Goal: Task Accomplishment & Management: Use online tool/utility

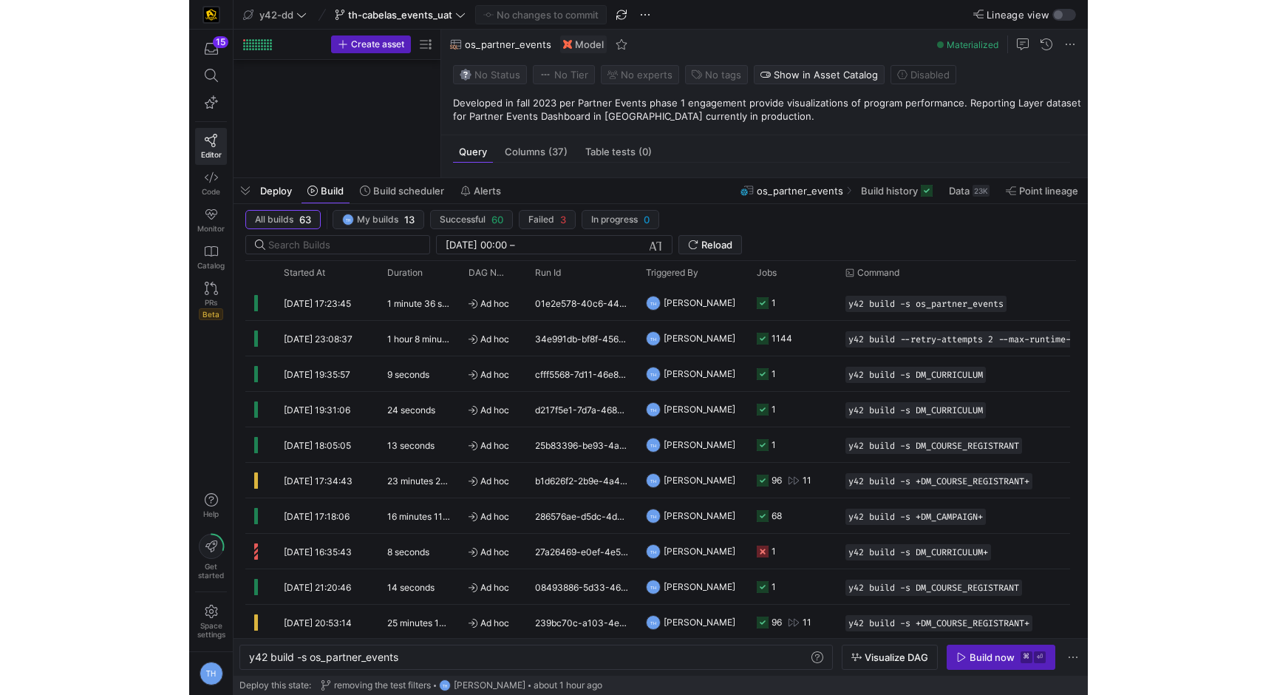
scroll to position [0, 151]
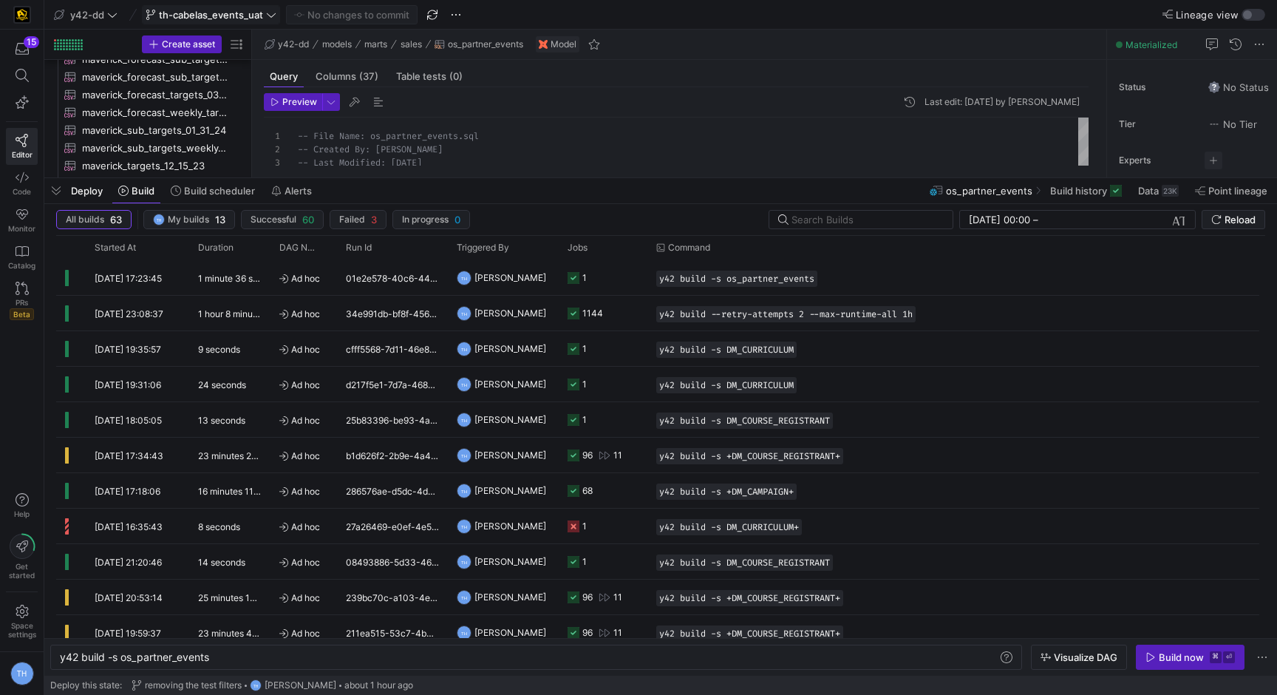
click at [167, 6] on span at bounding box center [211, 15] width 137 height 18
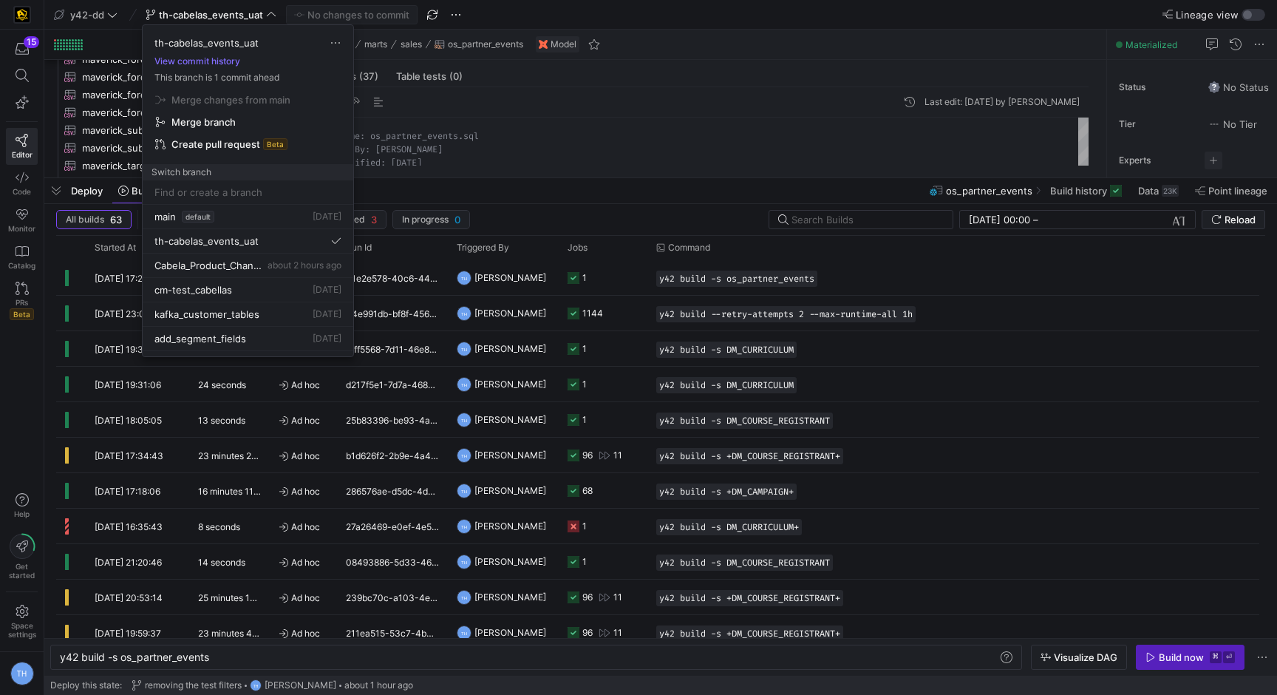
click at [92, 13] on div at bounding box center [638, 347] width 1277 height 695
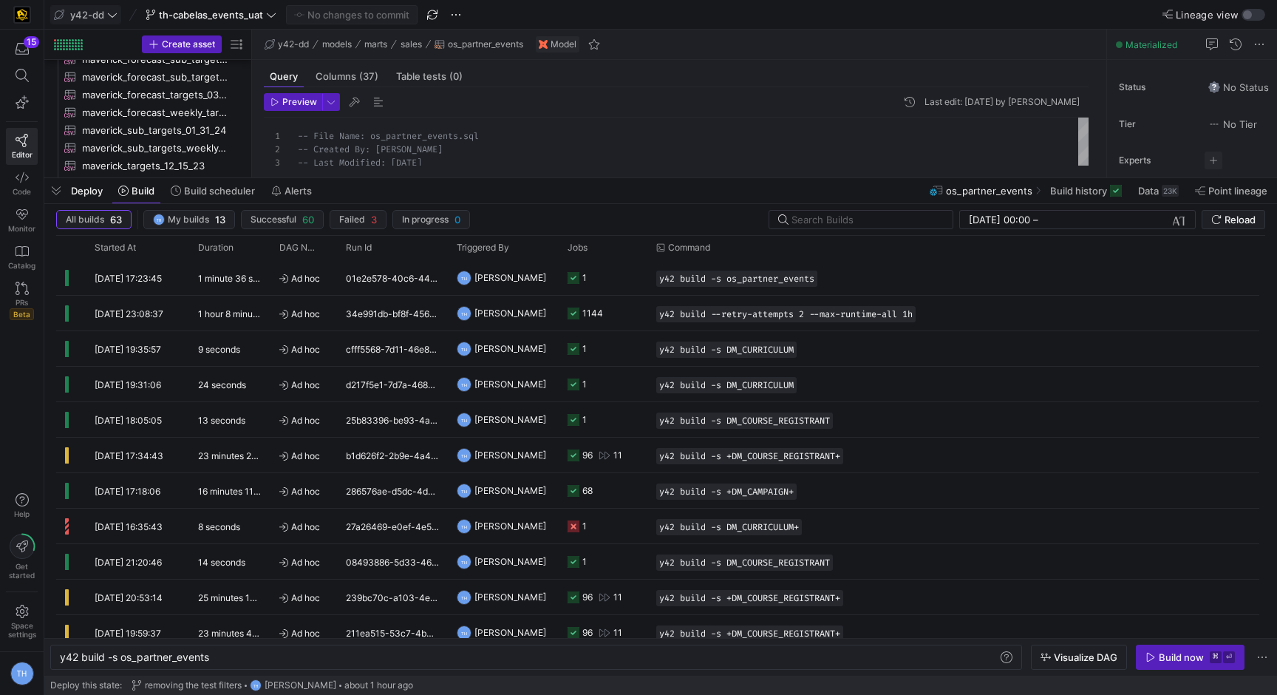
click at [92, 18] on span "y42-dd" at bounding box center [87, 15] width 34 height 12
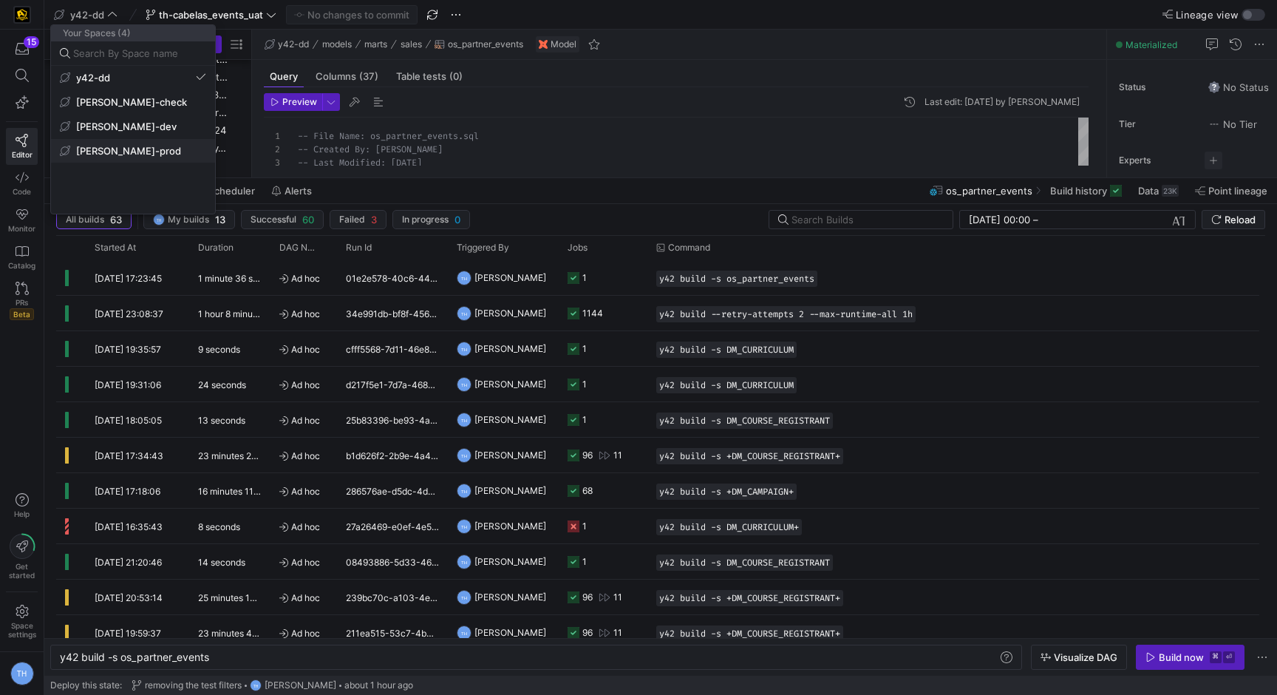
click at [124, 152] on span "[PERSON_NAME]-prod" at bounding box center [128, 151] width 105 height 12
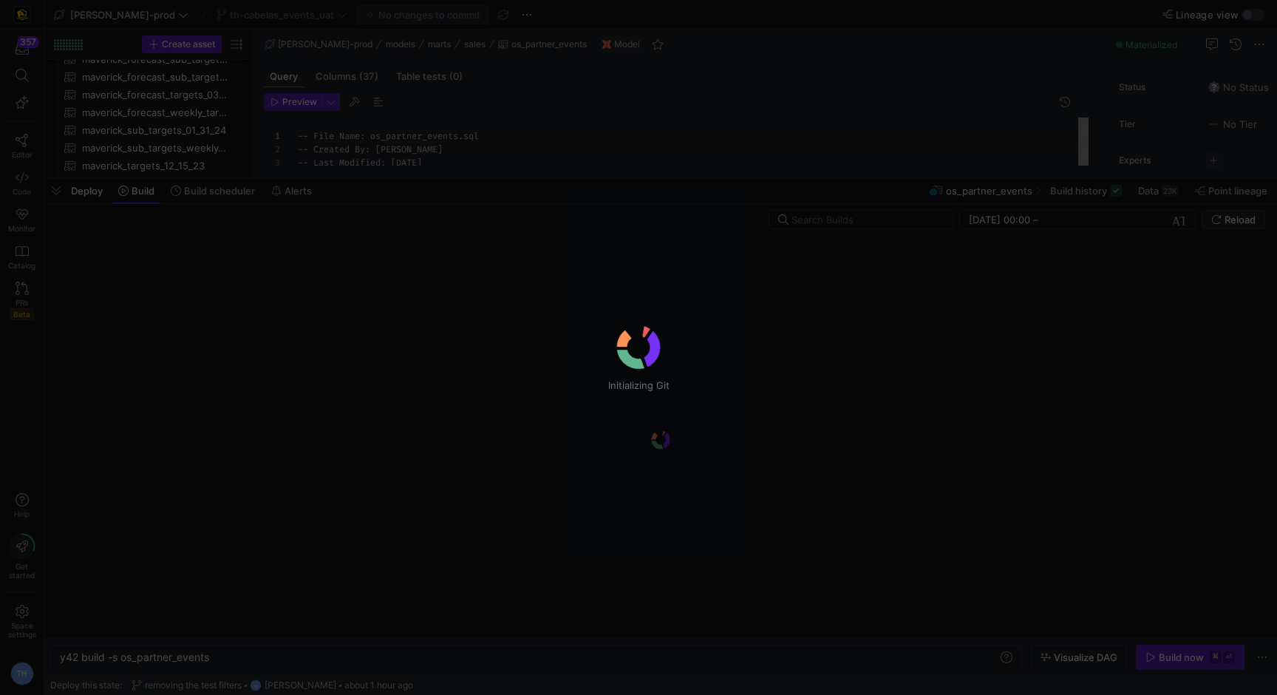
scroll to position [133, 0]
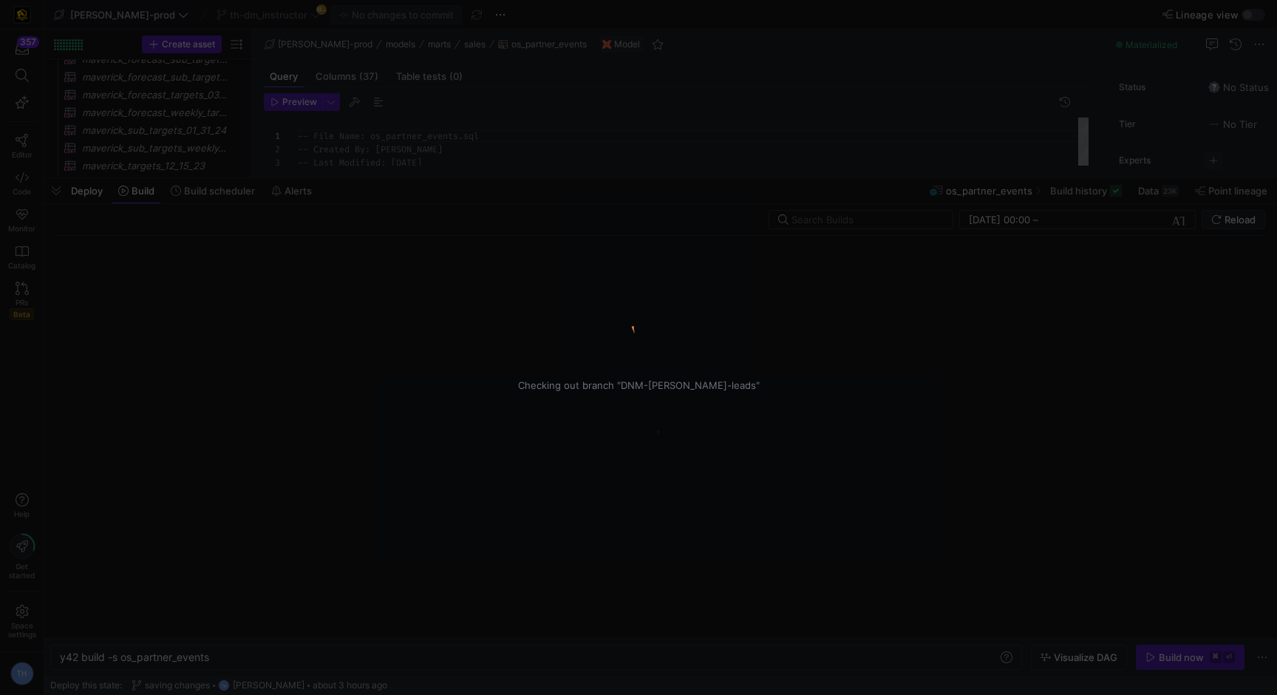
scroll to position [133, 0]
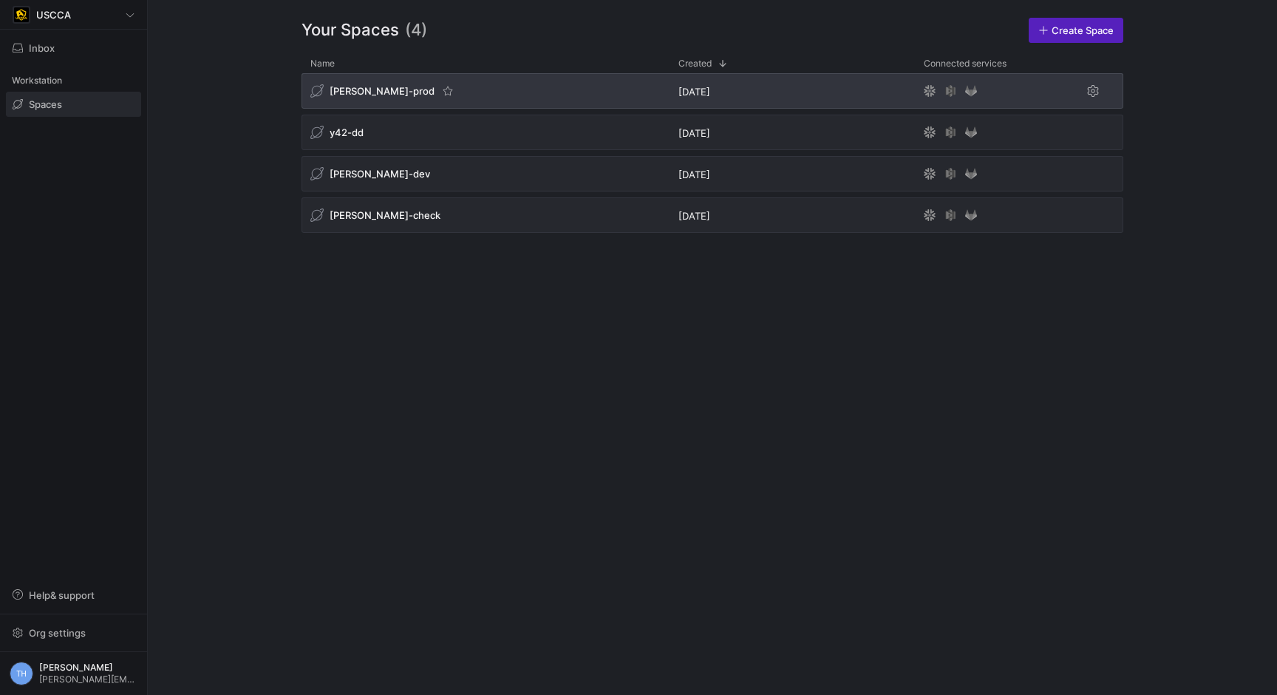
click at [472, 89] on div "[PERSON_NAME]-prod" at bounding box center [486, 90] width 368 height 35
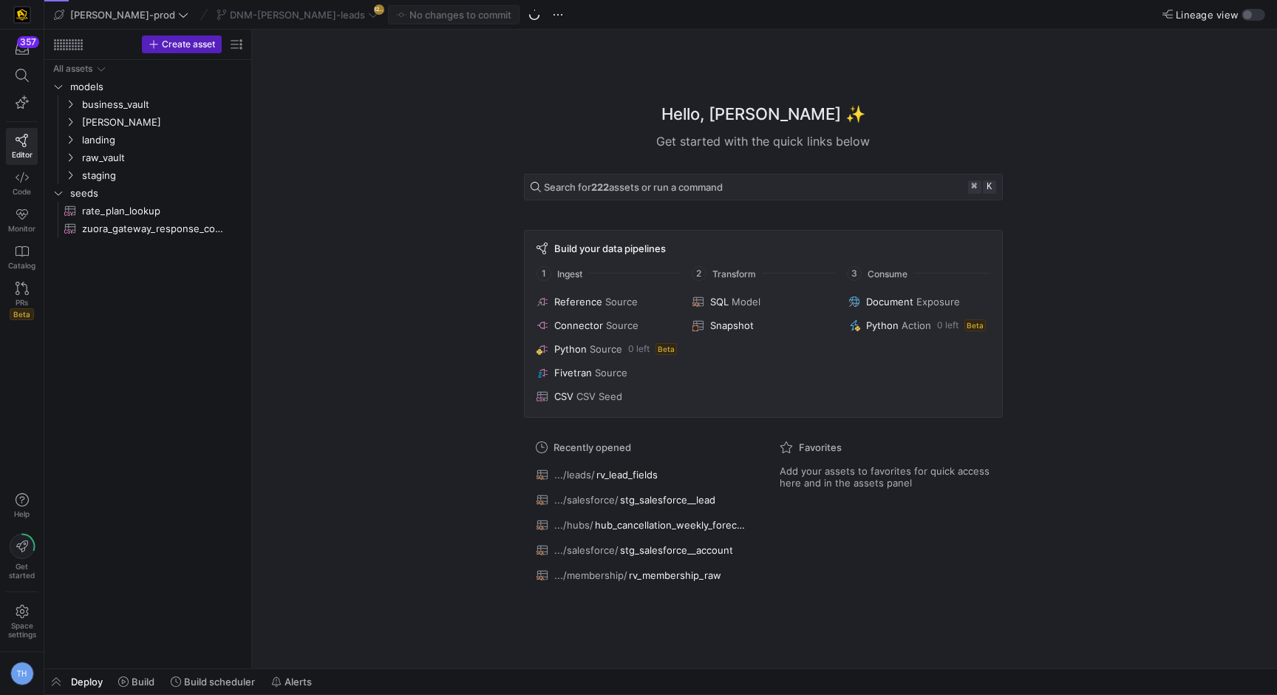
click at [261, 14] on div "DNM-fatime-leads 1280" at bounding box center [297, 14] width 169 height 19
click at [360, 162] on div "Hello, Tommy ✨ Get started with the quick links below Search for 222 assets or …" at bounding box center [763, 349] width 1010 height 639
click at [278, 20] on span at bounding box center [298, 15] width 168 height 18
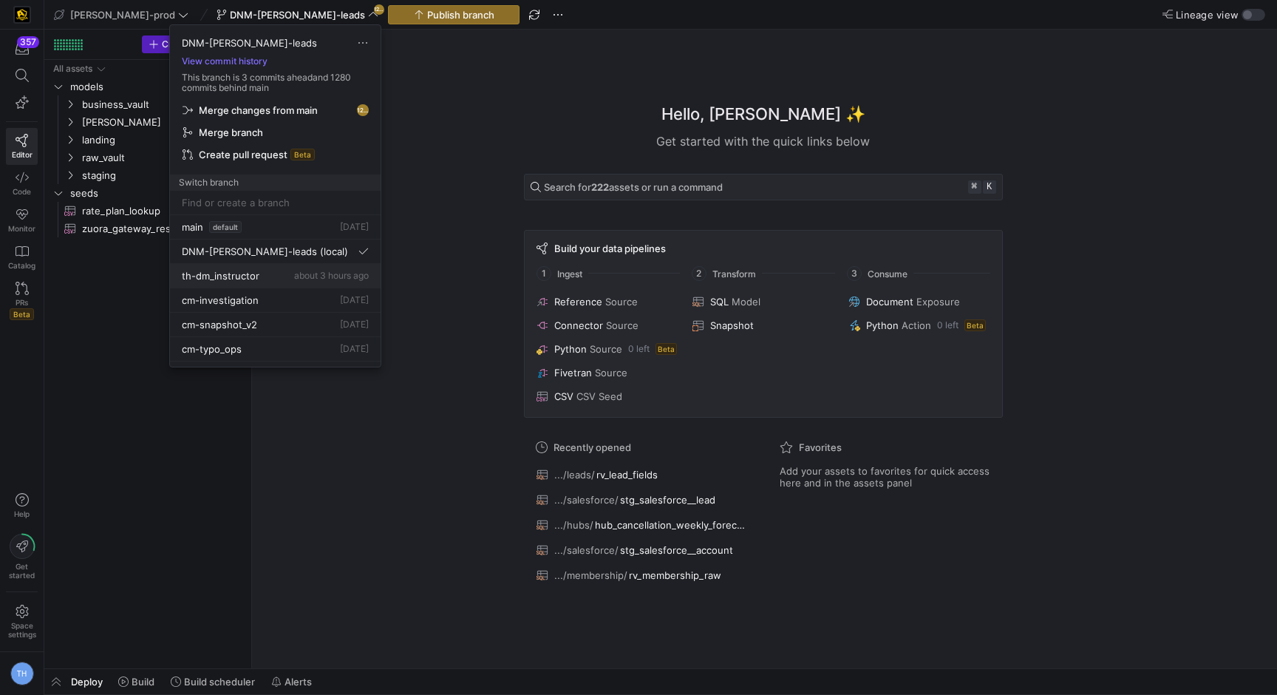
click at [311, 273] on span "about 3 hours ago" at bounding box center [331, 275] width 75 height 11
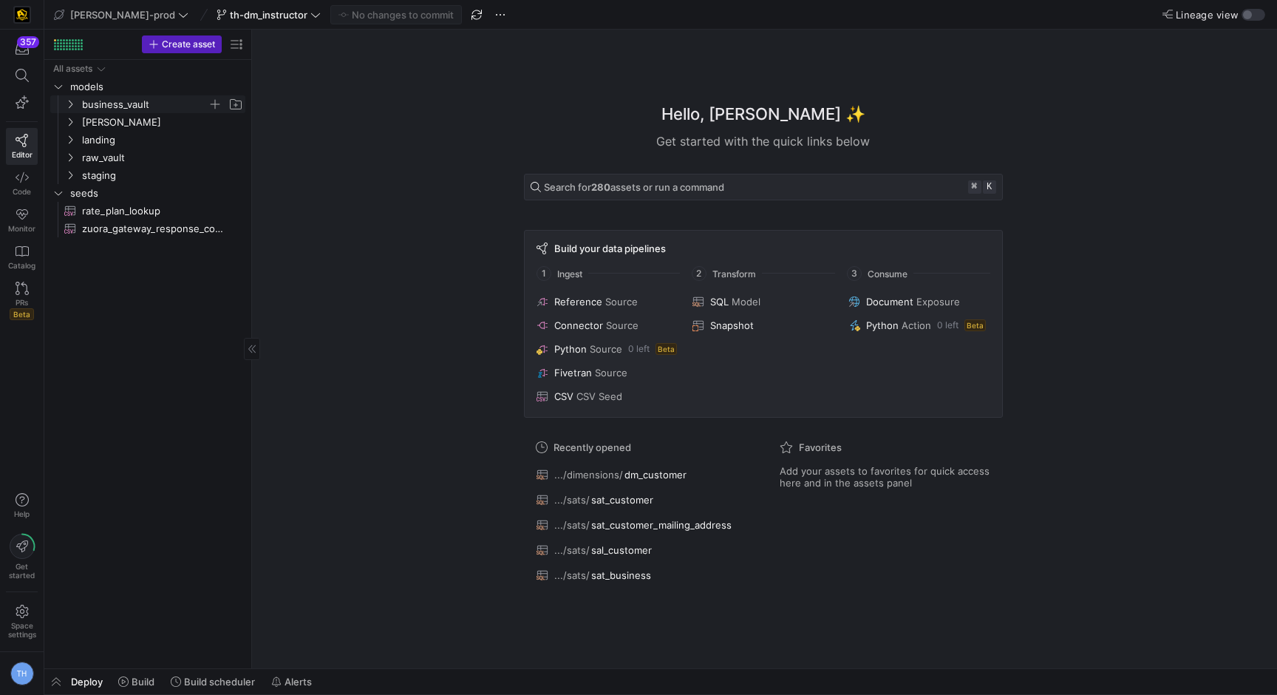
click at [128, 105] on span "business_vault" at bounding box center [145, 104] width 126 height 17
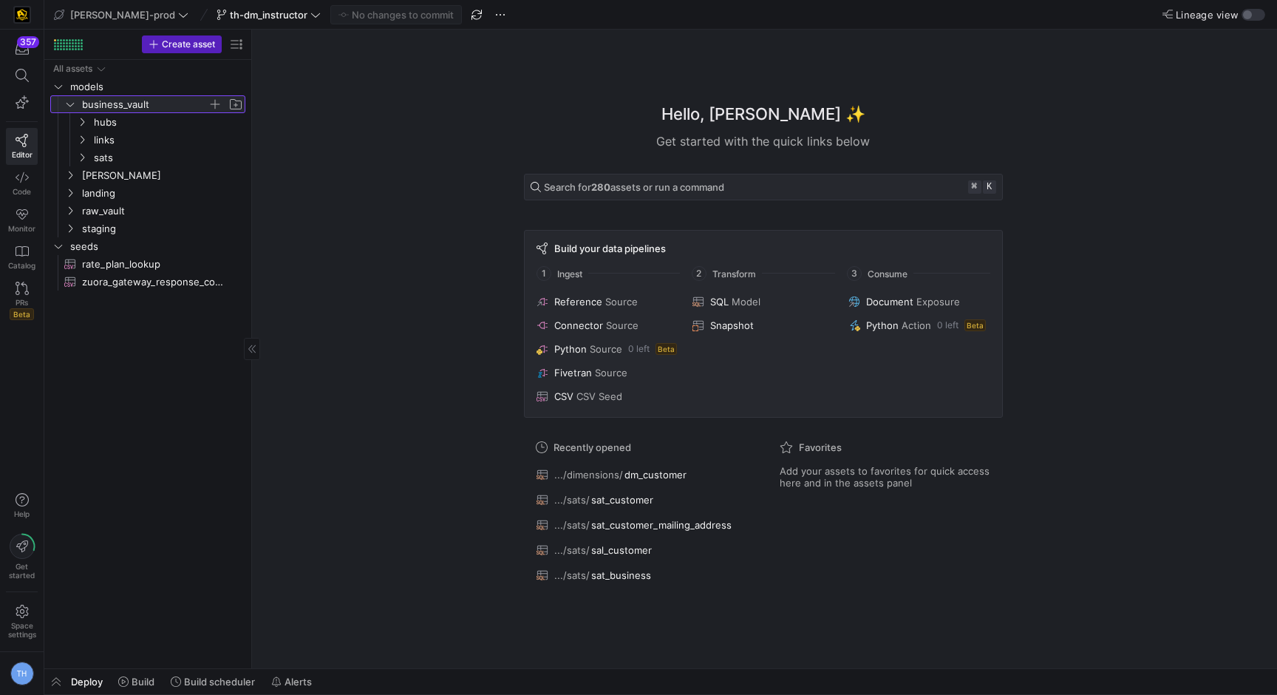
click at [128, 105] on span "business_vault" at bounding box center [145, 104] width 126 height 17
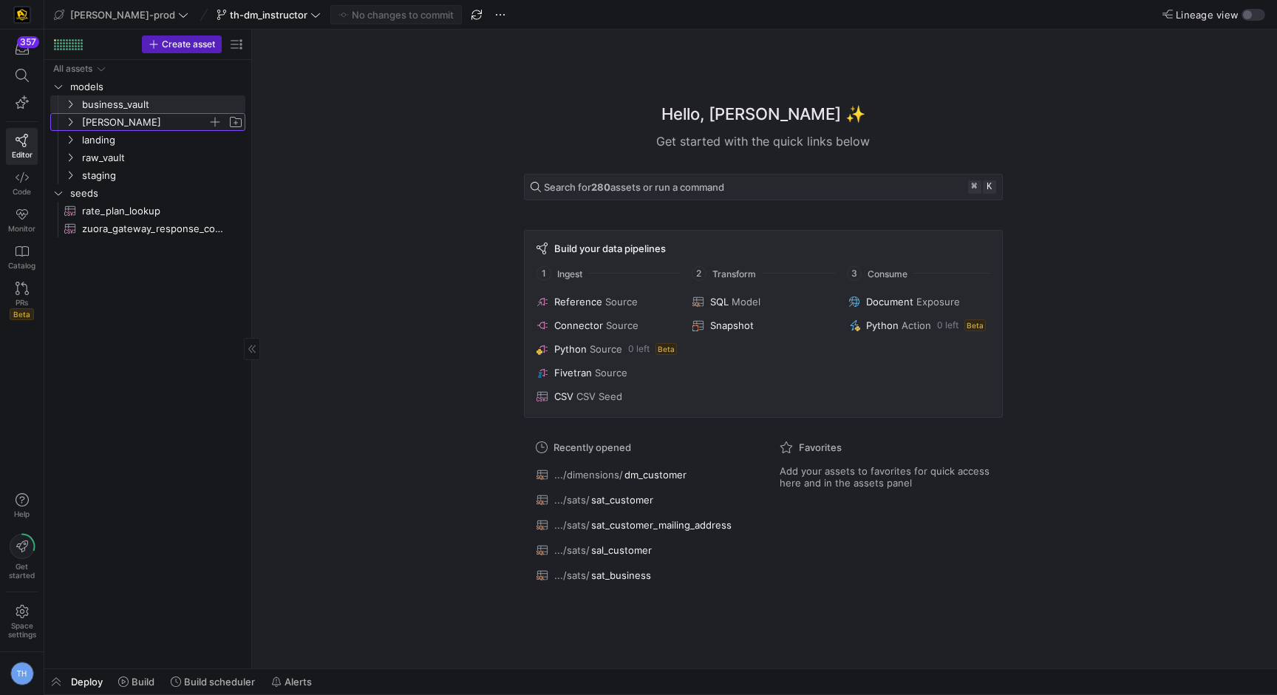
click at [125, 126] on span "edw" at bounding box center [145, 122] width 126 height 17
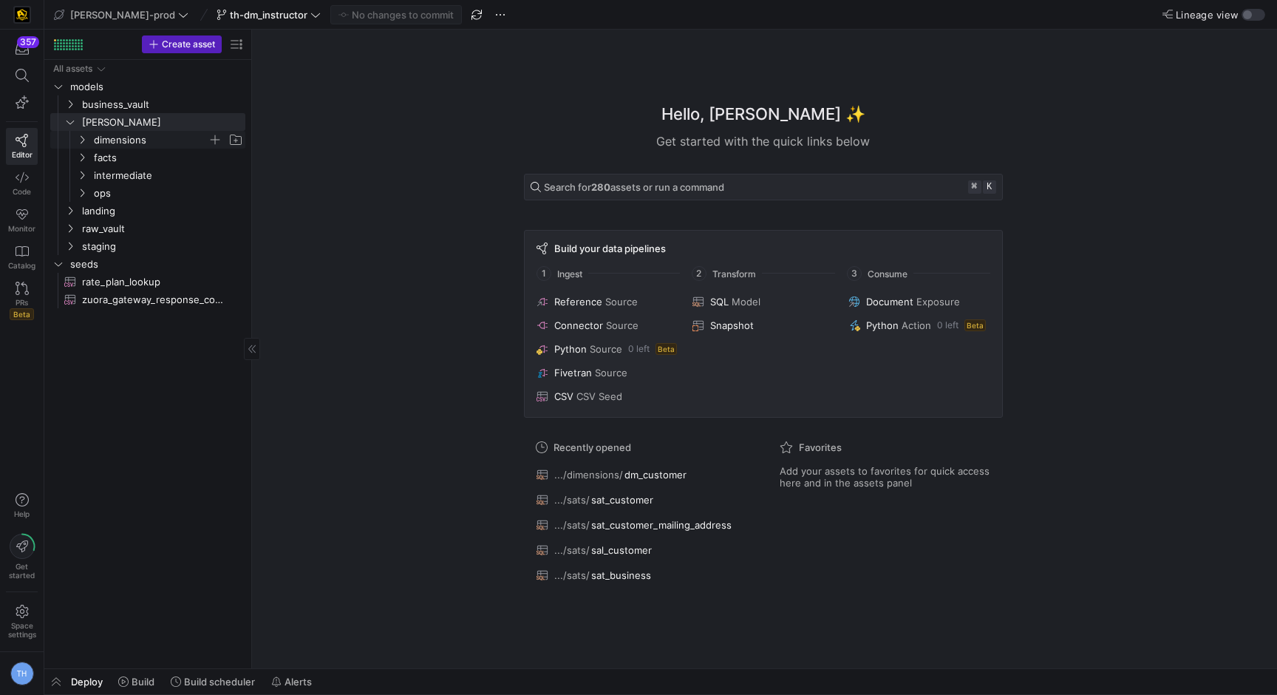
click at [143, 136] on span "dimensions" at bounding box center [151, 140] width 114 height 17
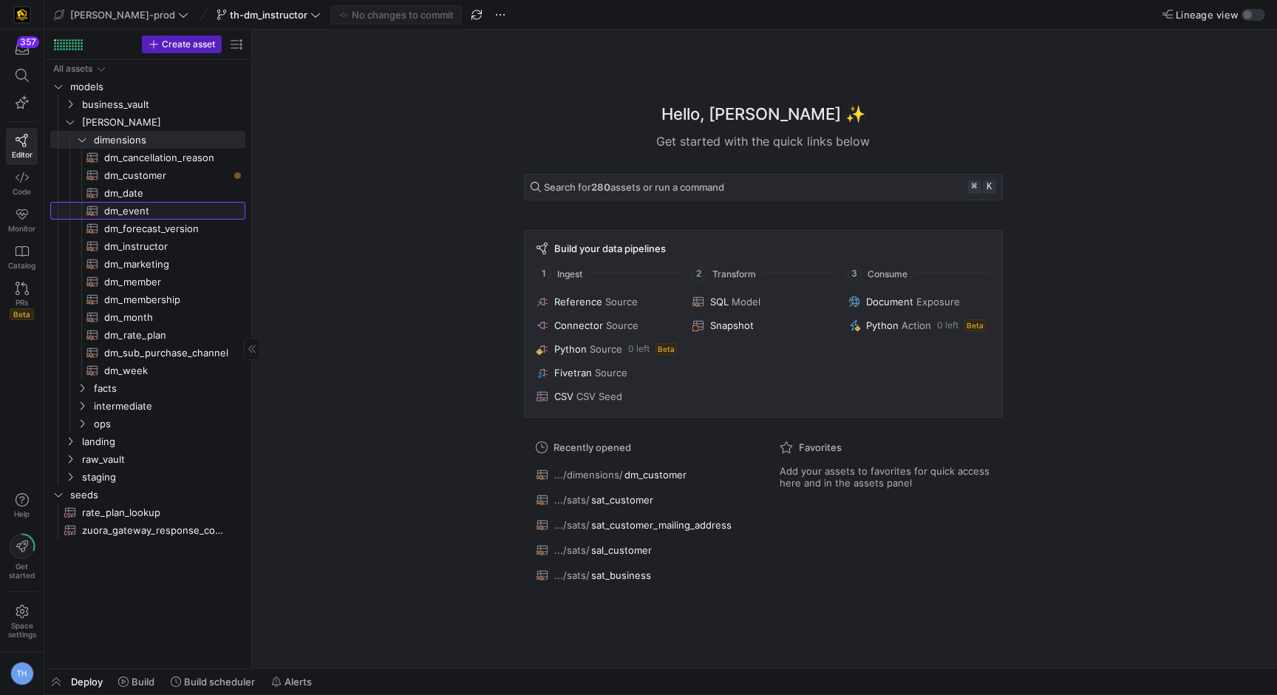
click at [169, 203] on span "dm_event​​​​​​​​​​" at bounding box center [166, 211] width 124 height 17
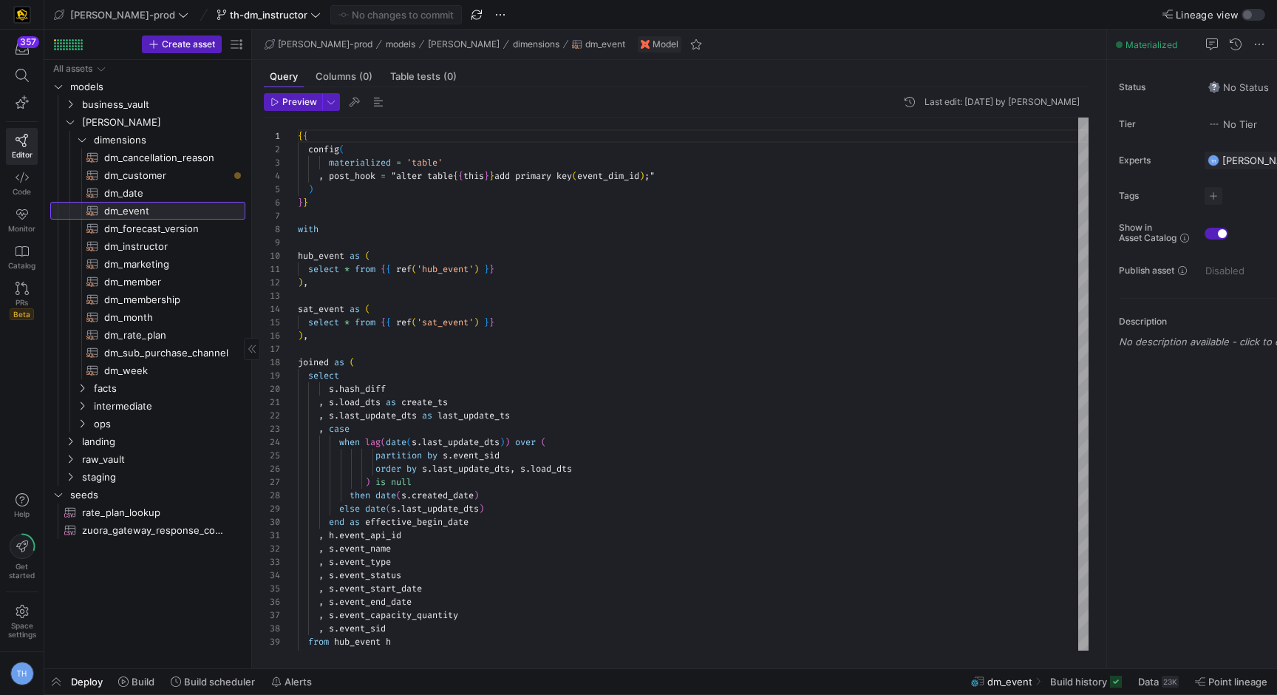
scroll to position [133, 0]
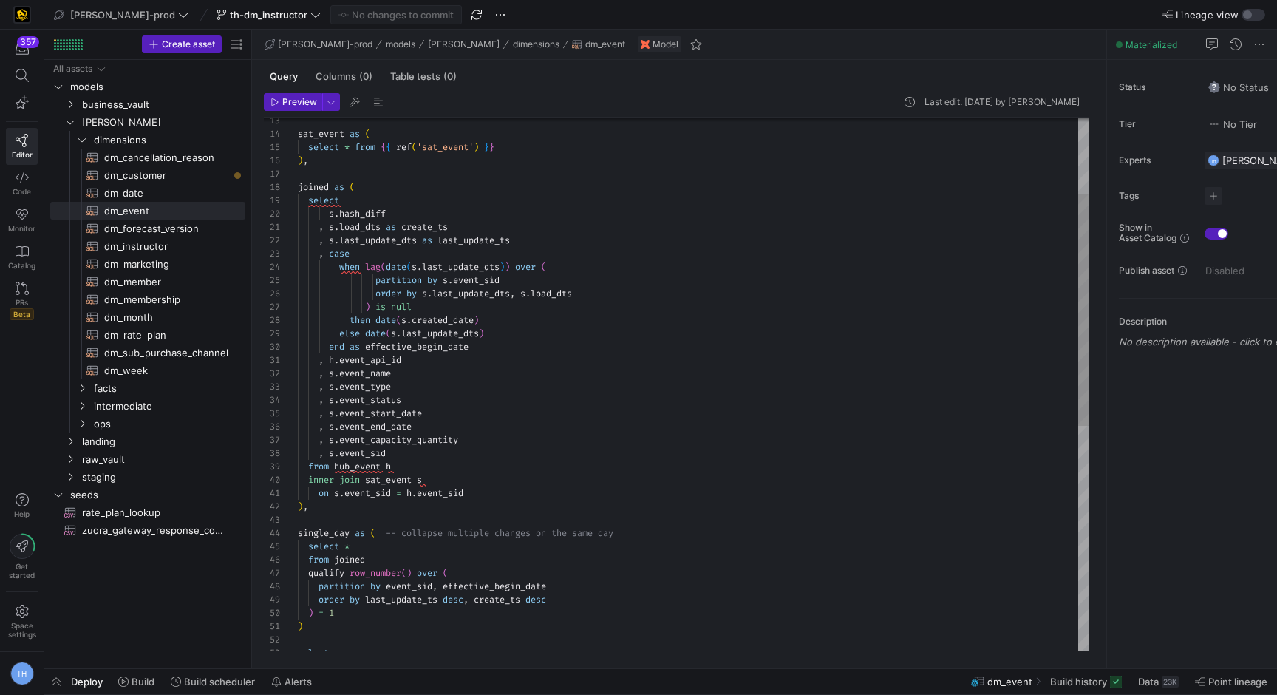
type textarea ", s.load_dts as create_ts , s.last_update_dts as last_update_ts , case when lag…"
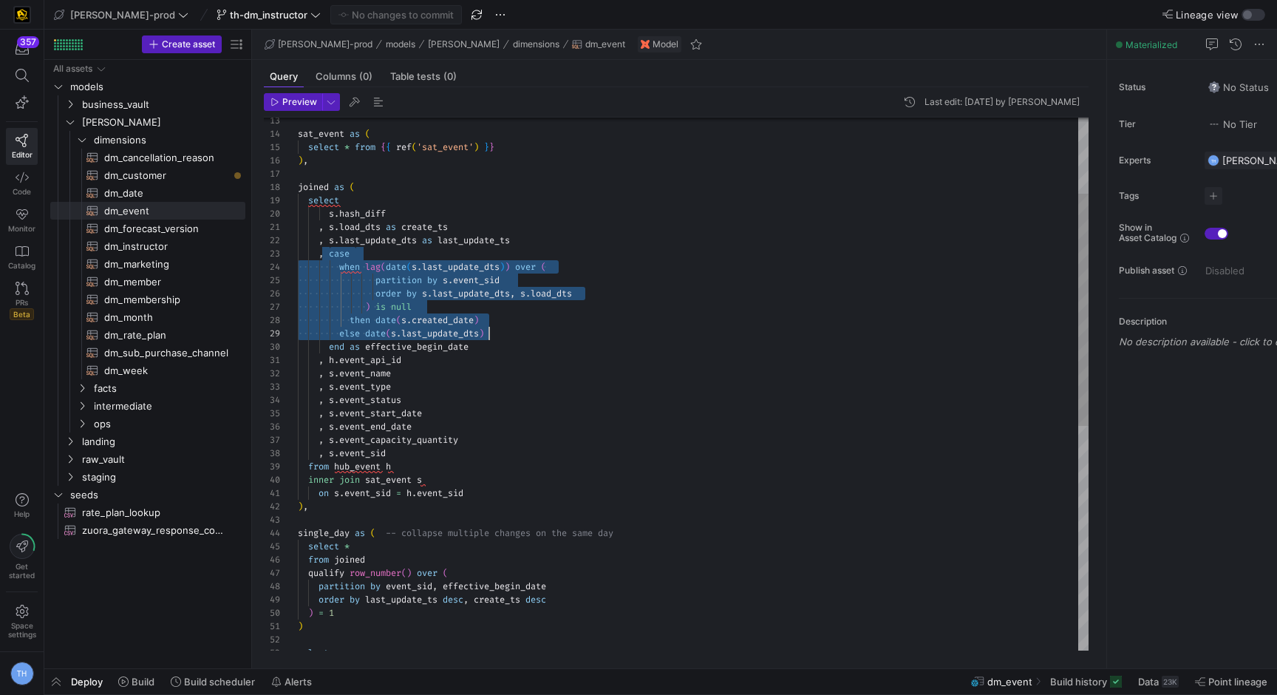
scroll to position [27, 176]
drag, startPoint x: 327, startPoint y: 252, endPoint x: 537, endPoint y: 341, distance: 227.2
click at [537, 341] on div "select * from { { ref ( 'sat_event' ) } } ) , joined as ( select s . hash_diff …" at bounding box center [693, 553] width 791 height 1223
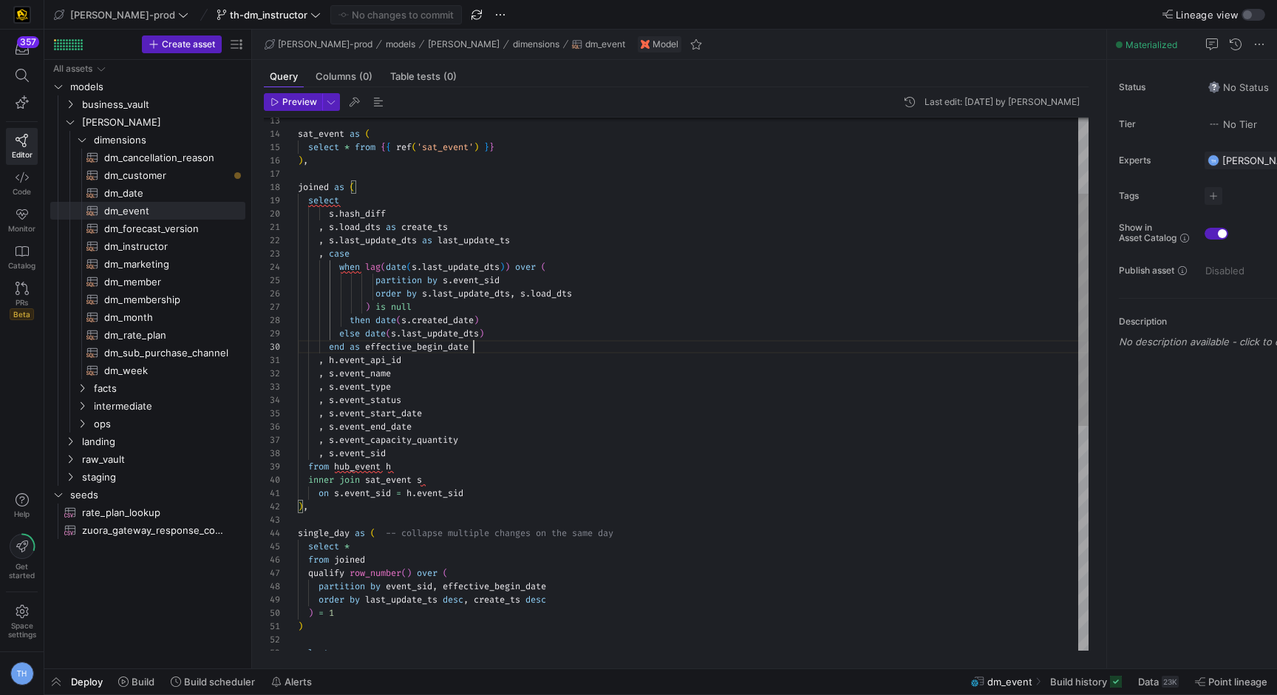
scroll to position [120, 176]
click at [537, 344] on div "select * from { { ref ( 'sat_event' ) } } ) , joined as ( select s . hash_diff …" at bounding box center [693, 553] width 791 height 1223
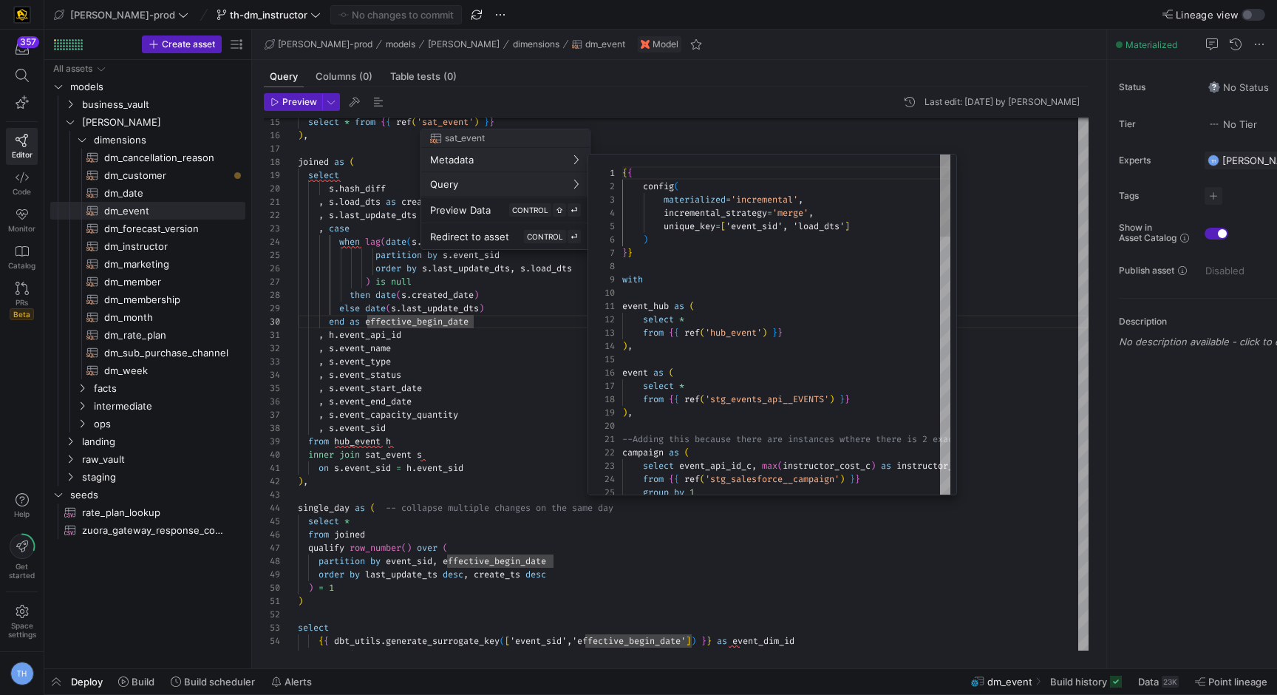
scroll to position [133, 0]
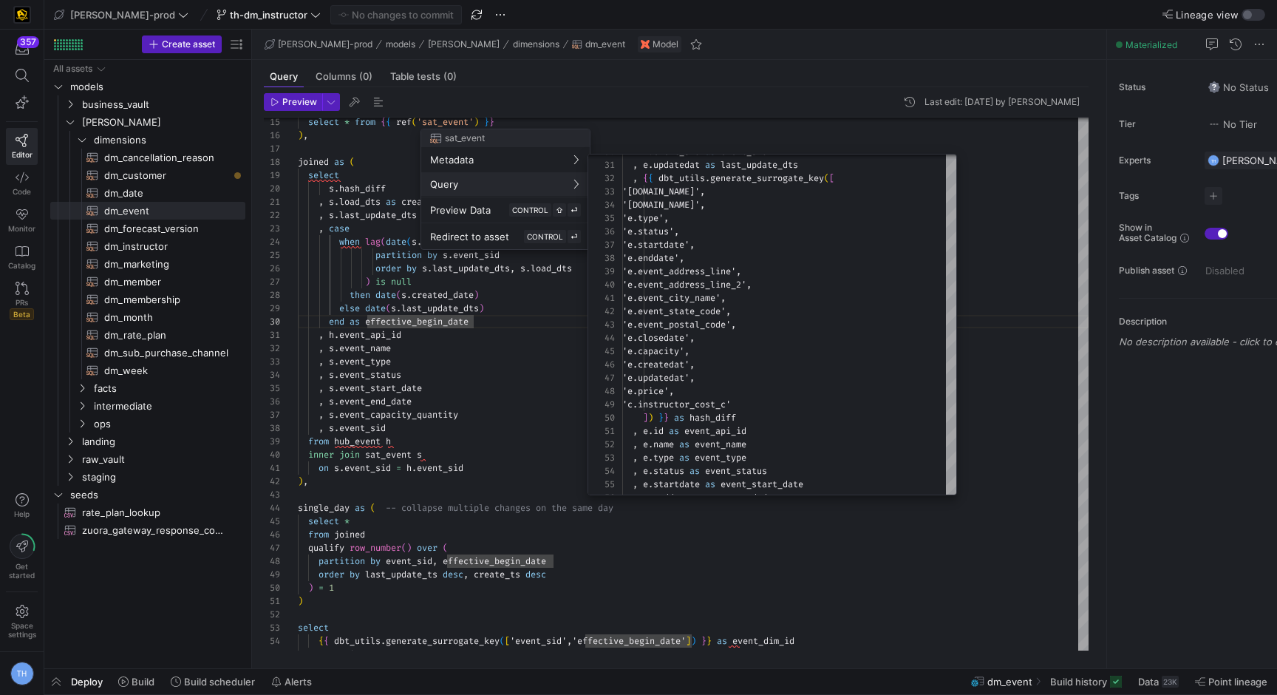
click at [487, 340] on div at bounding box center [638, 347] width 1277 height 695
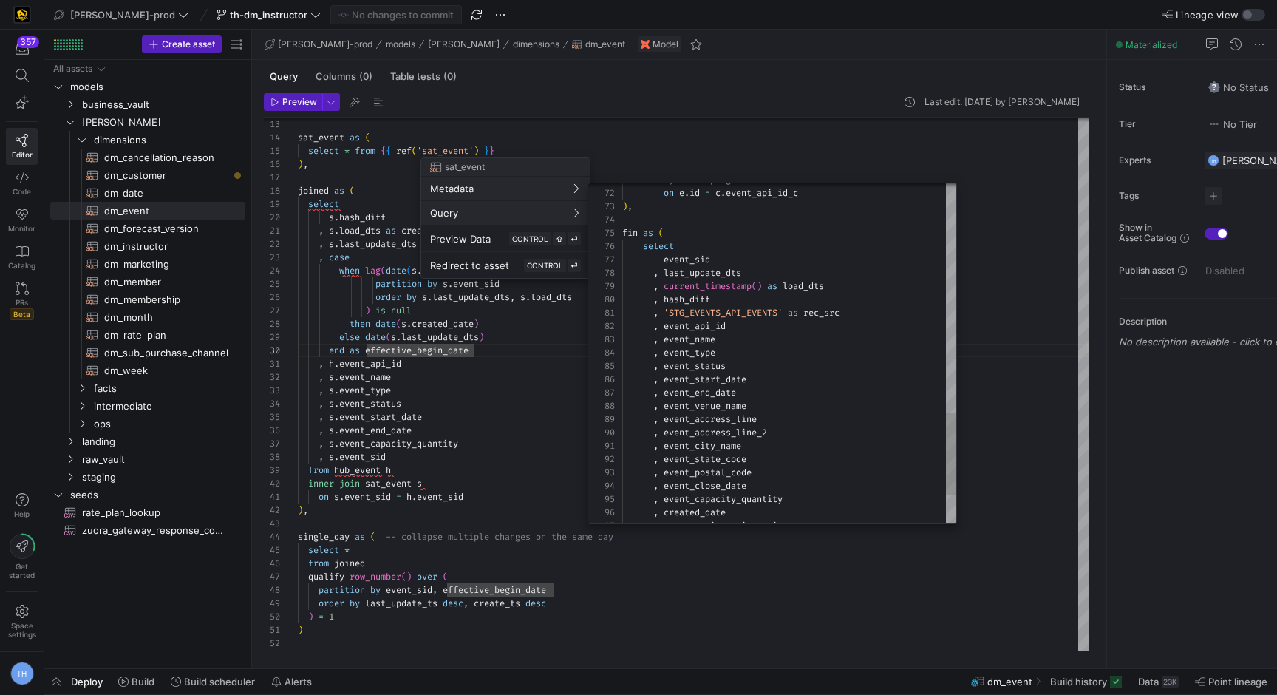
type textarea "left join campaign as c on e.id = c.event_api_id_c ), fin as ( select event_sid…"
drag, startPoint x: 662, startPoint y: 286, endPoint x: 768, endPoint y: 287, distance: 106.4
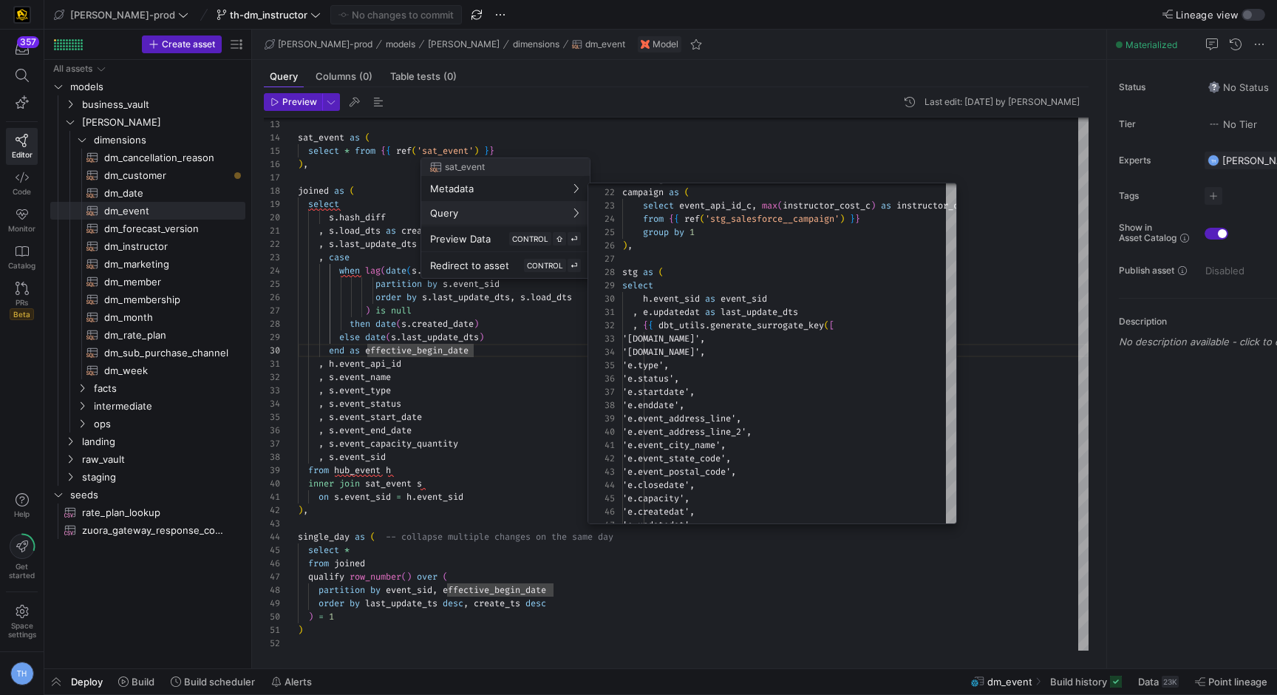
click at [689, 149] on div at bounding box center [638, 347] width 1277 height 695
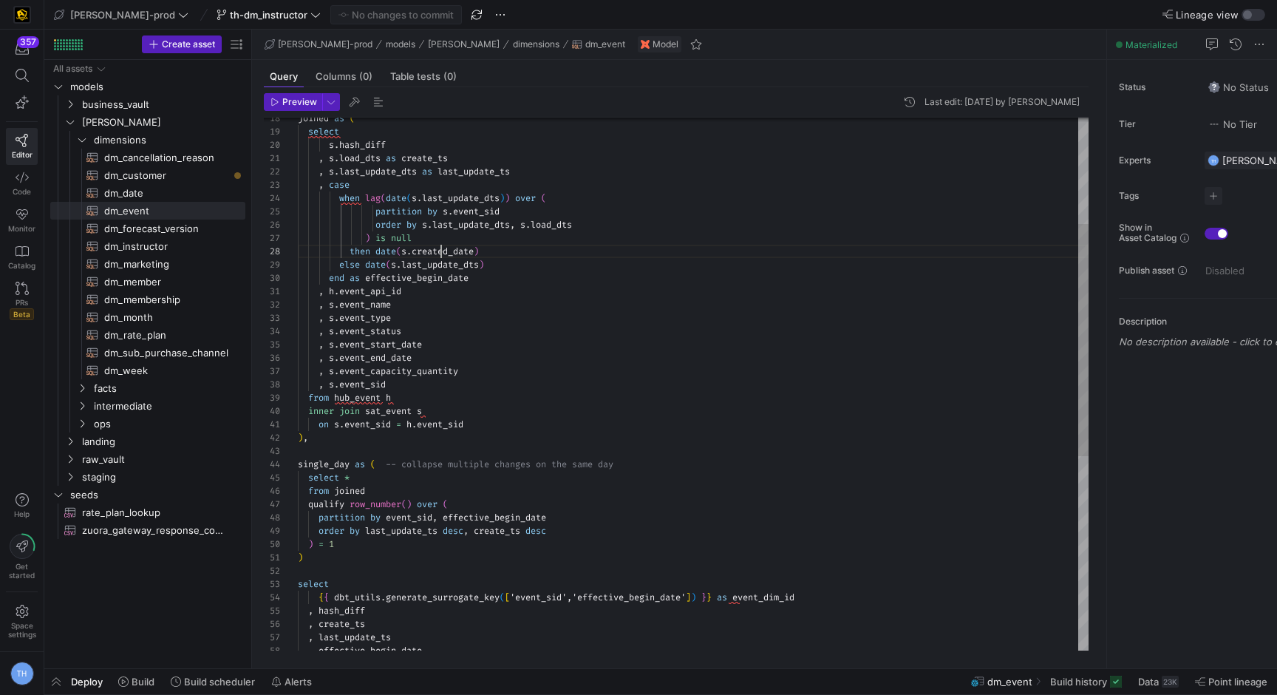
click at [440, 247] on div ", s . event_name , s . event_type , s . event_status , s . event_start_date , s…" at bounding box center [693, 485] width 791 height 1223
click at [430, 327] on div ", s . event_name , s . event_type , s . event_status , s . event_start_date , s…" at bounding box center [693, 485] width 791 height 1223
click at [400, 540] on div ", s . event_name , s . event_type , s . event_status , s . event_start_date , s…" at bounding box center [693, 485] width 791 height 1223
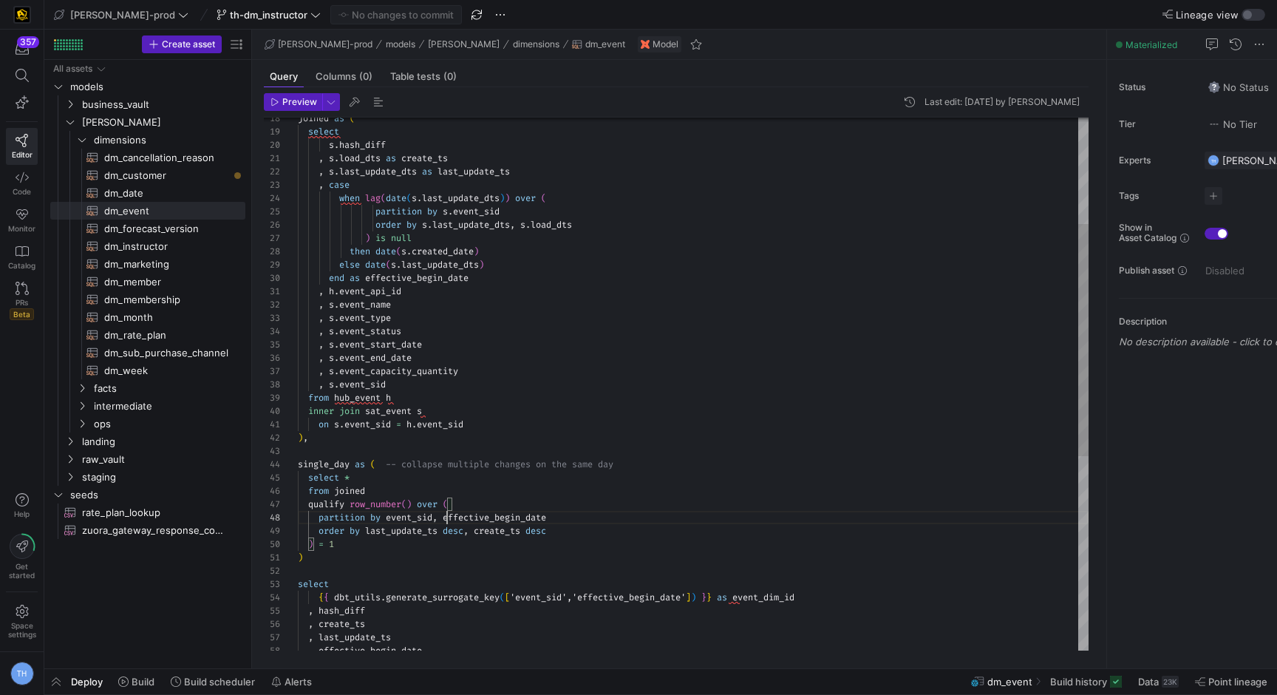
scroll to position [93, 256]
drag, startPoint x: 449, startPoint y: 519, endPoint x: 580, endPoint y: 519, distance: 130.8
click at [580, 519] on div ", s . event_name , s . event_type , s . event_status , s . event_start_date , s…" at bounding box center [693, 485] width 791 height 1223
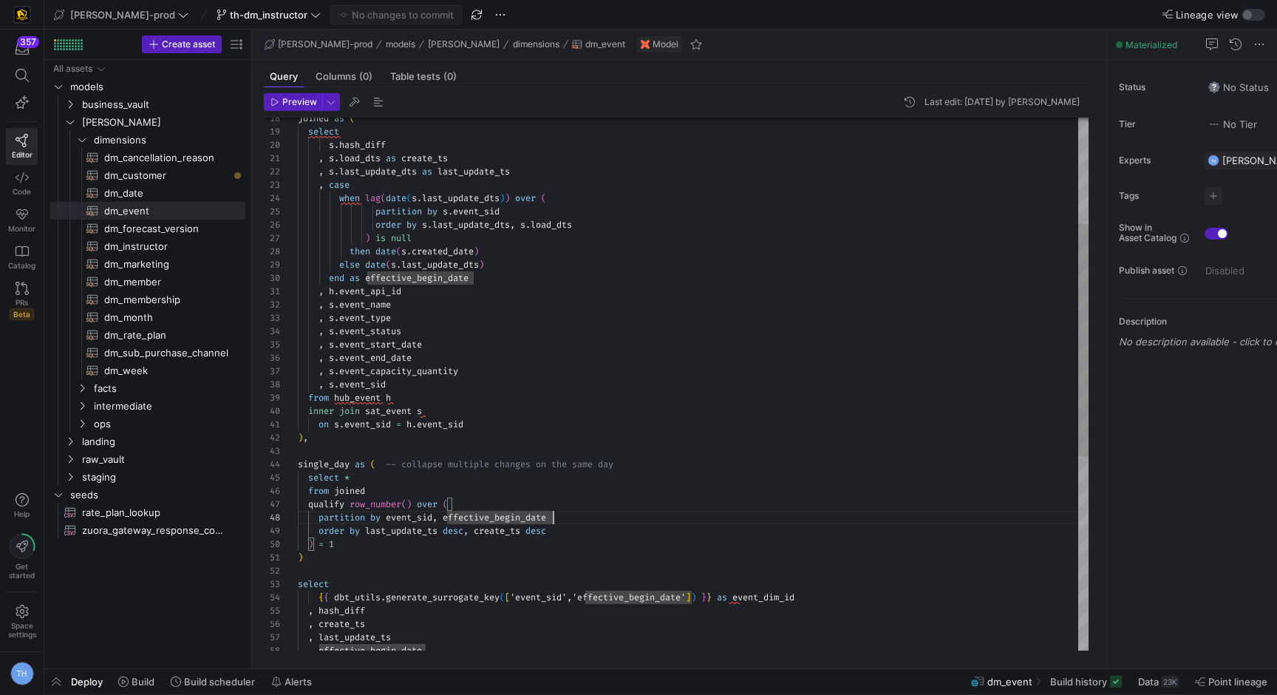
click at [579, 497] on div ", s . event_name , s . event_type , s . event_status , s . event_start_date , s…" at bounding box center [693, 485] width 791 height 1223
click at [571, 441] on div ", s . event_name , s . event_type , s . event_status , s . event_start_date , s…" at bounding box center [693, 485] width 791 height 1223
click at [568, 452] on div ", s . event_name , s . event_type , s . event_status , s . event_start_date , s…" at bounding box center [693, 485] width 791 height 1223
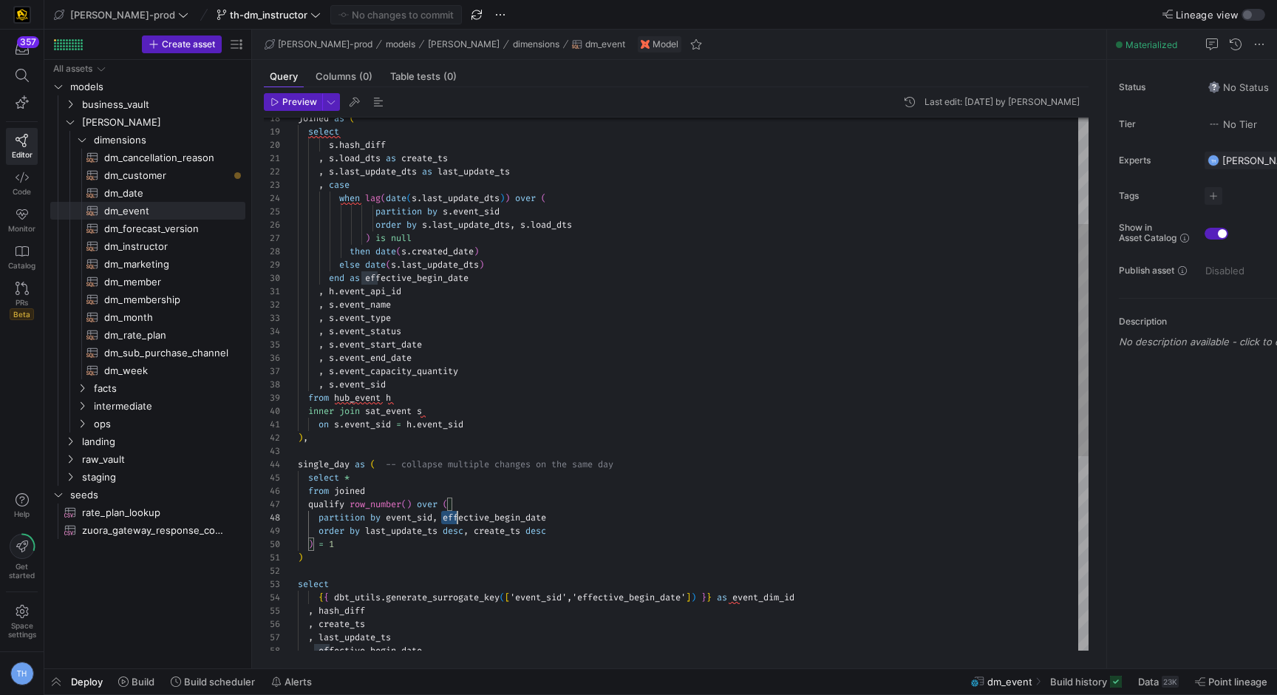
scroll to position [93, 256]
drag, startPoint x: 442, startPoint y: 514, endPoint x: 568, endPoint y: 514, distance: 126.4
click at [568, 514] on div ", s . event_name , s . event_type , s . event_status , s . event_start_date , s…" at bounding box center [693, 485] width 791 height 1223
click at [568, 515] on div ", s . event_name , s . event_type , s . event_status , s . event_start_date , s…" at bounding box center [693, 485] width 791 height 1223
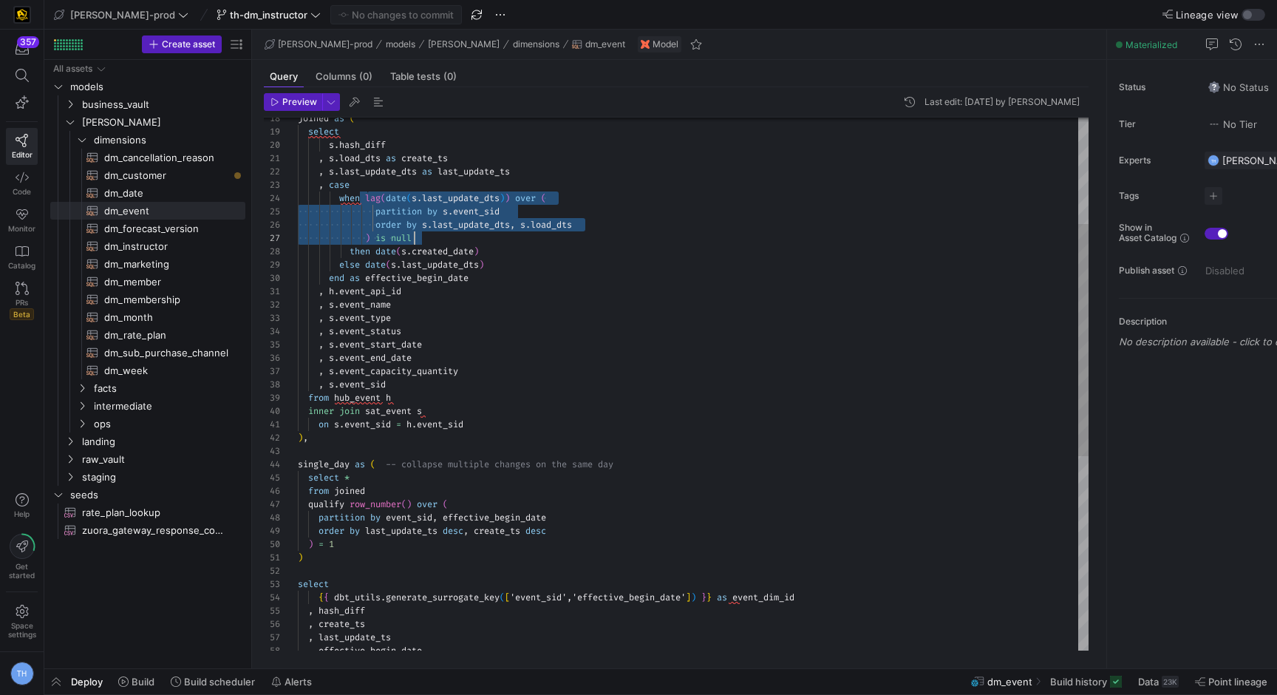
drag, startPoint x: 370, startPoint y: 194, endPoint x: 503, endPoint y: 236, distance: 139.3
click at [503, 236] on div ", s . event_name , s . event_type , s . event_status , s . event_start_date , s…" at bounding box center [693, 485] width 791 height 1223
click at [464, 373] on div ", s . event_name , s . event_type , s . event_status , s . event_start_date , s…" at bounding box center [693, 485] width 791 height 1223
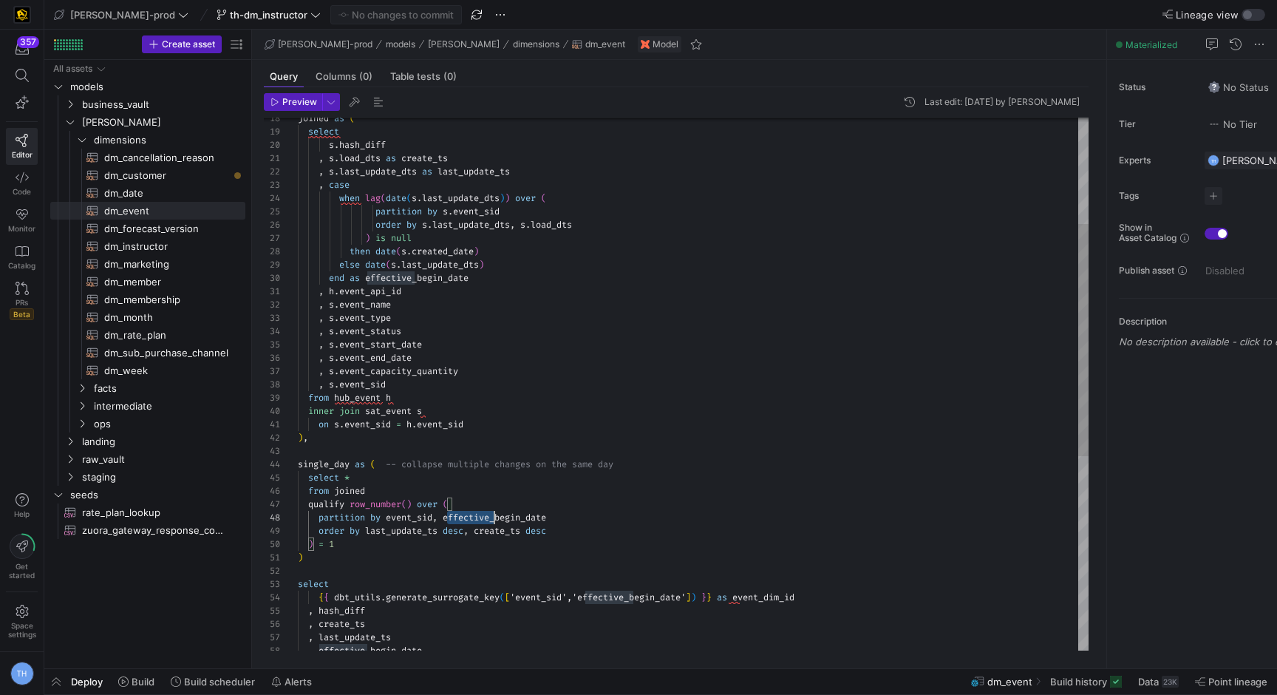
scroll to position [93, 256]
drag, startPoint x: 446, startPoint y: 517, endPoint x: 568, endPoint y: 514, distance: 121.3
click at [568, 515] on div ", s . event_name , s . event_type , s . event_status , s . event_start_date , s…" at bounding box center [693, 485] width 791 height 1223
click at [568, 514] on div ", s . event_name , s . event_type , s . event_status , s . event_start_date , s…" at bounding box center [693, 485] width 791 height 1223
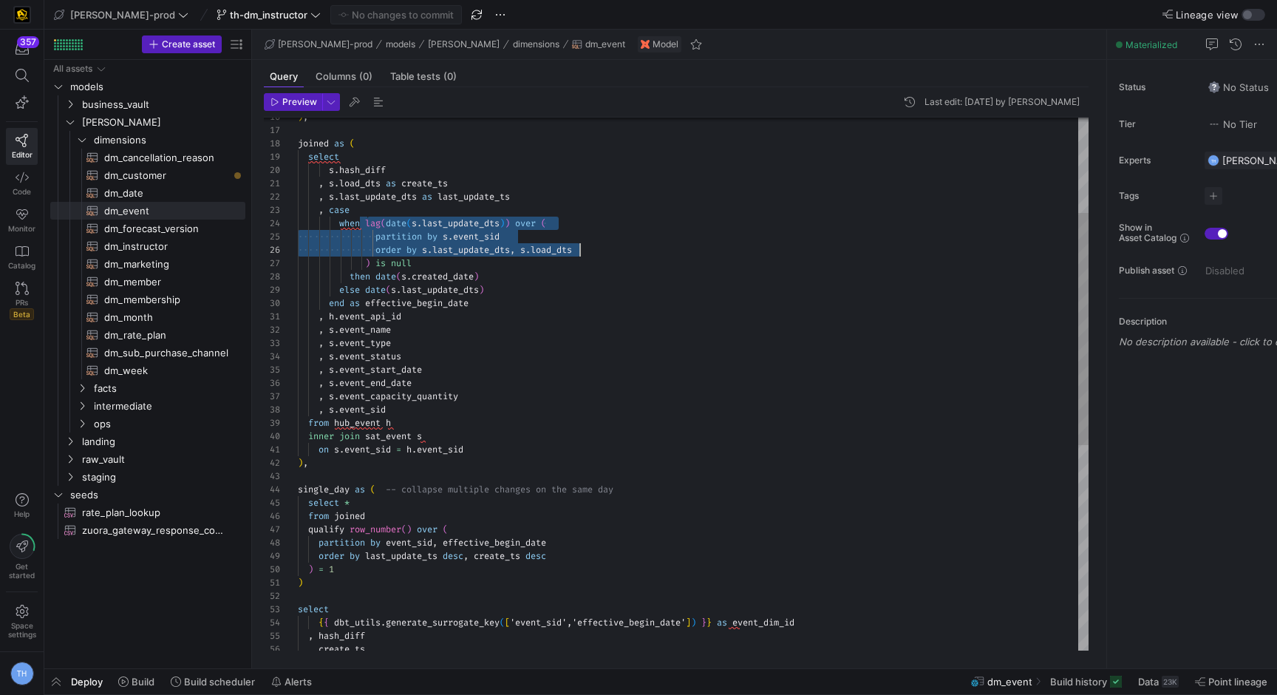
drag, startPoint x: 365, startPoint y: 223, endPoint x: 599, endPoint y: 245, distance: 234.6
click at [599, 246] on div ", s . event_name , s . event_type , s . event_status , s . event_start_date , s…" at bounding box center [693, 510] width 791 height 1223
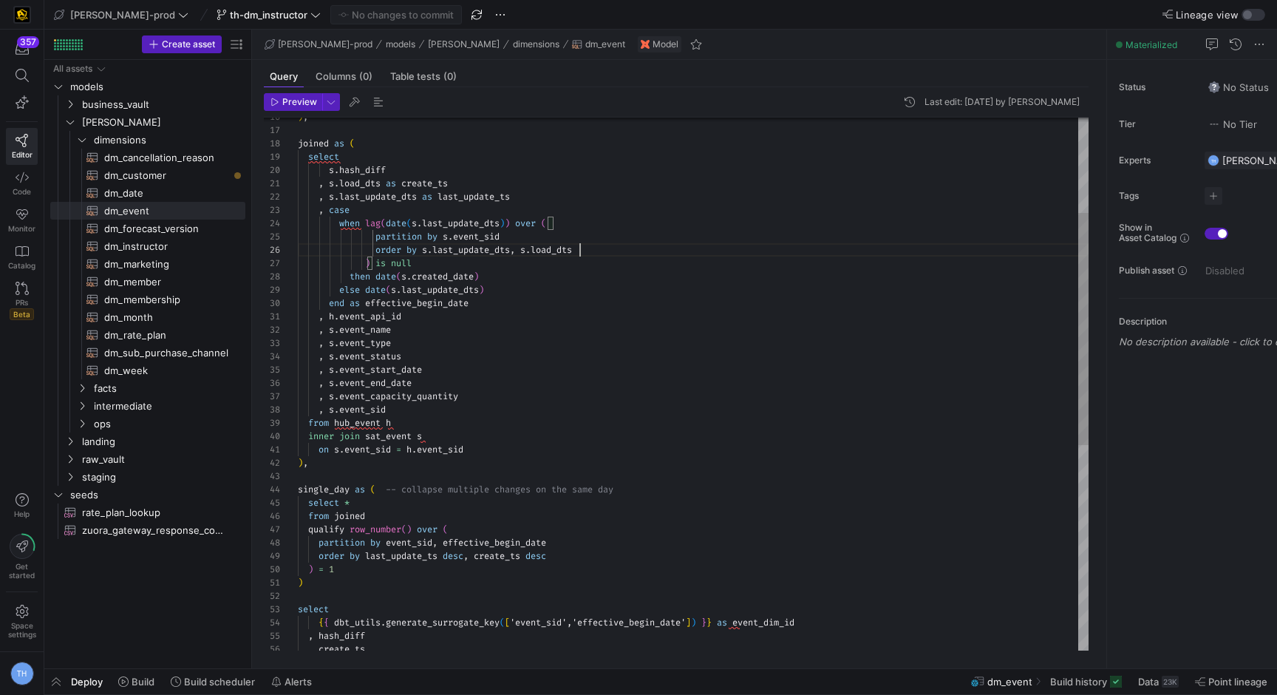
scroll to position [67, 281]
click at [599, 245] on div ", s . event_name , s . event_type , s . event_status , s . event_start_date , s…" at bounding box center [693, 510] width 791 height 1223
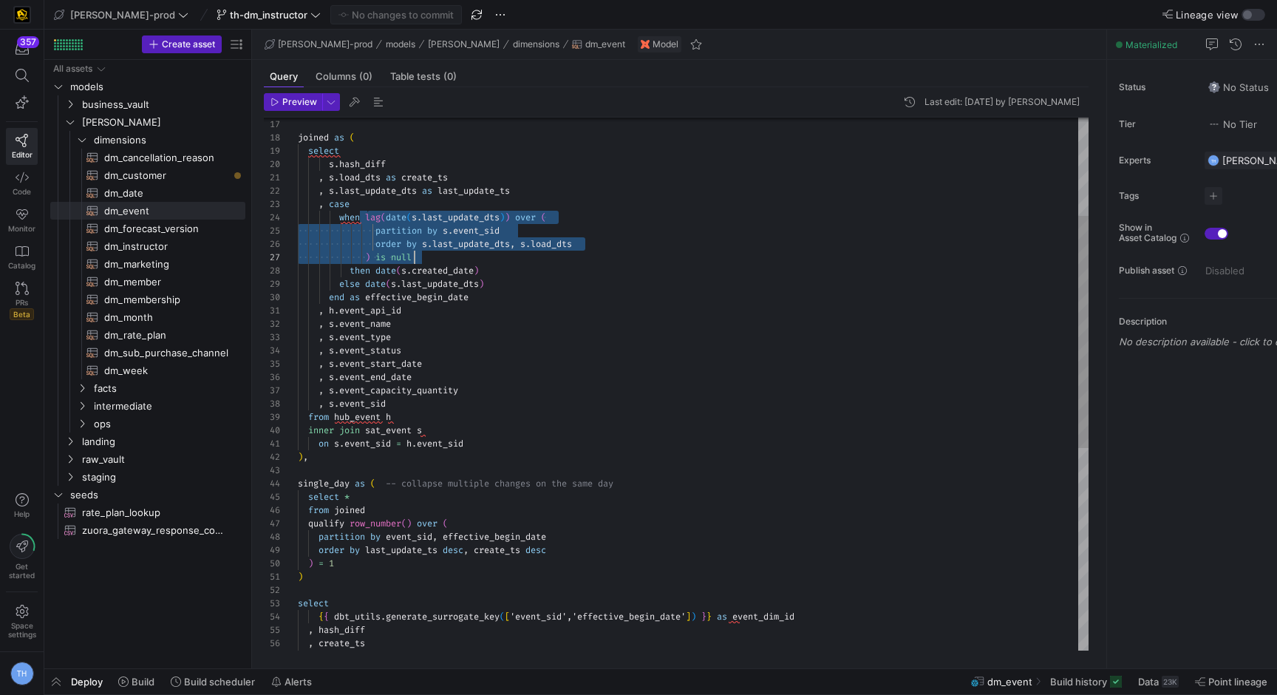
drag, startPoint x: 365, startPoint y: 216, endPoint x: 631, endPoint y: 252, distance: 268.6
click at [632, 253] on div ", s . event_name , s . event_type , s . event_status , s . event_start_date , s…" at bounding box center [693, 504] width 791 height 1223
click at [631, 252] on div ", s . event_name , s . event_type , s . event_status , s . event_start_date , s…" at bounding box center [693, 504] width 791 height 1223
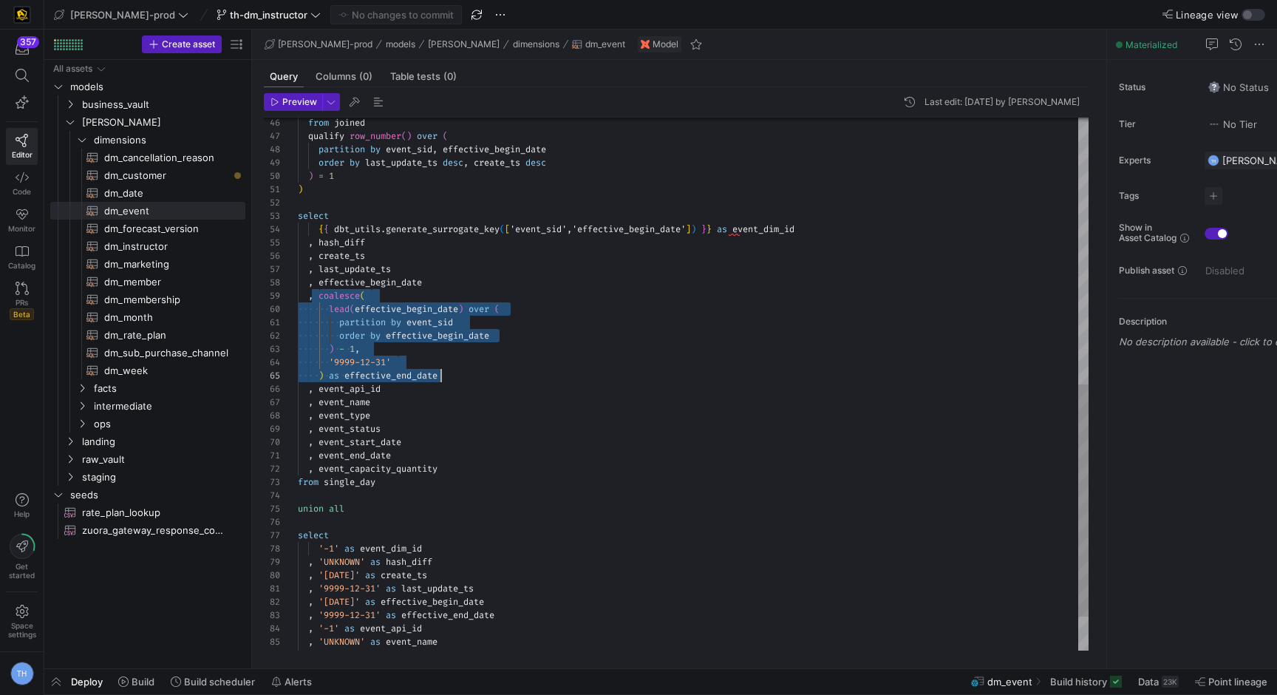
scroll to position [106, 143]
drag, startPoint x: 318, startPoint y: 298, endPoint x: 460, endPoint y: 375, distance: 161.4
click at [460, 375] on div ") select { { dbt_utils . generate_surrogate_key ( [ 'event_sid','effective_begi…" at bounding box center [693, 116] width 791 height 1223
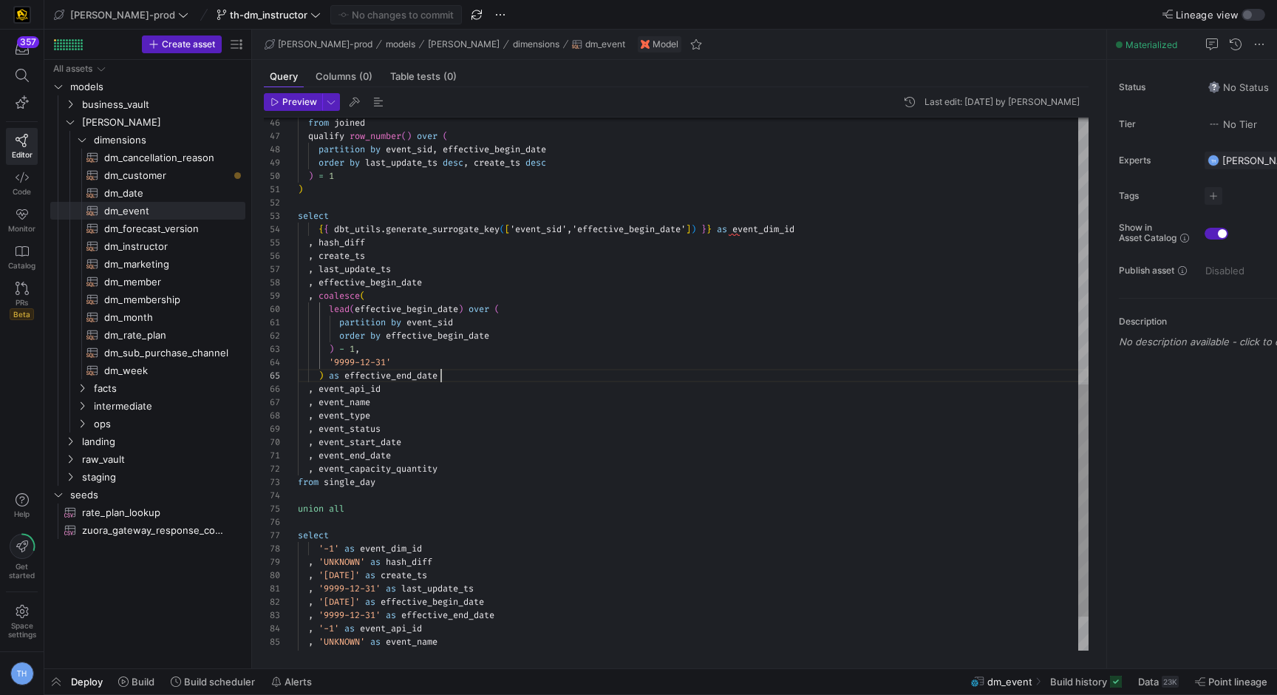
scroll to position [53, 143]
click at [461, 376] on div ") select { { dbt_utils . generate_surrogate_key ( [ 'event_sid','effective_begi…" at bounding box center [693, 116] width 791 height 1223
drag, startPoint x: 351, startPoint y: 310, endPoint x: 328, endPoint y: 310, distance: 22.9
click at [328, 310] on div ") select { { dbt_utils . generate_surrogate_key ( [ 'event_sid','effective_begi…" at bounding box center [693, 116] width 791 height 1223
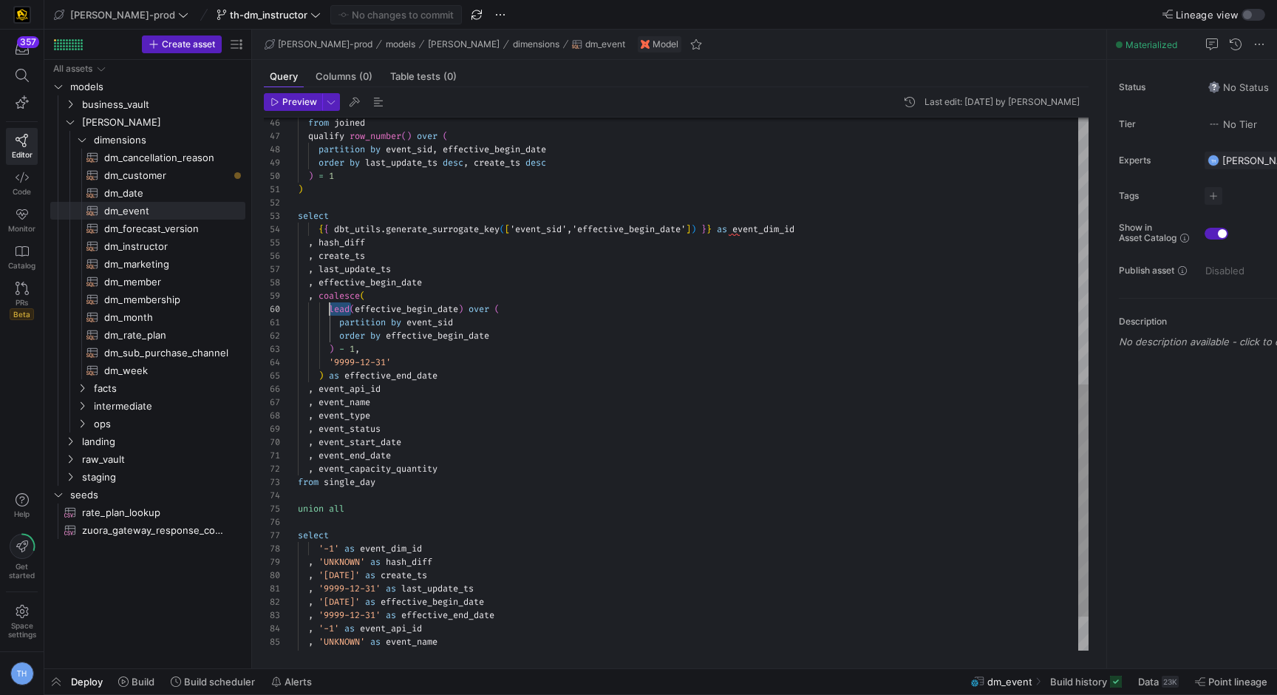
click at [328, 310] on div ") select { { dbt_utils . generate_surrogate_key ( [ 'event_sid','effective_begi…" at bounding box center [693, 116] width 791 height 1223
drag, startPoint x: 411, startPoint y: 322, endPoint x: 503, endPoint y: 322, distance: 92.4
click at [504, 322] on div ") select { { dbt_utils . generate_surrogate_key ( [ 'event_sid','effective_begi…" at bounding box center [693, 116] width 791 height 1223
click at [503, 322] on div ") select { { dbt_utils . generate_surrogate_key ( [ 'event_sid','effective_begi…" at bounding box center [693, 116] width 791 height 1223
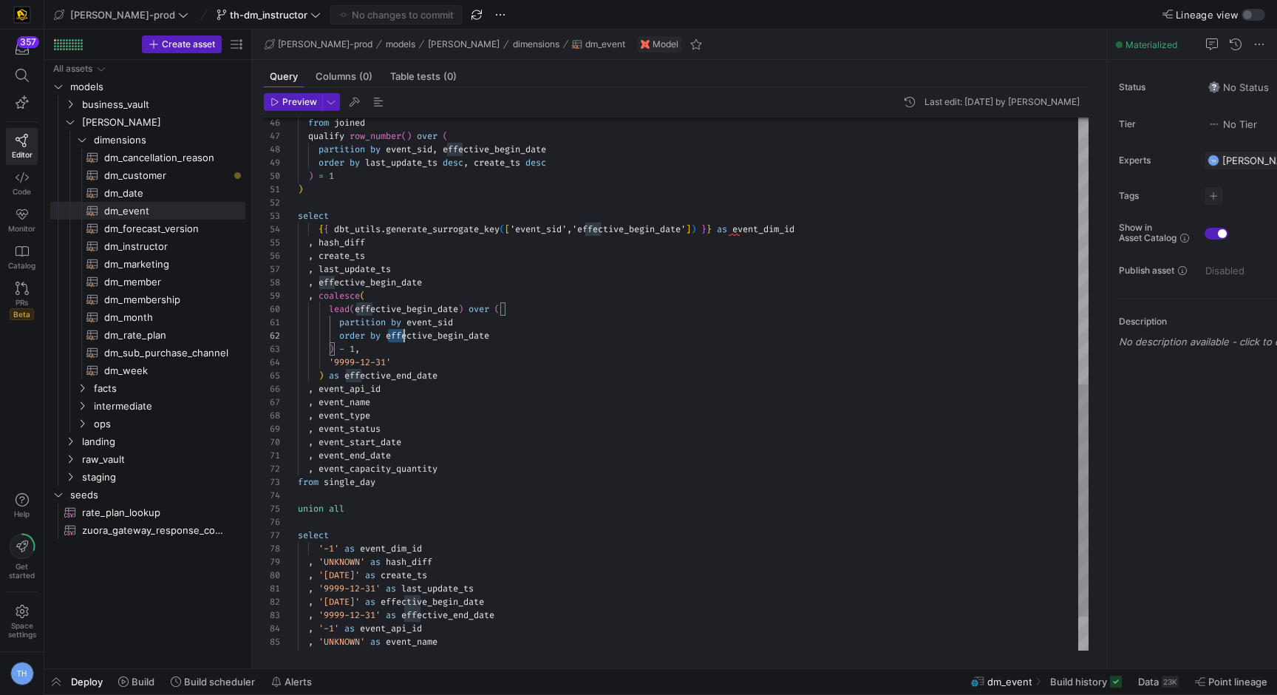
scroll to position [13, 196]
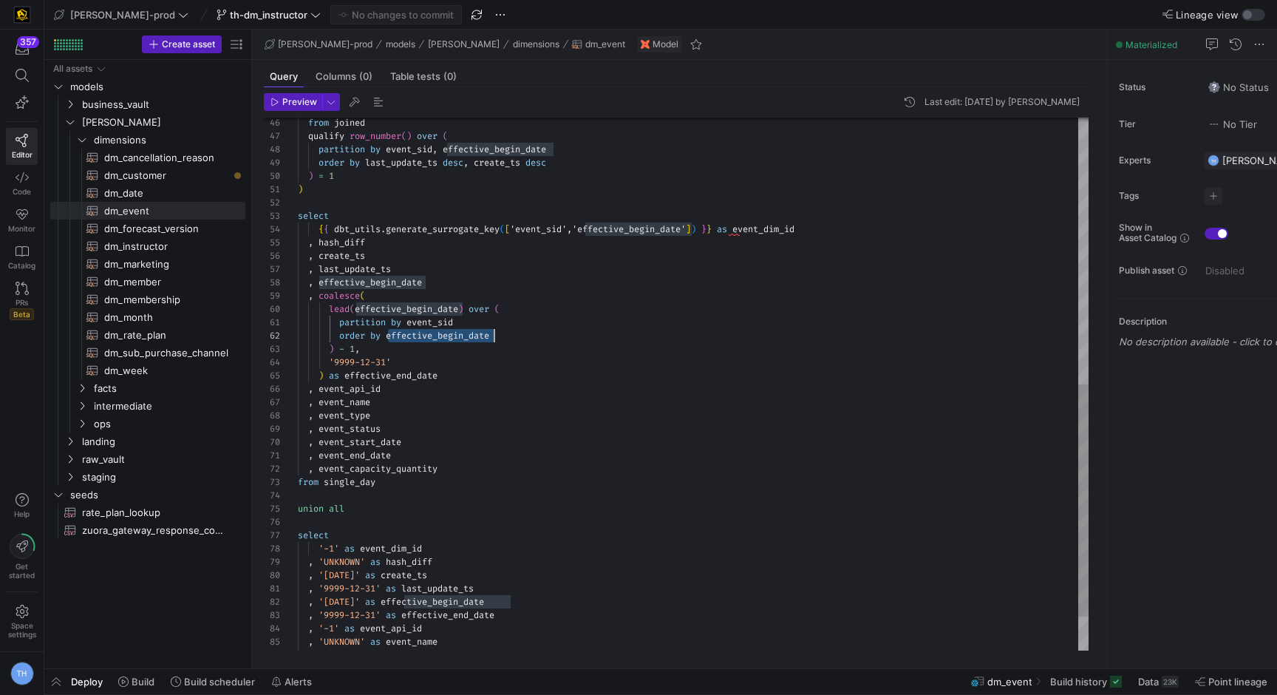
drag, startPoint x: 389, startPoint y: 339, endPoint x: 528, endPoint y: 337, distance: 139.0
click at [528, 337] on div ") select { { dbt_utils . generate_surrogate_key ( [ 'event_sid','effective_begi…" at bounding box center [693, 116] width 791 height 1223
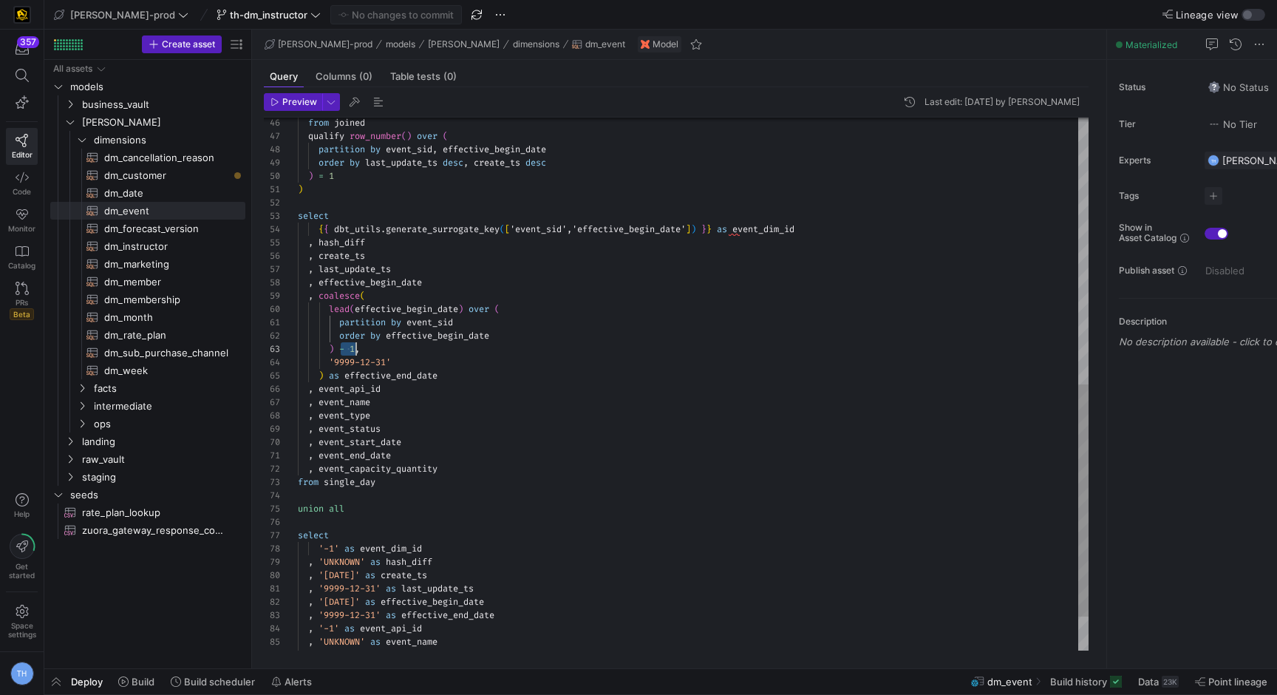
drag, startPoint x: 340, startPoint y: 349, endPoint x: 355, endPoint y: 346, distance: 15.1
click at [355, 346] on div ") select { { dbt_utils . generate_surrogate_key ( [ 'event_sid','effective_begi…" at bounding box center [693, 116] width 791 height 1223
click at [394, 347] on div ") select { { dbt_utils . generate_surrogate_key ( [ 'event_sid','effective_begi…" at bounding box center [693, 116] width 791 height 1223
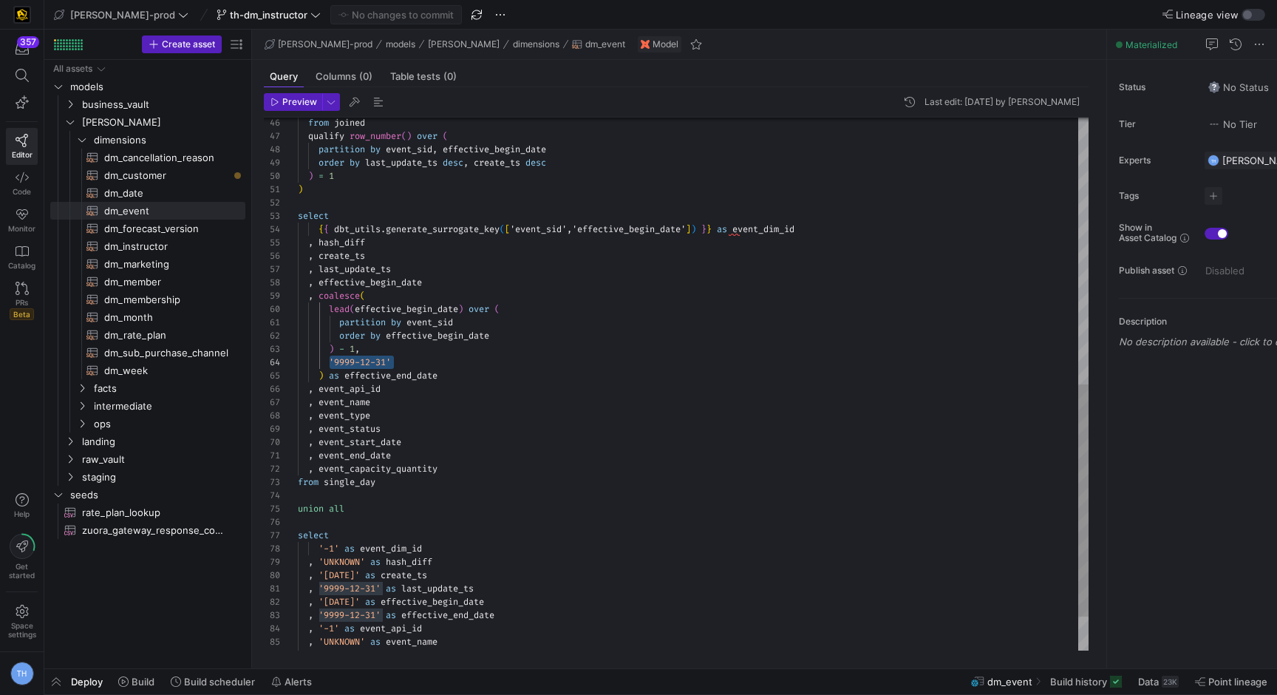
drag, startPoint x: 330, startPoint y: 362, endPoint x: 425, endPoint y: 361, distance: 95.4
click at [425, 361] on div ") select { { dbt_utils . generate_surrogate_key ( [ 'event_sid','effective_begi…" at bounding box center [693, 116] width 791 height 1223
drag, startPoint x: 424, startPoint y: 361, endPoint x: 330, endPoint y: 364, distance: 93.9
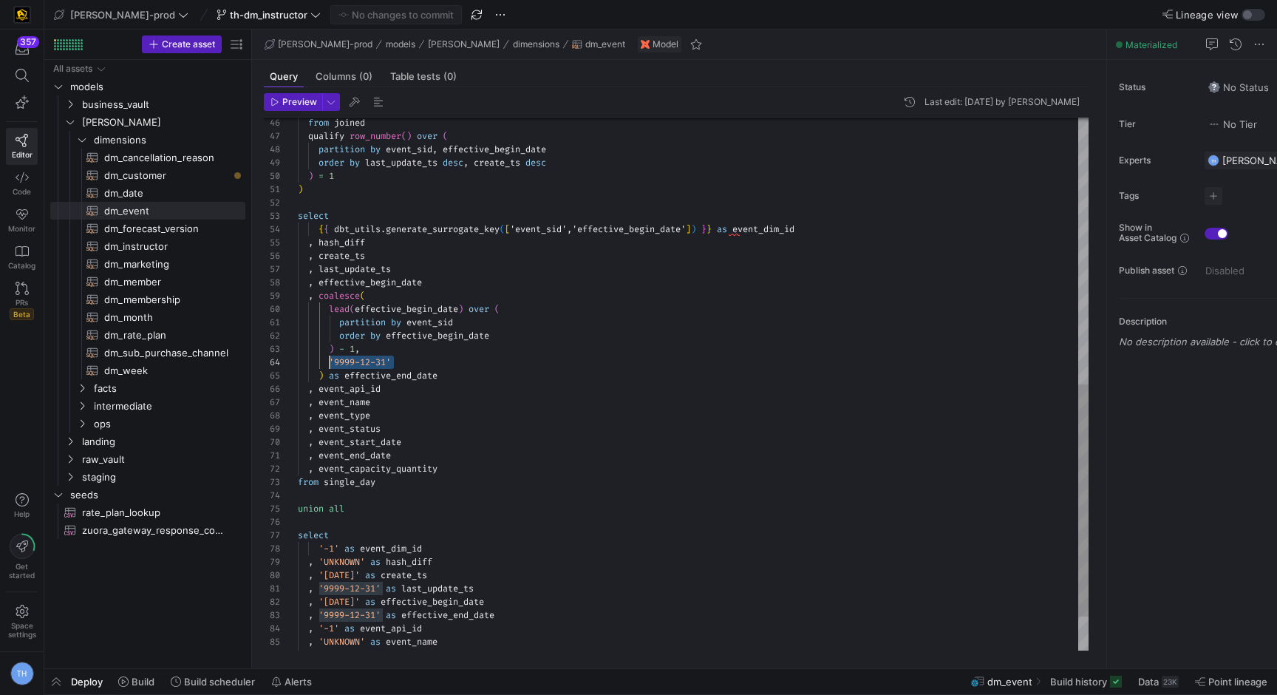
click at [330, 364] on div ") select { { dbt_utils . generate_surrogate_key ( [ 'event_sid','effective_begi…" at bounding box center [693, 116] width 791 height 1223
click at [334, 365] on div ") select { { dbt_utils . generate_surrogate_key ( [ 'event_sid','effective_begi…" at bounding box center [693, 116] width 791 height 1223
drag, startPoint x: 338, startPoint y: 349, endPoint x: 430, endPoint y: 349, distance: 92.4
click at [430, 349] on div ") select { { dbt_utils . generate_surrogate_key ( [ 'event_sid','effective_begi…" at bounding box center [693, 116] width 791 height 1223
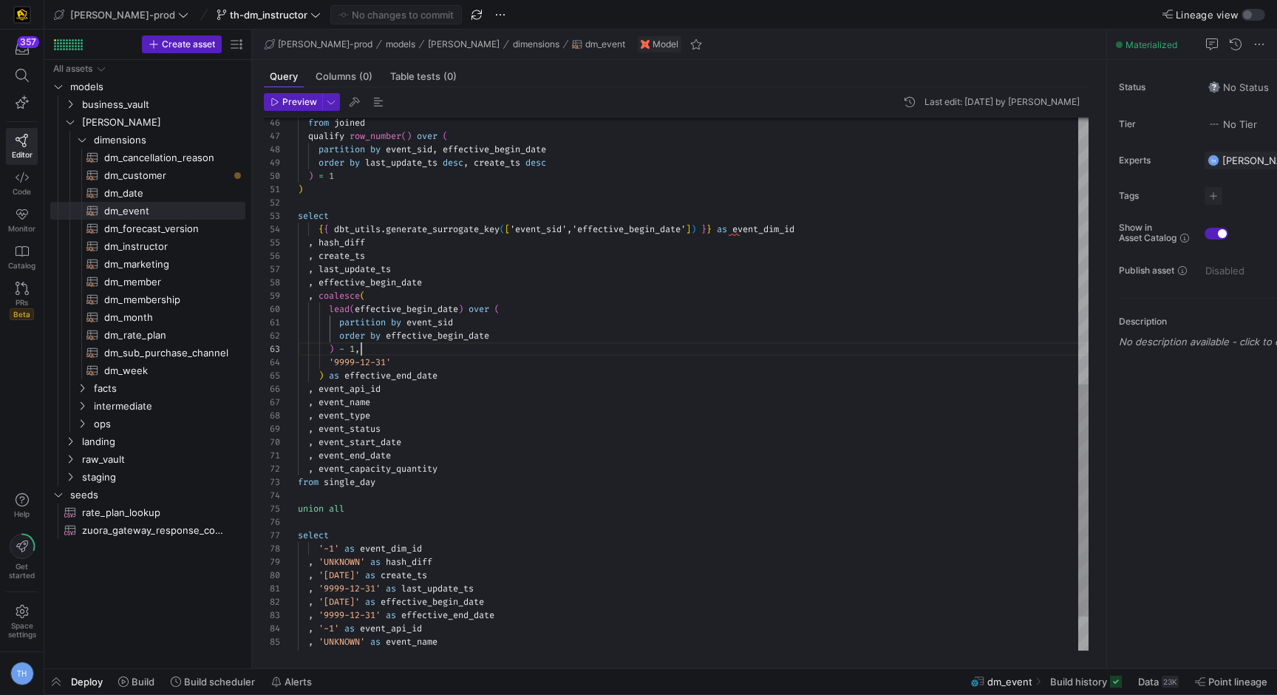
click at [429, 349] on div ") select { { dbt_utils . generate_surrogate_key ( [ 'event_sid','effective_begi…" at bounding box center [693, 116] width 791 height 1223
drag, startPoint x: 339, startPoint y: 345, endPoint x: 353, endPoint y: 344, distance: 14.9
click at [353, 344] on div ") select { { dbt_utils . generate_surrogate_key ( [ 'event_sid','effective_begi…" at bounding box center [693, 116] width 791 height 1223
click at [411, 340] on div ") select { { dbt_utils . generate_surrogate_key ( [ 'event_sid','effective_begi…" at bounding box center [693, 116] width 791 height 1223
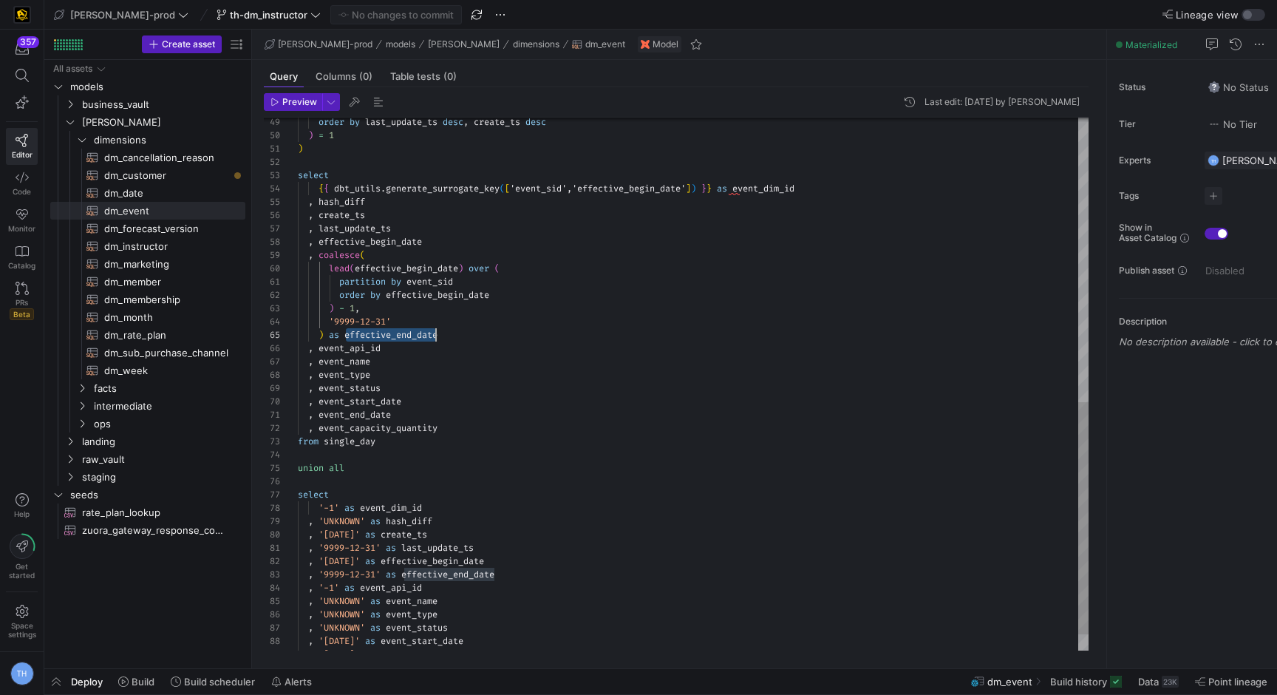
scroll to position [53, 143]
drag, startPoint x: 344, startPoint y: 335, endPoint x: 485, endPoint y: 338, distance: 140.5
click at [486, 338] on div ") select { { dbt_utils . generate_surrogate_key ( [ 'event_sid','effective_begi…" at bounding box center [693, 76] width 791 height 1223
click at [485, 338] on div ") select { { dbt_utils . generate_surrogate_key ( [ 'event_sid','effective_begi…" at bounding box center [693, 76] width 791 height 1223
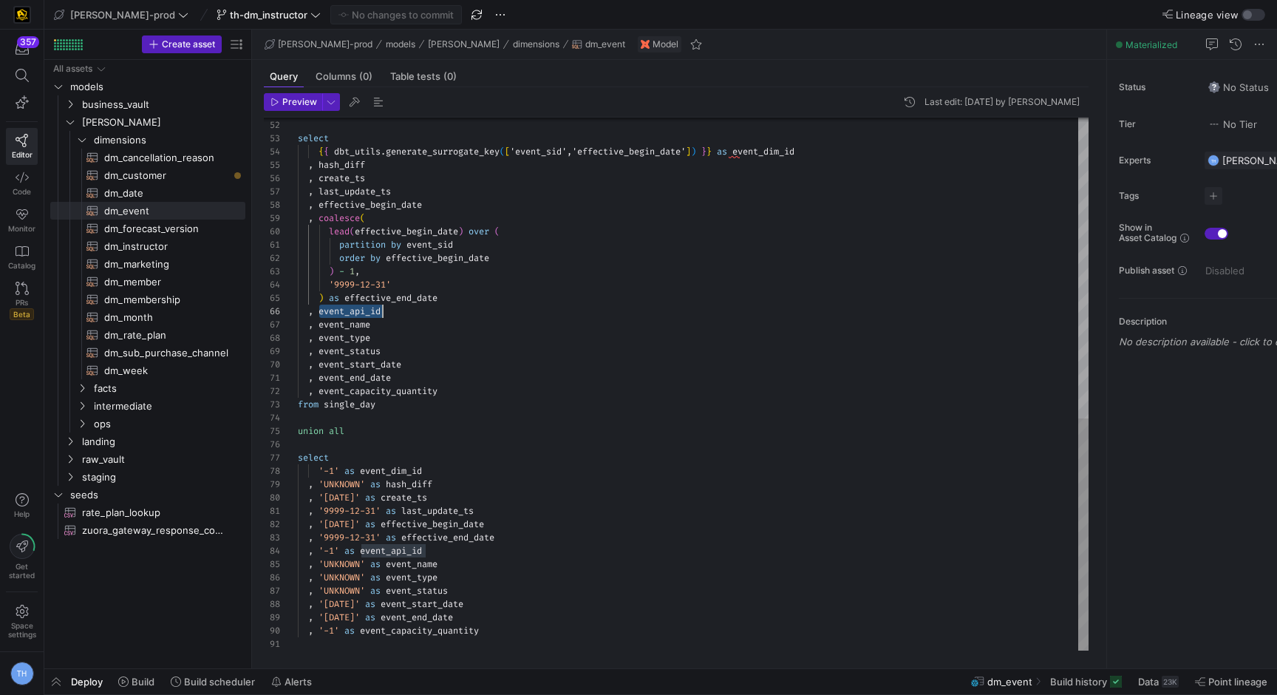
scroll to position [67, 85]
drag, startPoint x: 317, startPoint y: 312, endPoint x: 438, endPoint y: 313, distance: 120.5
click at [438, 313] on div ") select { { dbt_utils . generate_surrogate_key ( [ 'event_sid','effective_begi…" at bounding box center [693, 39] width 791 height 1223
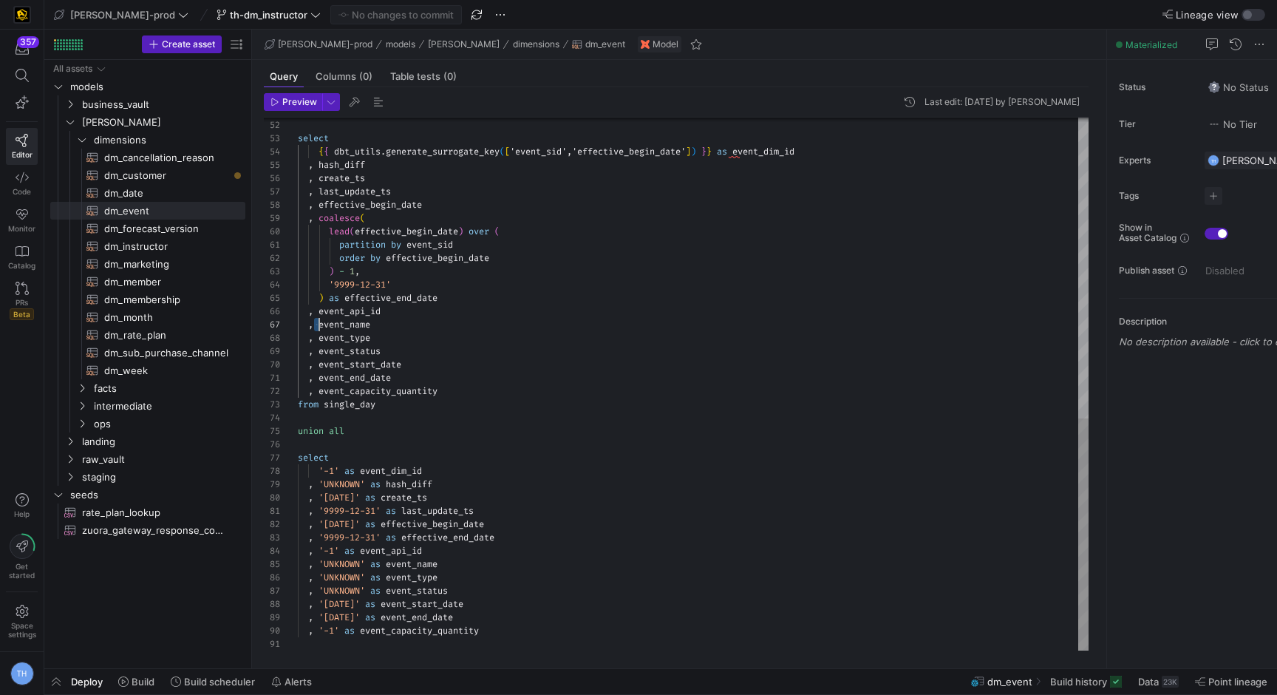
drag, startPoint x: 316, startPoint y: 323, endPoint x: 438, endPoint y: 323, distance: 122.0
click at [438, 323] on div ") select { { dbt_utils . generate_surrogate_key ( [ 'event_sid','effective_begi…" at bounding box center [693, 39] width 791 height 1223
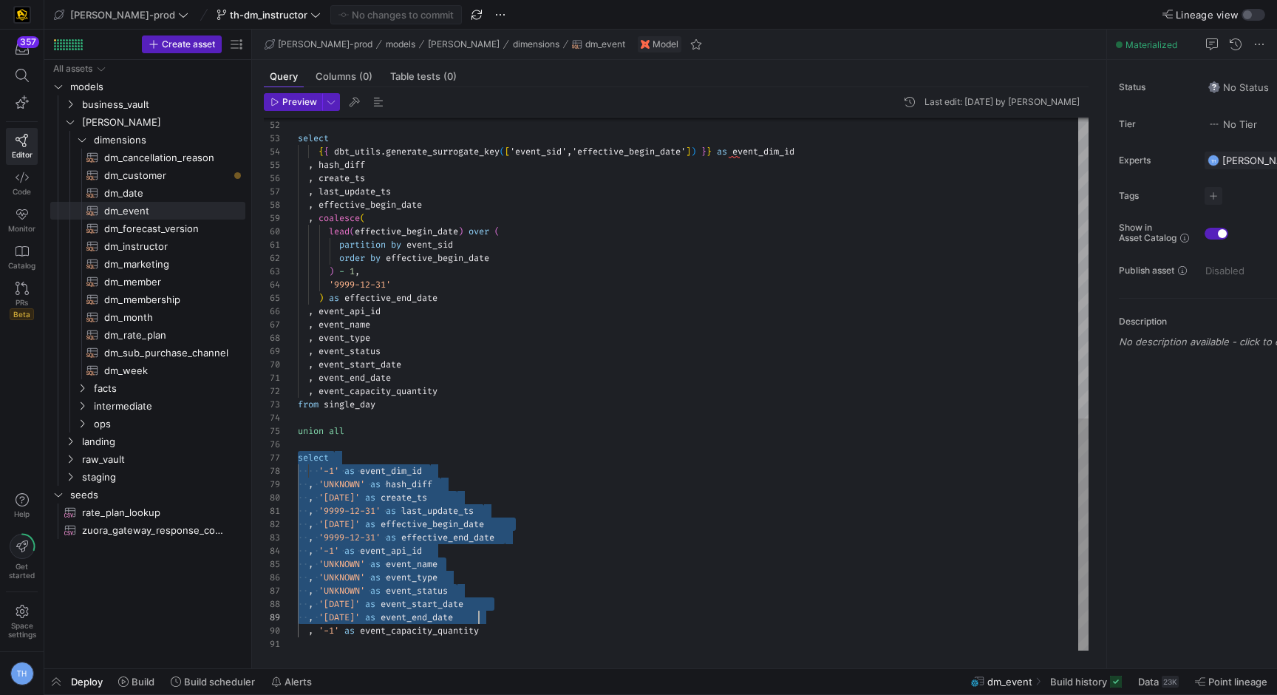
scroll to position [80, 0]
type textarea ", event_end_date , event_capacity_quantity from single_day union all select '-1…"
drag, startPoint x: 298, startPoint y: 461, endPoint x: 593, endPoint y: 642, distance: 346.1
click at [593, 642] on div ") select { { dbt_utils . generate_surrogate_key ( [ 'event_sid','effective_begi…" at bounding box center [693, 39] width 791 height 1223
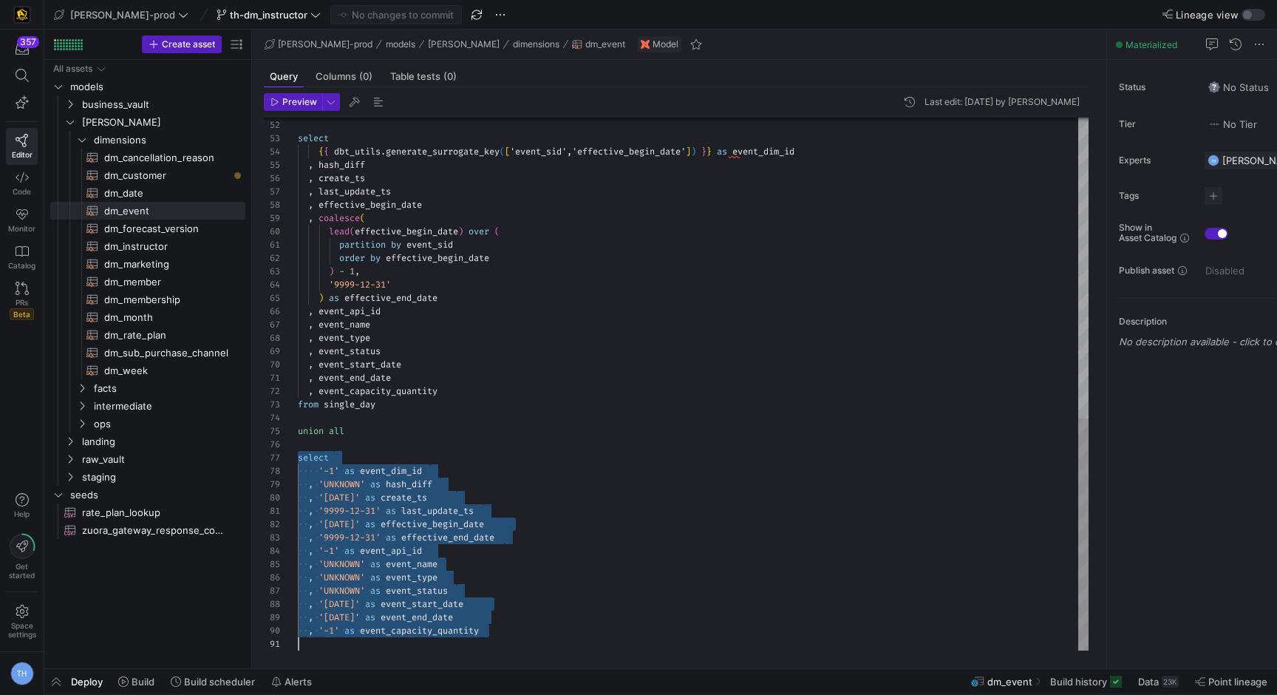
click at [592, 642] on div ") select { { dbt_utils . generate_surrogate_key ( [ 'event_sid','effective_begi…" at bounding box center [693, 39] width 791 height 1223
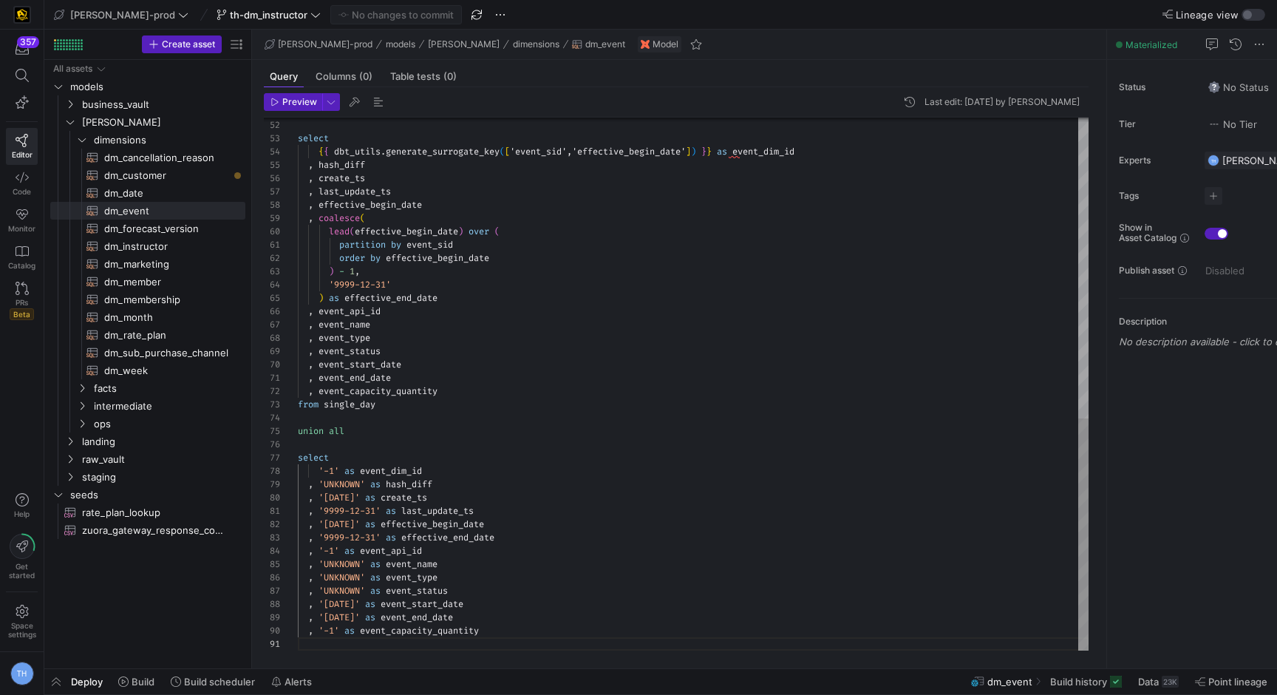
scroll to position [67, 0]
click at [417, 442] on div ") select { { dbt_utils . generate_surrogate_key ( [ 'event_sid','effective_begi…" at bounding box center [693, 39] width 791 height 1223
click at [394, 437] on div ") select { { dbt_utils . generate_surrogate_key ( [ 'event_sid','effective_begi…" at bounding box center [693, 39] width 791 height 1223
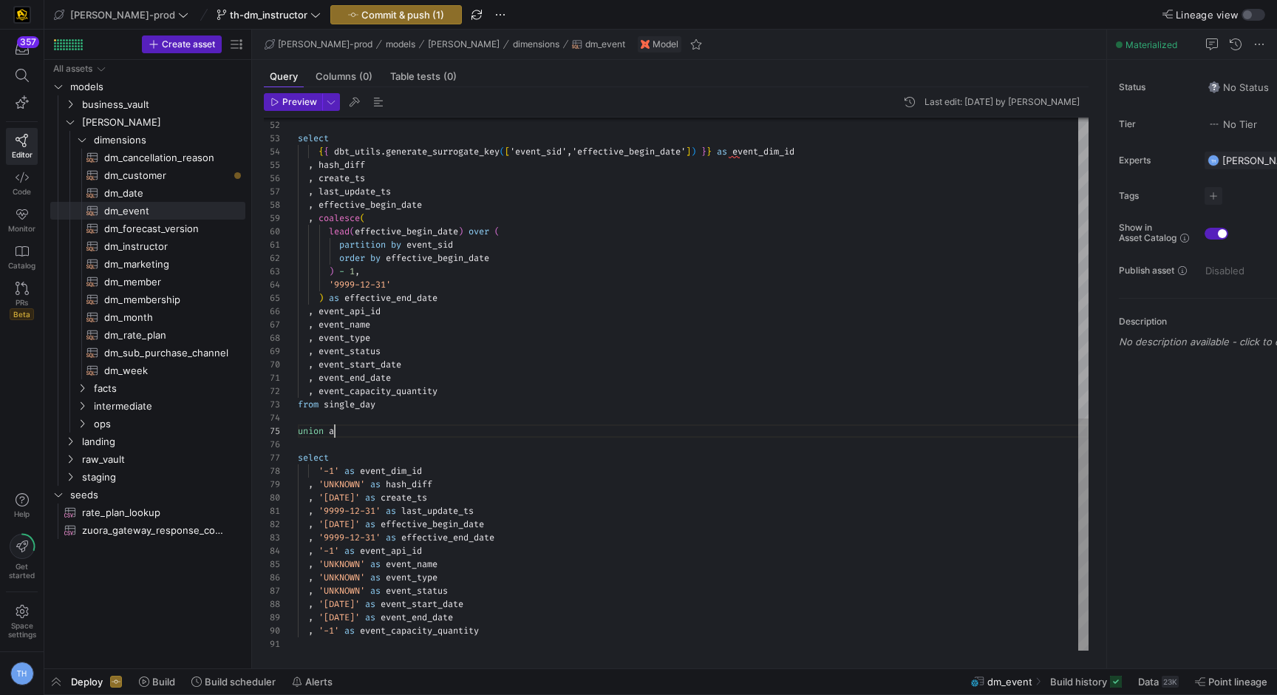
type textarea ", event_end_date , event_capacity_quantity from single_day union select '-1' as…"
click at [387, 15] on span "Commit & push (1)" at bounding box center [402, 15] width 83 height 12
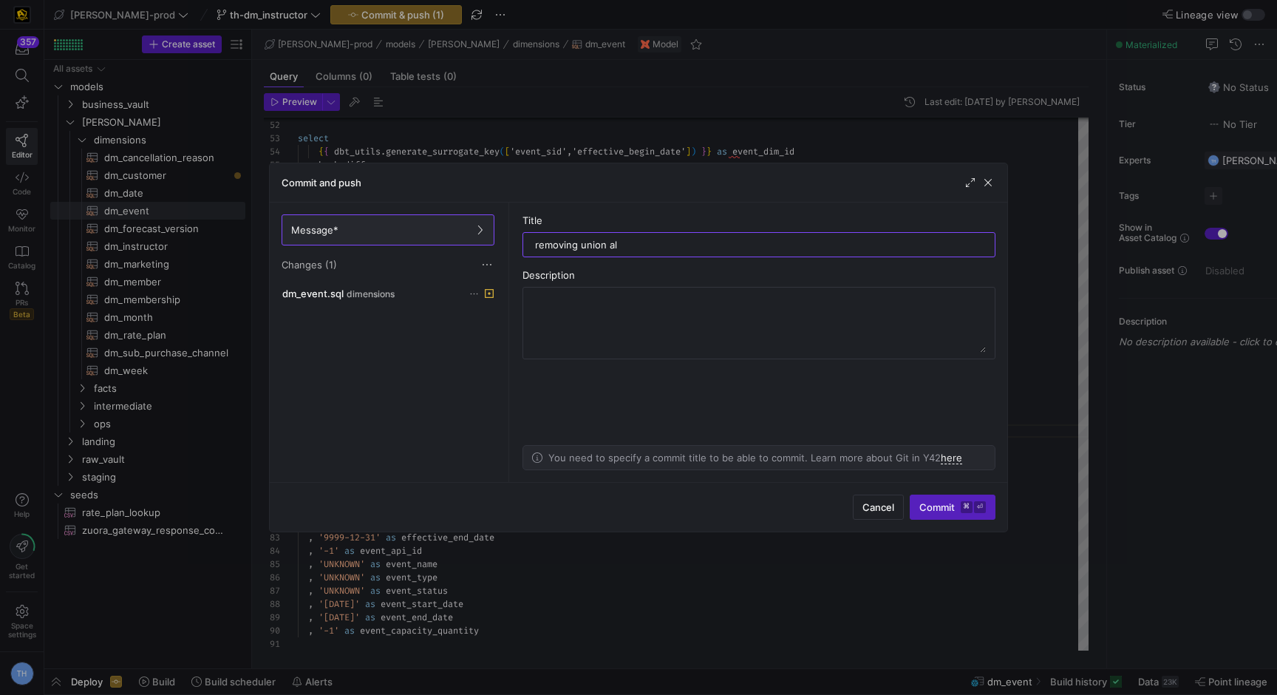
type input "removing union all"
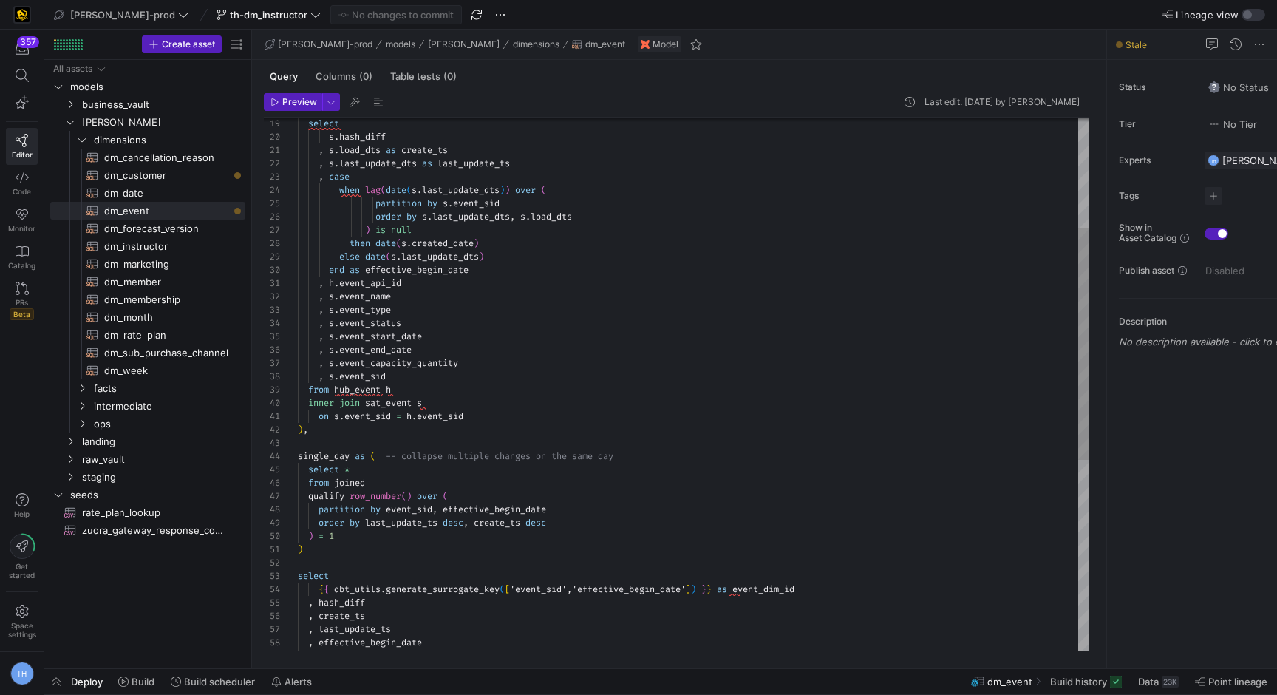
drag, startPoint x: 293, startPoint y: 452, endPoint x: 411, endPoint y: 501, distance: 127.3
click at [411, 502] on div "39 40 38 36 37 35 33 34 32 31 30 29 28 27 26 25 24 41 42 43 44 45 46 47 48 49 5…" at bounding box center [676, 384] width 825 height 533
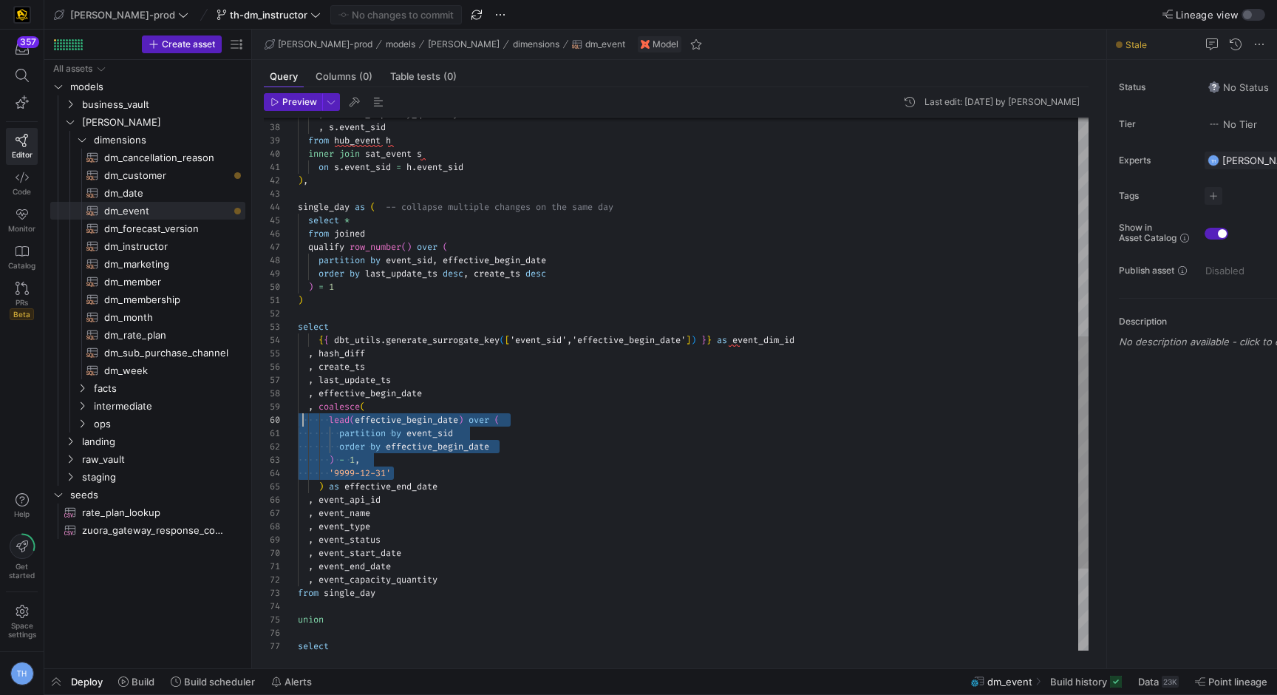
scroll to position [106, 0]
drag, startPoint x: 503, startPoint y: 478, endPoint x: 298, endPoint y: 412, distance: 215.8
click at [298, 412] on div "from hub_event h inner join sat_event s , s . event_sid , s . event_capacity_qu…" at bounding box center [693, 227] width 791 height 1223
click at [373, 434] on div "from hub_event h inner join sat_event s , s . event_sid , s . event_capacity_qu…" at bounding box center [693, 227] width 791 height 1223
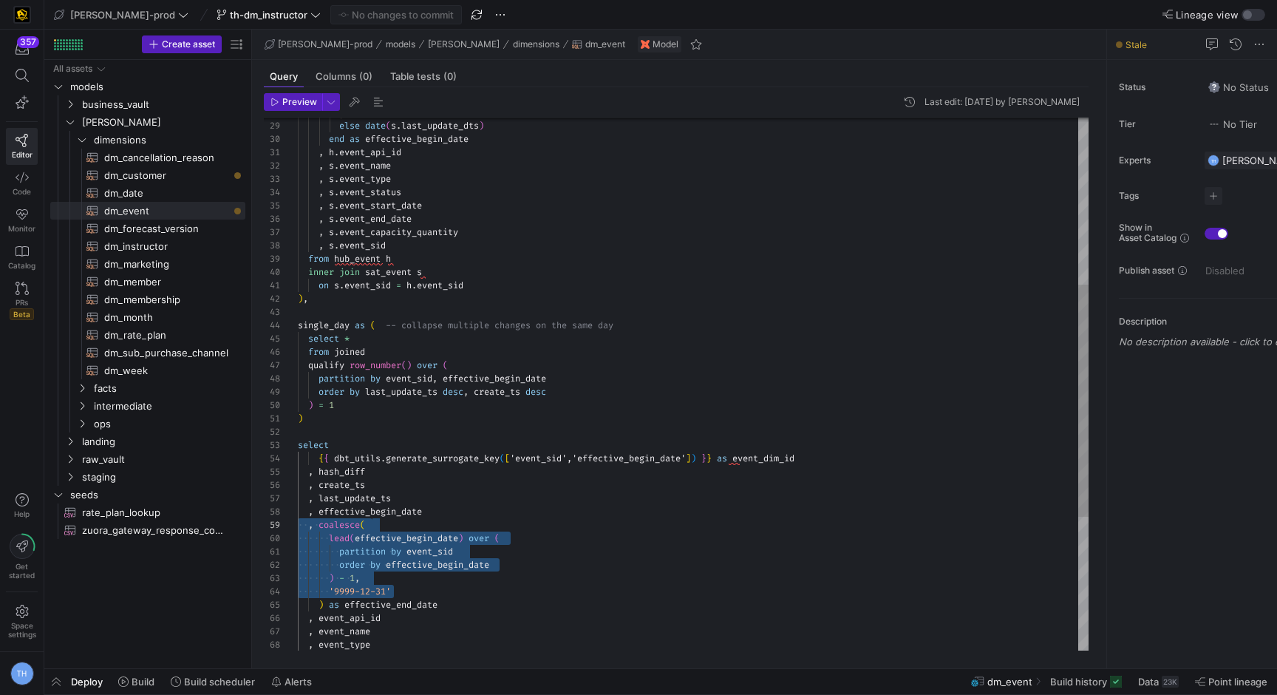
scroll to position [120, 37]
click at [346, 407] on div "from hub_event h inner join sat_event s , s . event_sid , s . event_capacity_qu…" at bounding box center [693, 346] width 791 height 1223
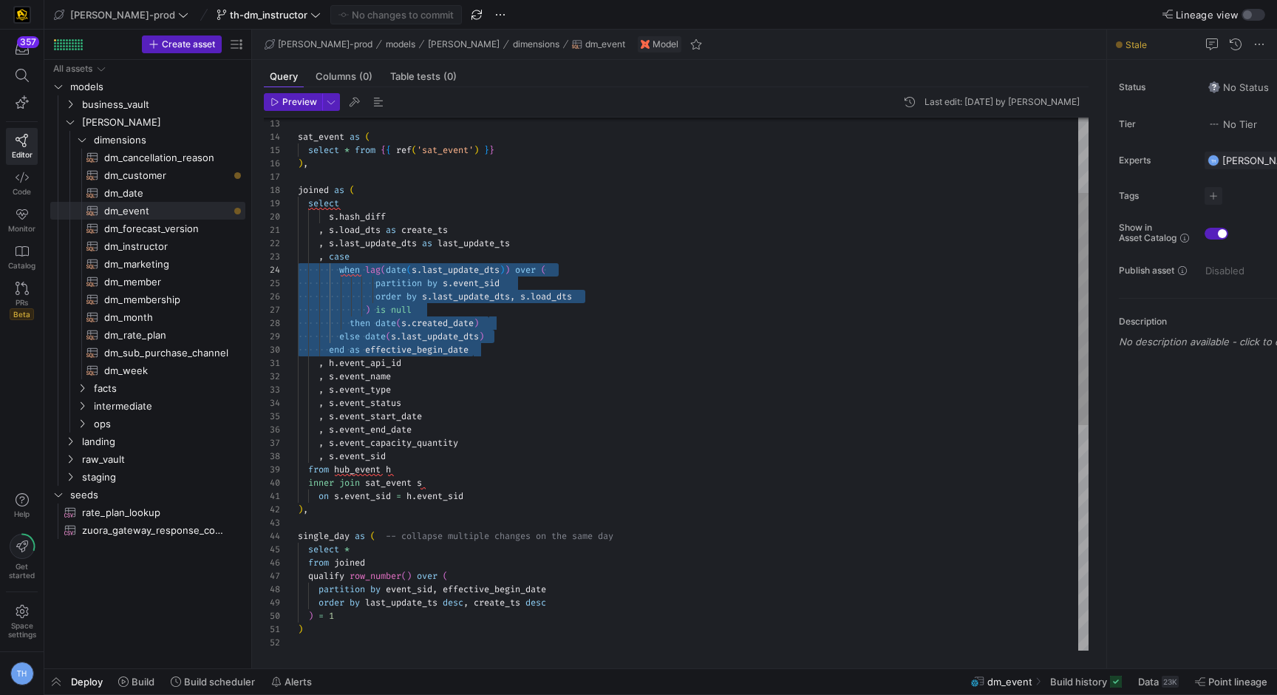
scroll to position [27, 0]
drag, startPoint x: 481, startPoint y: 348, endPoint x: 220, endPoint y: 262, distance: 274.9
click at [298, 262] on div "from hub_event h inner join sat_event s , s . event_sid , s . event_capacity_qu…" at bounding box center [693, 556] width 791 height 1223
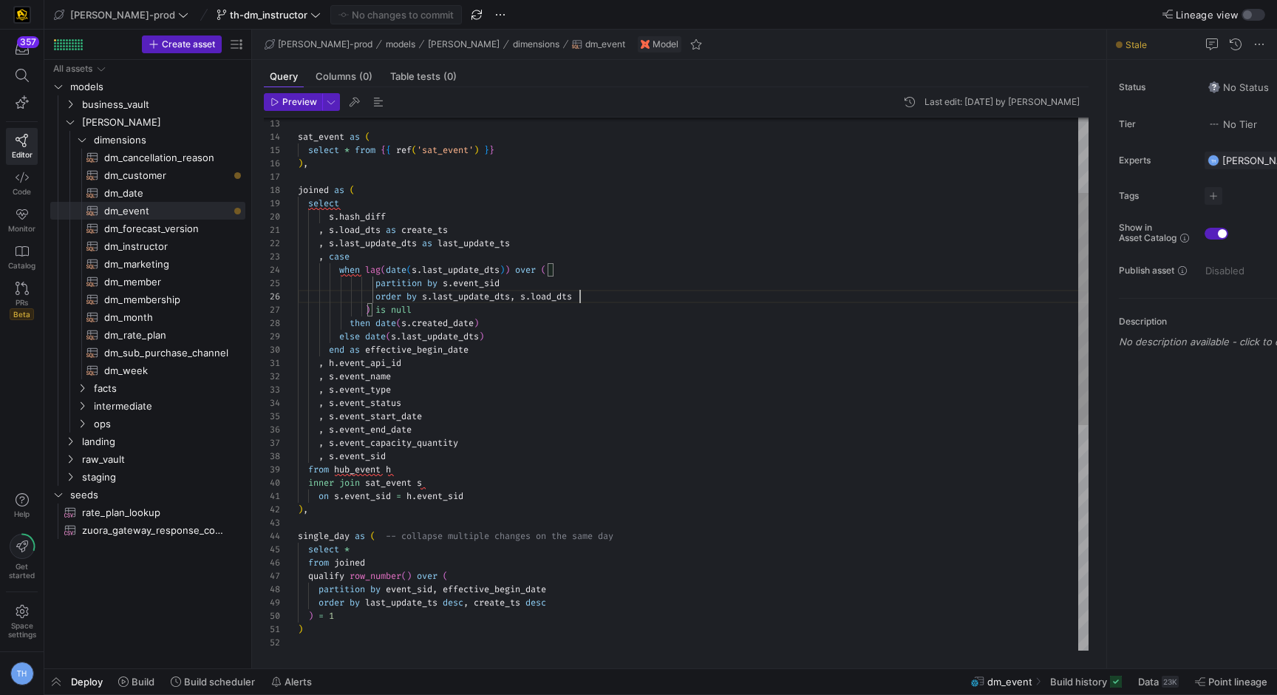
click at [603, 300] on div "from hub_event h inner join sat_event s , s . event_sid , s . event_capacity_qu…" at bounding box center [693, 556] width 791 height 1223
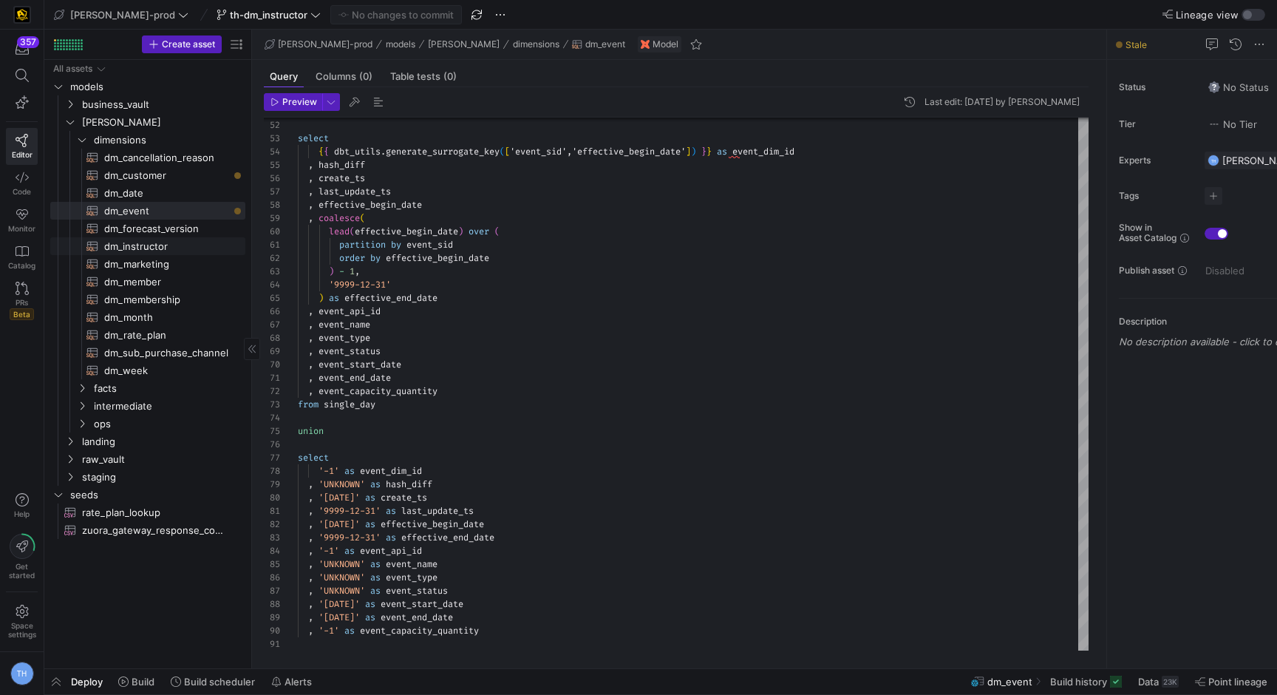
click at [169, 251] on span "dm_instructor​​​​​​​​​​" at bounding box center [166, 246] width 124 height 17
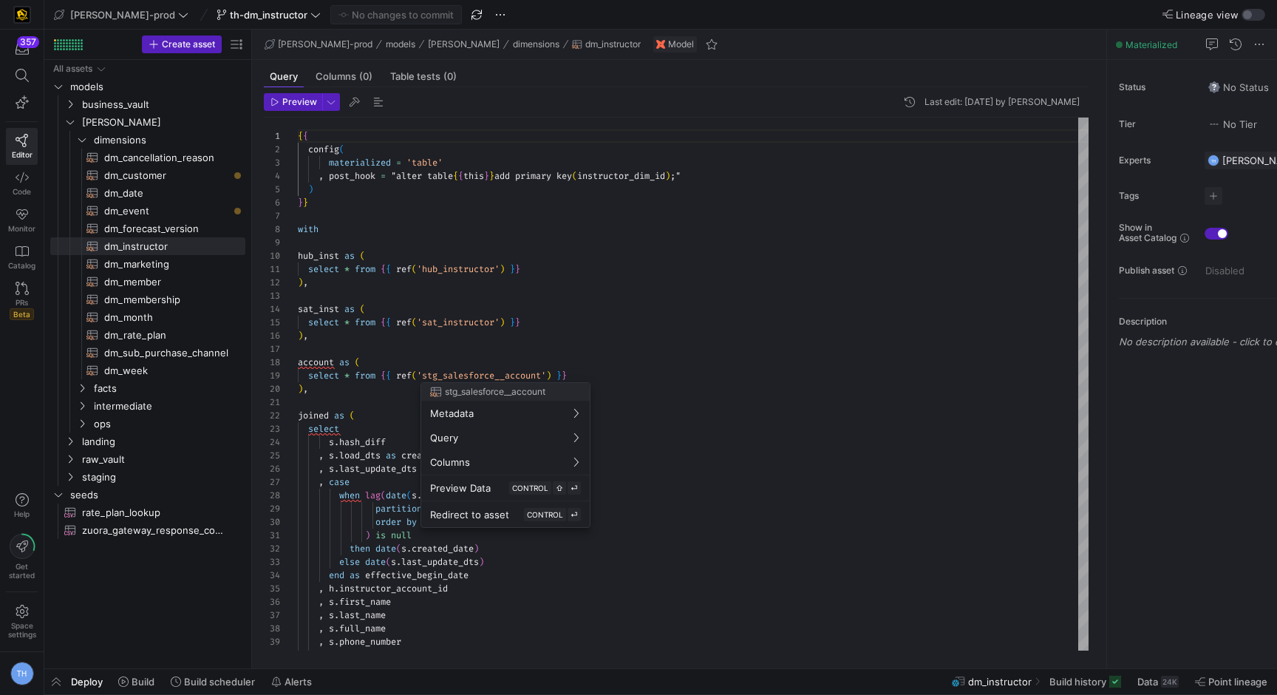
click at [426, 353] on div at bounding box center [638, 347] width 1277 height 695
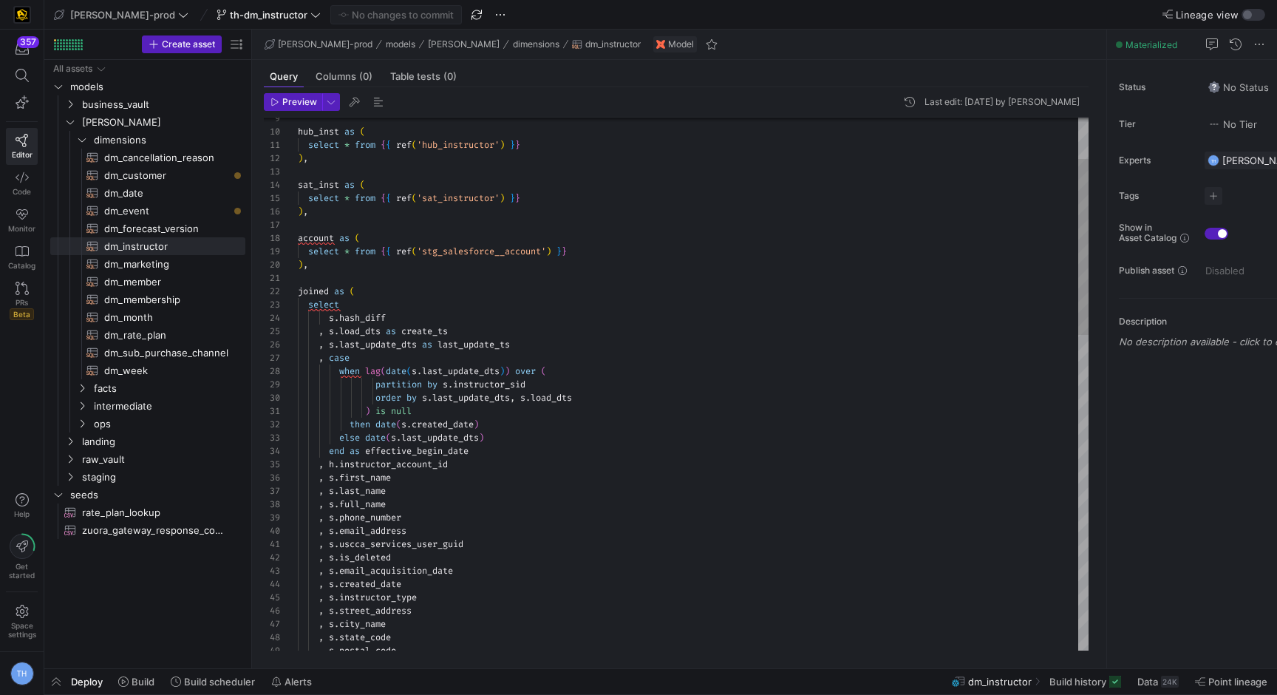
scroll to position [80, 0]
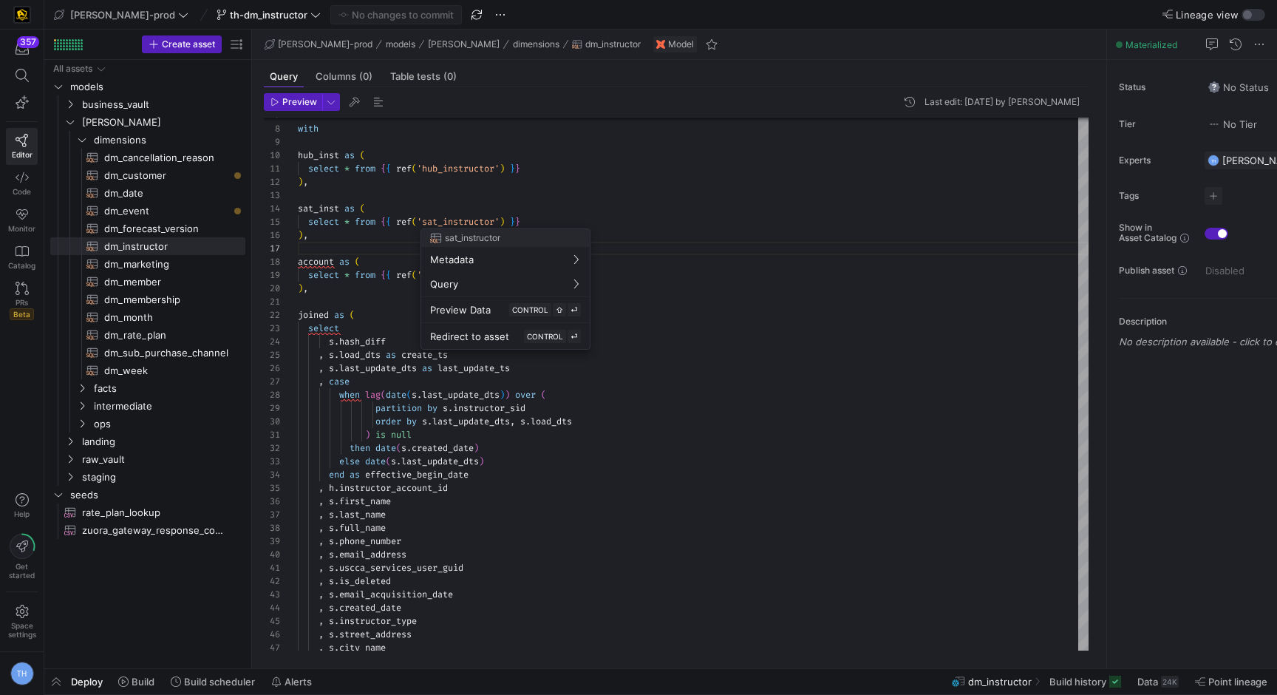
click at [520, 192] on div at bounding box center [638, 347] width 1277 height 695
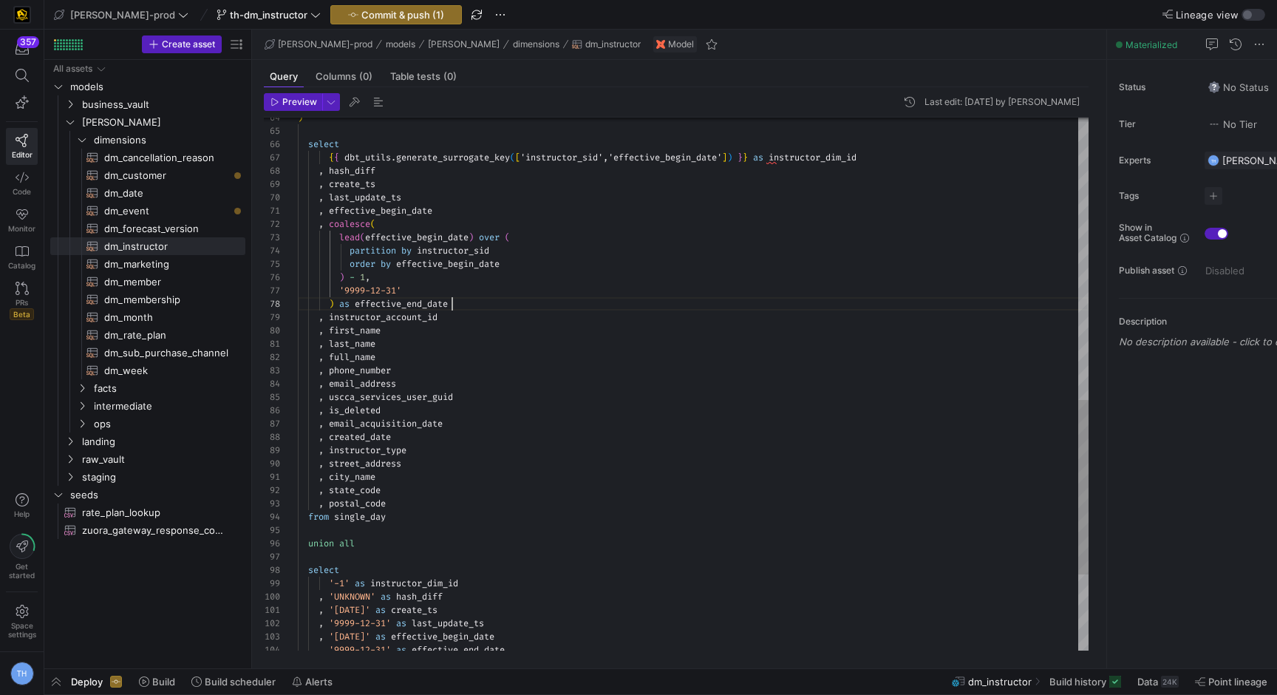
scroll to position [13, 0]
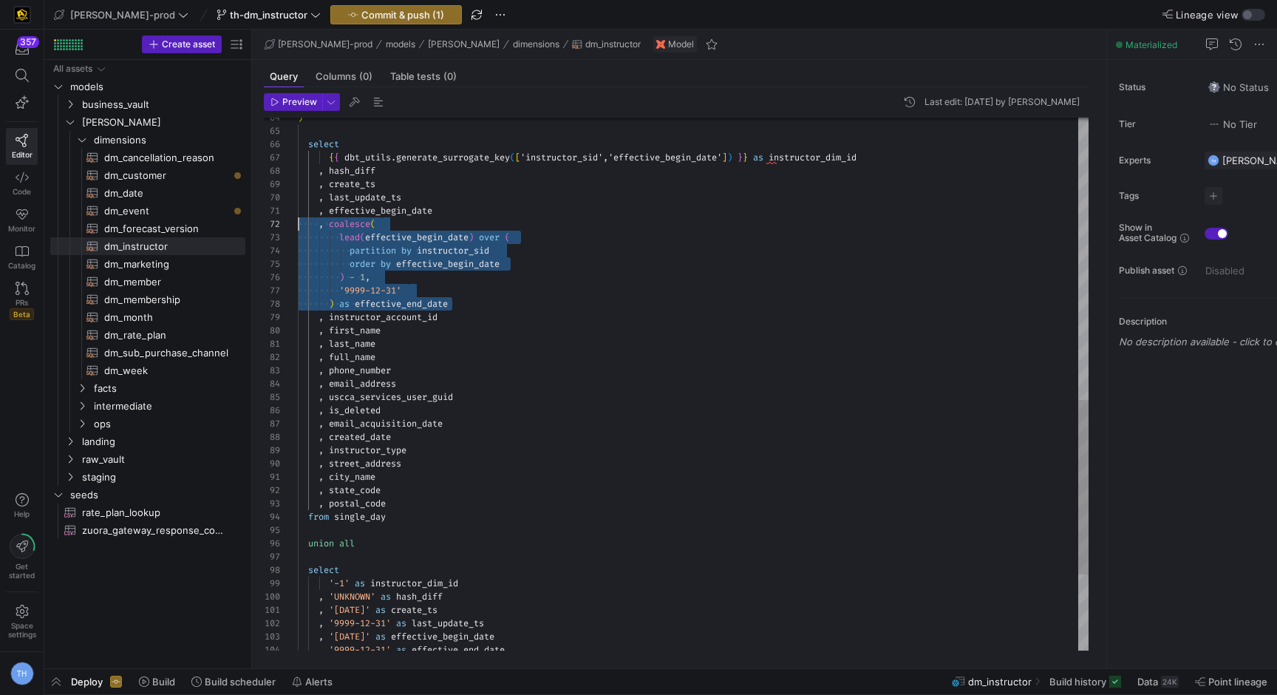
drag, startPoint x: 461, startPoint y: 306, endPoint x: 283, endPoint y: 220, distance: 198.0
click at [298, 220] on div ") select { { dbt_utils . generate_surrogate_key ( [ 'instructor_sid','effective…" at bounding box center [693, 72] width 791 height 1622
click at [540, 270] on div ") select { { dbt_utils . generate_surrogate_key ( [ 'instructor_sid','effective…" at bounding box center [693, 72] width 791 height 1622
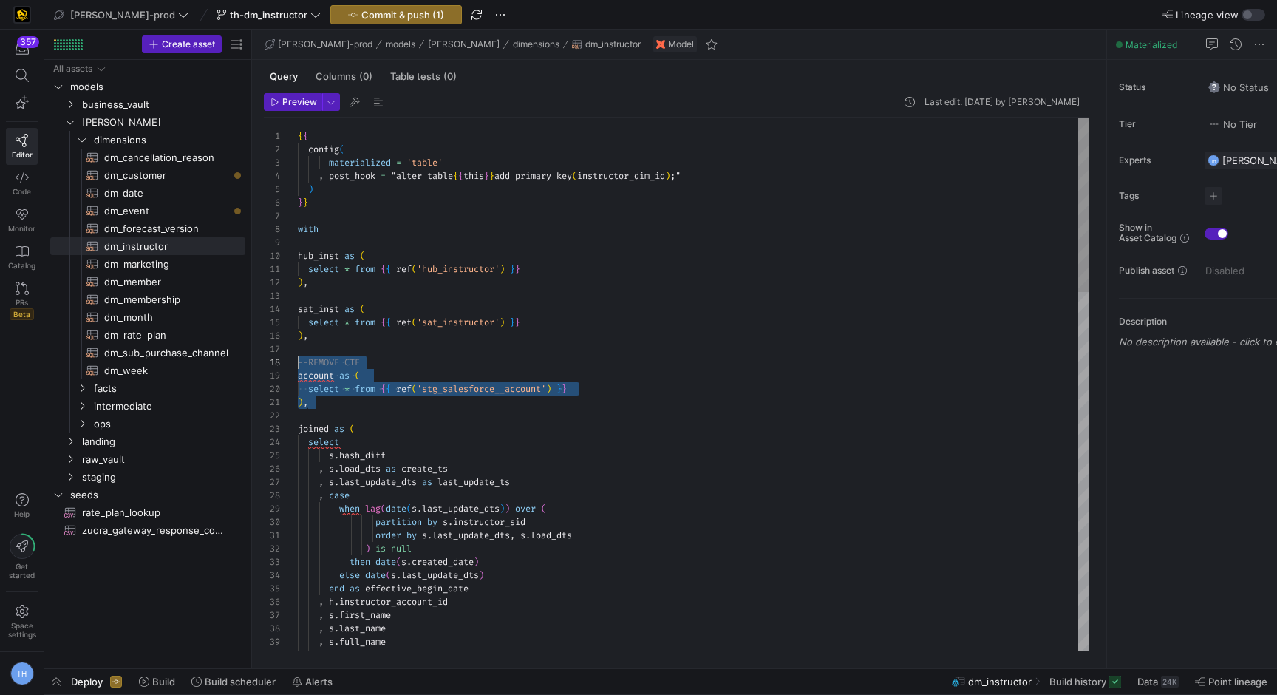
scroll to position [93, 0]
drag, startPoint x: 342, startPoint y: 401, endPoint x: 263, endPoint y: 362, distance: 87.3
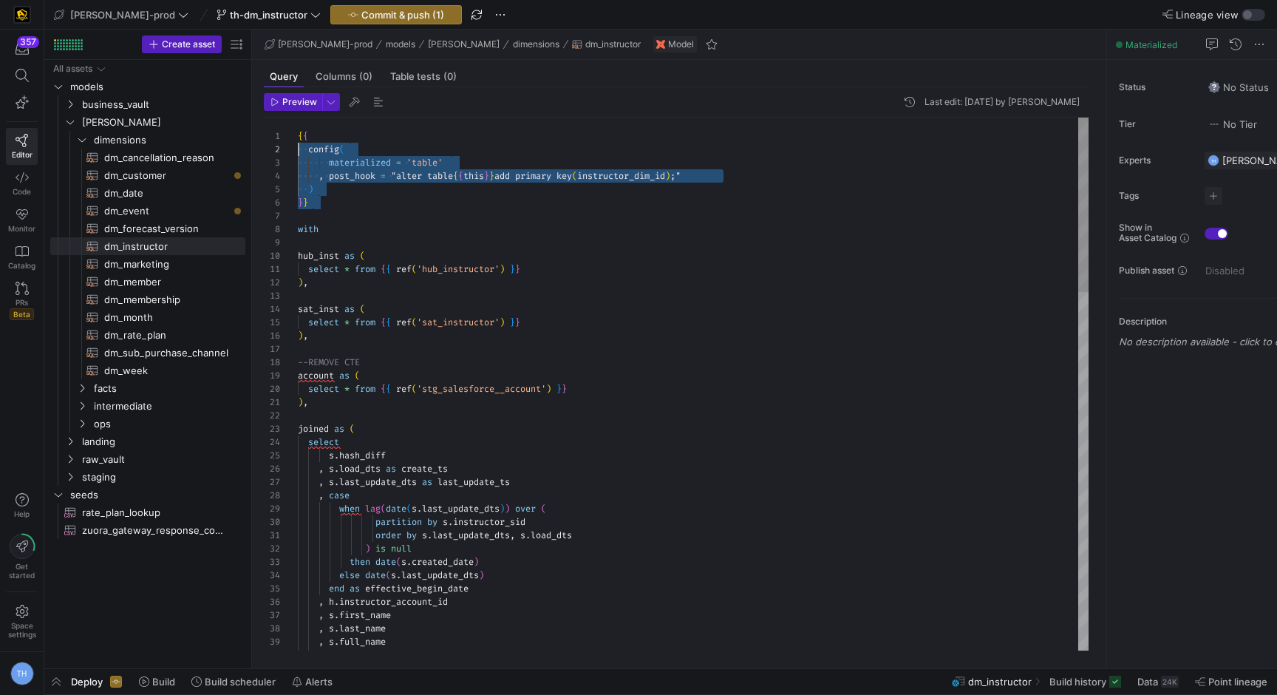
scroll to position [0, 0]
drag, startPoint x: 327, startPoint y: 210, endPoint x: 276, endPoint y: 141, distance: 85.6
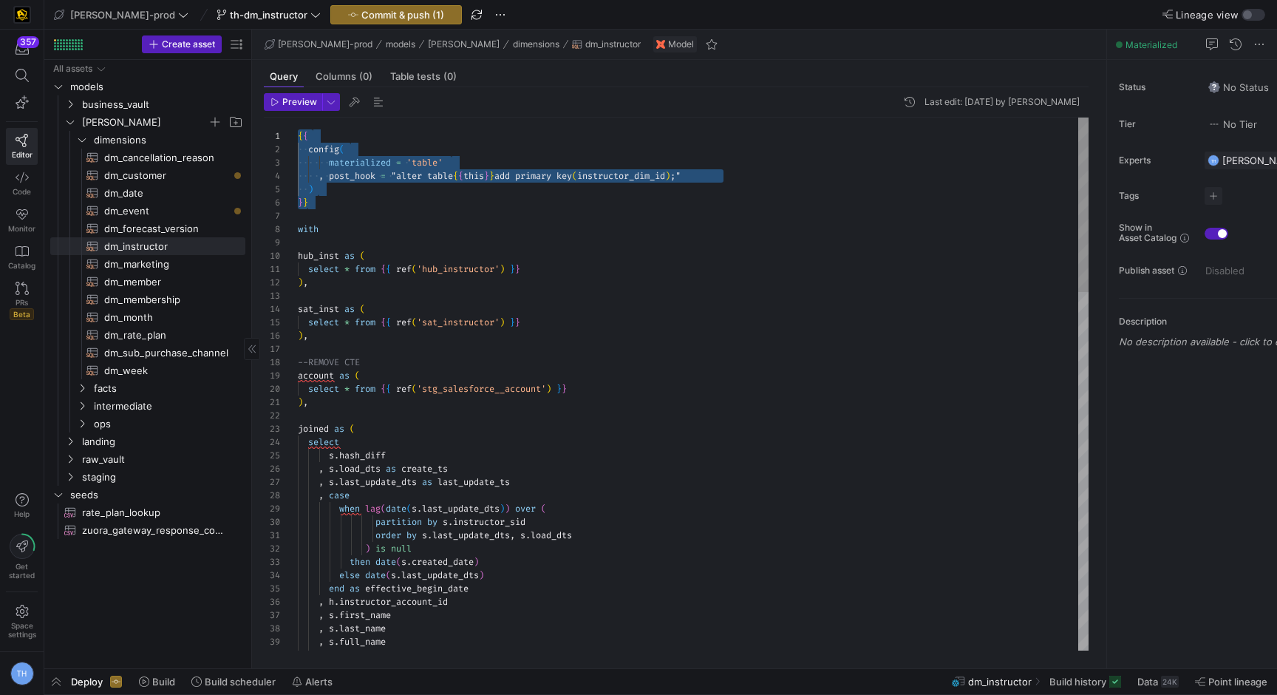
drag, startPoint x: 364, startPoint y: 207, endPoint x: 243, endPoint y: 120, distance: 149.3
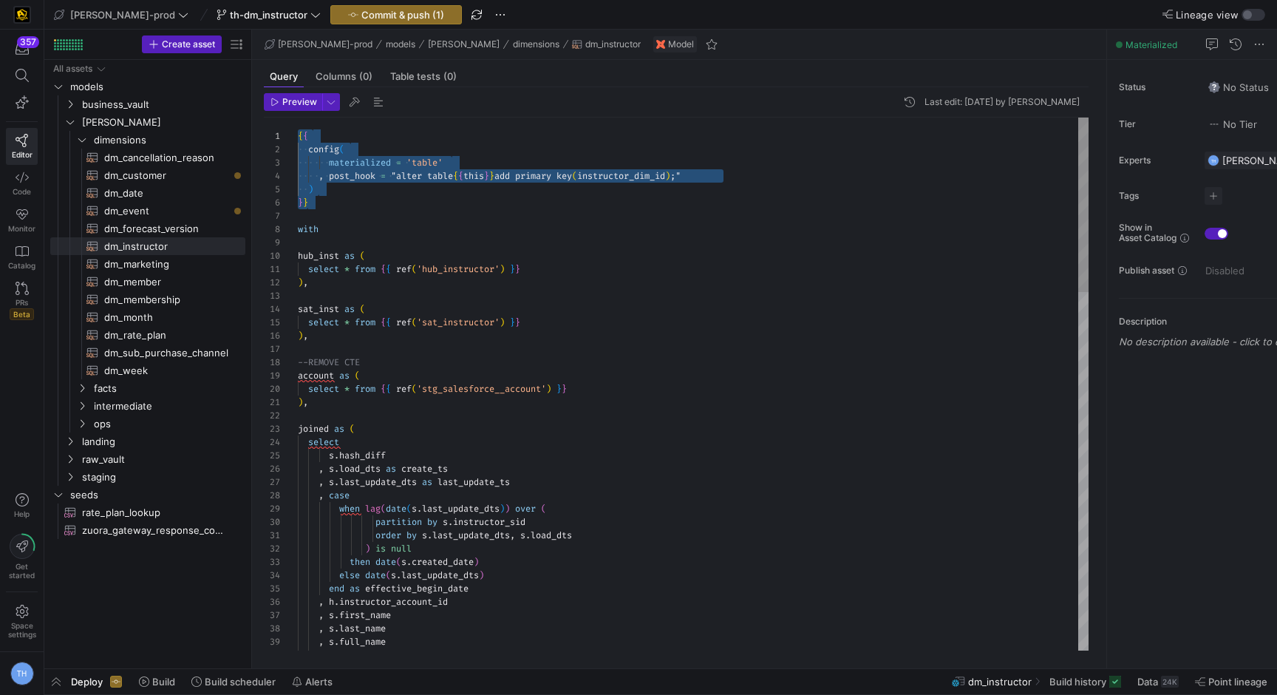
drag, startPoint x: 378, startPoint y: 208, endPoint x: 273, endPoint y: 120, distance: 136.9
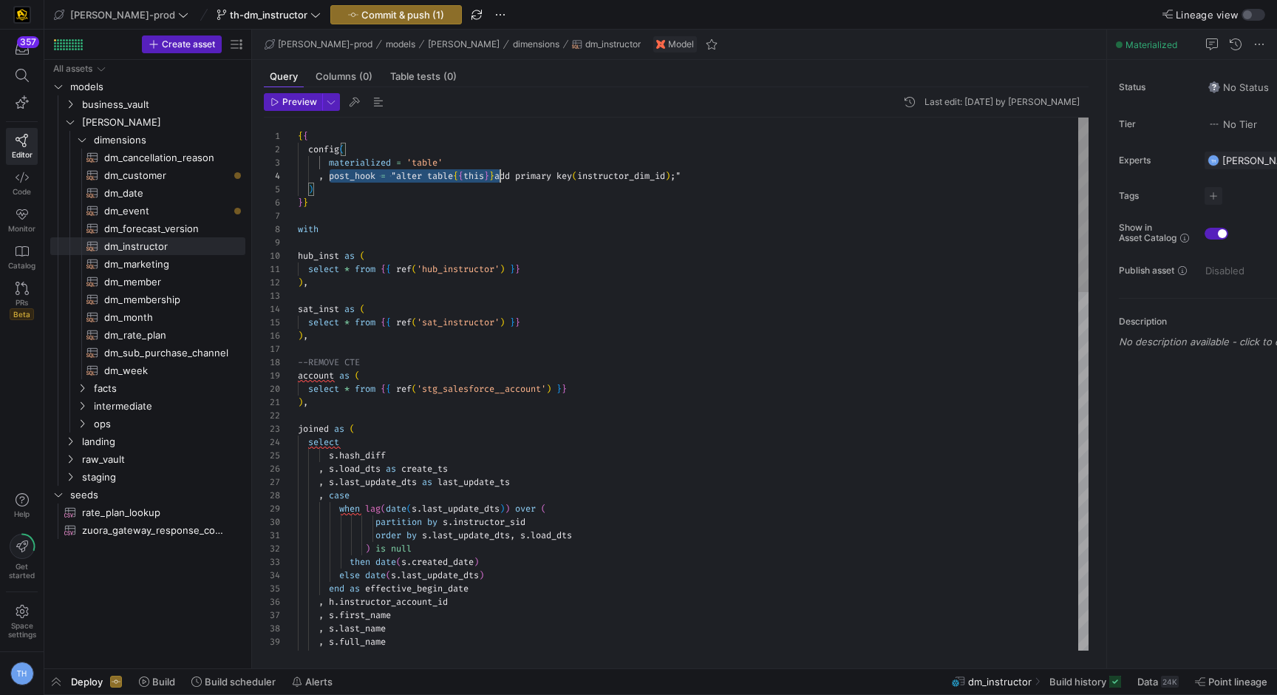
scroll to position [40, 16]
drag, startPoint x: 329, startPoint y: 177, endPoint x: 886, endPoint y: 183, distance: 556.6
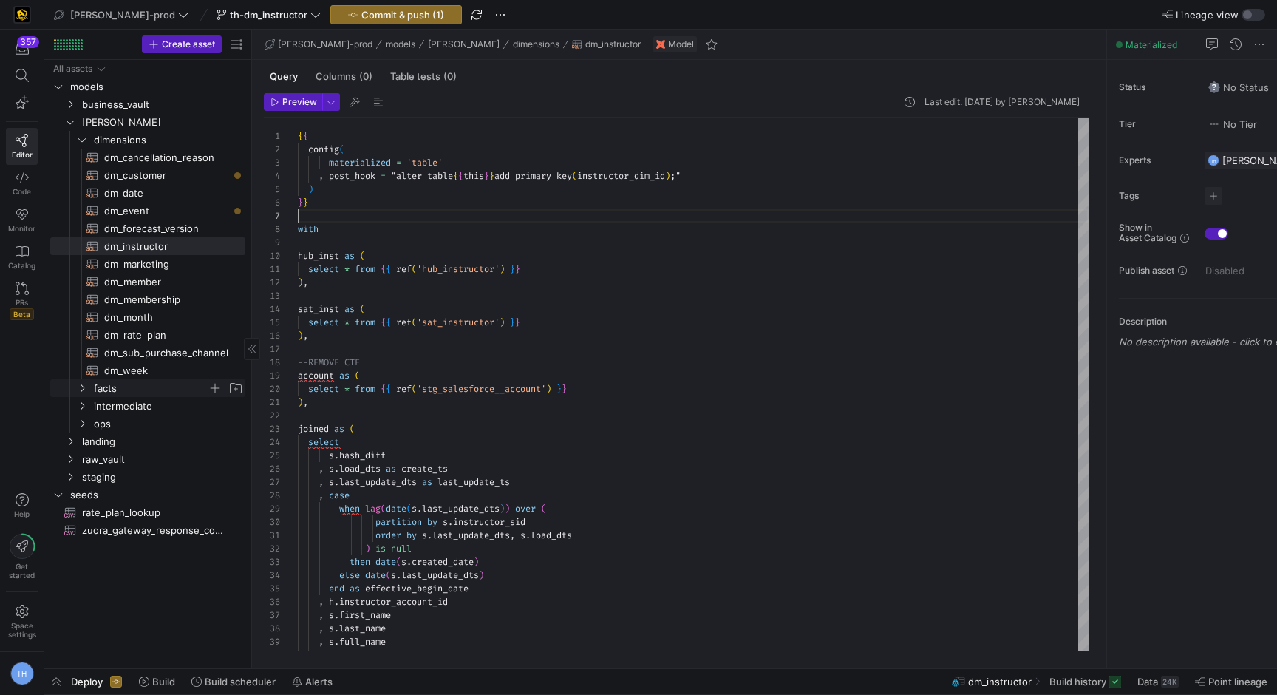
click at [142, 390] on span "facts" at bounding box center [151, 388] width 114 height 17
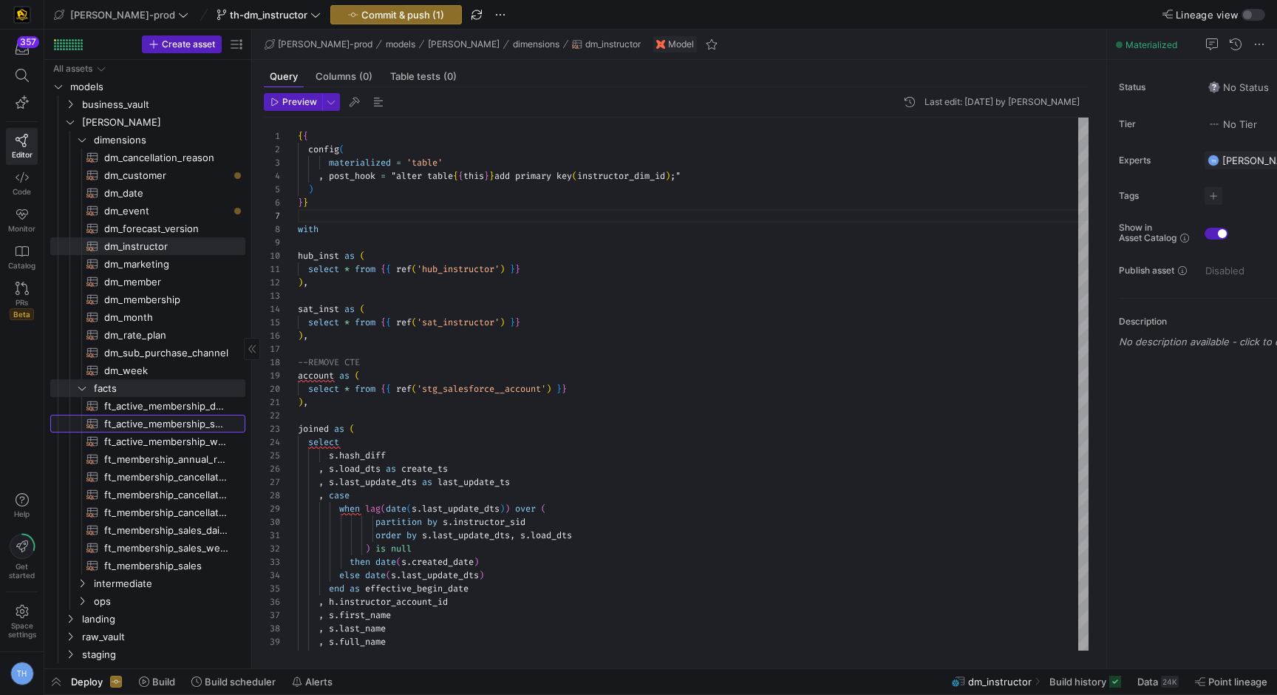
click at [149, 422] on span "ft_active_membership_snapshot​​​​​​​​​​" at bounding box center [166, 423] width 124 height 17
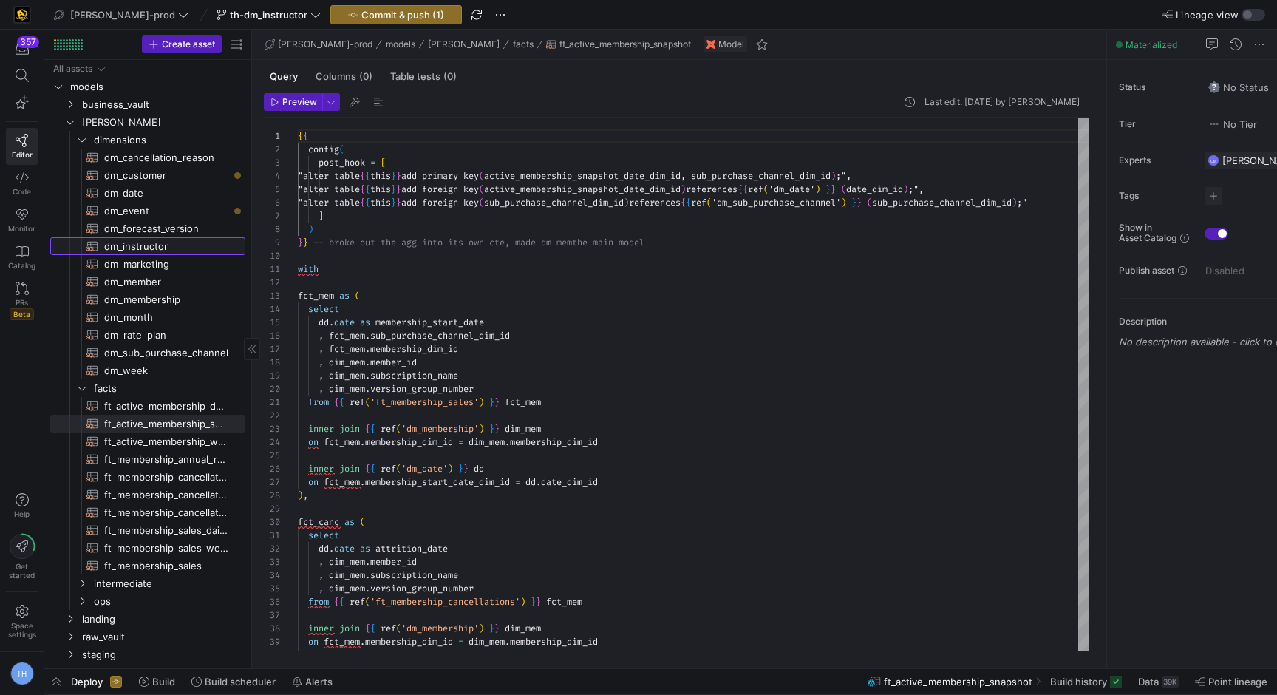
click at [180, 249] on span "dm_instructor​​​​​​​​​​" at bounding box center [166, 246] width 124 height 17
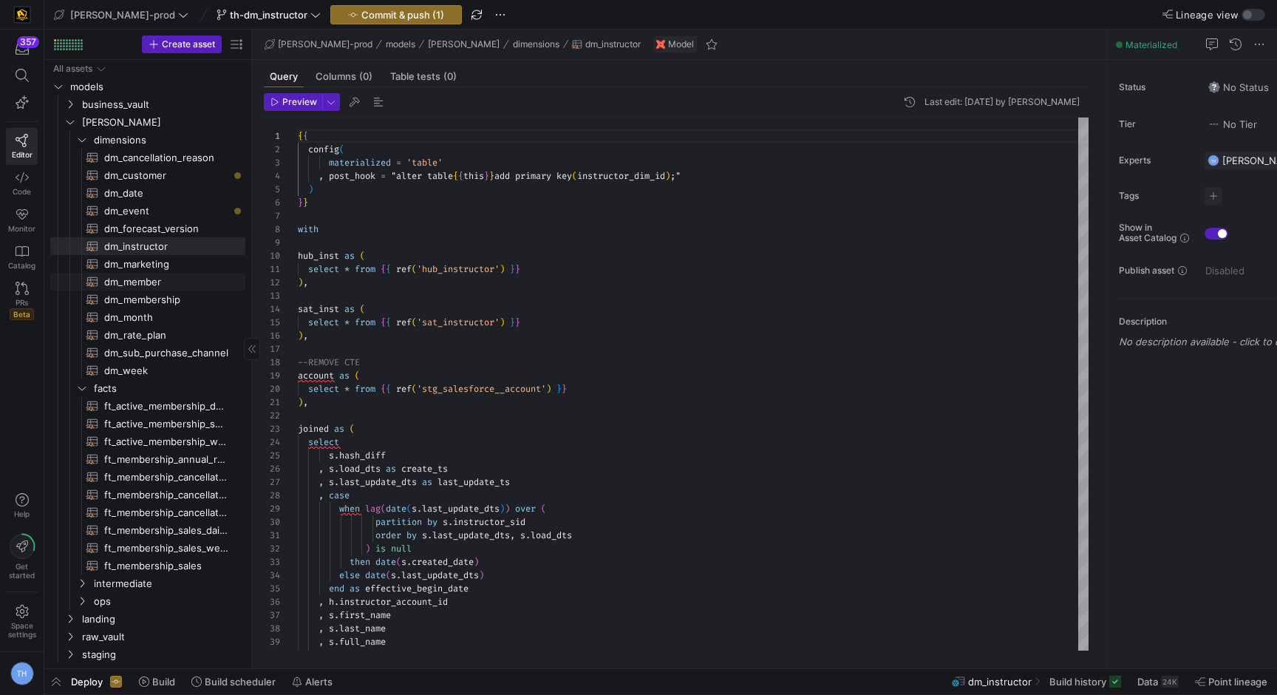
click at [180, 285] on span "dm_member​​​​​​​​​​" at bounding box center [166, 281] width 124 height 17
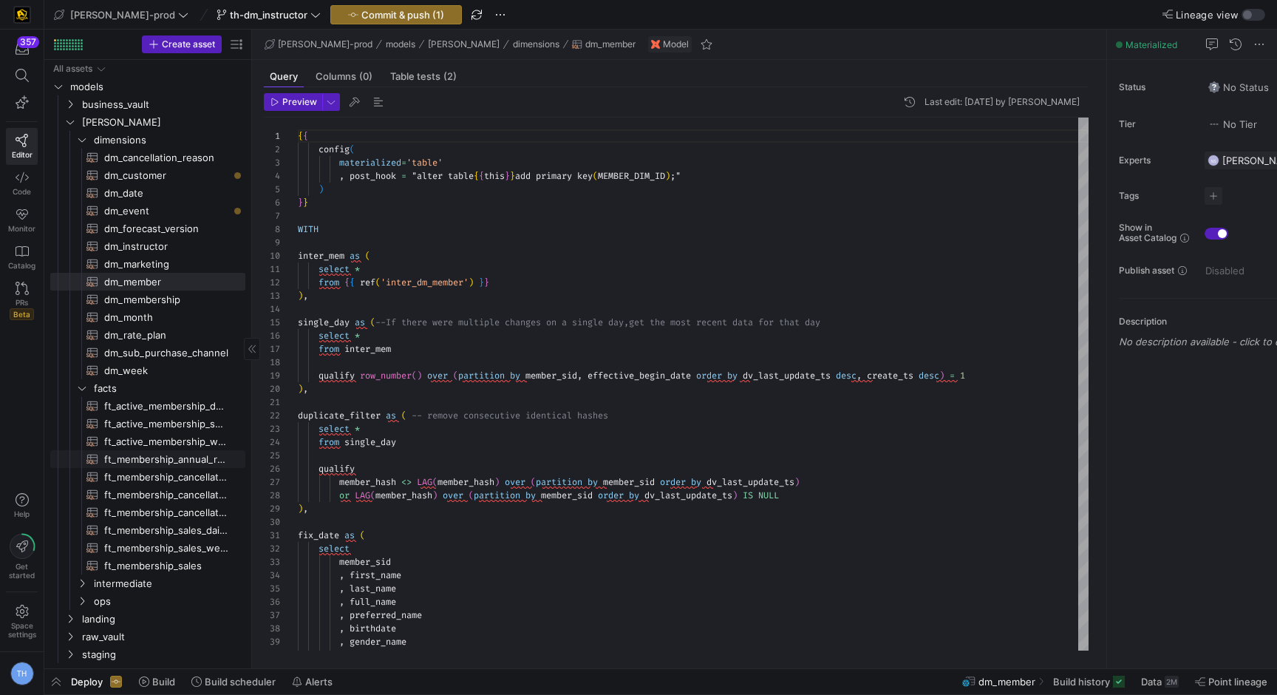
click at [132, 458] on span "ft_membership_annual_retention​​​​​​​​​​" at bounding box center [166, 459] width 124 height 17
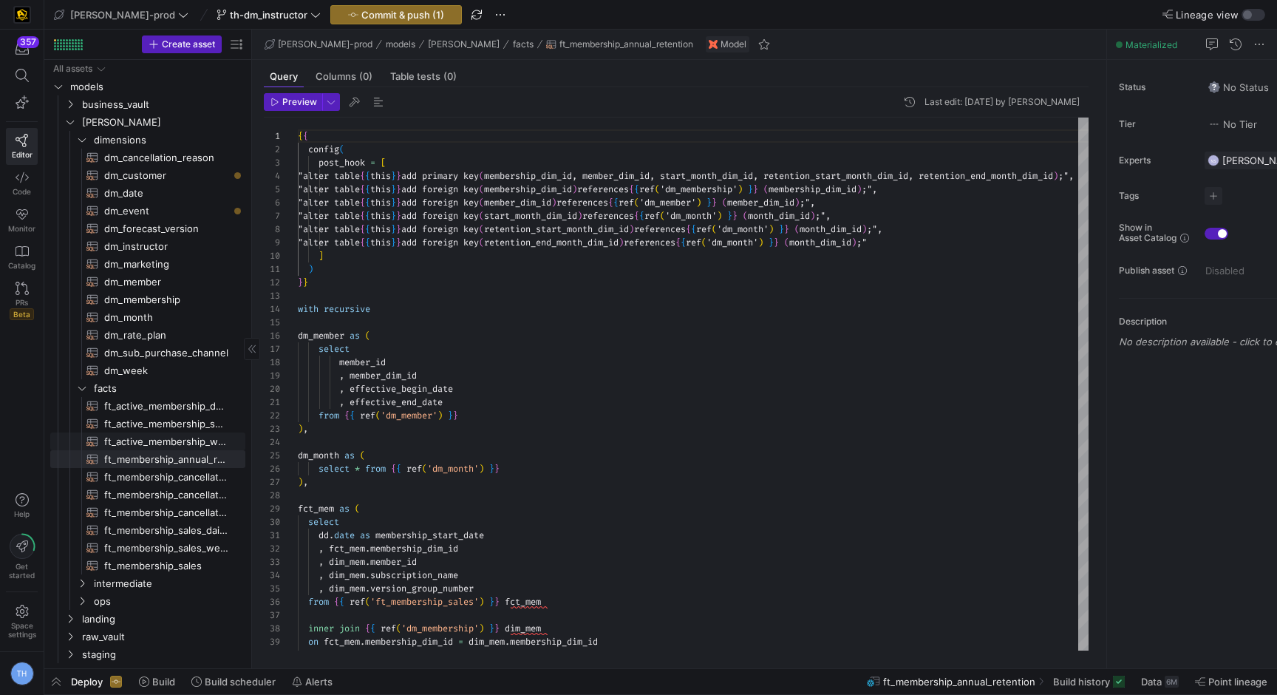
click at [183, 444] on span "ft_active_membership_weekly_forecast​​​​​​​​​​" at bounding box center [166, 441] width 124 height 17
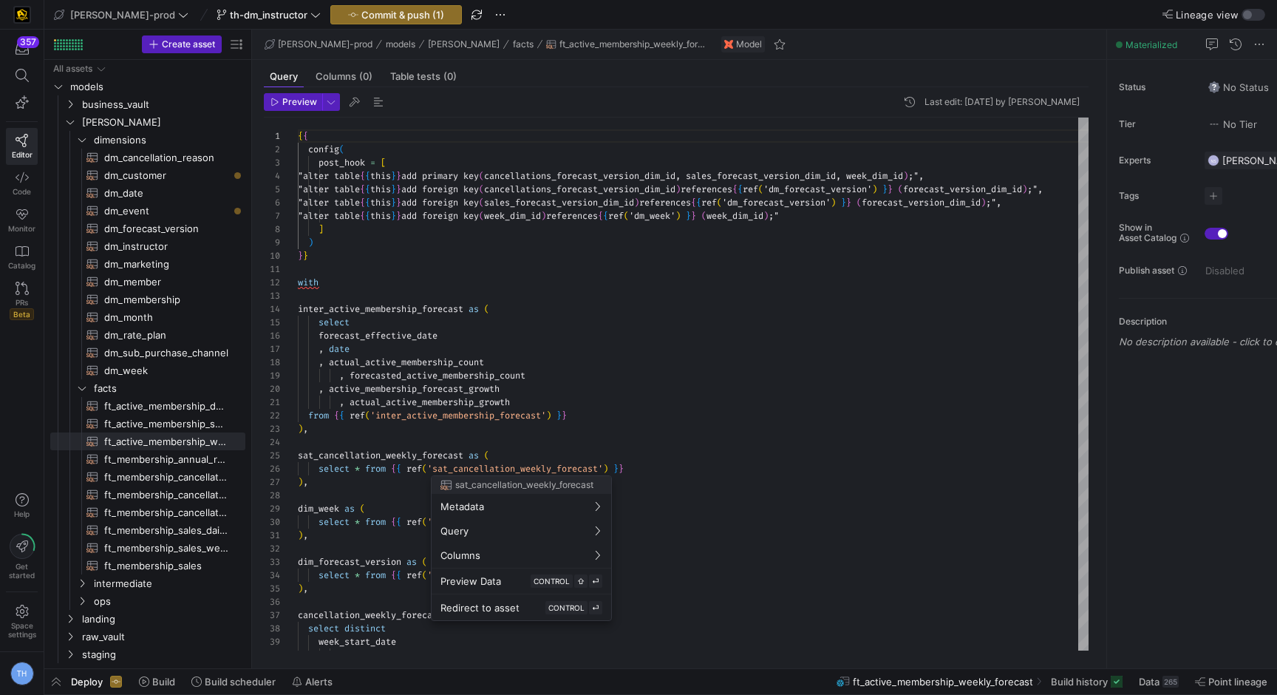
click at [493, 281] on div at bounding box center [638, 347] width 1277 height 695
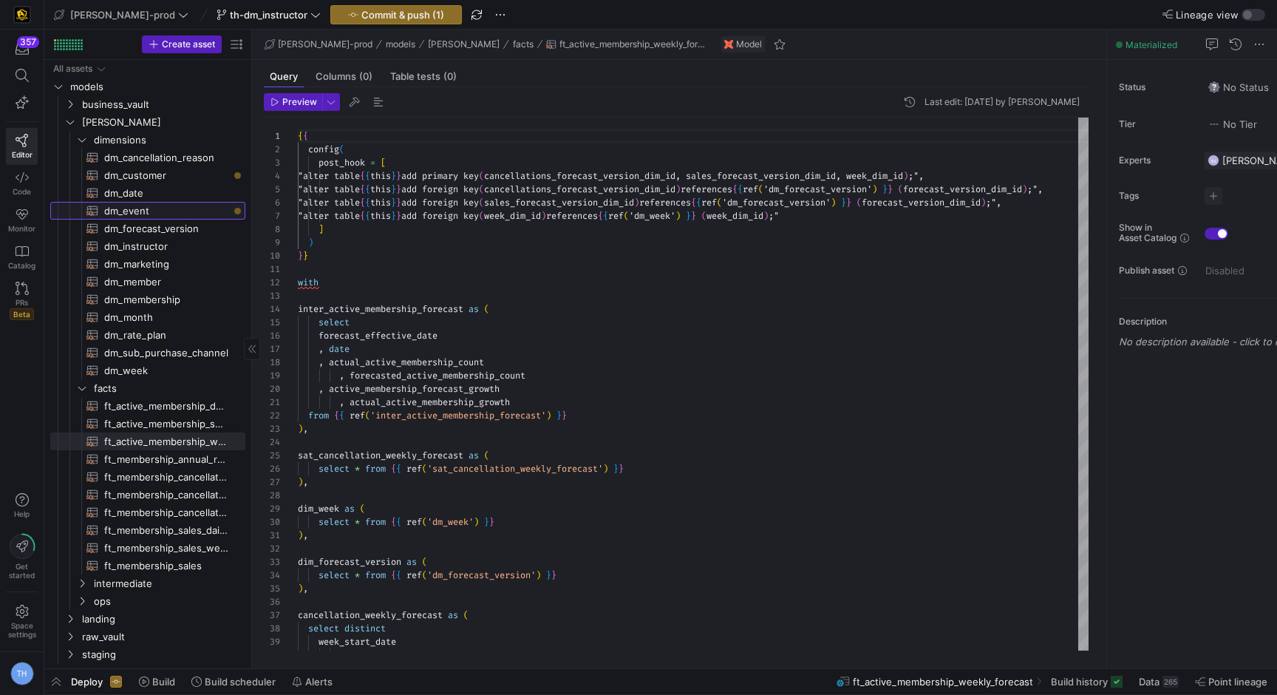
click at [174, 217] on span "dm_event​​​​​​​​​​" at bounding box center [166, 211] width 124 height 17
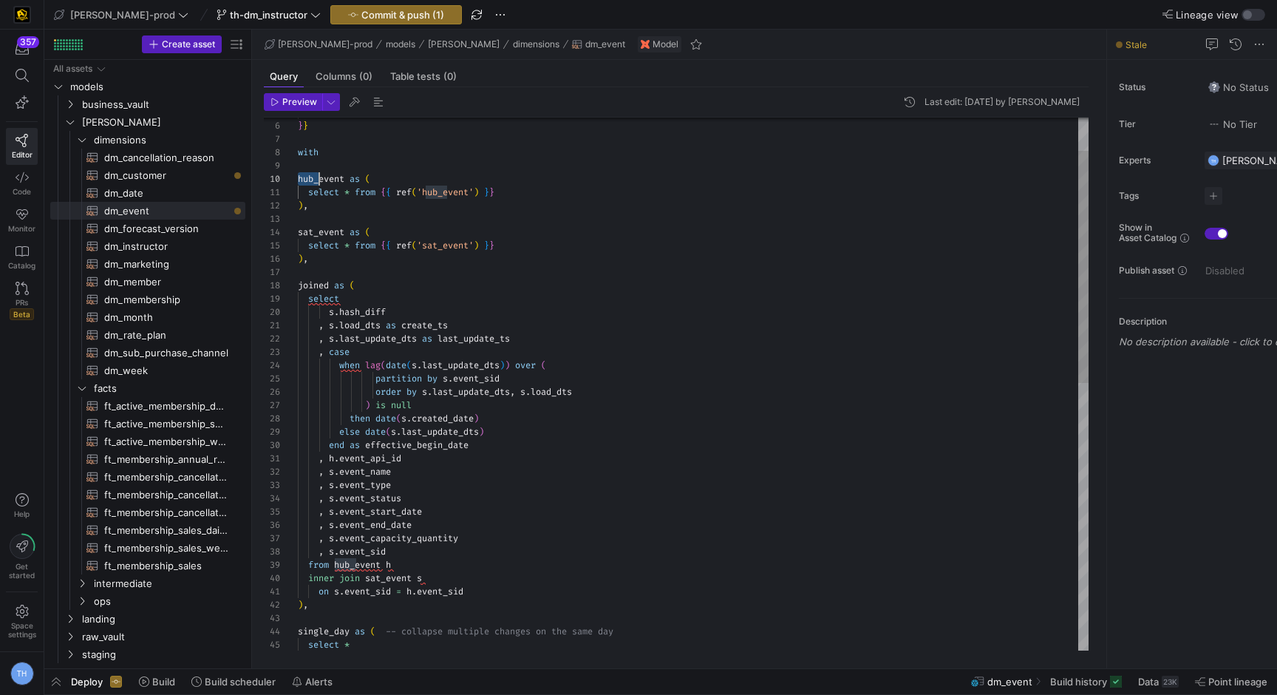
scroll to position [120, 32]
drag, startPoint x: 298, startPoint y: 177, endPoint x: 405, endPoint y: 220, distance: 115.7
click at [405, 220] on div ") } } with hub_event as ( select * from { { ref ( 'hub_event' ) } } ) , sat_eve…" at bounding box center [693, 652] width 791 height 1223
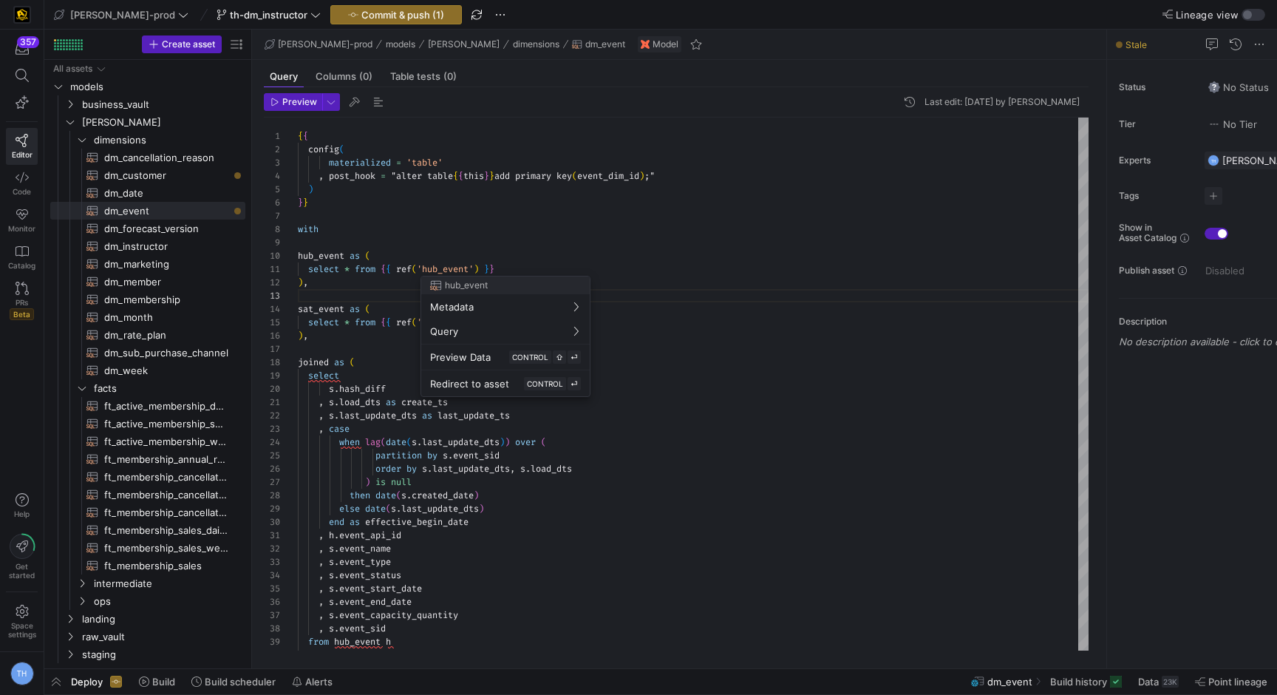
click at [356, 353] on div at bounding box center [638, 347] width 1277 height 695
click at [149, 109] on span "business_vault" at bounding box center [145, 104] width 126 height 17
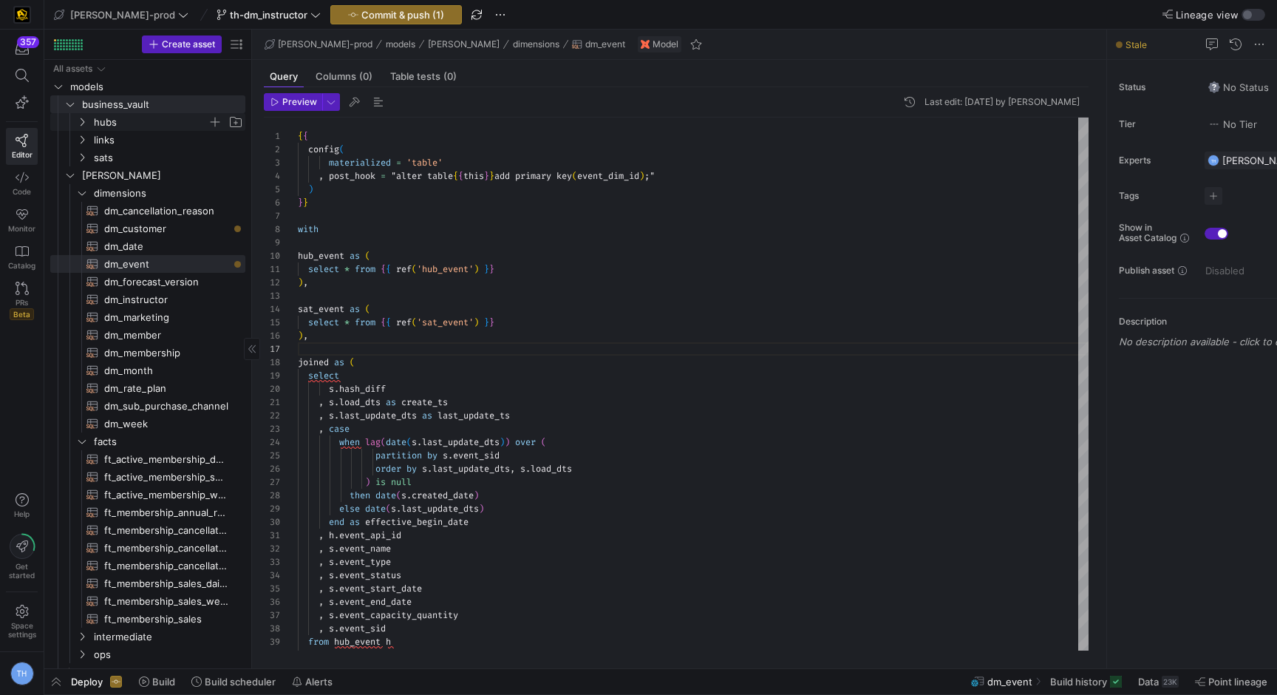
click at [146, 120] on span "hubs" at bounding box center [151, 122] width 114 height 17
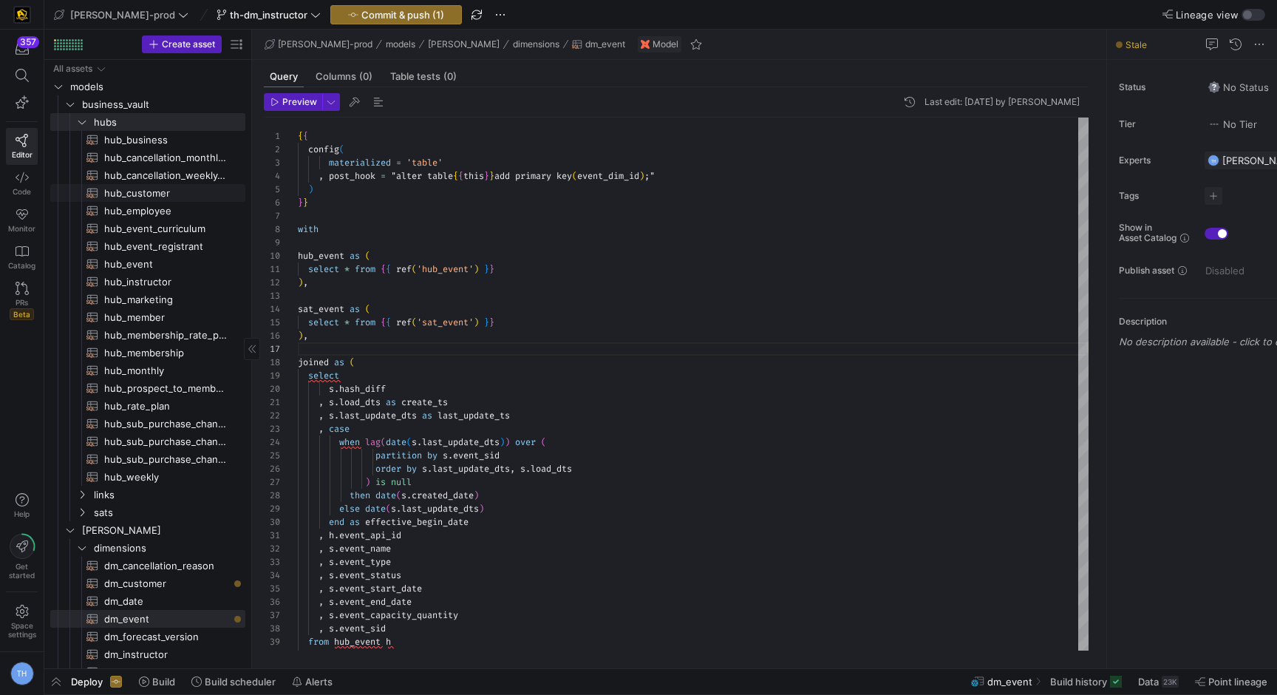
click at [166, 189] on span "hub_customer​​​​​​​​​​" at bounding box center [166, 193] width 124 height 17
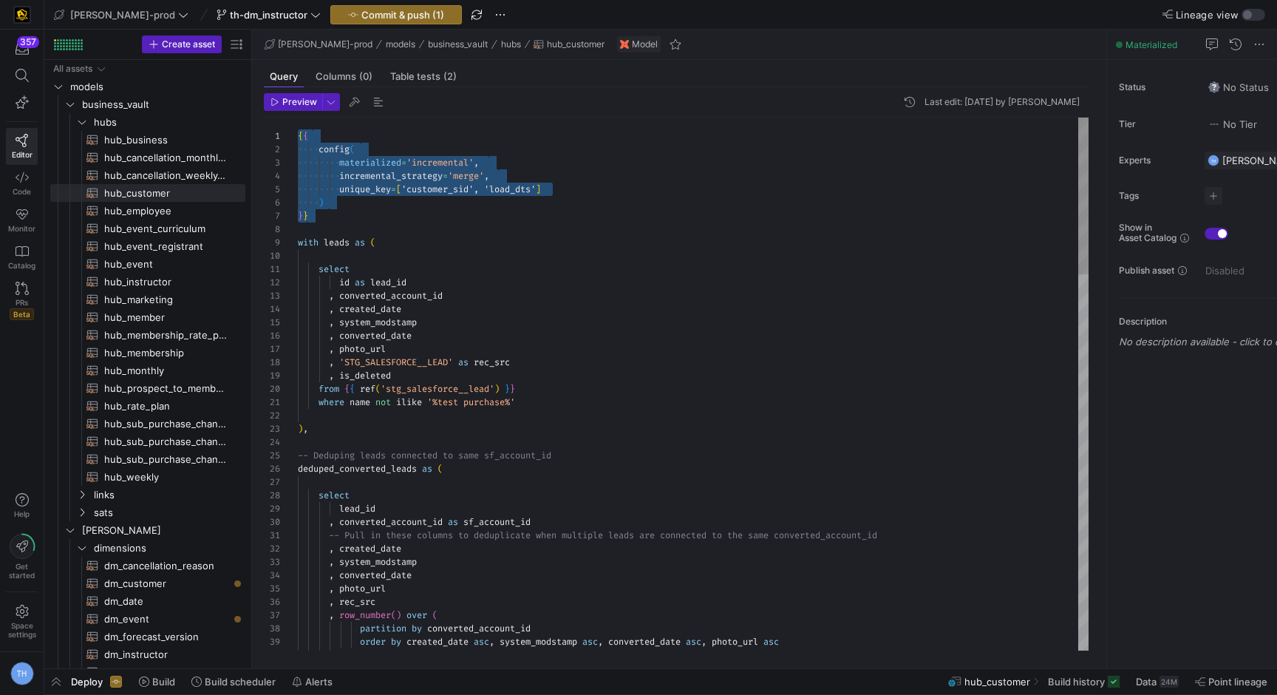
drag, startPoint x: 398, startPoint y: 211, endPoint x: 214, endPoint y: 123, distance: 204.3
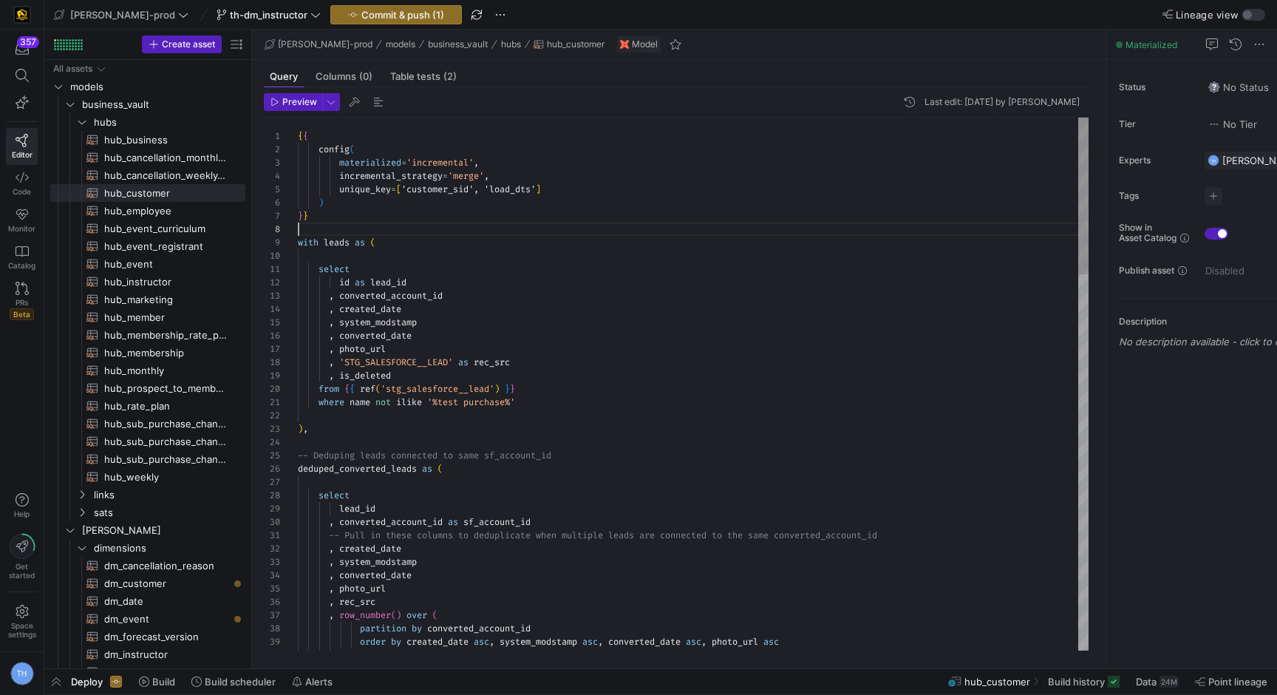
scroll to position [93, 0]
drag, startPoint x: 345, startPoint y: 178, endPoint x: 545, endPoint y: 177, distance: 199.6
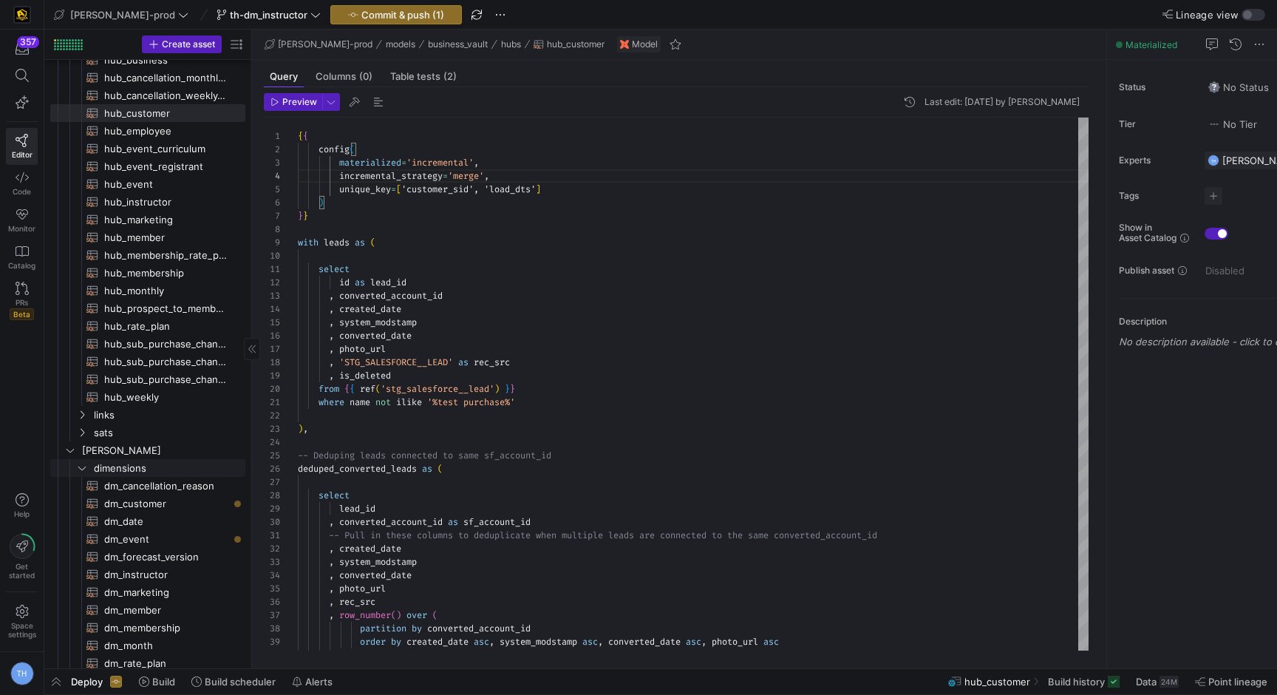
scroll to position [52, 0]
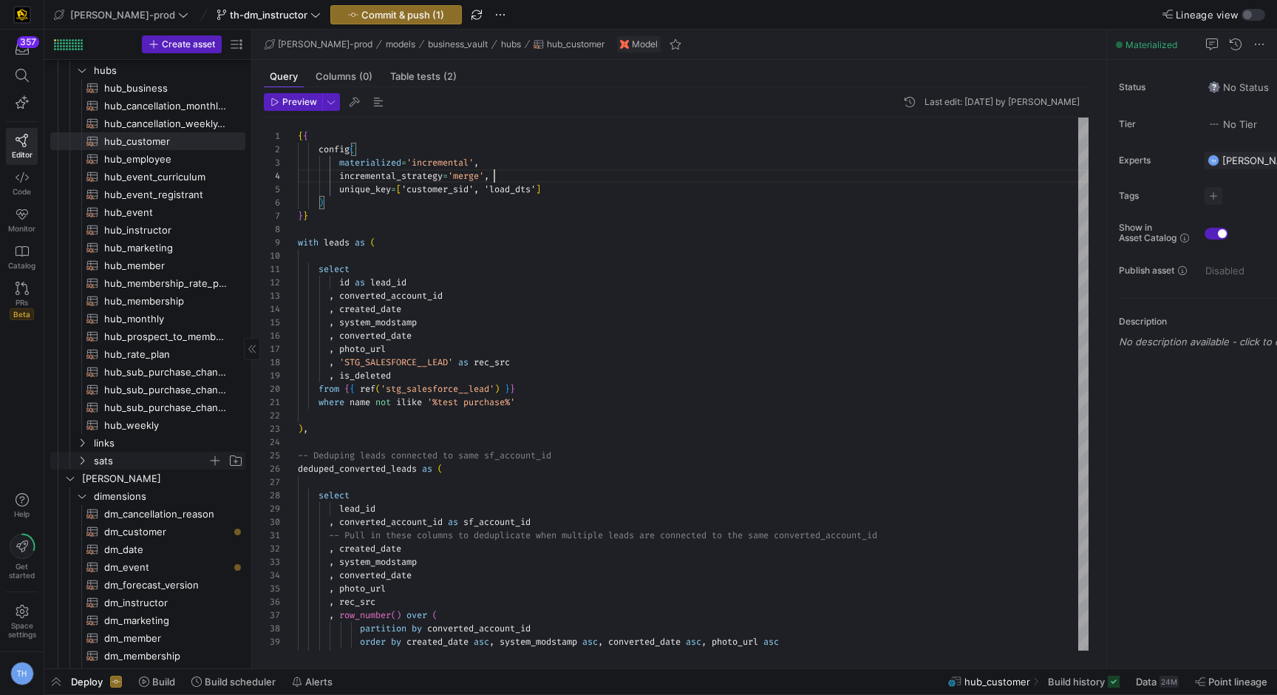
click at [123, 461] on span "sats" at bounding box center [151, 460] width 114 height 17
click at [154, 526] on span "sat_cancellation_monthly_forecast​​​​​​​​​​" at bounding box center [166, 531] width 124 height 17
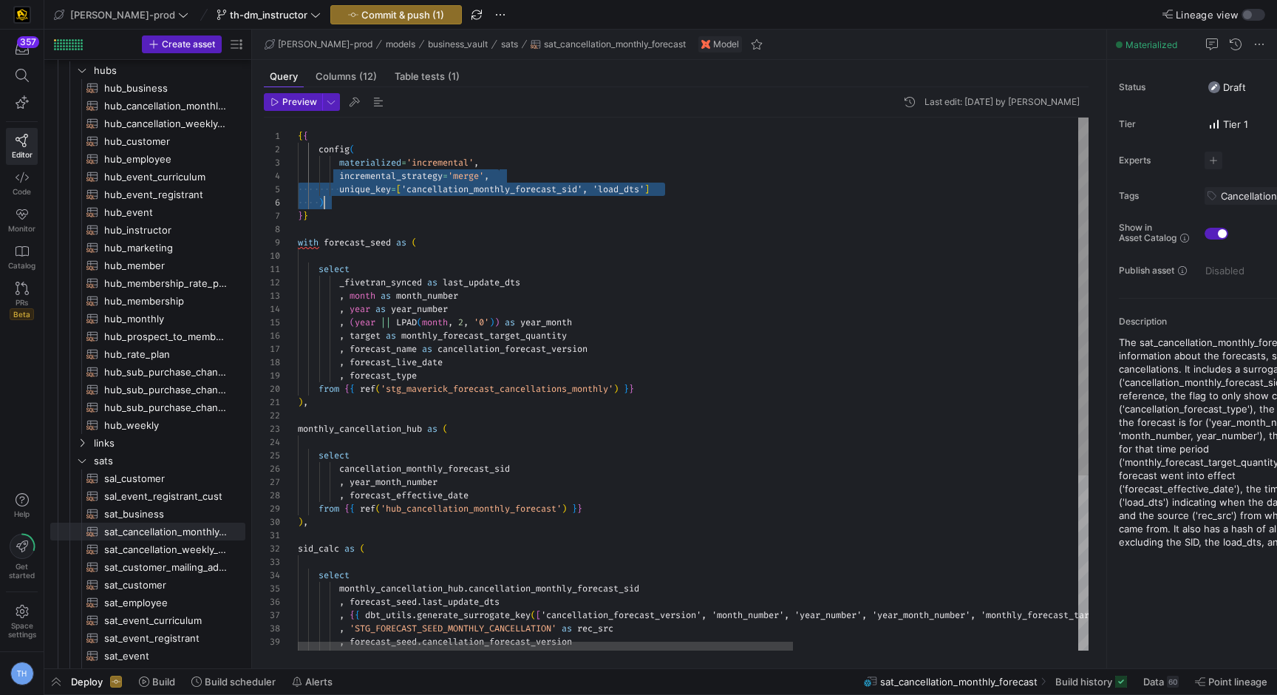
drag, startPoint x: 338, startPoint y: 177, endPoint x: 563, endPoint y: 200, distance: 225.8
click at [564, 200] on div ", forecast_type from { { ref ( 'stg_maverick_forecast_cancellations_monthly' ) …" at bounding box center [920, 514] width 1245 height 792
click at [563, 200] on div ", forecast_type from { { ref ( 'stg_maverick_forecast_cancellations_monthly' ) …" at bounding box center [920, 514] width 1245 height 792
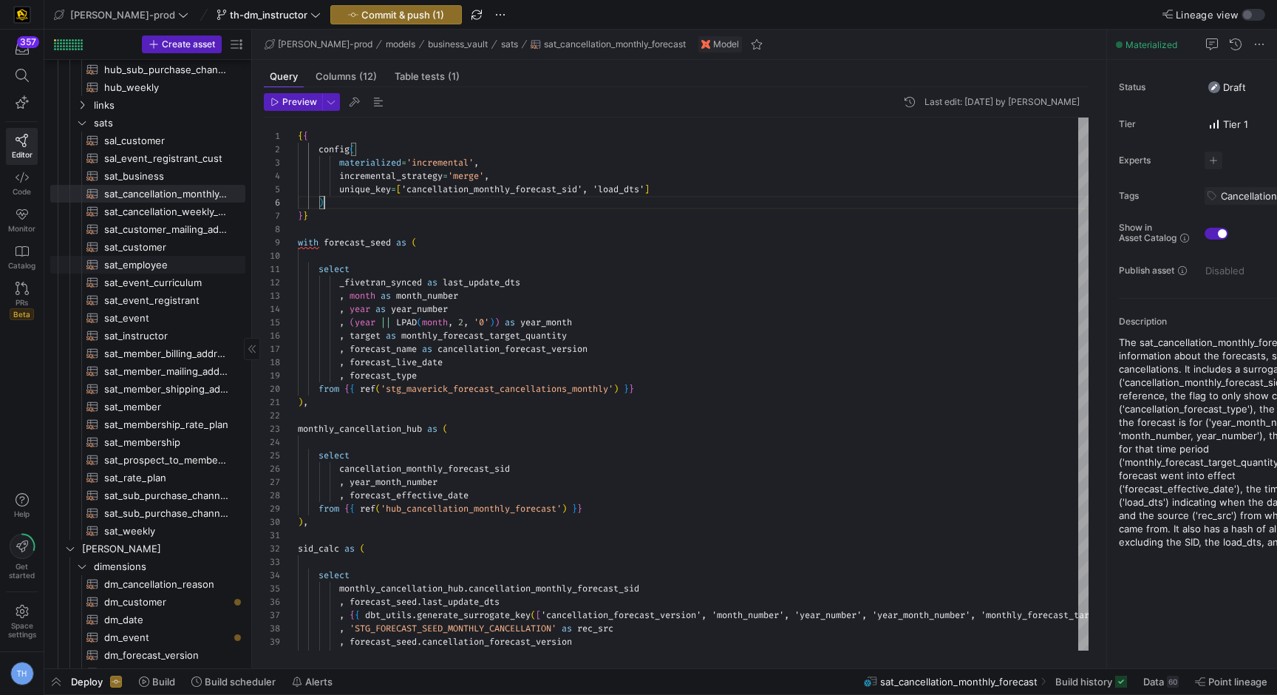
scroll to position [0, 0]
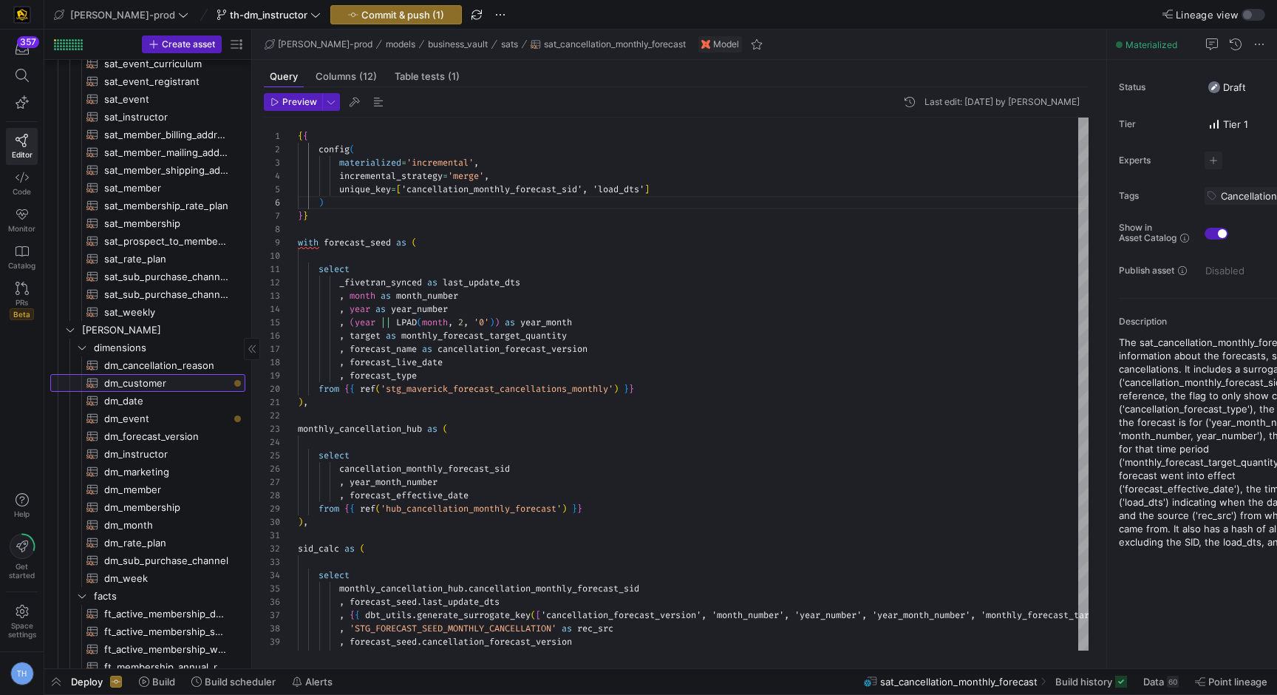
click at [137, 387] on span "dm_customer​​​​​​​​​​" at bounding box center [166, 383] width 124 height 17
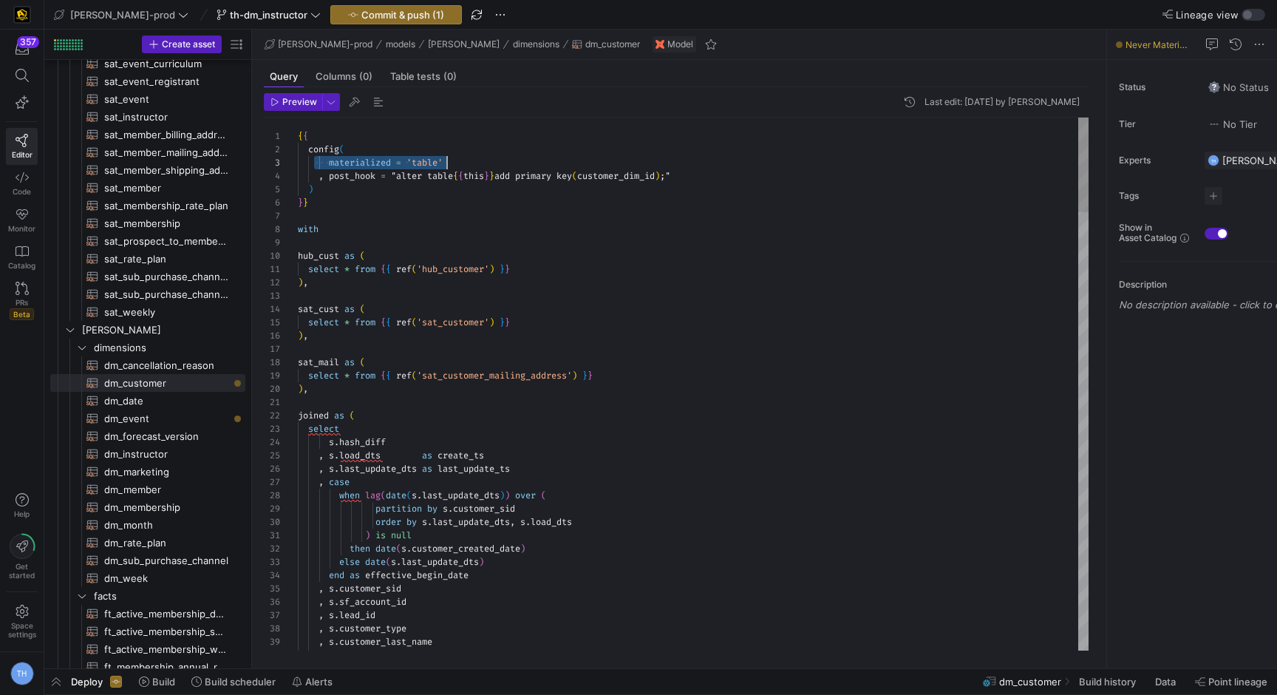
drag, startPoint x: 311, startPoint y: 163, endPoint x: 594, endPoint y: 165, distance: 282.4
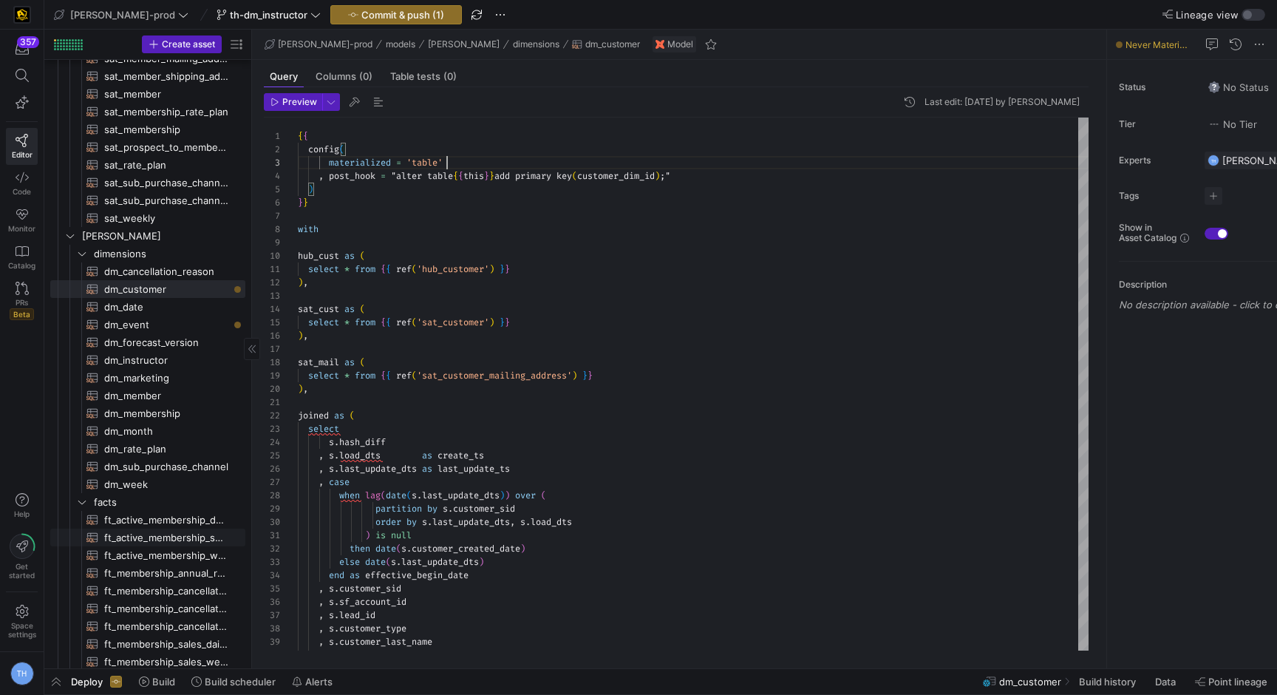
click at [163, 539] on span "ft_active_membership_snapshot​​​​​​​​​​" at bounding box center [166, 537] width 124 height 17
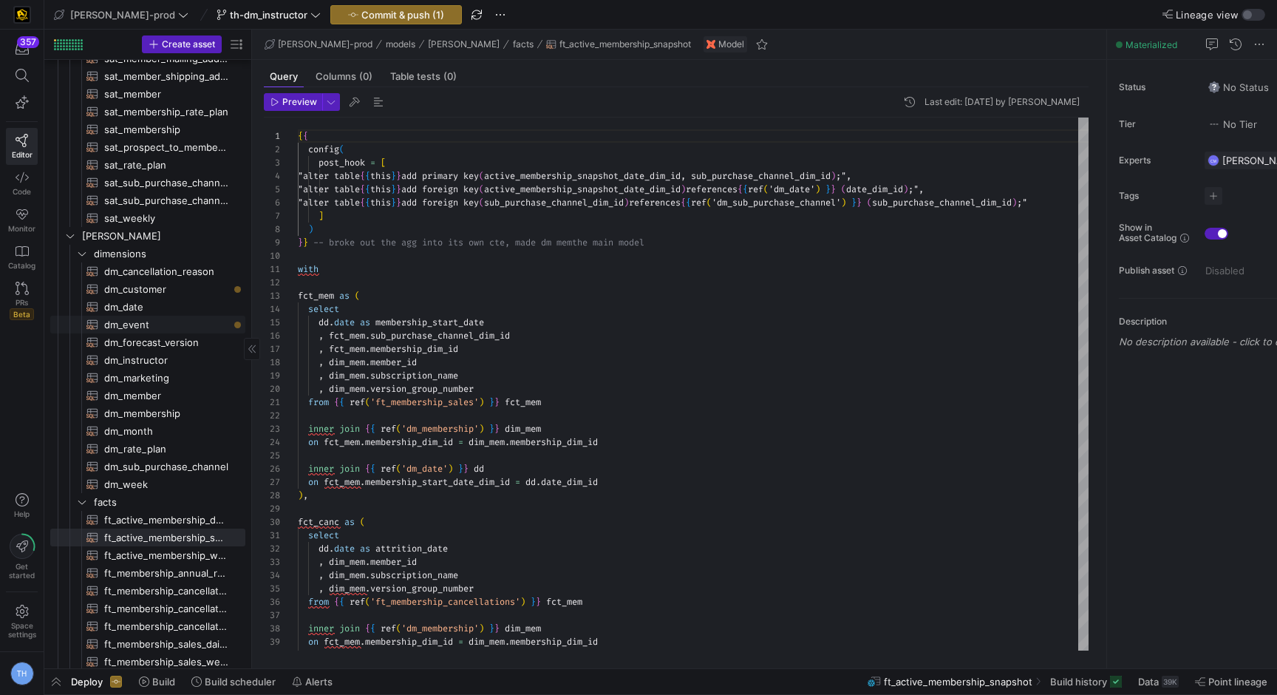
click at [149, 325] on span "dm_event​​​​​​​​​​" at bounding box center [166, 324] width 124 height 17
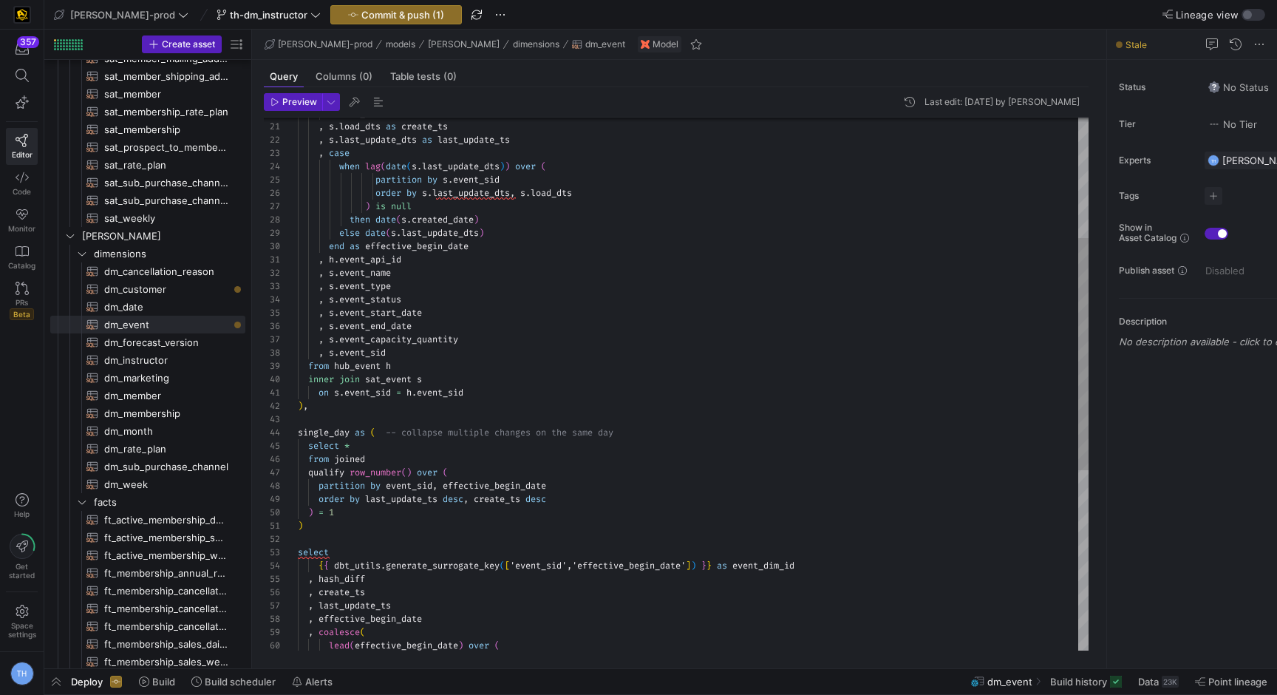
scroll to position [0, 5]
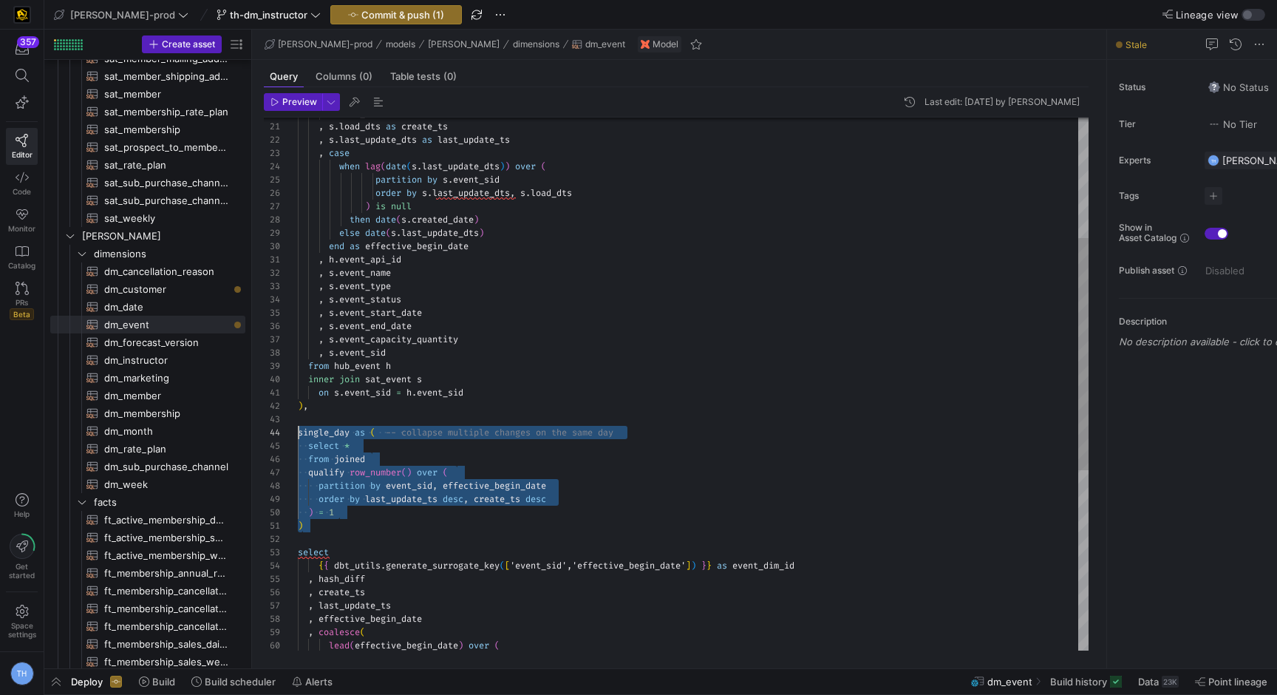
drag, startPoint x: 333, startPoint y: 529, endPoint x: 268, endPoint y: 427, distance: 121.0
click at [298, 428] on div ") select { { dbt_utils . generate_surrogate_key ( [ 'event_sid','effective_begi…" at bounding box center [693, 453] width 791 height 1223
click at [383, 489] on div ") select { { dbt_utils . generate_surrogate_key ( [ 'event_sid','effective_begi…" at bounding box center [693, 453] width 791 height 1223
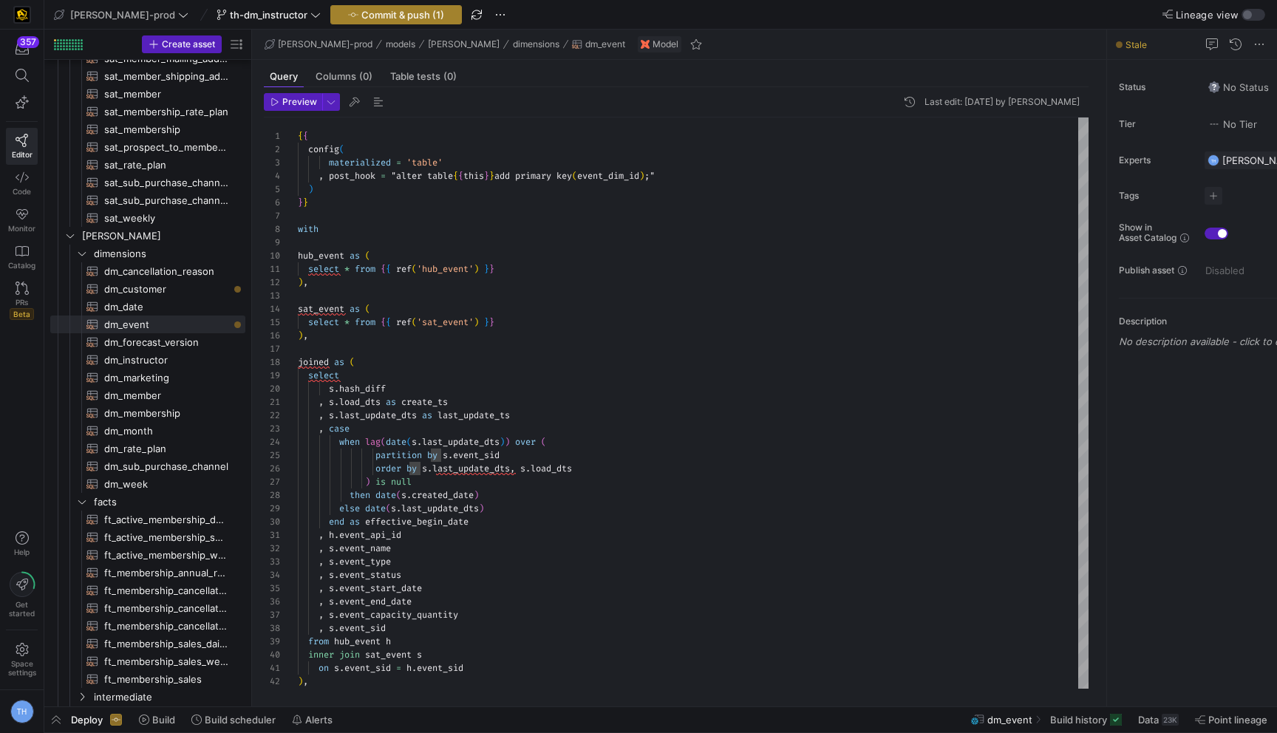
click at [339, 20] on span "button" at bounding box center [396, 15] width 130 height 18
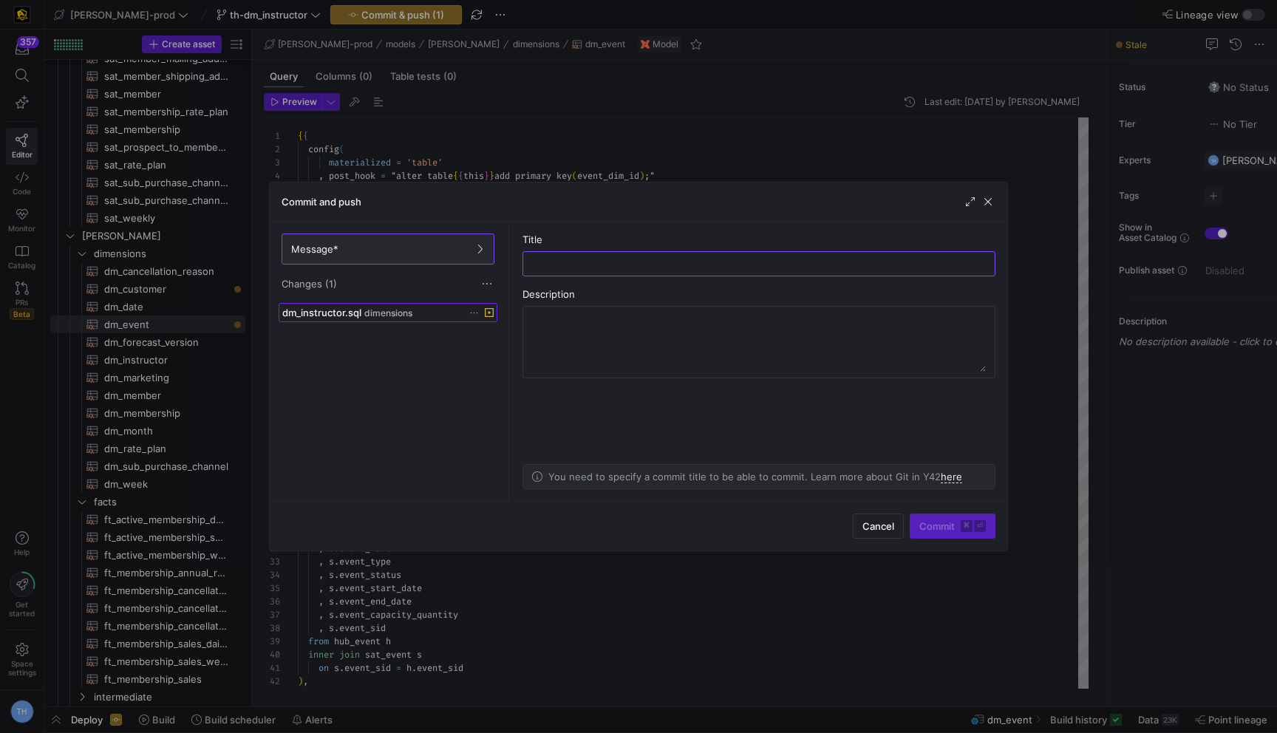
click at [430, 316] on div "dm_instructor.sql dimensions" at bounding box center [371, 313] width 179 height 12
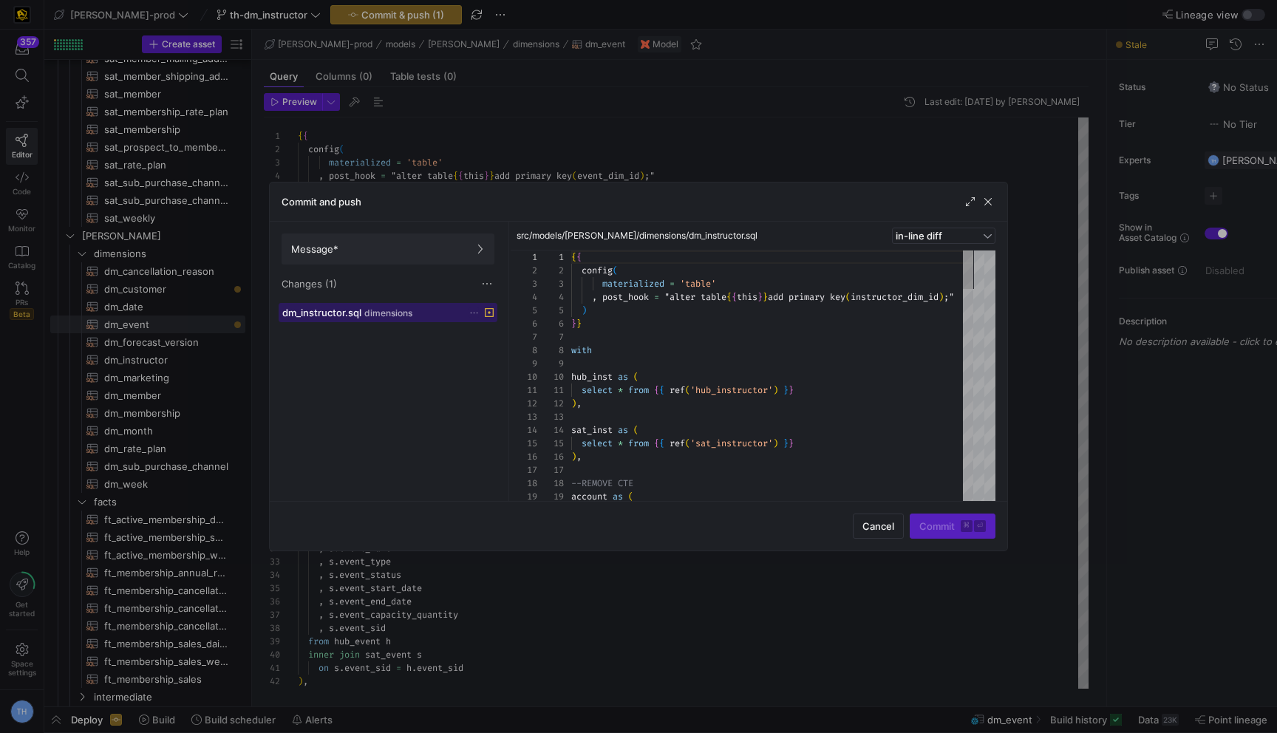
scroll to position [133, 0]
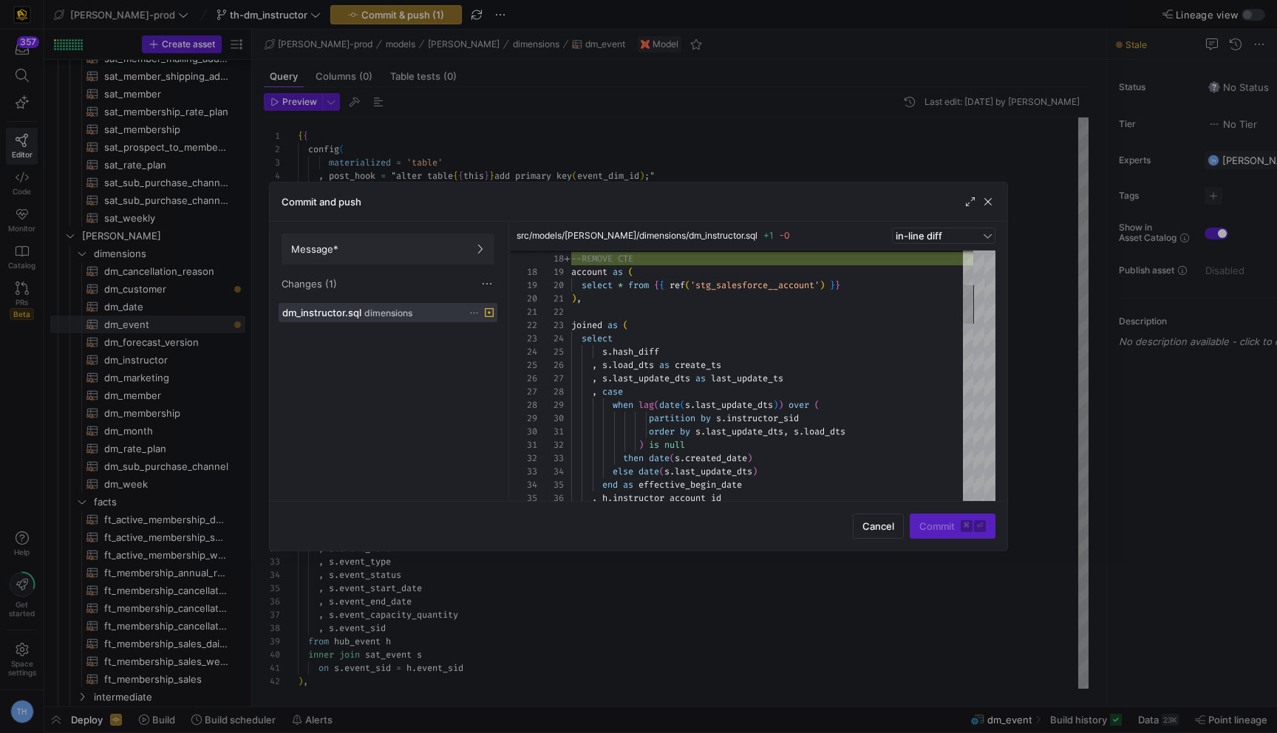
click at [615, 161] on div at bounding box center [638, 366] width 1277 height 733
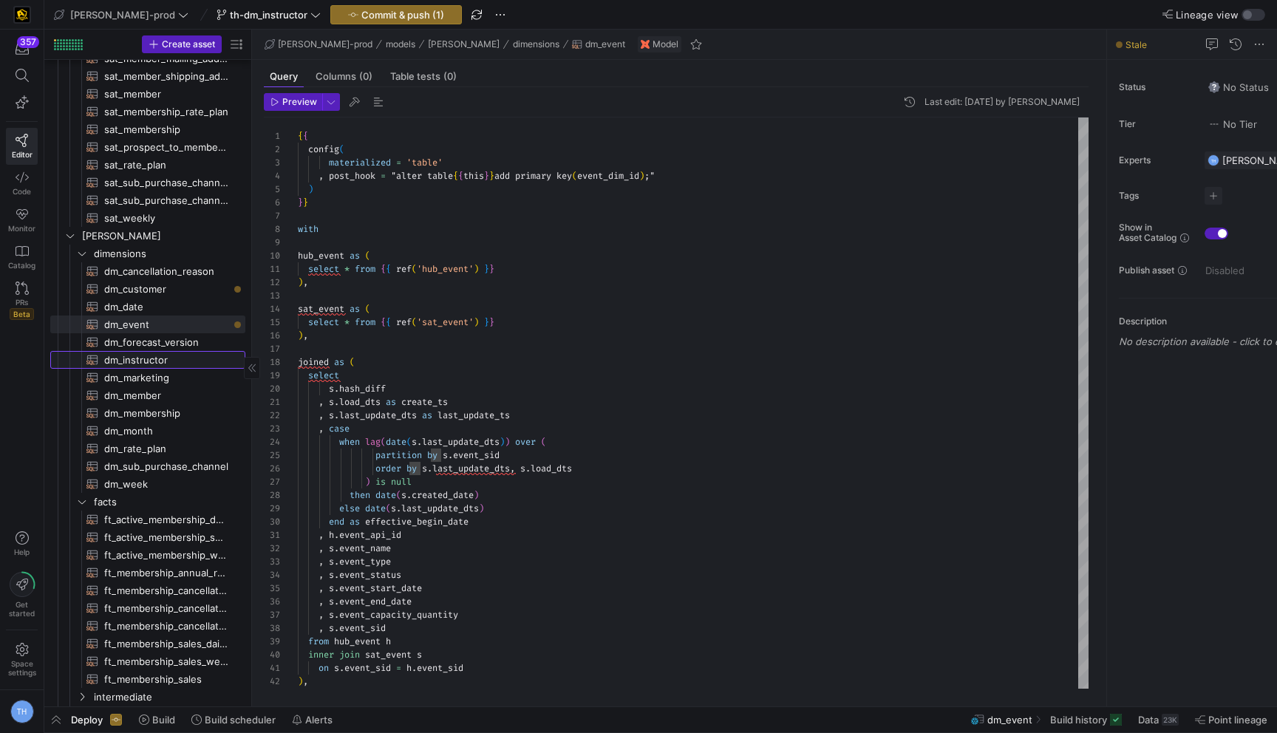
click at [212, 363] on span "dm_instructor​​​​​​​​​​" at bounding box center [166, 360] width 124 height 17
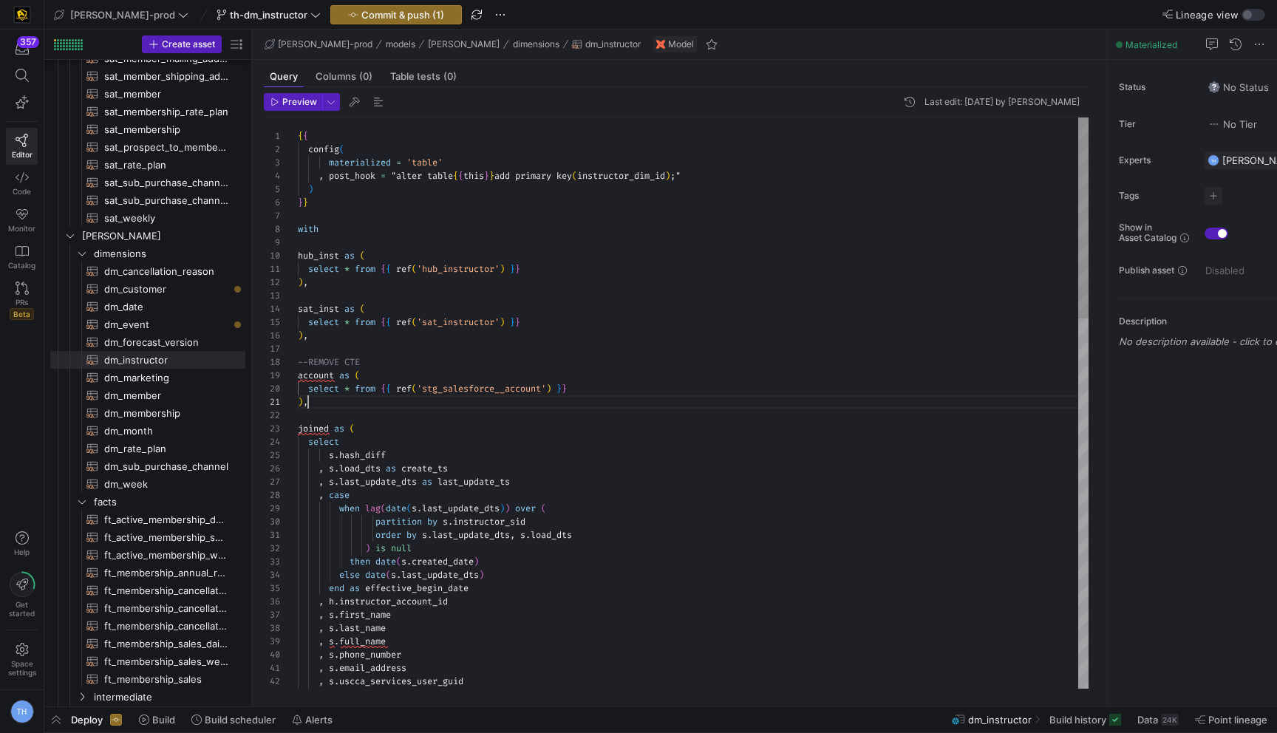
scroll to position [93, 0]
drag, startPoint x: 354, startPoint y: 399, endPoint x: 273, endPoint y: 364, distance: 88.0
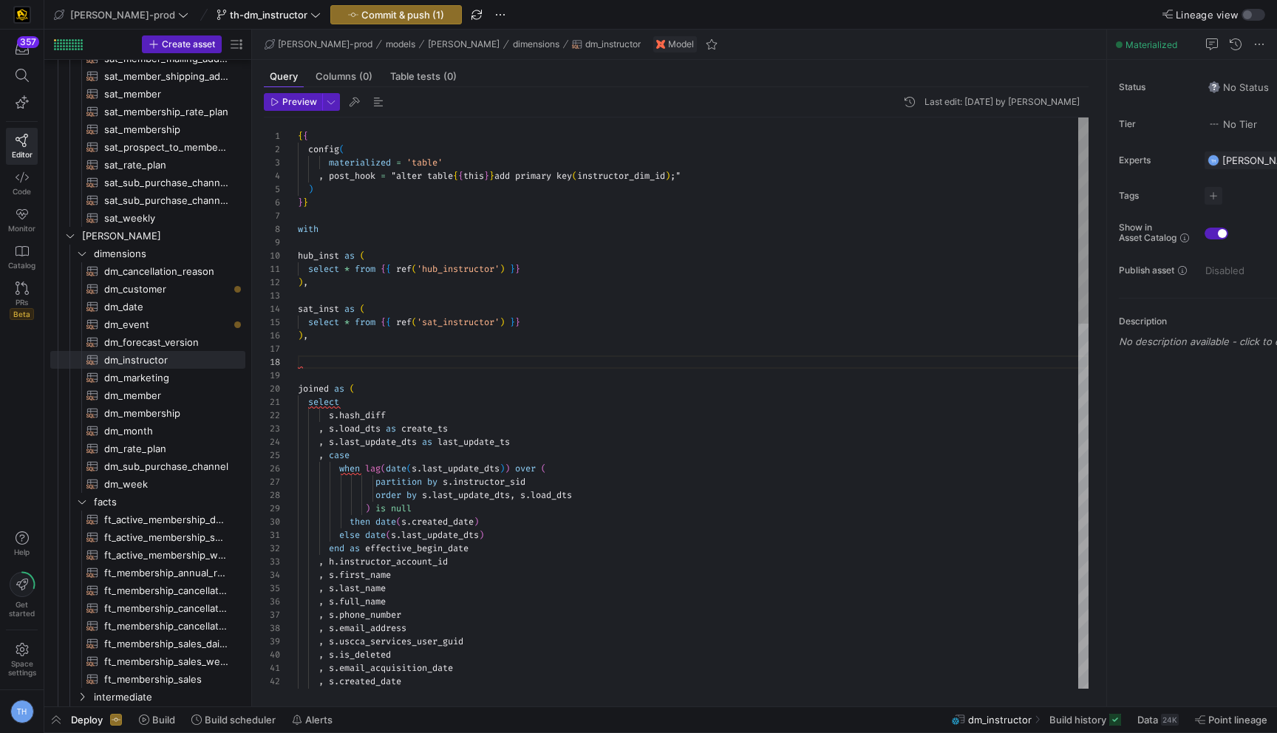
scroll to position [80, 0]
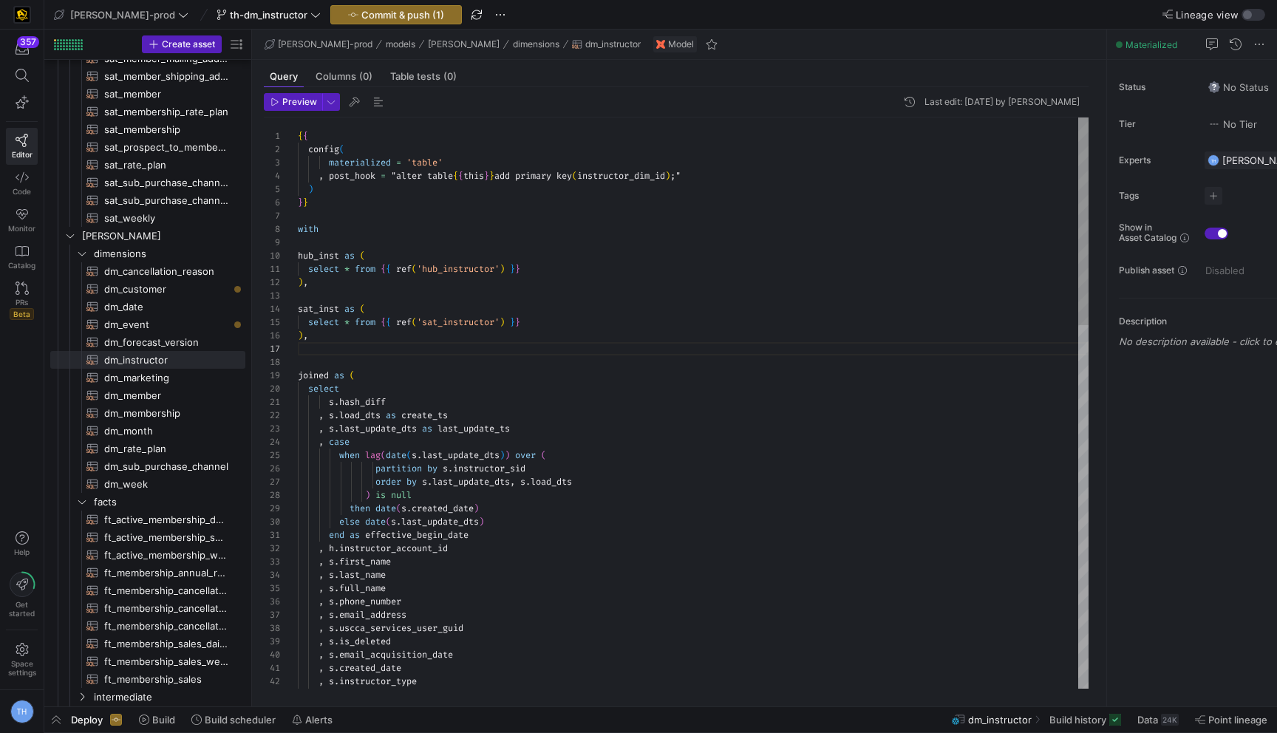
type textarea "select * from {{ ref('hub_instructor') }} ), sat_inst as ( select * from {{ ref…"
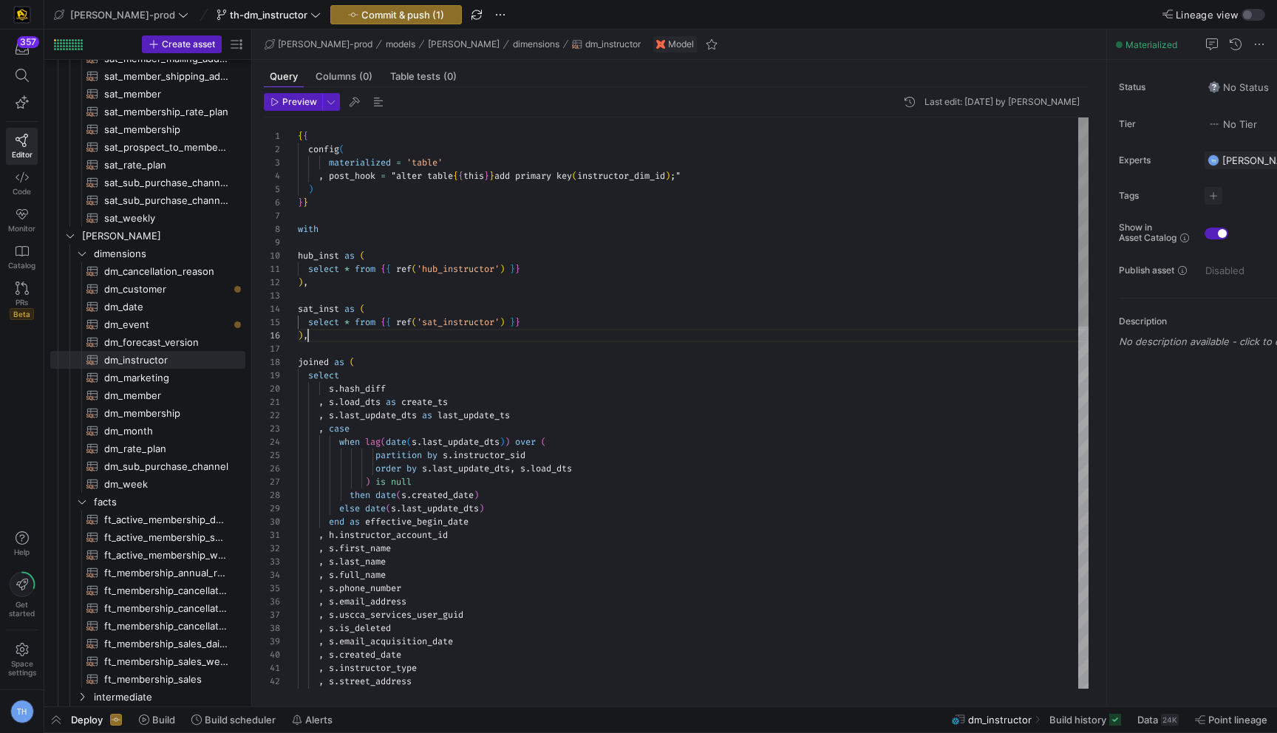
scroll to position [67, 10]
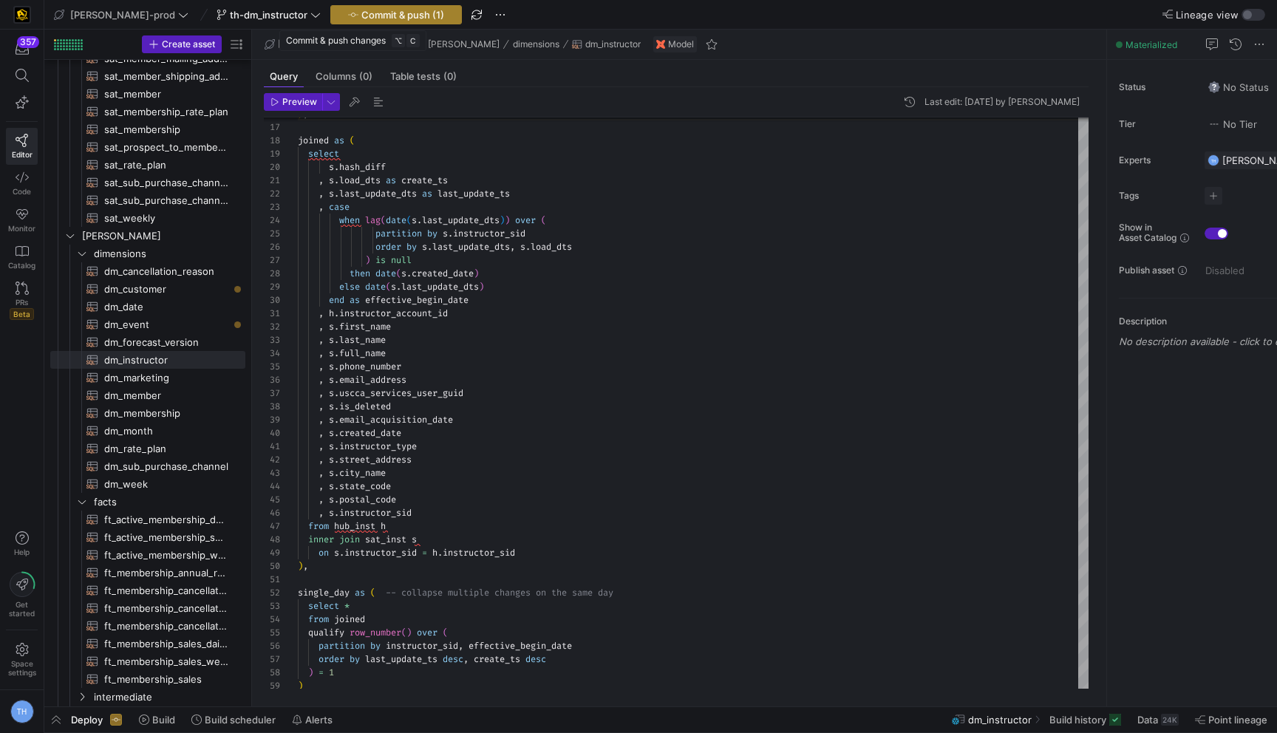
click at [361, 9] on span "Commit & push (1)" at bounding box center [402, 15] width 83 height 12
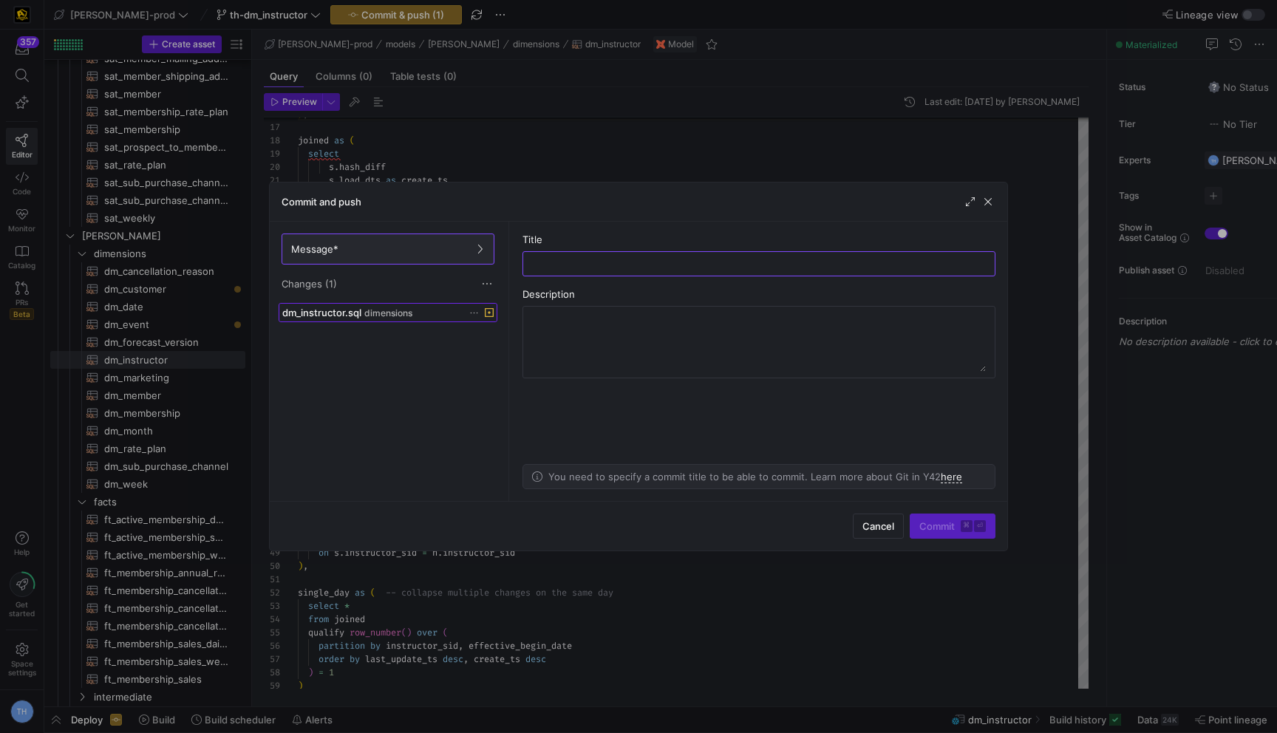
click at [450, 316] on div "dm_instructor.sql dimensions" at bounding box center [371, 313] width 179 height 12
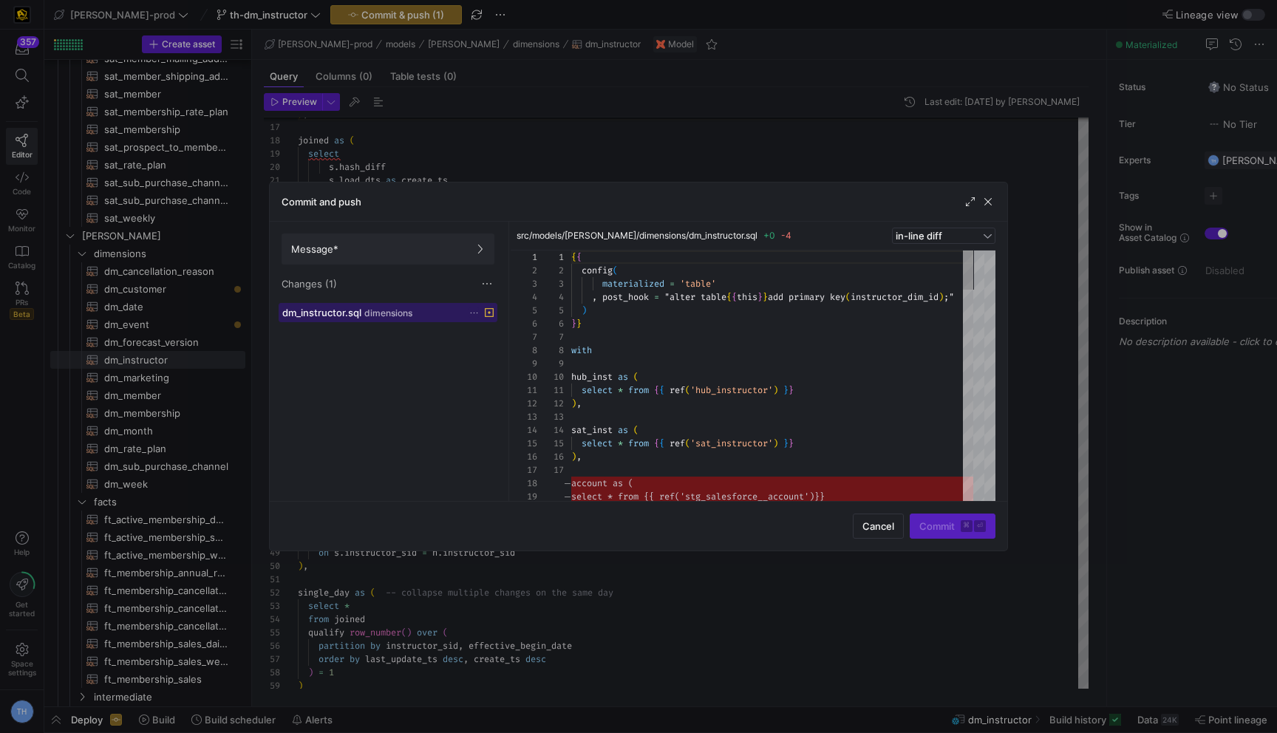
scroll to position [133, 0]
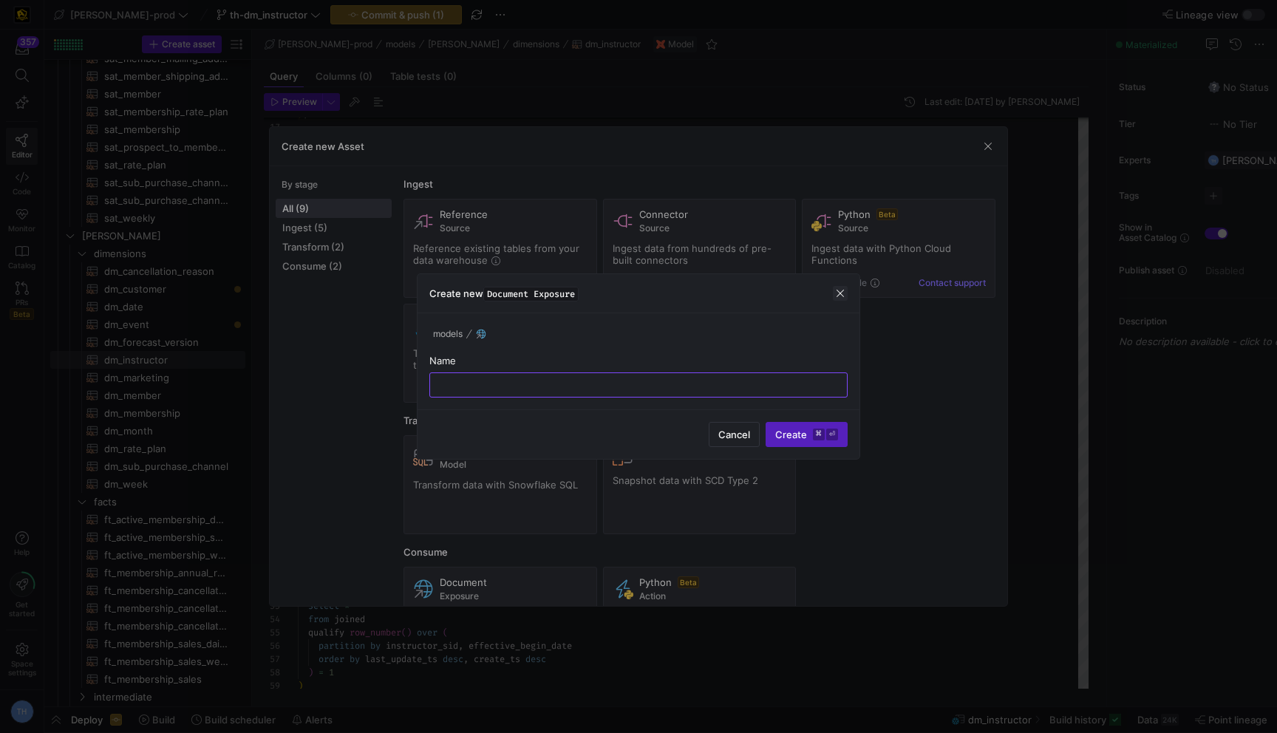
click at [843, 299] on span "button" at bounding box center [840, 293] width 15 height 15
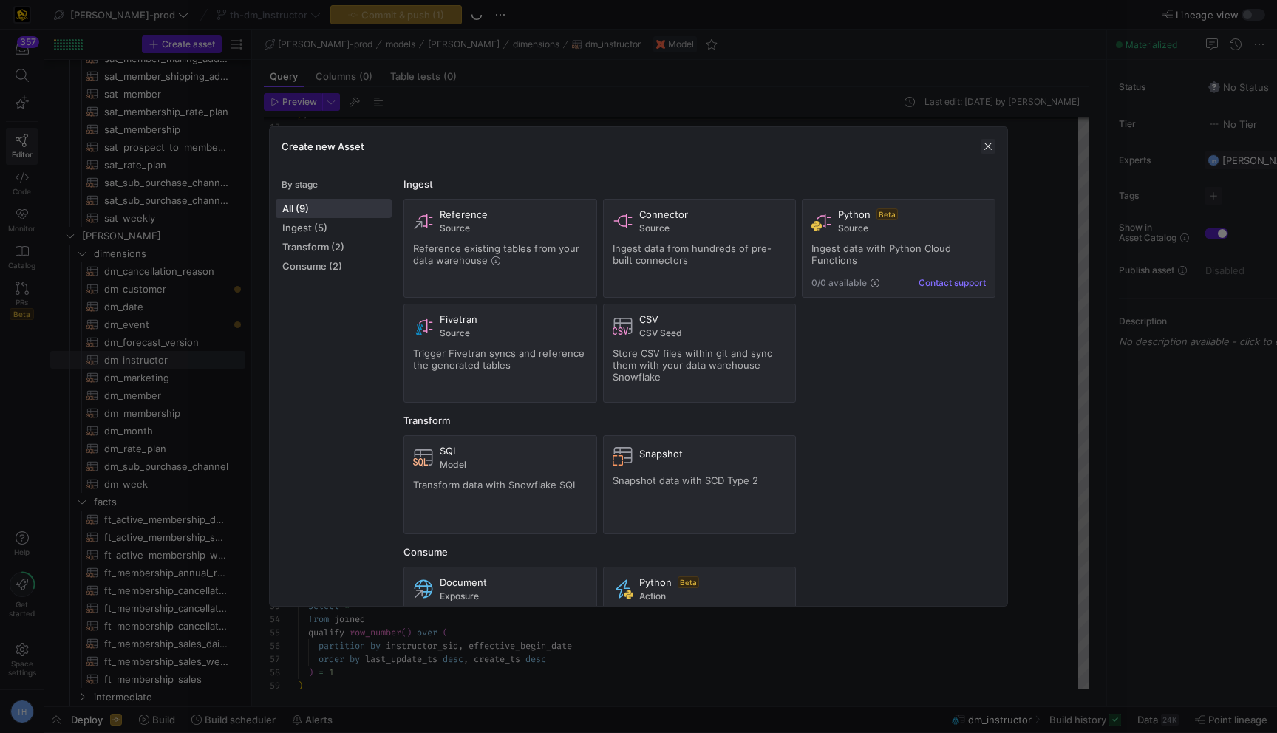
click at [989, 148] on span "button" at bounding box center [988, 146] width 15 height 15
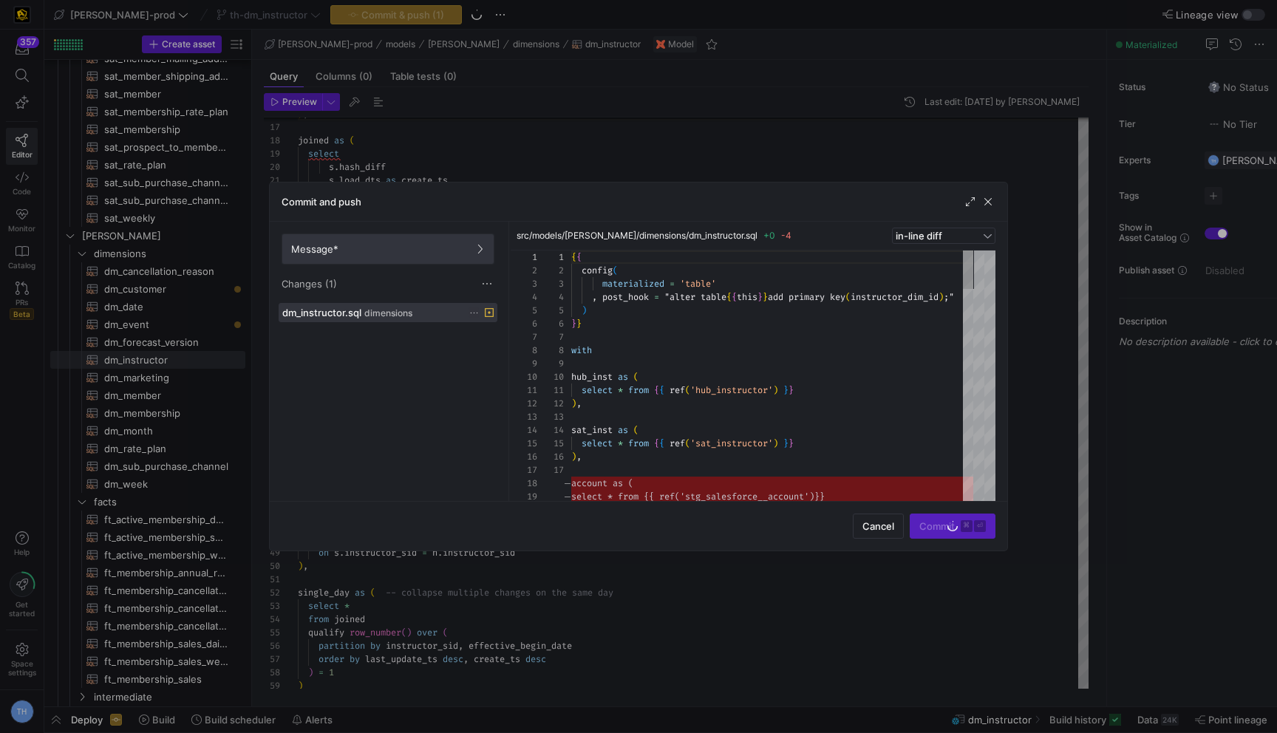
click at [429, 257] on span at bounding box center [387, 249] width 211 height 30
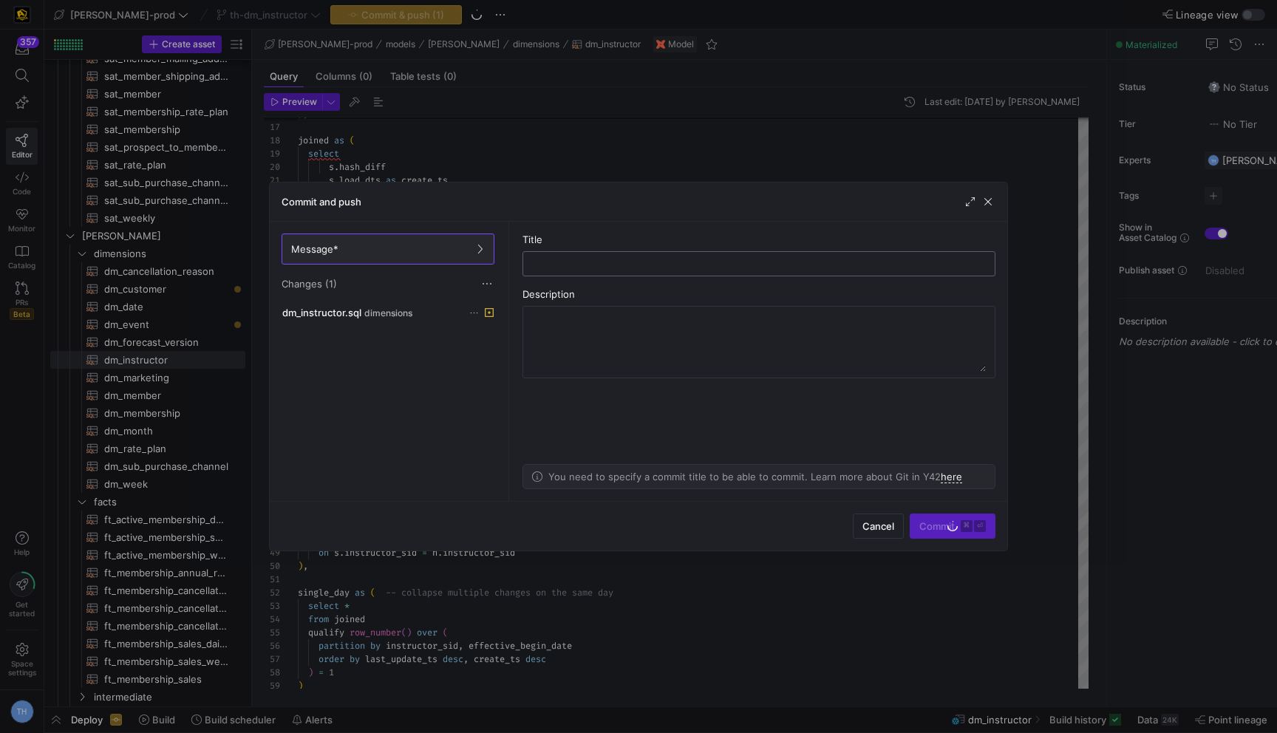
click at [578, 270] on div at bounding box center [759, 264] width 448 height 24
type input "removing account from stg"
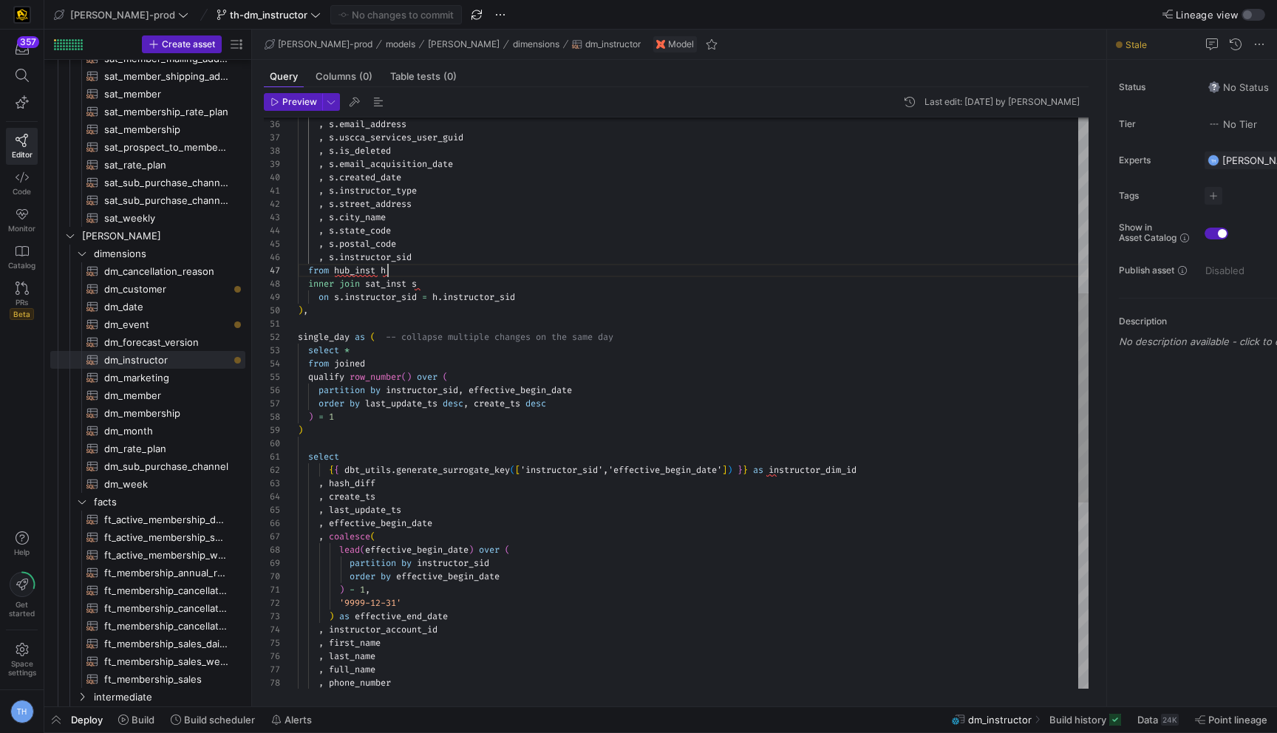
scroll to position [80, 90]
click at [571, 270] on div ", s . email_address , s . uscca_services_user_guid , s . is_deleted , s . email…" at bounding box center [693, 417] width 791 height 1555
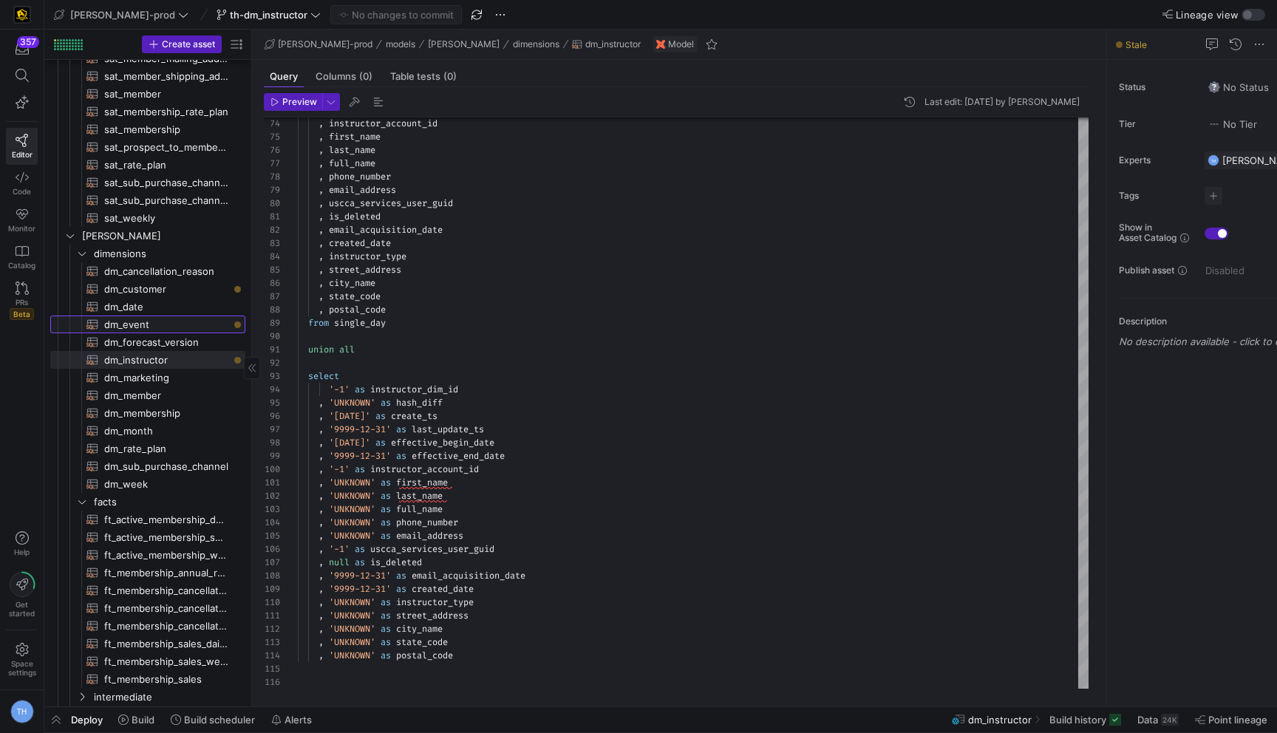
click at [199, 319] on span "dm_event​​​​​​​​​​" at bounding box center [166, 324] width 124 height 17
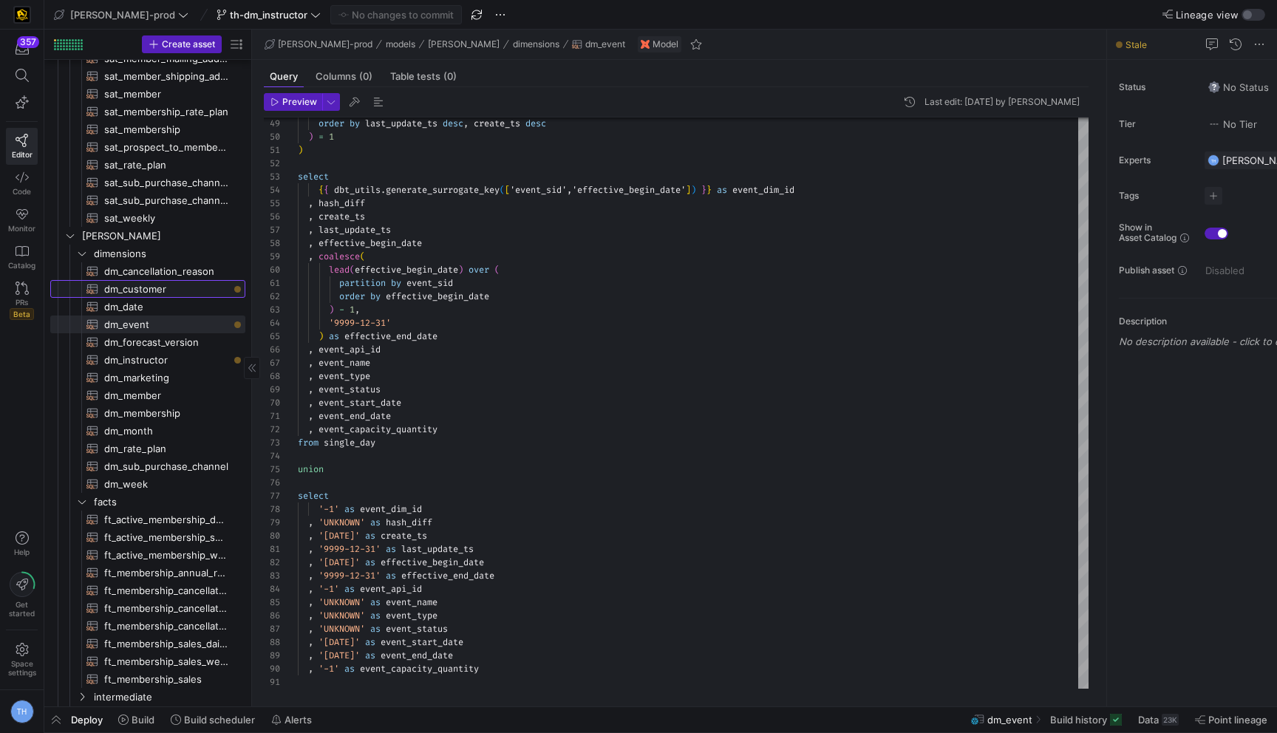
click at [184, 288] on span "dm_customer​​​​​​​​​​" at bounding box center [166, 289] width 124 height 17
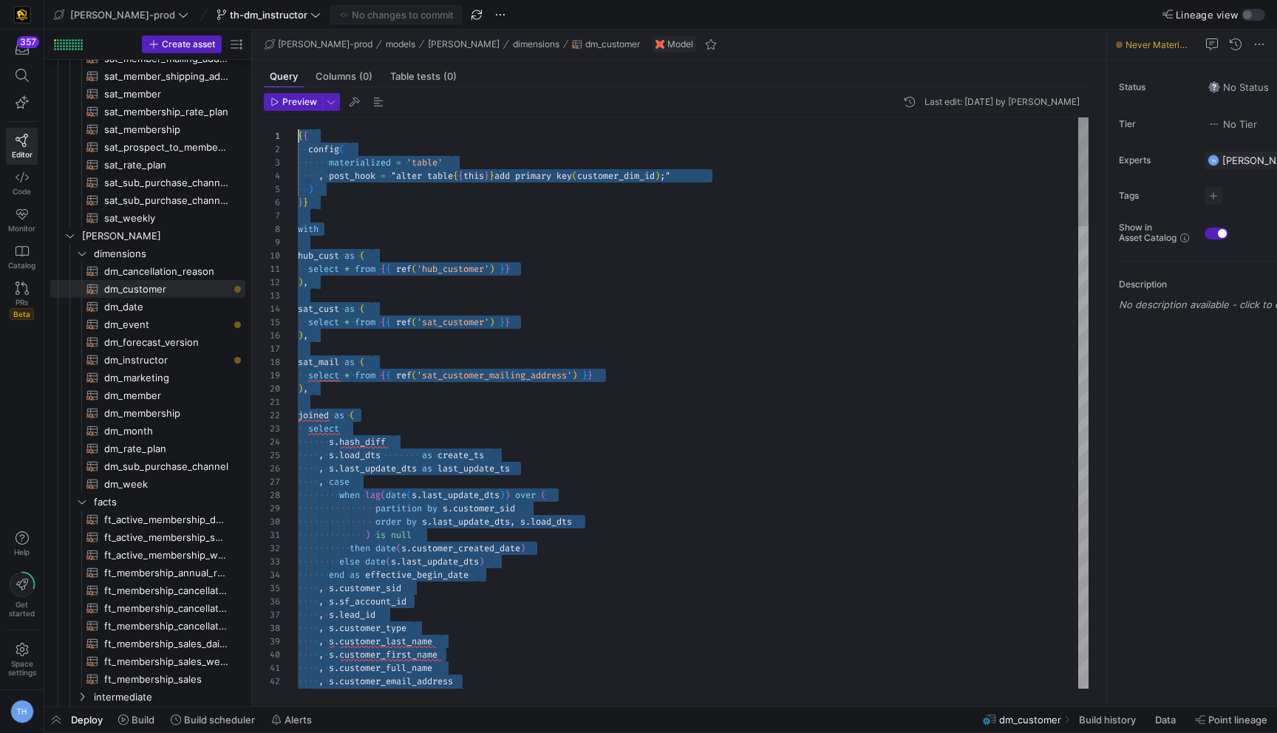
drag, startPoint x: 540, startPoint y: 670, endPoint x: 152, endPoint y: -92, distance: 855.5
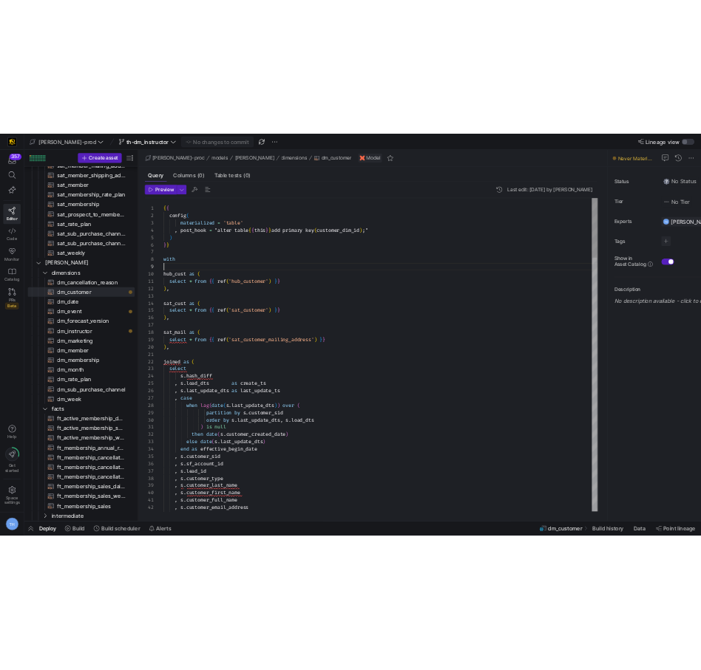
scroll to position [106, 0]
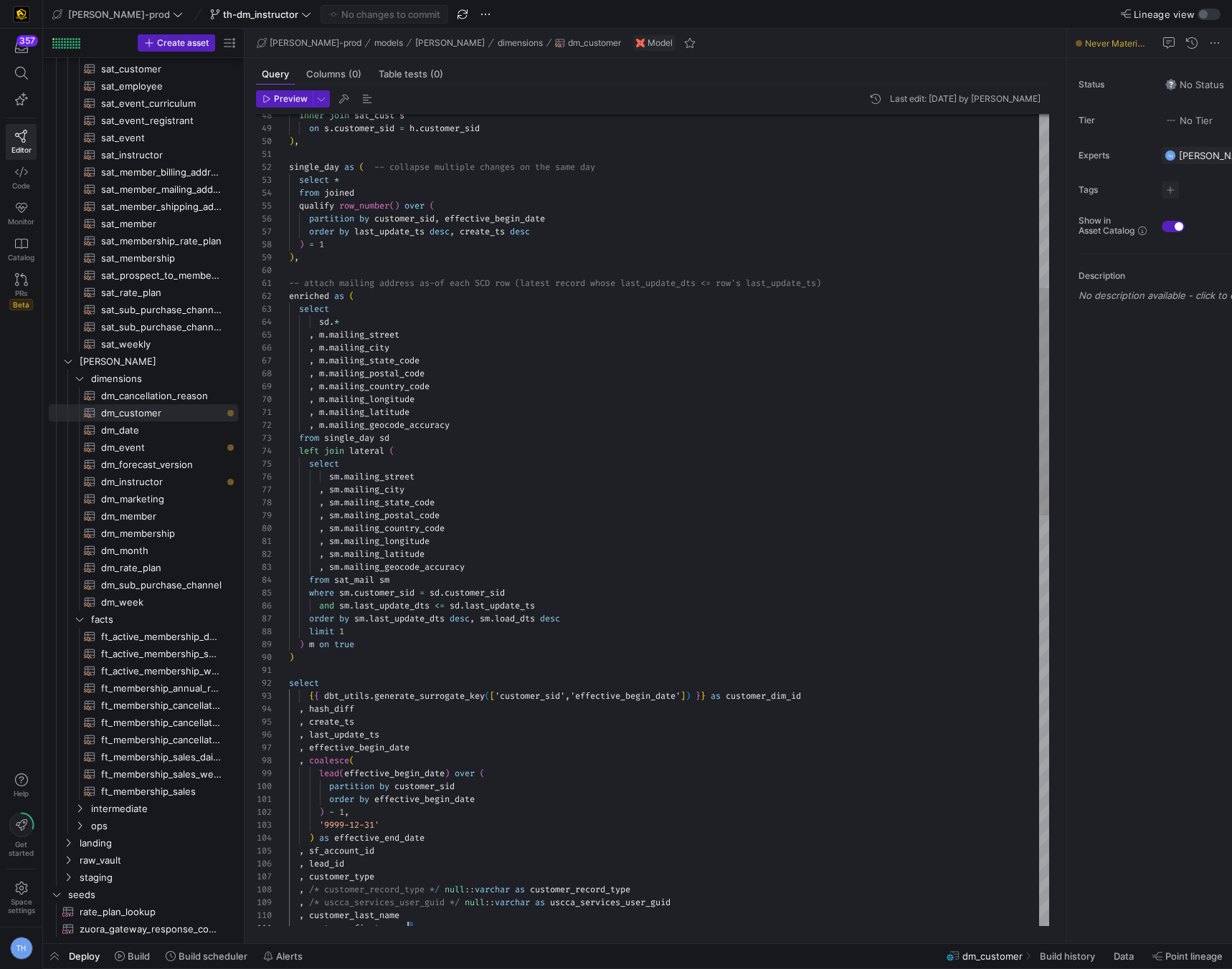
scroll to position [26, 0]
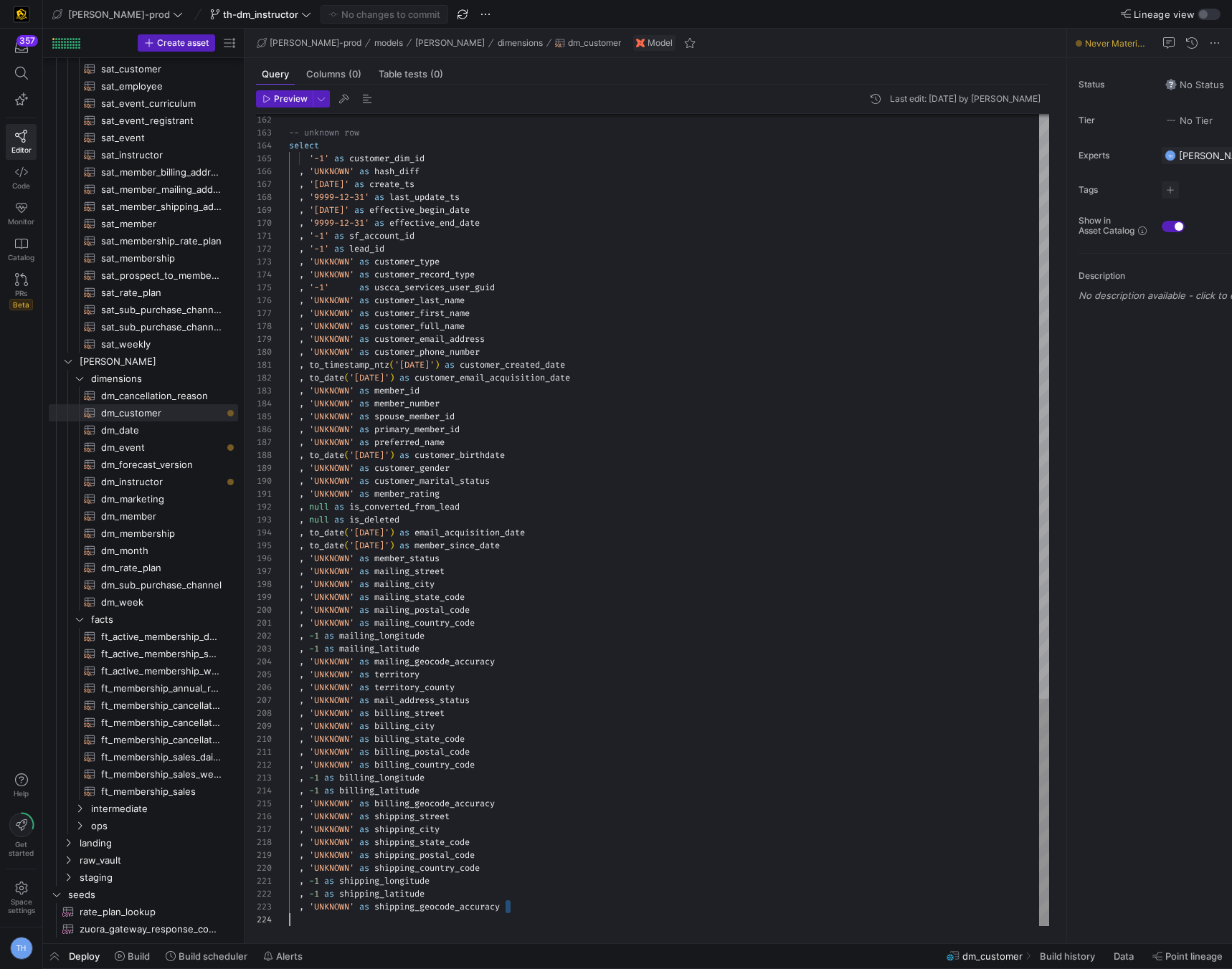
drag, startPoint x: 520, startPoint y: 906, endPoint x: 431, endPoint y: 965, distance: 106.8
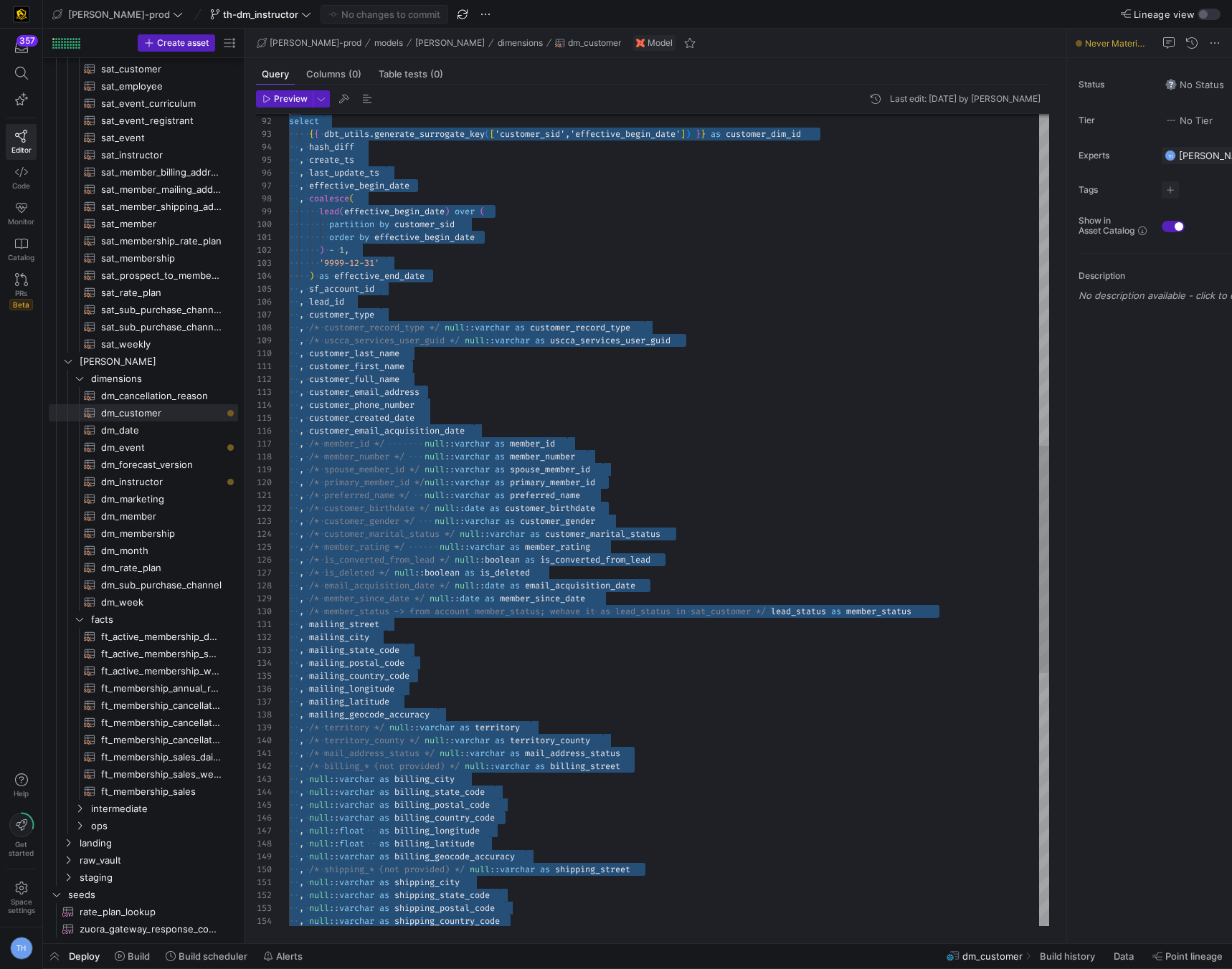
scroll to position [0, 0]
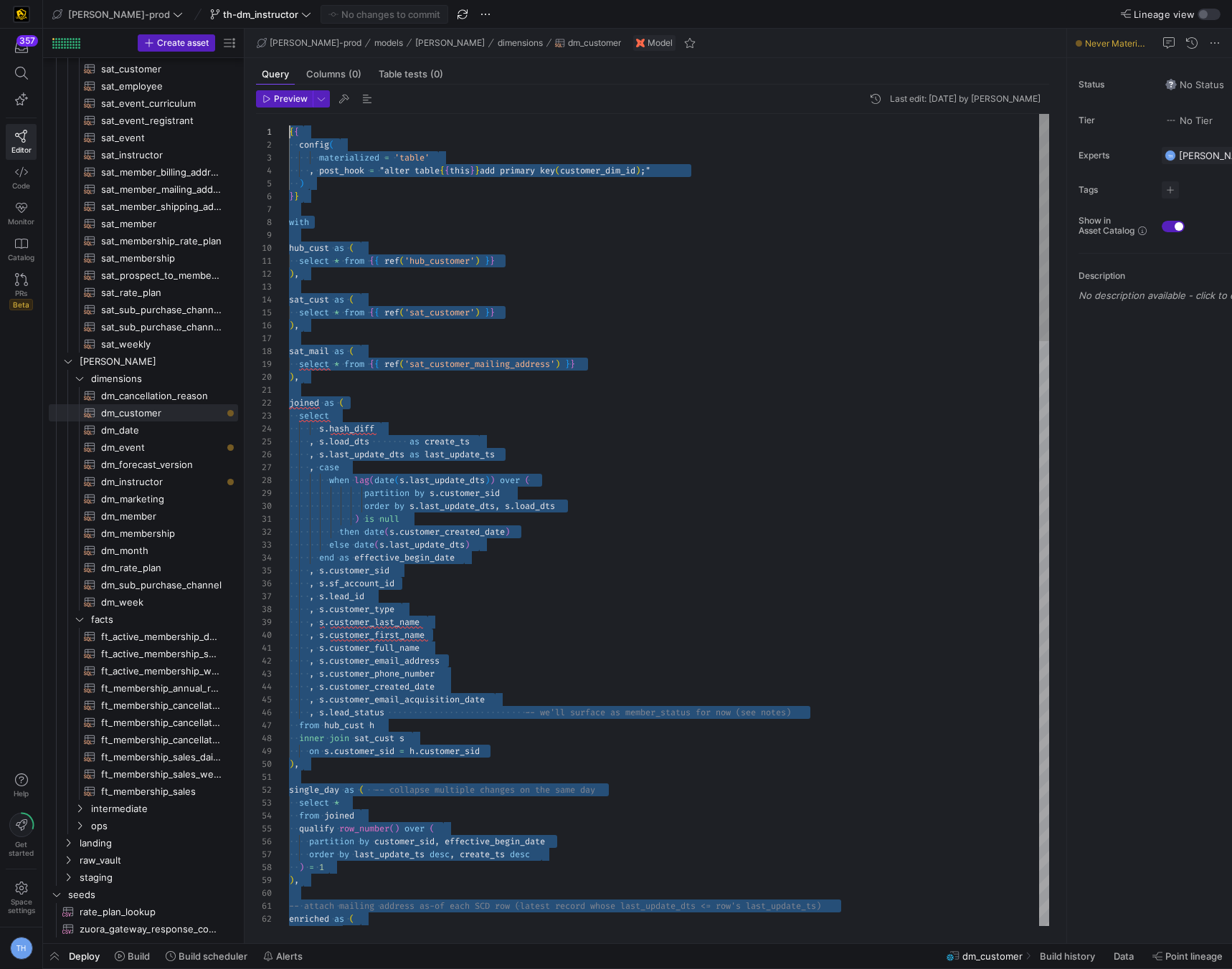
drag, startPoint x: 548, startPoint y: 911, endPoint x: 307, endPoint y: -4, distance: 946.2
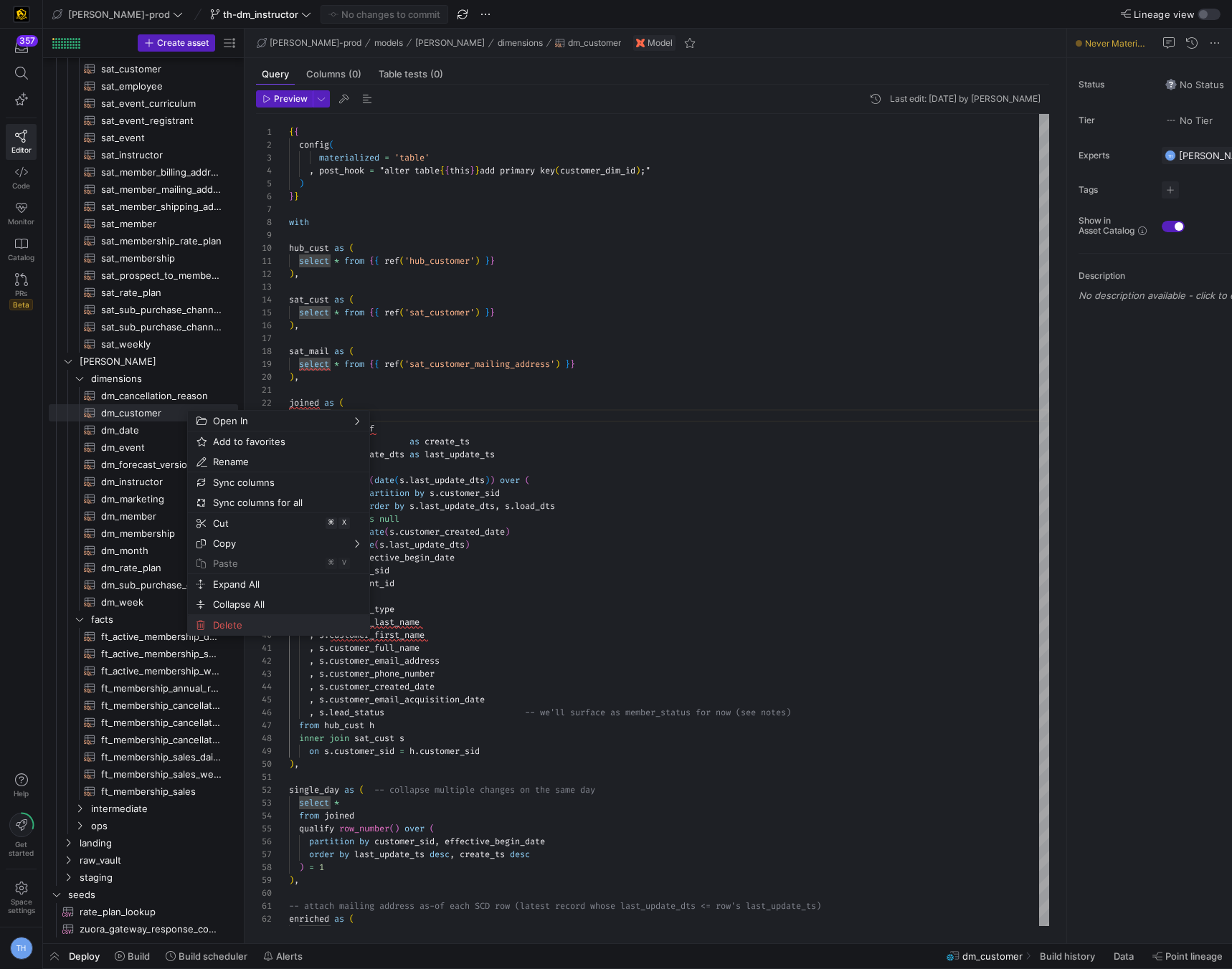
click at [248, 629] on span "Delete" at bounding box center [267, 625] width 118 height 20
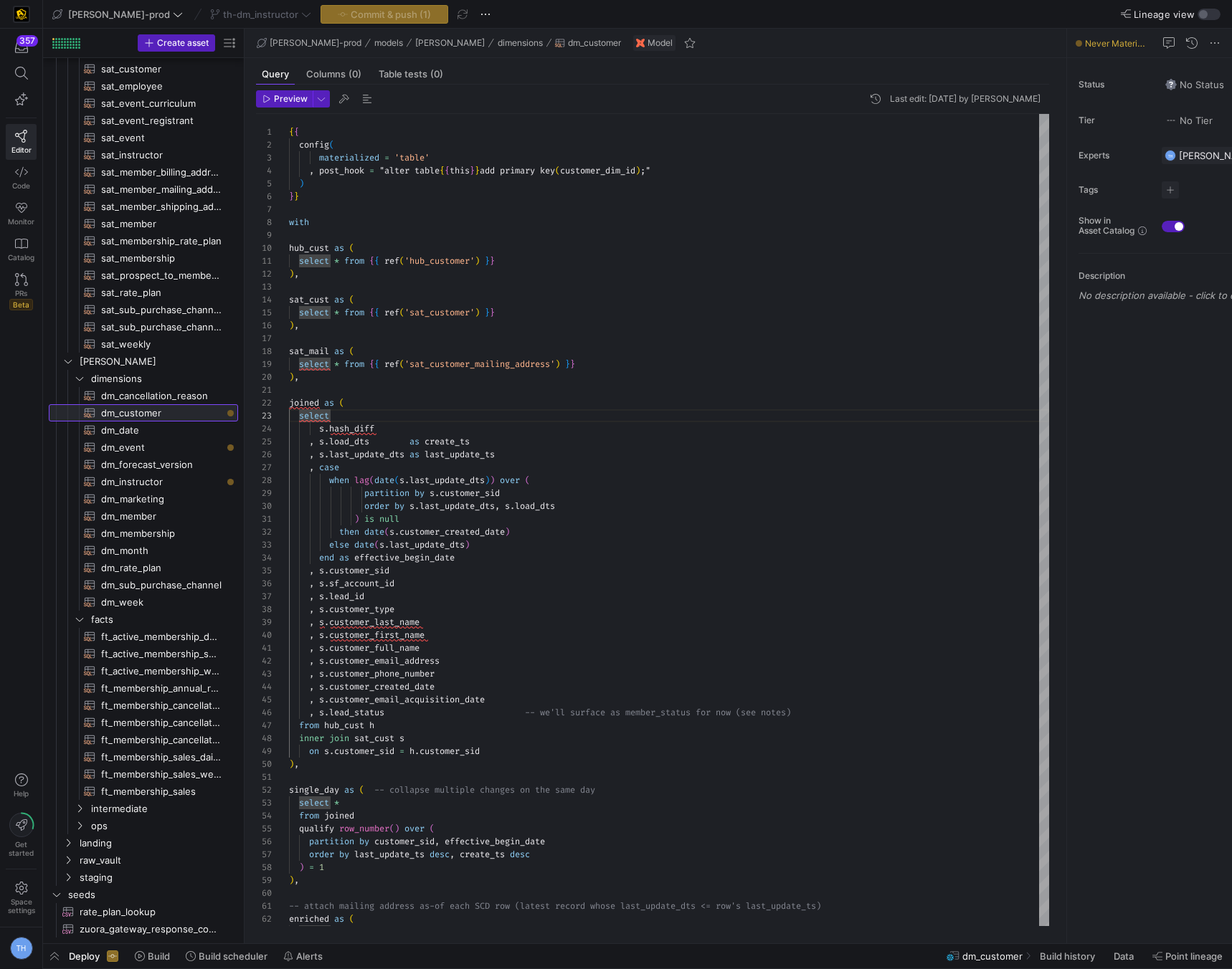
type textarea "{{ config( materialized = 'table' , post_hook = "alter table {{ this }} add pri…"
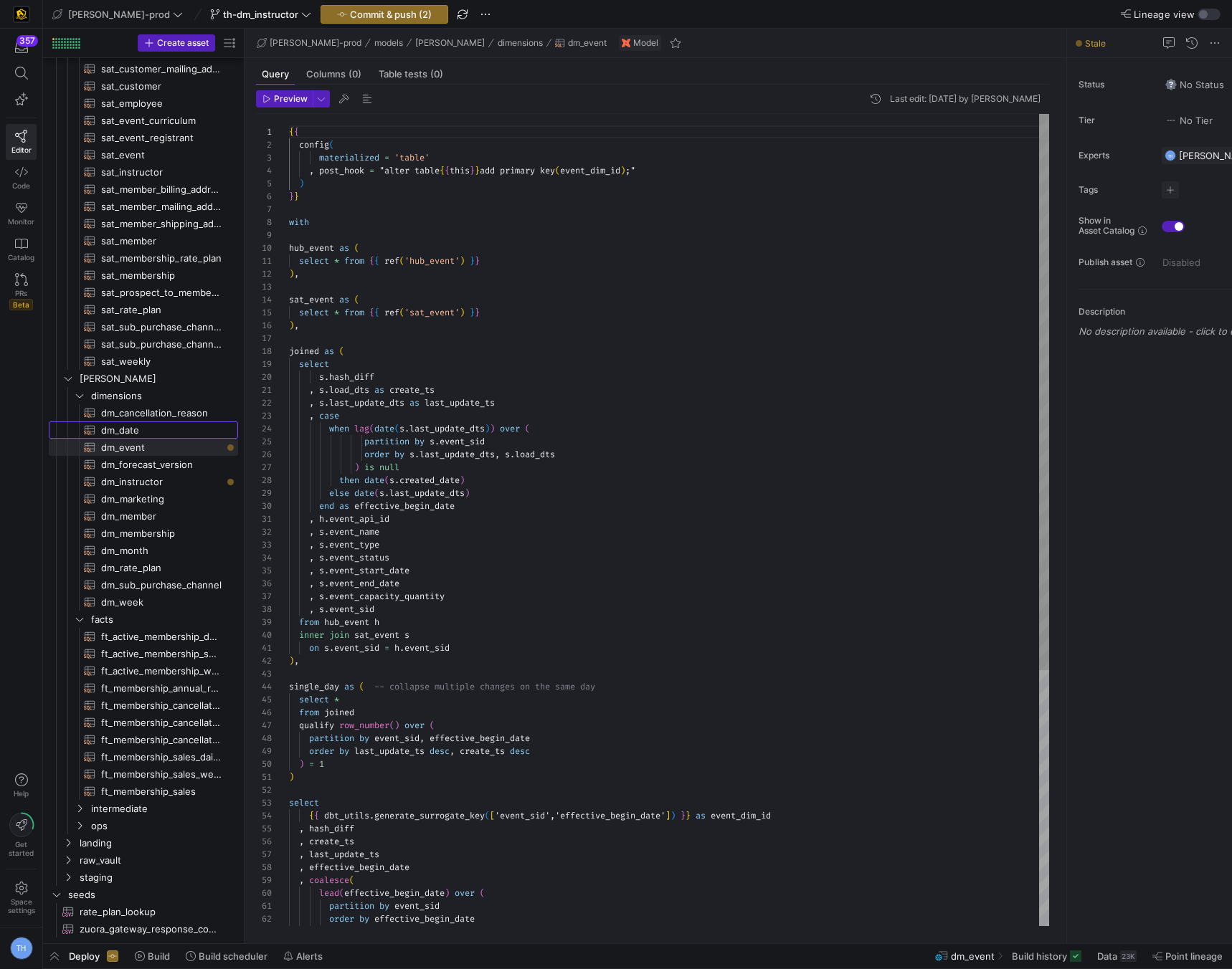
scroll to position [526, 0]
click at [380, 13] on span "Commit & push (2)" at bounding box center [391, 15] width 81 height 12
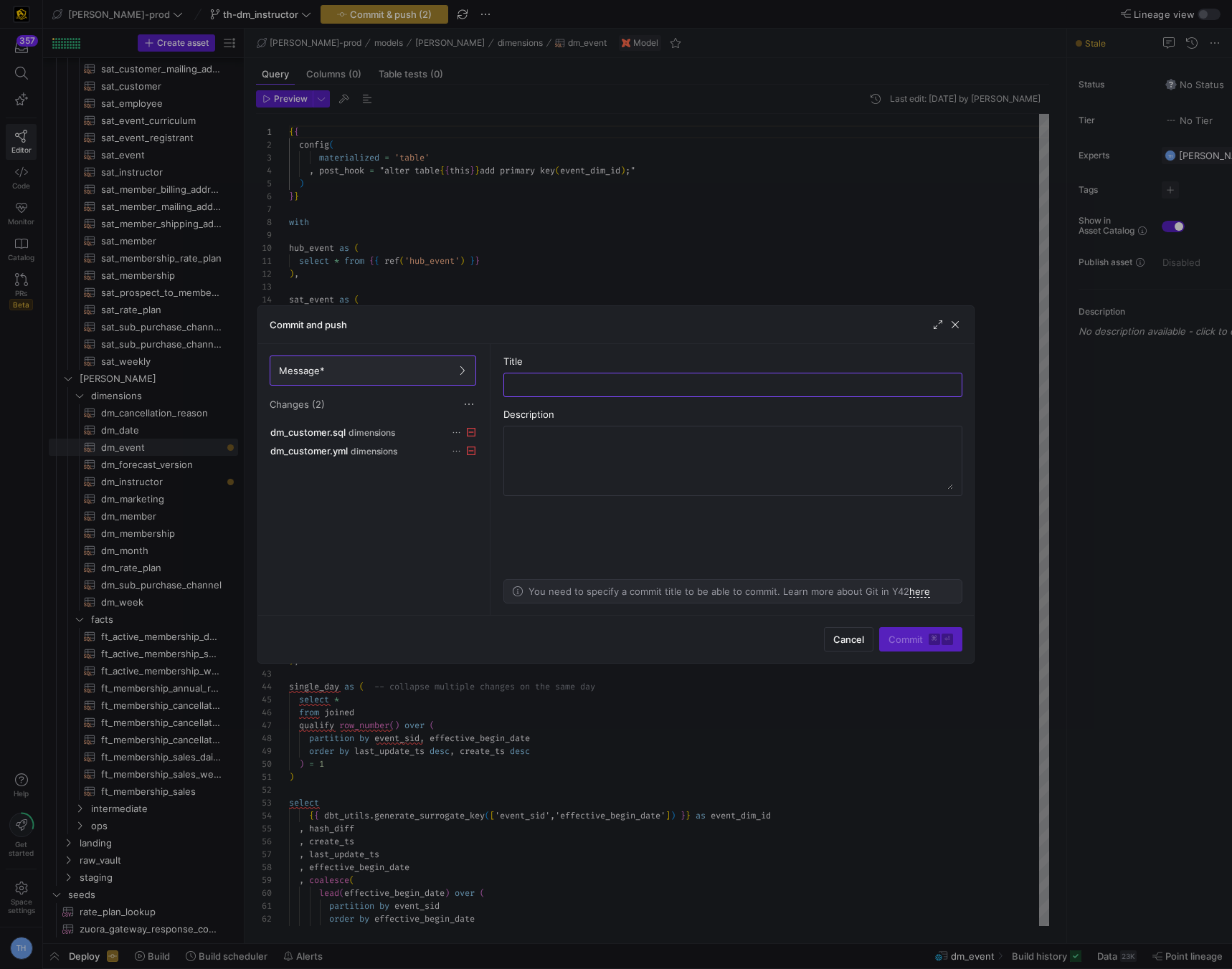
scroll to position [0, 0]
type input "removing dm_customer"
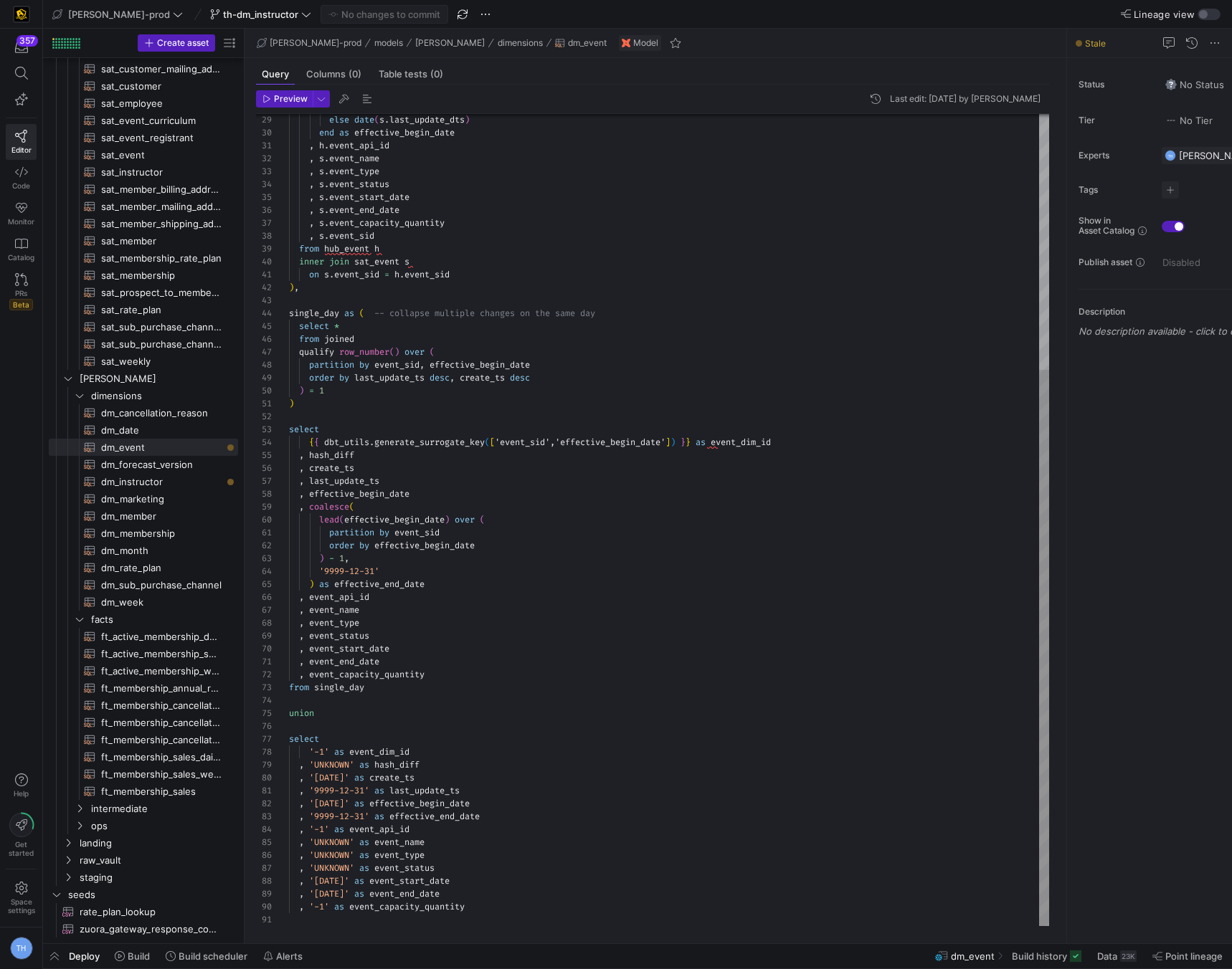
click at [641, 296] on div at bounding box center [669, 300] width 761 height 13
type textarea ") select {{ dbt_utils.generate_surrogate_key(['event_sid','effective_begin_date…"
click at [616, 420] on div "else date ( s . last_update_dts ) end as effective_begin_date , h . event_api_i…" at bounding box center [669, 333] width 761 height 1186
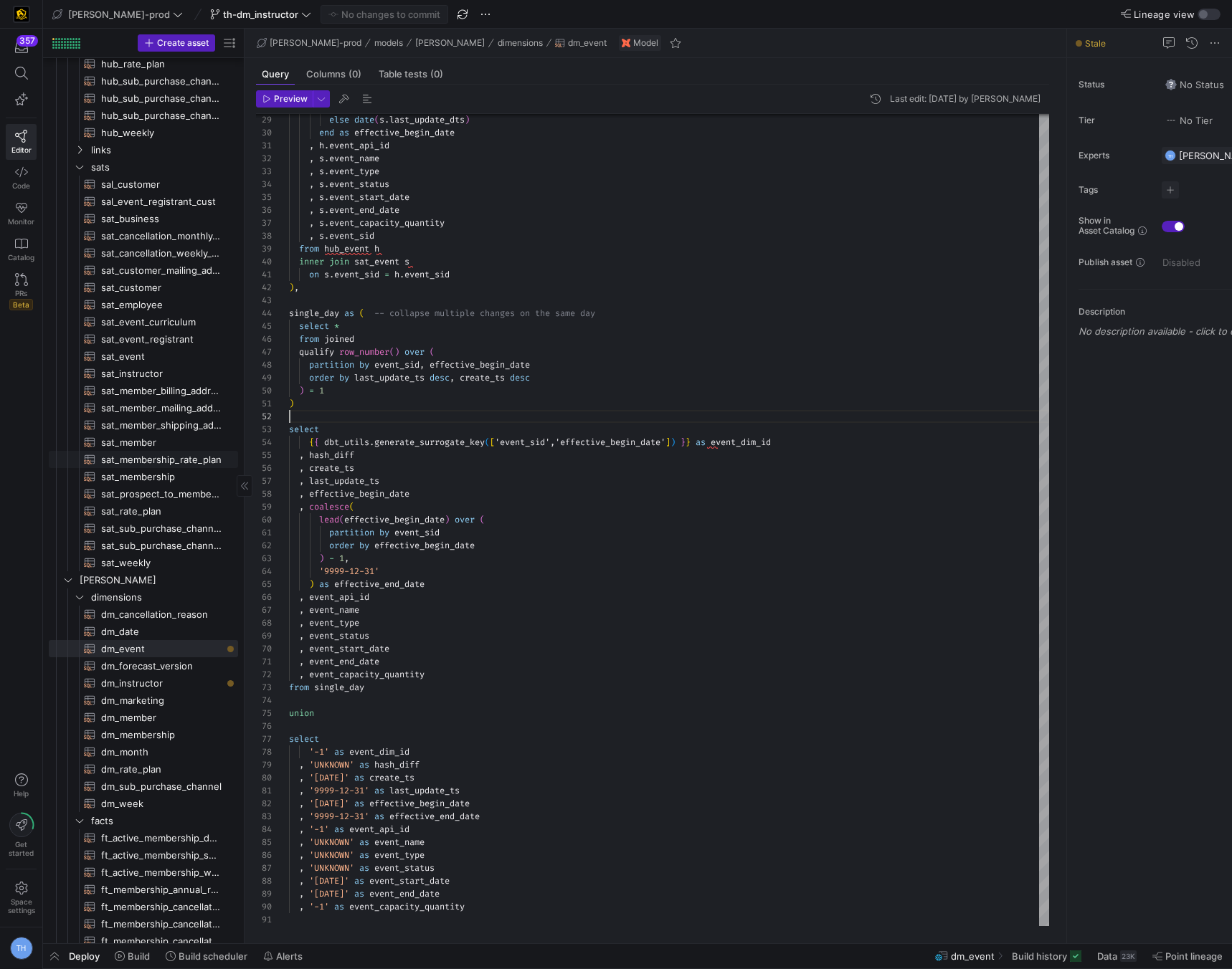
scroll to position [301, 0]
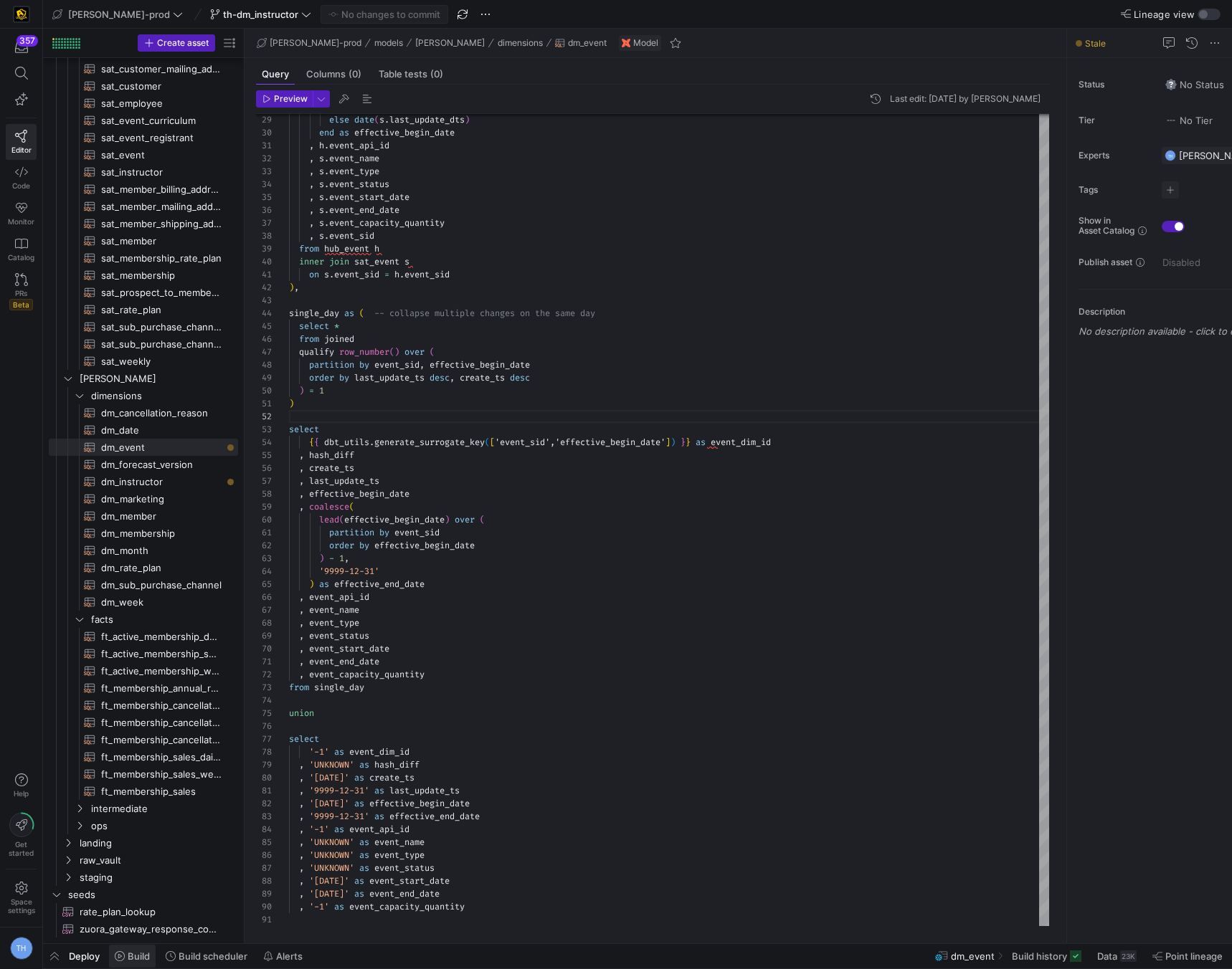
click at [147, 711] on span "Build" at bounding box center [139, 956] width 22 height 12
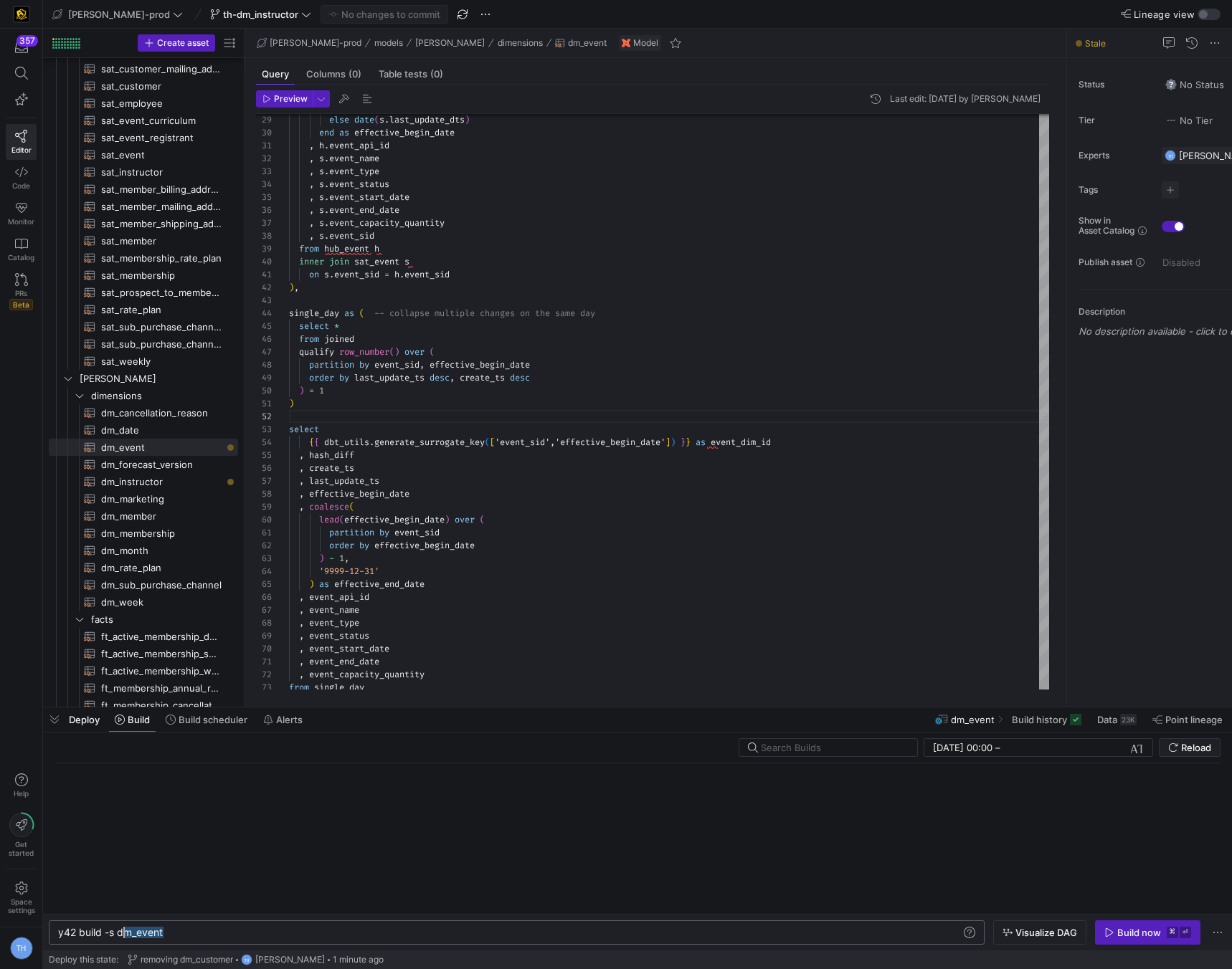
scroll to position [0, 56]
drag, startPoint x: 183, startPoint y: 932, endPoint x: 113, endPoint y: 930, distance: 70.0
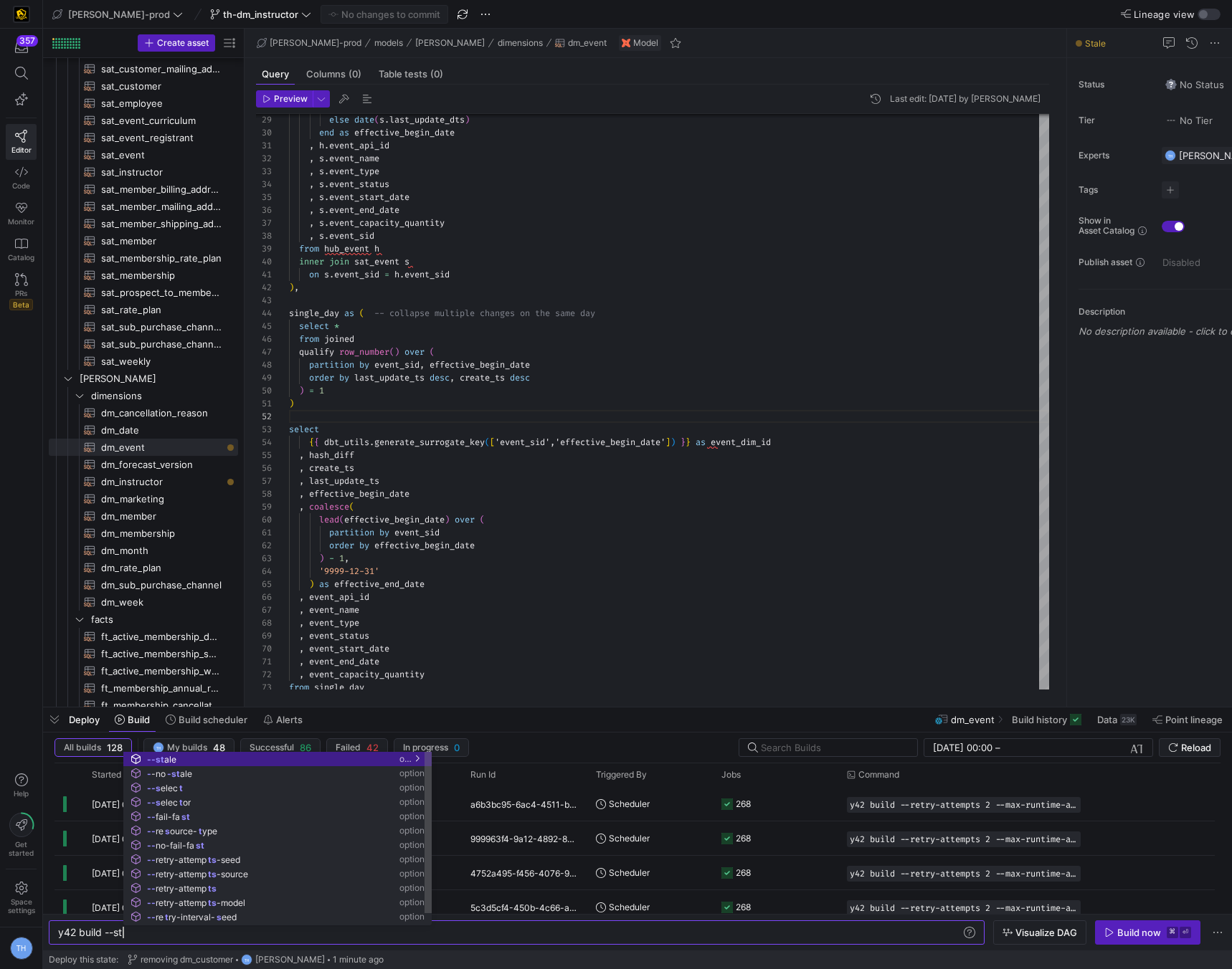
scroll to position [0, 79]
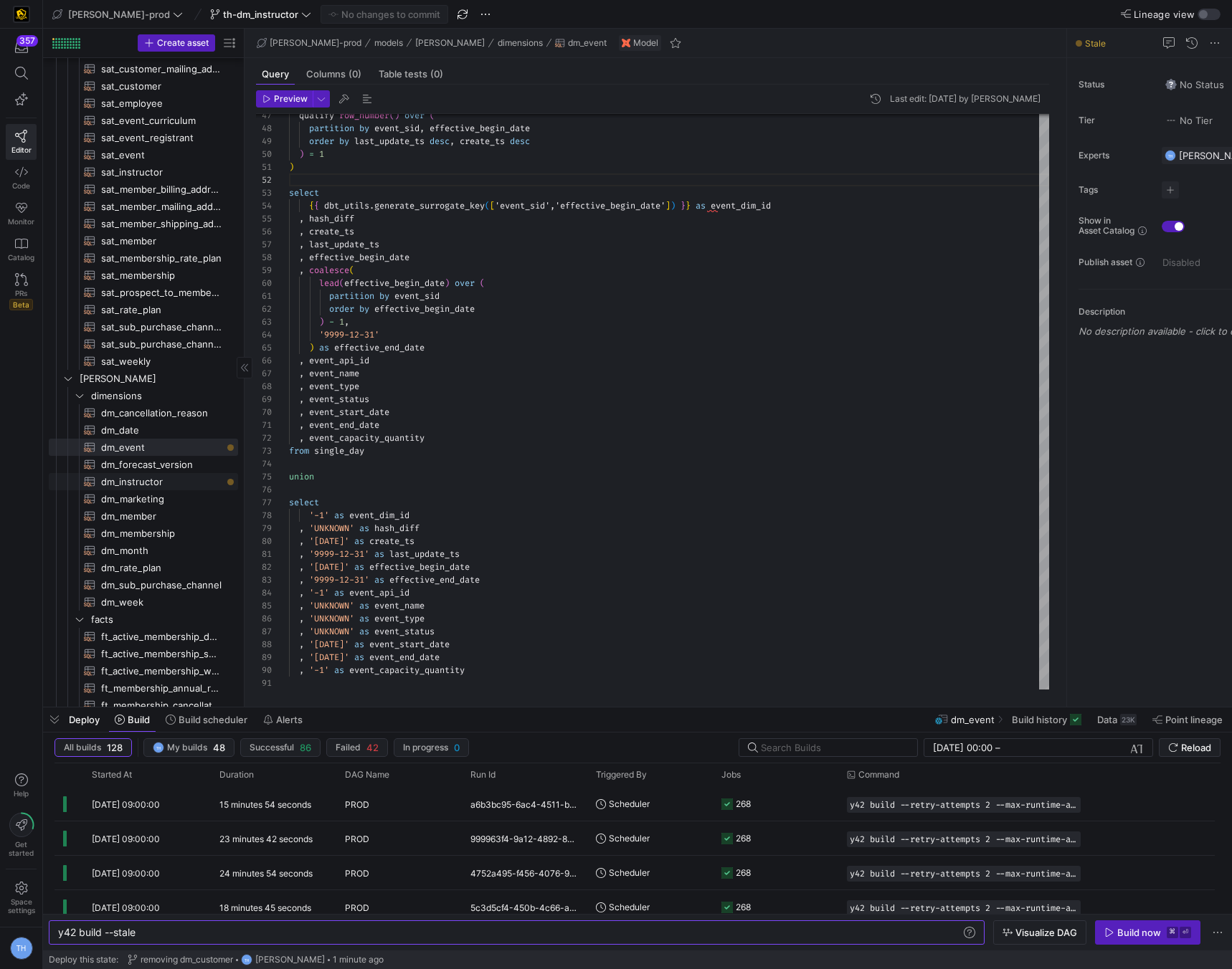
type textarea "y42 build --stale"
click at [193, 480] on span "dm_instructor​​​​​​​​​​" at bounding box center [161, 482] width 120 height 16
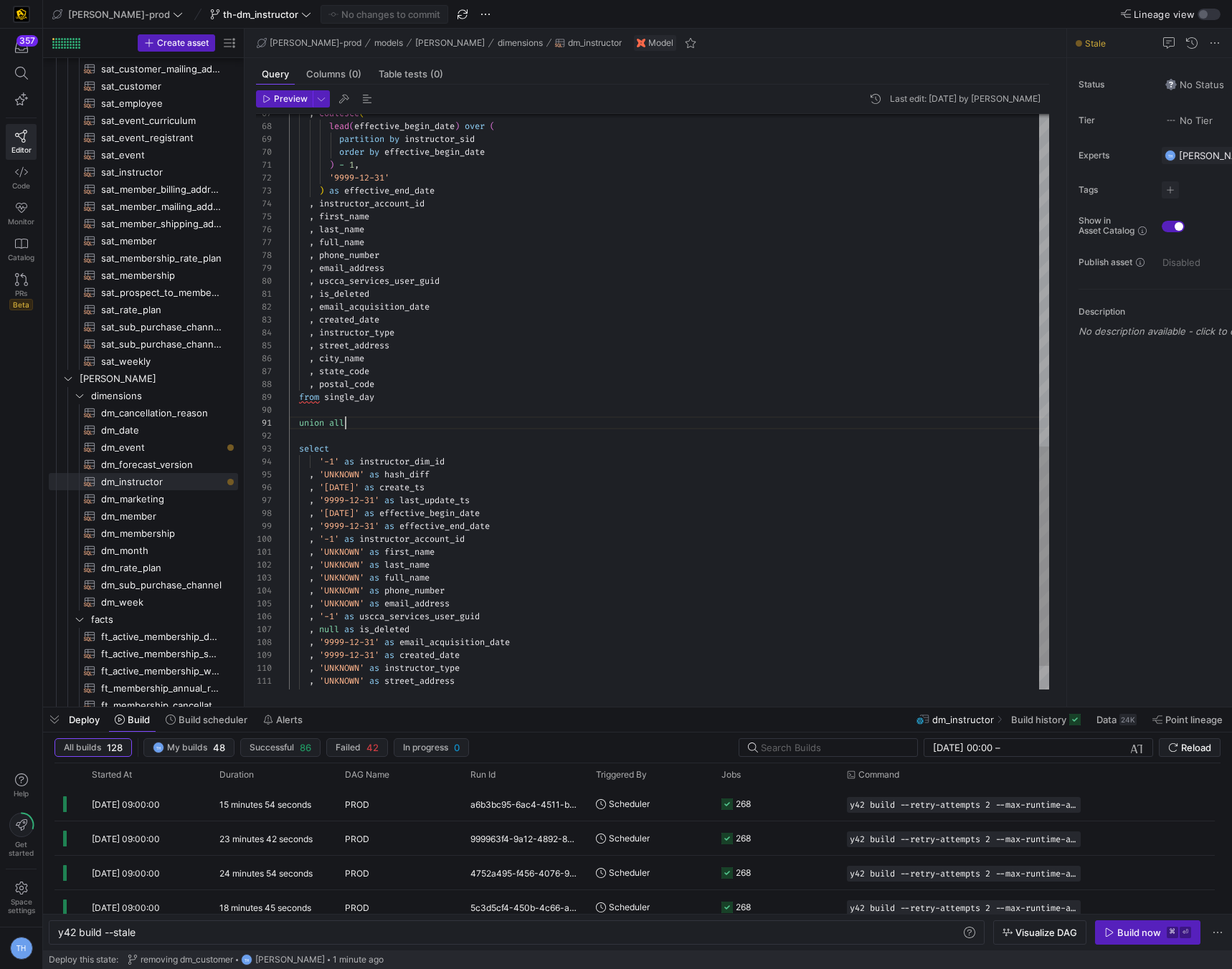
type textarea "union select '-1' as instructor_dim_id , 'UNKNOWN' as hash_diff , '1900-01-01' …"
click at [350, 16] on span "Commit & push (1)" at bounding box center [390, 15] width 81 height 12
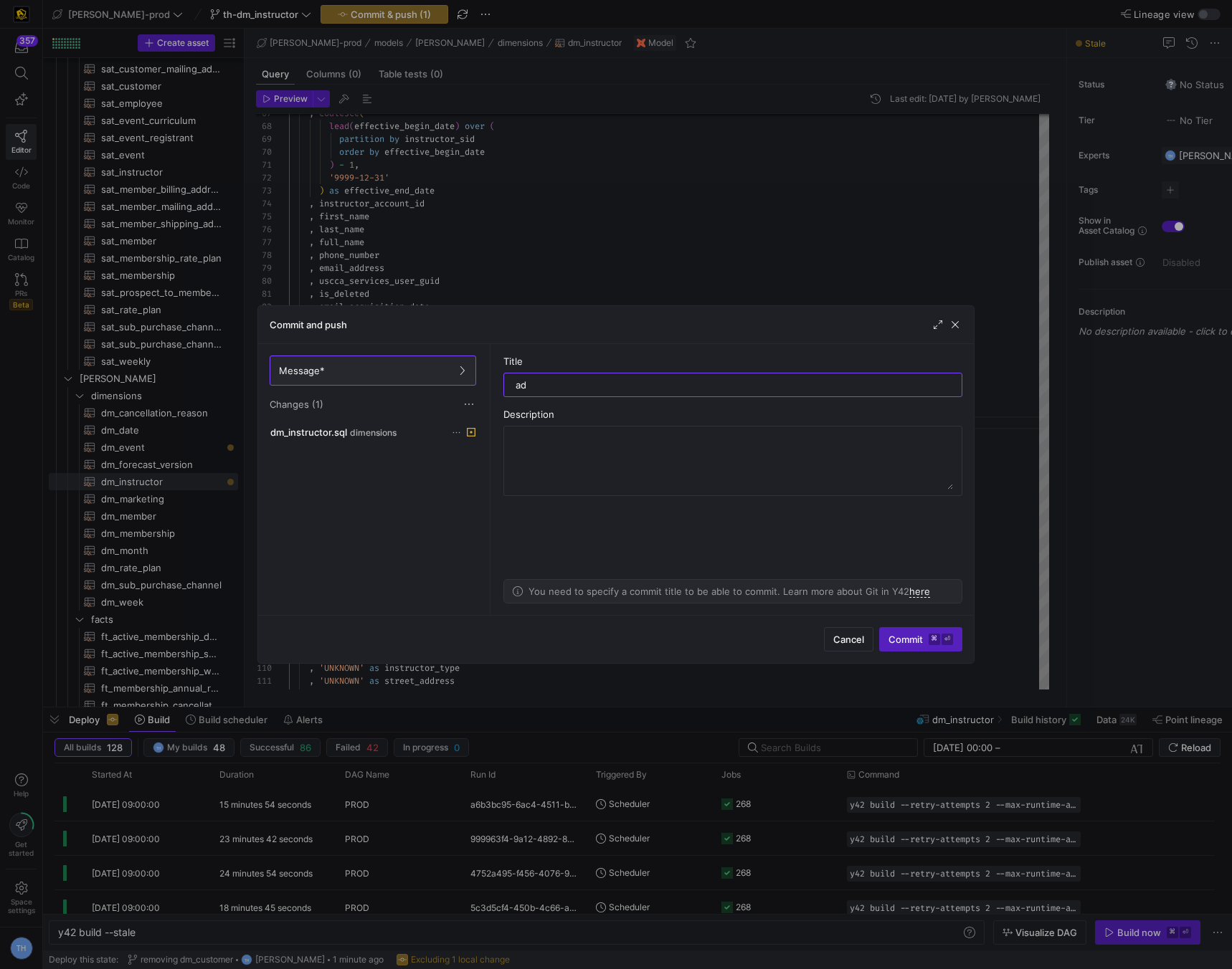
type input "a"
type input "removing union all"
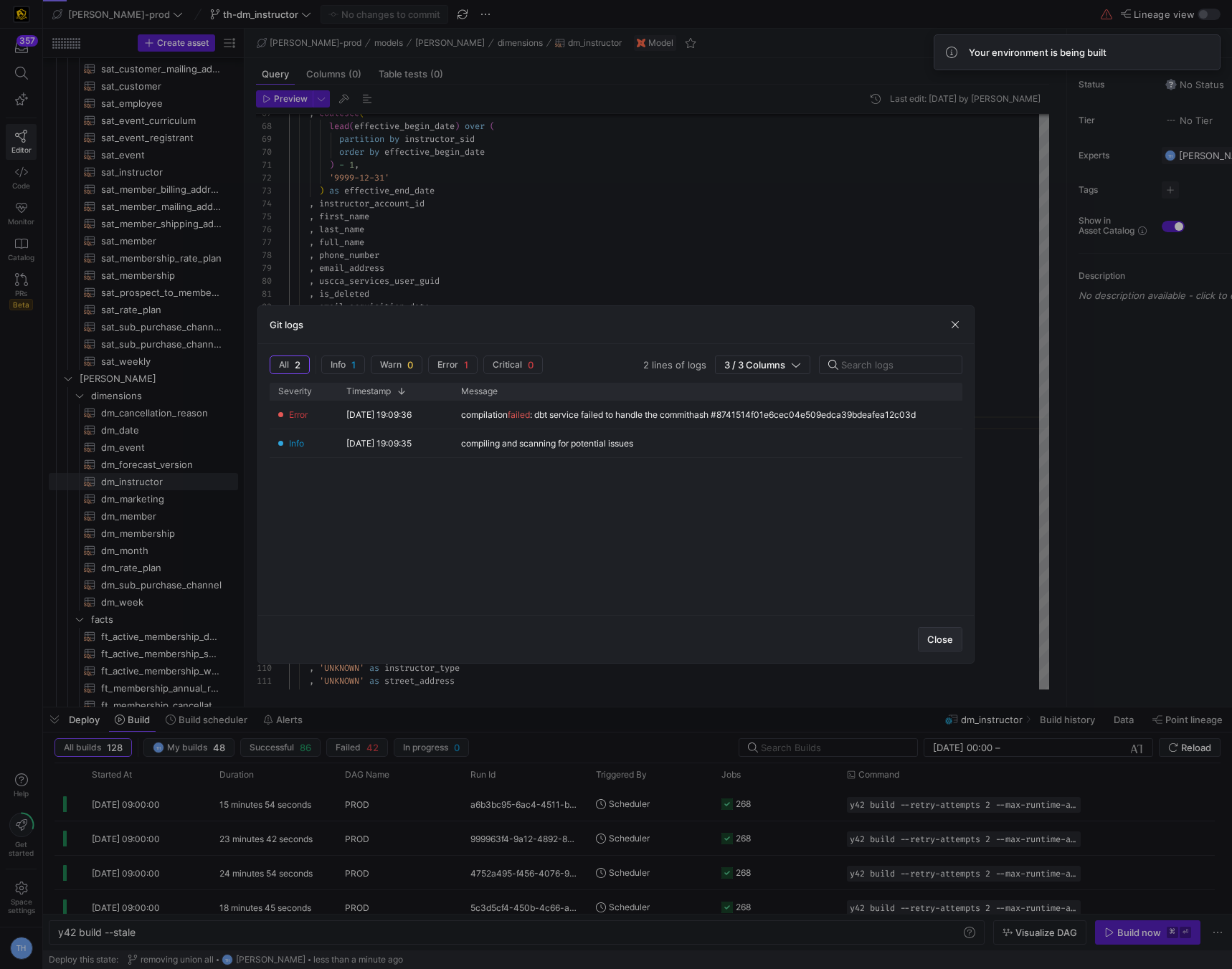
click at [931, 633] on span "Close" at bounding box center [940, 639] width 26 height 12
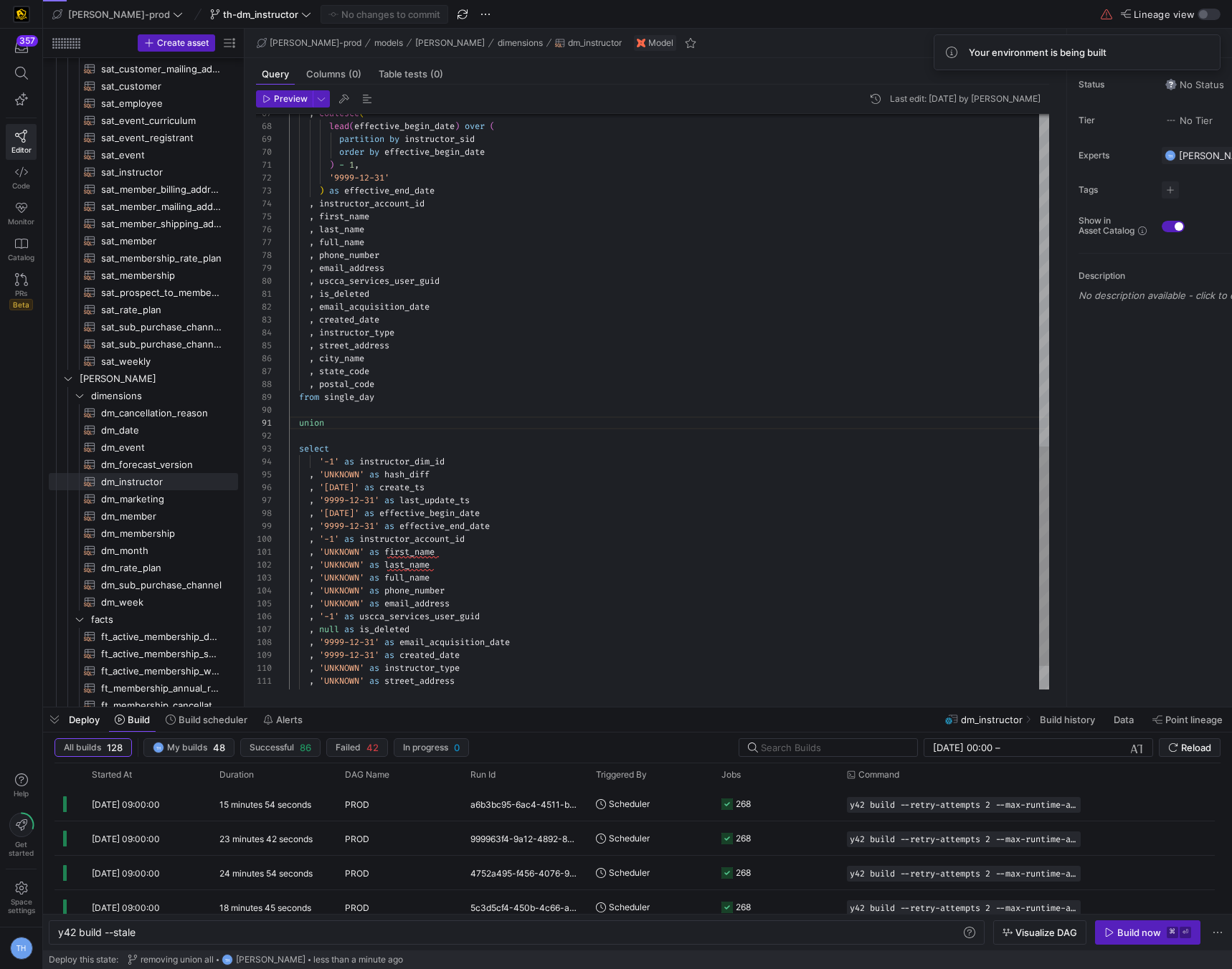
scroll to position [65, 160]
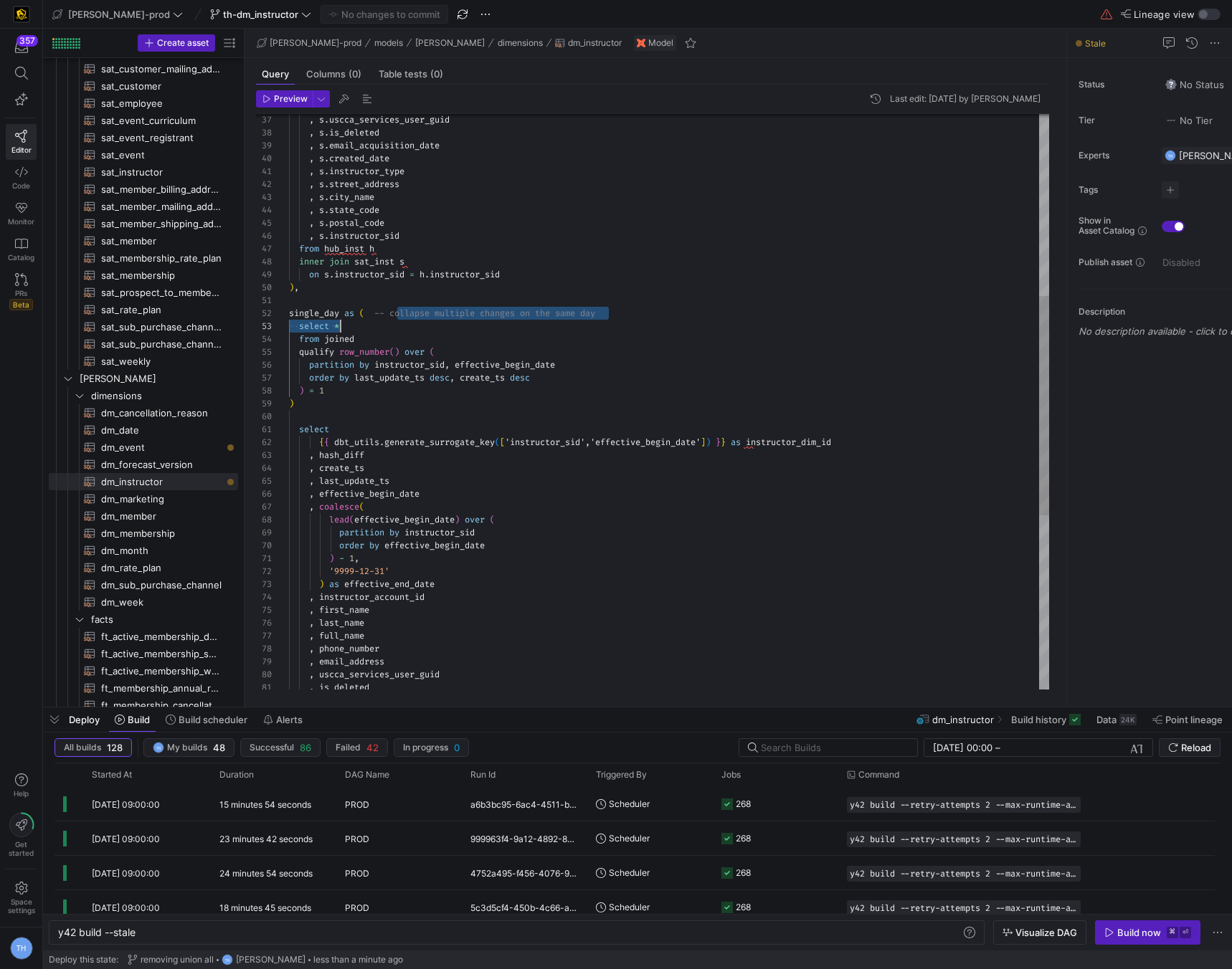
drag, startPoint x: 398, startPoint y: 315, endPoint x: 655, endPoint y: 320, distance: 257.0
click at [655, 320] on div ", s . state_code , s . city_name , s . street_address , s . instructor_type , s…" at bounding box center [669, 391] width 761 height 1508
click at [656, 318] on div ", s . state_code , s . city_name , s . street_address , s . instructor_type , s…" at bounding box center [669, 391] width 761 height 1508
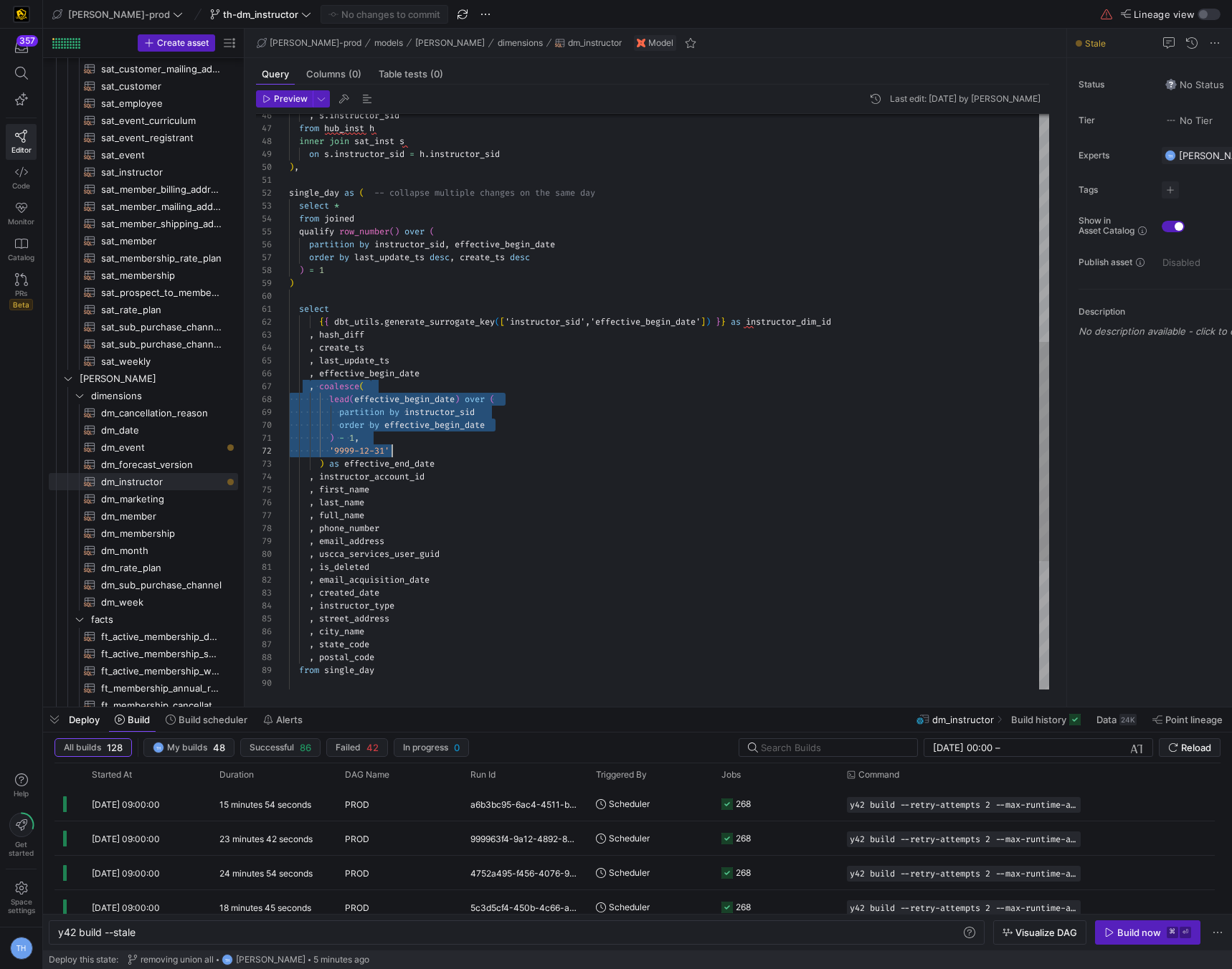
drag, startPoint x: 344, startPoint y: 391, endPoint x: 586, endPoint y: 444, distance: 247.7
click at [586, 444] on div ", s . instructor_sid from hub_inst h inner join sat_inst s on s . instructor_si…" at bounding box center [669, 271] width 761 height 1508
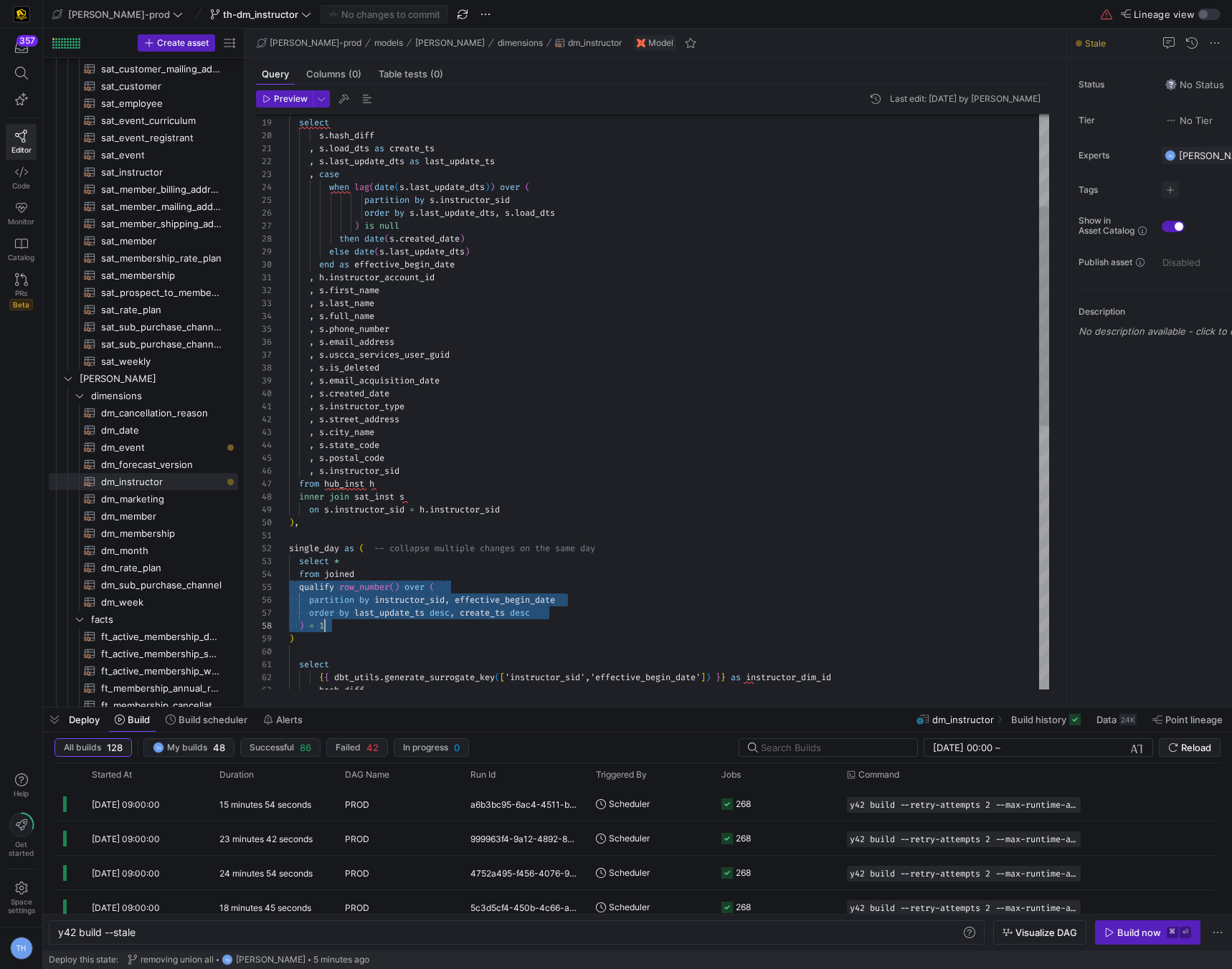
drag, startPoint x: 487, startPoint y: 612, endPoint x: 591, endPoint y: 630, distance: 105.5
click at [591, 630] on div ", s . instructor_sid from hub_inst h inner join sat_inst s on s . instructor_si…" at bounding box center [669, 626] width 761 height 1508
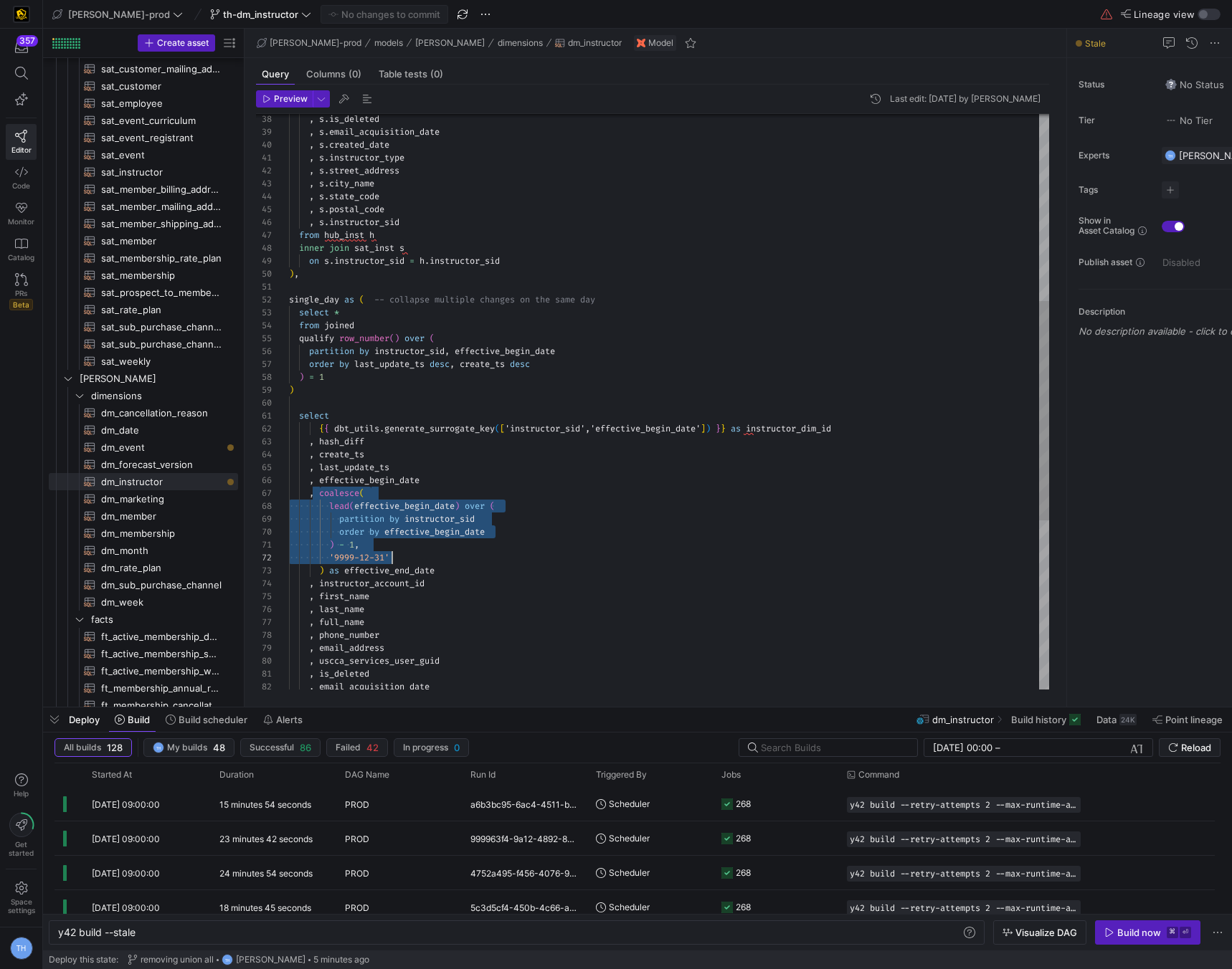
drag, startPoint x: 319, startPoint y: 497, endPoint x: 639, endPoint y: 556, distance: 325.4
click at [639, 556] on div ", s . instructor_sid from hub_inst h inner join sat_inst s on s . instructor_si…" at bounding box center [669, 377] width 761 height 1508
click at [637, 556] on div "'9999-12-31'" at bounding box center [669, 557] width 761 height 13
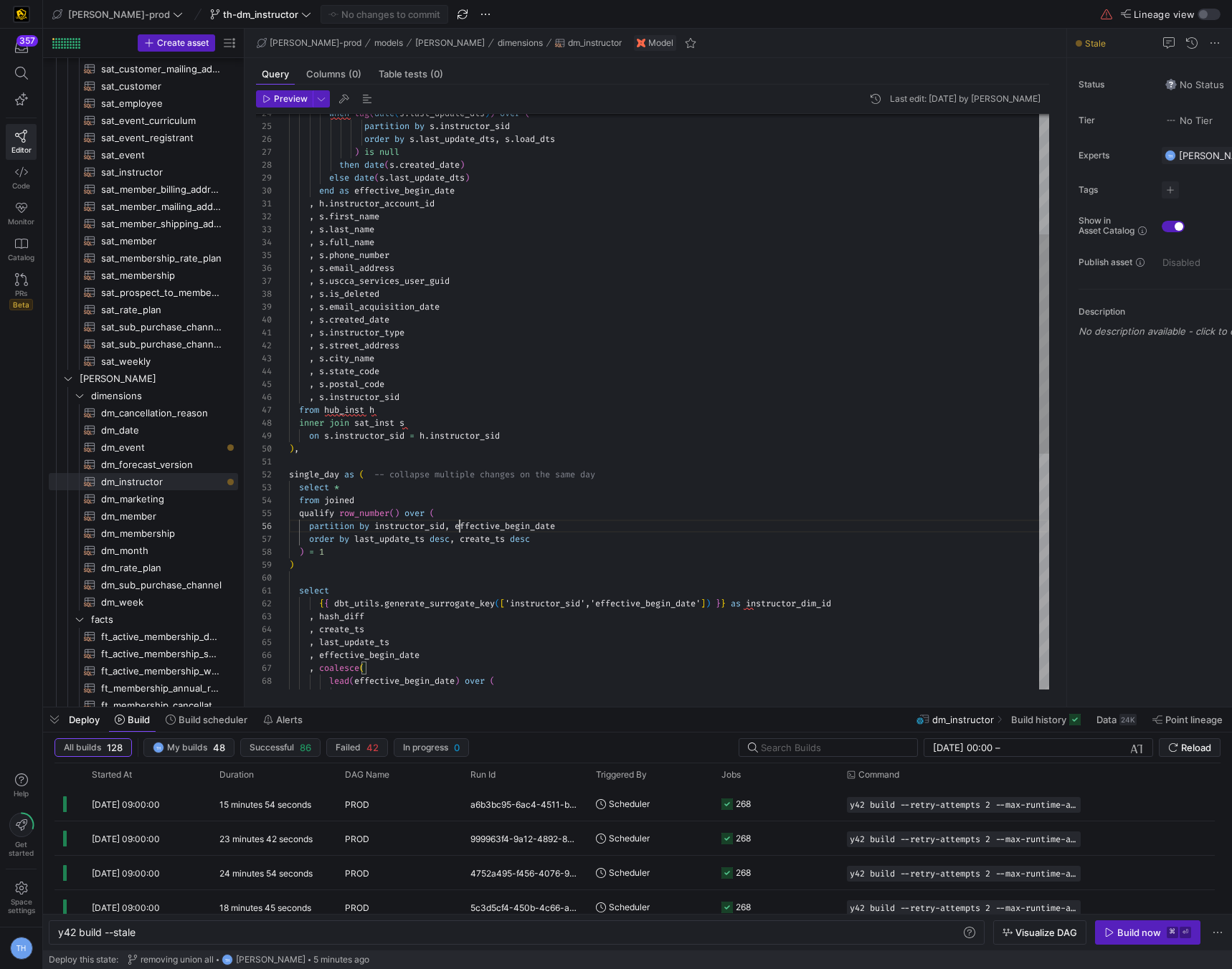
scroll to position [65, 274]
drag, startPoint x: 460, startPoint y: 530, endPoint x: 659, endPoint y: 528, distance: 199.0
click at [659, 528] on div ") select { { dbt_utils . generate_surrogate_key ( [ 'instructor_sid','effective…" at bounding box center [669, 552] width 761 height 1508
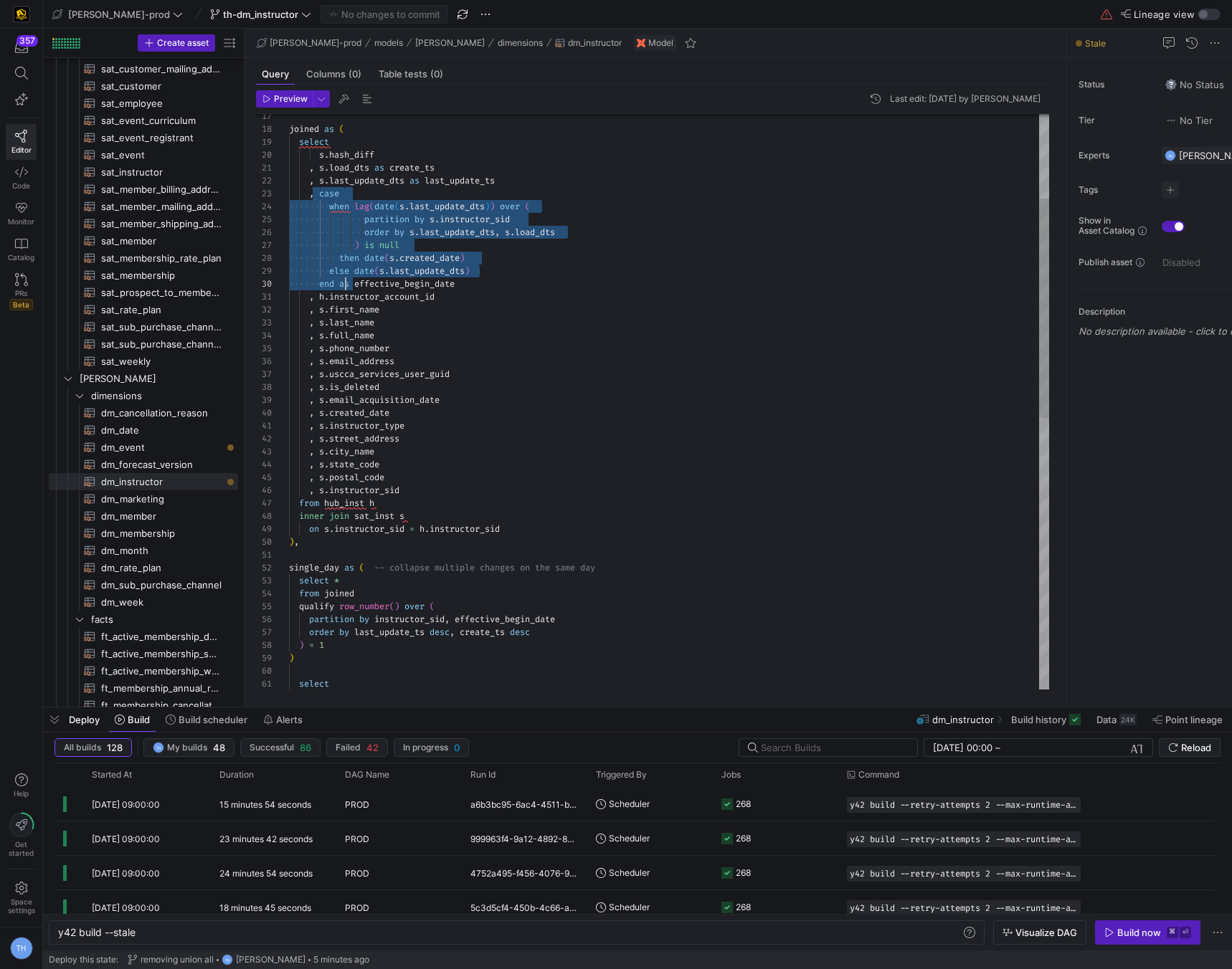
scroll to position [26, 47]
drag, startPoint x: 342, startPoint y: 212, endPoint x: 375, endPoint y: 324, distance: 116.8
click at [339, 286] on div ") select ) = 1 order by last_update_ts desc , create_ts desc qualify row_number…" at bounding box center [669, 645] width 761 height 1508
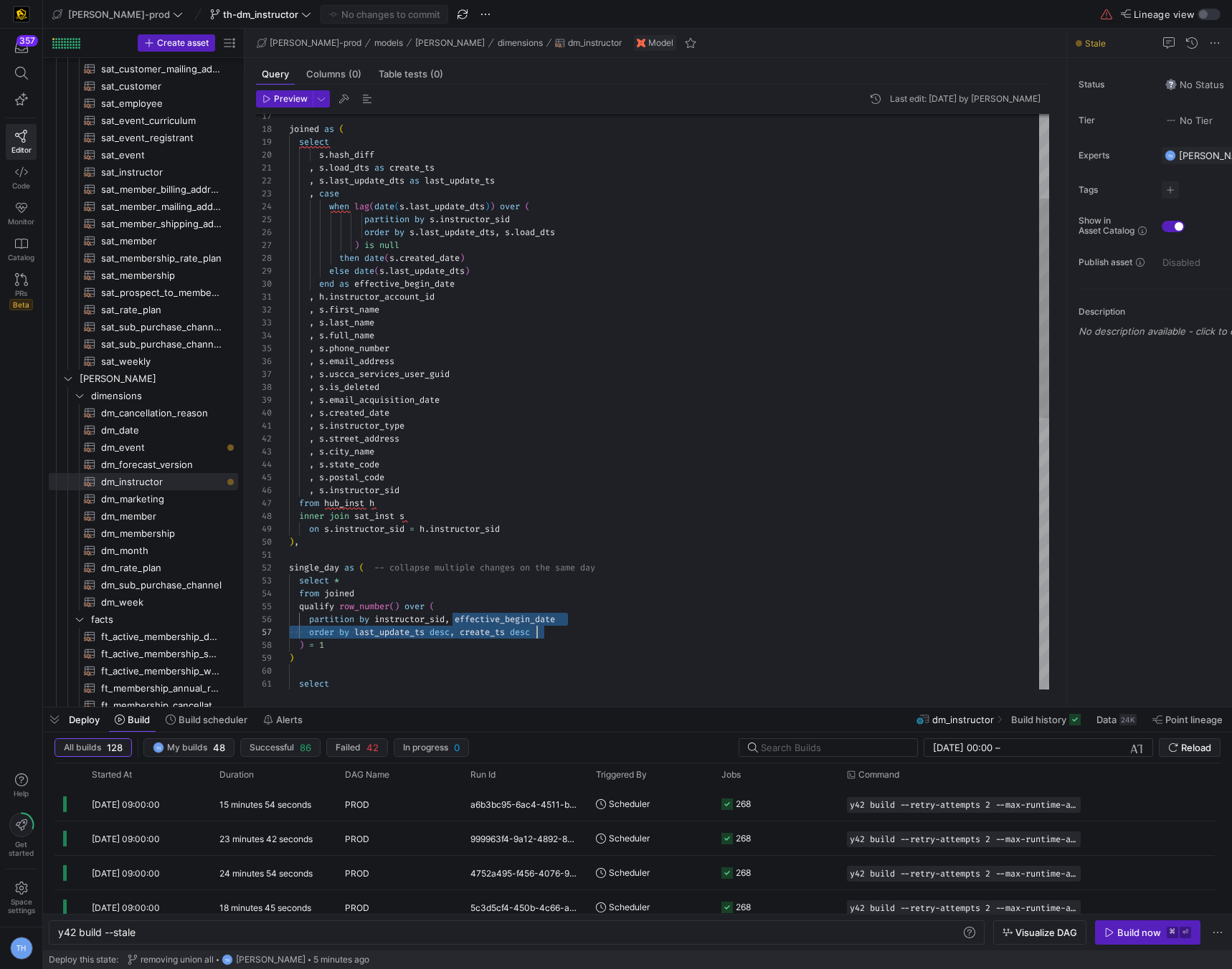
drag, startPoint x: 485, startPoint y: 622, endPoint x: 676, endPoint y: 628, distance: 191.1
click at [676, 628] on div ") select ) = 1 order by last_update_ts desc , create_ts desc qualify row_number…" at bounding box center [669, 645] width 761 height 1508
drag, startPoint x: 669, startPoint y: 622, endPoint x: 557, endPoint y: 628, distance: 112.2
click at [662, 621] on div "partition by instructor_sid , effective_begin_date" at bounding box center [669, 619] width 761 height 13
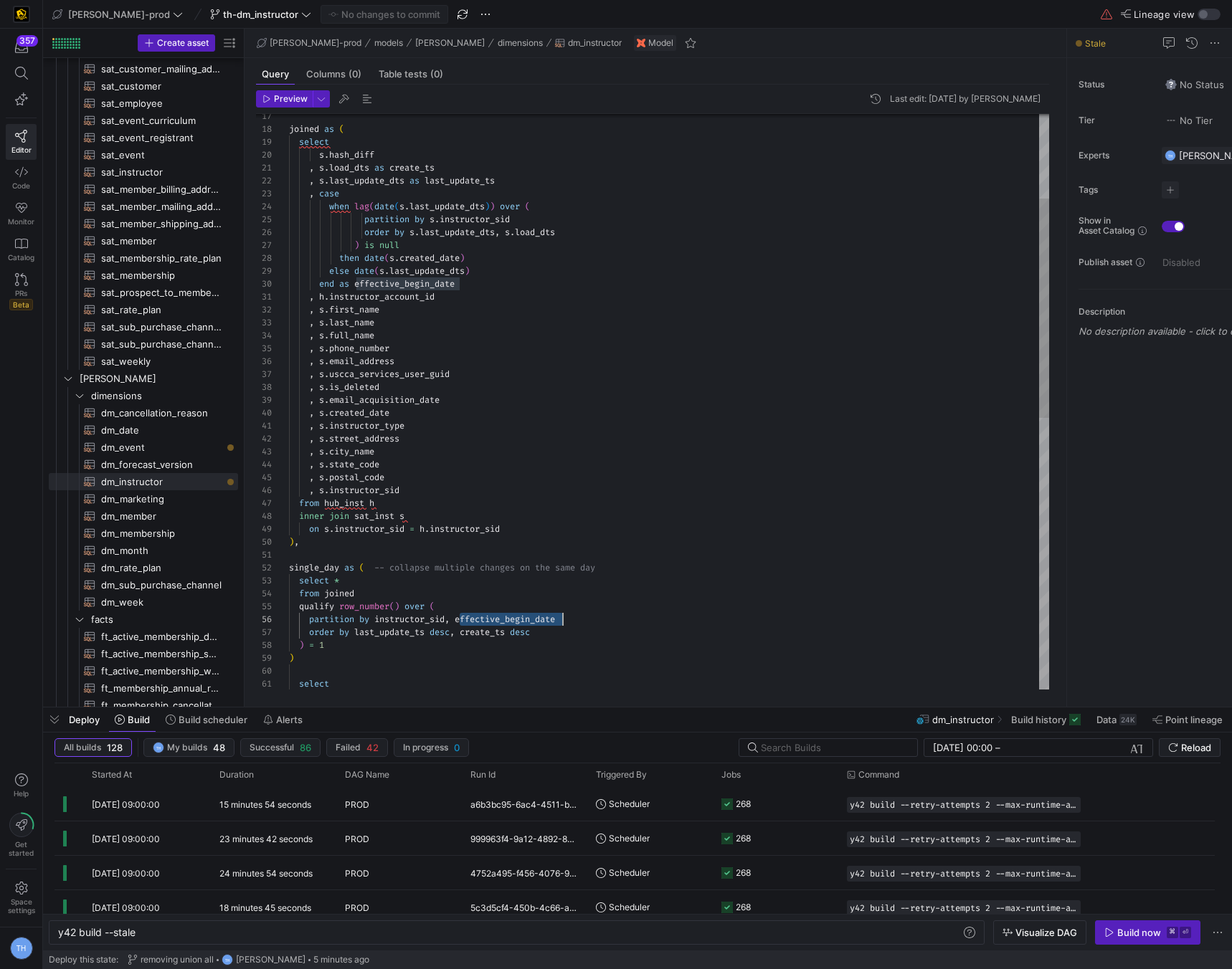
drag, startPoint x: 465, startPoint y: 622, endPoint x: 631, endPoint y: 619, distance: 166.0
click at [631, 619] on div ") select ) = 1 order by last_update_ts desc , create_ts desc qualify row_number…" at bounding box center [669, 645] width 761 height 1508
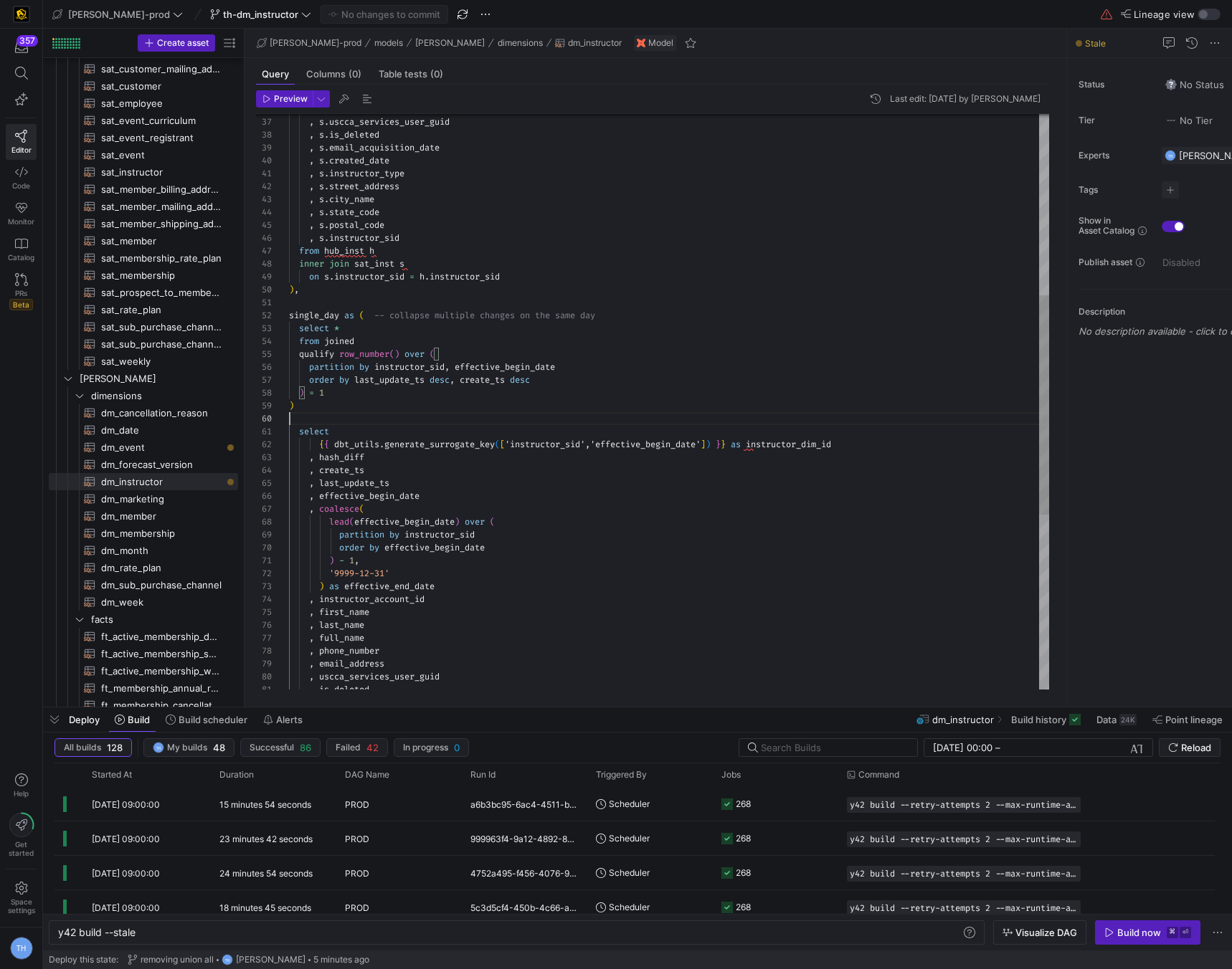
click at [306, 423] on div ") select ) = 1 order by last_update_ts desc , create_ts desc qualify row_number…" at bounding box center [669, 393] width 761 height 1508
click at [604, 470] on div ") select ) = 1 order by last_update_ts desc , create_ts desc qualify row_number…" at bounding box center [669, 393] width 761 height 1508
type textarea "single_day as ( -- collapse multiple changes on the same day select * from join…"
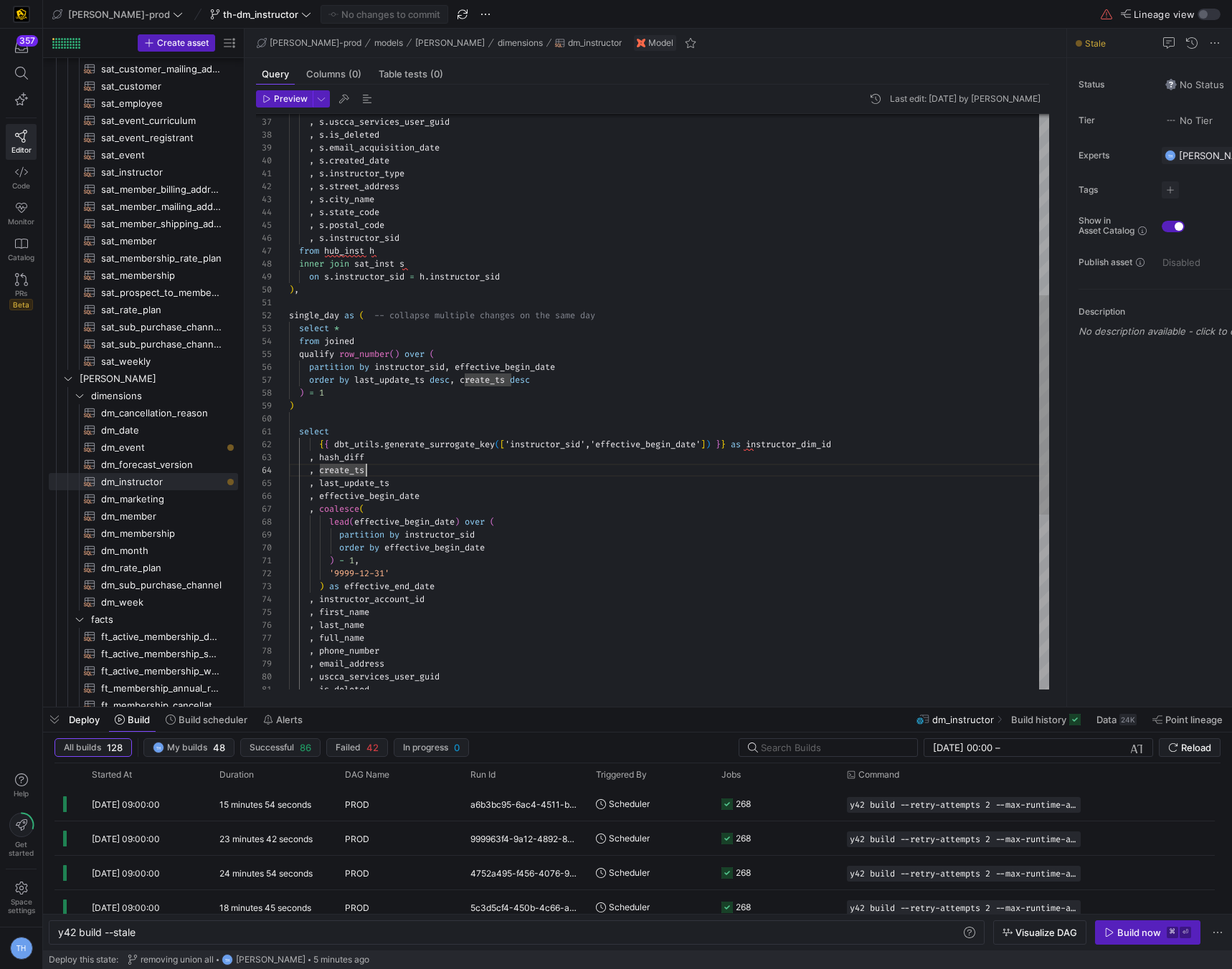
click at [571, 406] on div ") select ) = 1 order by last_update_ts desc , create_ts desc qualify row_number…" at bounding box center [669, 393] width 761 height 1508
click at [564, 419] on div ") select ) = 1 order by last_update_ts desc , create_ts desc qualify row_number…" at bounding box center [669, 393] width 761 height 1508
click at [395, 304] on div ") select ) = 1 order by last_update_ts desc , create_ts desc qualify row_number…" at bounding box center [669, 395] width 761 height 1508
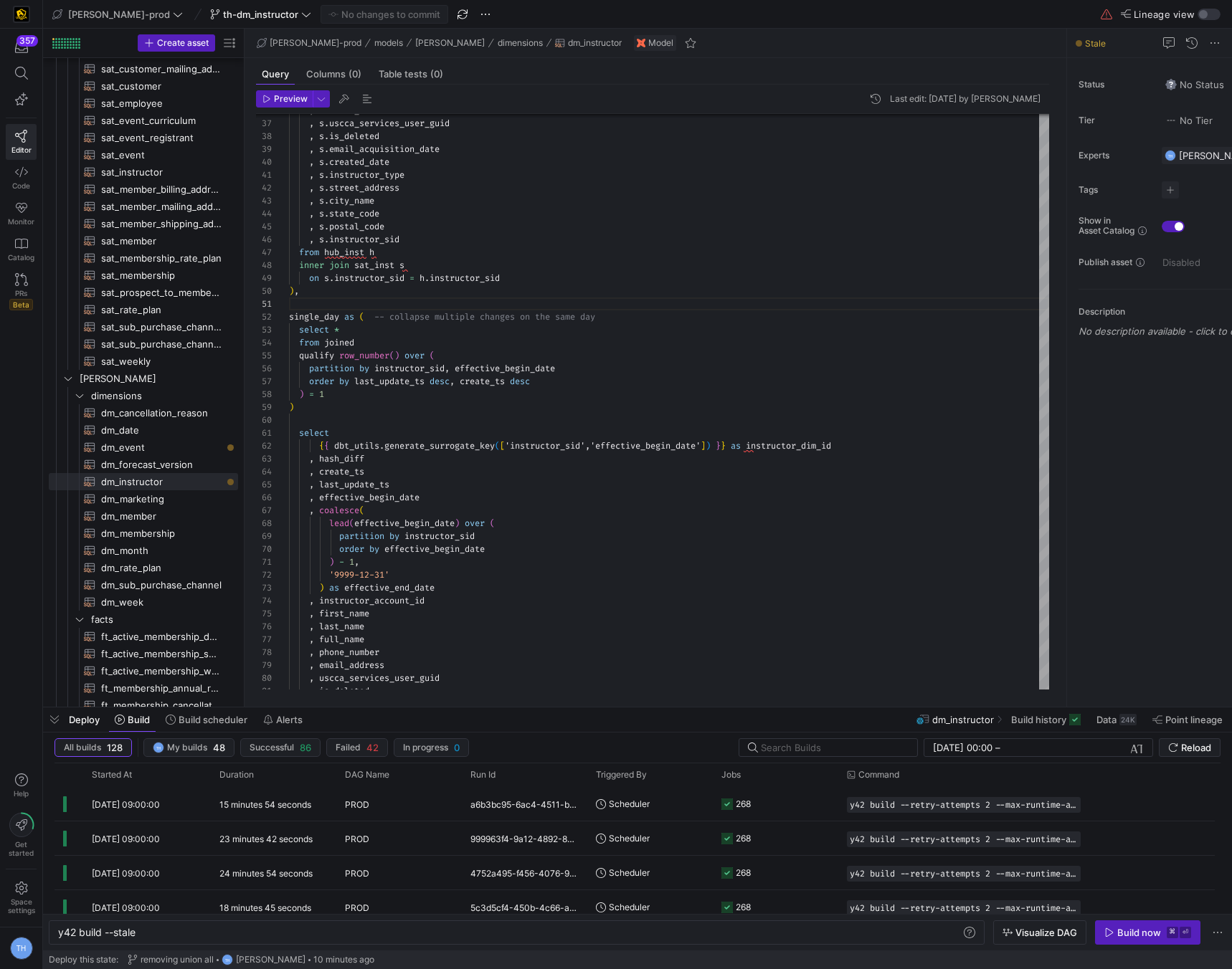
click at [540, 710] on div "Deploy Build Build scheduler Alerts dm_instructor Build history Data 24K Point …" at bounding box center [637, 720] width 1189 height 24
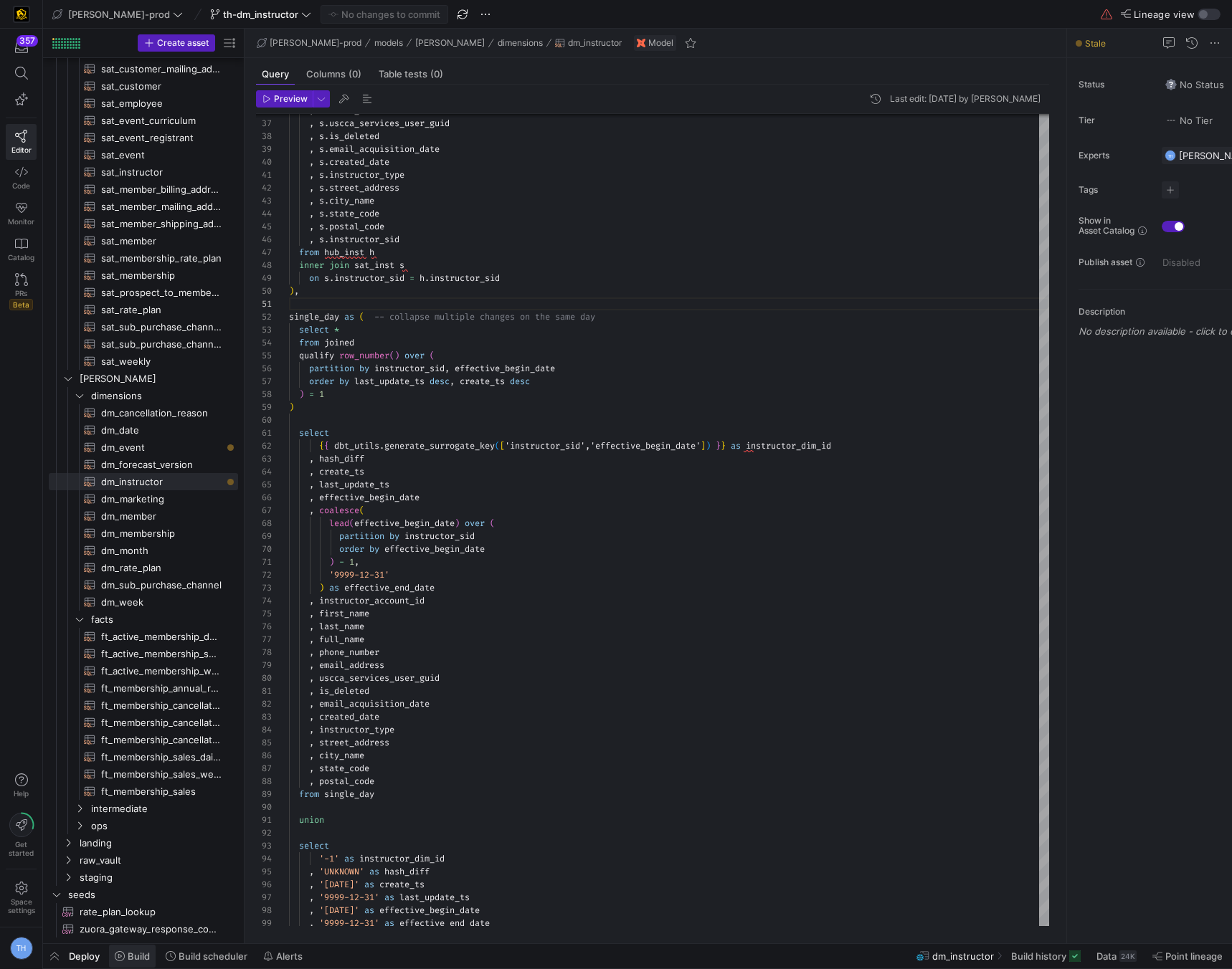
click at [139, 711] on span "Build" at bounding box center [139, 956] width 22 height 12
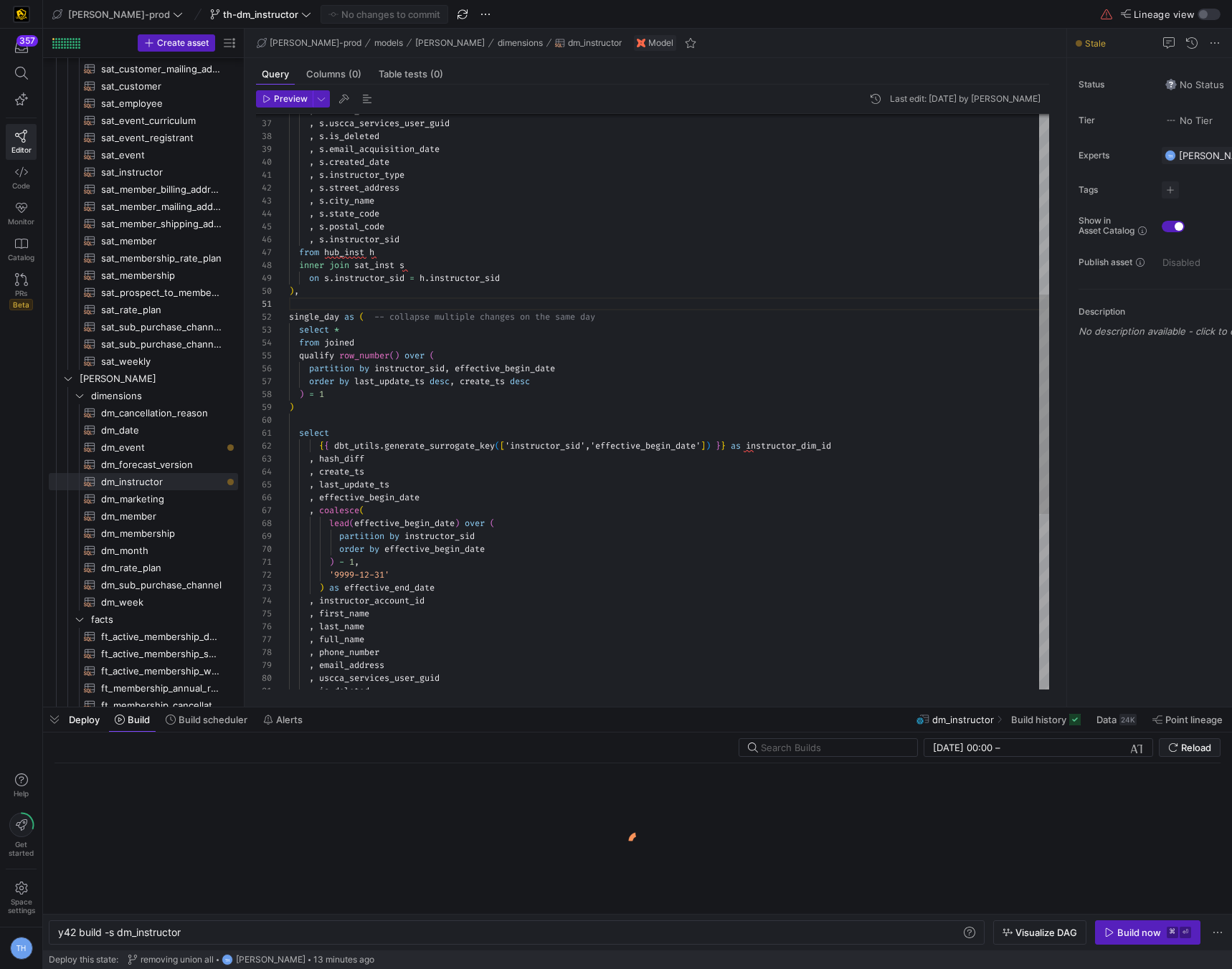
scroll to position [0, 124]
click at [286, 711] on div "y42 build -s dm_instructor y42 build -s dm_instructor" at bounding box center [516, 932] width 936 height 24
click at [290, 711] on div "y42 build -s dm_instructor" at bounding box center [509, 933] width 903 height 12
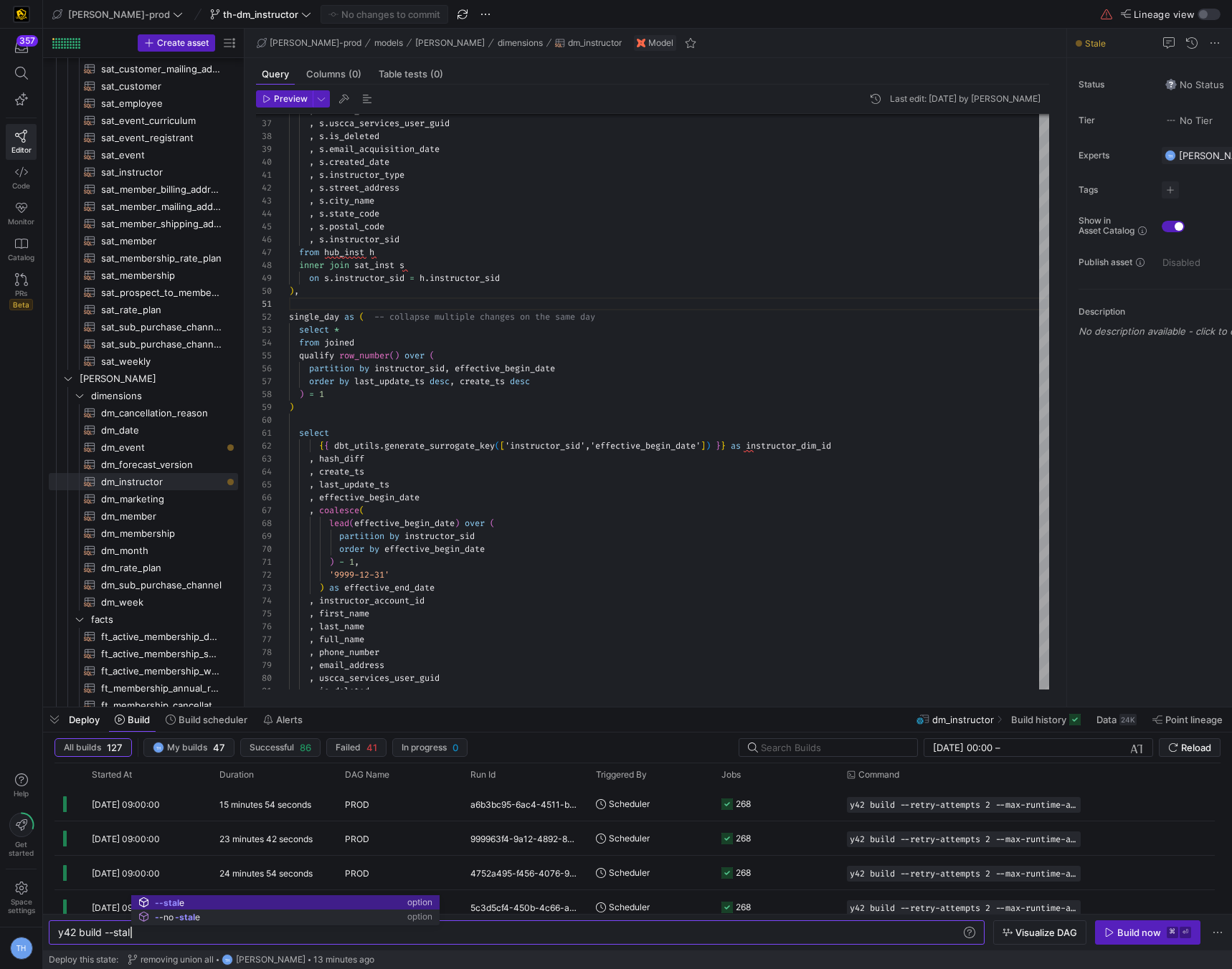
scroll to position [0, 79]
type textarea "y42 build --stale"
click at [1110, 711] on span "button" at bounding box center [1147, 933] width 104 height 23
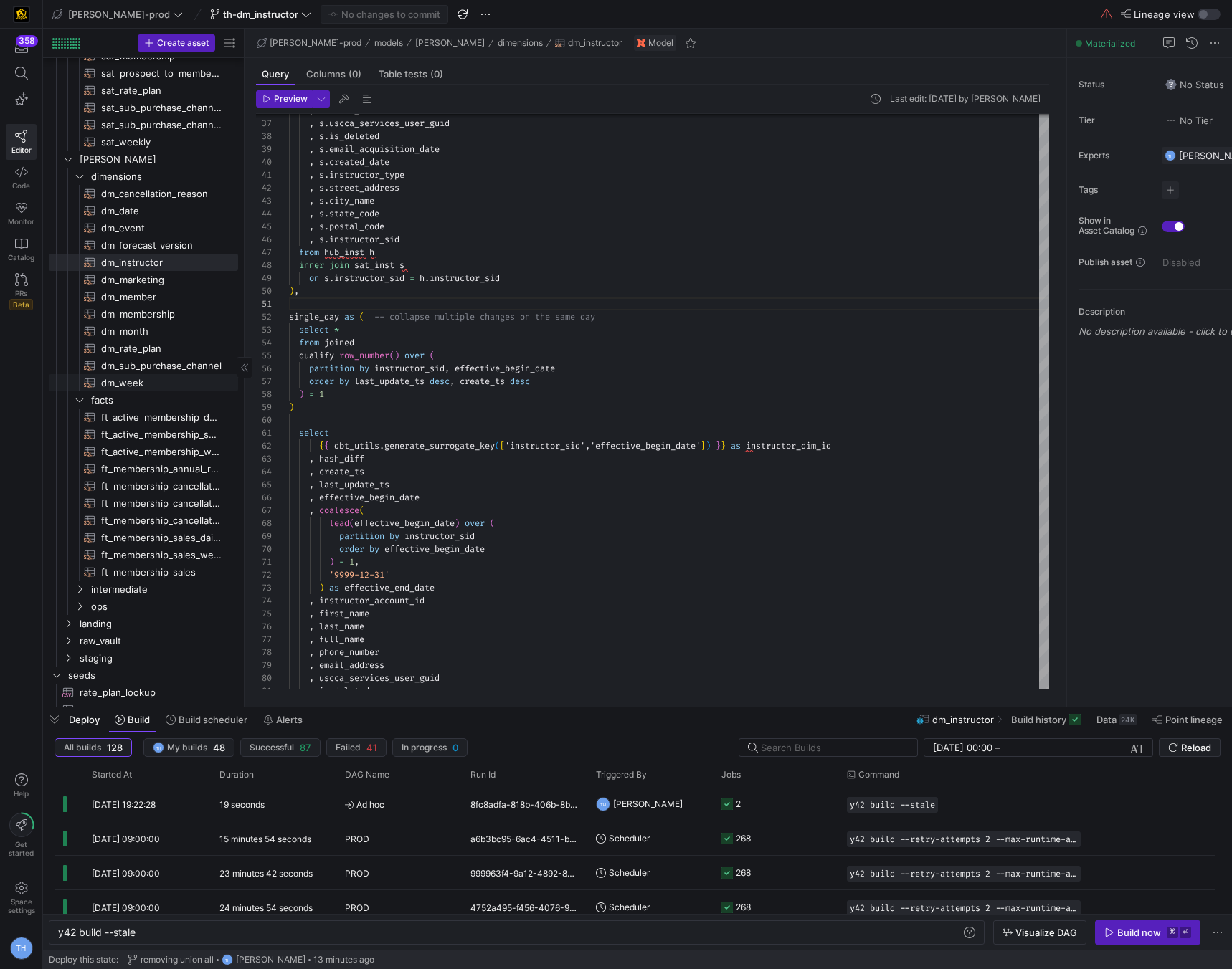
scroll to position [762, 0]
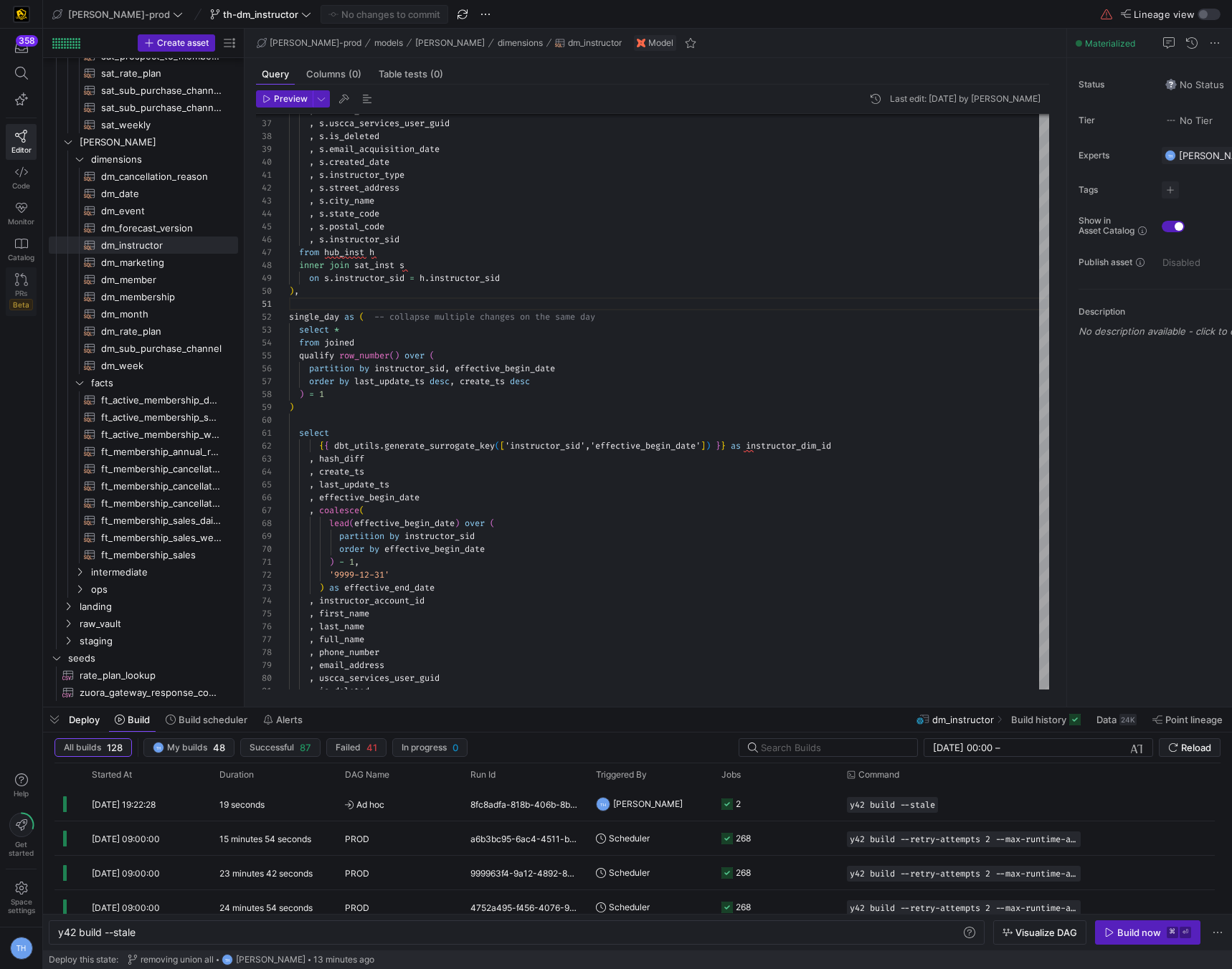
click at [16, 286] on link "PRs Beta" at bounding box center [21, 292] width 31 height 48
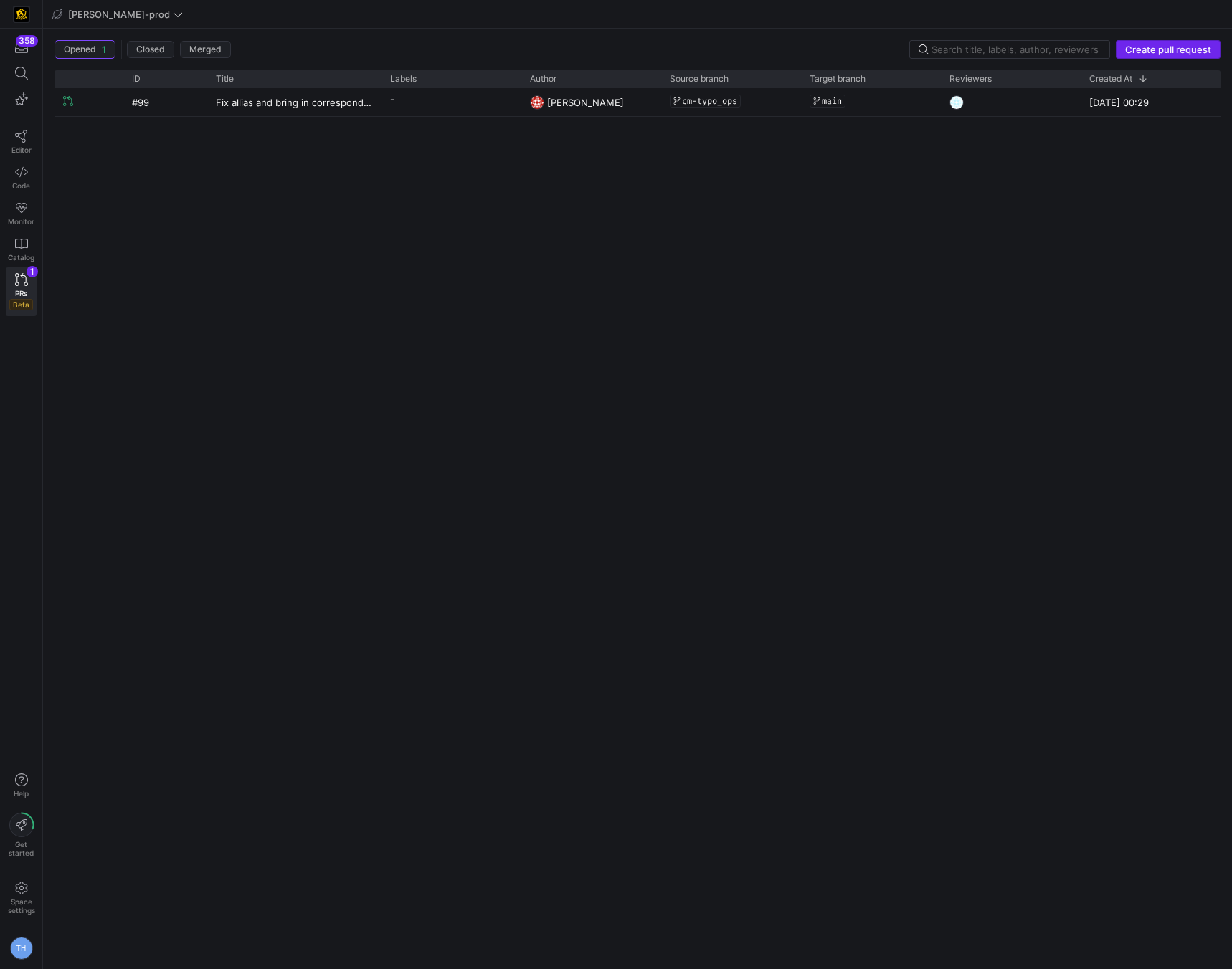
click at [1167, 41] on span "button" at bounding box center [1168, 49] width 103 height 17
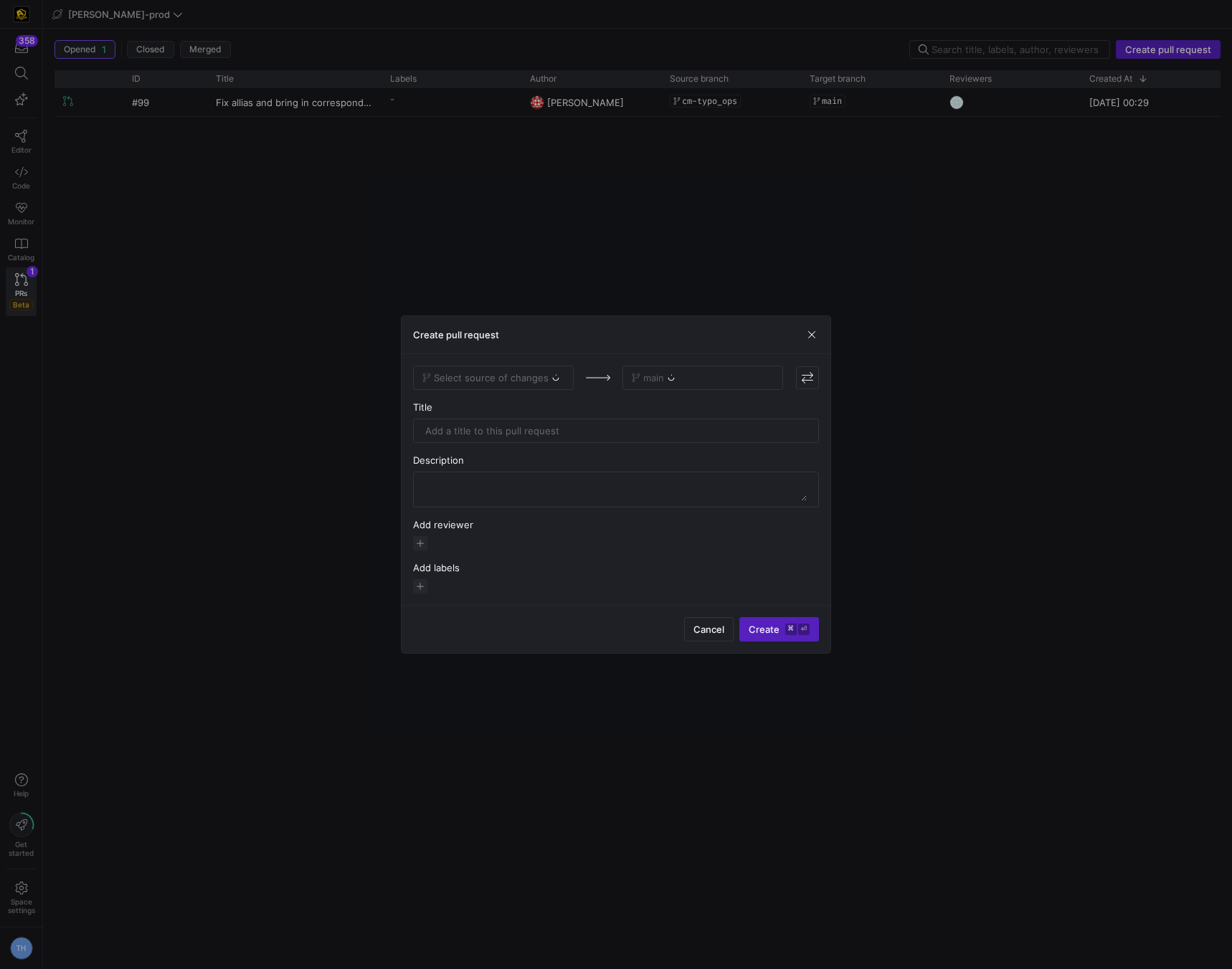
click at [537, 376] on div "Select source of changes" at bounding box center [494, 377] width 161 height 24
click at [535, 379] on span "Select source of changes" at bounding box center [491, 378] width 114 height 12
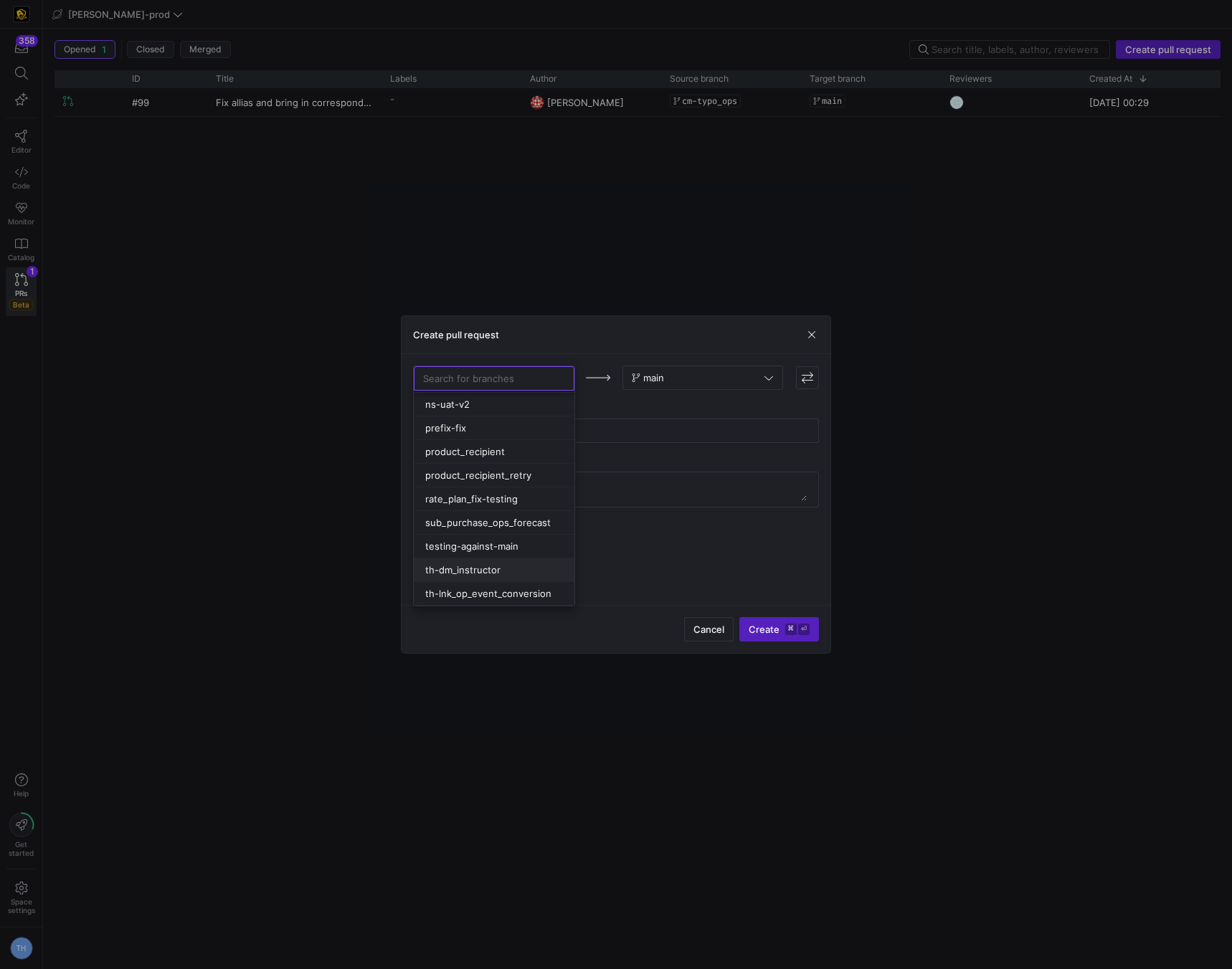
click at [516, 566] on div "th-dm_instructor" at bounding box center [494, 570] width 138 height 12
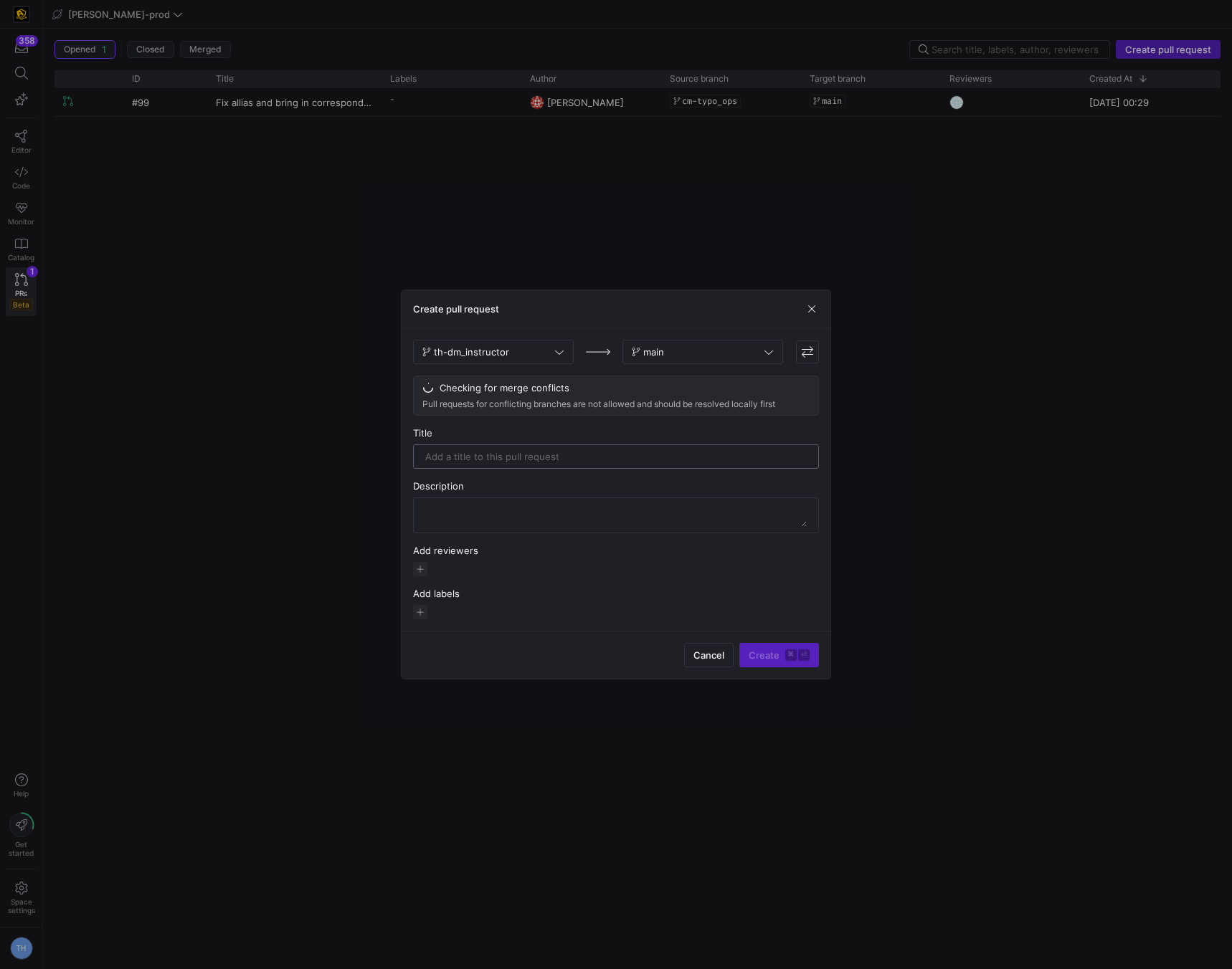
click at [581, 452] on input "text" at bounding box center [615, 457] width 381 height 12
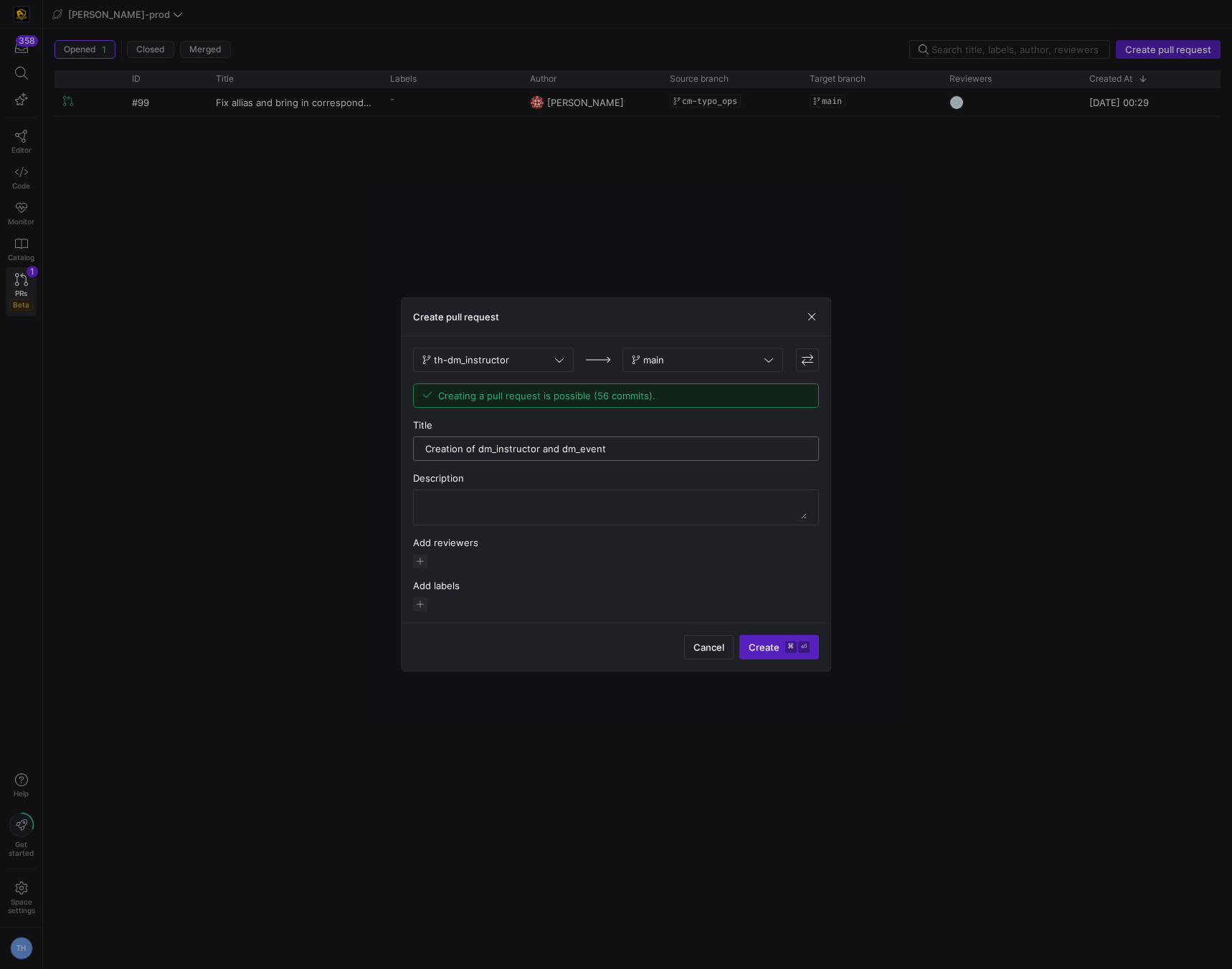
click at [609, 450] on input "Creation of dm_instructor and dm_event" at bounding box center [615, 449] width 381 height 12
type input "Creation of dm_instructor and dm_event"
click at [575, 494] on div at bounding box center [615, 507] width 381 height 34
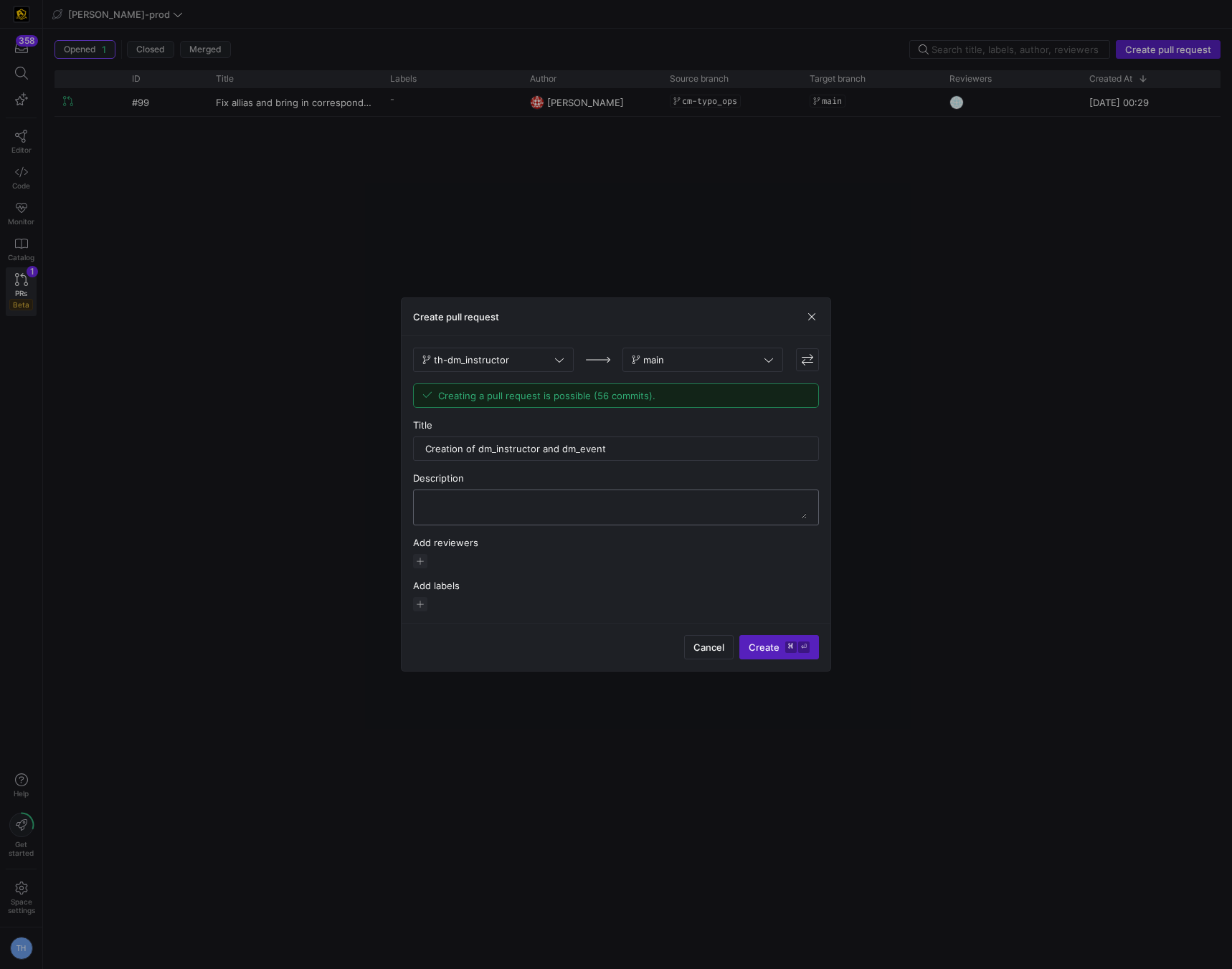
paste textarea "Creation of dm_instructor and dm_event"
type textarea "Creation of dm_instructor and dm_event"
click at [423, 557] on span "button" at bounding box center [420, 561] width 15 height 15
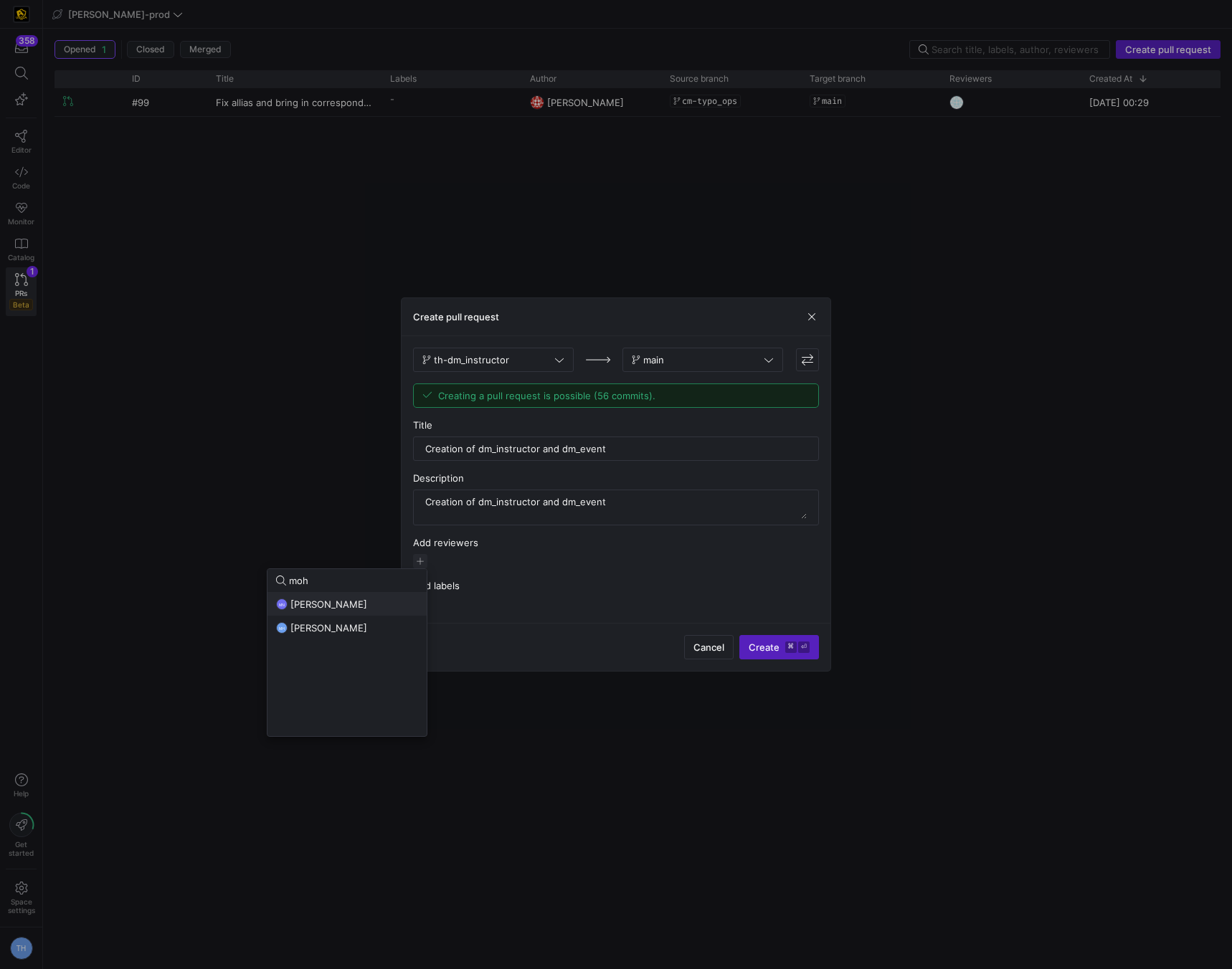
type input "moh"
click at [367, 600] on span "Mohammad Nurbhasha" at bounding box center [328, 604] width 77 height 12
click at [543, 563] on div at bounding box center [616, 484] width 1232 height 969
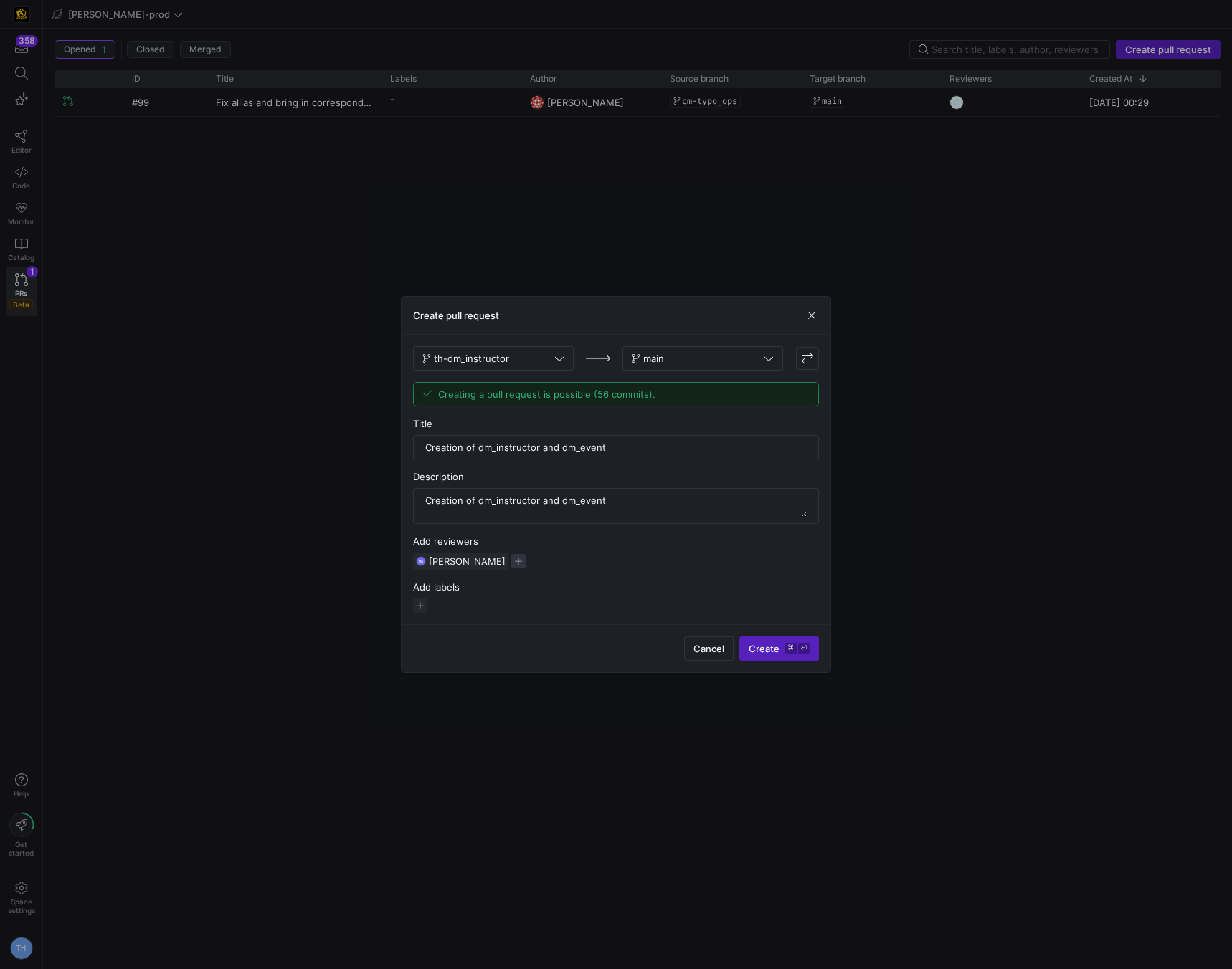
click at [526, 563] on span "button" at bounding box center [518, 561] width 15 height 15
type input "noah"
click at [502, 603] on div "NS Noah Streveler" at bounding box center [470, 604] width 142 height 12
click at [709, 584] on div at bounding box center [616, 484] width 1232 height 969
click at [781, 650] on span "Create ⌘ ⏎" at bounding box center [779, 649] width 61 height 12
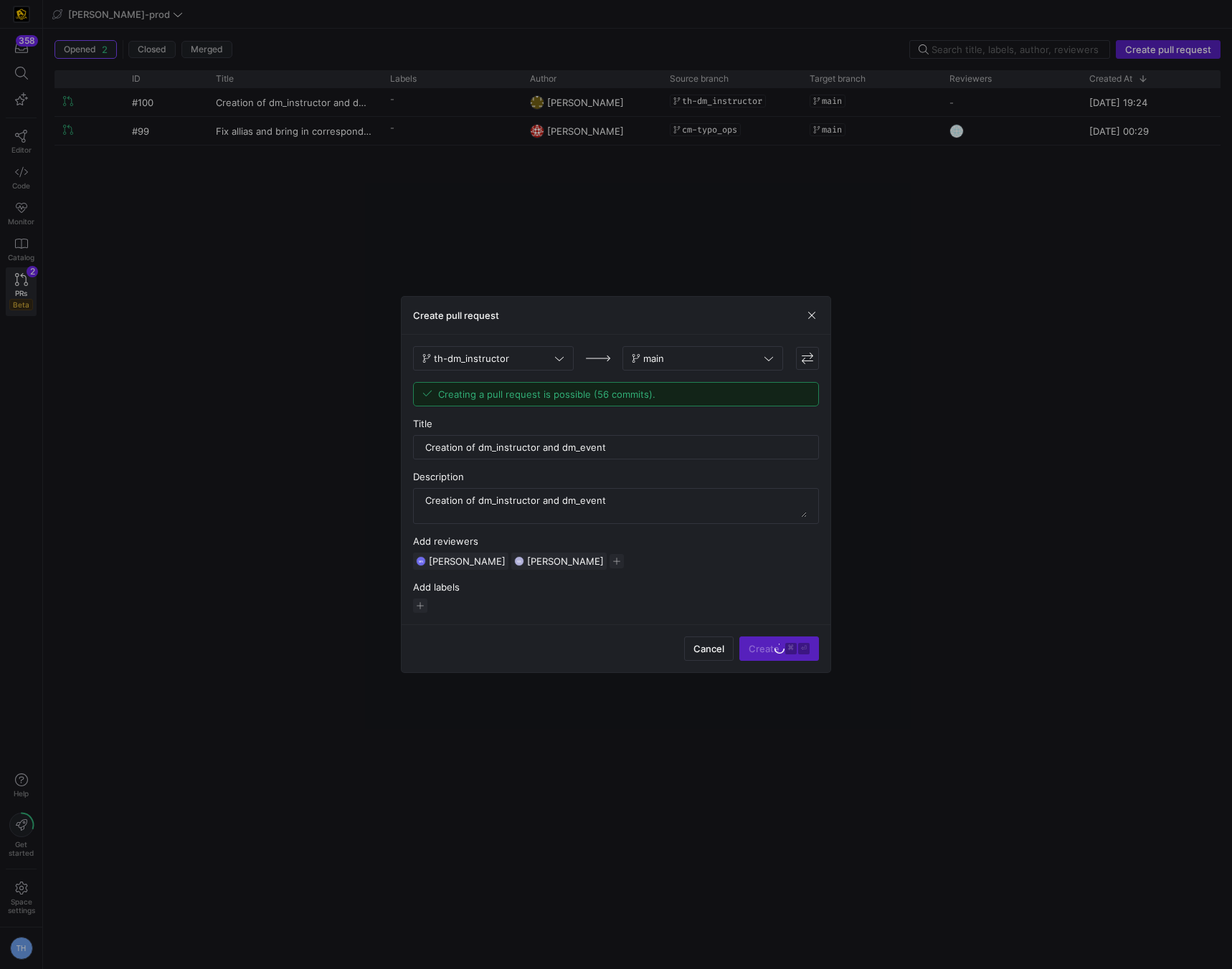
click at [781, 216] on div at bounding box center [616, 484] width 1232 height 969
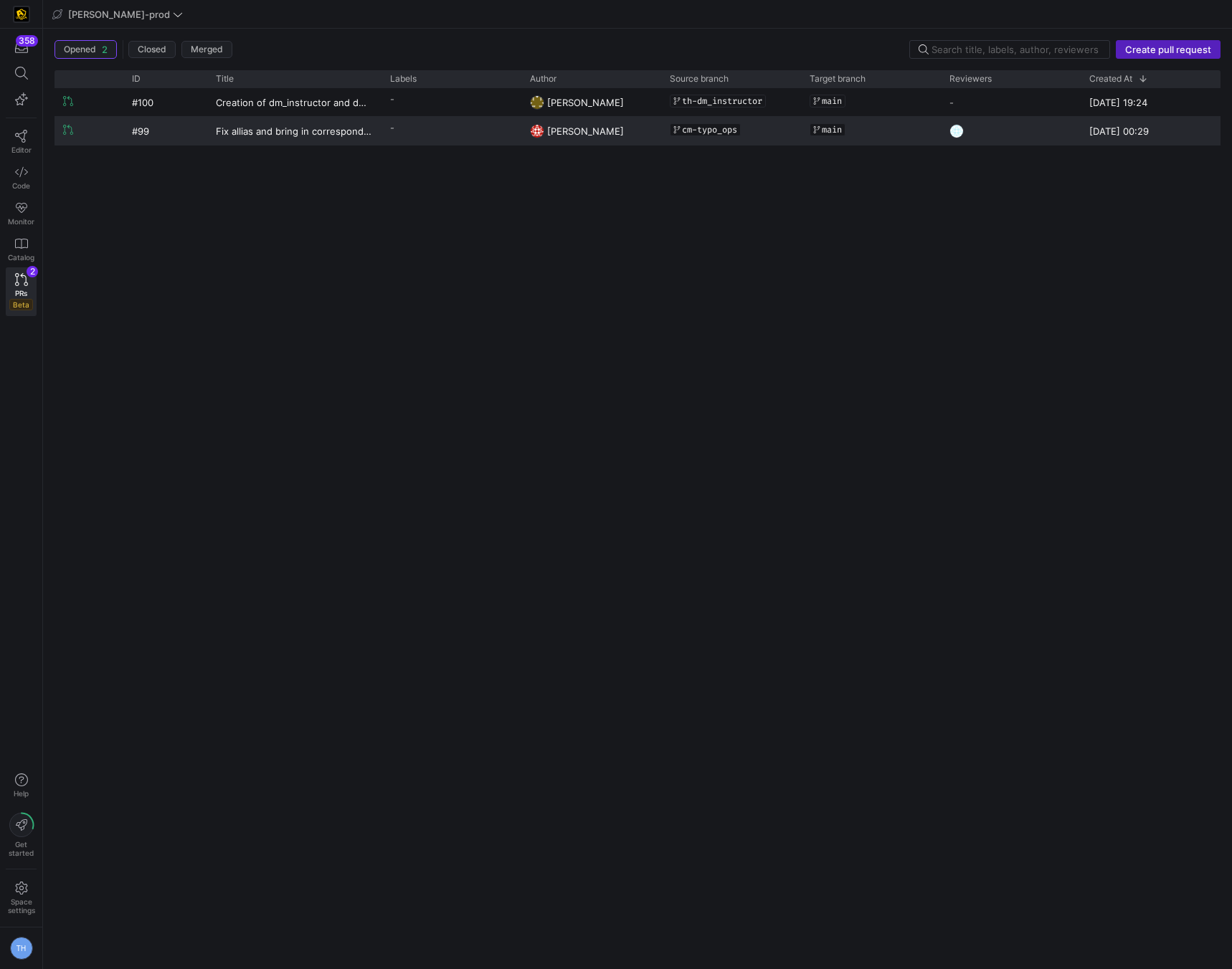
click at [744, 126] on div "cm-typo_ops" at bounding box center [730, 129] width 122 height 24
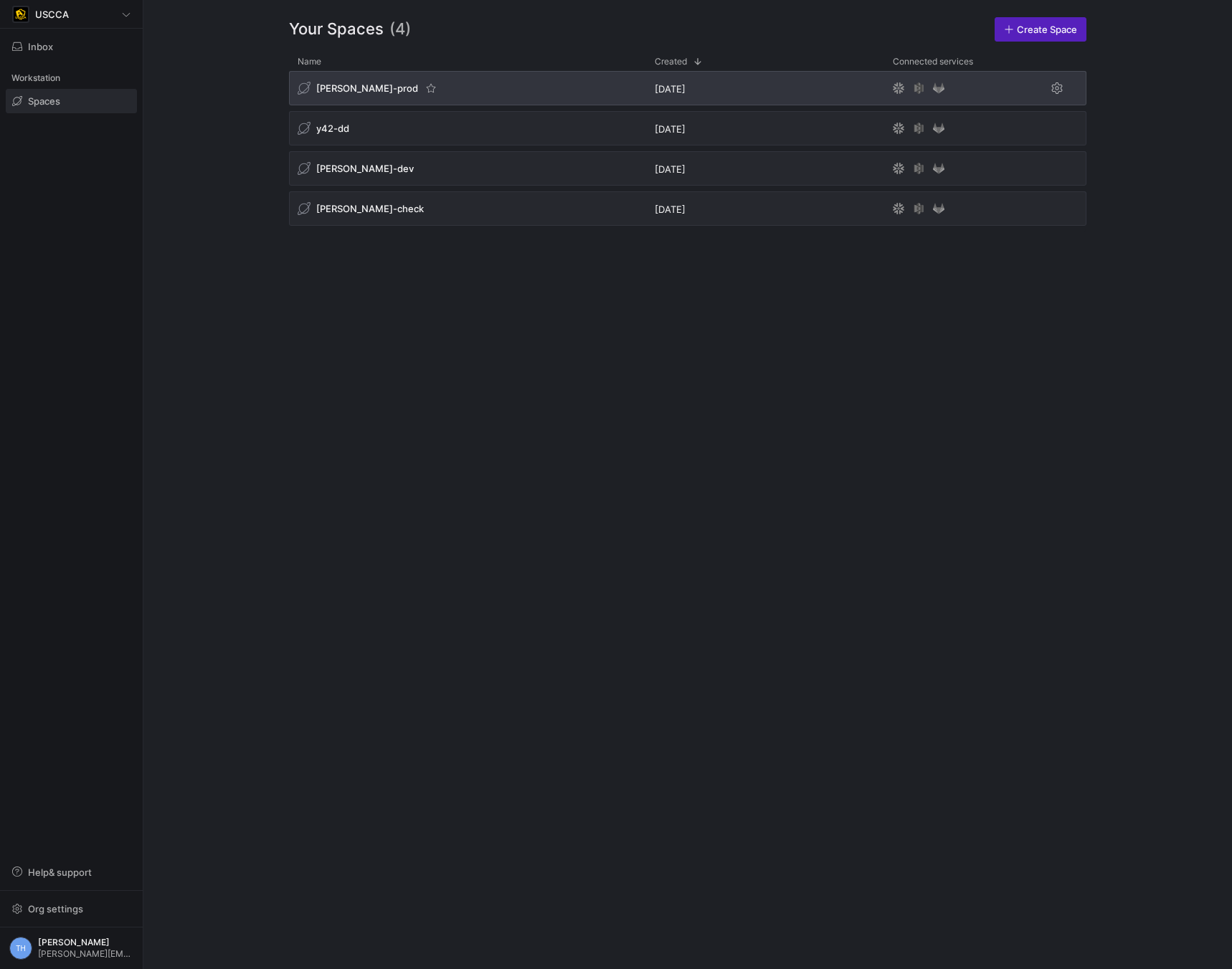
click at [430, 84] on div "[PERSON_NAME]-prod" at bounding box center [468, 87] width 357 height 34
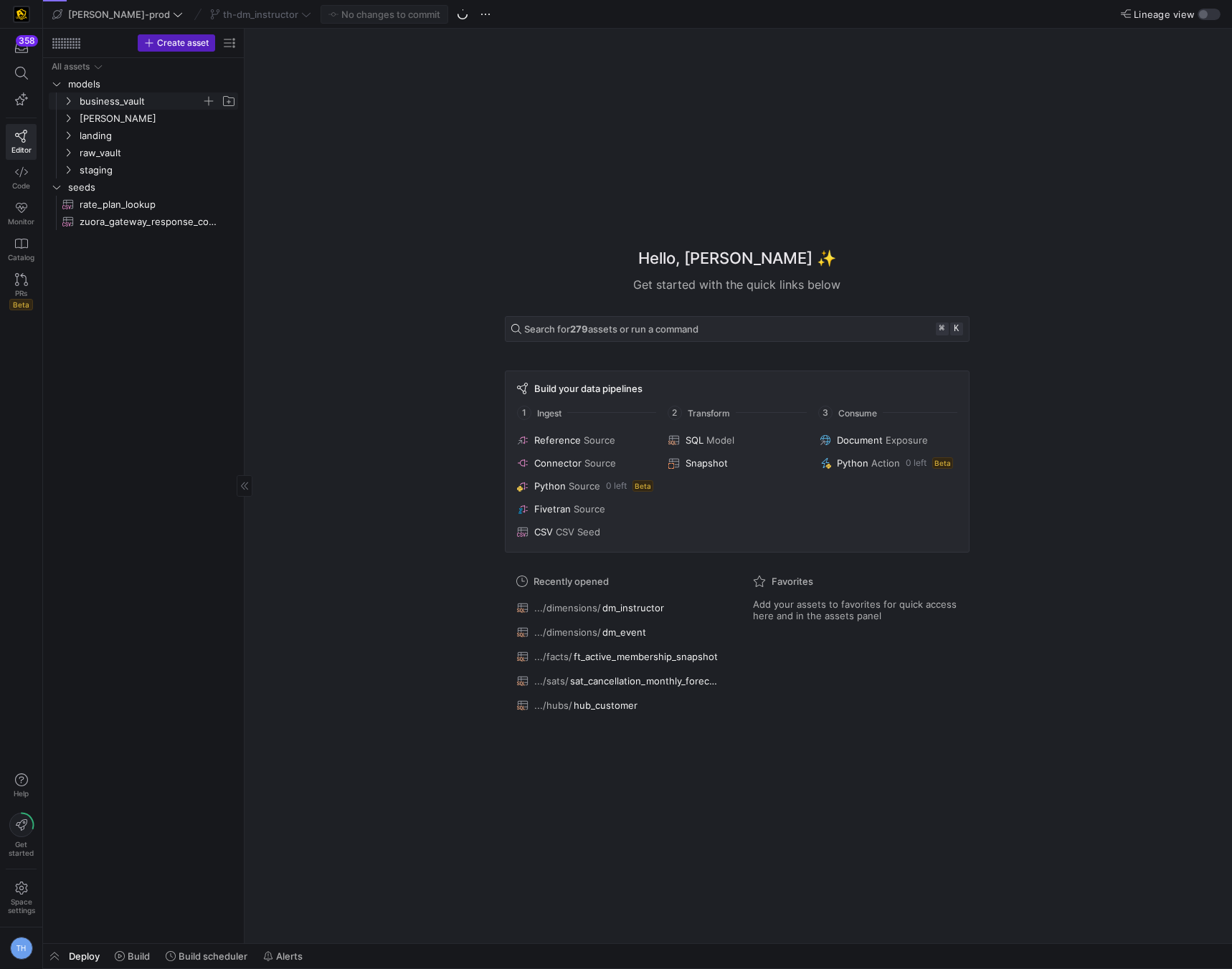
click at [141, 107] on span "business_vault" at bounding box center [141, 101] width 122 height 16
click at [140, 105] on span "business_vault" at bounding box center [141, 101] width 122 height 16
click at [133, 101] on span "business_vault" at bounding box center [141, 101] width 122 height 16
click at [131, 113] on span "hubs" at bounding box center [146, 118] width 111 height 16
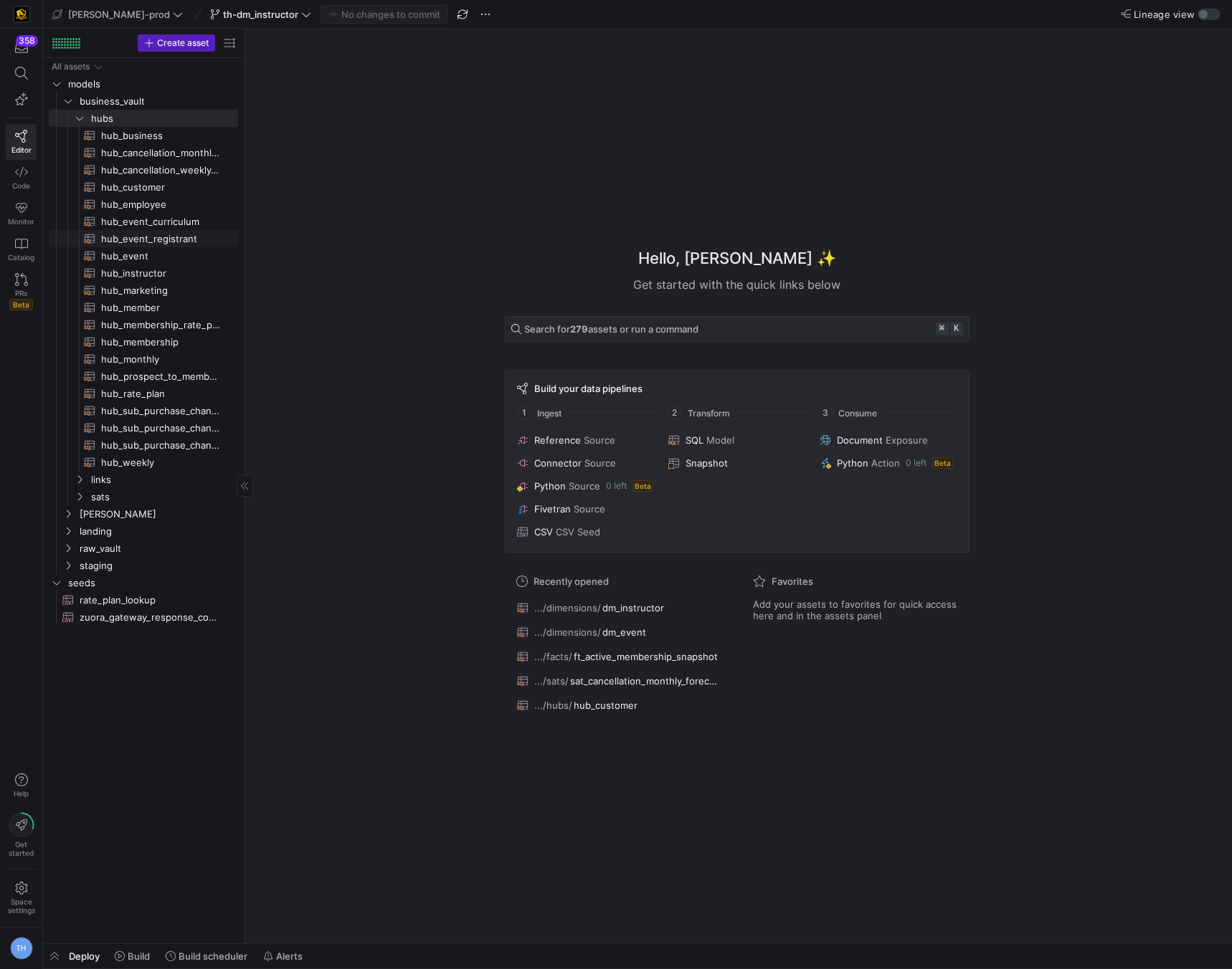
click at [164, 242] on span "hub_event_registrant​​​​​​​​​​" at bounding box center [161, 239] width 120 height 16
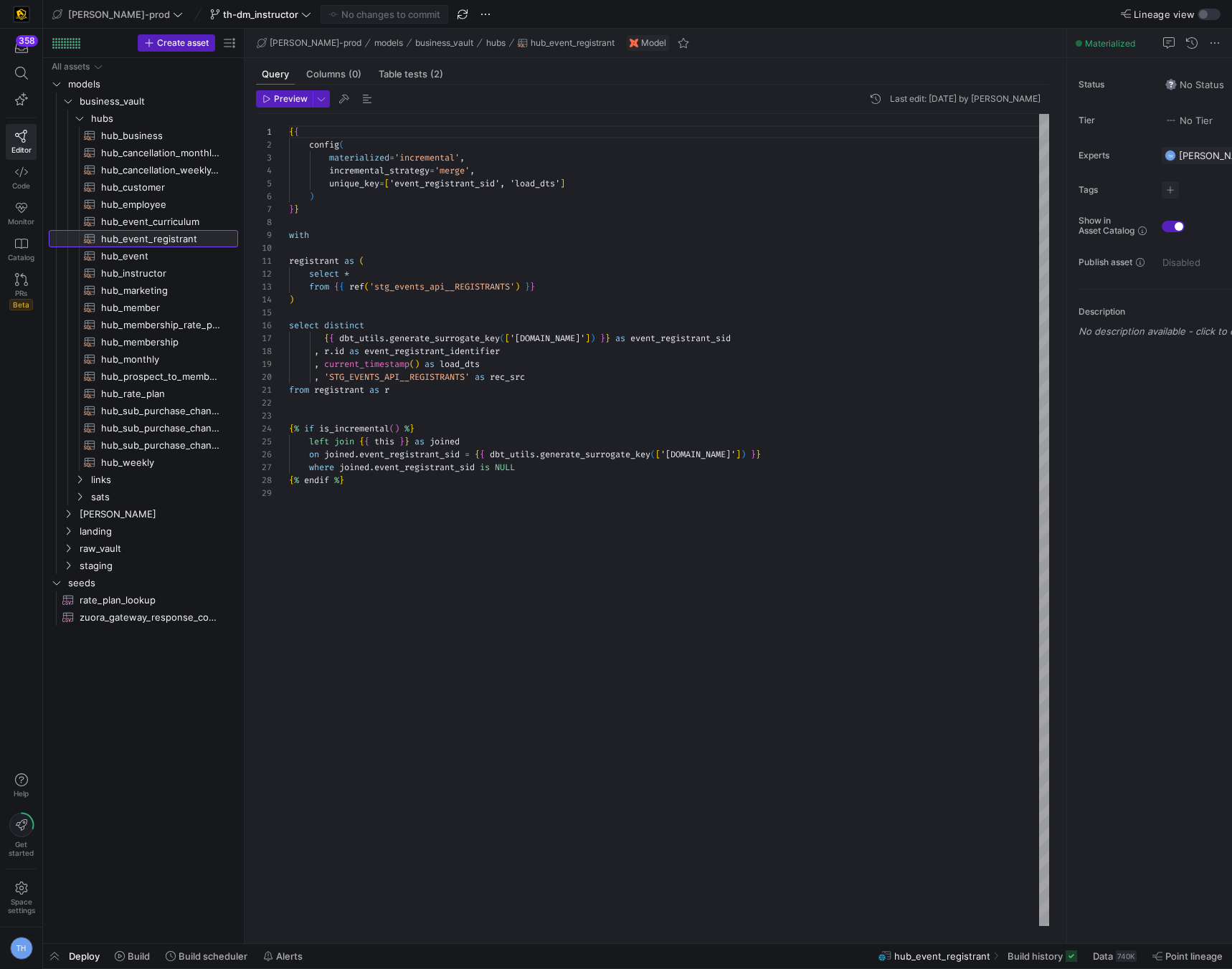
scroll to position [129, 0]
click at [480, 535] on div "{ { config ( materialized = 'incremental' , incremental_strategy = 'merge' , un…" at bounding box center [669, 520] width 761 height 812
click at [387, 543] on div "{ { config ( materialized = 'incremental' , incremental_strategy = 'merge' , un…" at bounding box center [669, 520] width 761 height 812
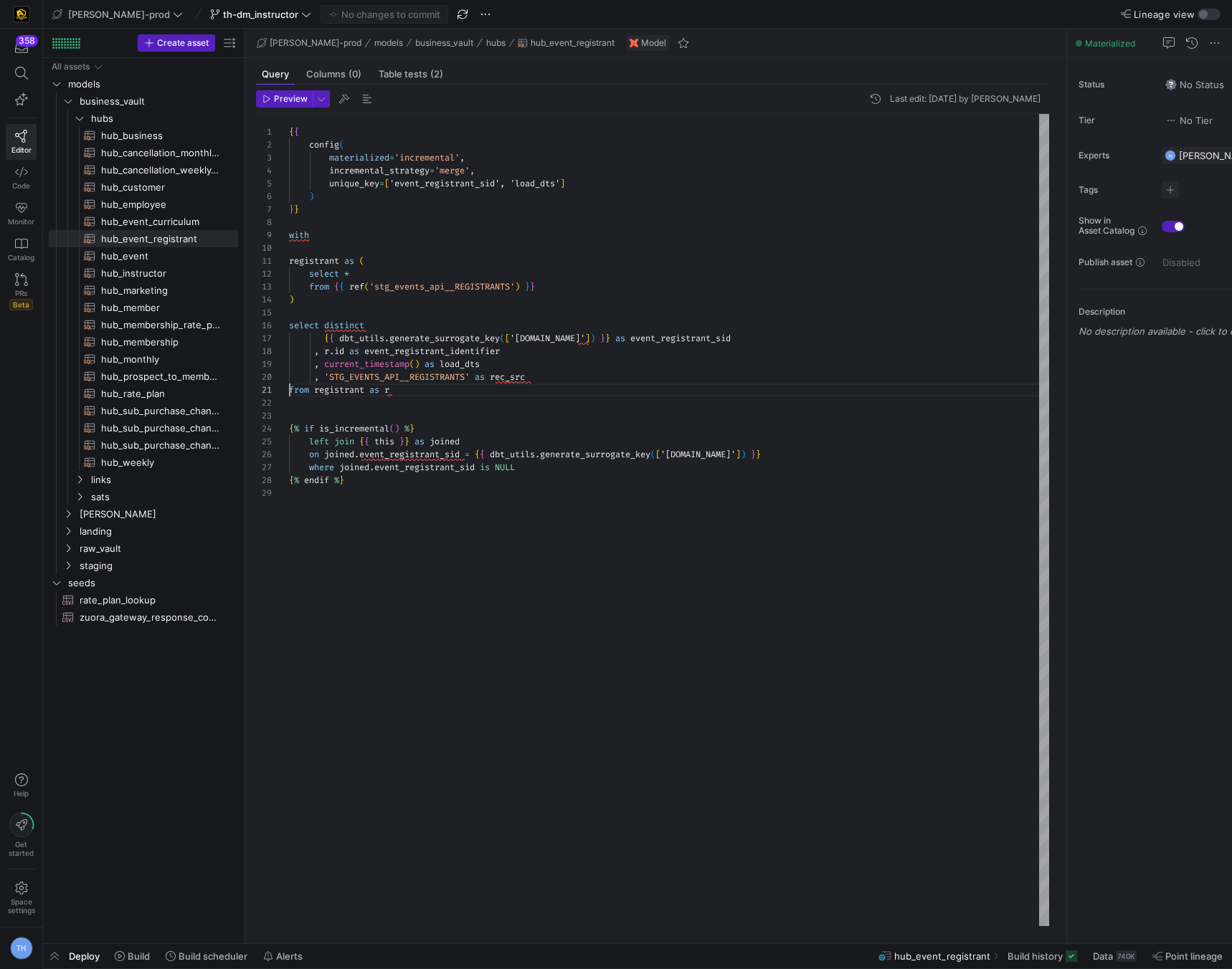
type textarea "registrant as ( select * from {{ ref('stg_events_api__REGISTRANTS') }} ) select…"
click at [13, 188] on span "Code" at bounding box center [21, 185] width 17 height 9
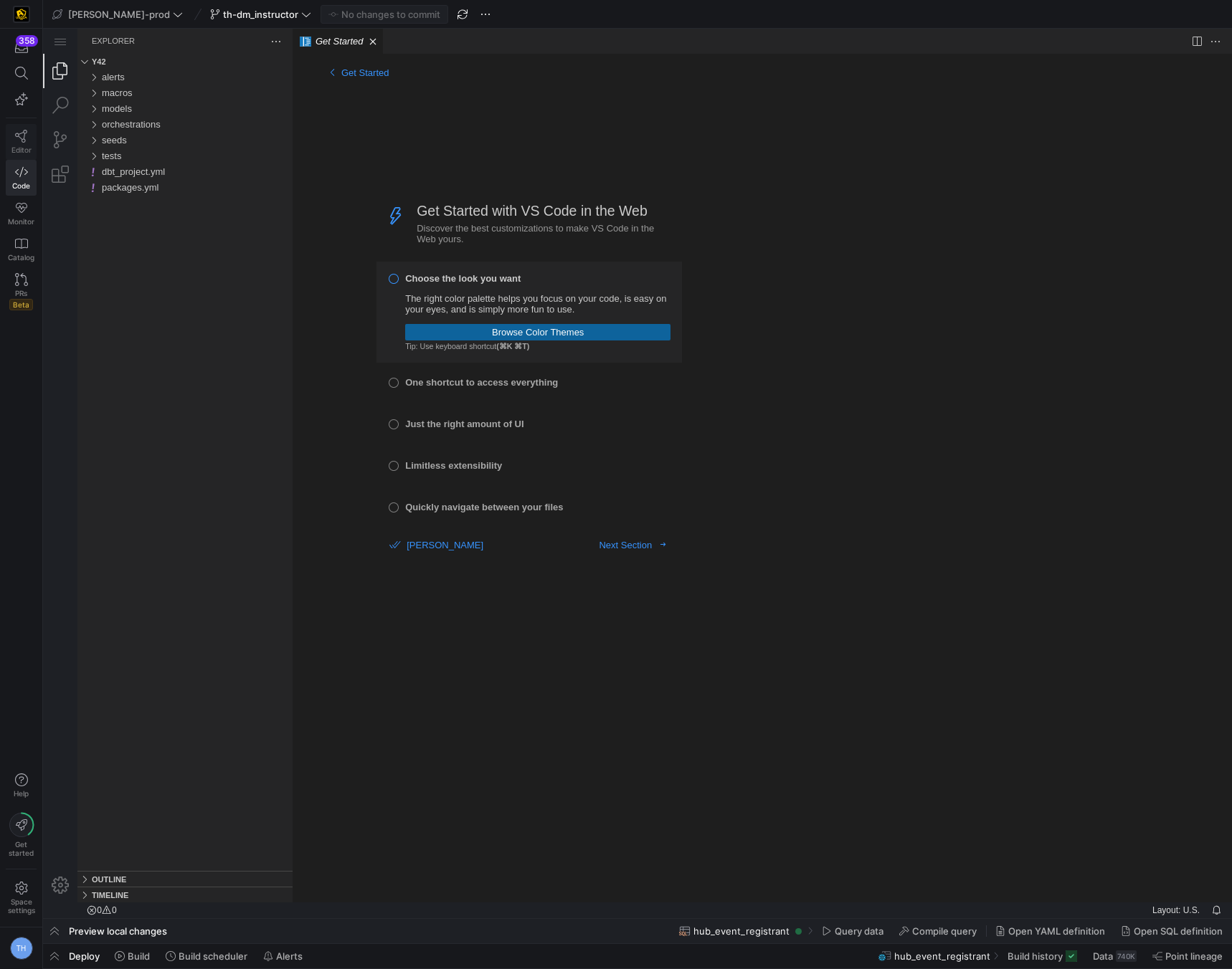
click at [22, 132] on icon at bounding box center [21, 136] width 13 height 13
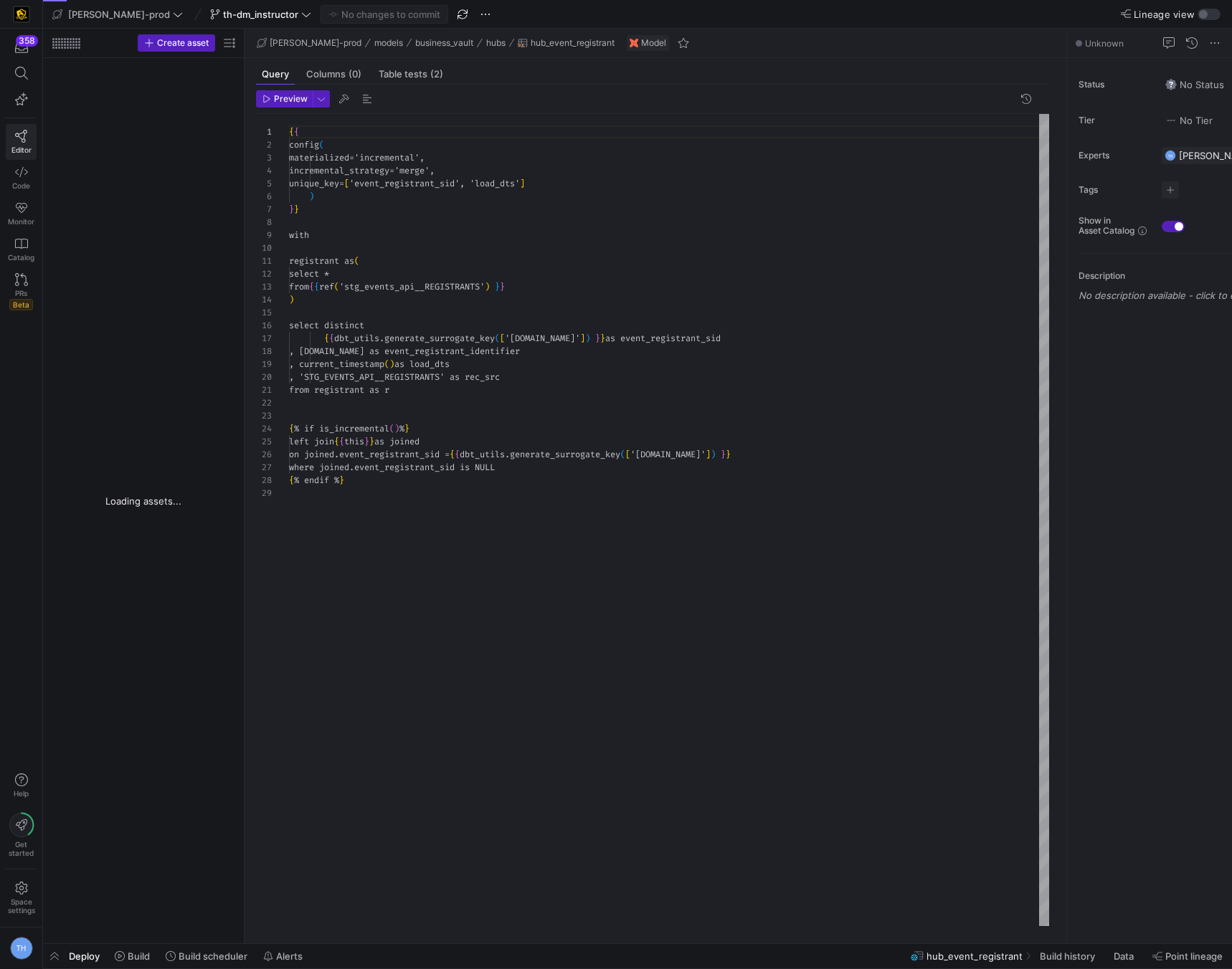
scroll to position [129, 0]
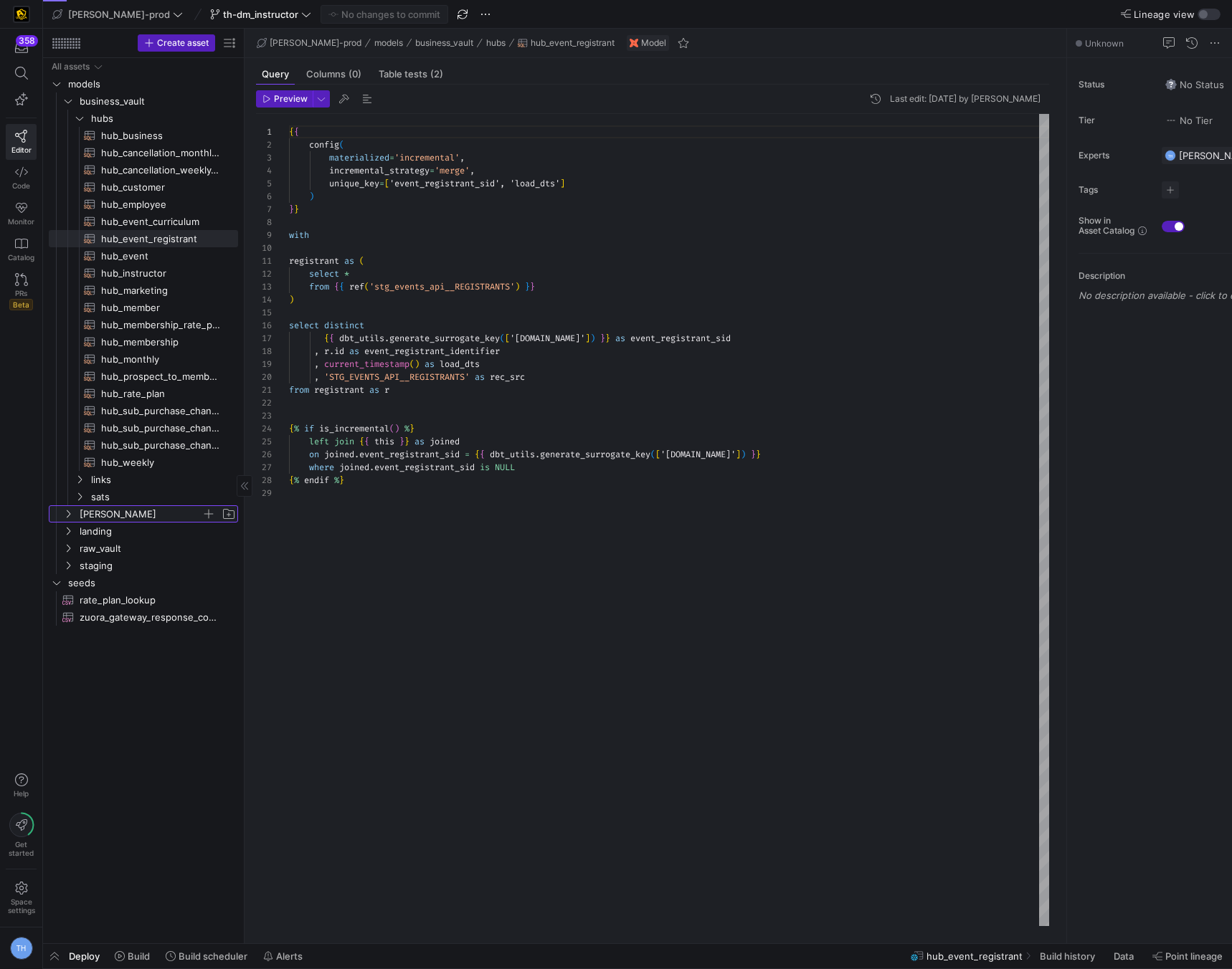
click at [119, 514] on span "[PERSON_NAME]" at bounding box center [141, 514] width 122 height 16
click at [120, 529] on span "dimensions" at bounding box center [146, 532] width 111 height 16
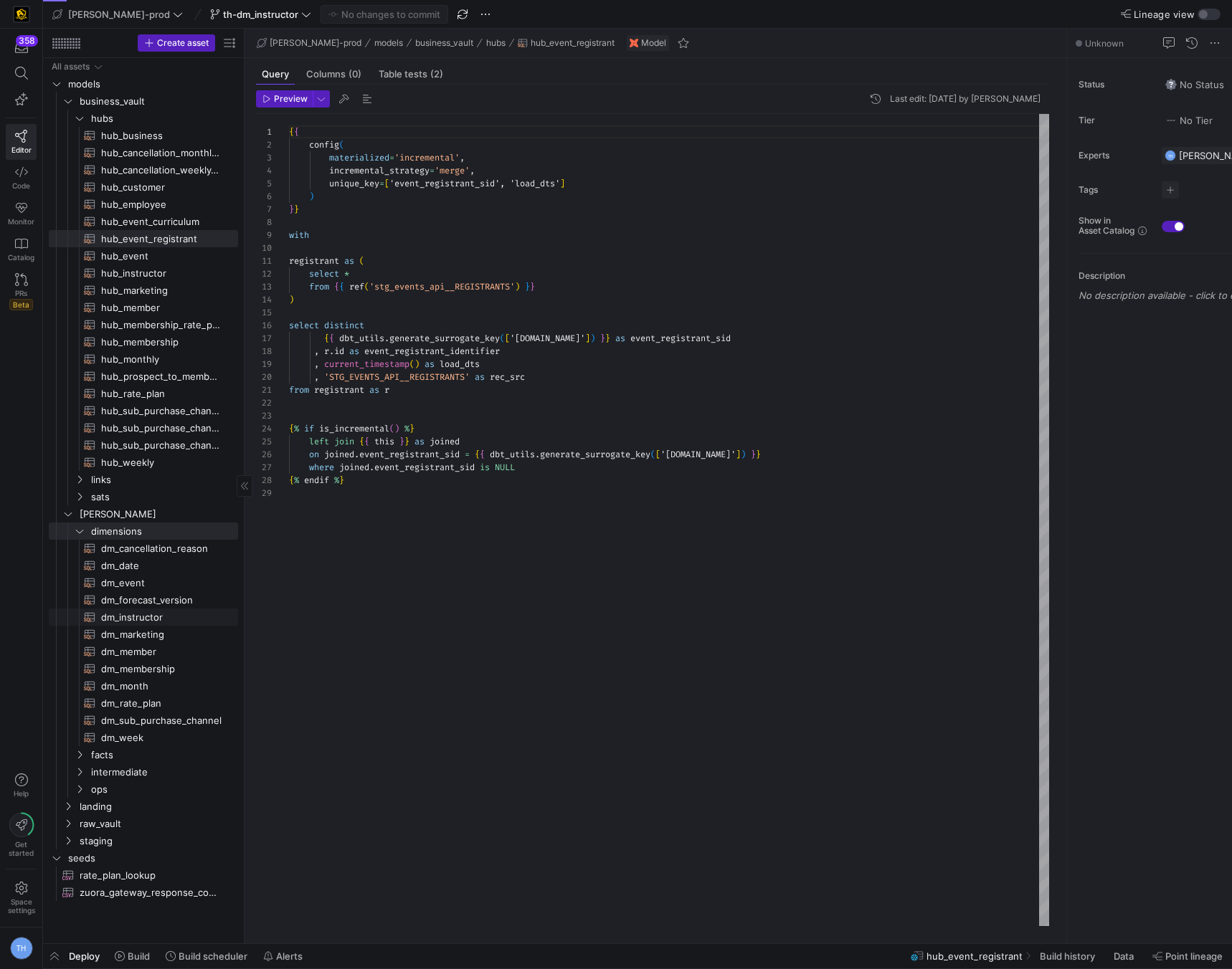
click at [149, 614] on span "dm_instructor​​​​​​​​​​" at bounding box center [161, 617] width 120 height 16
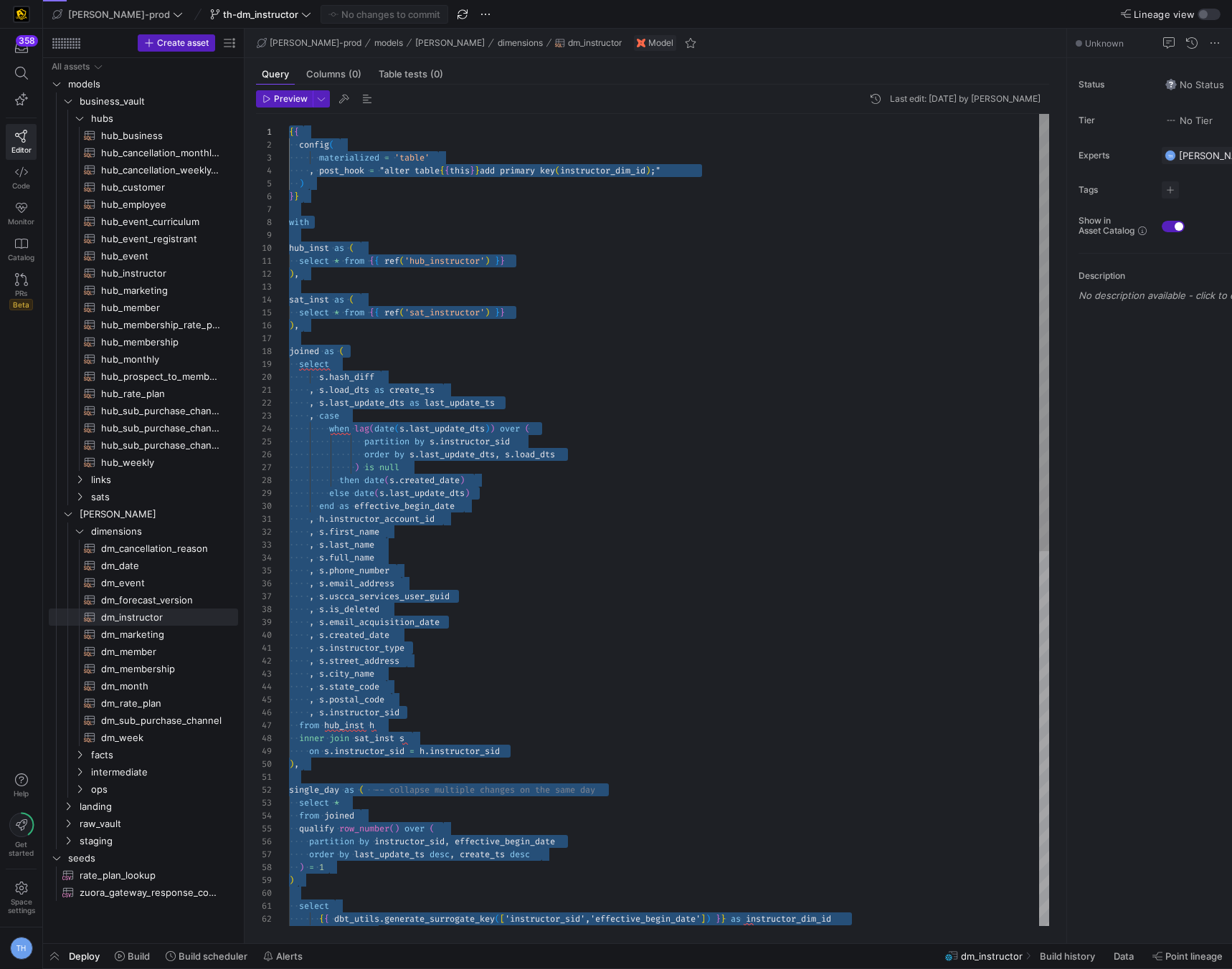
drag, startPoint x: 461, startPoint y: 891, endPoint x: 246, endPoint y: 3, distance: 913.7
click at [550, 371] on div "from joined qualify row_number ( ) over ( partition by instructor_sid , effecti…" at bounding box center [669, 868] width 761 height 1508
type textarea "select * from {{ ref('hub_instructor') }} ), sat_inst as ( select * from {{ ref…"
click at [550, 371] on div "from joined qualify row_number ( ) over ( partition by instructor_sid , effecti…" at bounding box center [669, 868] width 761 height 1508
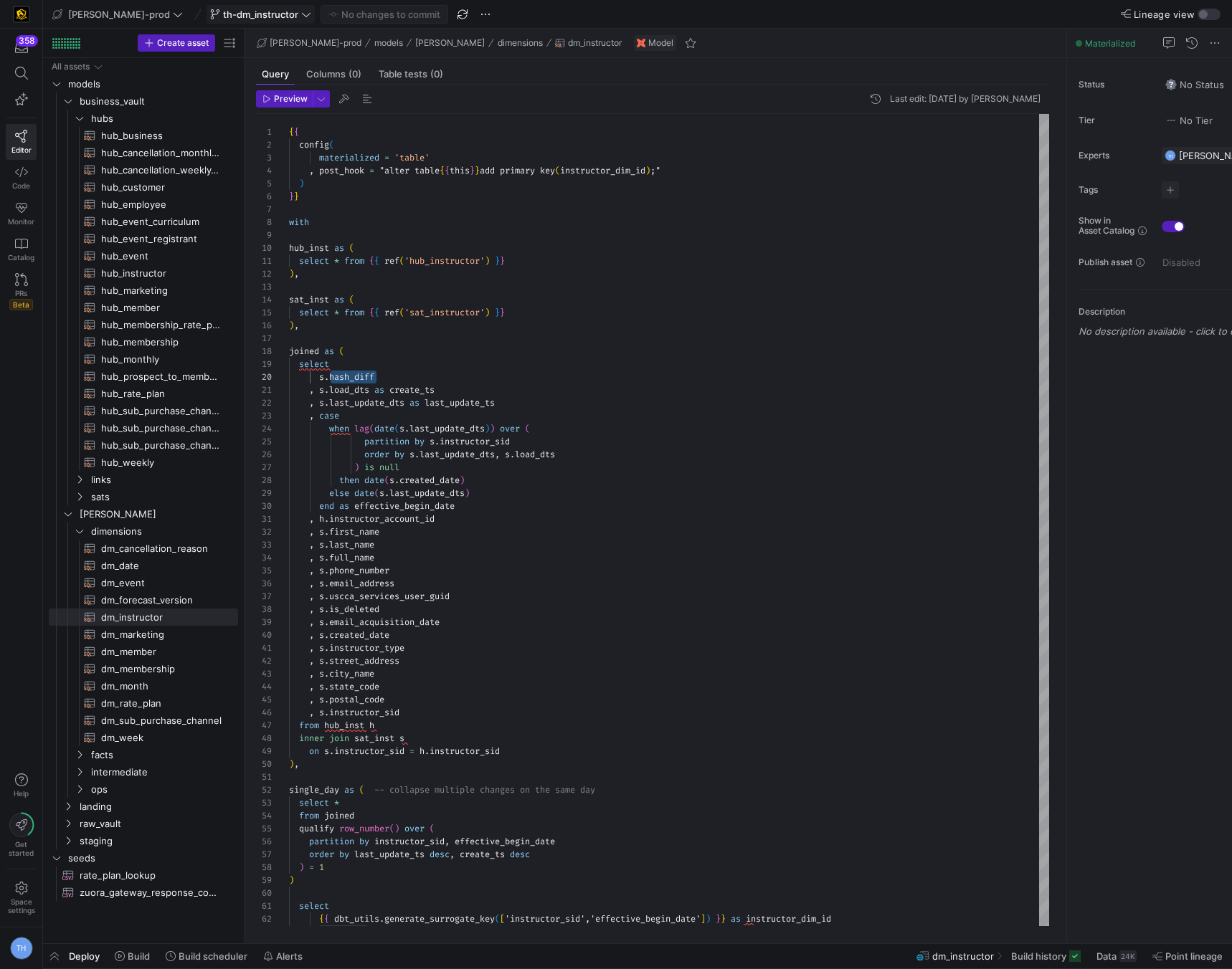
click at [239, 12] on span "th-dm_instructor" at bounding box center [261, 15] width 76 height 12
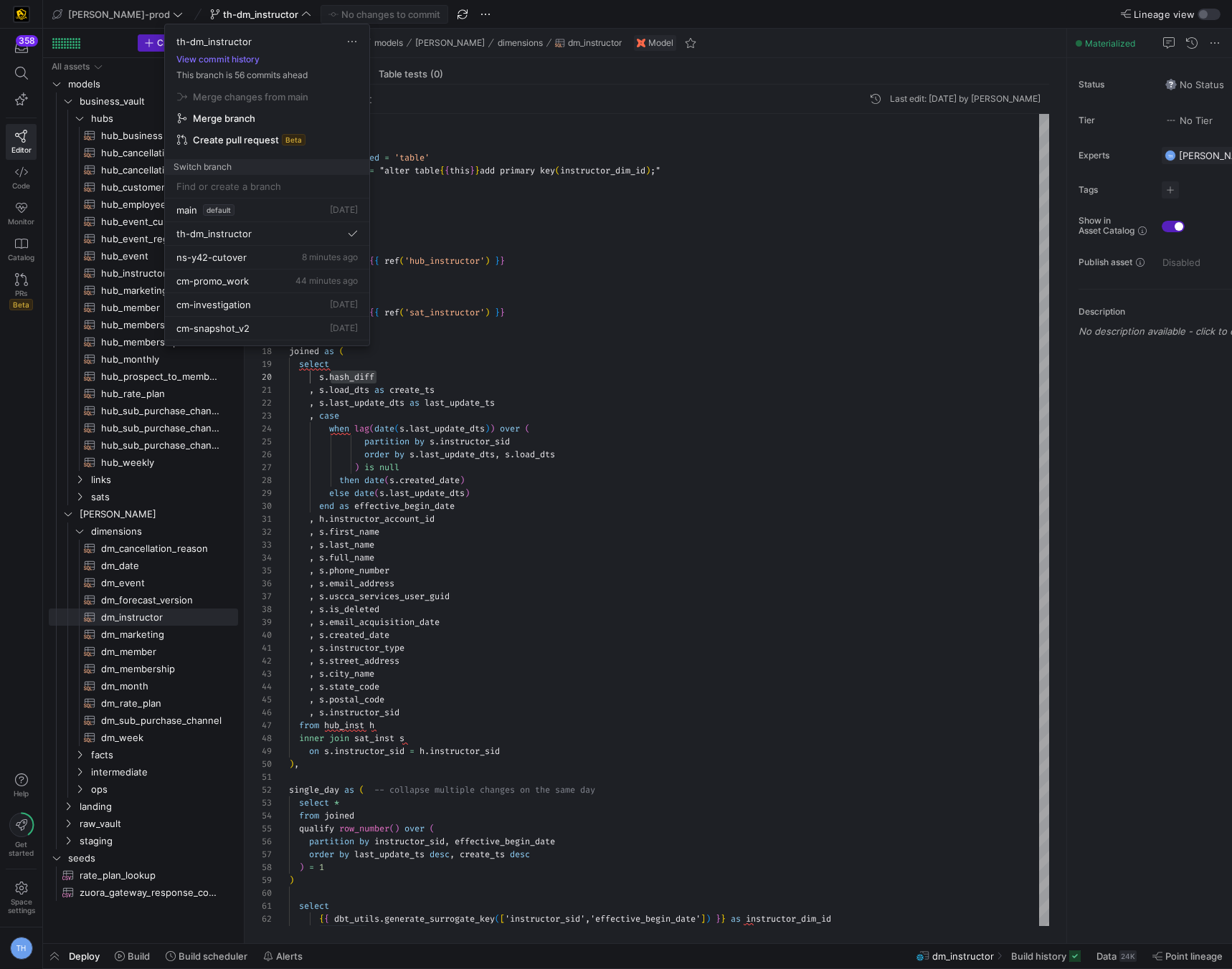
click at [450, 281] on div at bounding box center [616, 484] width 1232 height 969
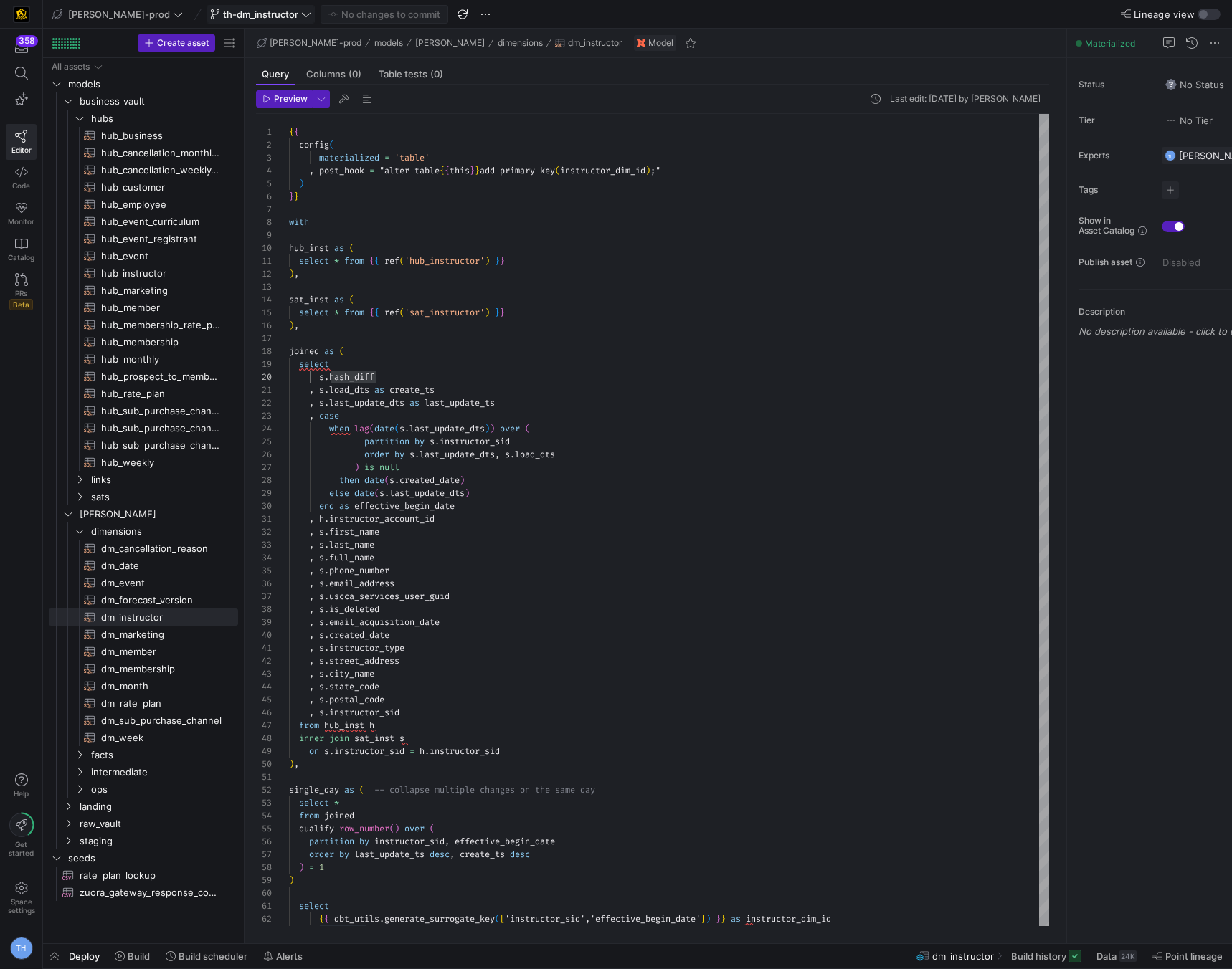
click at [235, 16] on span "th-dm_instructor" at bounding box center [261, 15] width 76 height 12
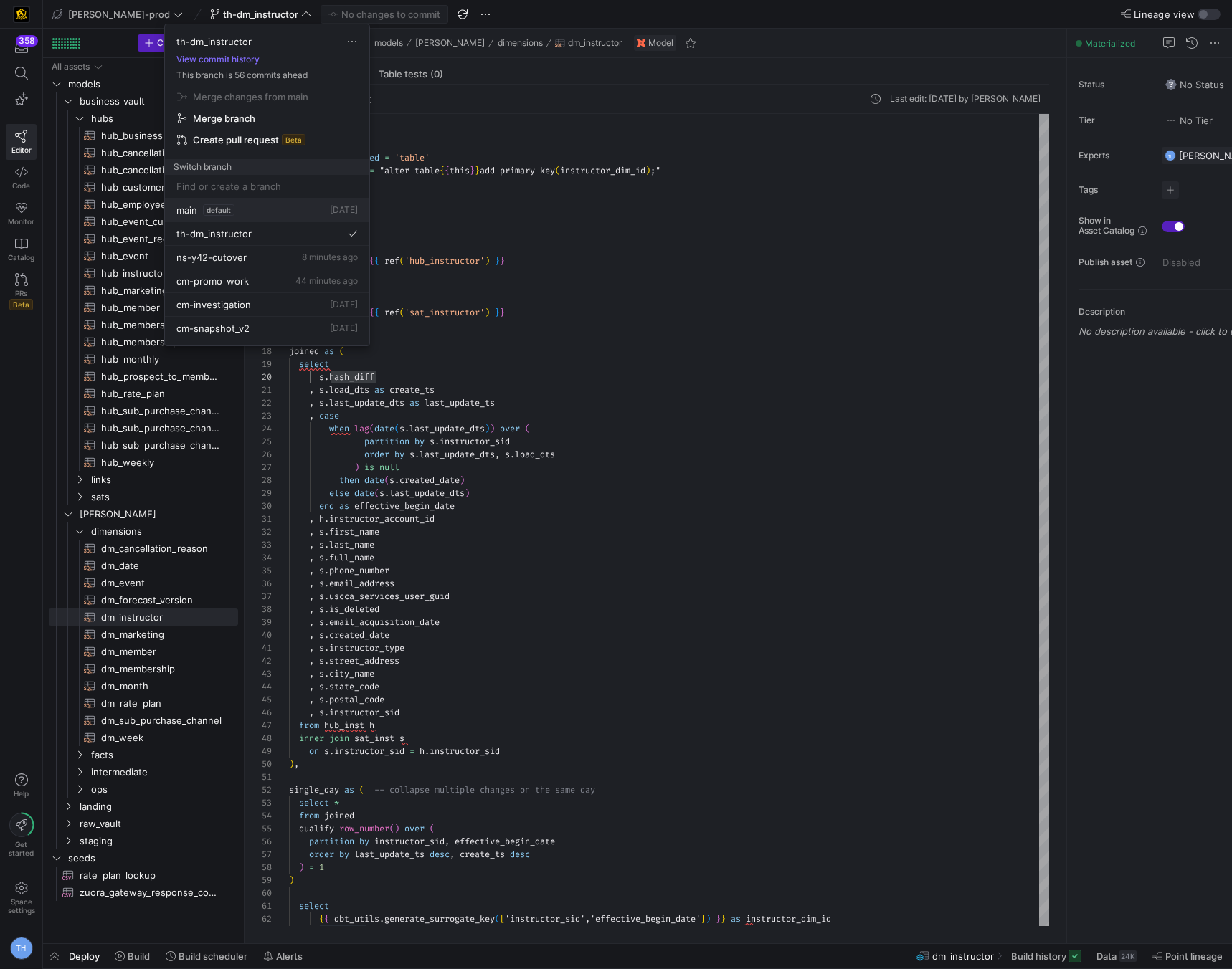
click at [246, 208] on div "main default 5 days ago" at bounding box center [267, 210] width 181 height 12
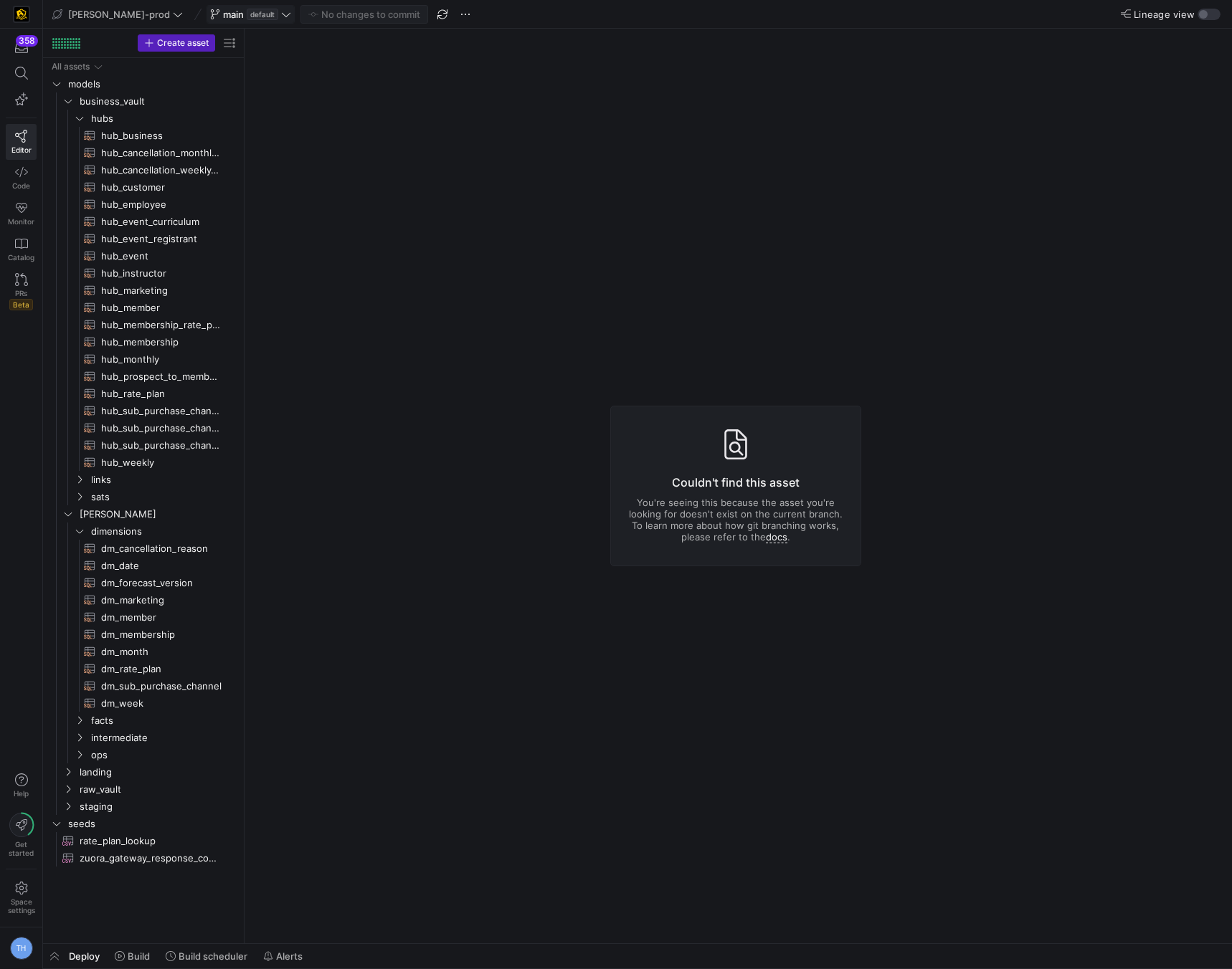
click at [281, 13] on icon at bounding box center [286, 15] width 10 height 10
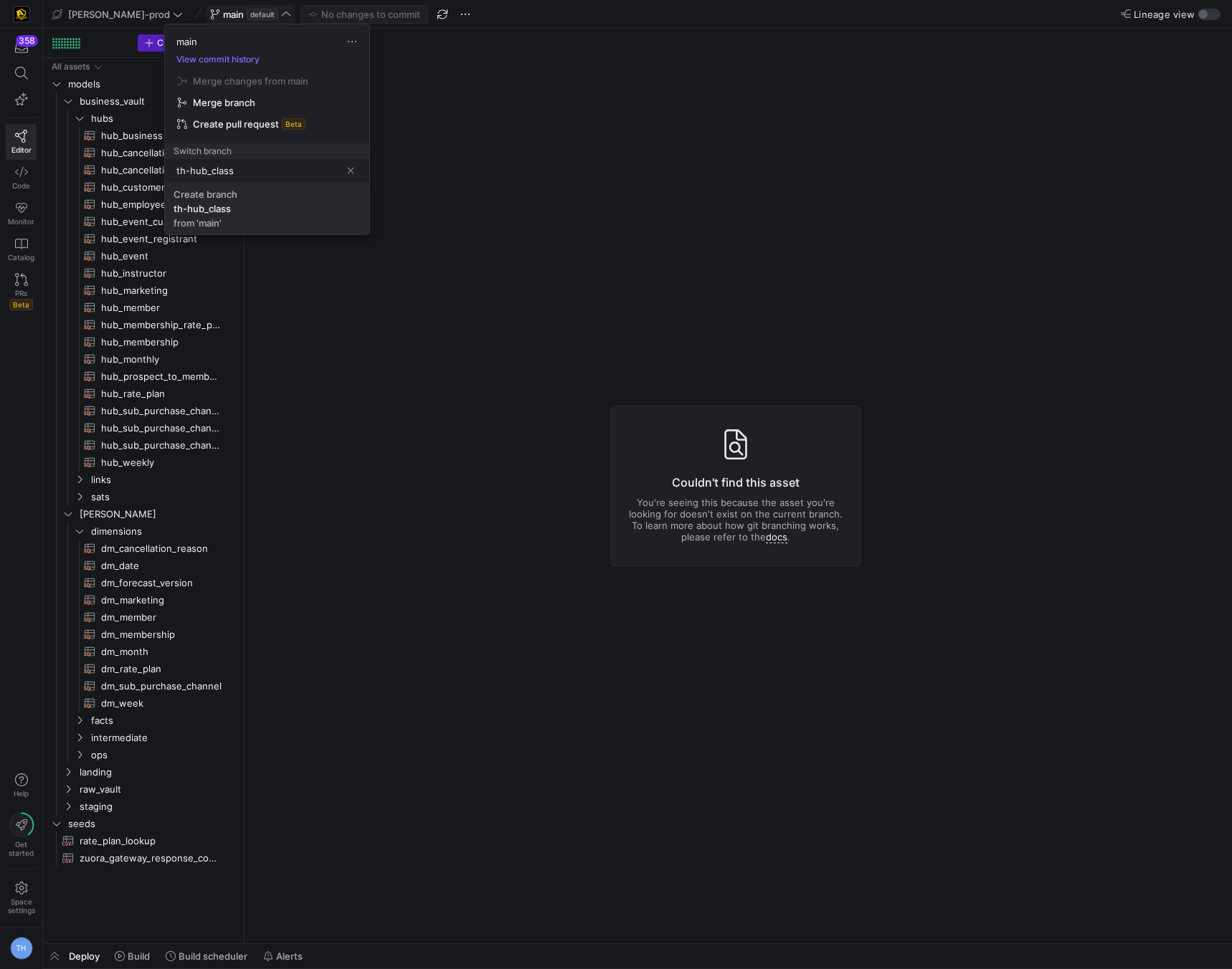
type input "th-hub_class"
click at [234, 200] on span "Create branch th-hub_class from 'main'" at bounding box center [267, 208] width 187 height 40
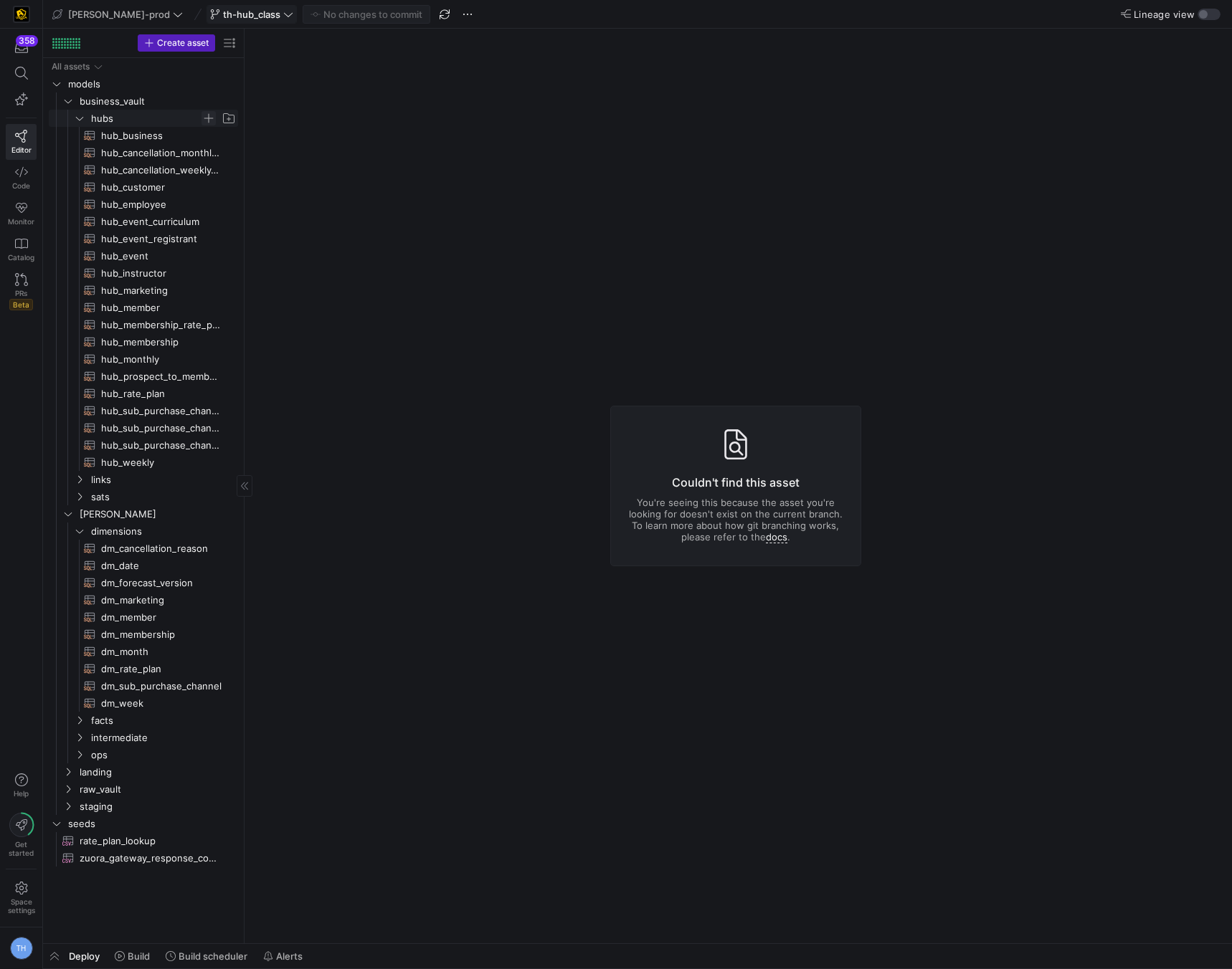
click at [206, 122] on span "Press SPACE to select this row." at bounding box center [209, 118] width 15 height 15
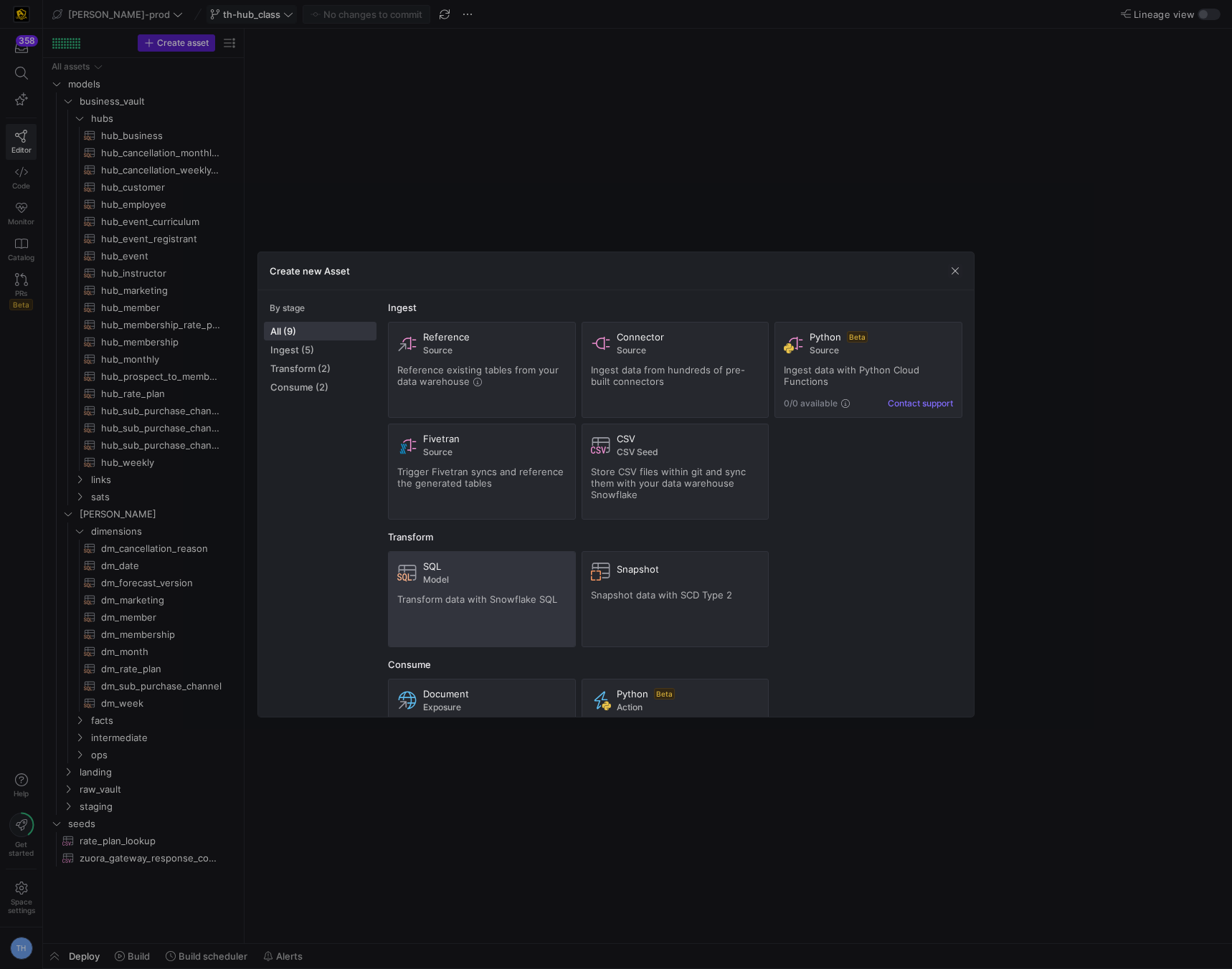
click at [431, 597] on span "Transform data with Snowflake SQL" at bounding box center [477, 599] width 160 height 12
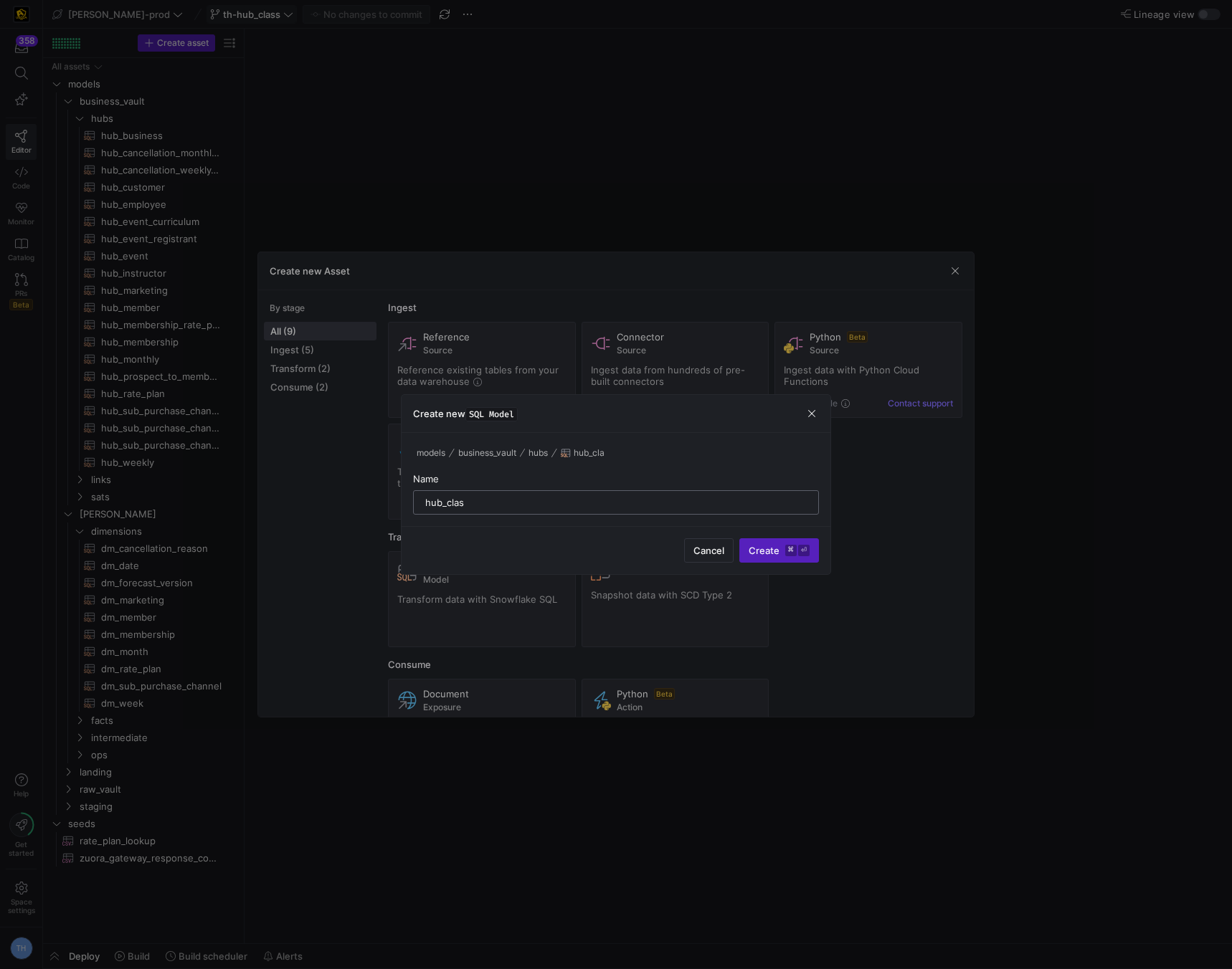
type input "hub_class"
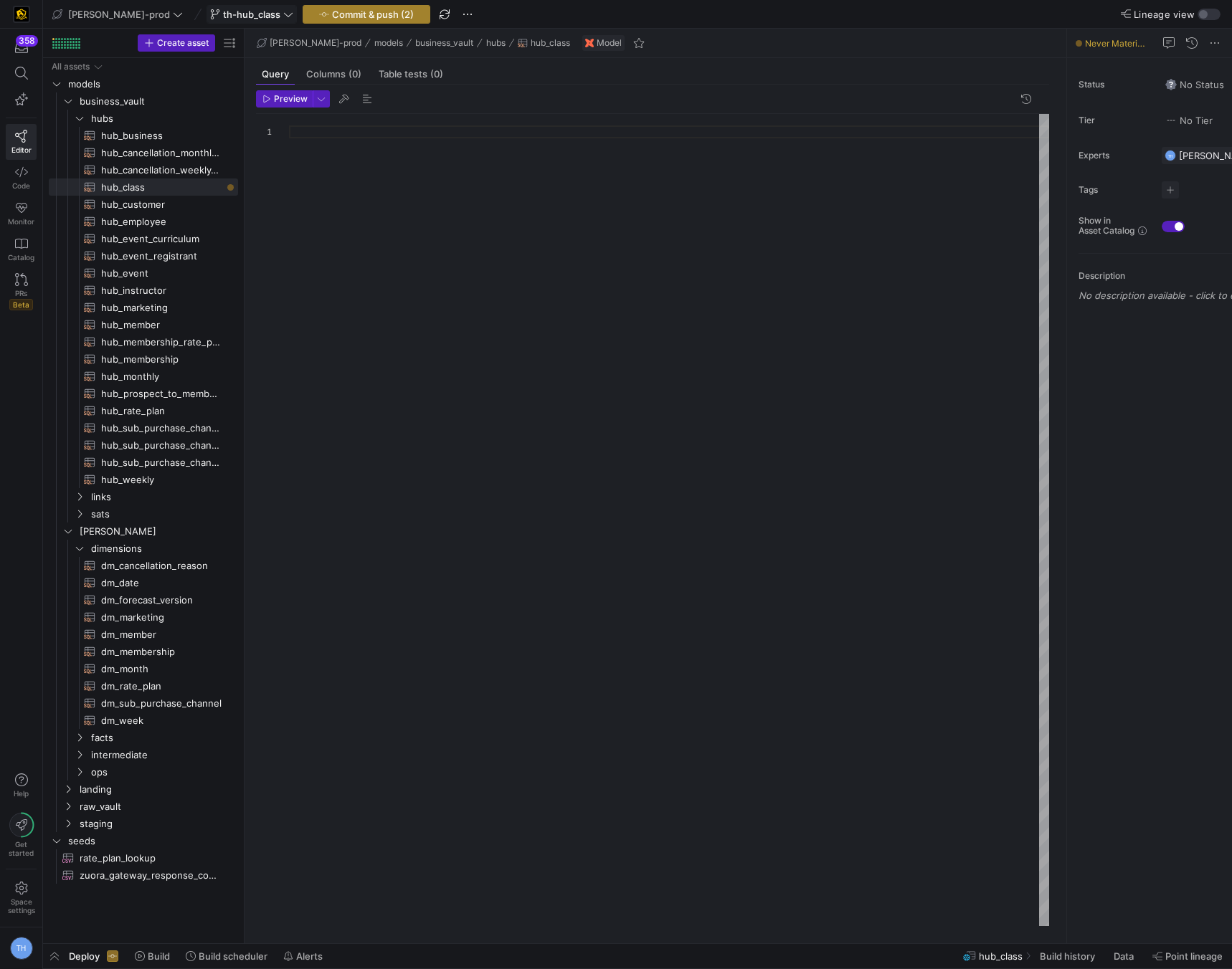
click at [332, 17] on span "Commit & push (2)" at bounding box center [373, 15] width 81 height 12
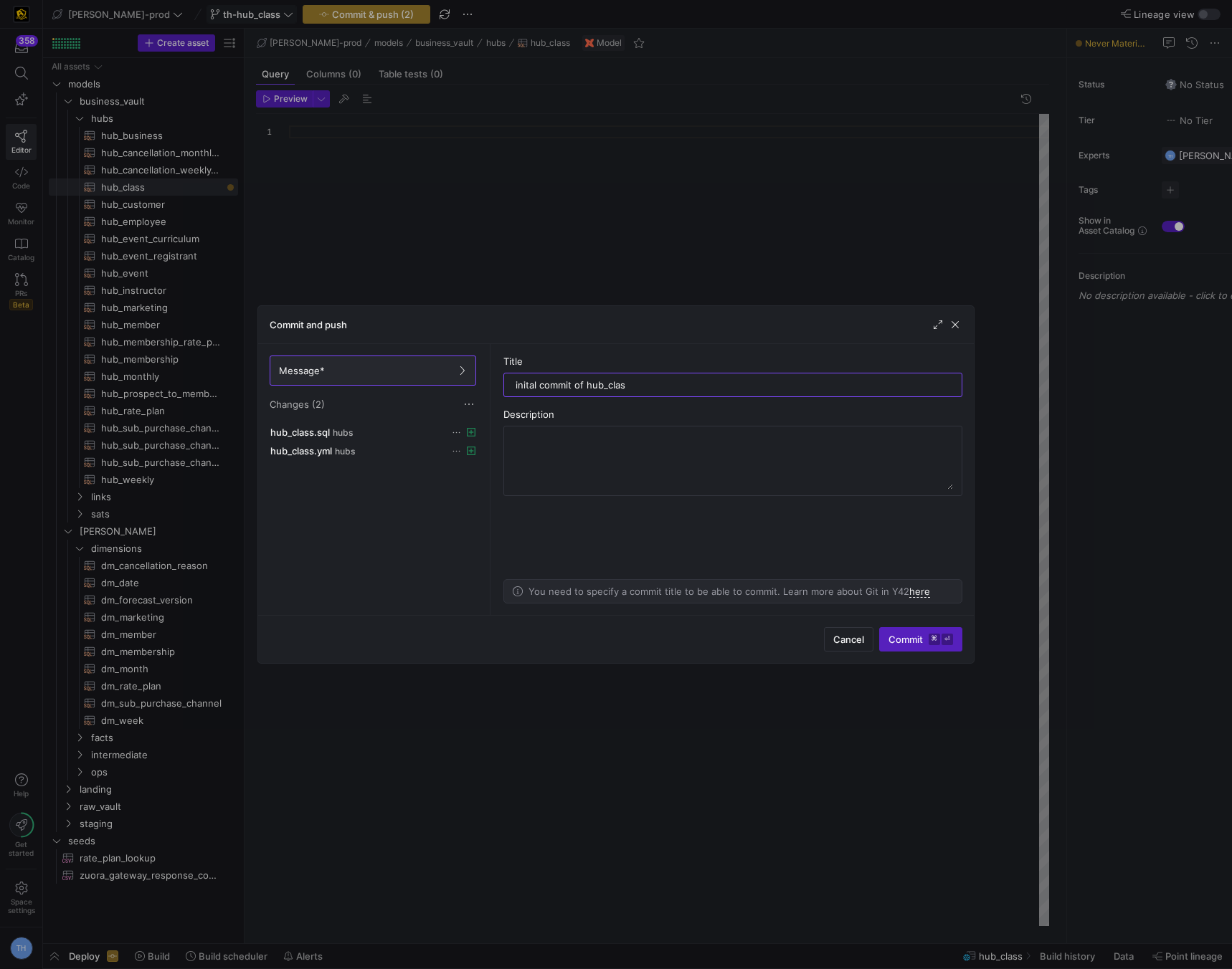
type input "inital commit of hub_class"
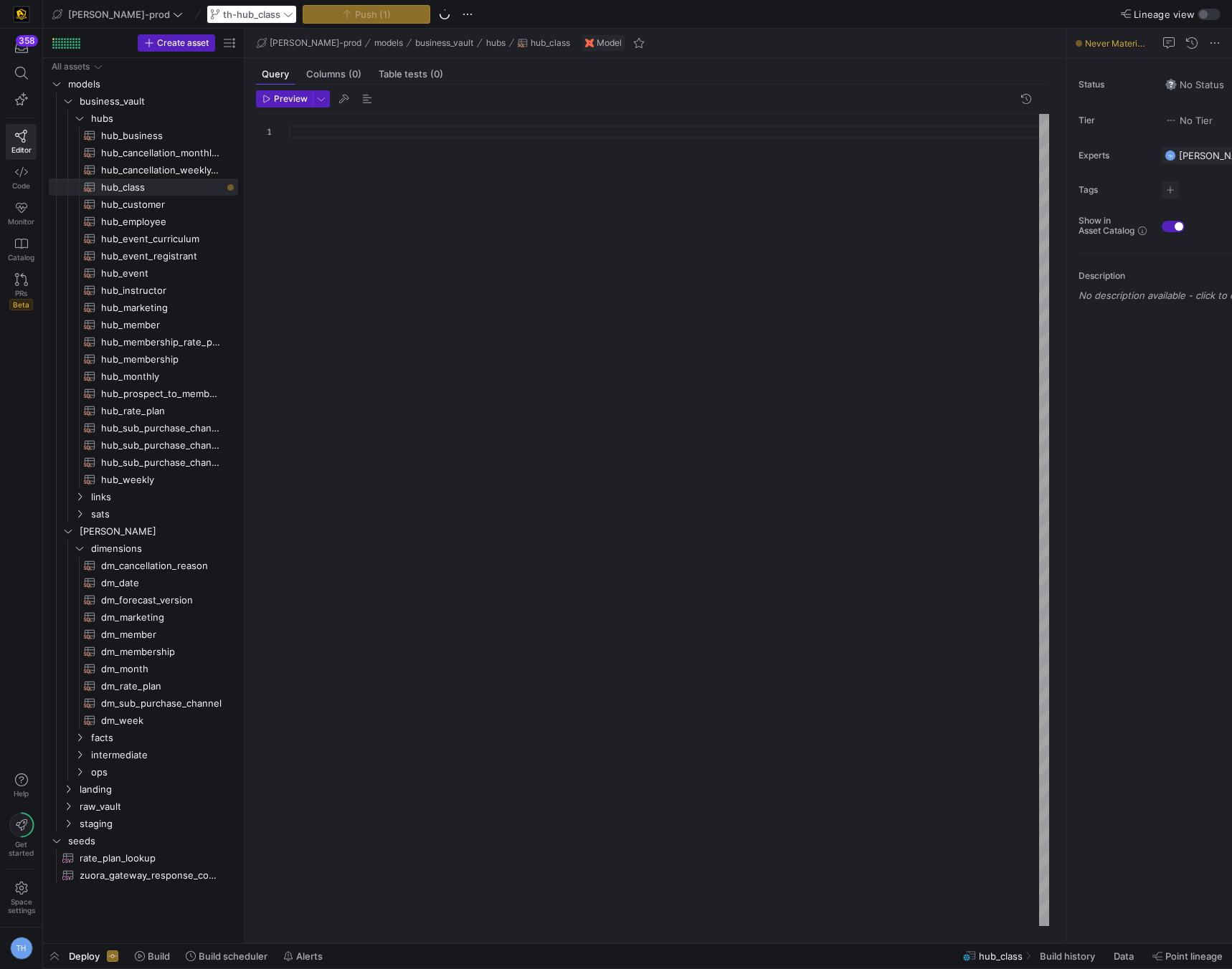
click at [352, 145] on div at bounding box center [669, 520] width 761 height 812
click at [177, 202] on span "hub_customer​​​​​​​​​​" at bounding box center [161, 205] width 120 height 16
type textarea "{{ config( materialized='incremental', incremental_strategy='merge', unique_key…"
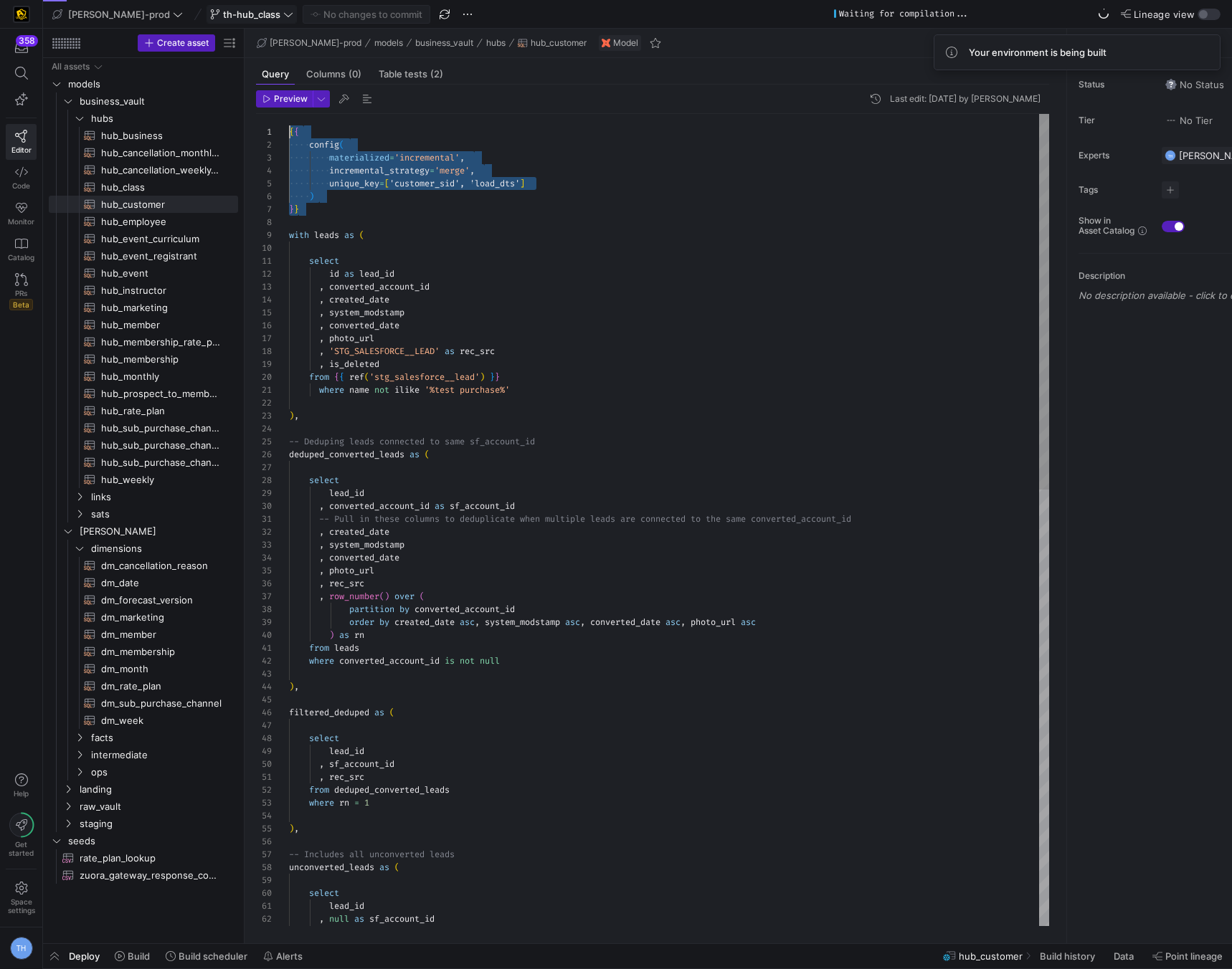
drag, startPoint x: 365, startPoint y: 214, endPoint x: 208, endPoint y: 94, distance: 197.6
click at [139, 180] on span "hub_class​​​​​​​​​​" at bounding box center [161, 187] width 120 height 16
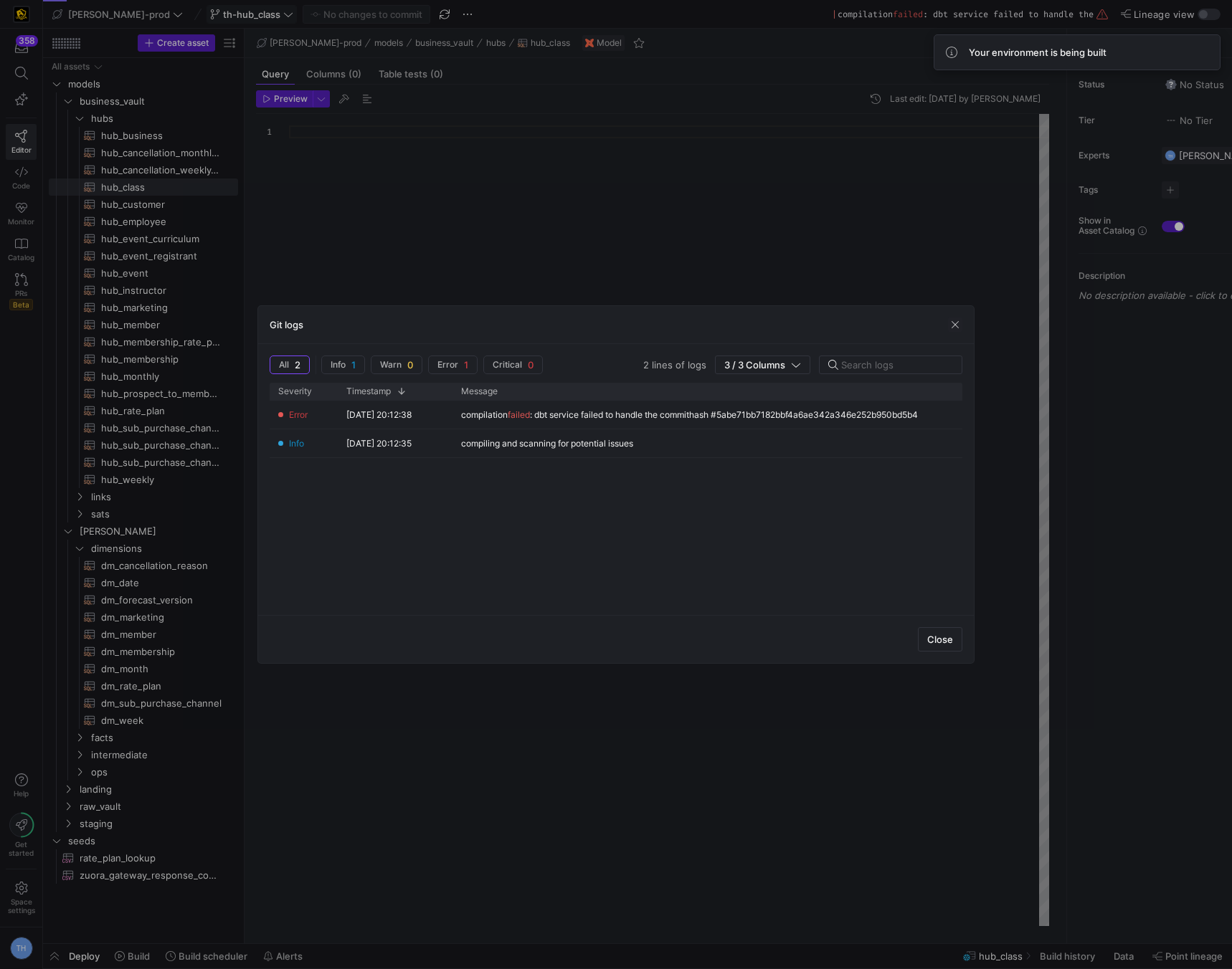
click at [347, 154] on div at bounding box center [616, 484] width 1232 height 969
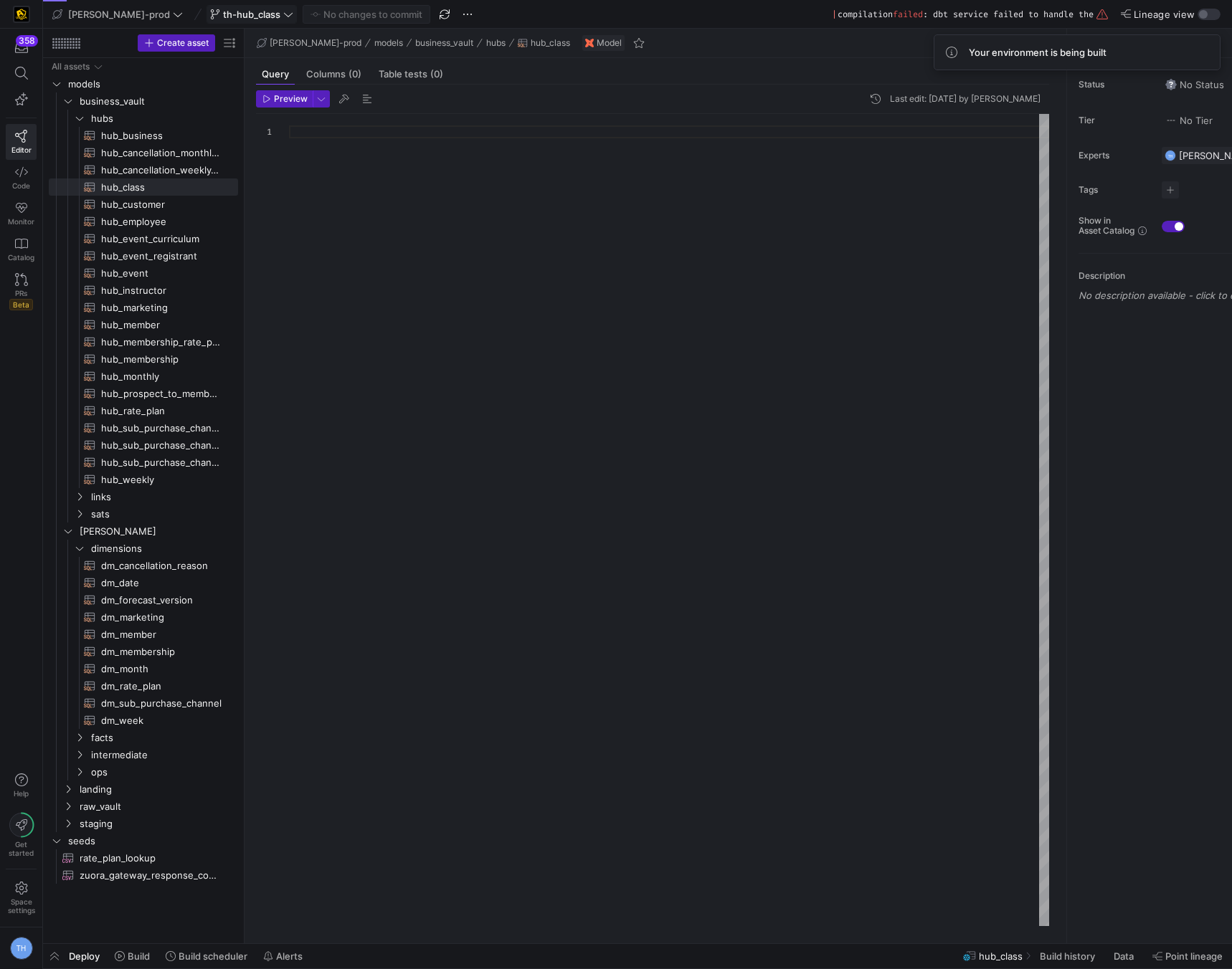
click at [347, 154] on div at bounding box center [669, 520] width 761 height 812
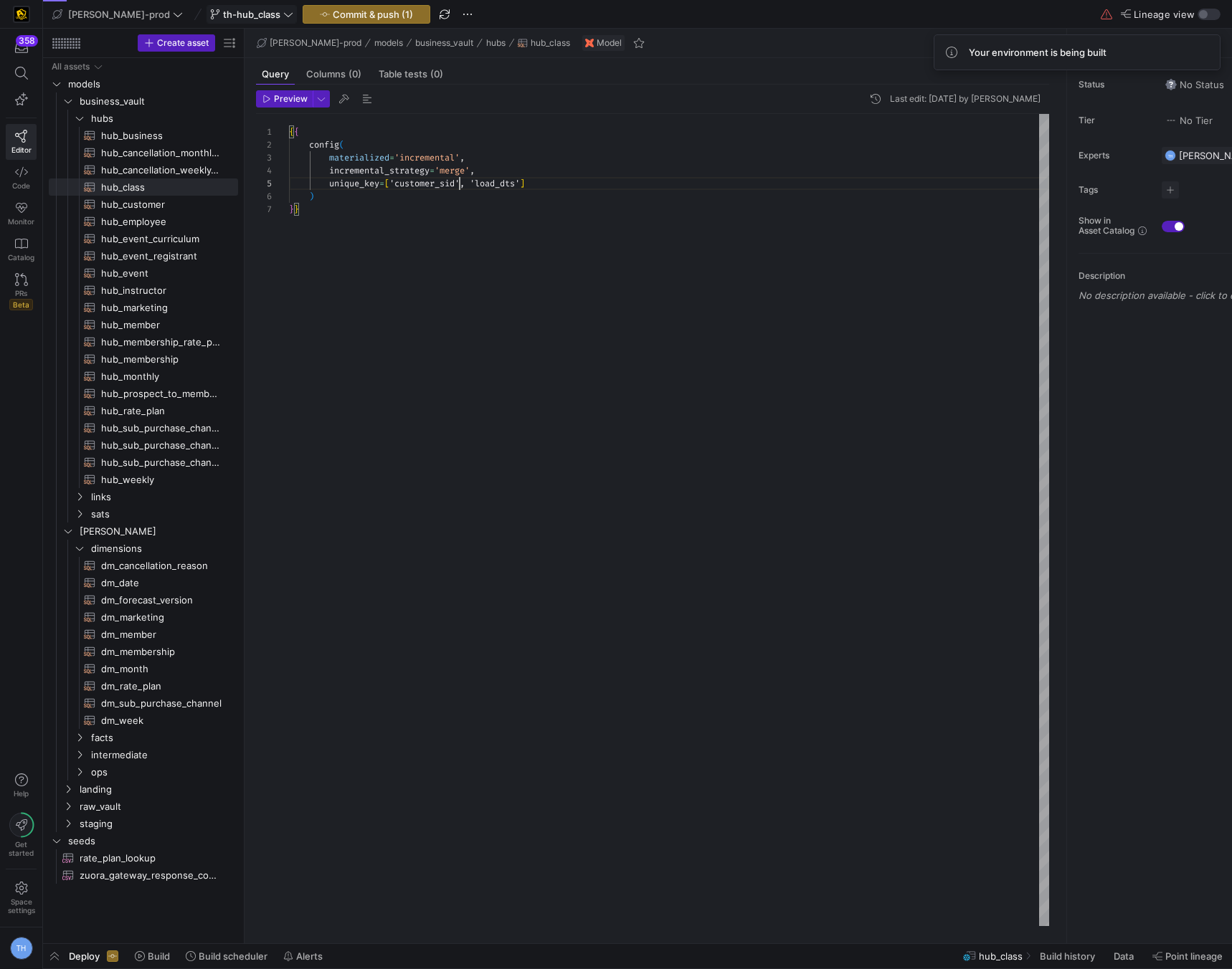
click at [459, 184] on div "{ { config ( materialized = 'incremental' , incremental_strategy = 'merge' , un…" at bounding box center [669, 520] width 761 height 812
click at [438, 185] on div "{ { config ( materialized = 'incremental' , incremental_strategy = 'merge' , un…" at bounding box center [669, 520] width 761 height 812
click at [394, 205] on div "{ { config ( materialized = 'incremental' , incremental_strategy = 'merge' , un…" at bounding box center [669, 520] width 761 height 812
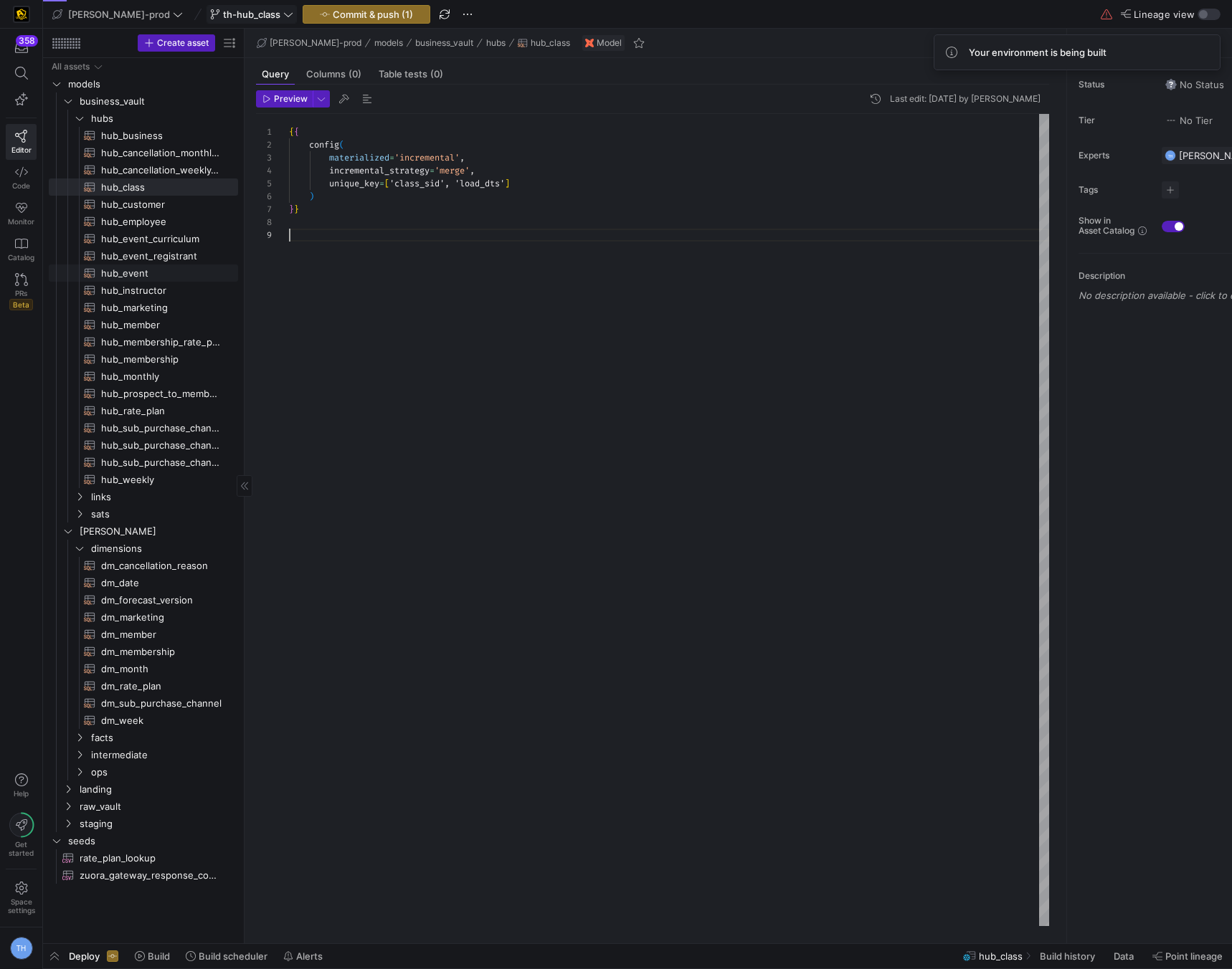
click at [152, 272] on span "hub_event​​​​​​​​​​" at bounding box center [161, 273] width 120 height 16
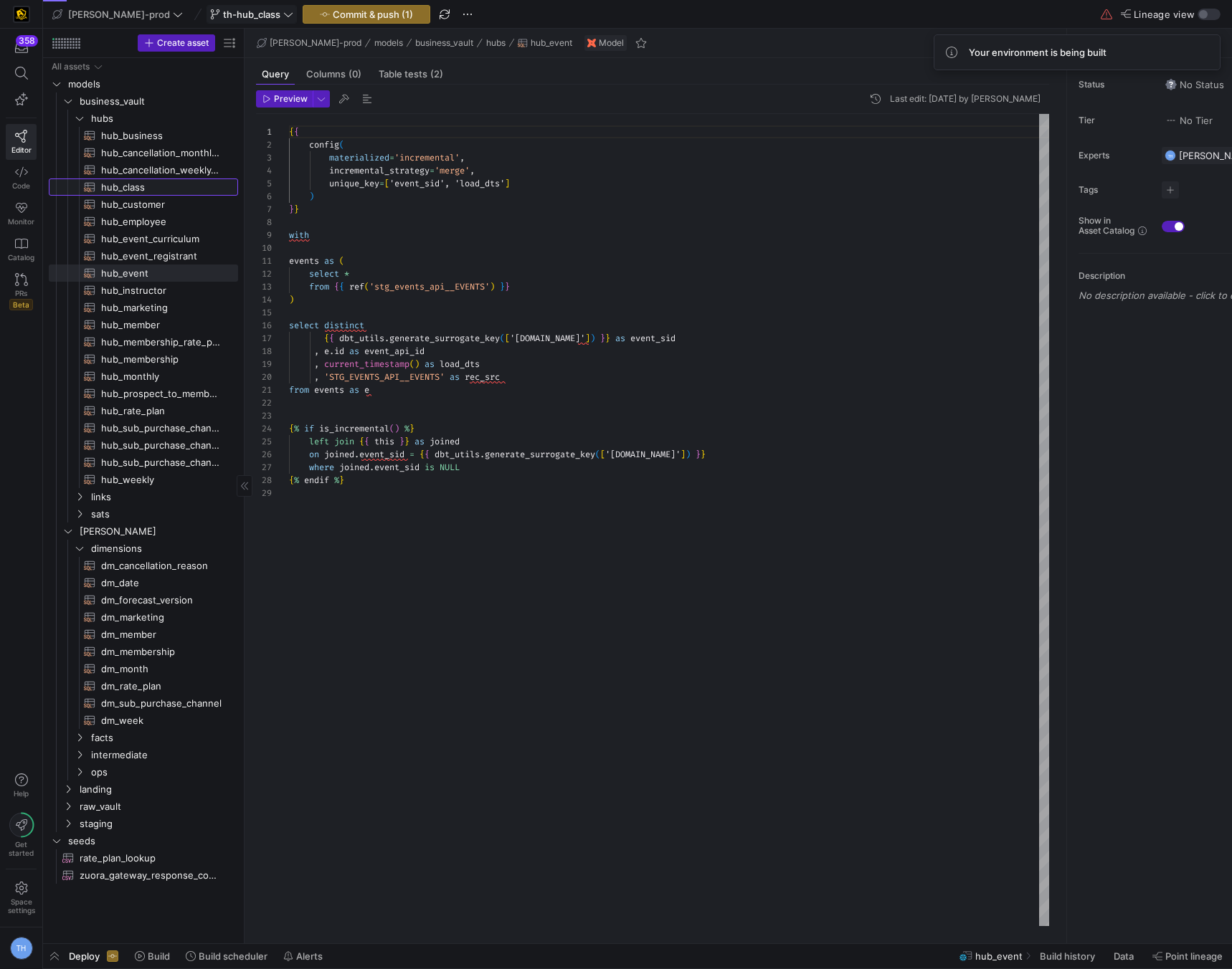
click at [152, 188] on span "hub_class​​​​​​​​​​" at bounding box center [161, 187] width 120 height 16
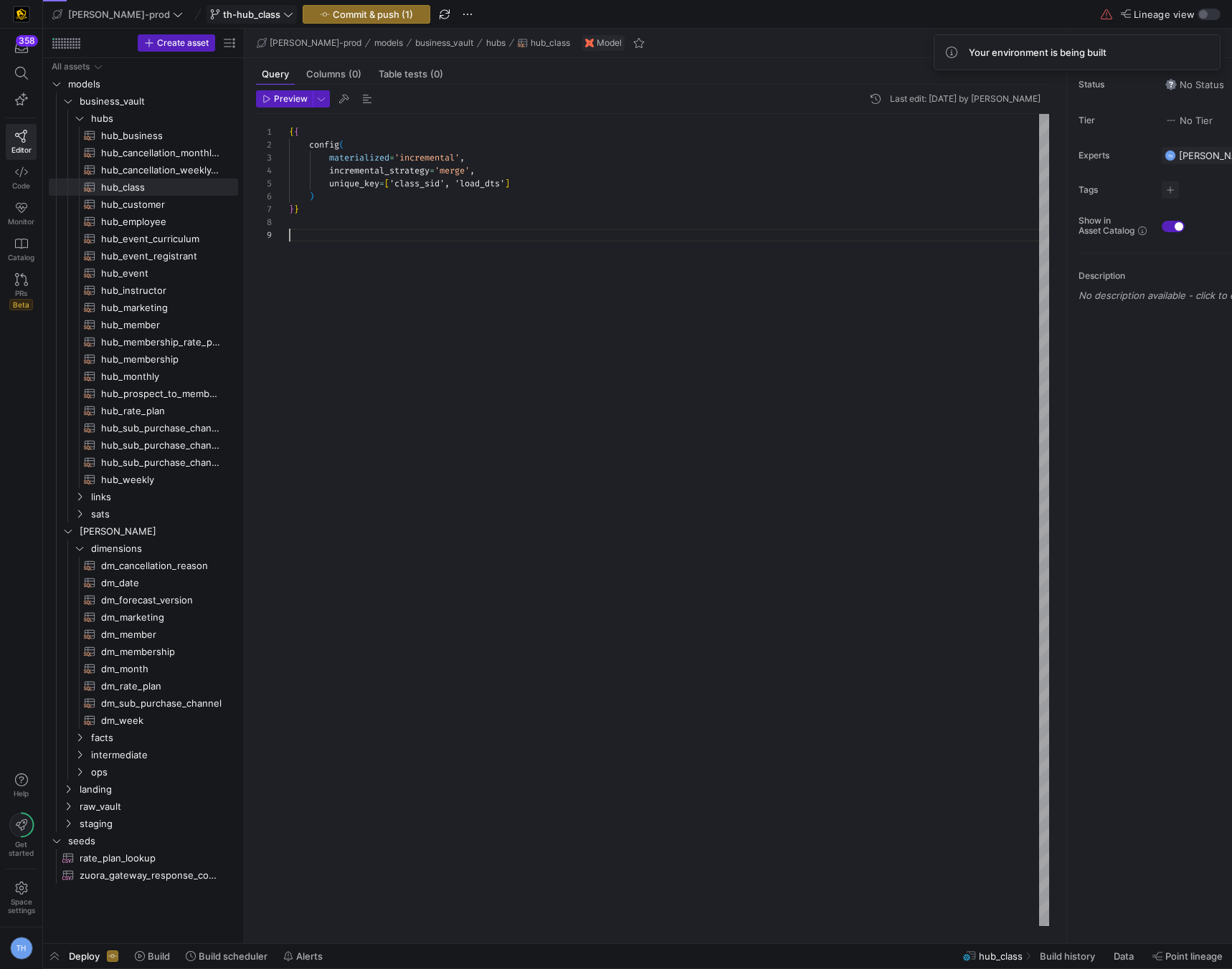
scroll to position [103, 0]
click at [353, 263] on div "{ { config ( materialized = 'incremental' , incremental_strategy = 'merge' , un…" at bounding box center [669, 520] width 761 height 812
drag, startPoint x: 466, startPoint y: 263, endPoint x: 207, endPoint y: 259, distance: 259.0
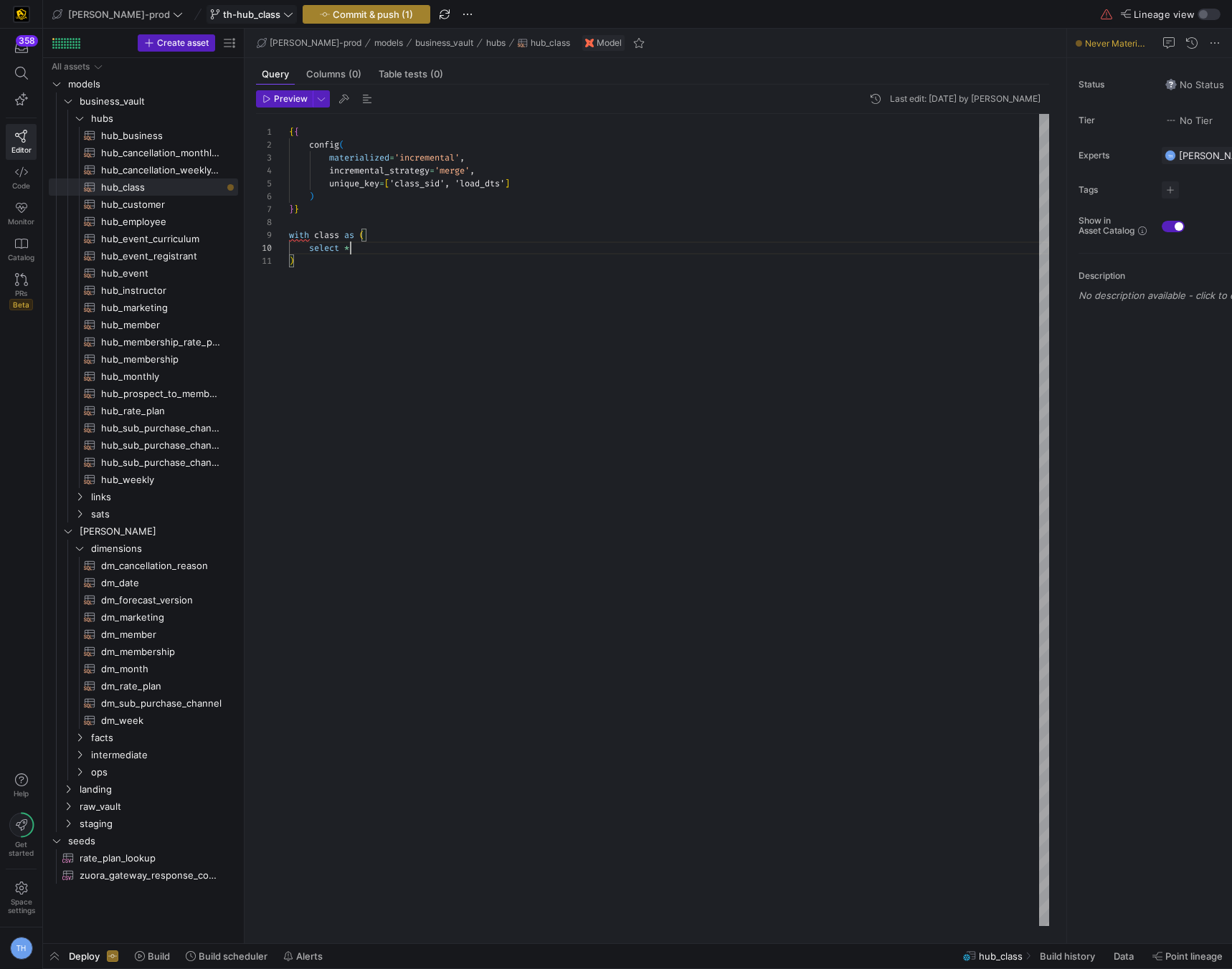
type textarea "{{ config( materialized='incremental', incremental_strategy='merge', unique_key…"
click at [333, 15] on span "Commit & push (1)" at bounding box center [373, 15] width 81 height 12
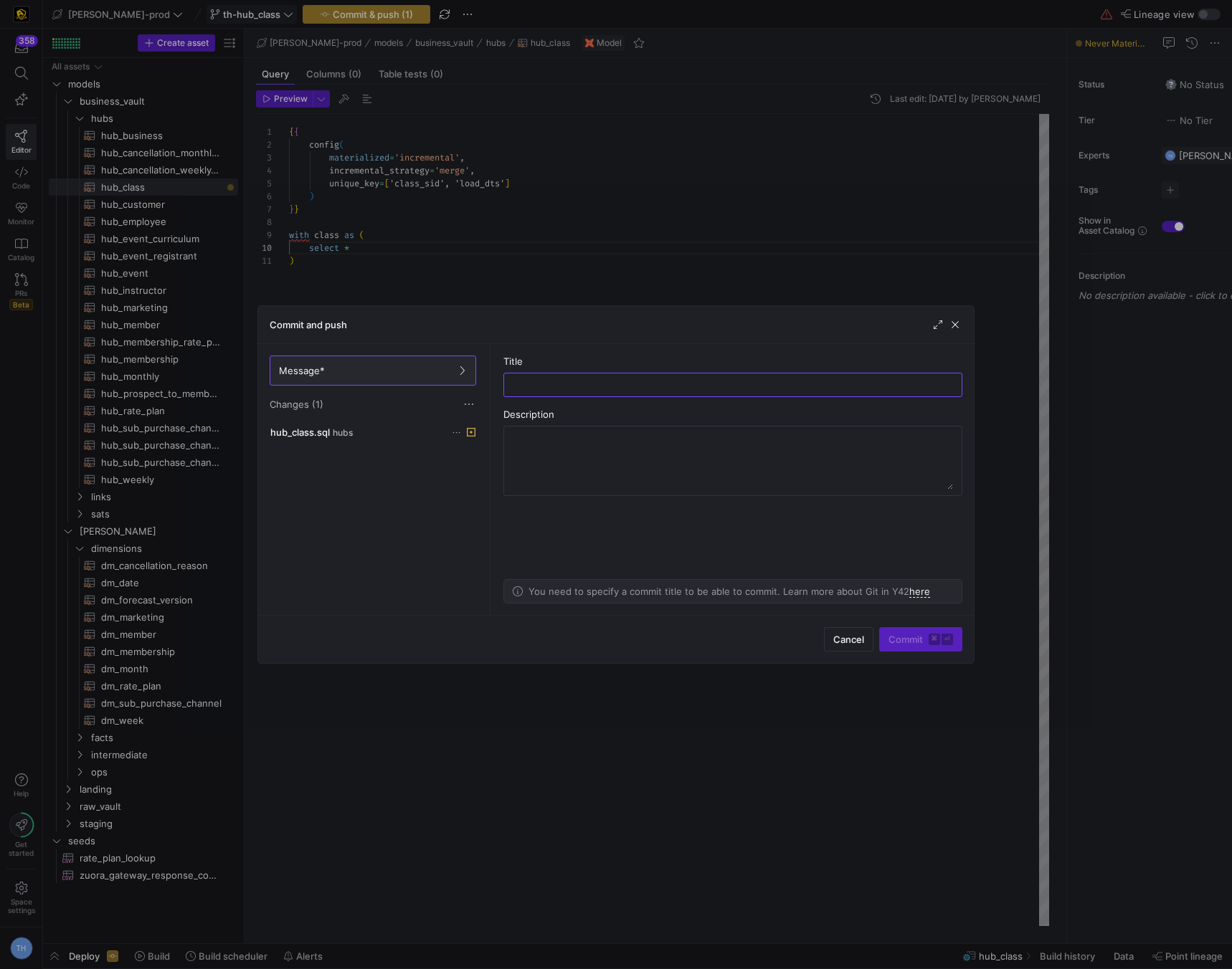
type input "s"
type input "saving"
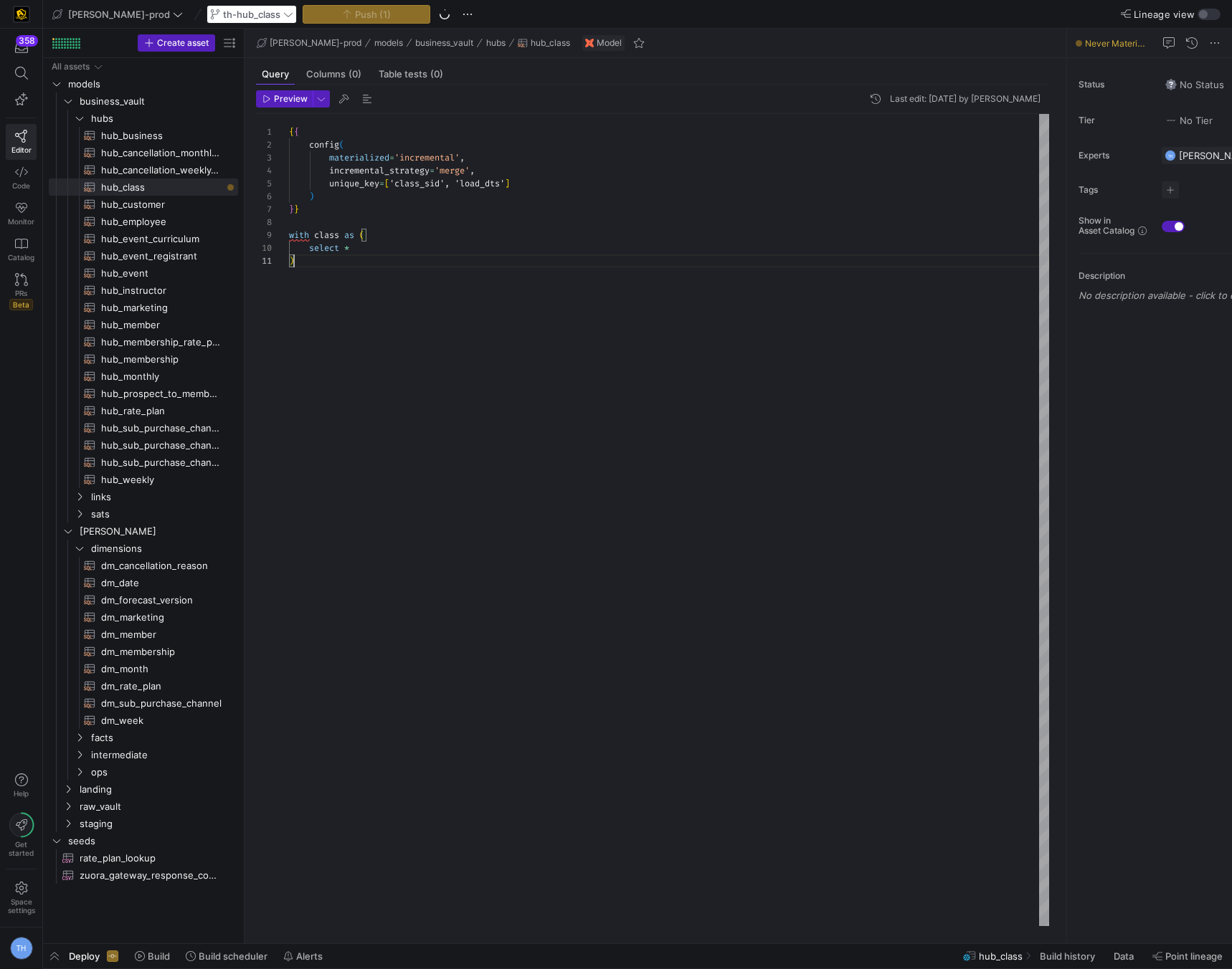
scroll to position [0, 4]
click at [444, 288] on div "{ { config ( materialized = 'incremental' , incremental_strategy = 'merge' , un…" at bounding box center [669, 520] width 761 height 812
type textarea "{{ config( materialized='incremental', incremental_strategy='merge', unique_key…"
click at [398, 246] on div "{ { config ( materialized = 'incremental' , incremental_strategy = 'merge' , un…" at bounding box center [669, 520] width 761 height 812
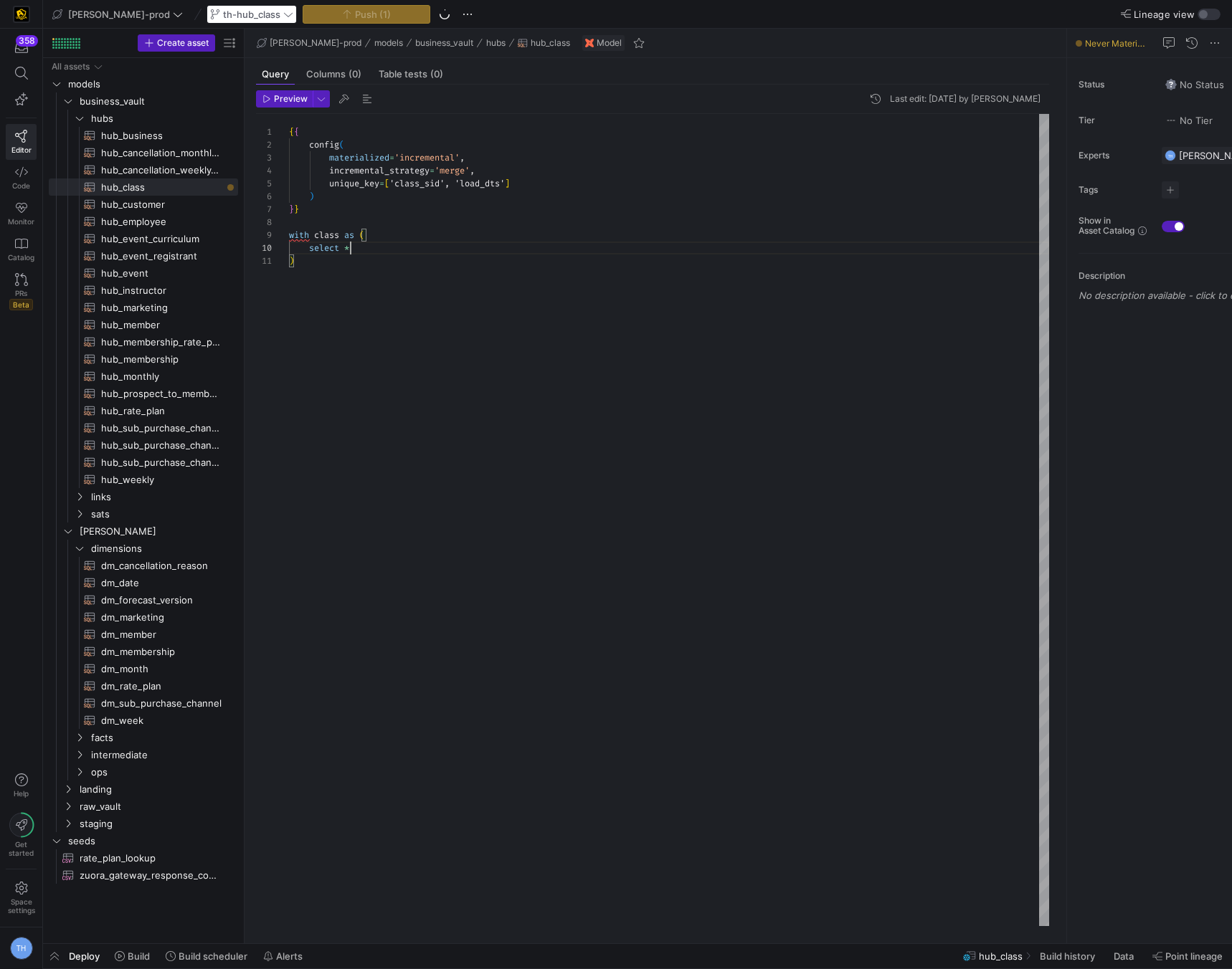
scroll to position [90, 0]
click at [407, 220] on div "{ { config ( materialized = 'incremental' , incremental_strategy = 'merge' , un…" at bounding box center [669, 520] width 761 height 812
click at [128, 17] on span "[PERSON_NAME]-prod" at bounding box center [117, 15] width 131 height 12
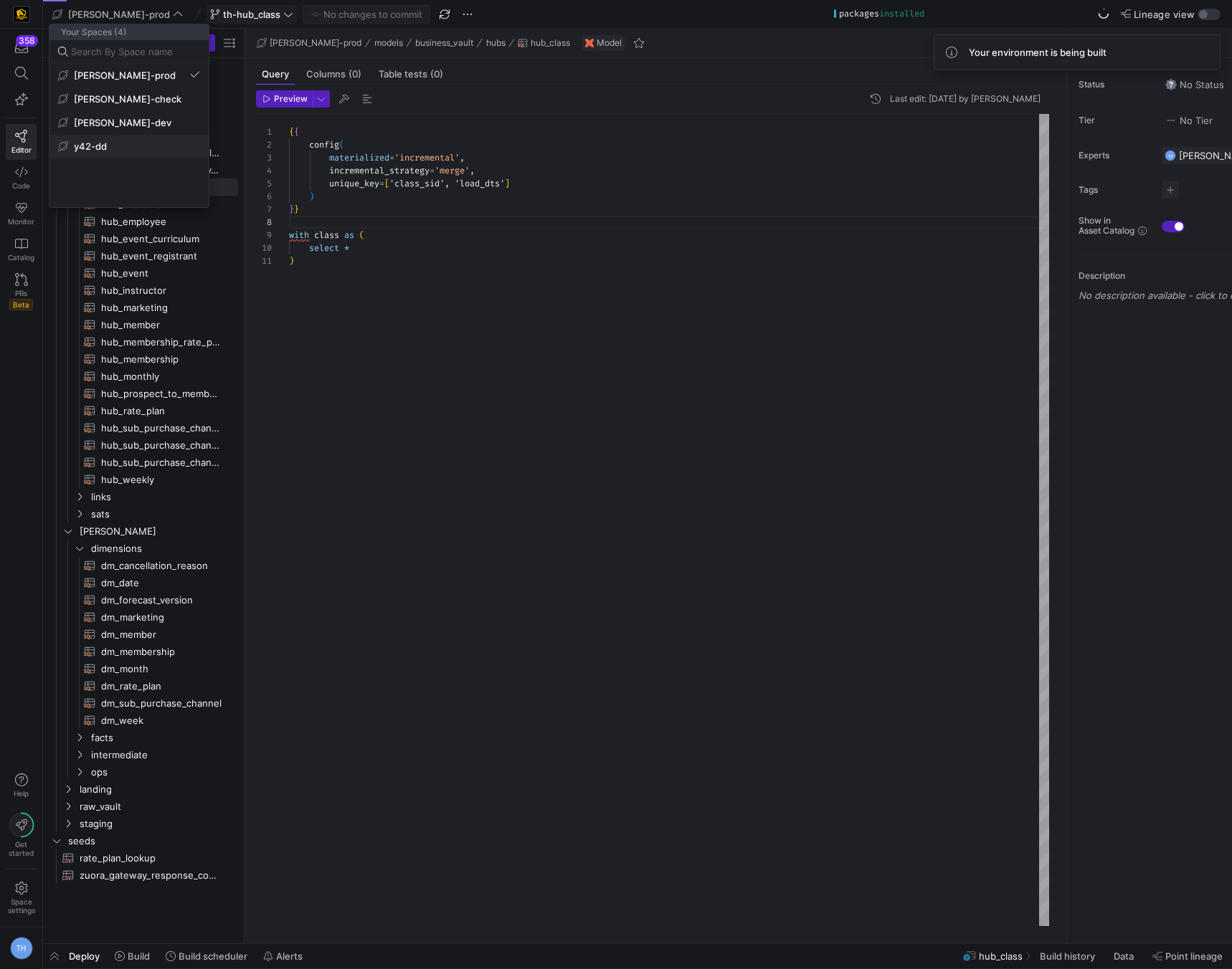
click at [139, 149] on span "y42-dd" at bounding box center [129, 146] width 142 height 12
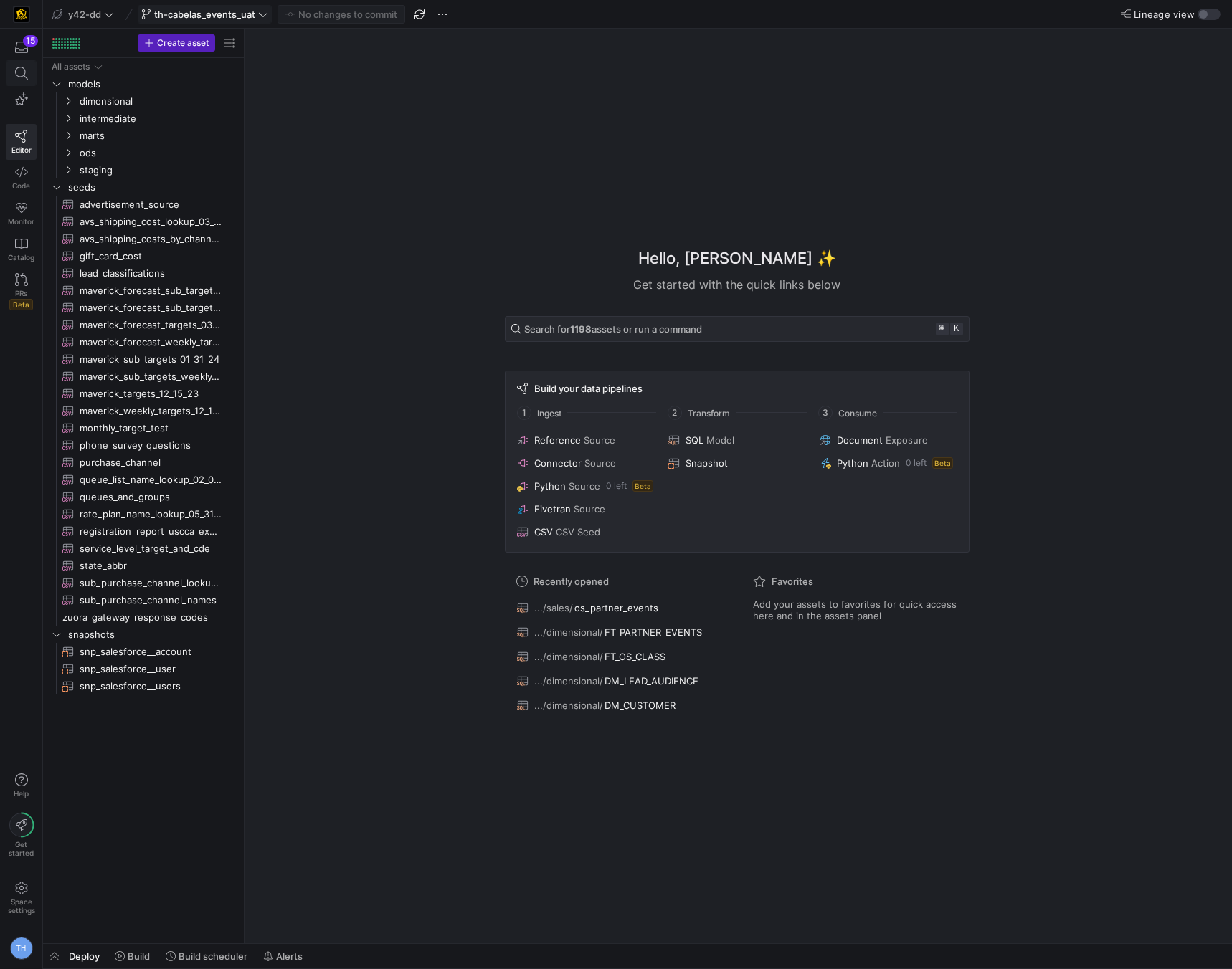
click at [24, 70] on icon at bounding box center [20, 73] width 13 height 13
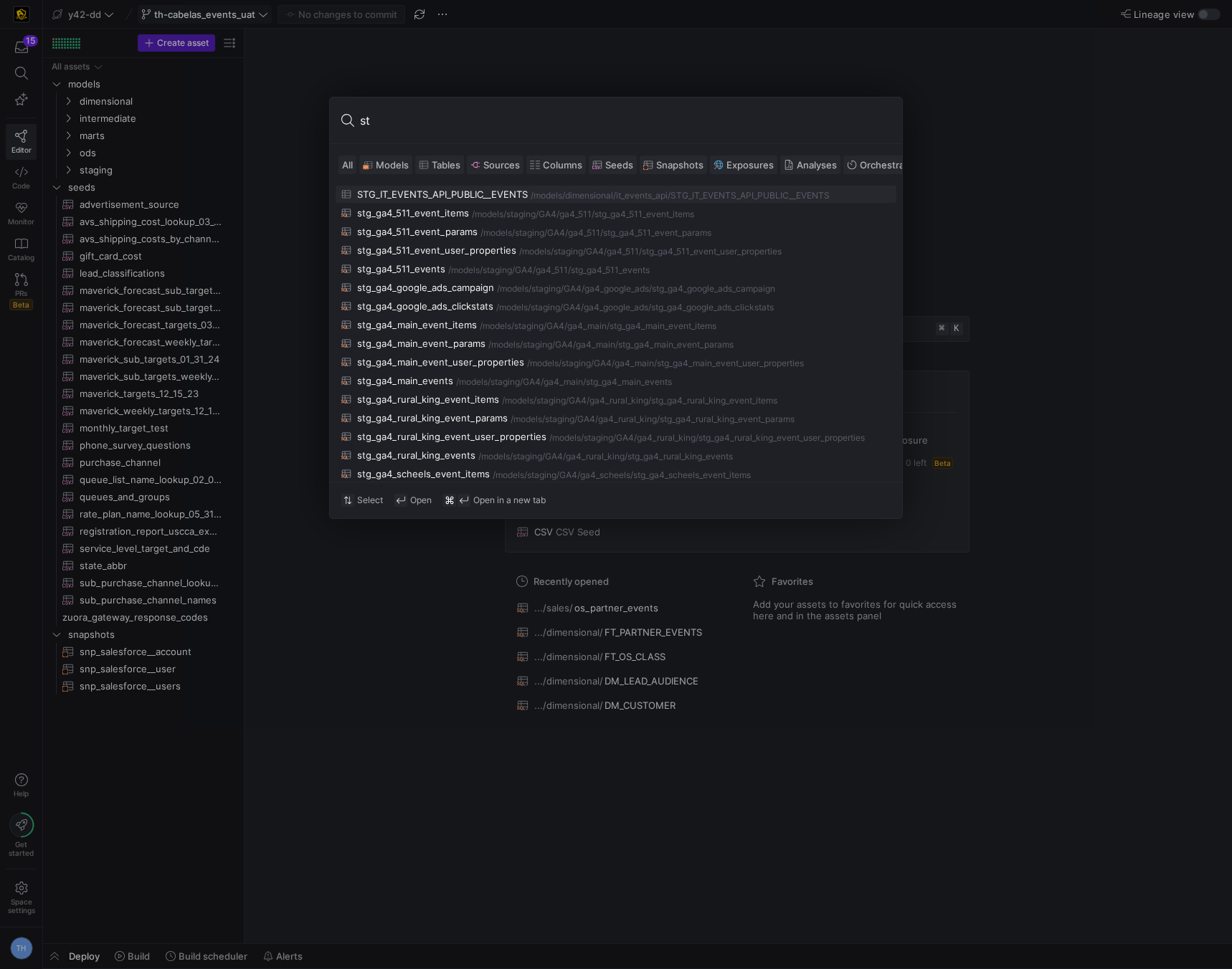
type input "s"
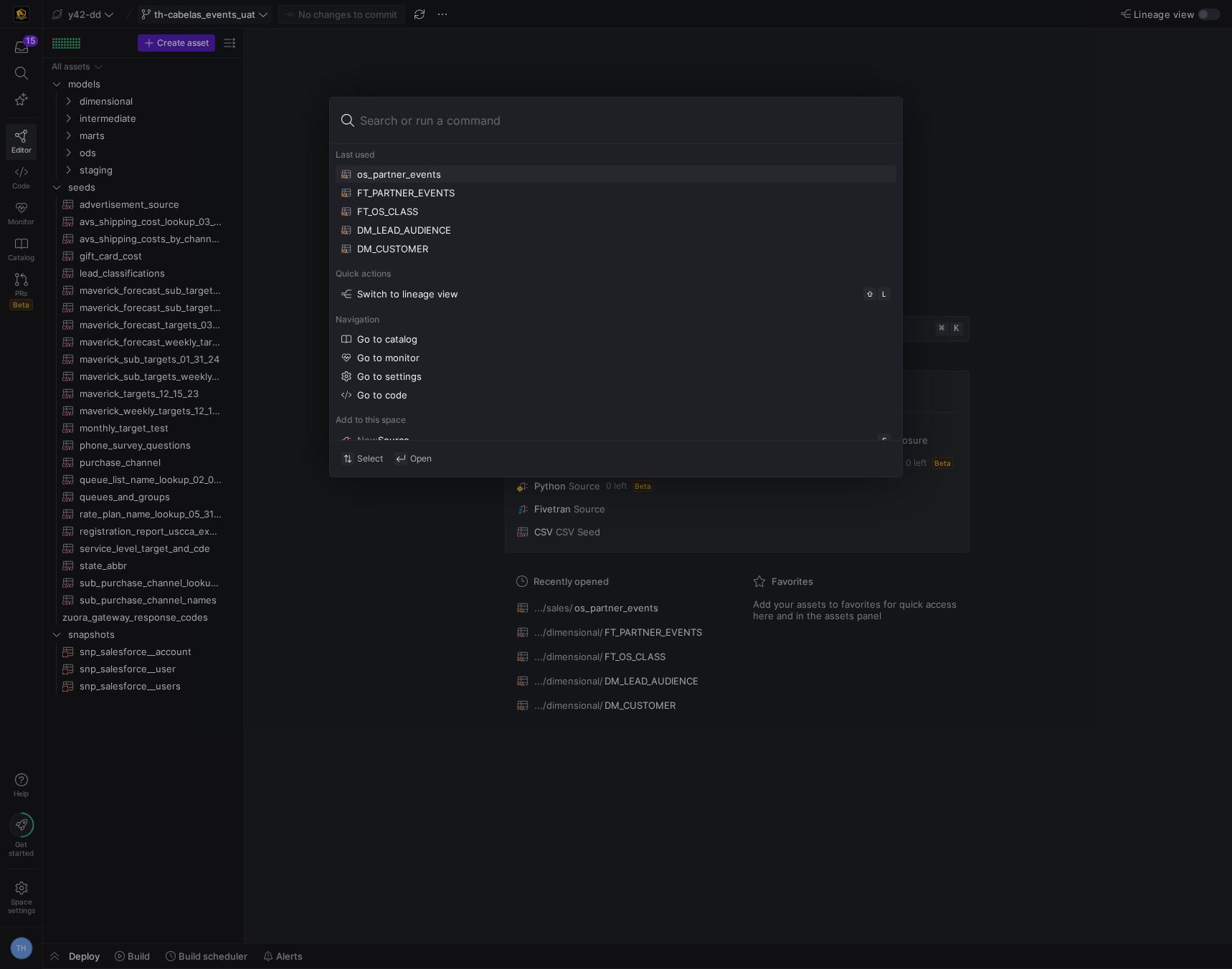
click at [302, 96] on div at bounding box center [616, 484] width 1232 height 969
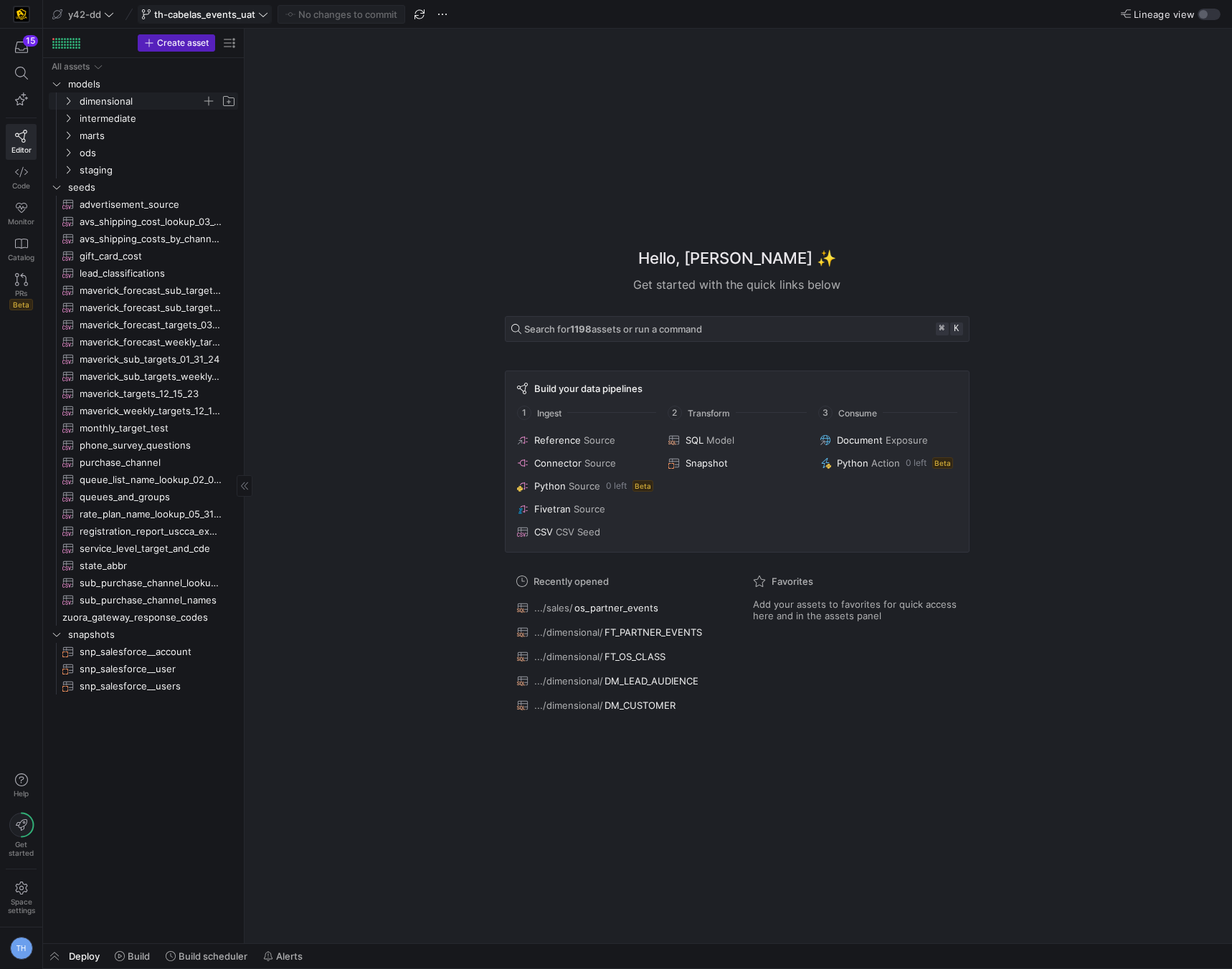
click at [128, 103] on span "dimensional" at bounding box center [141, 101] width 122 height 16
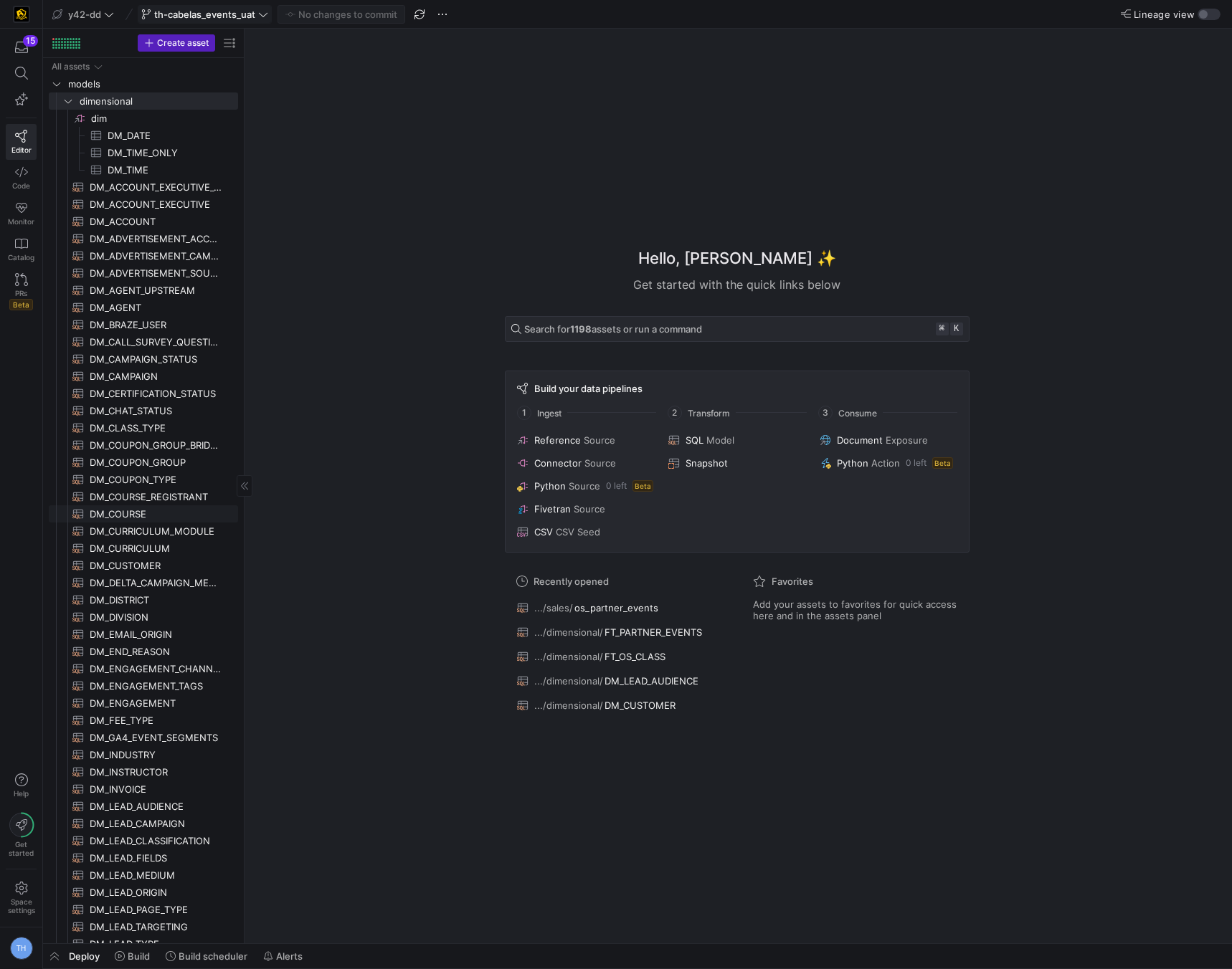
click at [149, 513] on span "DM_COURSE​​​​​​​​​​" at bounding box center [155, 514] width 132 height 16
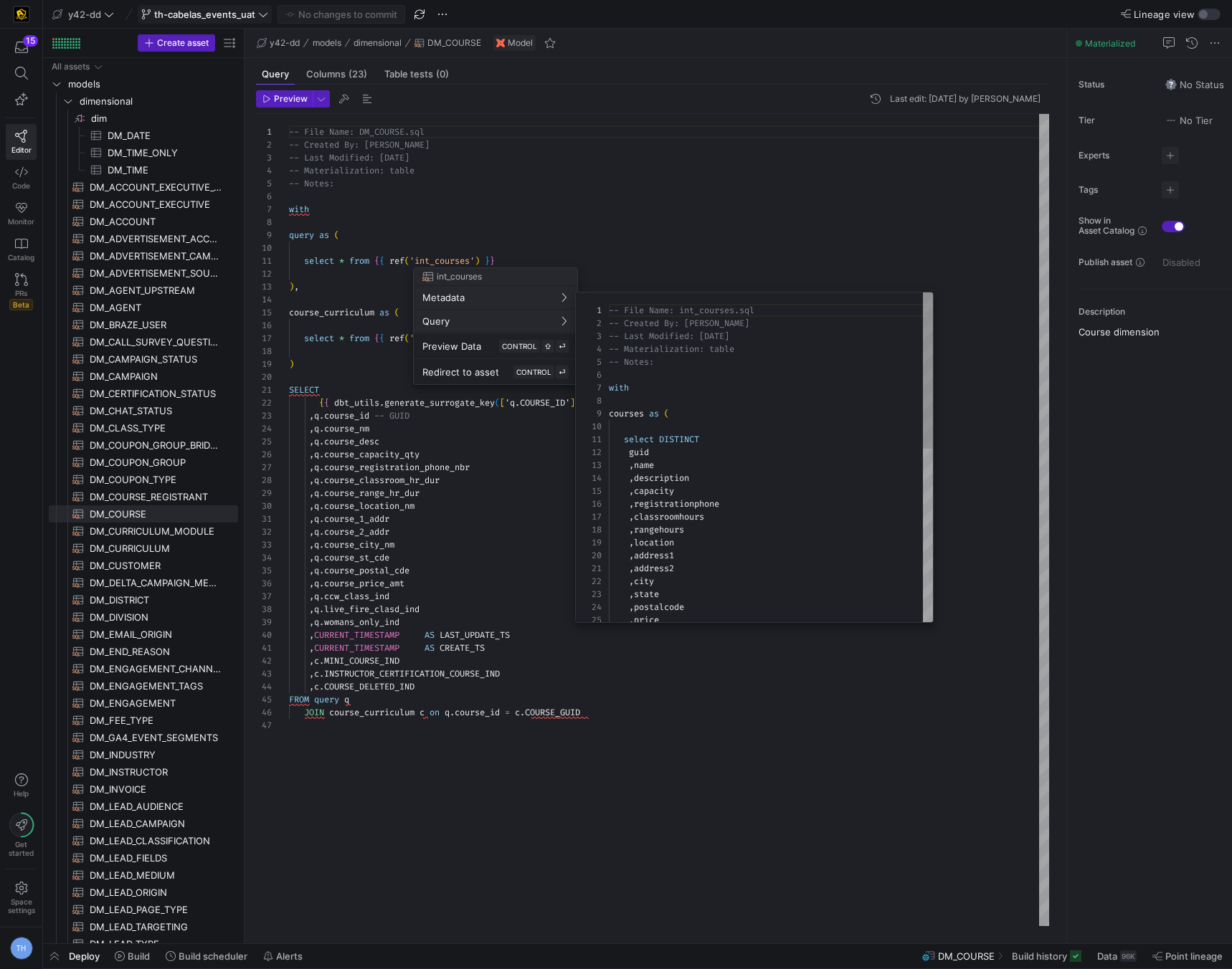
scroll to position [129, 0]
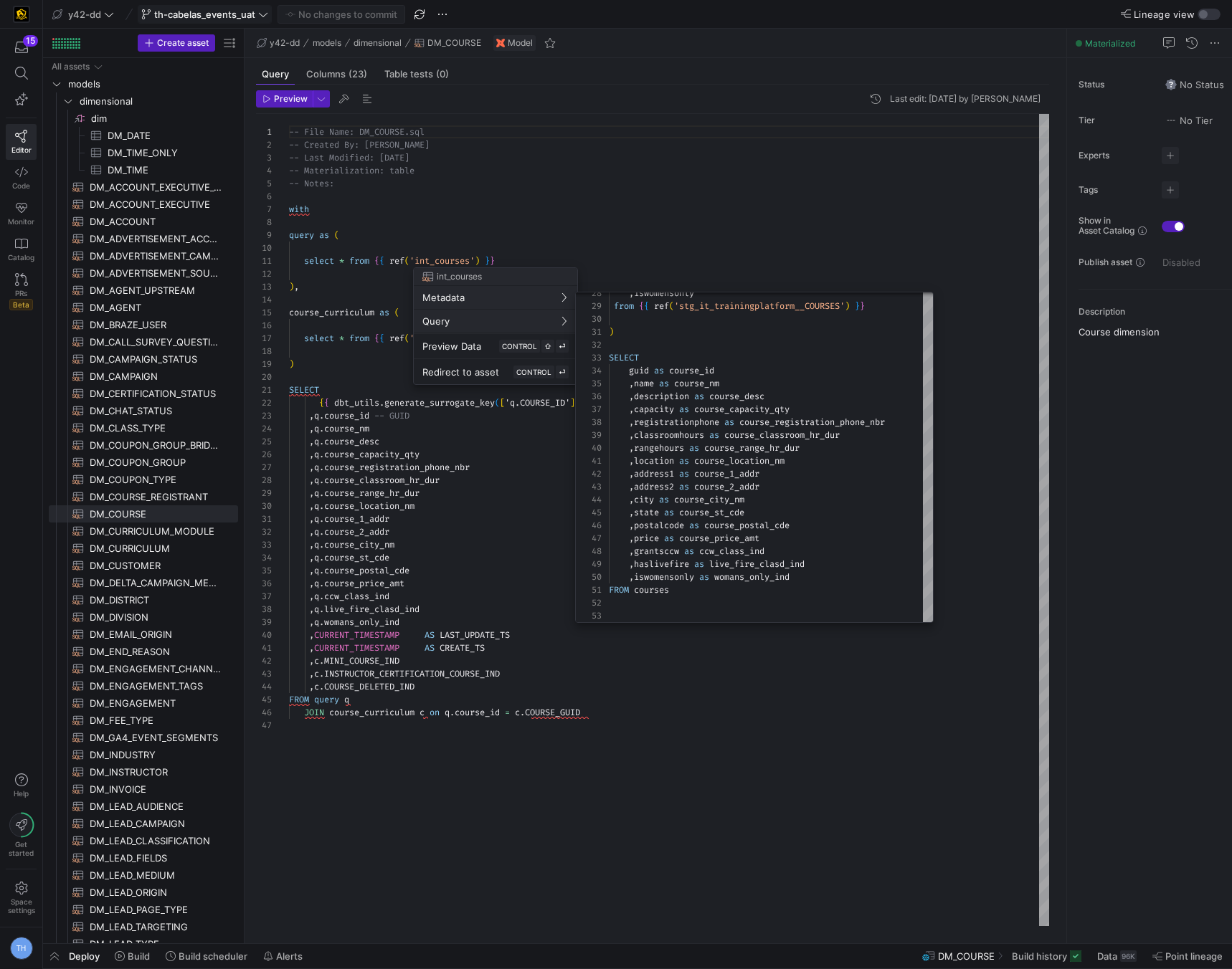
click at [771, 250] on div at bounding box center [616, 484] width 1232 height 969
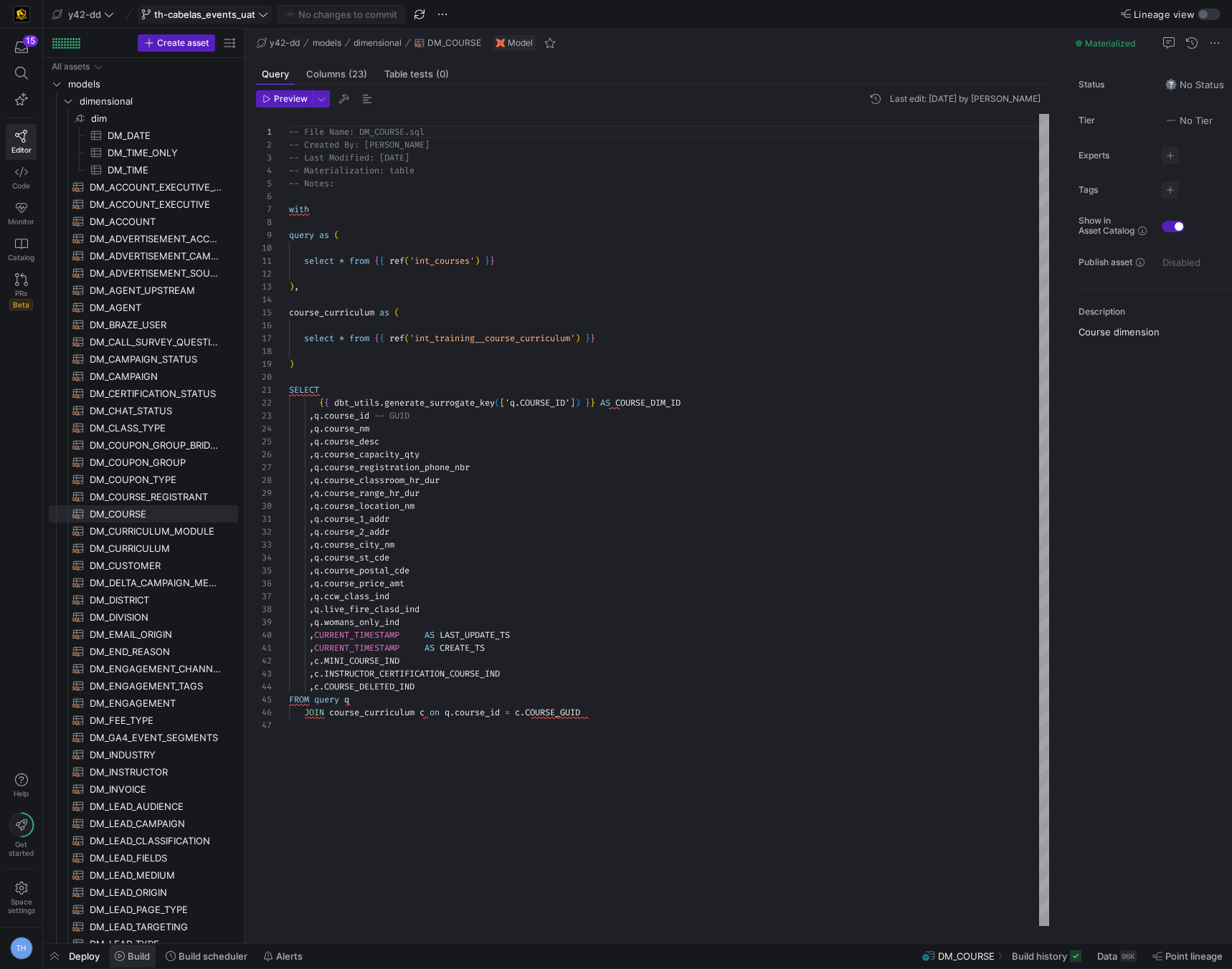
click at [144, 957] on span "Build" at bounding box center [139, 956] width 22 height 12
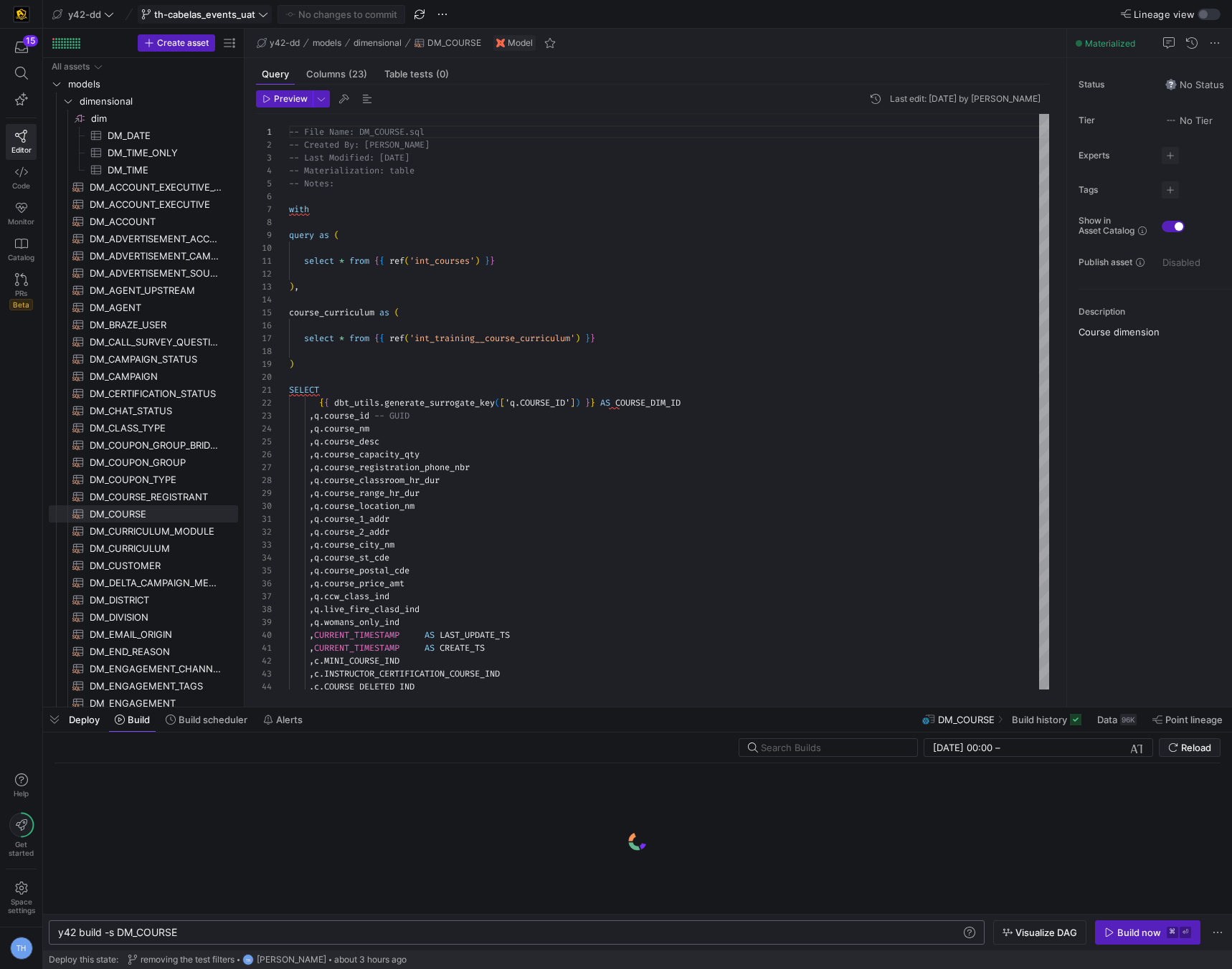
click at [202, 928] on div "y42 build -s DM_COURSE" at bounding box center [509, 933] width 903 height 12
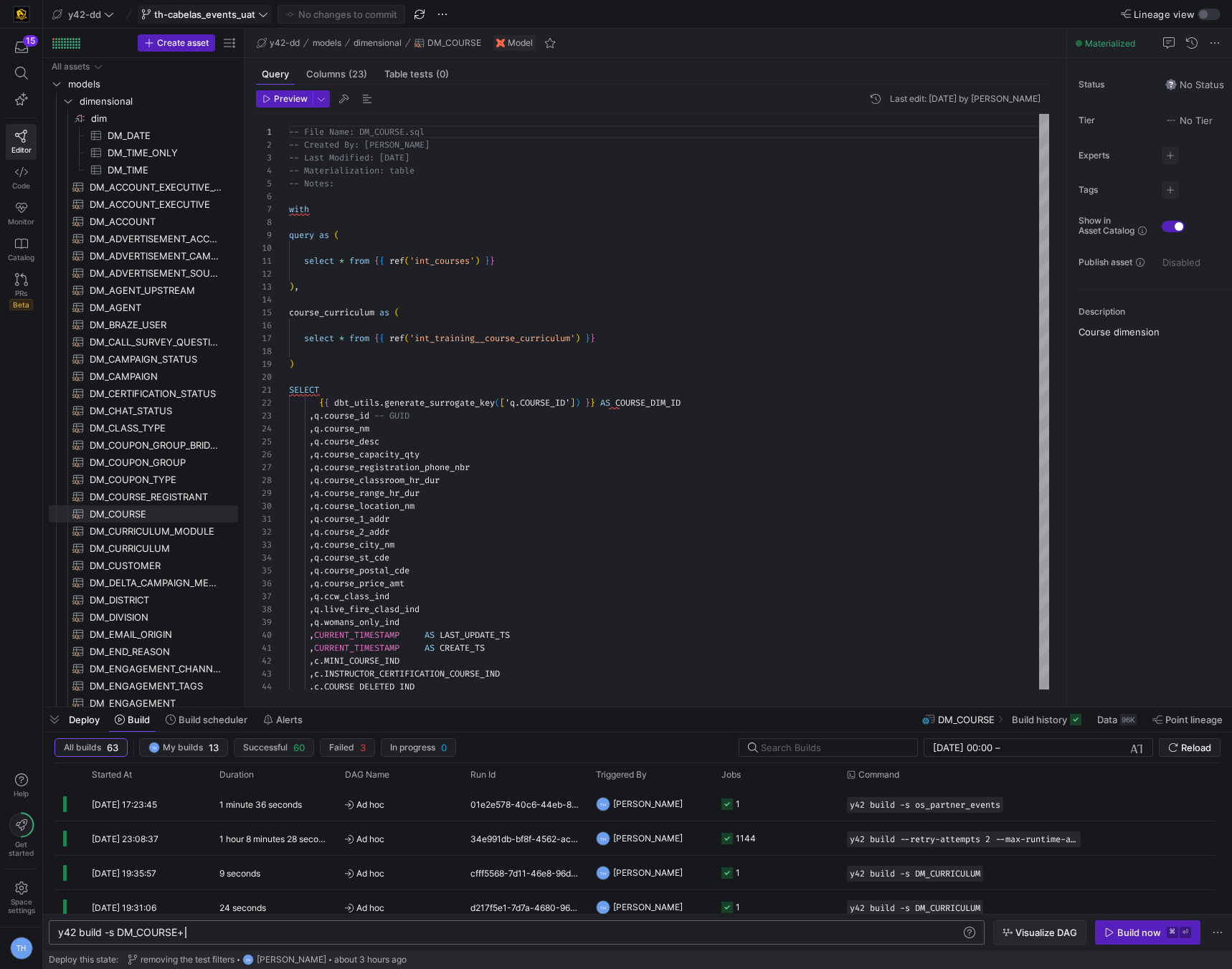
type textarea "y42 build -s DM_COURSE+"
click at [1041, 933] on span "Visualize DAG" at bounding box center [1047, 933] width 62 height 12
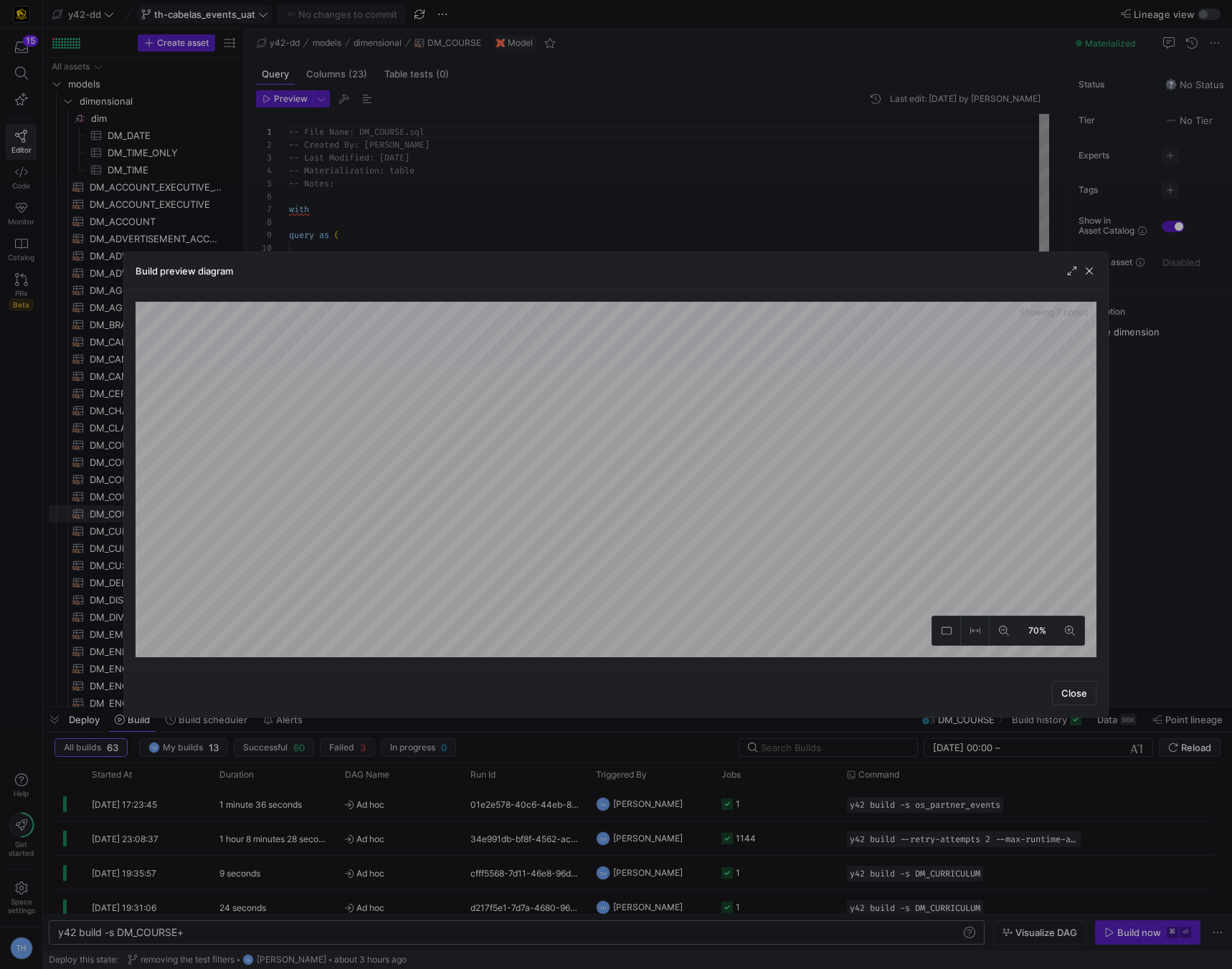
click at [748, 181] on div at bounding box center [616, 484] width 1232 height 969
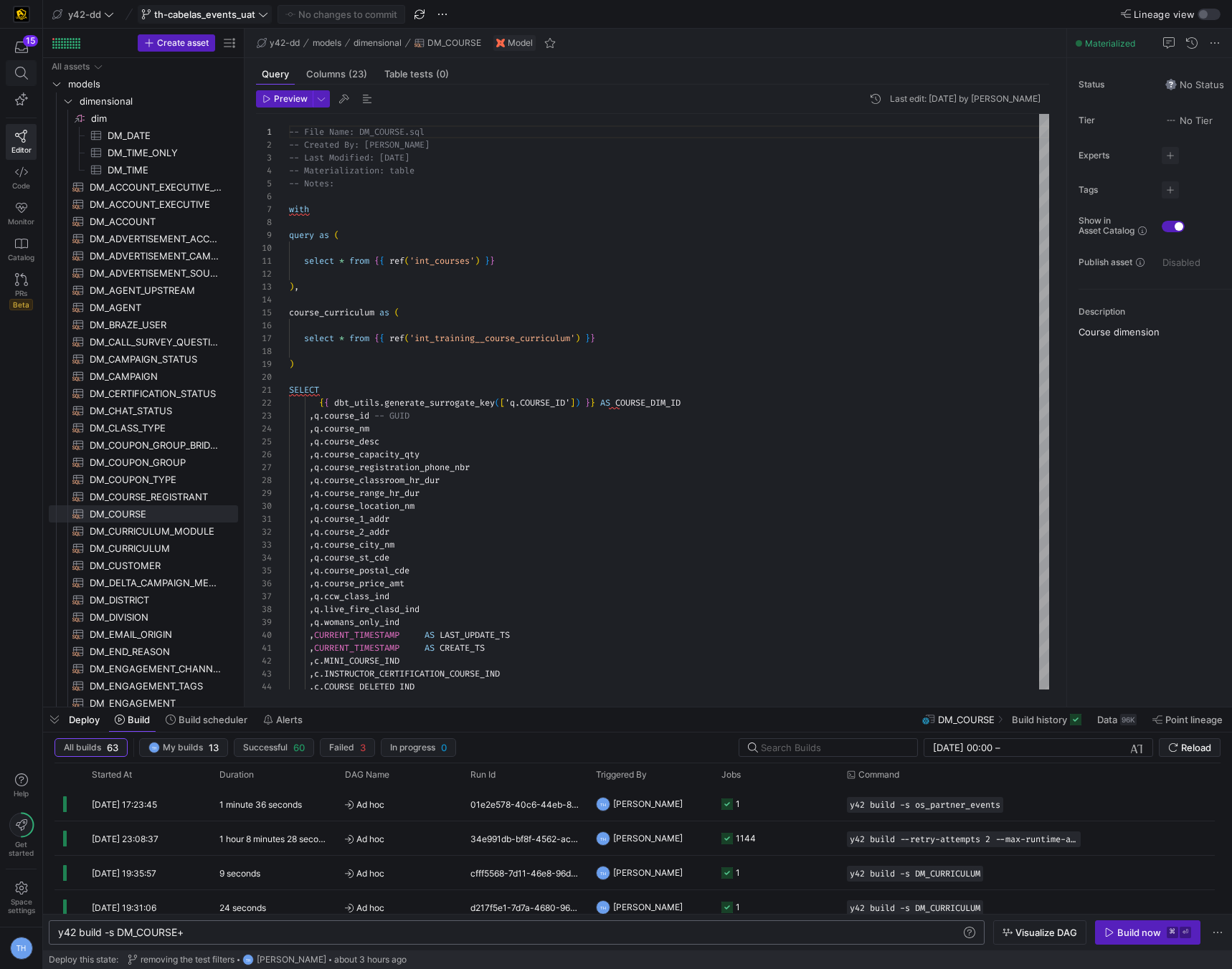
click at [25, 65] on span at bounding box center [21, 73] width 29 height 24
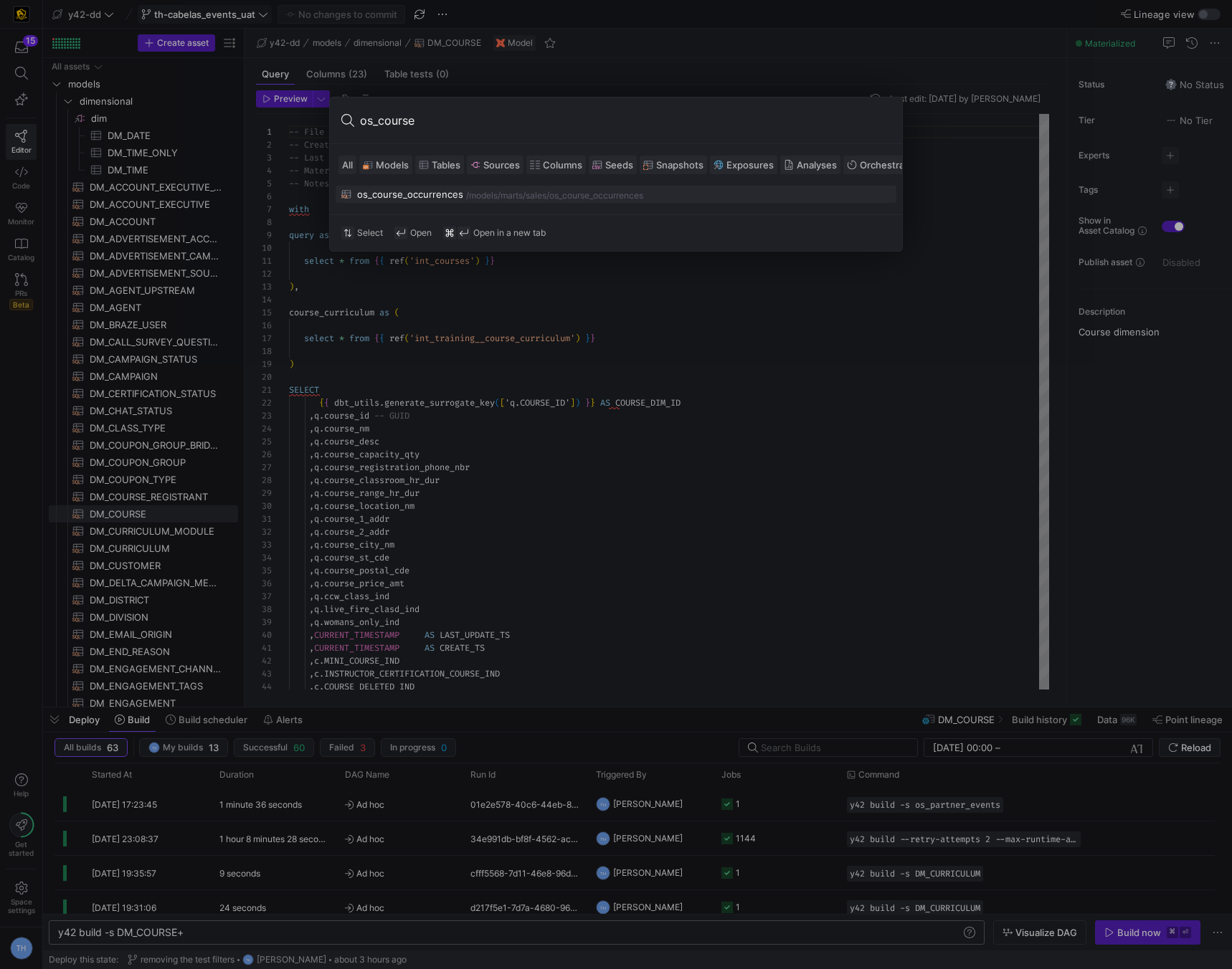
type input "os_course"
click at [412, 189] on div "os_course_occurrences" at bounding box center [409, 194] width 106 height 12
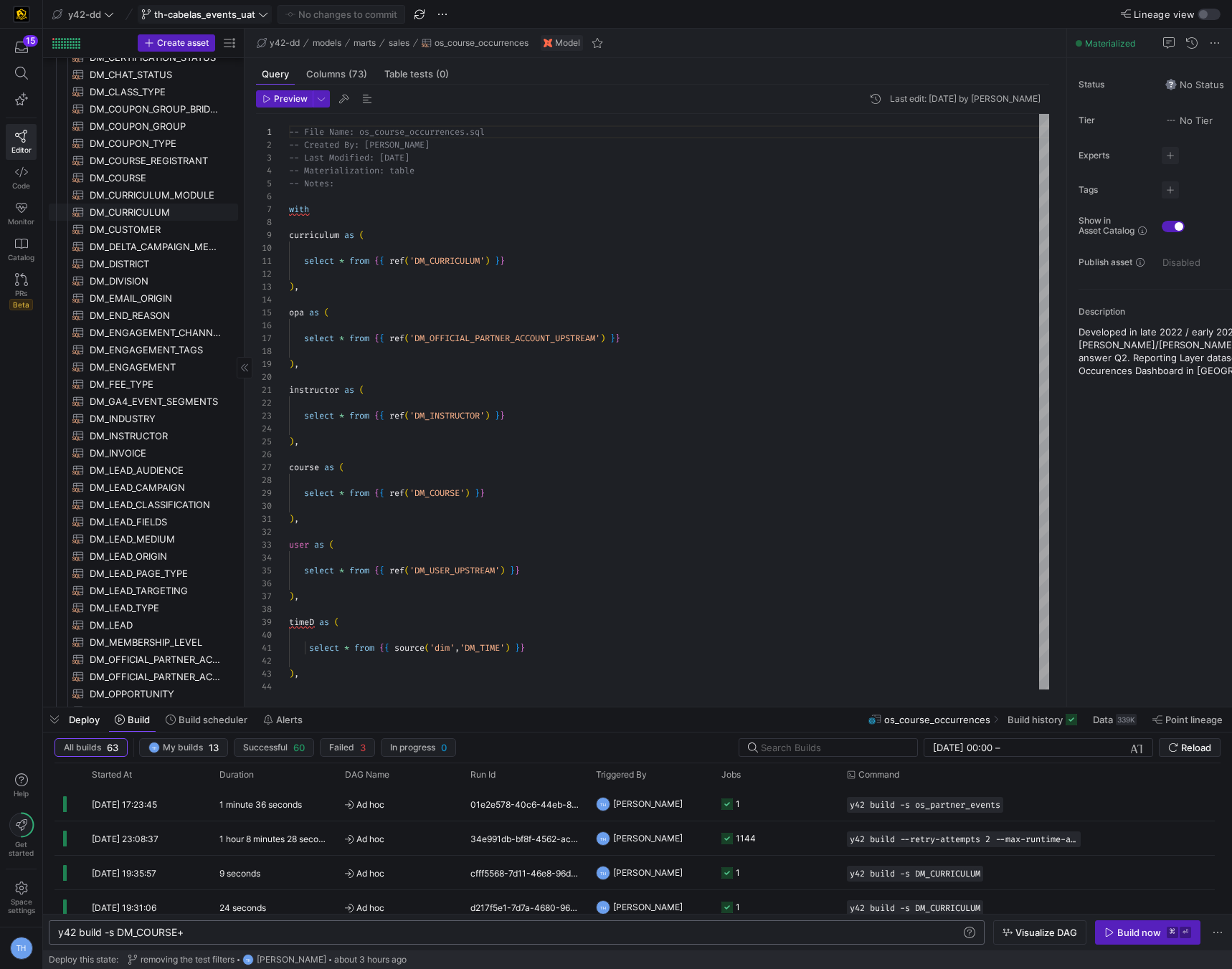
scroll to position [337, 0]
click at [160, 174] on span "DM_COURSE​​​​​​​​​​" at bounding box center [155, 177] width 132 height 16
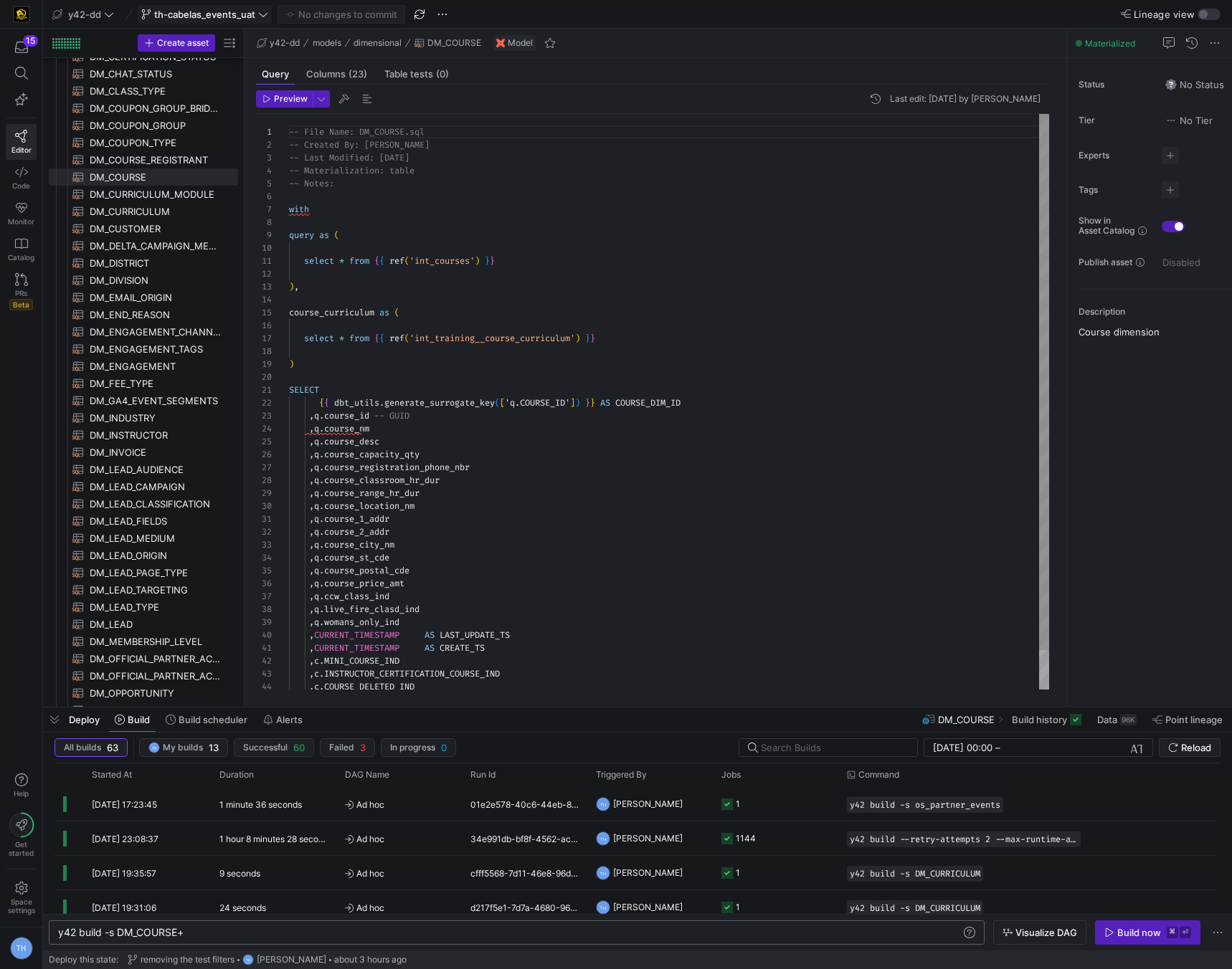
type textarea "select * from {{ ref('int_courses') }} ), course_curriculum as ( select * from …"
click at [398, 339] on div "-- File Name: DM_COURSE.sql -- Created By: Bret Harvestine -- Last Modified: 20…" at bounding box center [669, 423] width 761 height 618
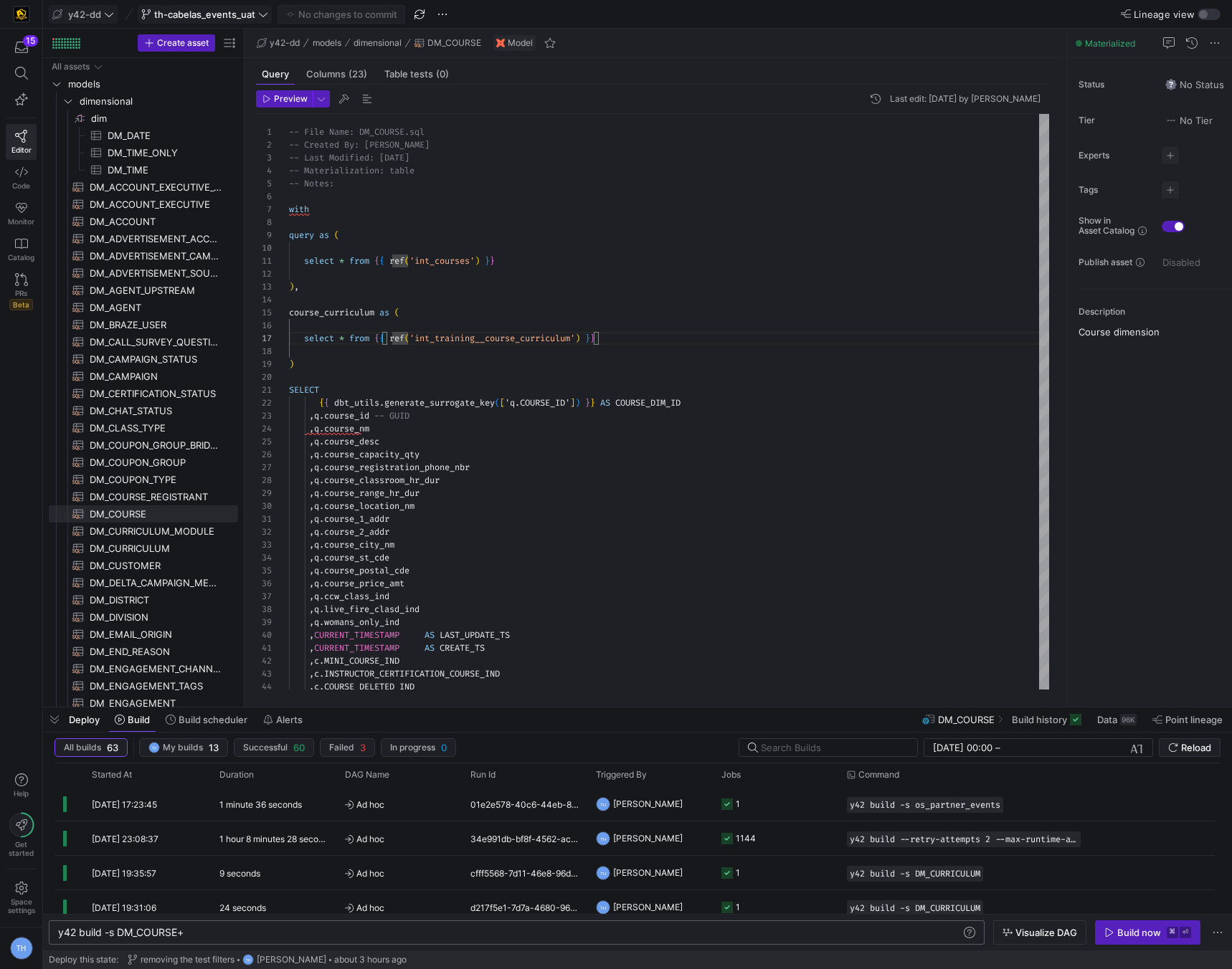
click at [106, 20] on span at bounding box center [82, 15] width 67 height 17
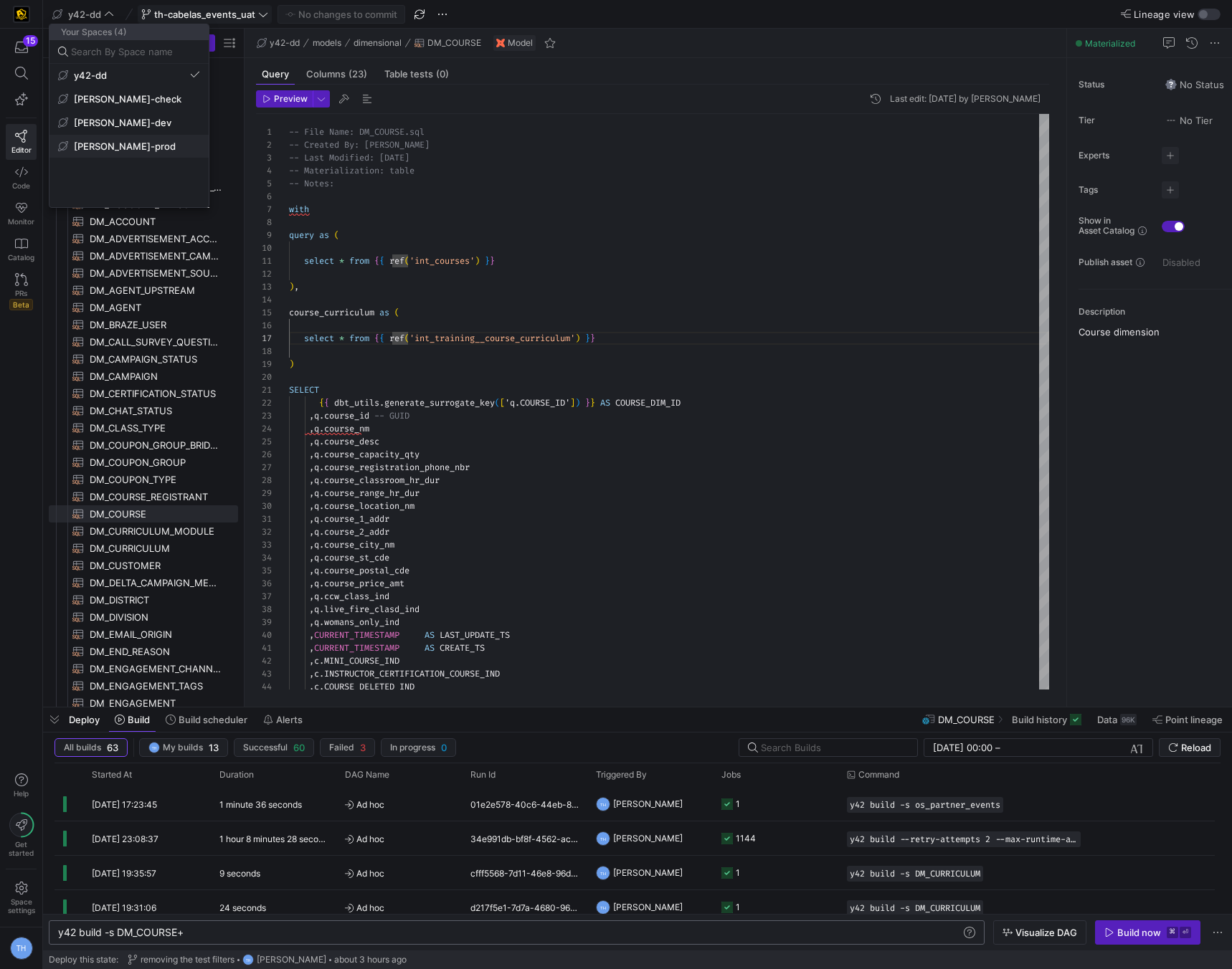
click at [123, 147] on span "[PERSON_NAME]-prod" at bounding box center [124, 146] width 102 height 12
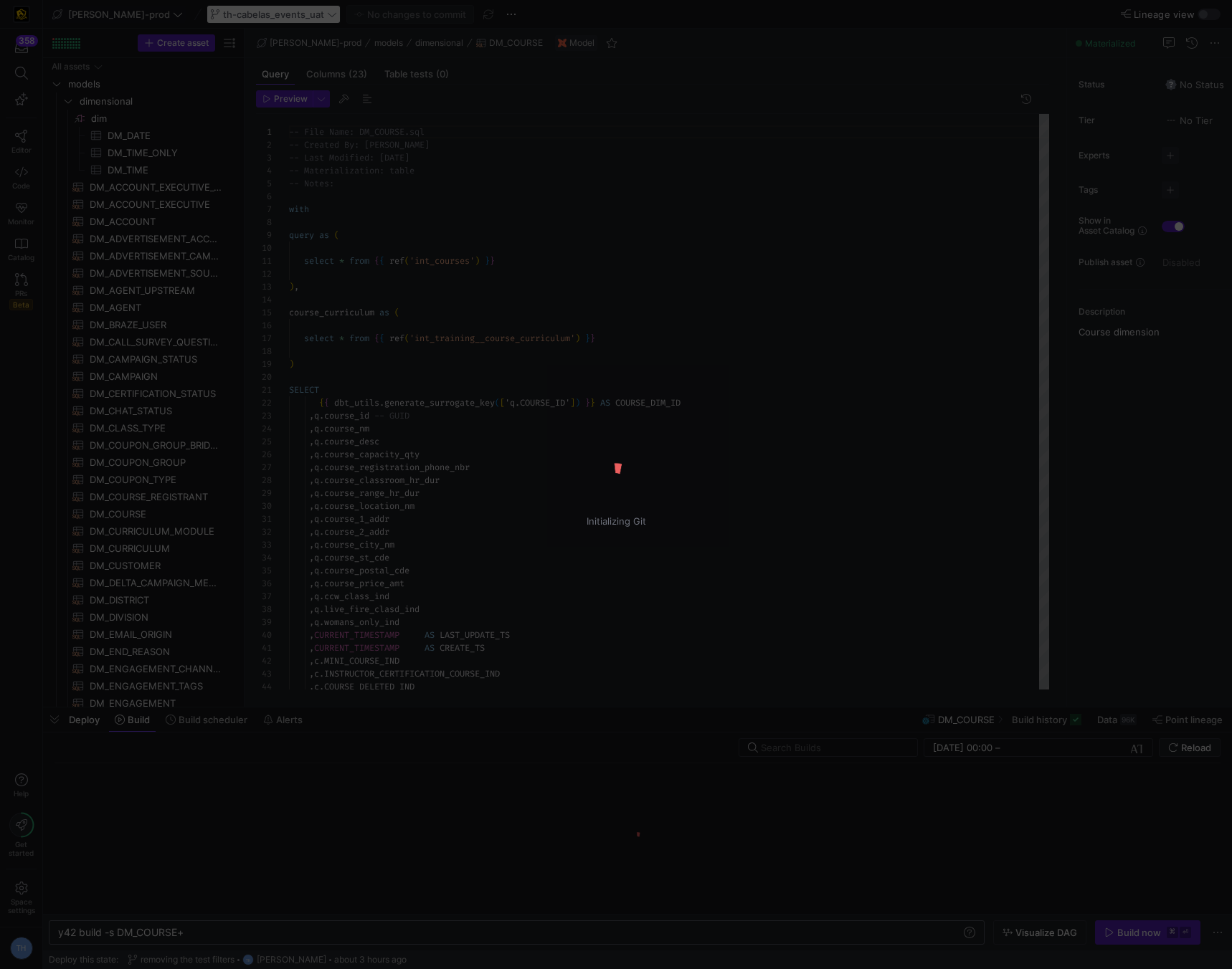
scroll to position [129, 0]
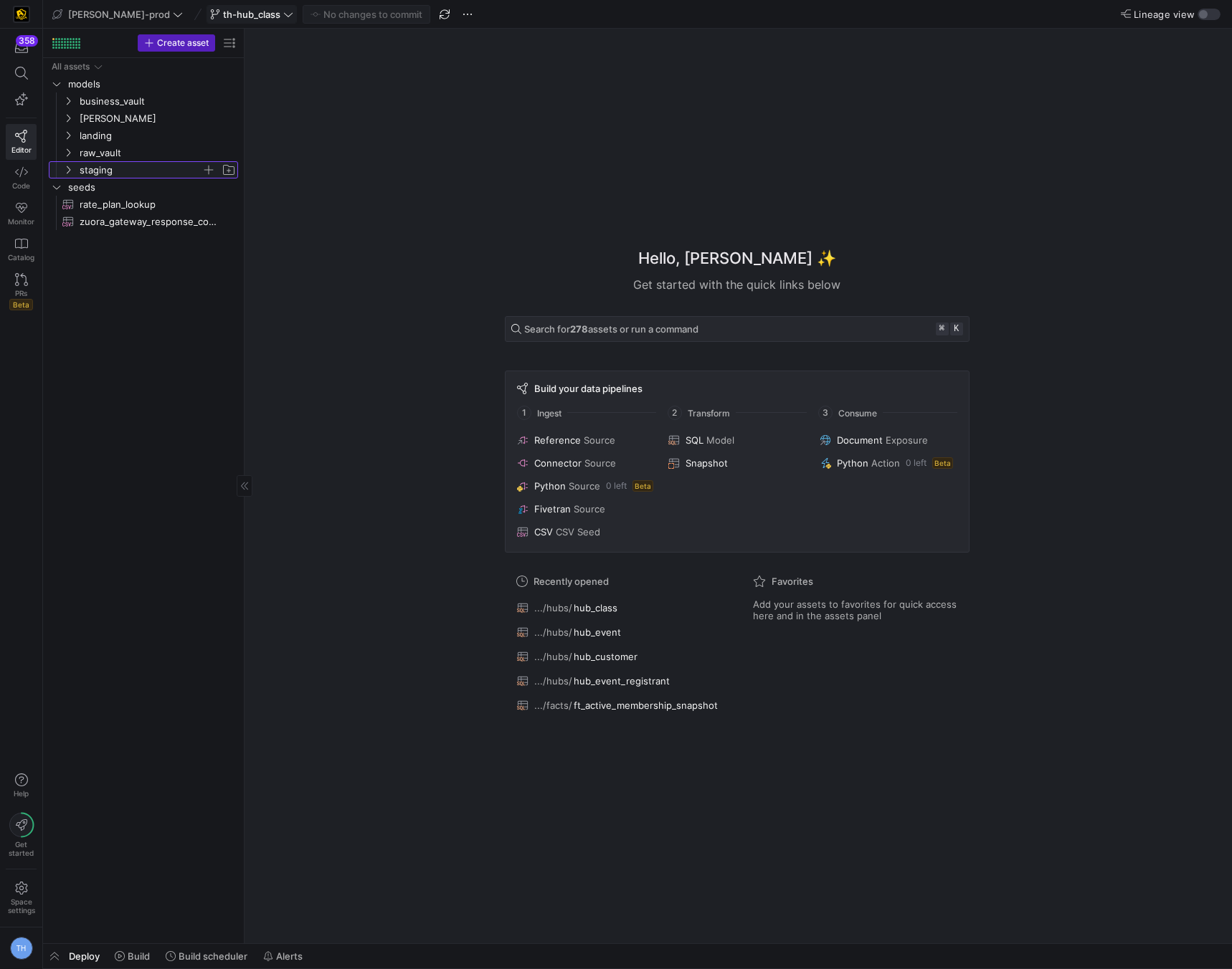
click at [121, 162] on span "staging" at bounding box center [141, 170] width 122 height 16
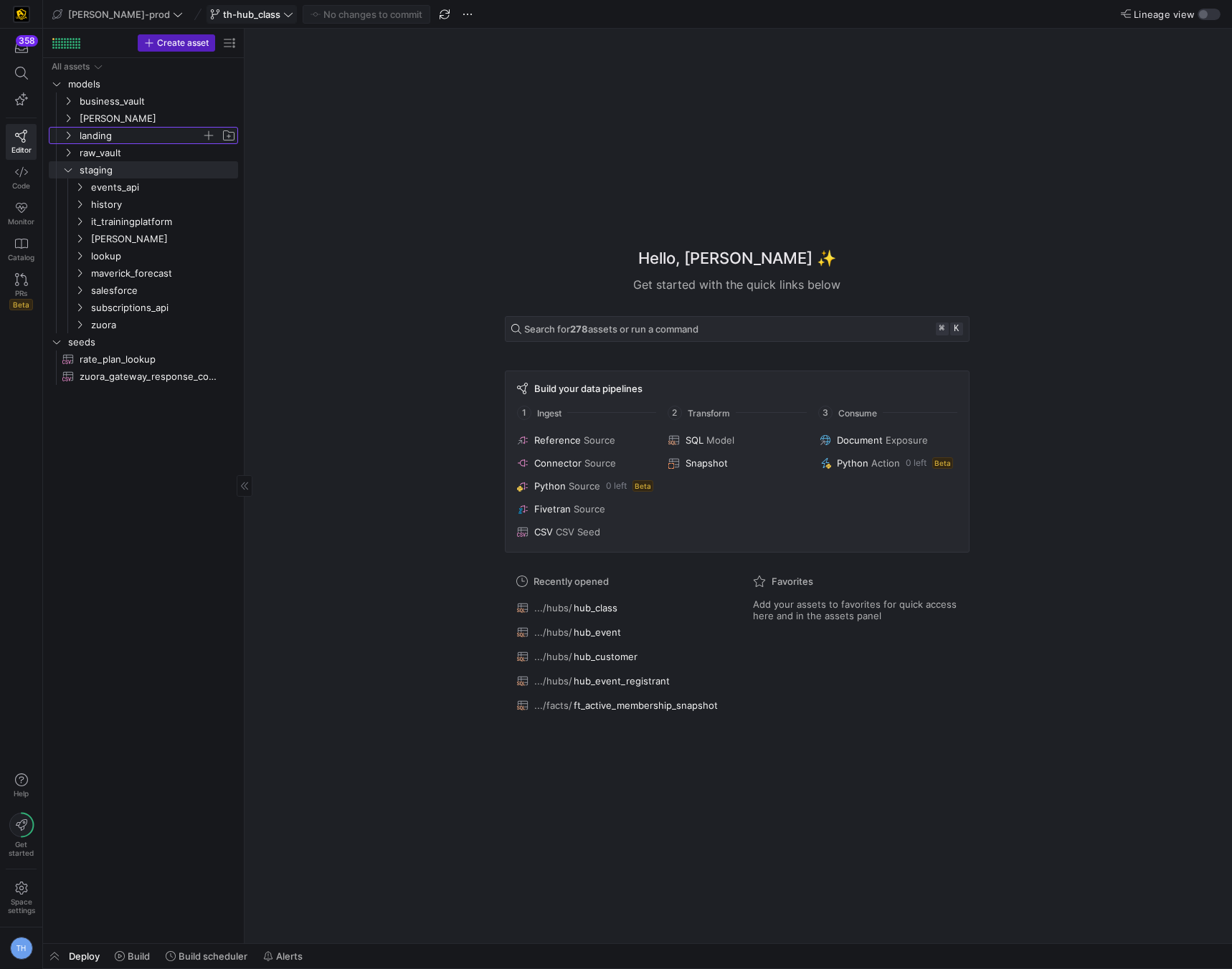
click at [131, 133] on span "landing" at bounding box center [141, 136] width 122 height 16
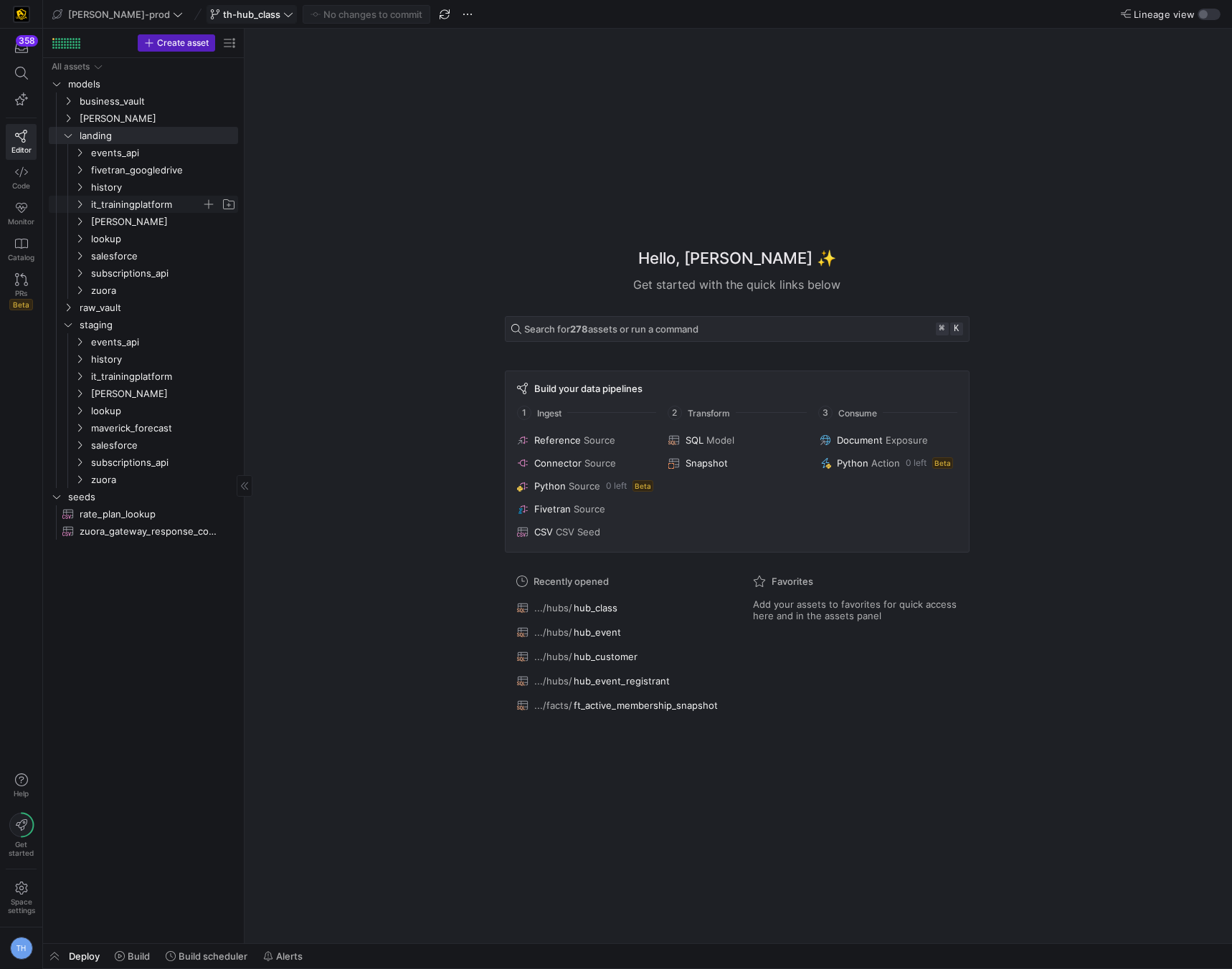
click at [151, 204] on span "it_trainingplatform" at bounding box center [146, 205] width 111 height 16
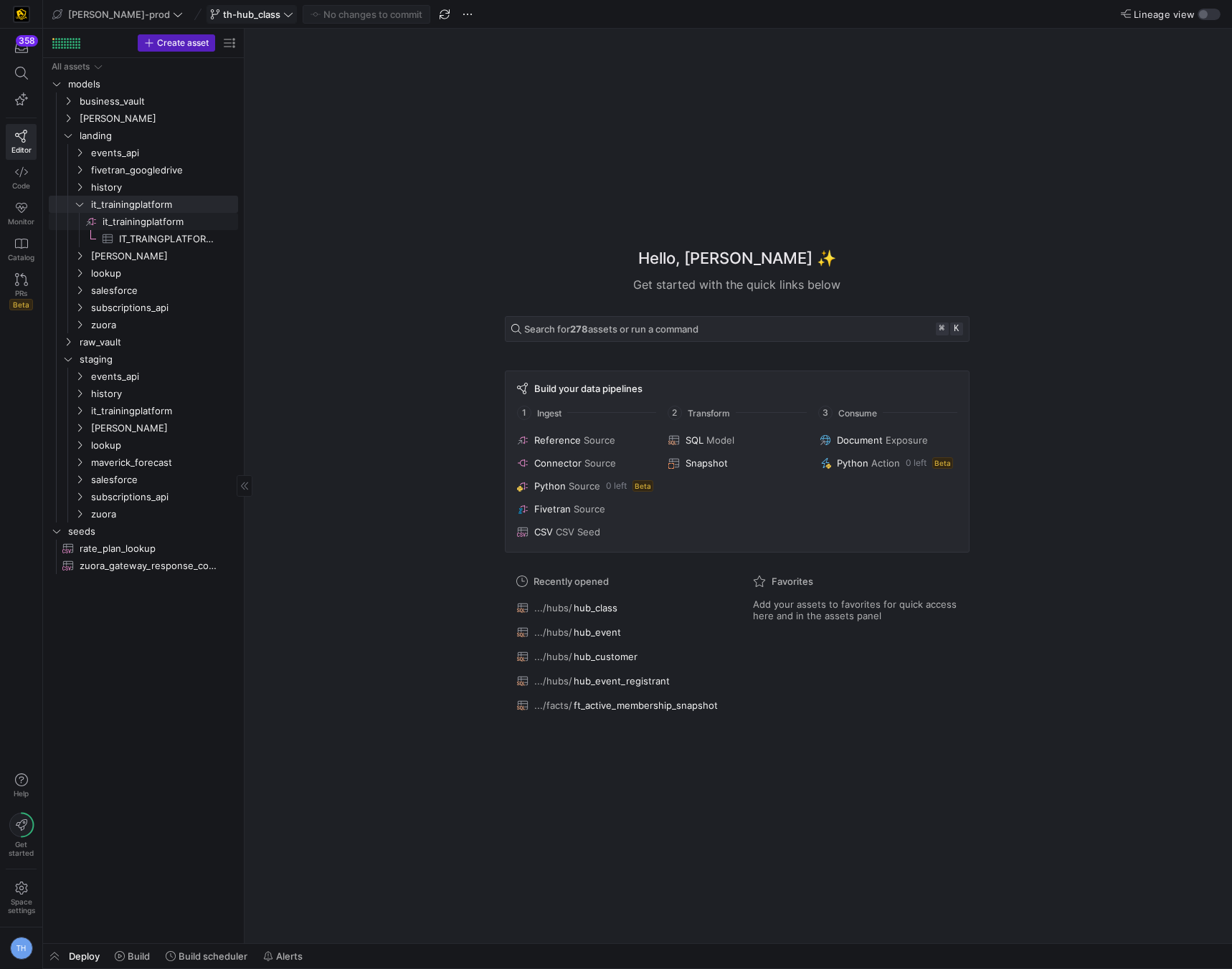
click at [149, 222] on span "it_trainingplatform​​​​​​​​" at bounding box center [169, 221] width 133 height 16
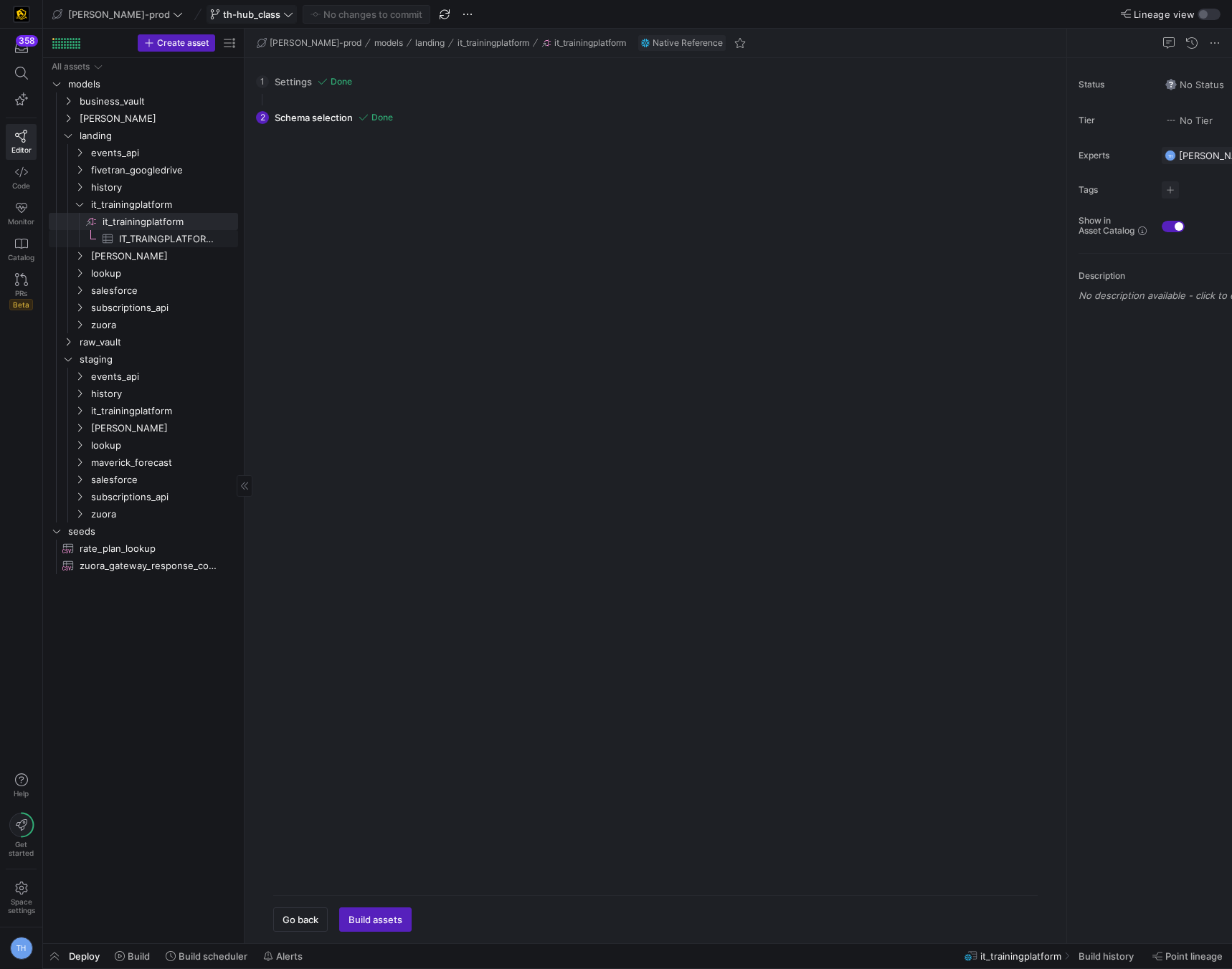
click at [150, 235] on span "IT_TRAINGPLATFORM_PRODUCTION_TRAINING_INSTRUCTORS​​​​​​​​​" at bounding box center [171, 239] width 103 height 16
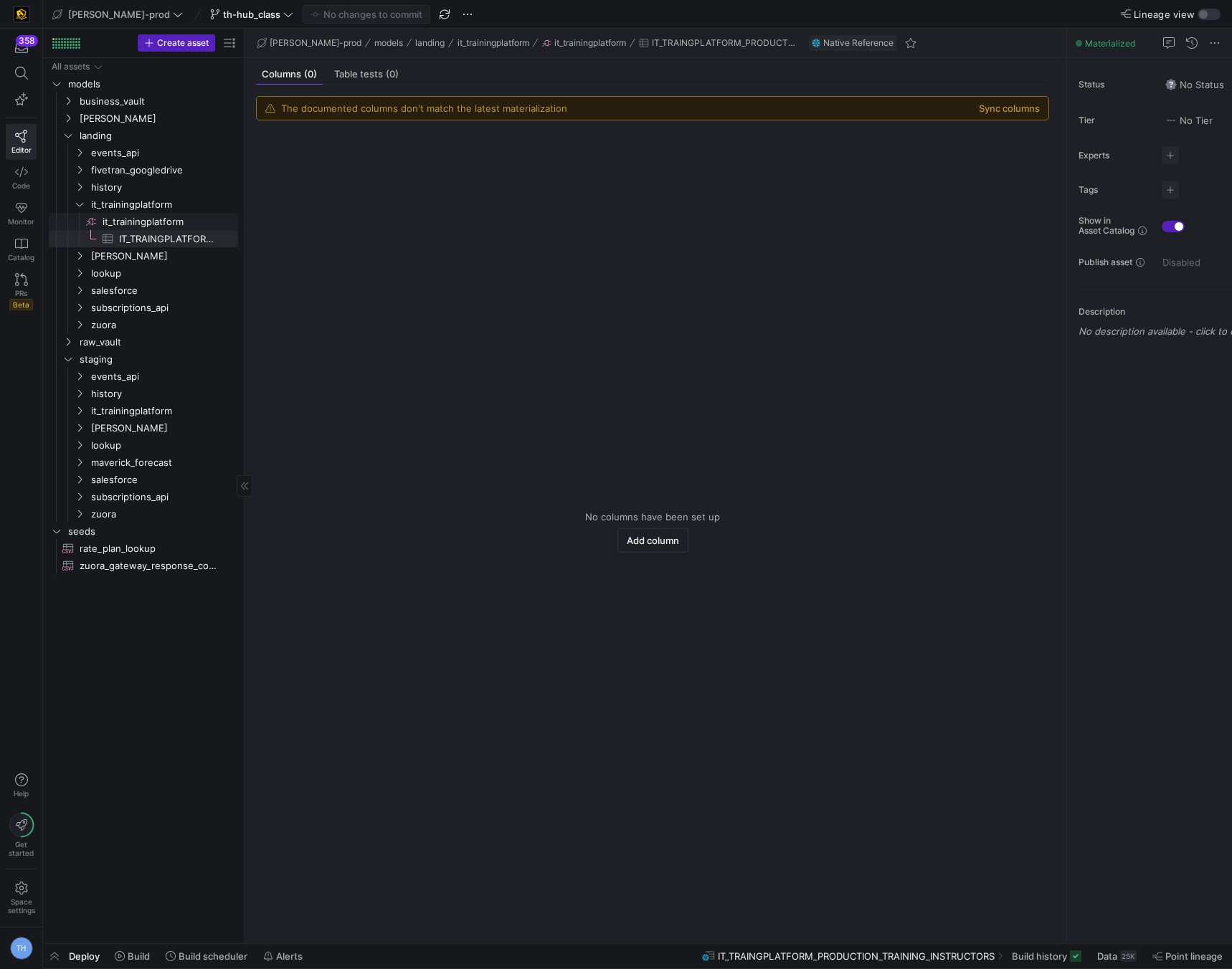
click at [150, 224] on span "it_trainingplatform​​​​​​​​" at bounding box center [169, 221] width 133 height 16
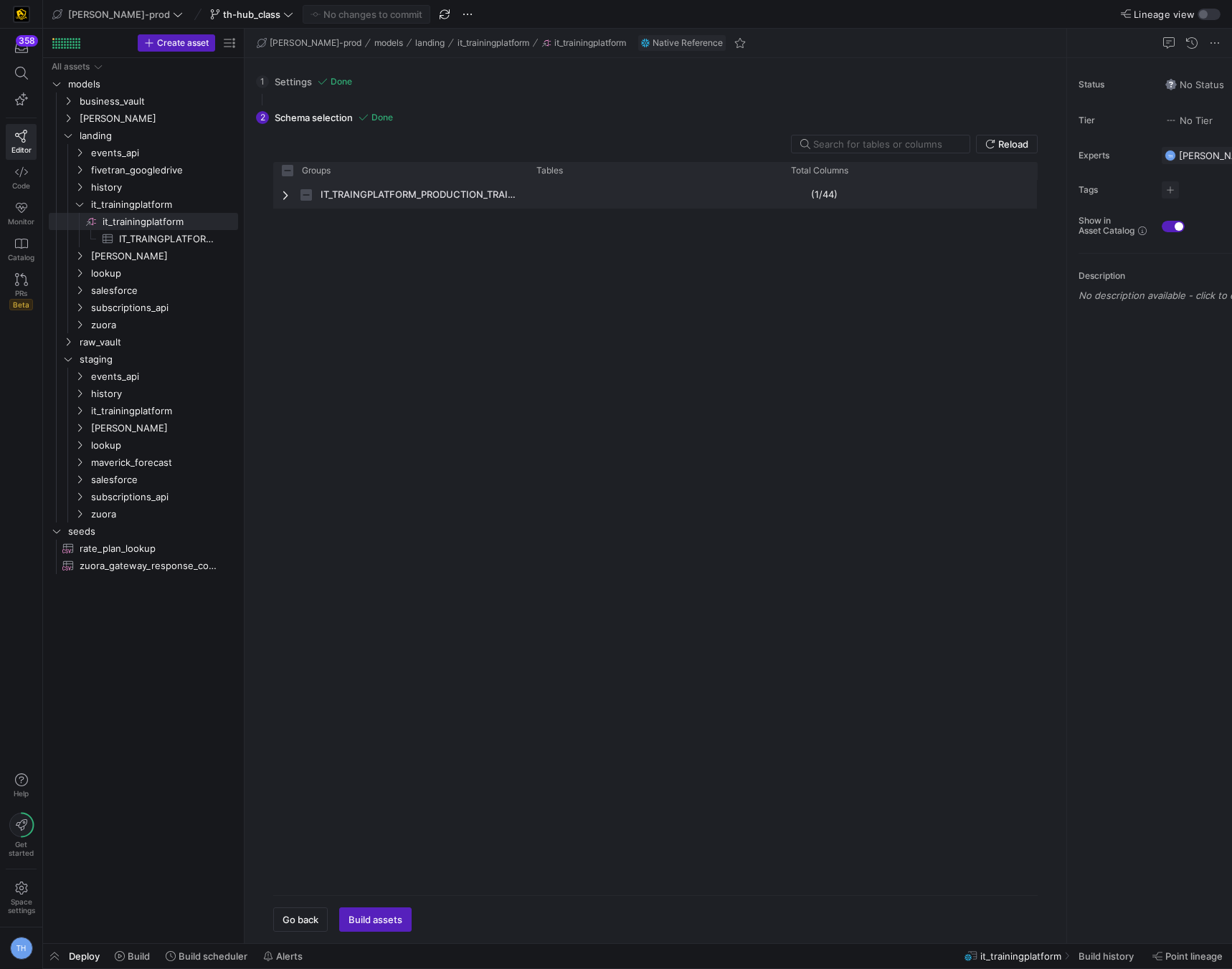
click at [367, 201] on span "IT_TRAINGPLATFORM_PRODUCTION_TRAINING" at bounding box center [418, 194] width 197 height 28
checkbox input "false"
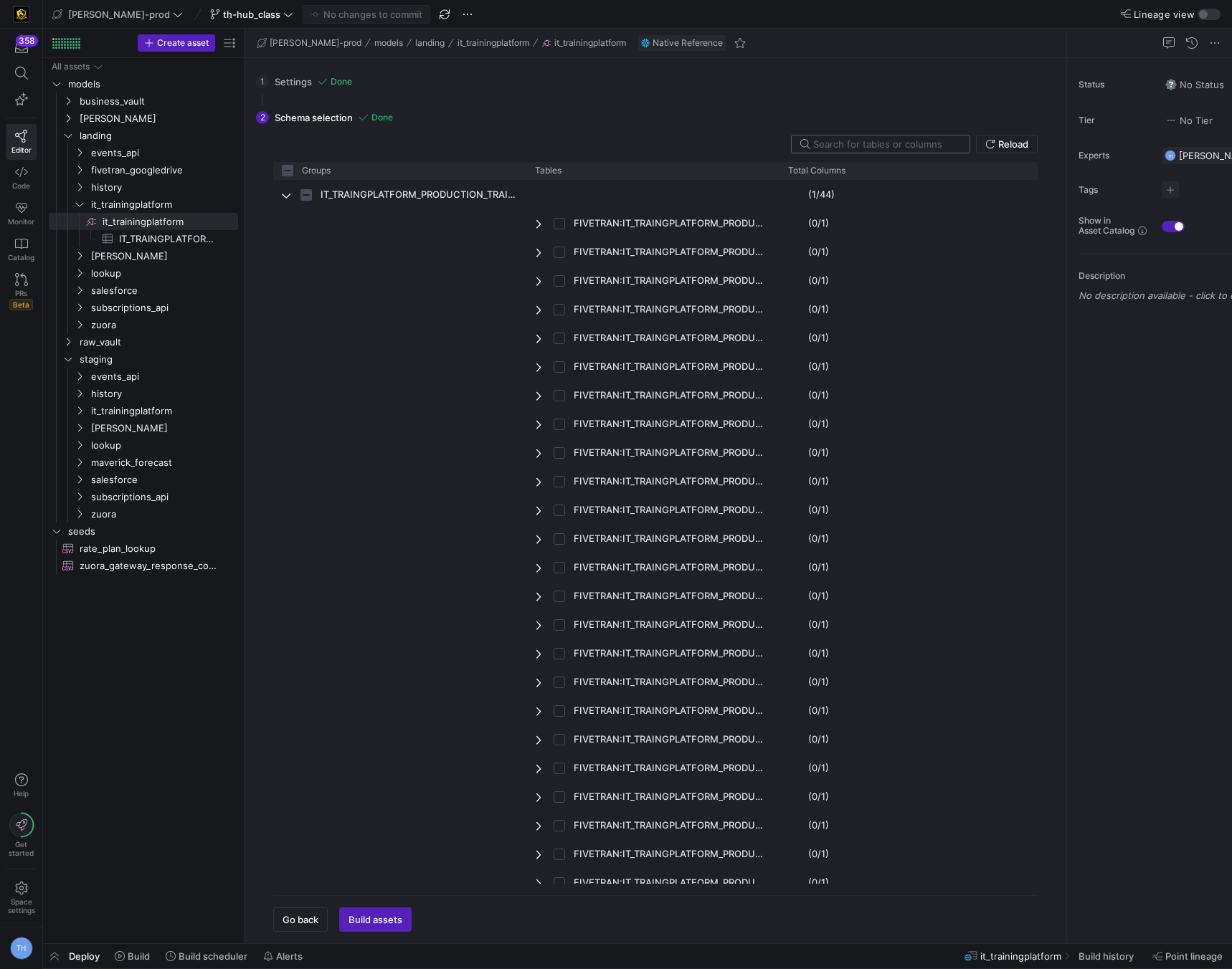
click at [878, 139] on input "text" at bounding box center [885, 145] width 145 height 12
type input "c"
checkbox input "false"
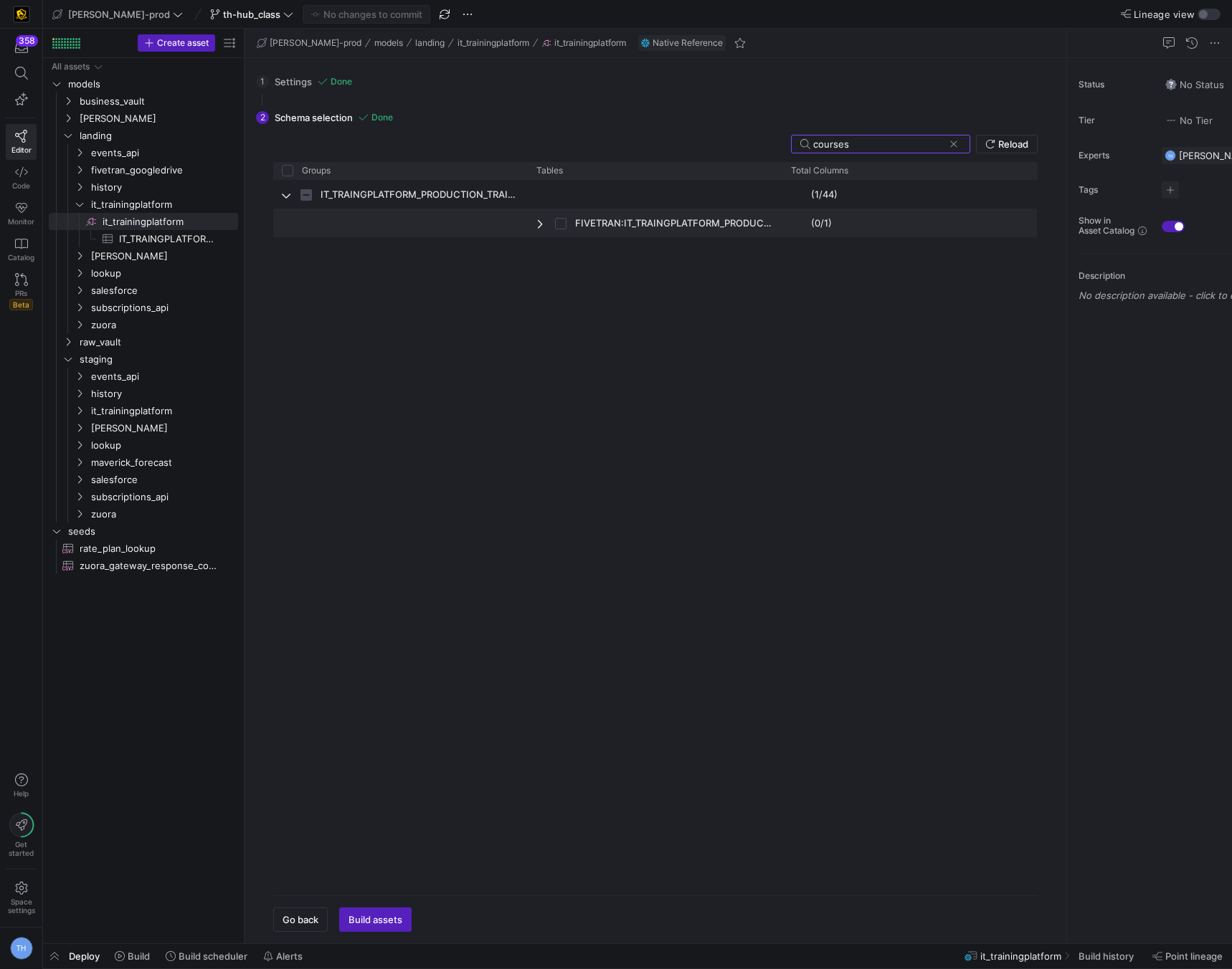
type input "courses"
click at [563, 224] on input "Press Space to toggle row selection (unchecked)" at bounding box center [561, 224] width 12 height 12
checkbox input "true"
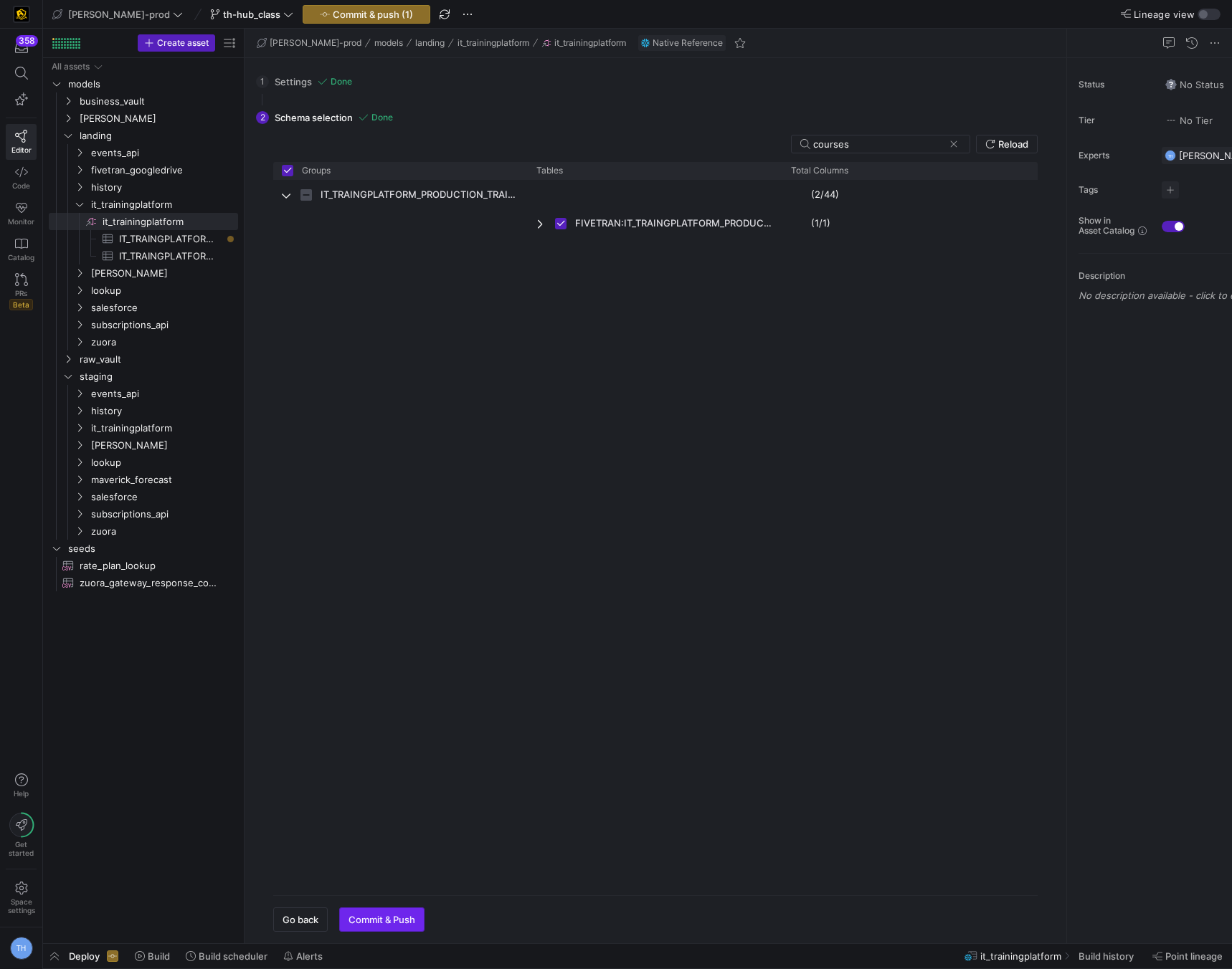
click at [373, 918] on span "Commit & Push" at bounding box center [381, 920] width 67 height 12
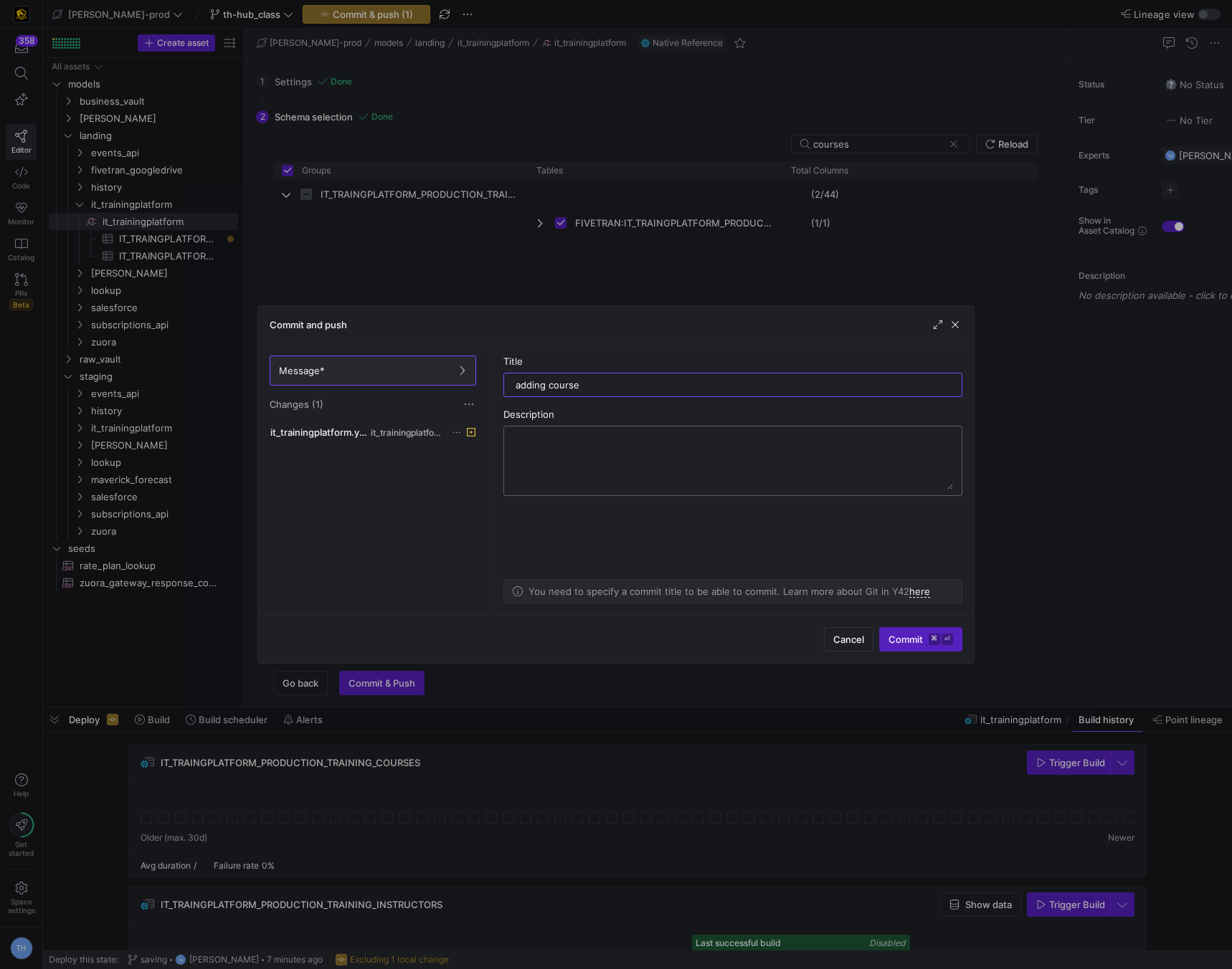
type input "adding courses"
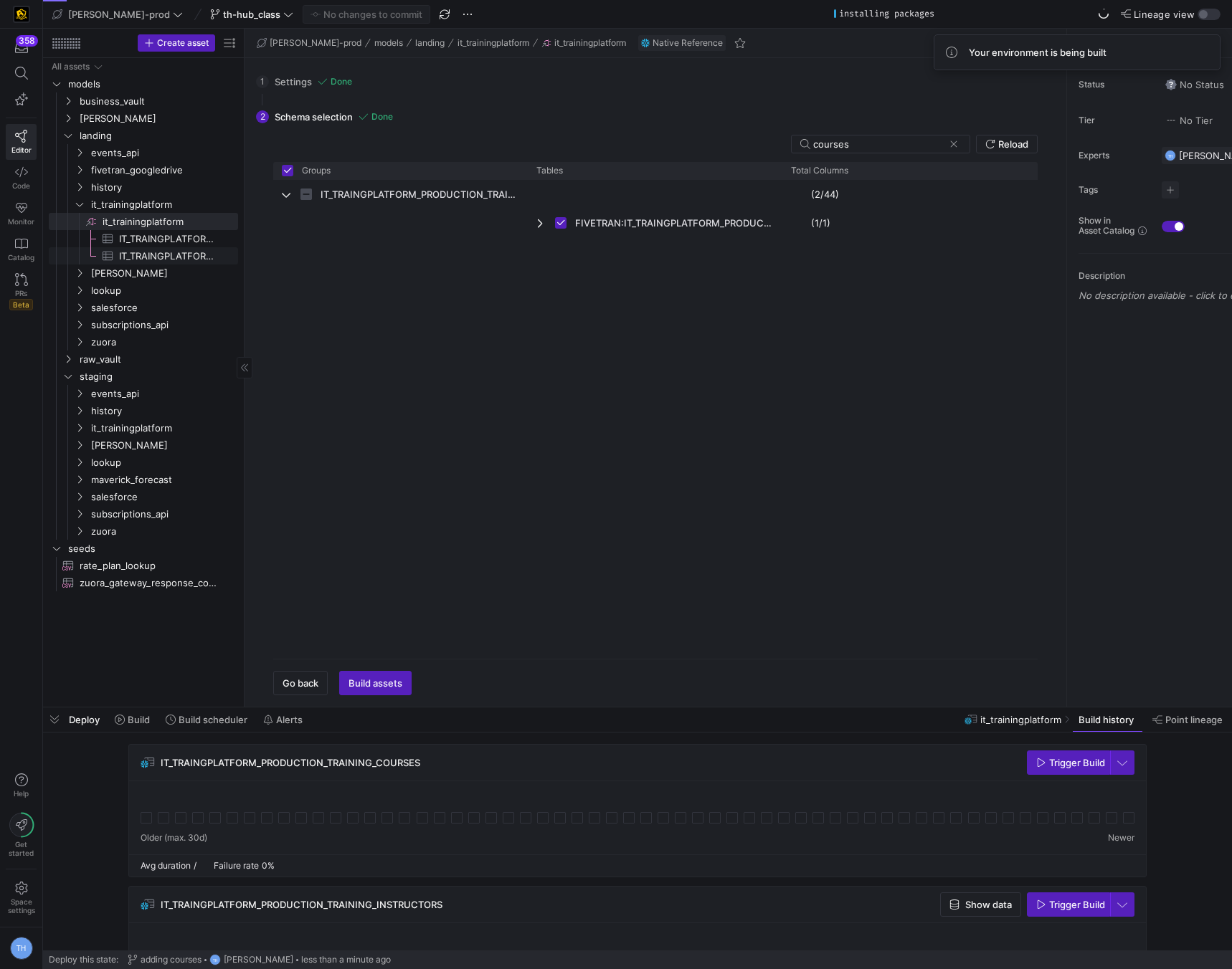
click at [140, 261] on span "IT_TRAINGPLATFORM_PRODUCTION_TRAINING_INSTRUCTORS​​​​​​​​​" at bounding box center [171, 256] width 103 height 16
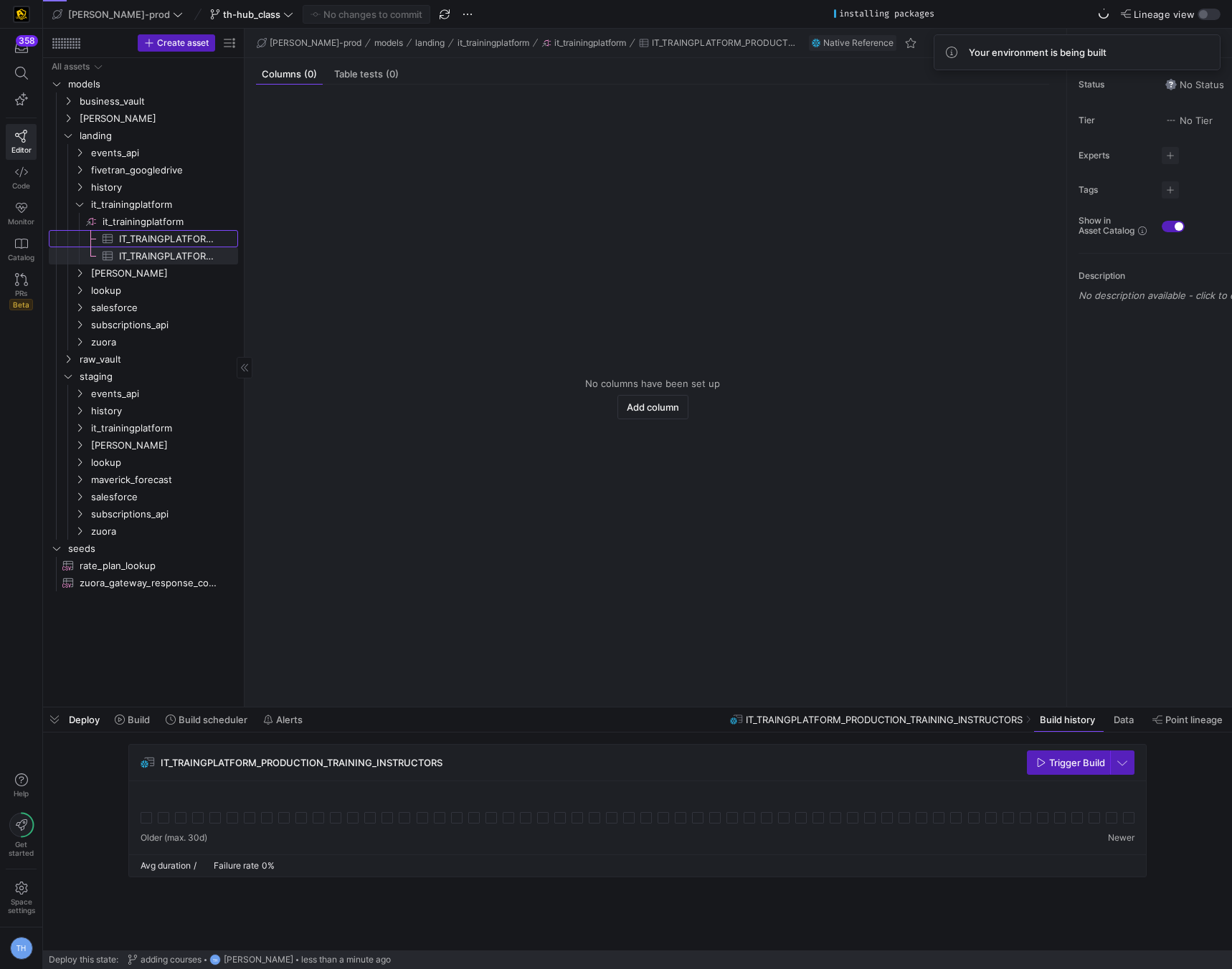
click at [150, 242] on span "IT_TRAINGPLATFORM_PRODUCTION_TRAINING_COURSES​​​​​​​​​" at bounding box center [171, 239] width 103 height 16
click at [151, 254] on span "IT_TRAINGPLATFORM_PRODUCTION_TRAINING_INSTRUCTORS​​​​​​​​​" at bounding box center [171, 256] width 103 height 16
click at [151, 239] on span "IT_TRAINGPLATFORM_PRODUCTION_TRAINING_COURSES​​​​​​​​​" at bounding box center [171, 239] width 103 height 16
click at [163, 243] on span "IT_TRAINGPLATFORM_PRODUCTION_TRAINING_COURSES​​​​​​​​​" at bounding box center [171, 239] width 103 height 16
click at [354, 78] on span "Table tests (0)" at bounding box center [366, 75] width 65 height 10
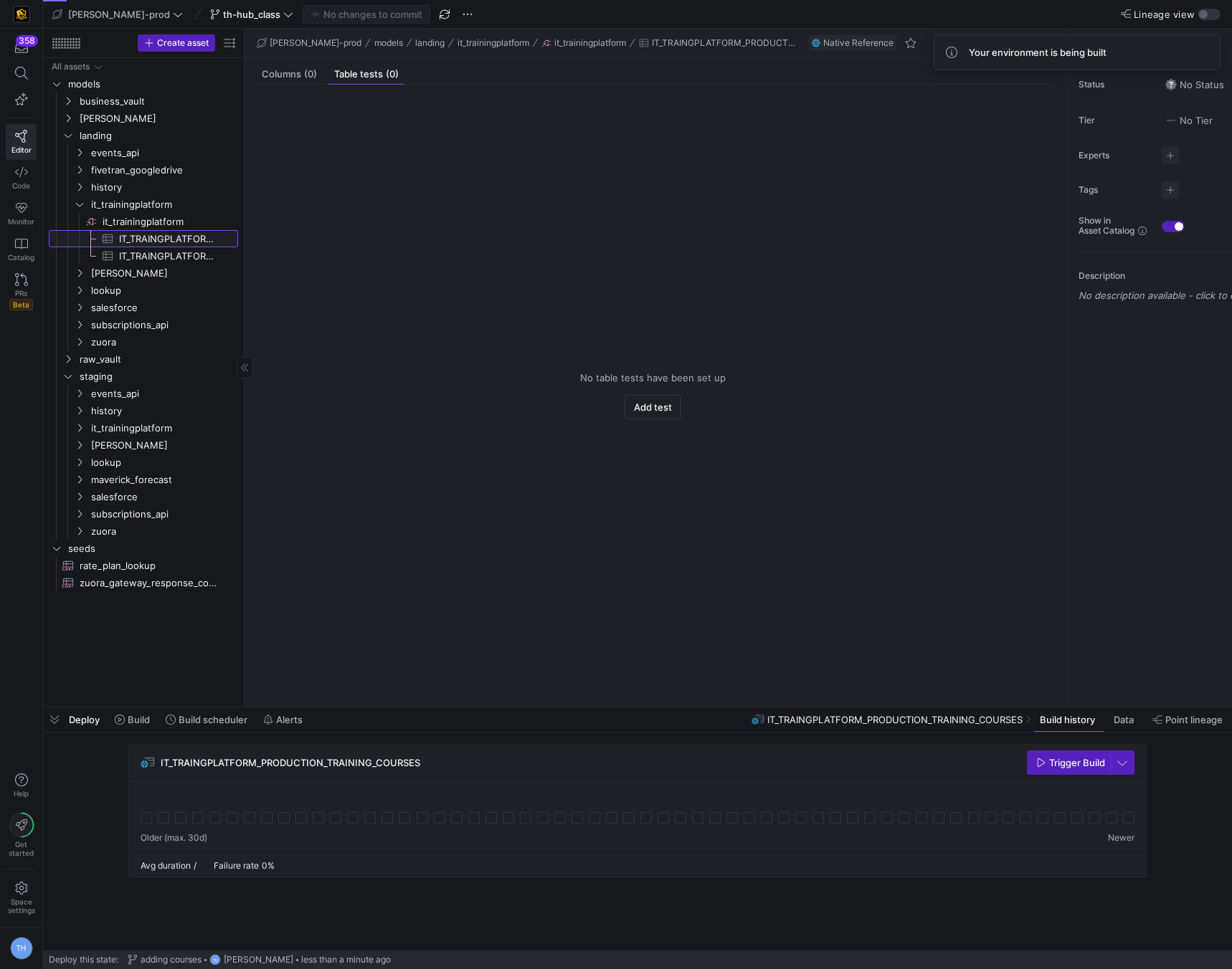
click at [151, 238] on span "IT_TRAINGPLATFORM_PRODUCTION_TRAINING_COURSES​​​​​​​​​" at bounding box center [171, 239] width 103 height 16
click at [152, 257] on span "IT_TRAINGPLATFORM_PRODUCTION_TRAINING_INSTRUCTORS​​​​​​​​​" at bounding box center [171, 256] width 103 height 16
click at [140, 429] on span "it_trainingplatform" at bounding box center [146, 428] width 111 height 16
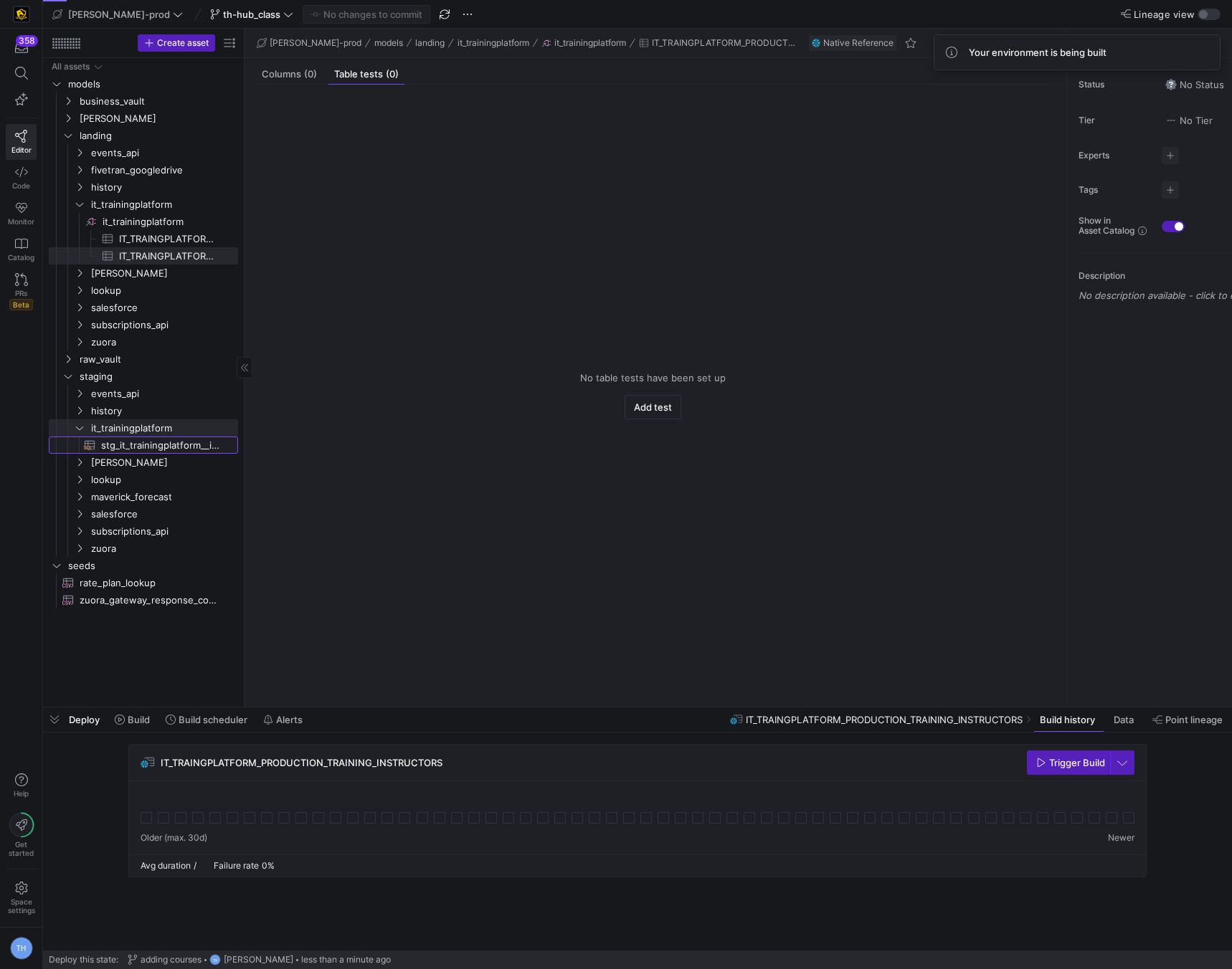
click at [136, 447] on span "stg_it_trainingplatform__instructors​​​​​​​​​​" at bounding box center [161, 445] width 120 height 16
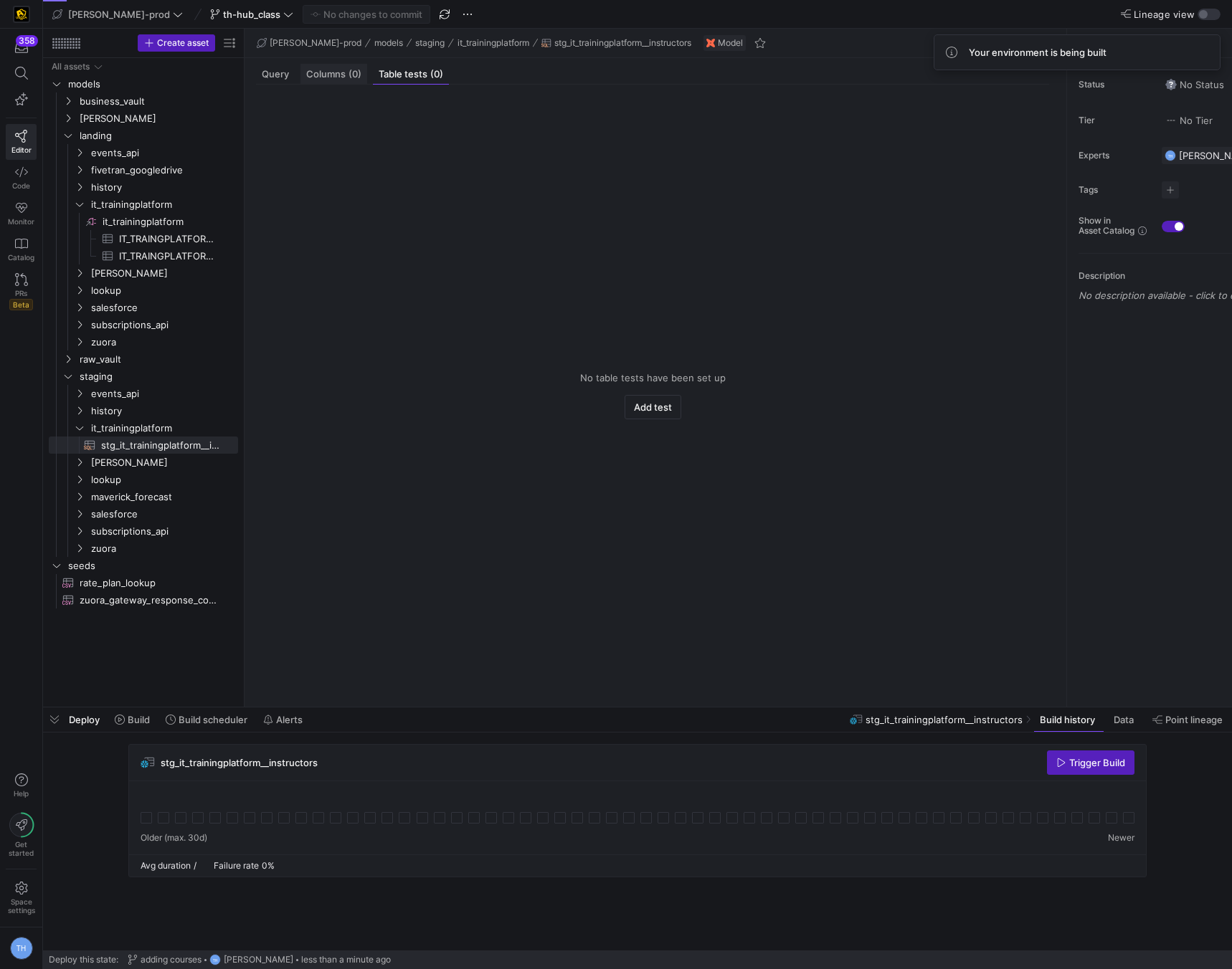
click at [342, 82] on div "Columns (0)" at bounding box center [334, 74] width 67 height 20
click at [303, 70] on div "Columns (0)" at bounding box center [334, 74] width 67 height 20
click at [283, 70] on span "Query" at bounding box center [276, 75] width 27 height 10
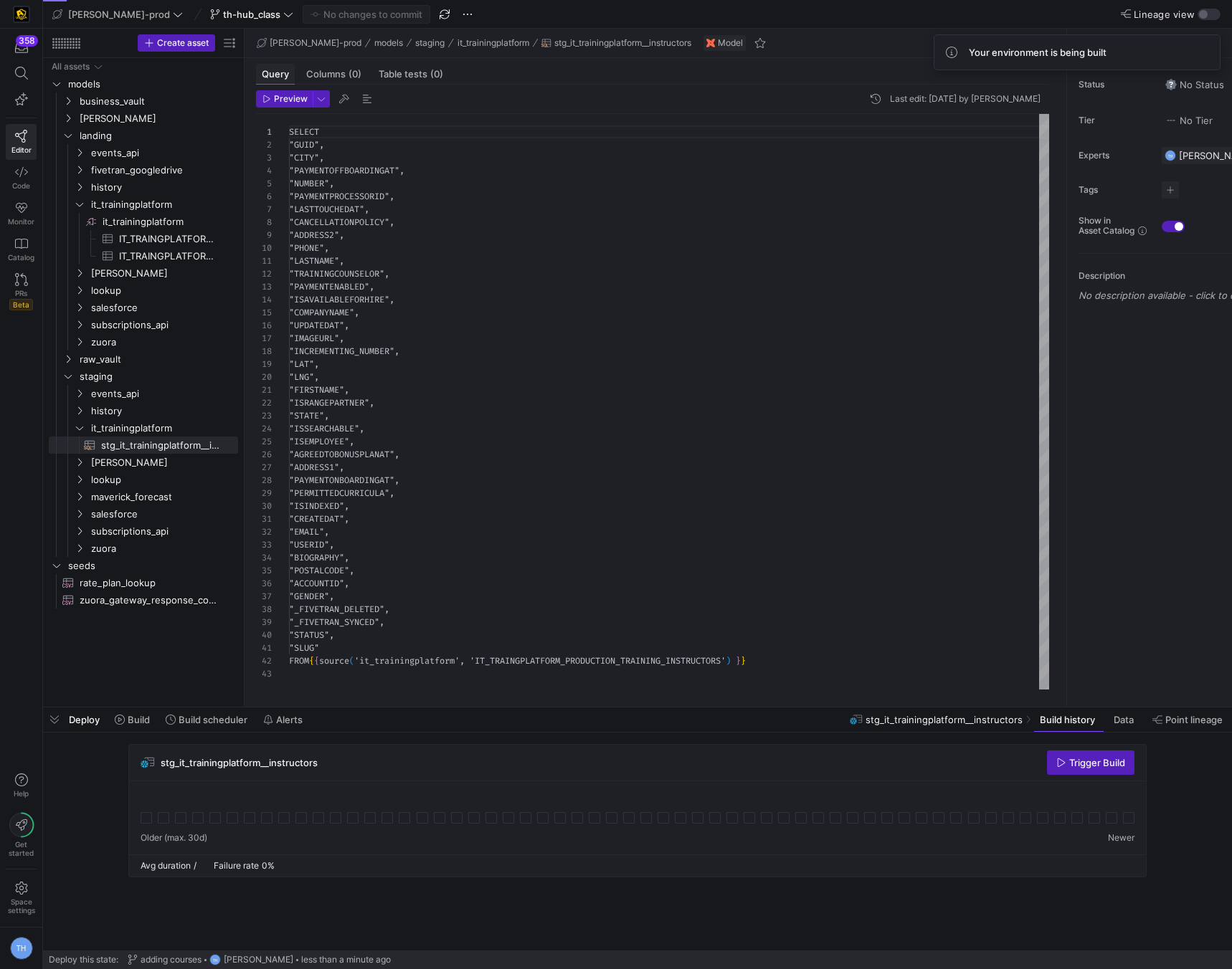
scroll to position [129, 0]
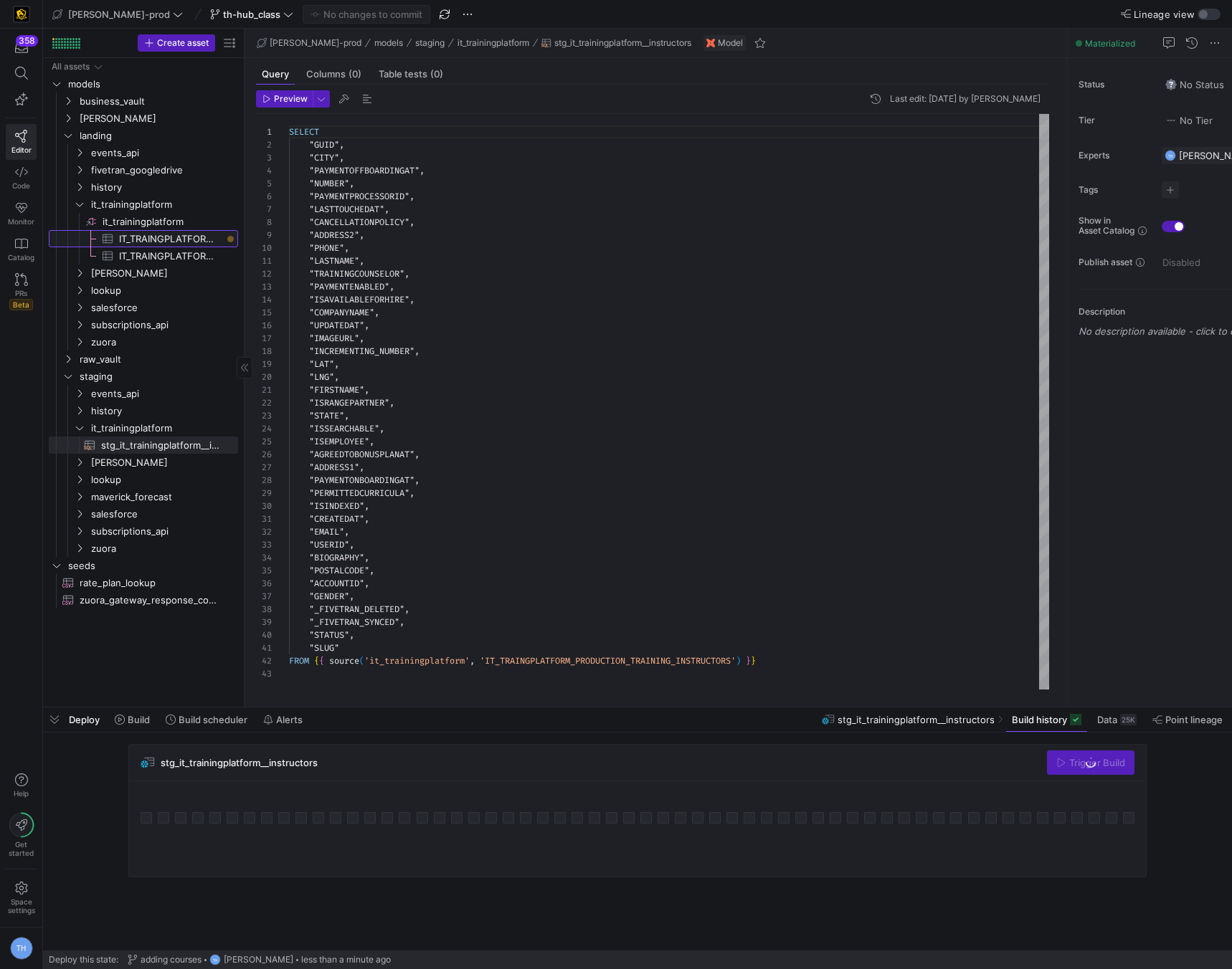
click at [177, 231] on span "IT_TRAINGPLATFORM_PRODUCTION_TRAINING_COURSES​​​​​​​​​" at bounding box center [171, 239] width 103 height 16
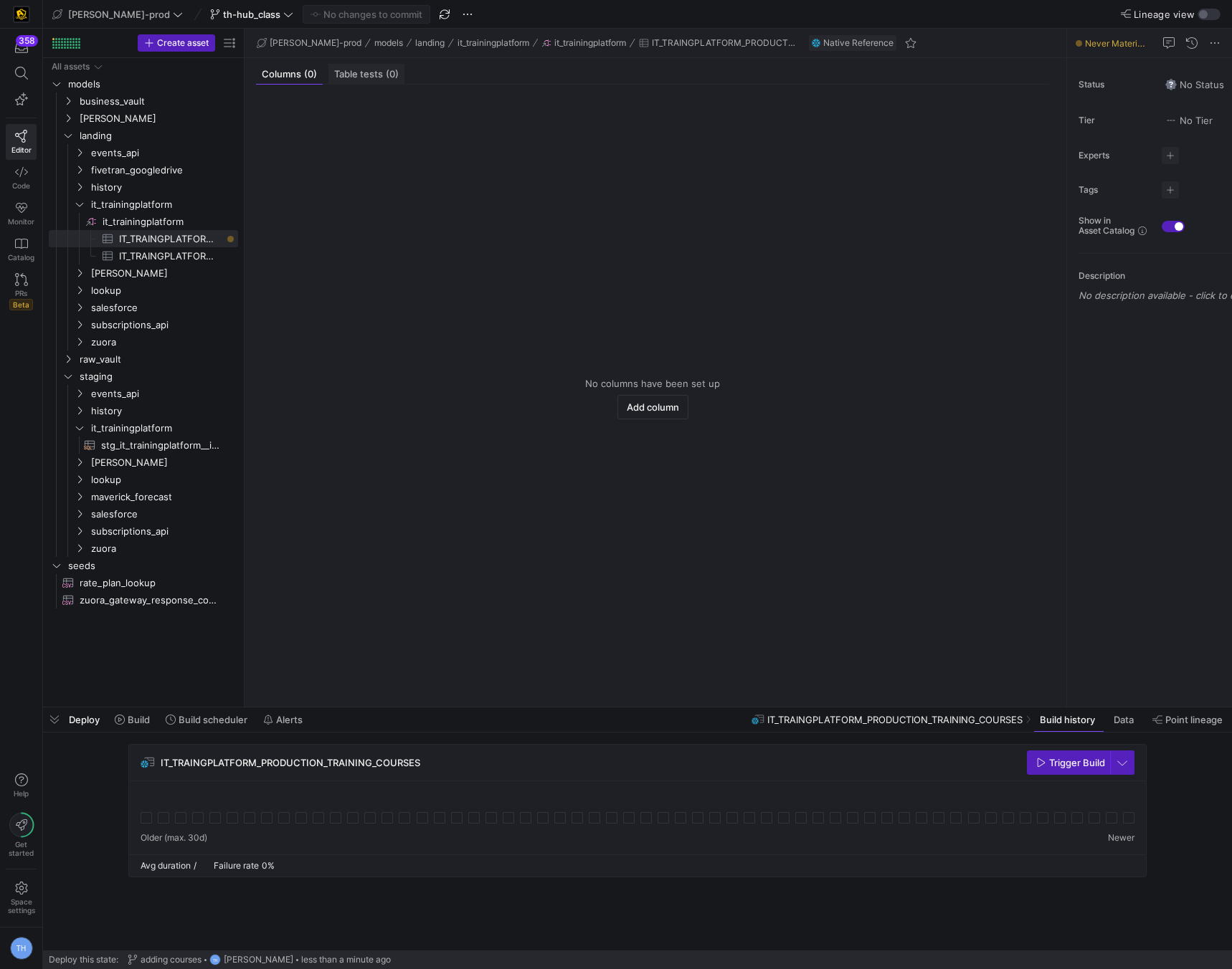
click at [374, 76] on span "Table tests (0)" at bounding box center [366, 75] width 65 height 10
click at [312, 78] on span "(0)" at bounding box center [309, 75] width 13 height 10
click at [152, 716] on span at bounding box center [132, 720] width 47 height 23
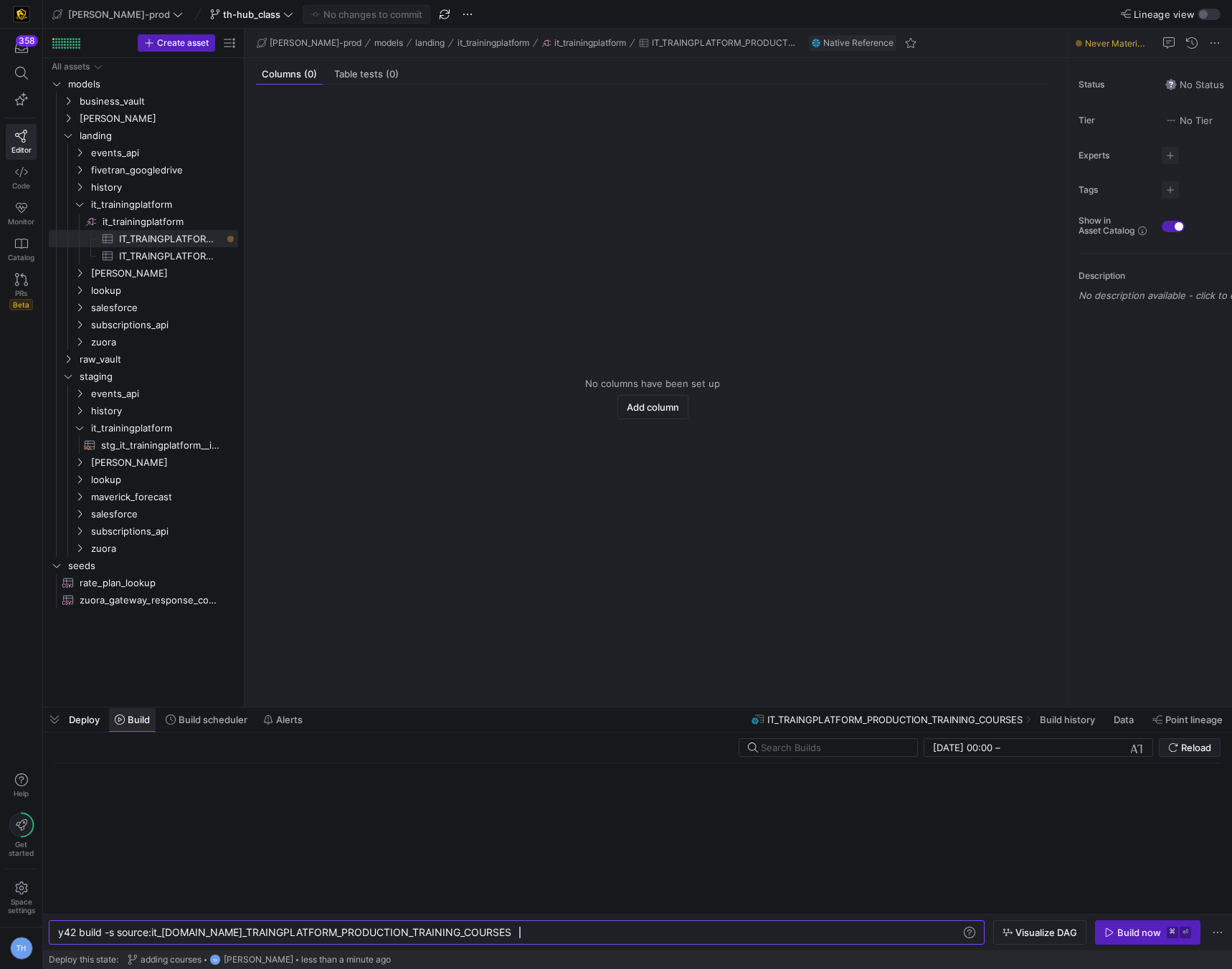
scroll to position [0, 461]
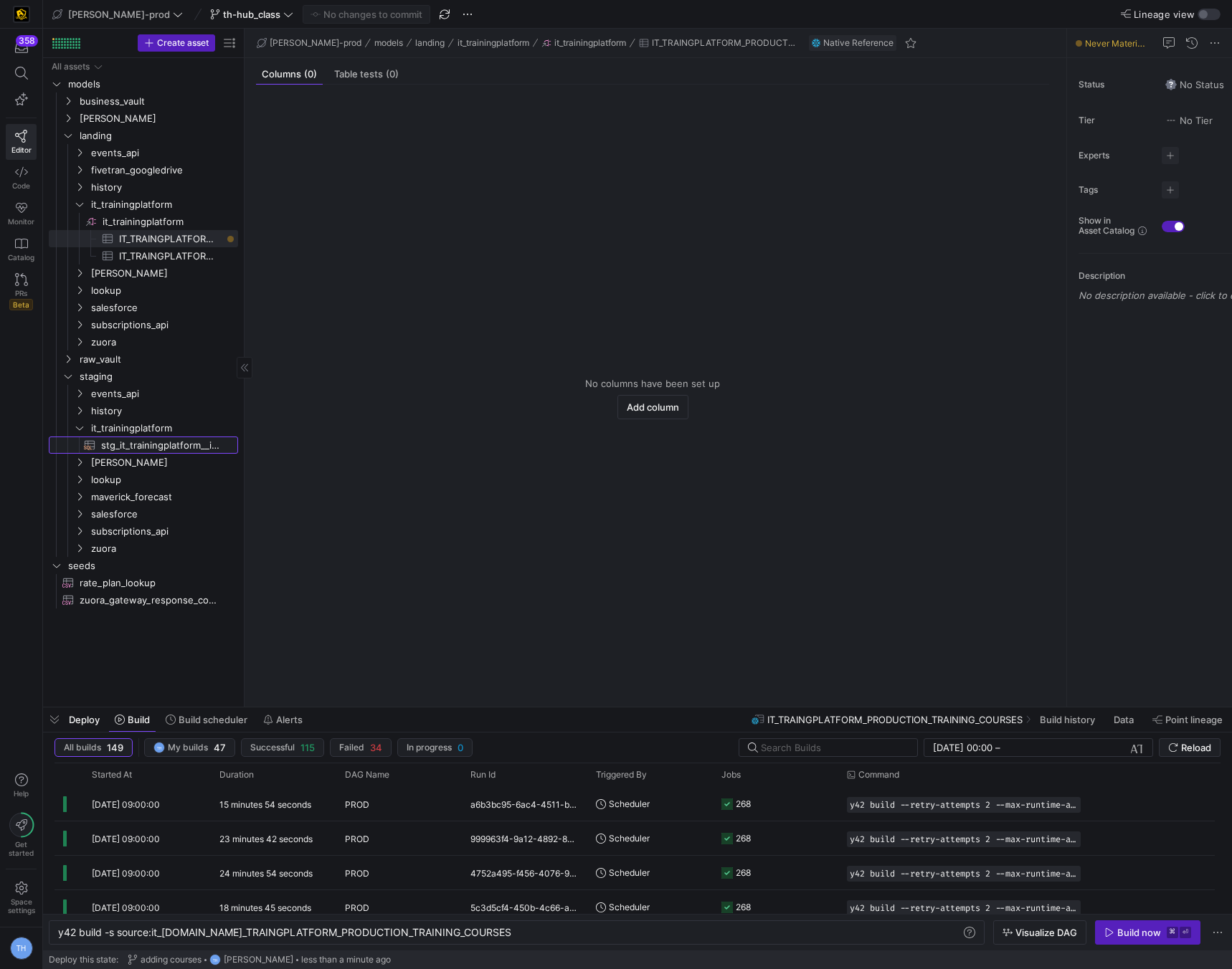
click at [145, 444] on span "stg_it_trainingplatform__instructors​​​​​​​​​​" at bounding box center [161, 445] width 120 height 16
type textarea "y42 build -s stg_it_trainingplatform__instructors"
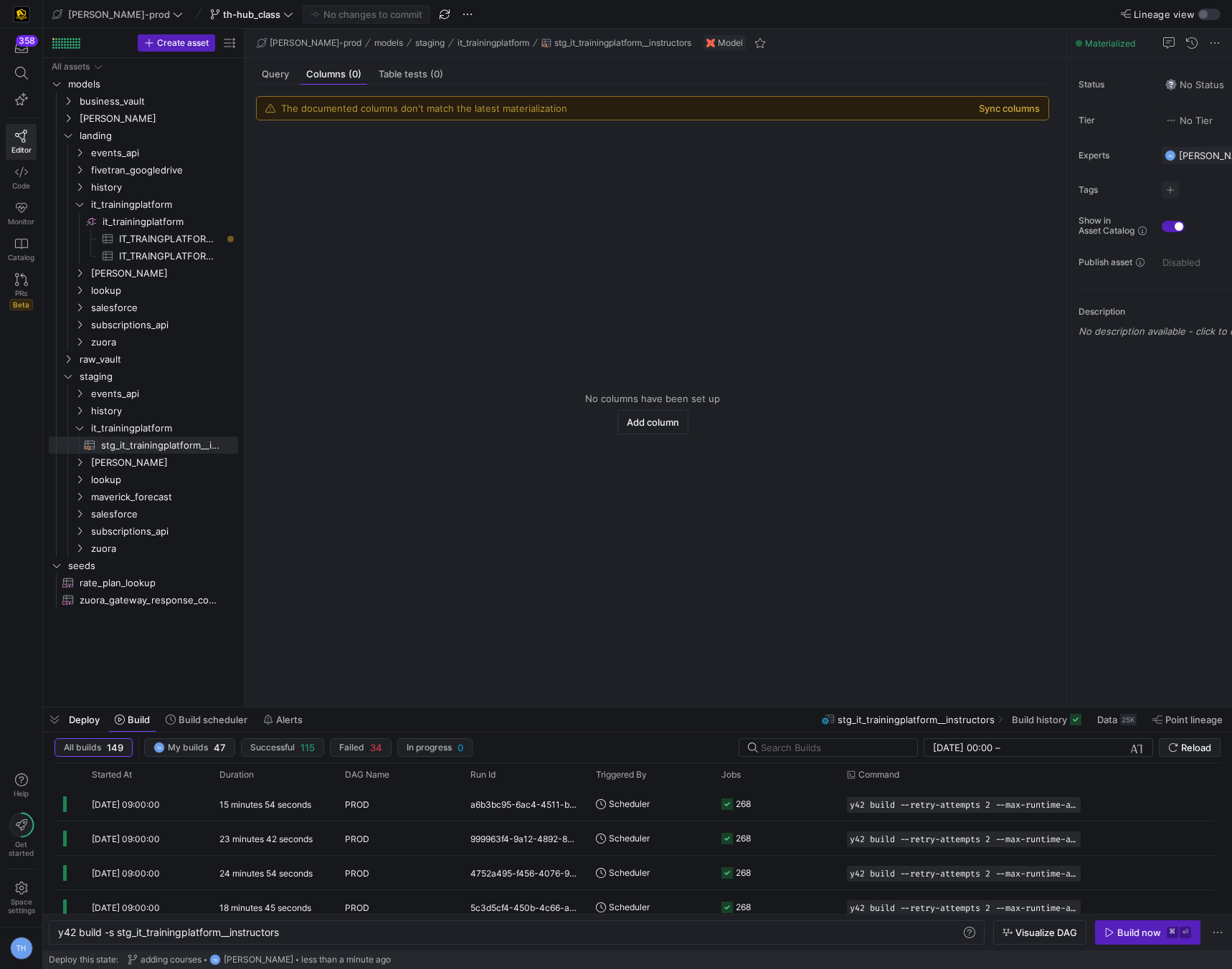
click at [1020, 104] on button "Sync columns" at bounding box center [1009, 109] width 61 height 12
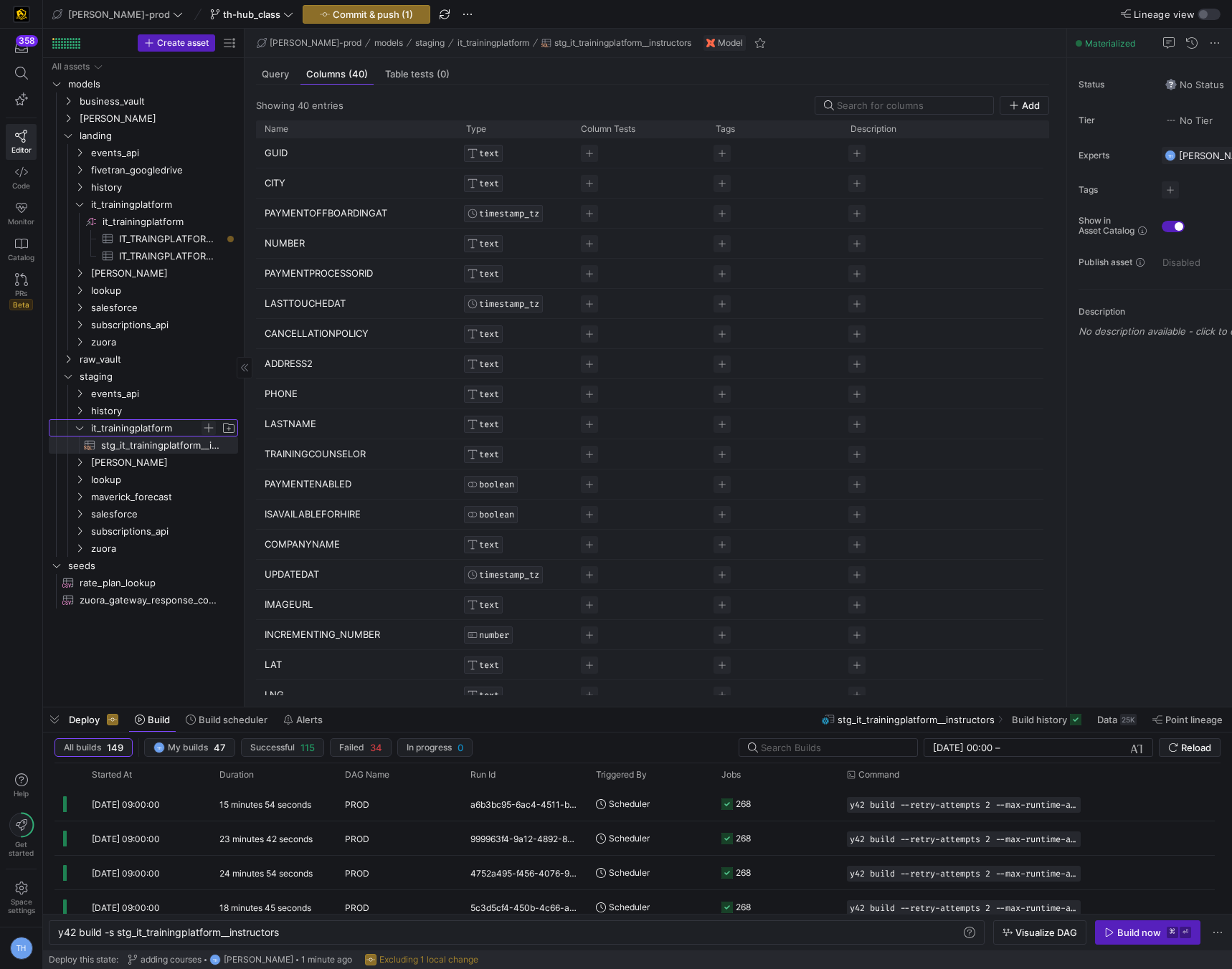
click at [212, 425] on span "Press SPACE to select this row." at bounding box center [209, 428] width 15 height 15
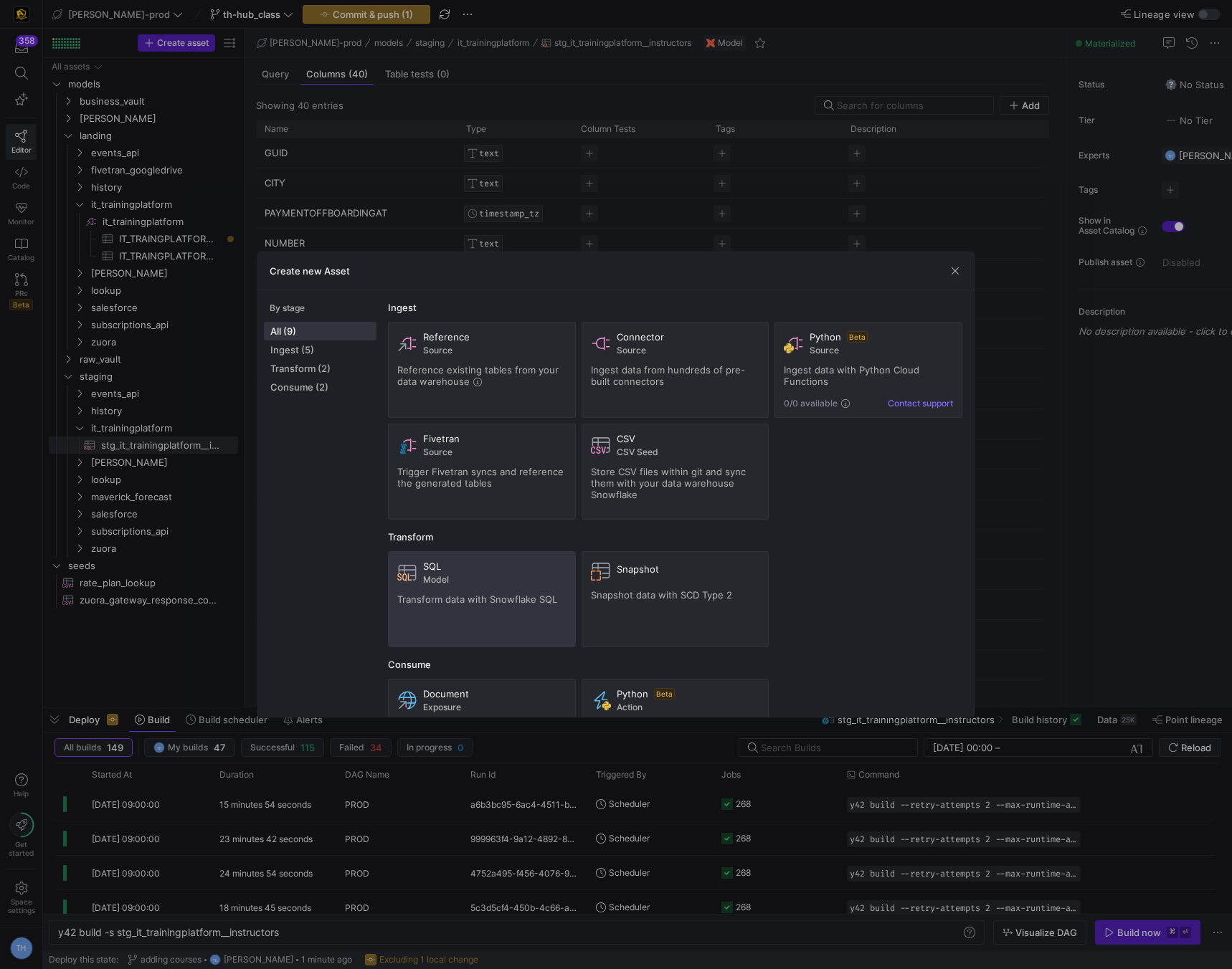
click at [443, 566] on div "SQL" at bounding box center [495, 566] width 144 height 12
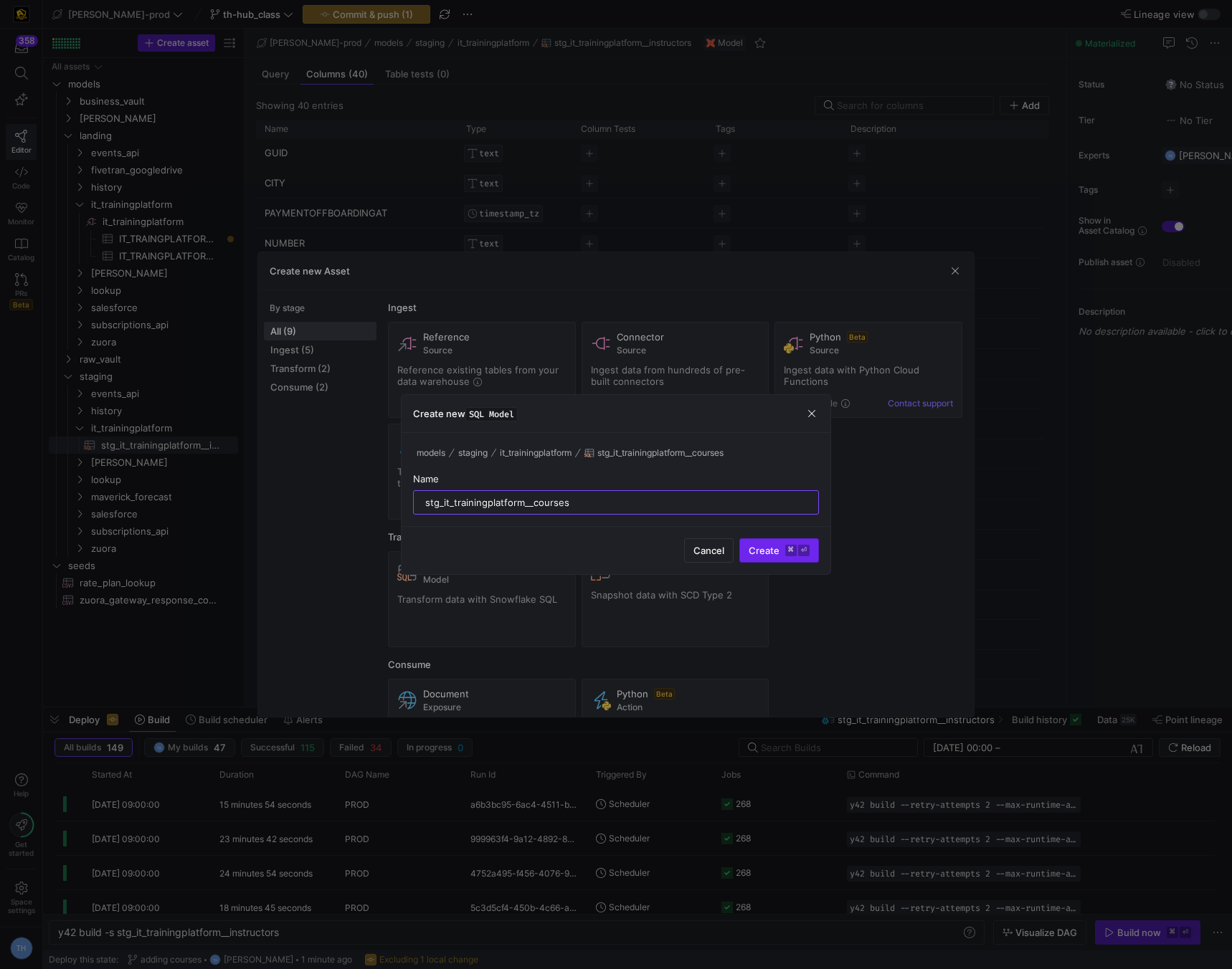
type input "stg_it_trainingplatform__courses"
click at [777, 554] on span "Create ⌘ ⏎" at bounding box center [779, 551] width 61 height 12
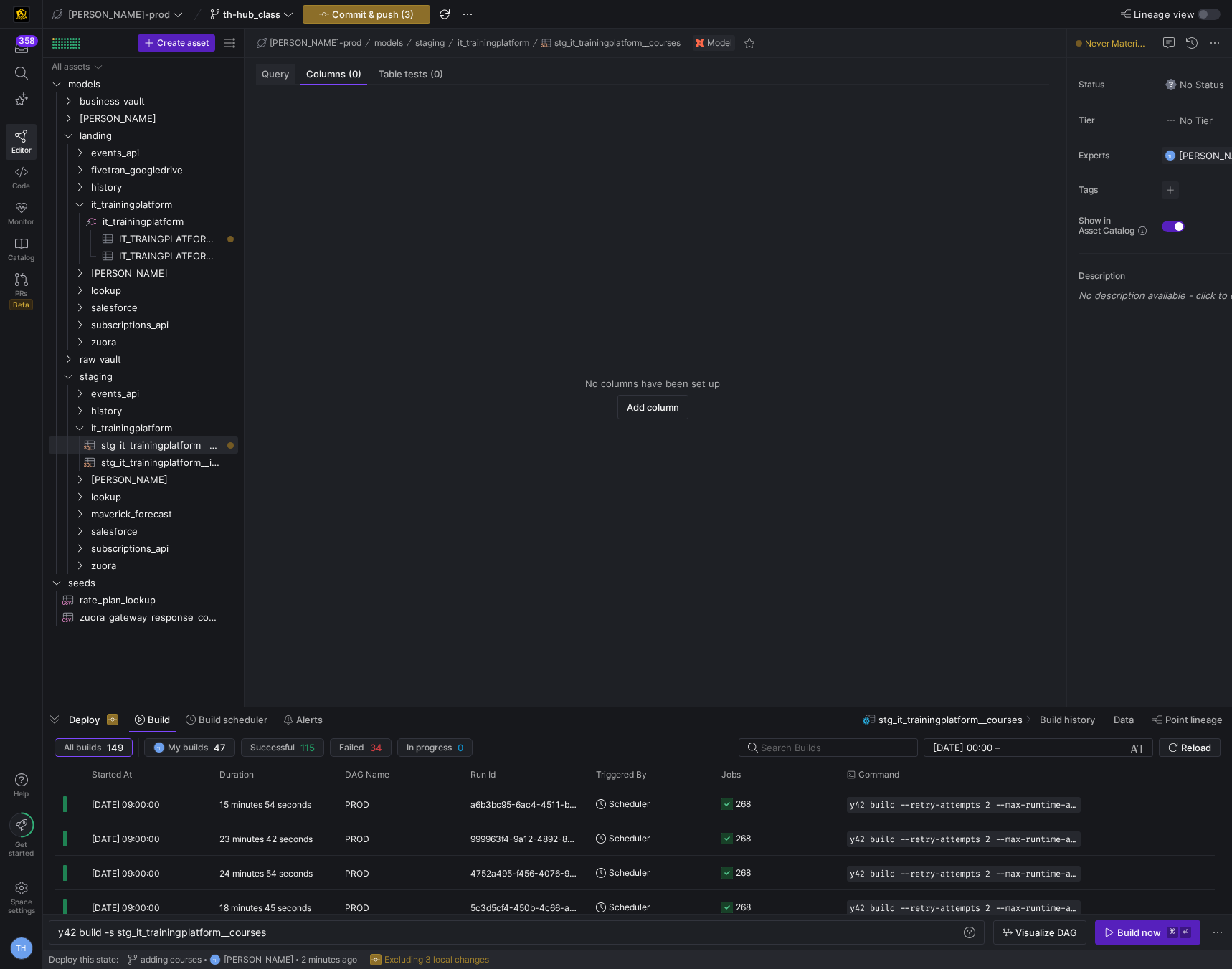
click at [281, 79] on span "Query" at bounding box center [276, 75] width 27 height 10
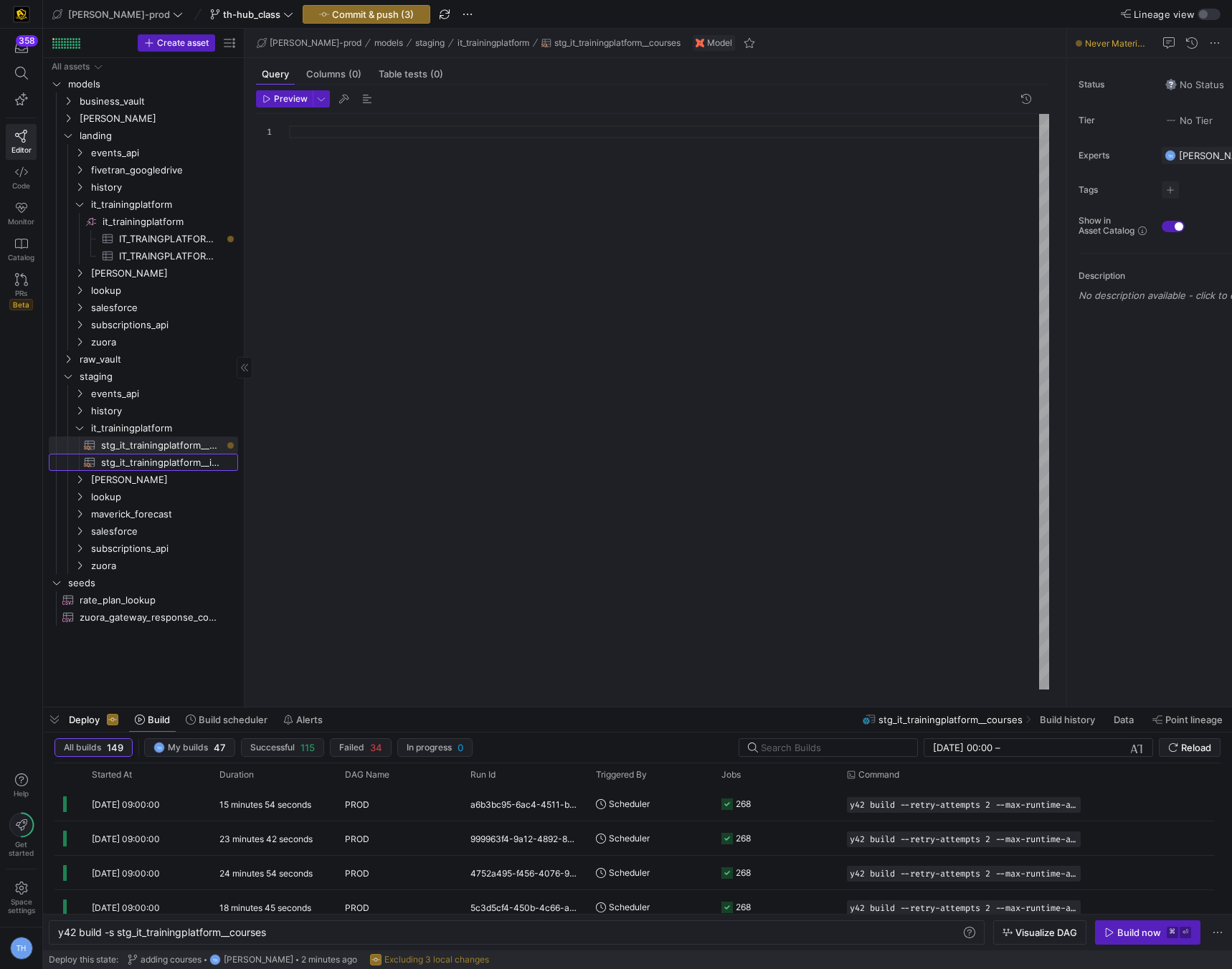
click at [185, 456] on span "stg_it_trainingplatform__instructors​​​​​​​​​​" at bounding box center [161, 463] width 120 height 16
type textarea "y42 build -s stg_it_trainingplatform__instructors"
type textarea "SELECT "GUID", "CITY", "PAYMENTOFFBOARDINGAT", "NUMBER", "PAYMENTPROCESSORID", …"
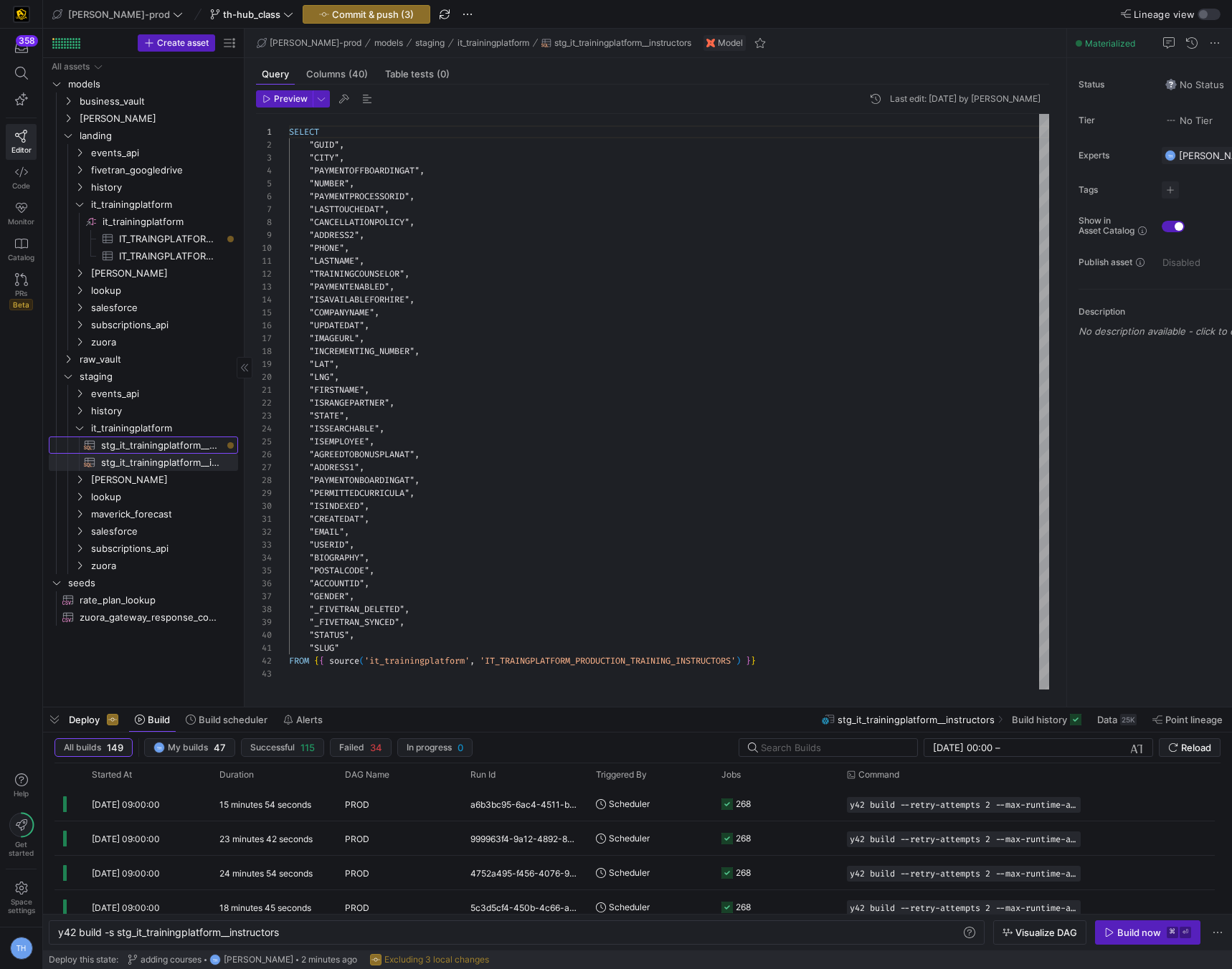
click at [146, 447] on span "stg_it_trainingplatform__courses​​​​​​​​​​" at bounding box center [161, 445] width 120 height 16
type textarea "y42 build -s stg_it_trainingplatform__courses"
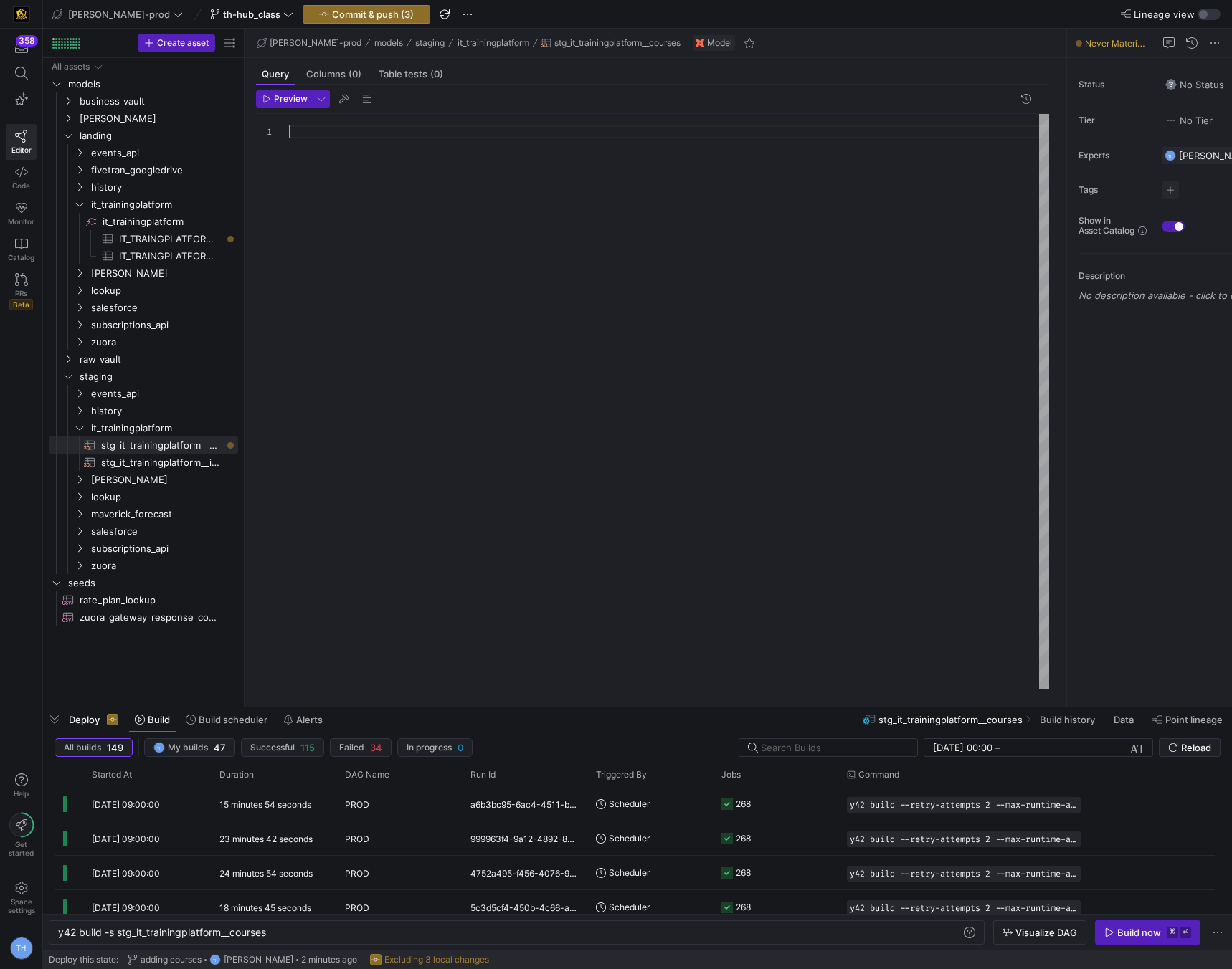
click at [400, 311] on div at bounding box center [669, 403] width 761 height 576
click at [161, 447] on span "stg_it_trainingplatform__courses​​​​​​​​​​" at bounding box center [161, 445] width 120 height 16
click at [161, 464] on span "stg_it_trainingplatform__instructors​​​​​​​​​​" at bounding box center [161, 463] width 120 height 16
type textarea "y42 build -s stg_it_trainingplatform__instructors"
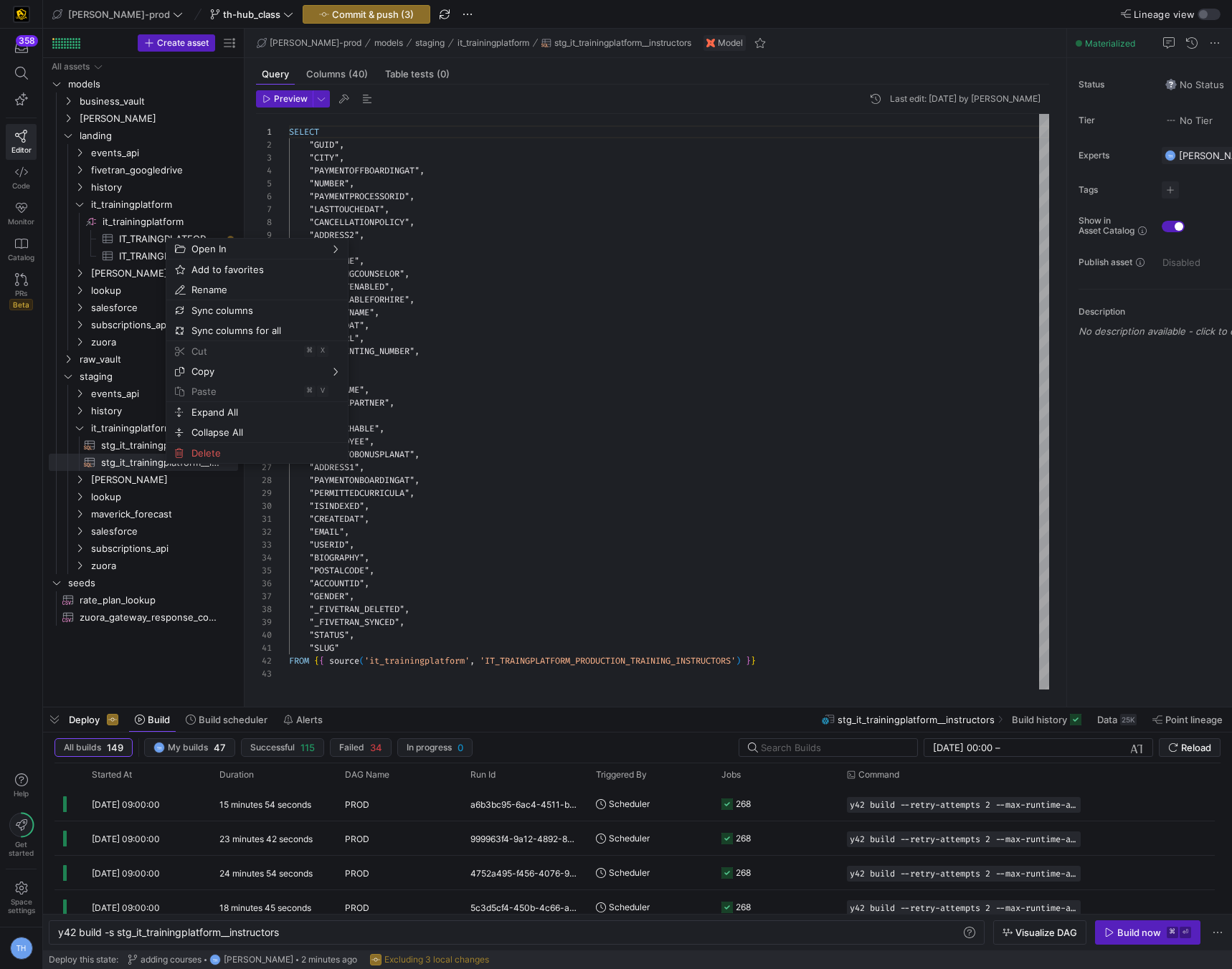
type textarea ""CREATEDAT", "EMAIL", "USERID", "BIOGRAPHY", "POSTALCODE", "ACCOUNTID", "GENDER…"
click at [475, 520] on div "SELECT "GUID" , "CITY" , "PAYMENTOFFBOARDINGAT" , "NUMBER" , "PAYMENTPROCESSORI…" at bounding box center [669, 403] width 761 height 576
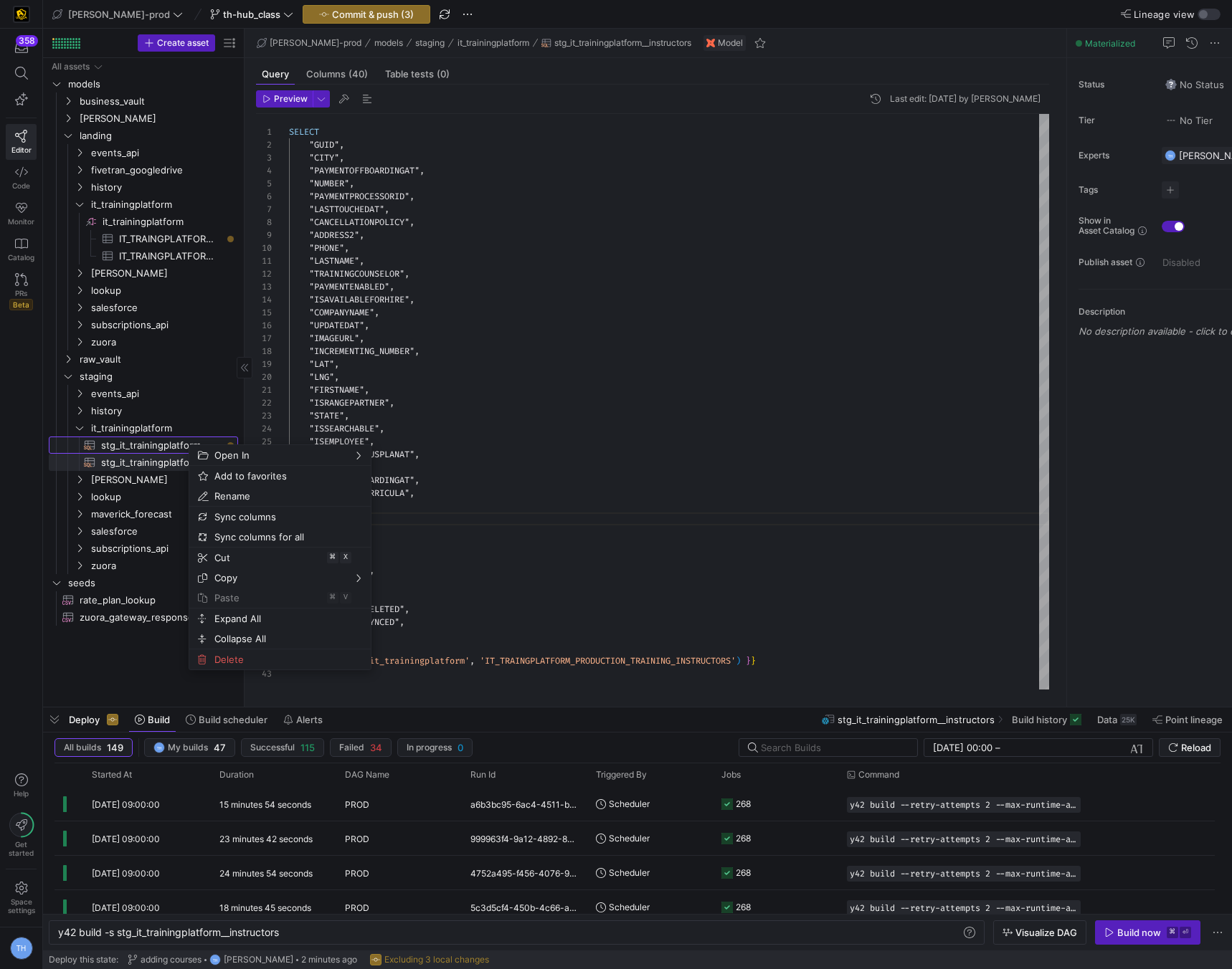
click at [166, 441] on span "stg_it_trainingplatform__courses​​​​​​​​​​" at bounding box center [161, 445] width 120 height 16
type textarea "y42 build -s stg_it_trainingplatform__courses"
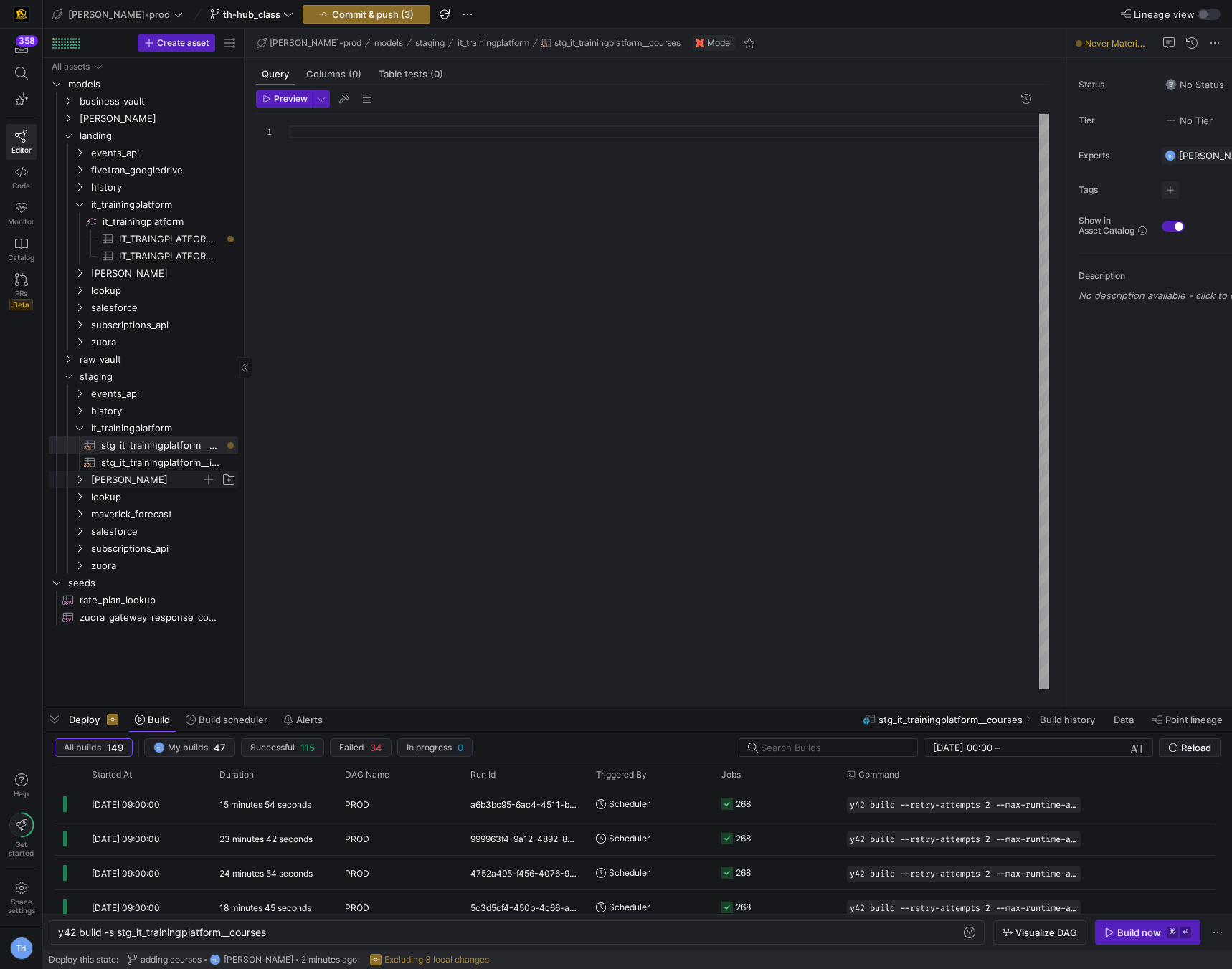
click at [159, 473] on span "[PERSON_NAME]" at bounding box center [146, 479] width 111 height 16
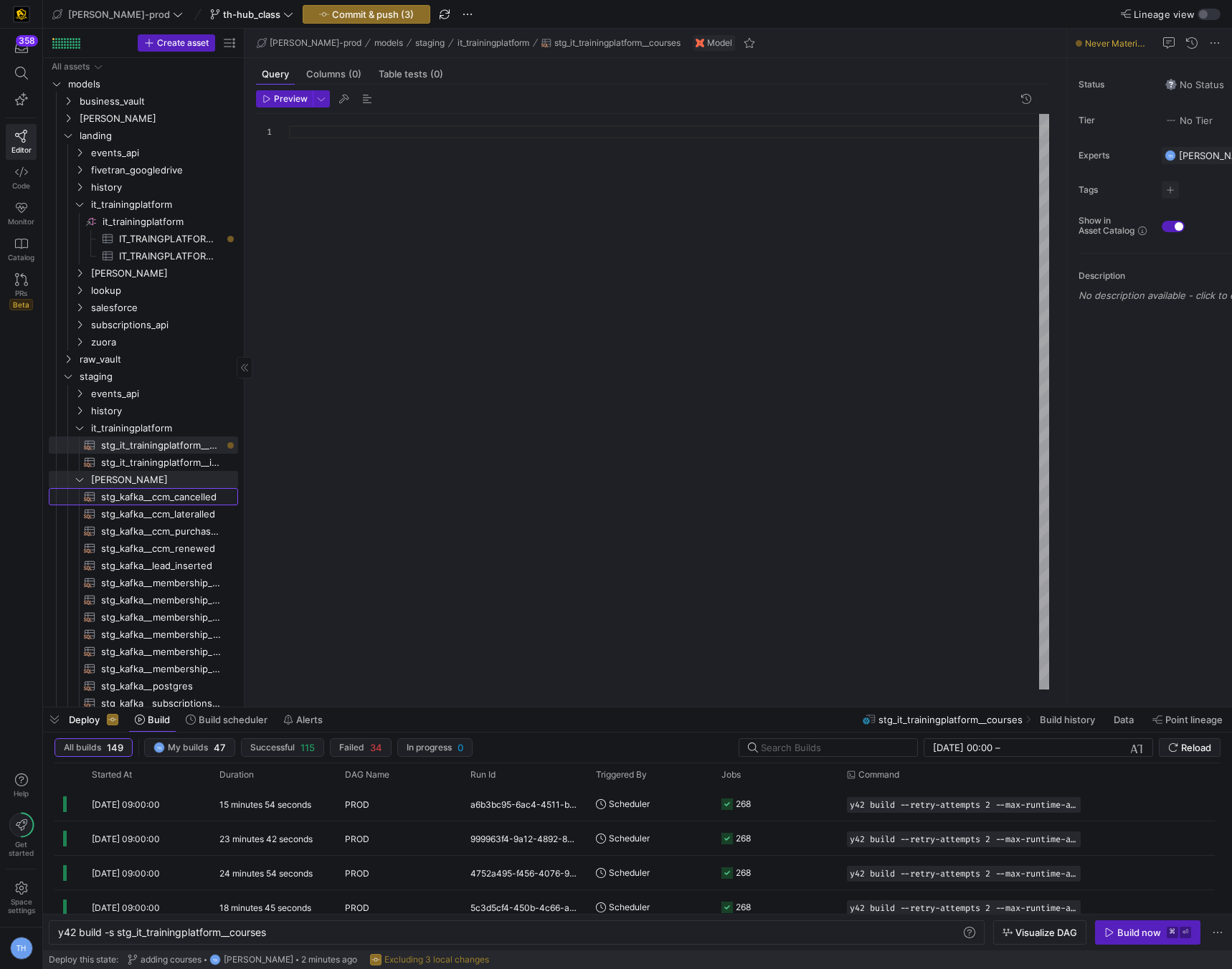
click at [160, 500] on span "stg_kafka__ccm_cancelled​​​​​​​​​​" at bounding box center [161, 497] width 120 height 16
type textarea "y42 build -s stg_kafka__ccm_cancelled"
type textarea "{{ config(tags=["stg_kafka"]) }} with j as ( select record_metadata as metadata…"
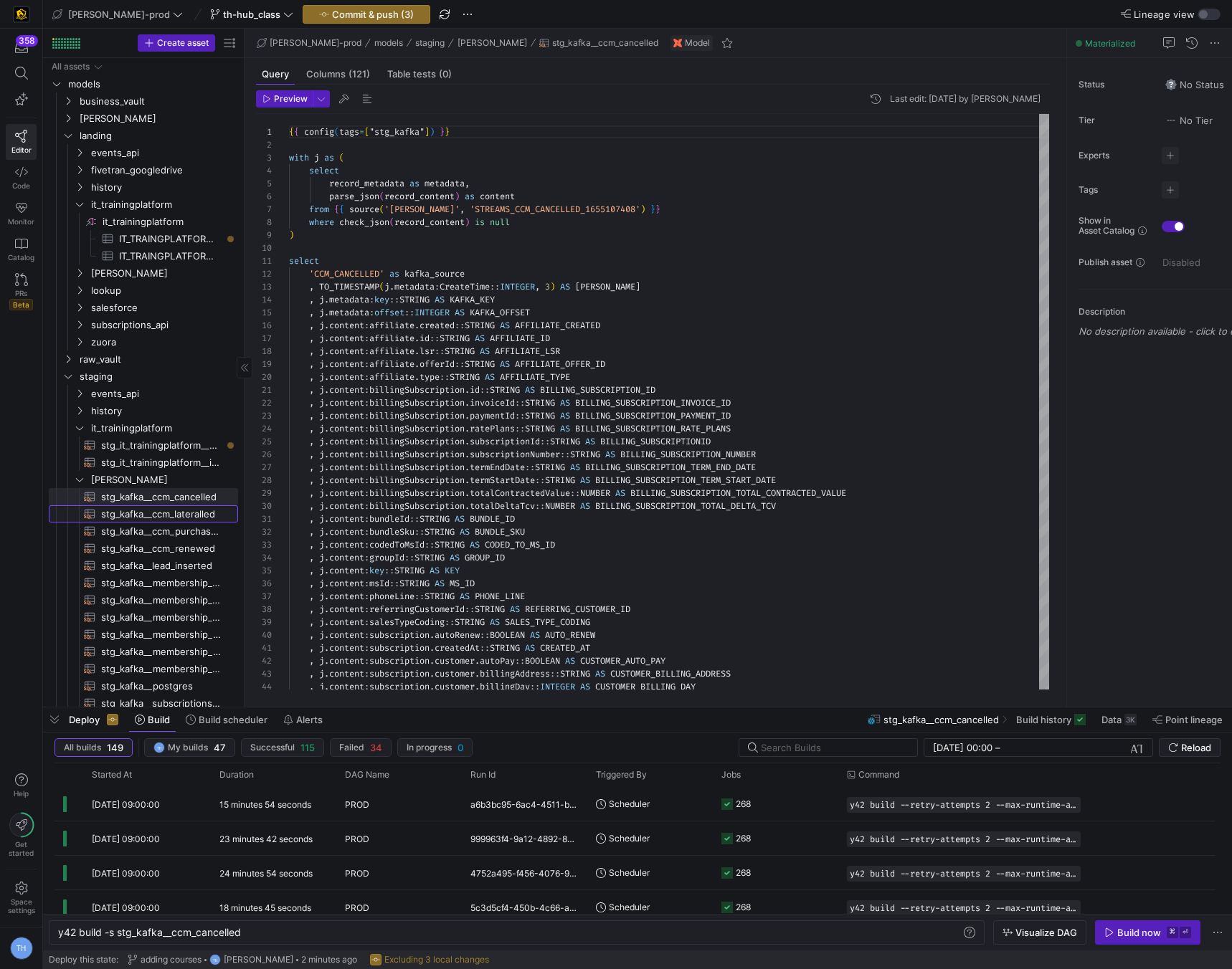
click at [171, 521] on span "stg_kafka__ccm_lateralled​​​​​​​​​​" at bounding box center [161, 514] width 120 height 16
type textarea "y42 build -s stg_kafka__ccm_lateralled"
type textarea "{{ config(tags=["stg_kafka"]) }} with j as ( select record_metadata as metadata…"
click at [171, 565] on span "stg_kafka__lead_inserted​​​​​​​​​​" at bounding box center [161, 565] width 120 height 16
type textarea "y42 build -s stg_kafka__lead_inserted"
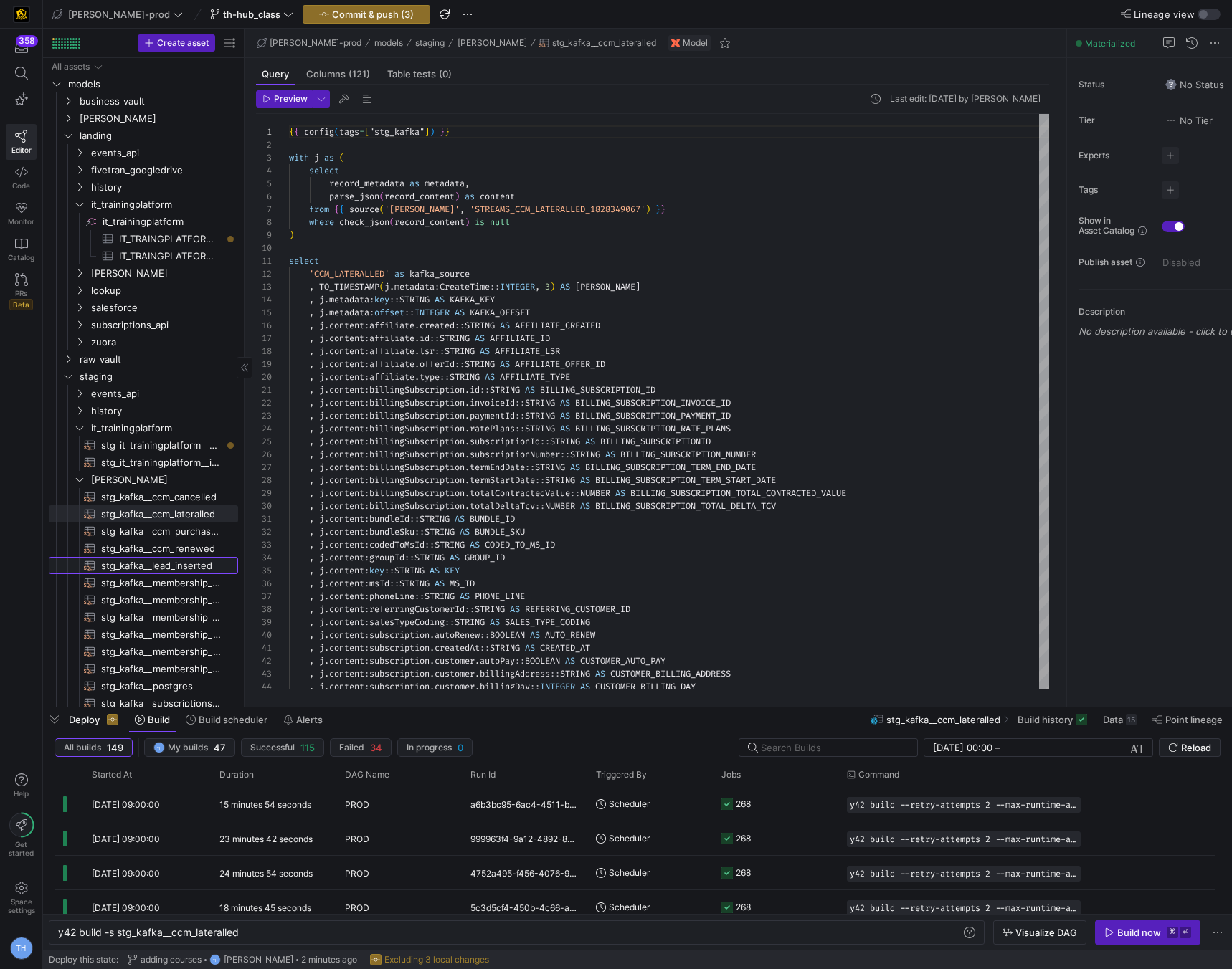
type textarea "WITH j AS ( SELECT record_metadata metadata , parse_json(record_content) conten…"
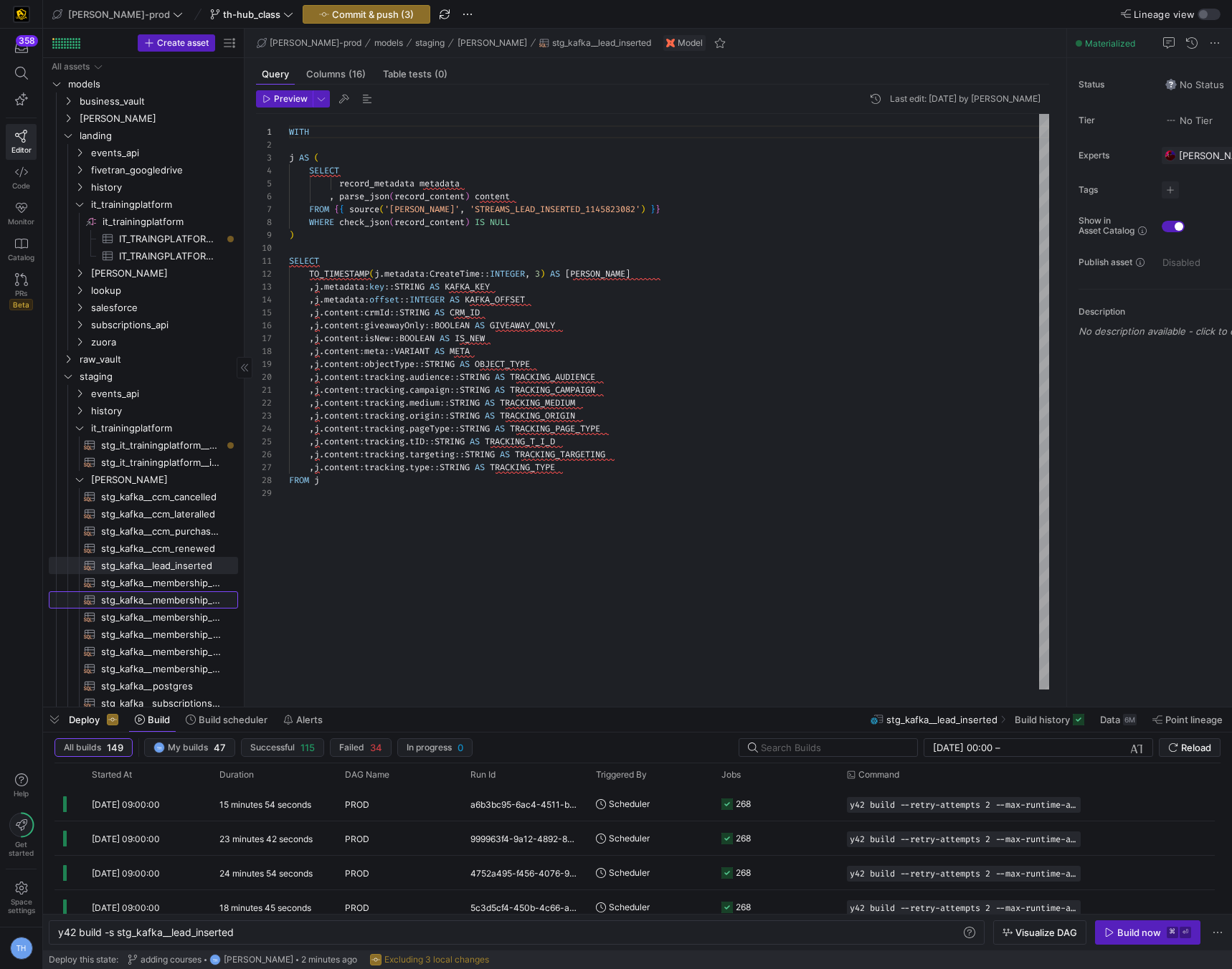
click at [156, 598] on span "stg_kafka__membership_downgraded​​​​​​​​​​" at bounding box center [161, 600] width 120 height 16
type textarea "y42 build -s stg_kafka__membership_downgraded"
type textarea "{{ config(tags=["stg_kafka"]) }} WITH j as ( select record_metadata as metadata…"
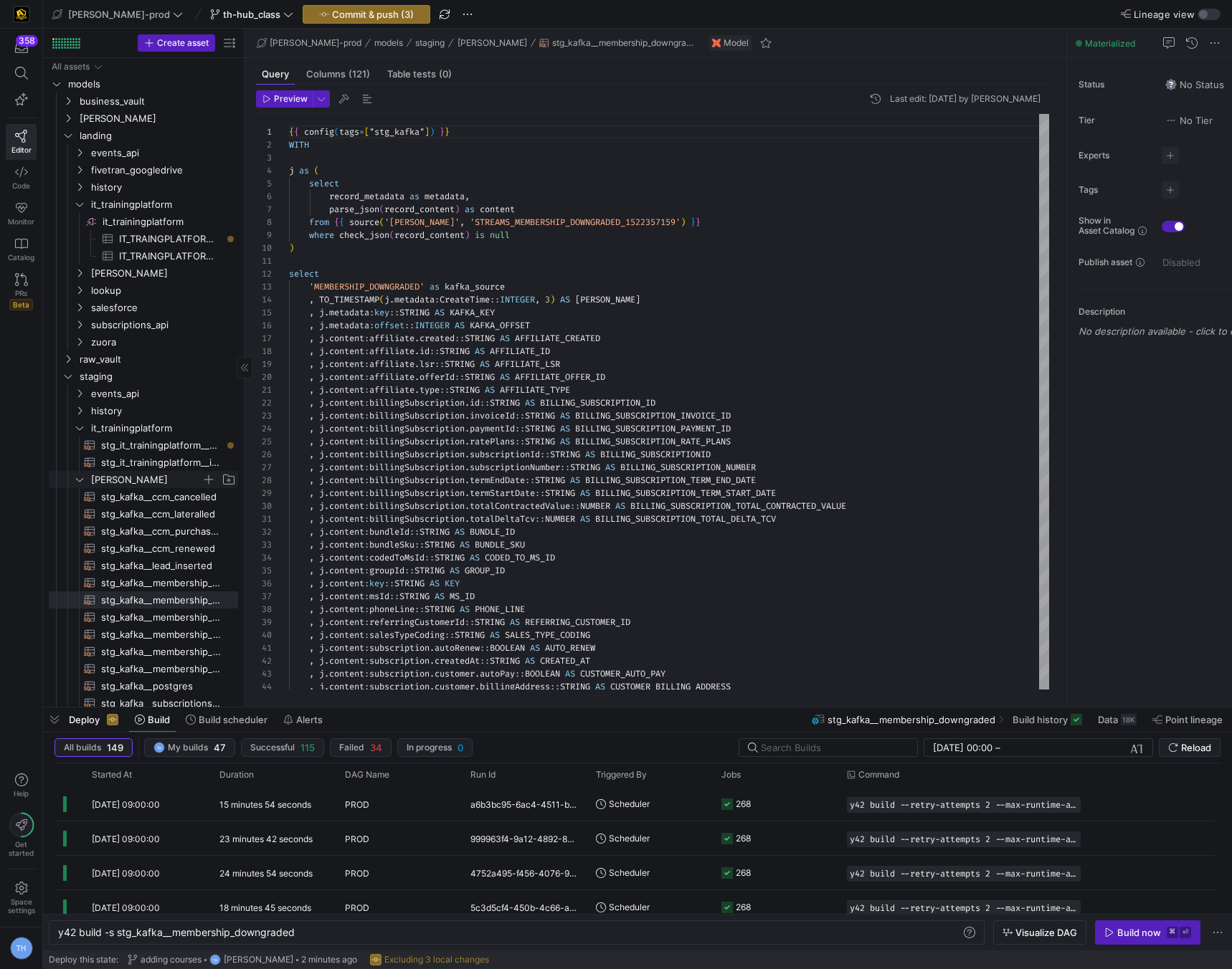
click at [149, 477] on span "[PERSON_NAME]" at bounding box center [146, 479] width 111 height 16
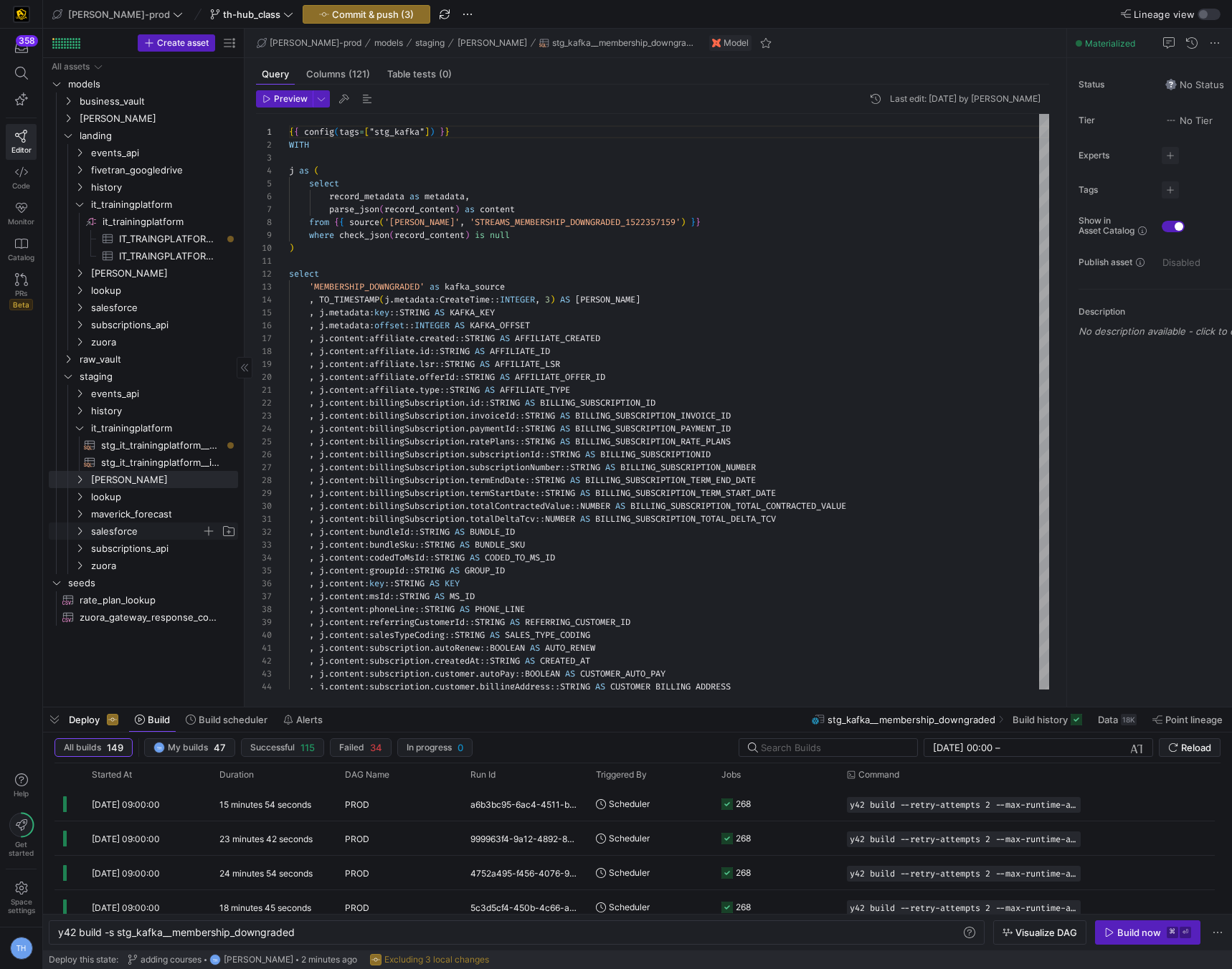
click at [153, 534] on span "salesforce" at bounding box center [146, 532] width 111 height 16
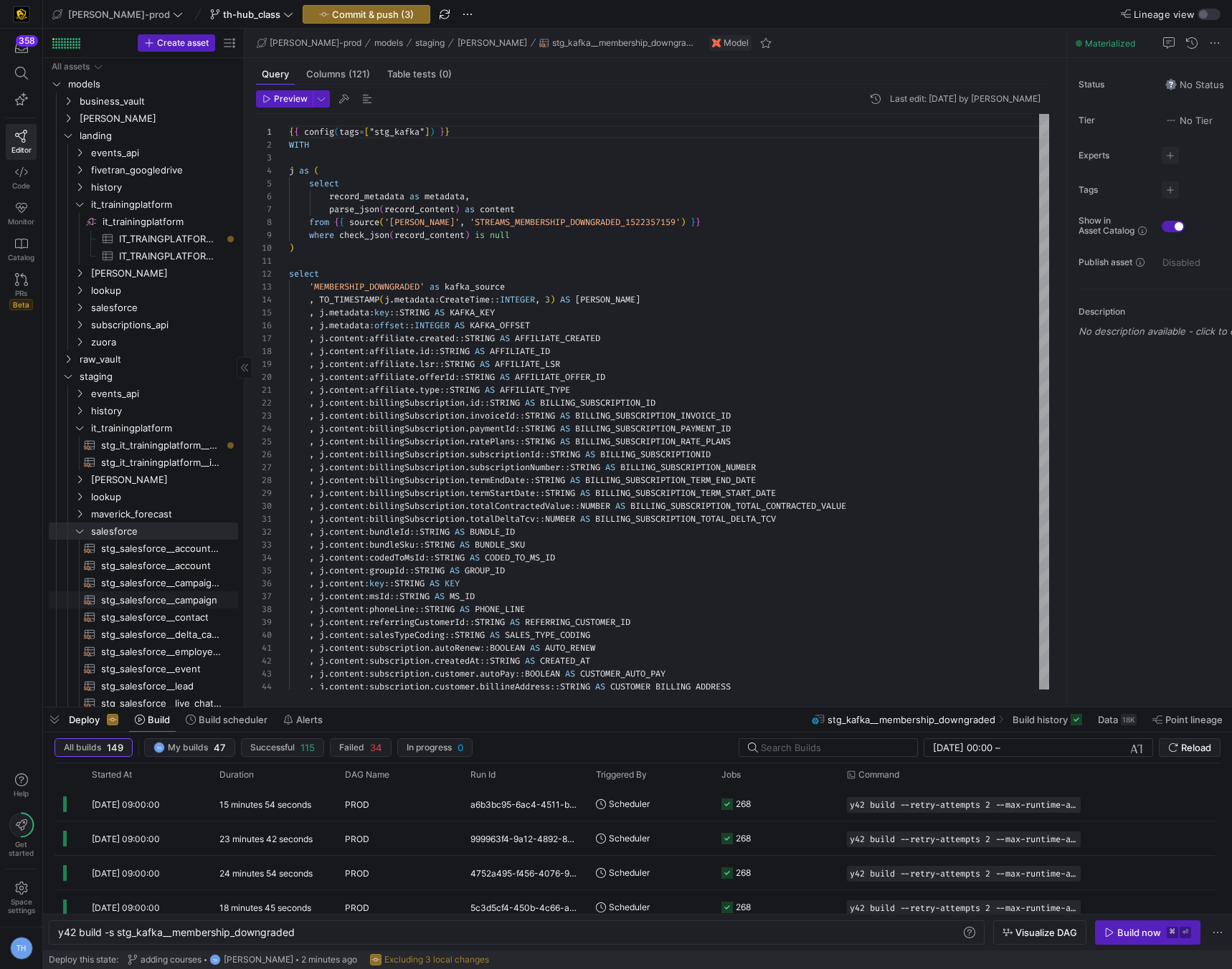
click at [145, 600] on span "stg_salesforce__campaign​​​​​​​​​​" at bounding box center [161, 600] width 120 height 16
type textarea "y42 build -s stg_salesforce__campaign"
type textarea "WITH source AS ( SELECT * FROM {{ source('salesforce', 'SALESFORCE_CAMPAIGN') }…"
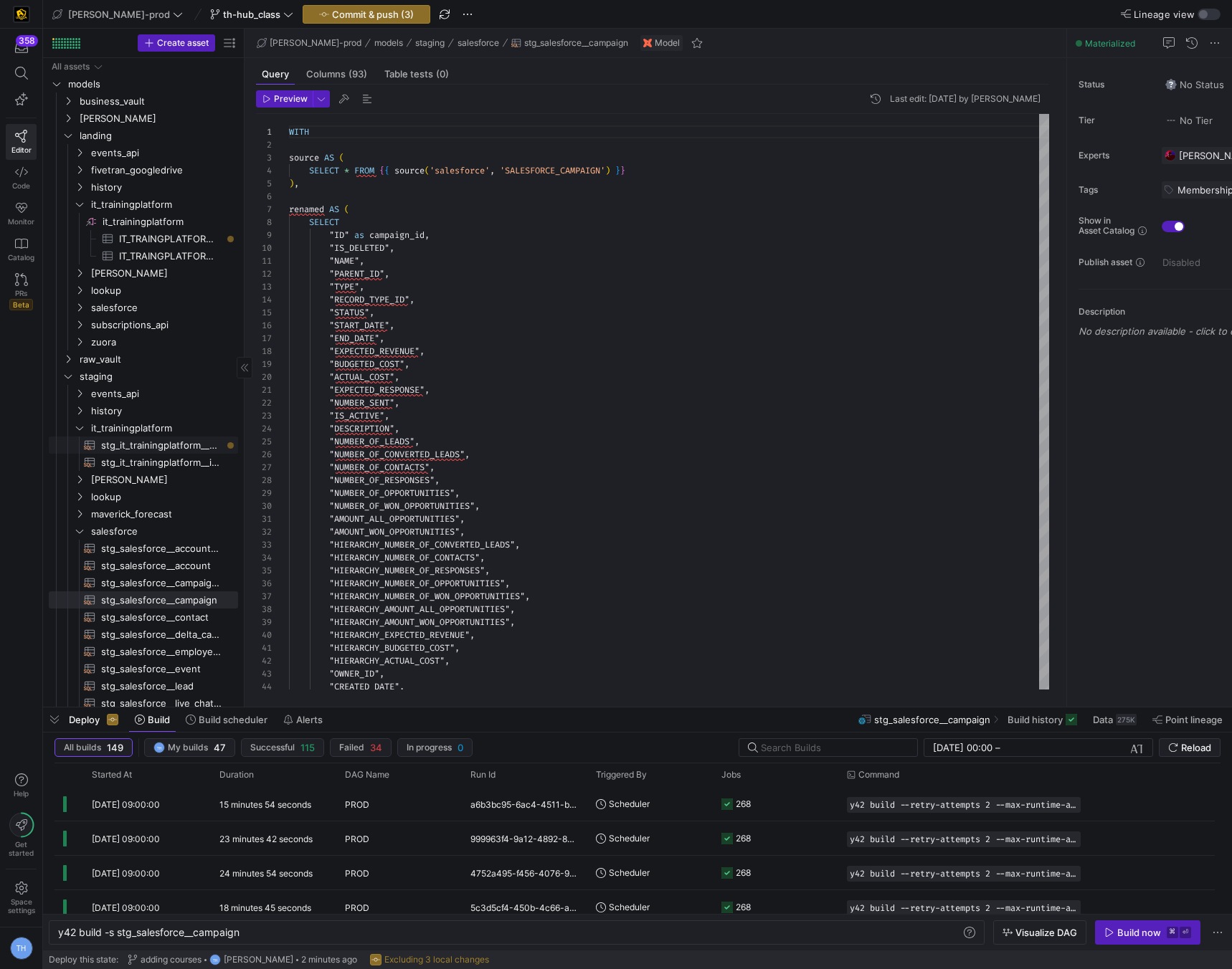
click at [169, 446] on span "stg_it_trainingplatform__courses​​​​​​​​​​" at bounding box center [161, 445] width 120 height 16
type textarea "y42 build -s stg_it_trainingplatform__courses"
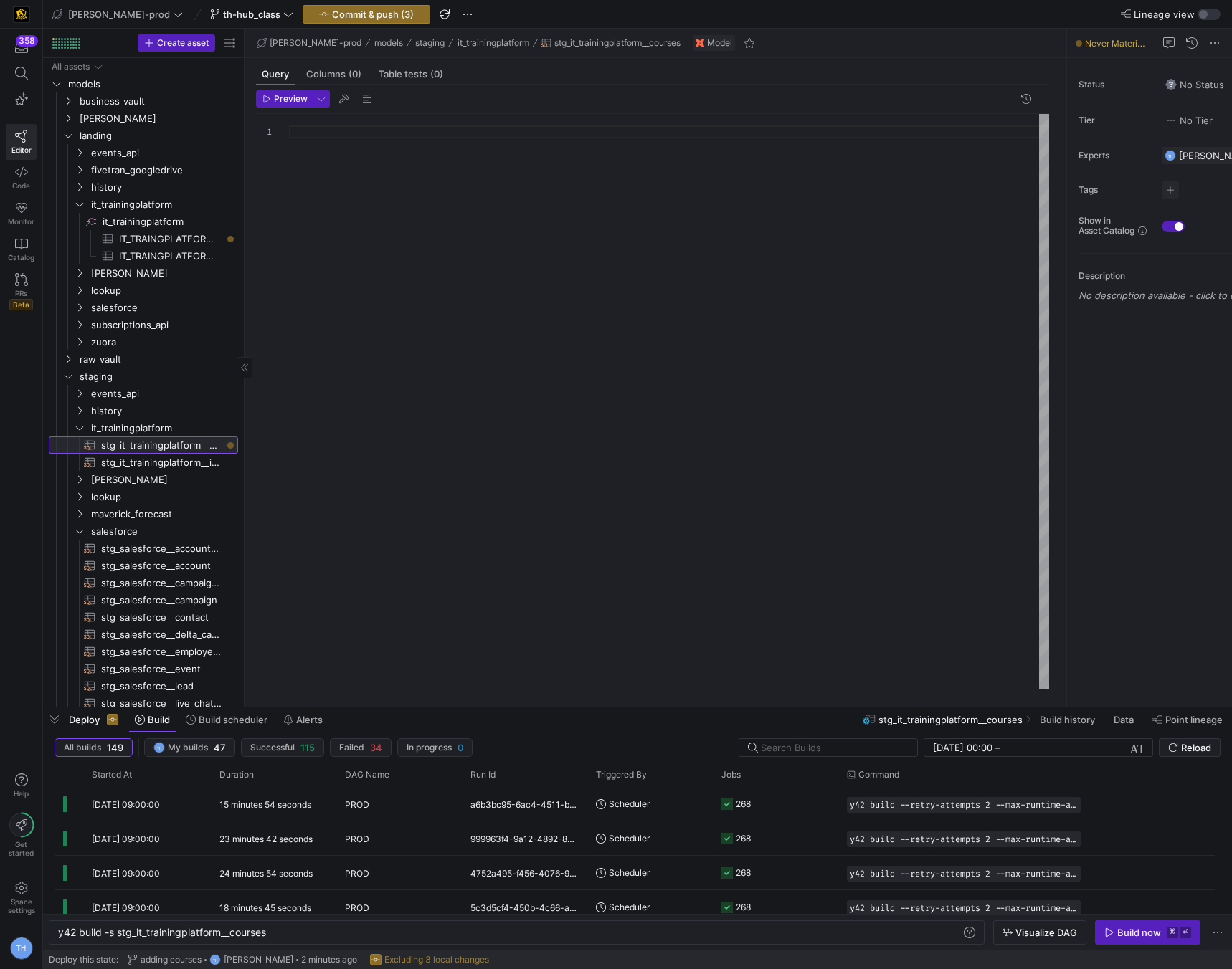
click at [142, 439] on span "stg_it_trainingplatform__courses​​​​​​​​​​" at bounding box center [161, 445] width 120 height 16
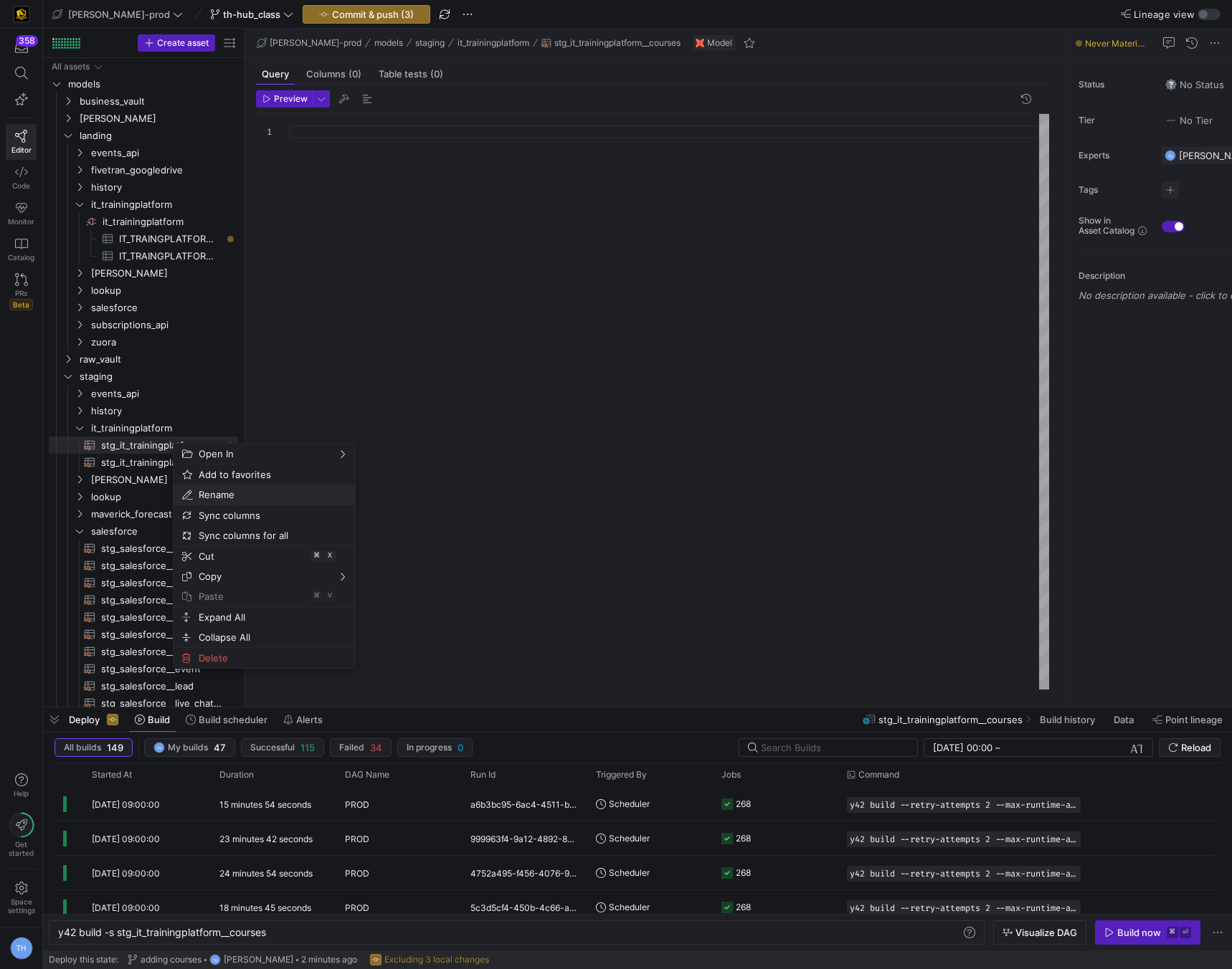
click at [214, 496] on span "Rename" at bounding box center [252, 495] width 118 height 20
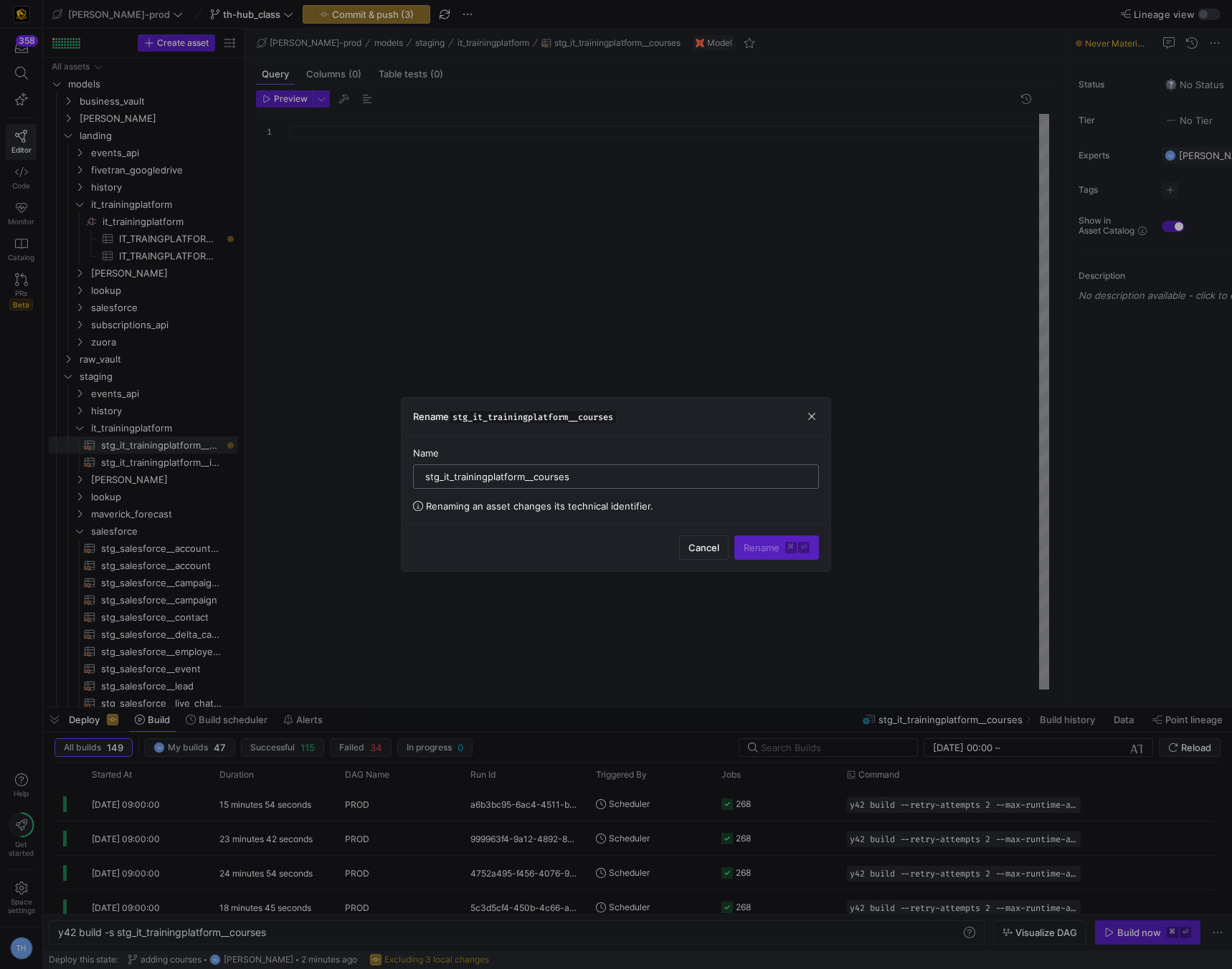
click at [567, 476] on input "stg_it_trainingplatform__courses" at bounding box center [615, 477] width 381 height 12
click at [809, 405] on div "Rename stg_it_trainingplatform__courses" at bounding box center [616, 416] width 429 height 38
click at [808, 422] on span "button" at bounding box center [811, 416] width 15 height 15
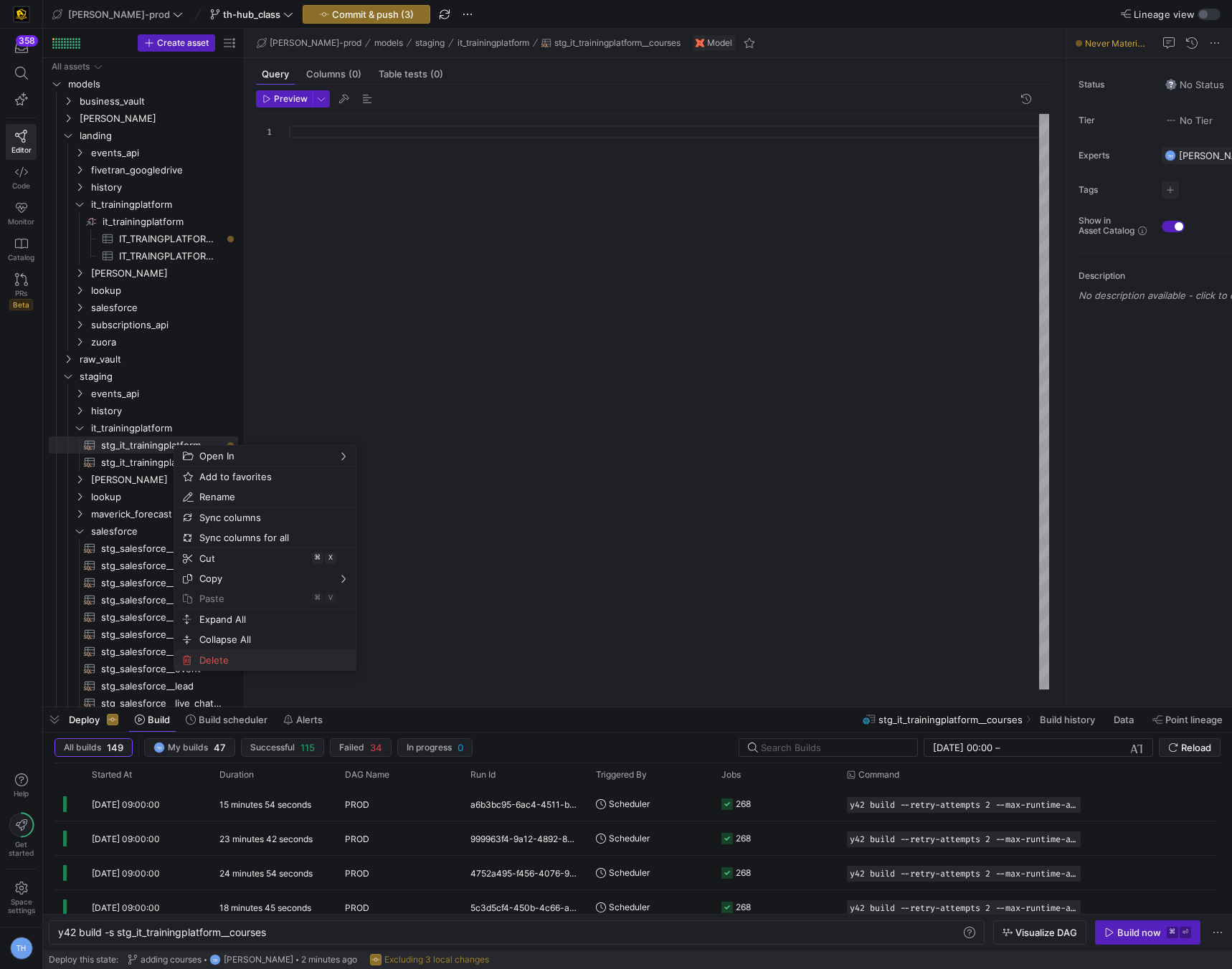
click at [268, 668] on span "Delete" at bounding box center [253, 660] width 118 height 20
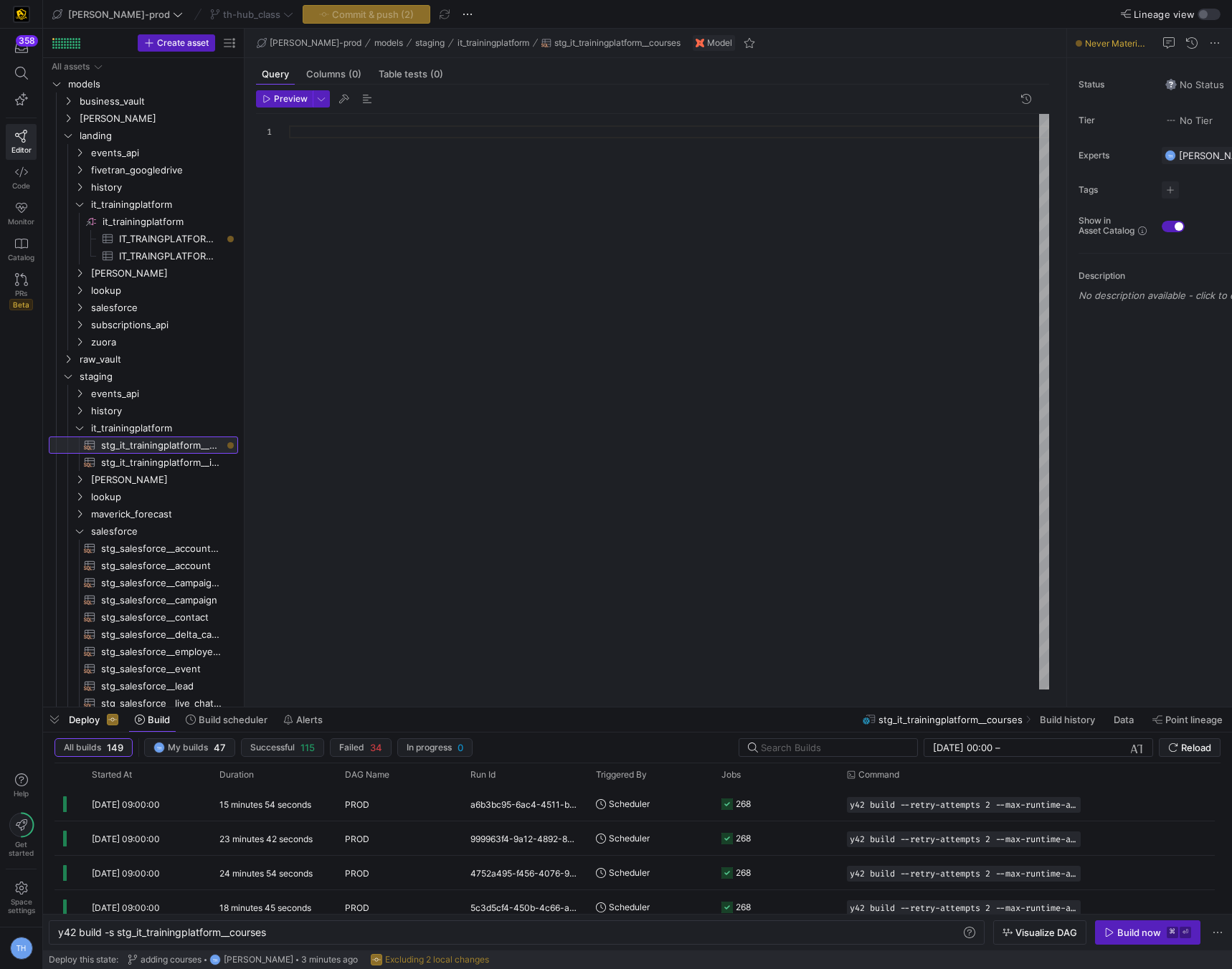
type textarea "y42 build -s stg_salesforce__campaign"
type textarea "WITH source AS ( SELECT * FROM {{ source('salesforce', 'SALESFORCE_CAMPAIGN') }…"
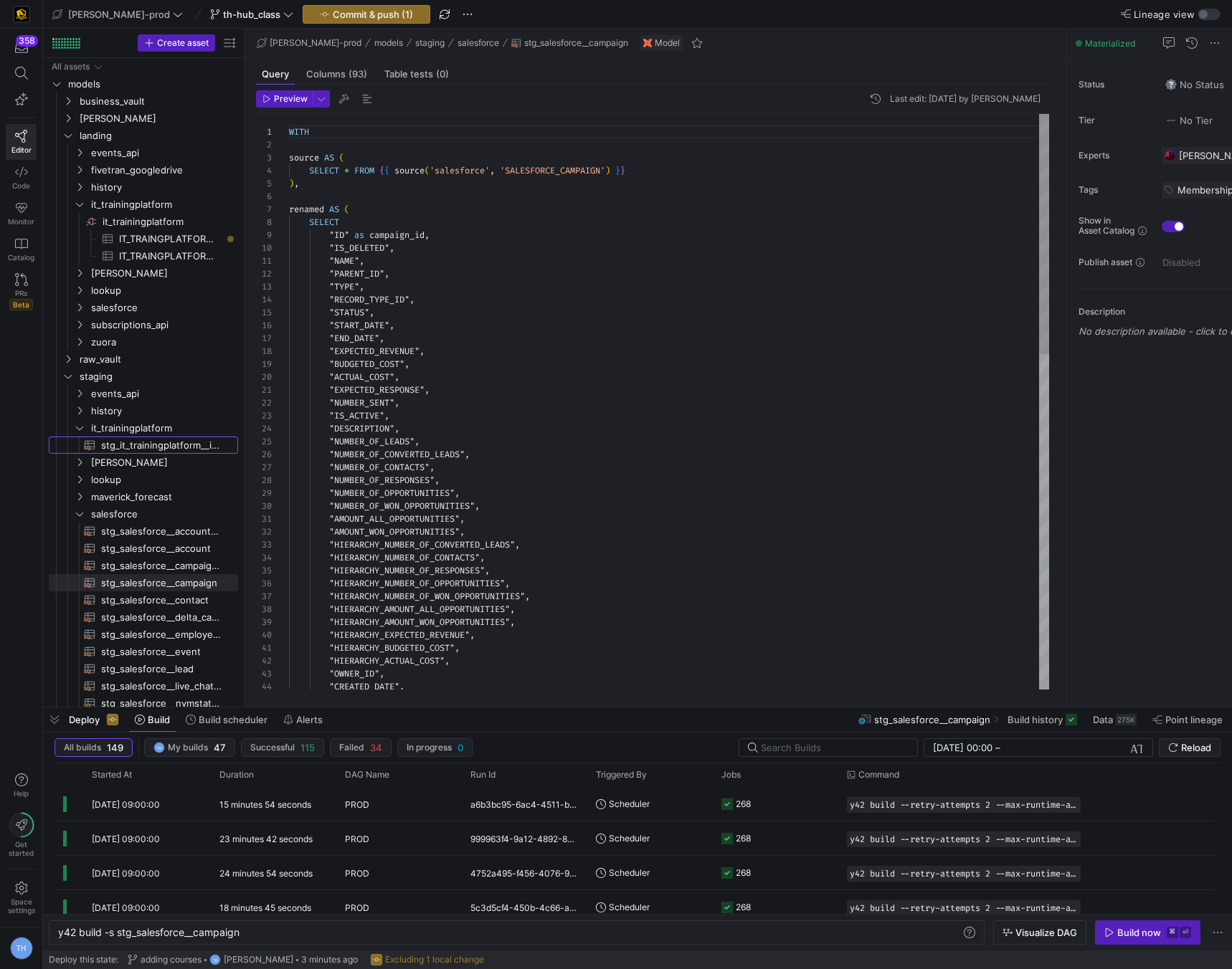
scroll to position [129, 0]
click at [307, 23] on button "Commit & push (1)" at bounding box center [367, 14] width 128 height 18
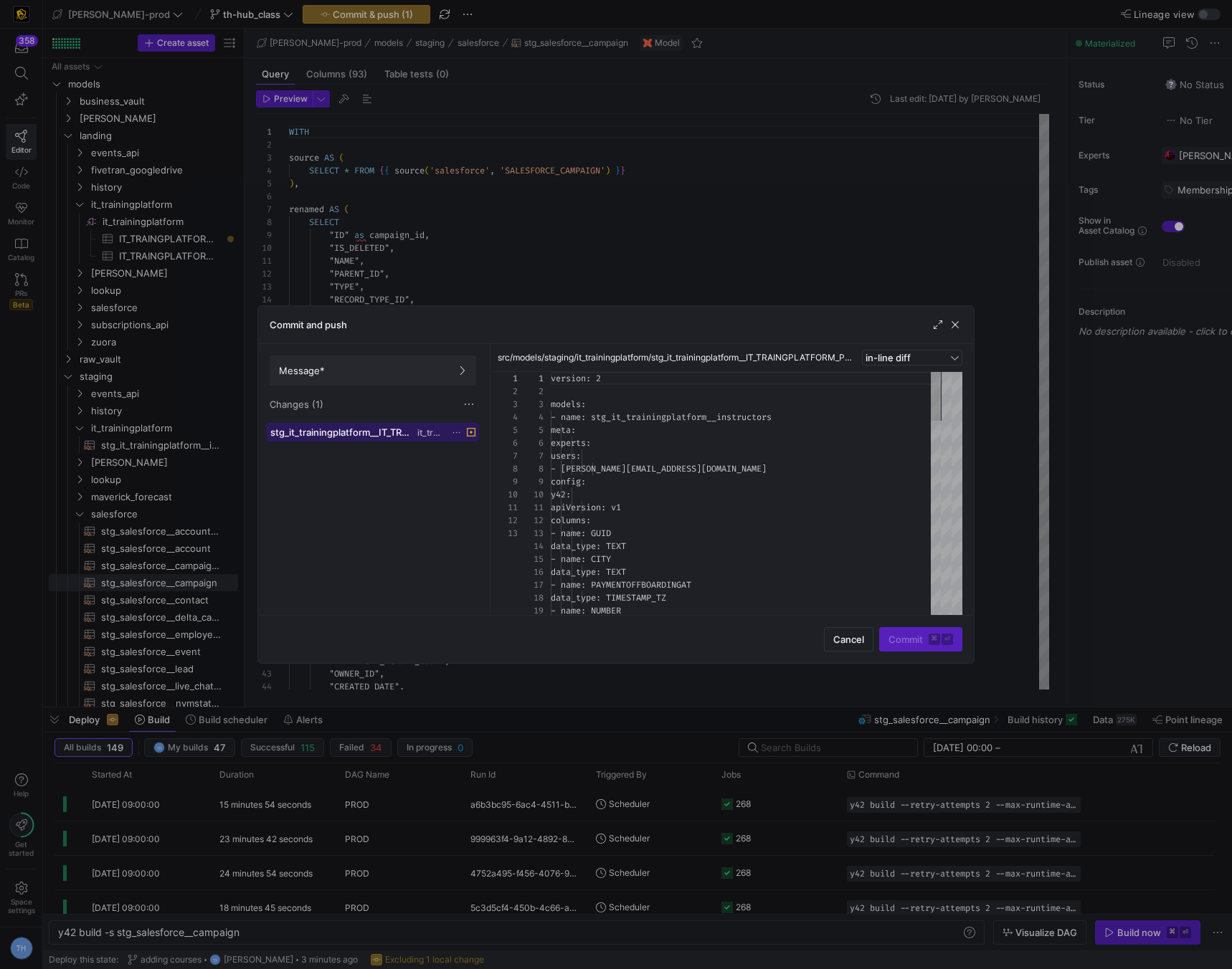
click at [365, 438] on span at bounding box center [373, 433] width 211 height 17
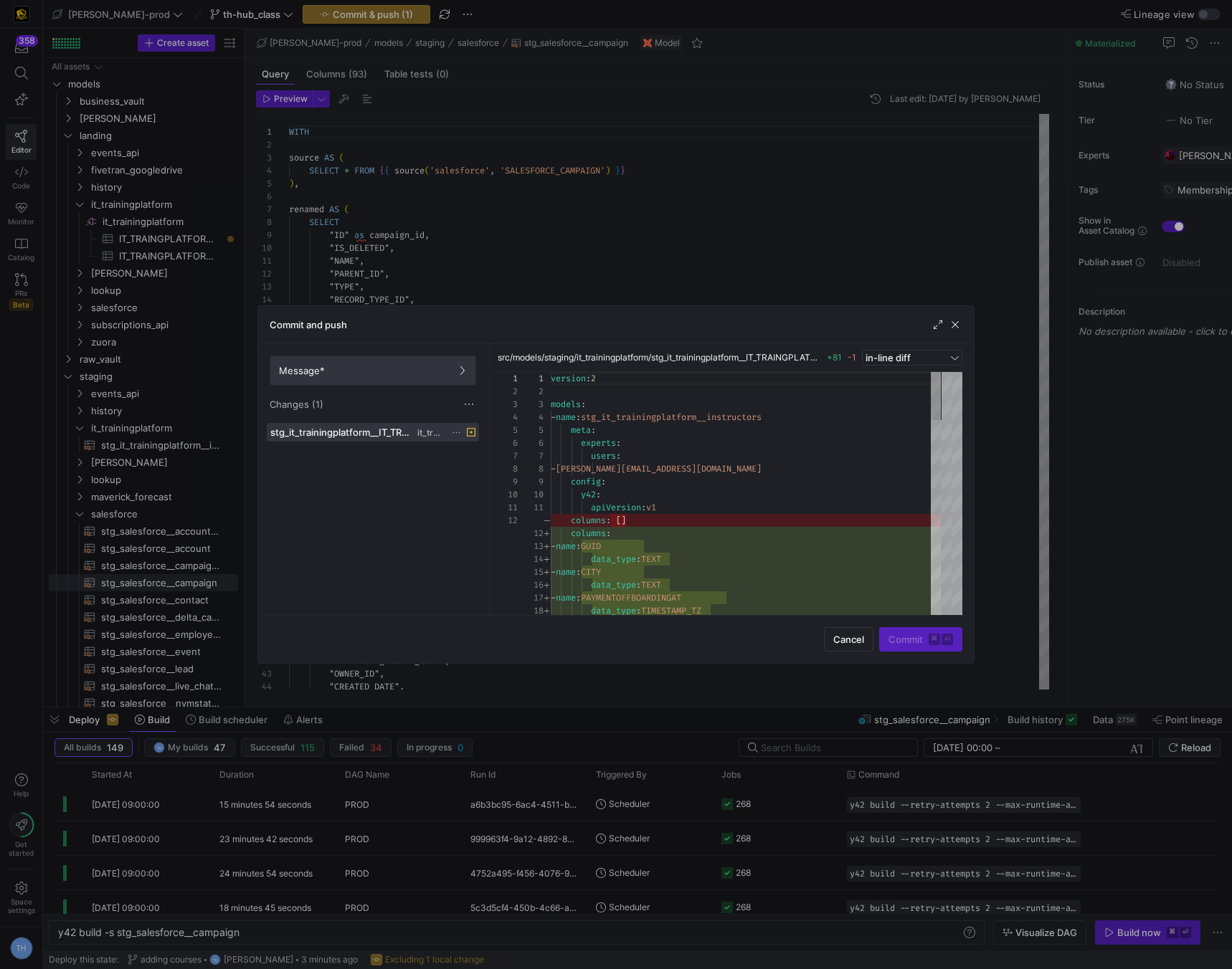
click at [409, 377] on span at bounding box center [373, 371] width 205 height 29
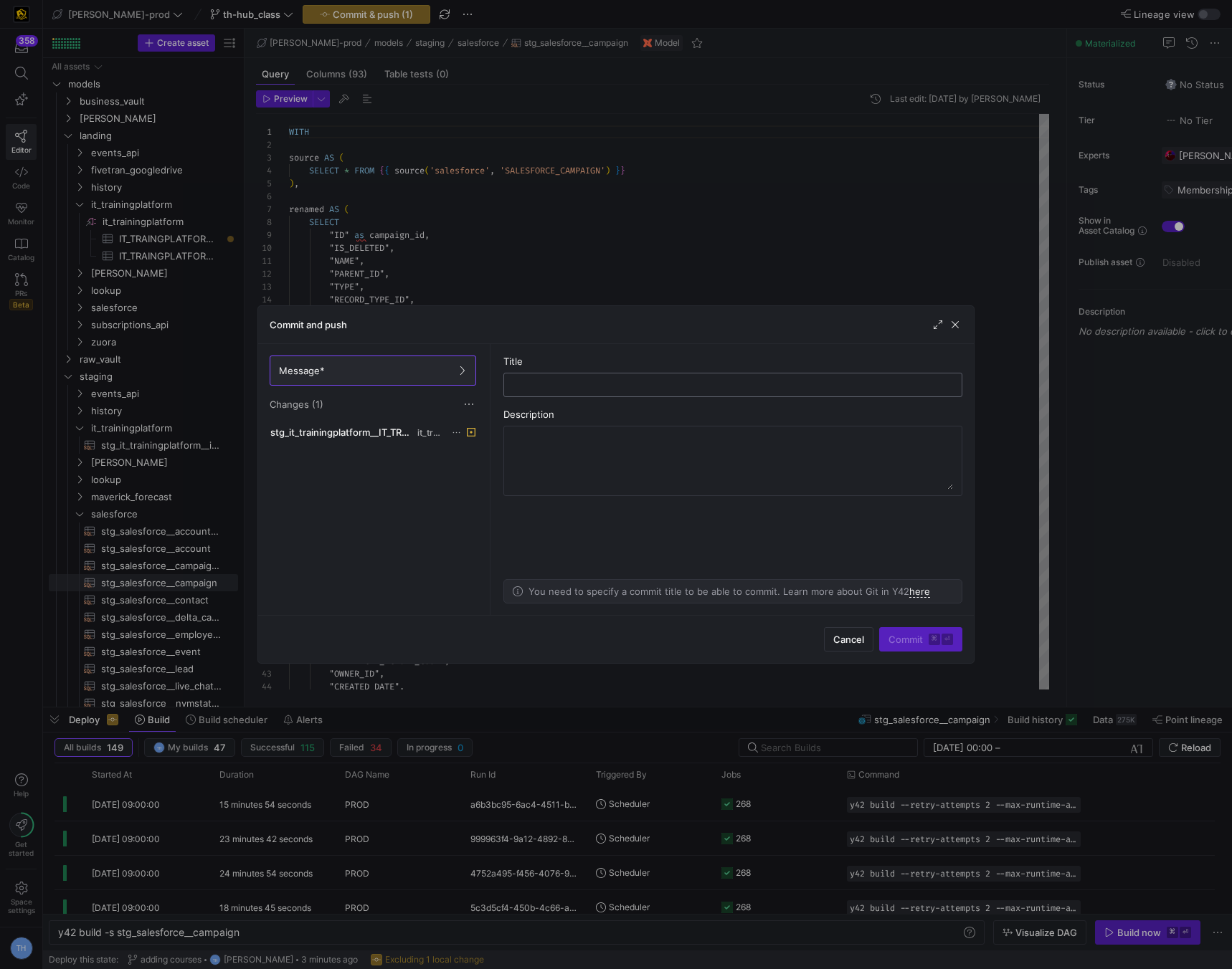
click at [617, 392] on div at bounding box center [732, 385] width 435 height 23
type input "syncing columns"
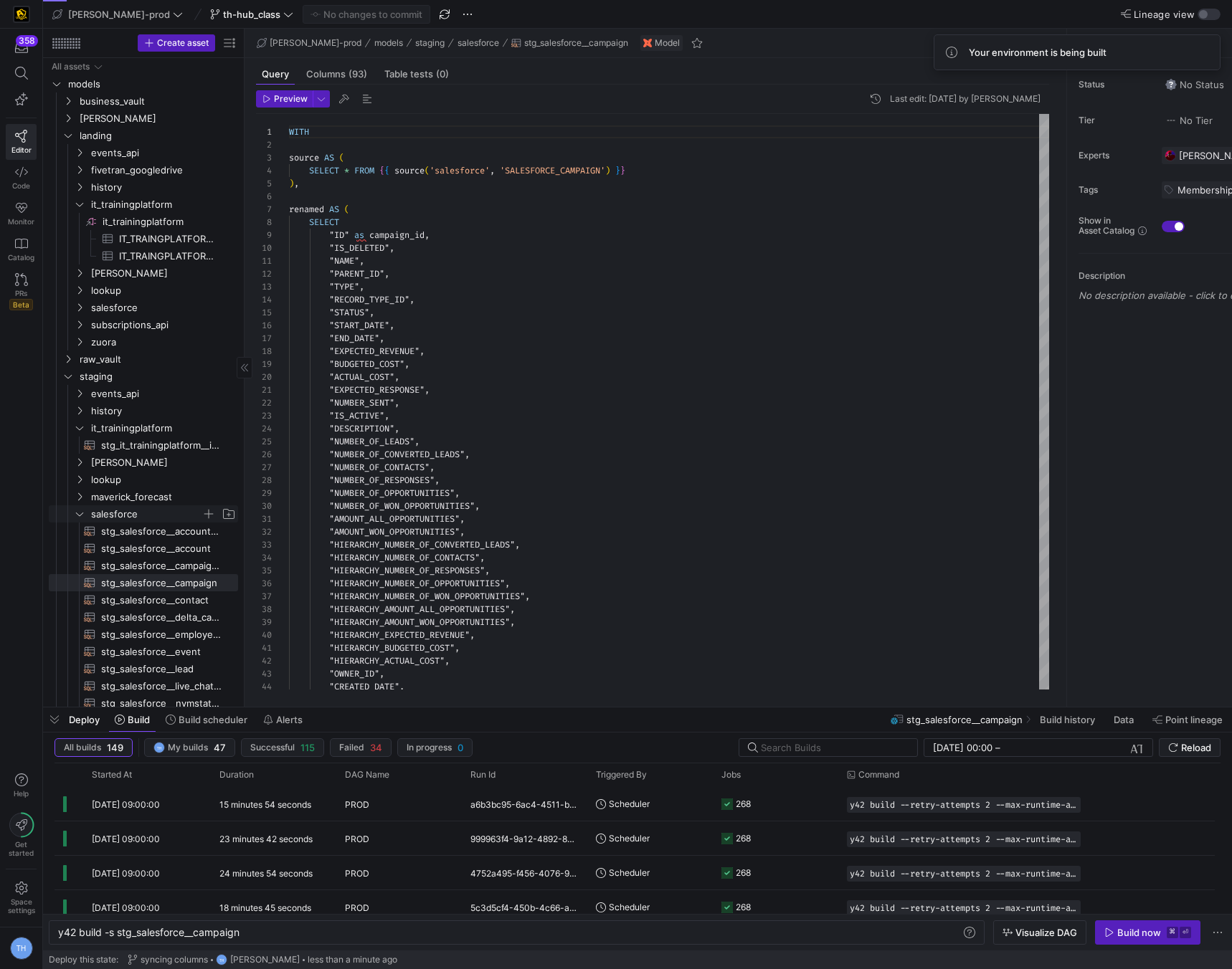
click at [83, 510] on icon "Press SPACE to select this row." at bounding box center [80, 514] width 10 height 9
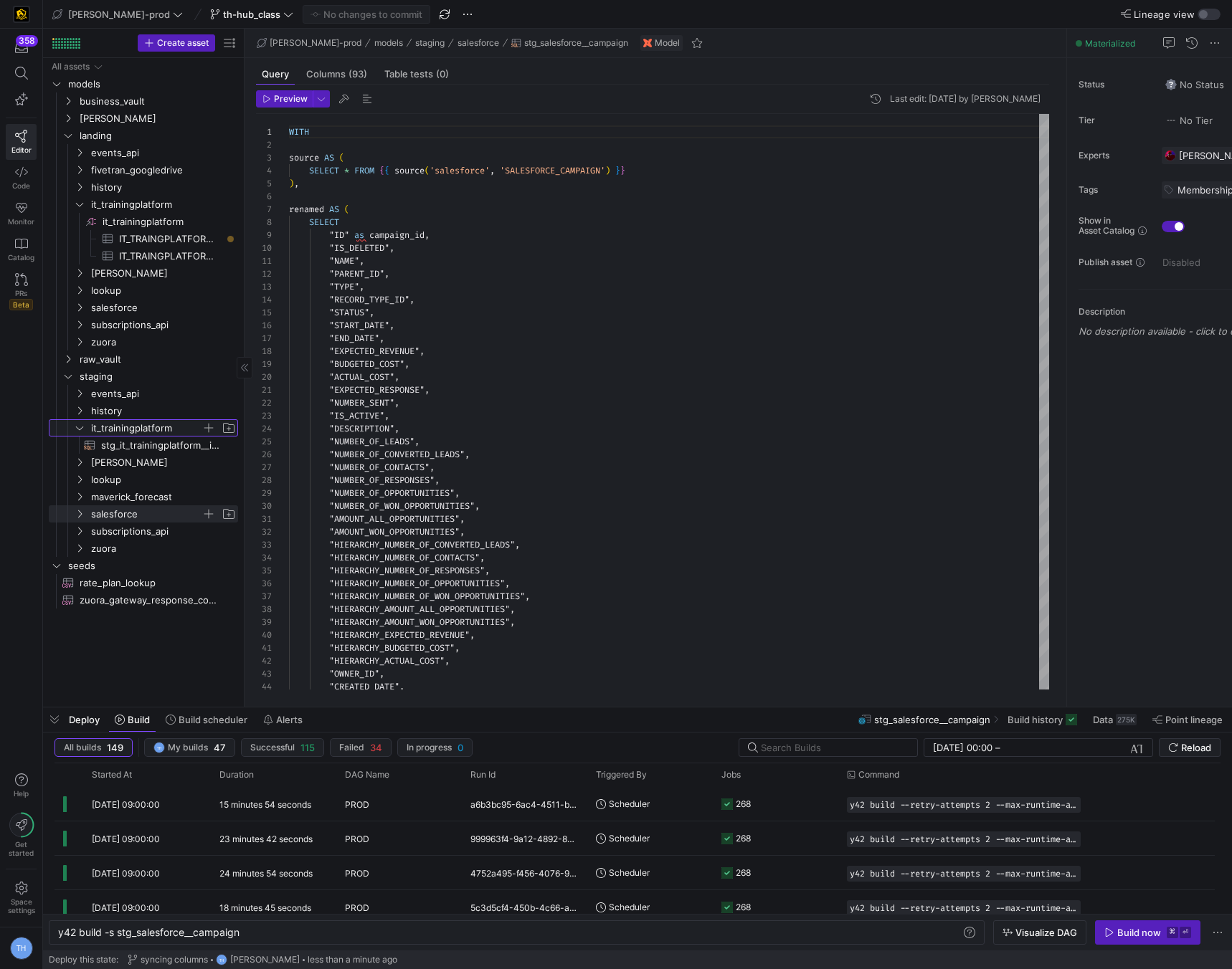
click at [149, 430] on span "it_trainingplatform" at bounding box center [146, 428] width 111 height 16
click at [203, 238] on span "IT_TRAINGPLATFORM_PRODUCTION_TRAINING_COURSES​​​​​​​​​" at bounding box center [171, 239] width 103 height 16
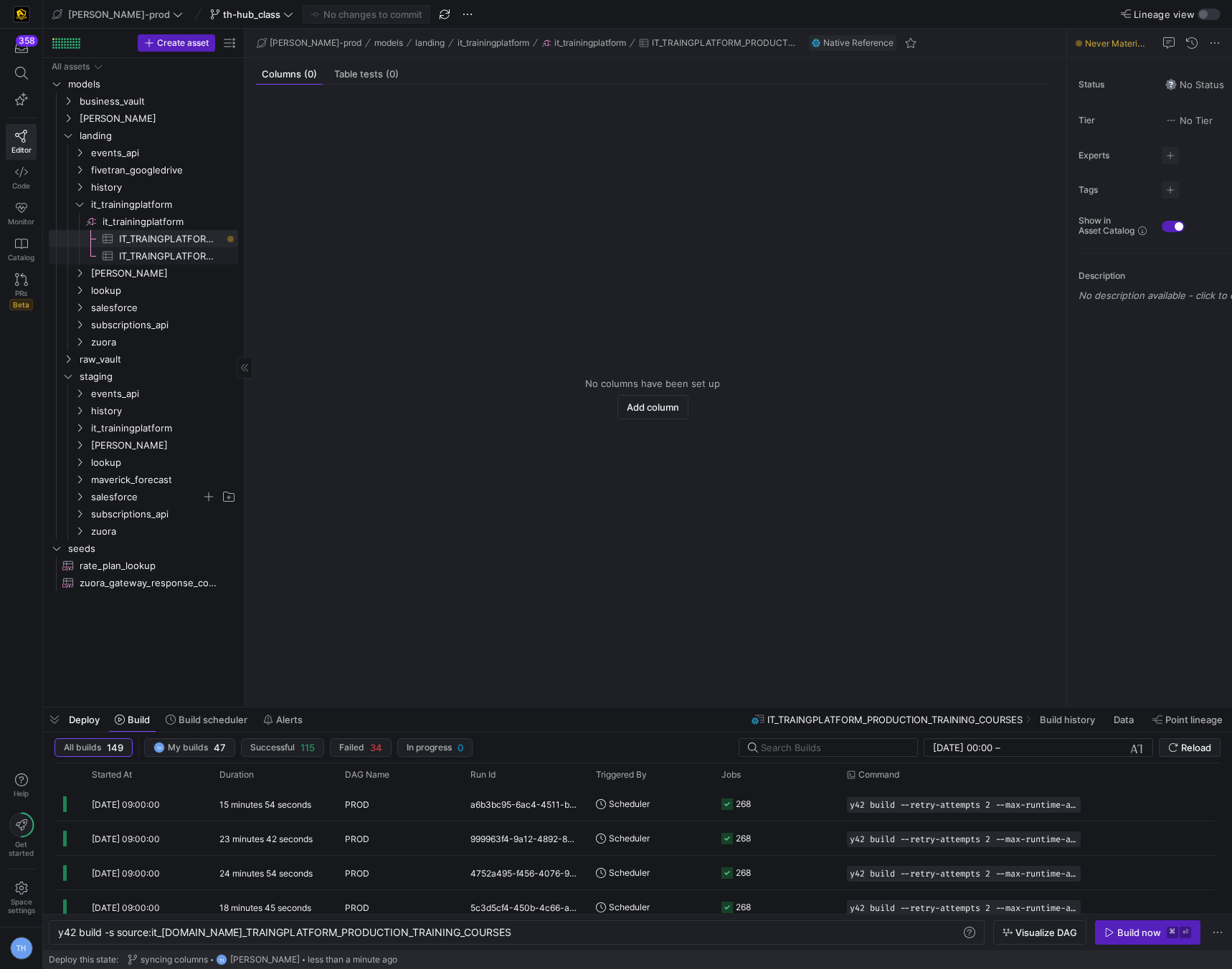
click at [190, 250] on span "IT_TRAINGPLATFORM_PRODUCTION_TRAINING_INSTRUCTORS​​​​​​​​​" at bounding box center [171, 256] width 103 height 16
type textarea "y42 build -s source:it_trainingplatform.IT_TRAINGPLATFORM_PRODUCTION_TRAINING_I…"
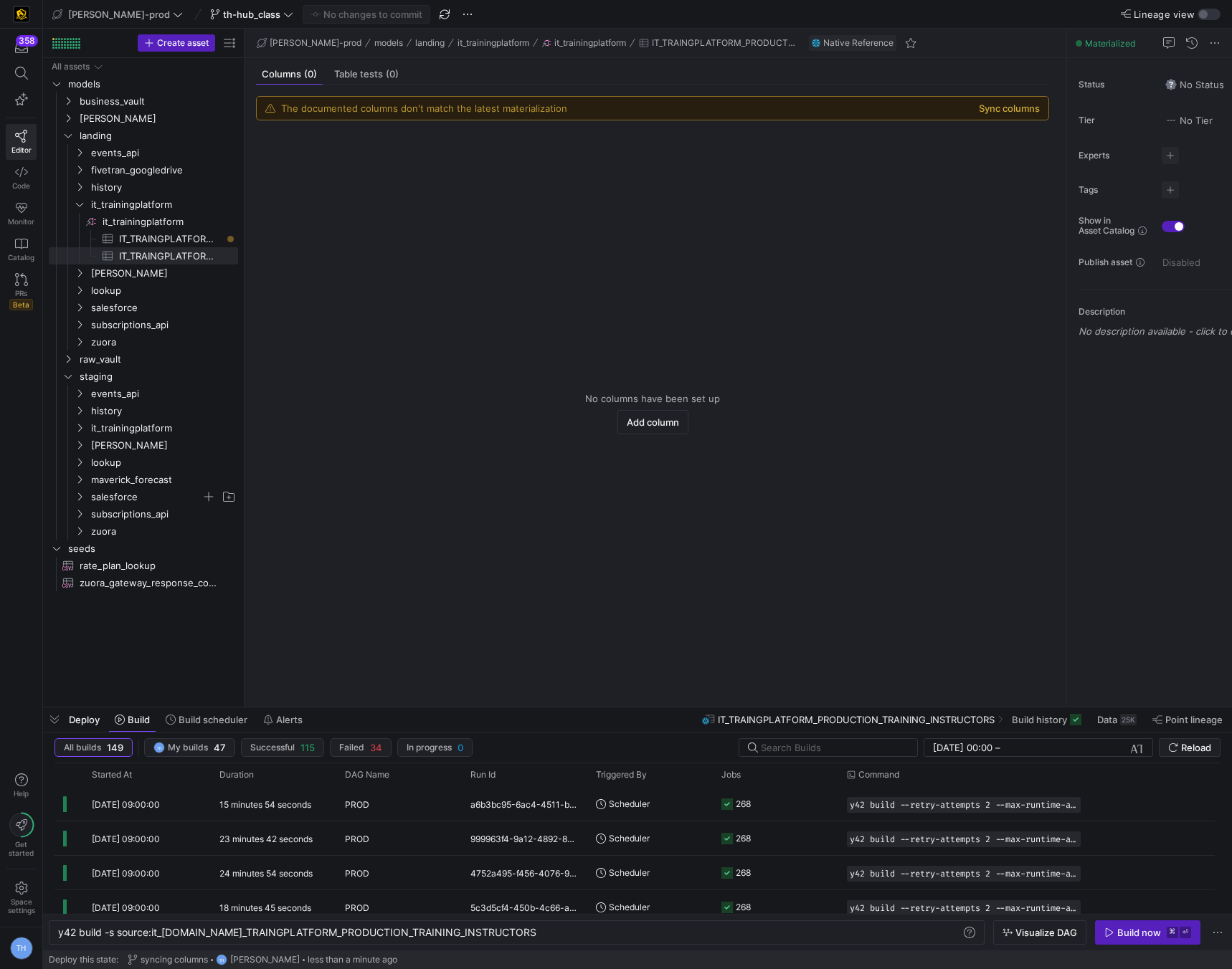
click at [991, 111] on button "Sync columns" at bounding box center [1009, 109] width 61 height 12
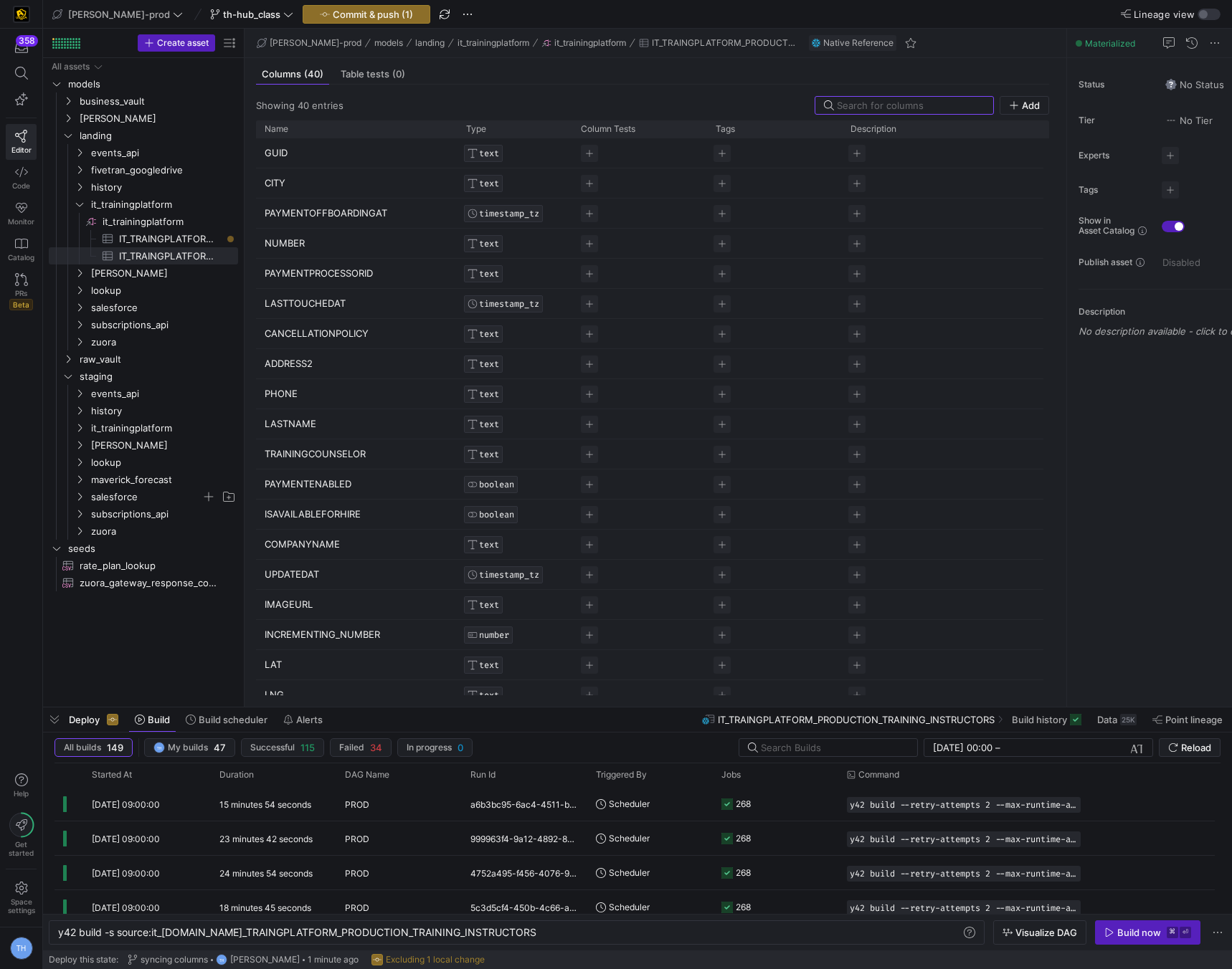
click at [334, 25] on y42-top-nav "edw-dv-prod th-hub_class Commit & push (1) Lineage view" at bounding box center [637, 15] width 1189 height 29
click at [334, 23] on y42-top-nav "edw-dv-prod th-hub_class Commit & push (1) Lineage view" at bounding box center [637, 15] width 1189 height 29
click at [337, 19] on span "button" at bounding box center [367, 15] width 126 height 17
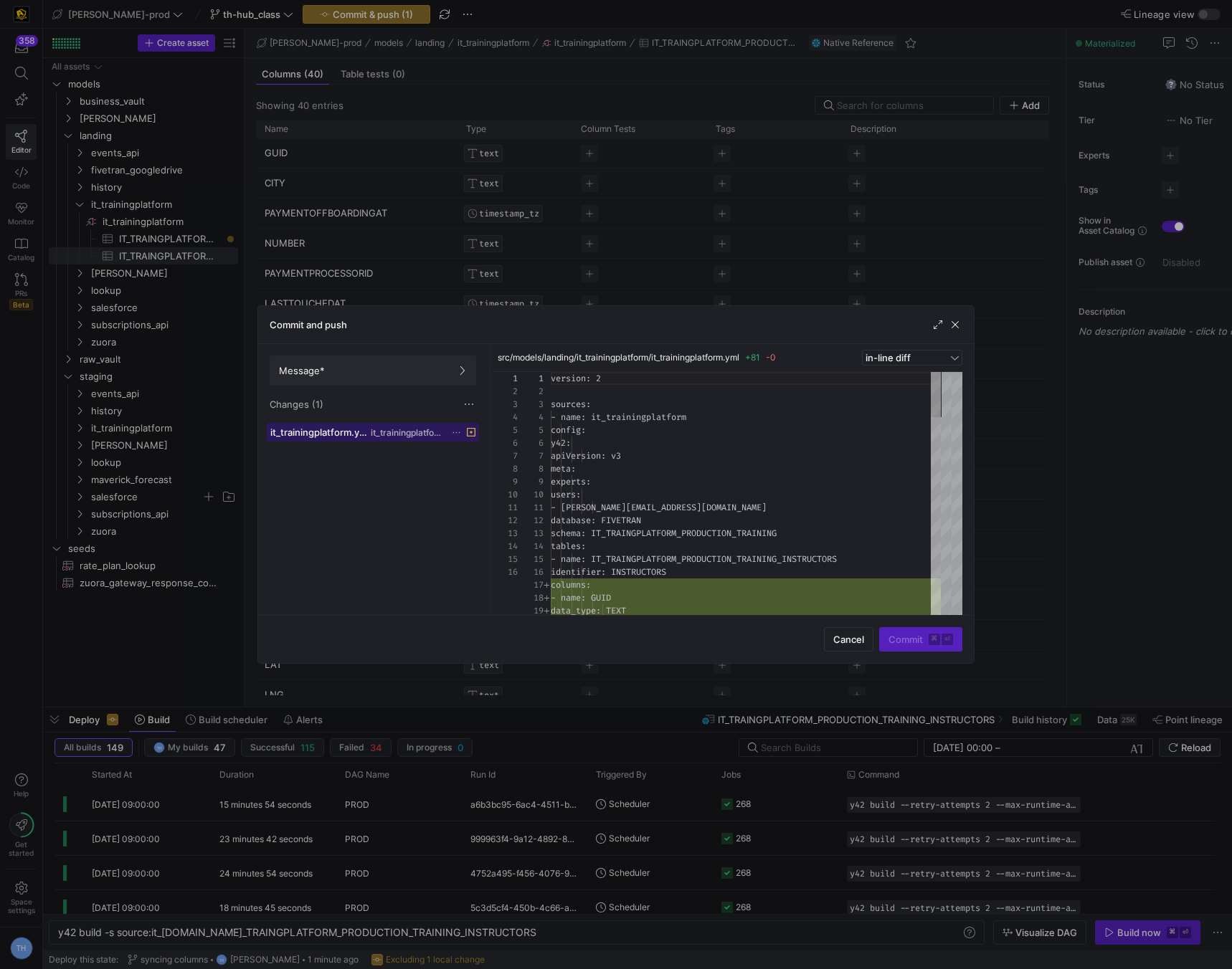
click at [434, 430] on span "it_trainingplatform" at bounding box center [406, 433] width 73 height 10
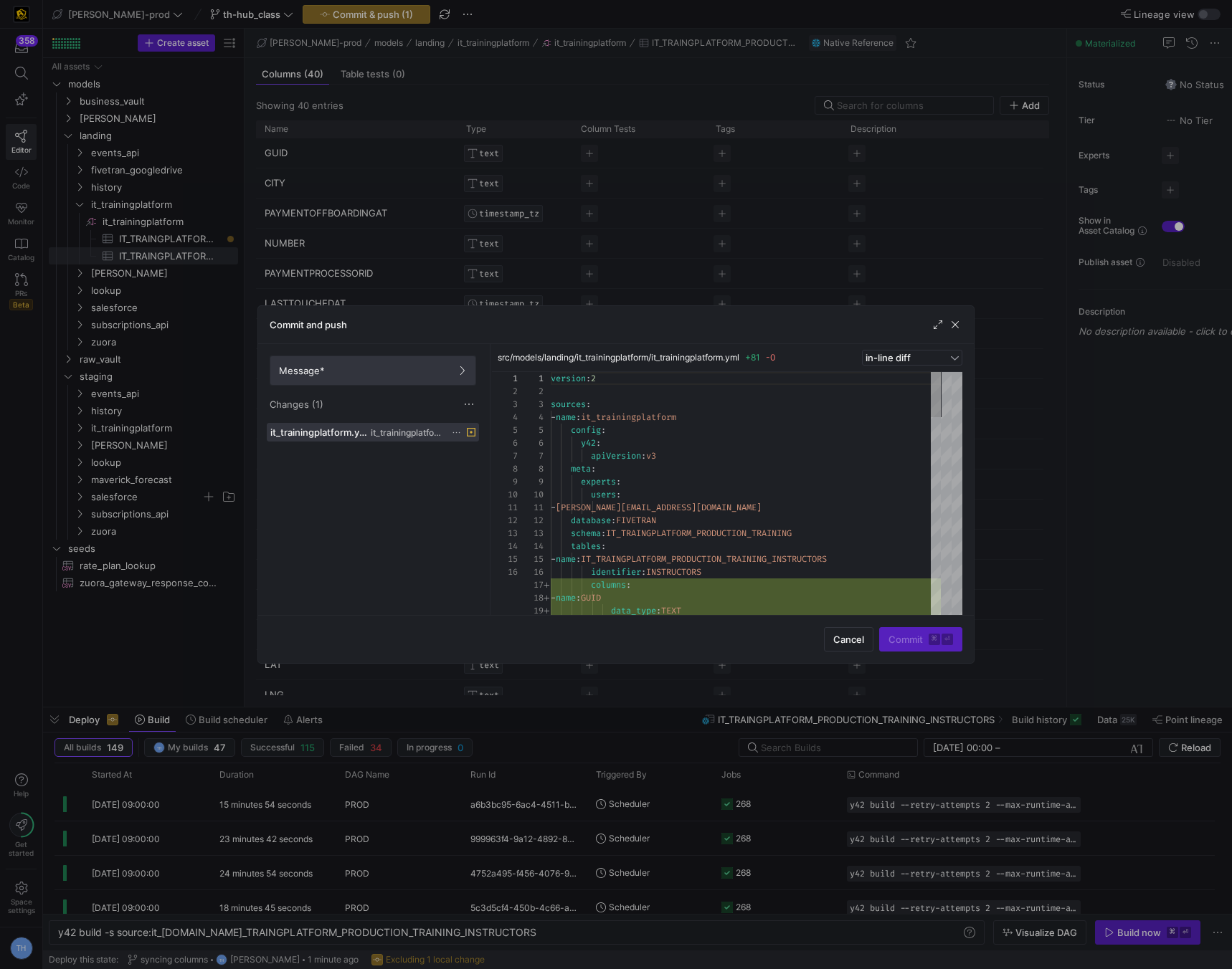
click at [421, 383] on span at bounding box center [373, 371] width 205 height 29
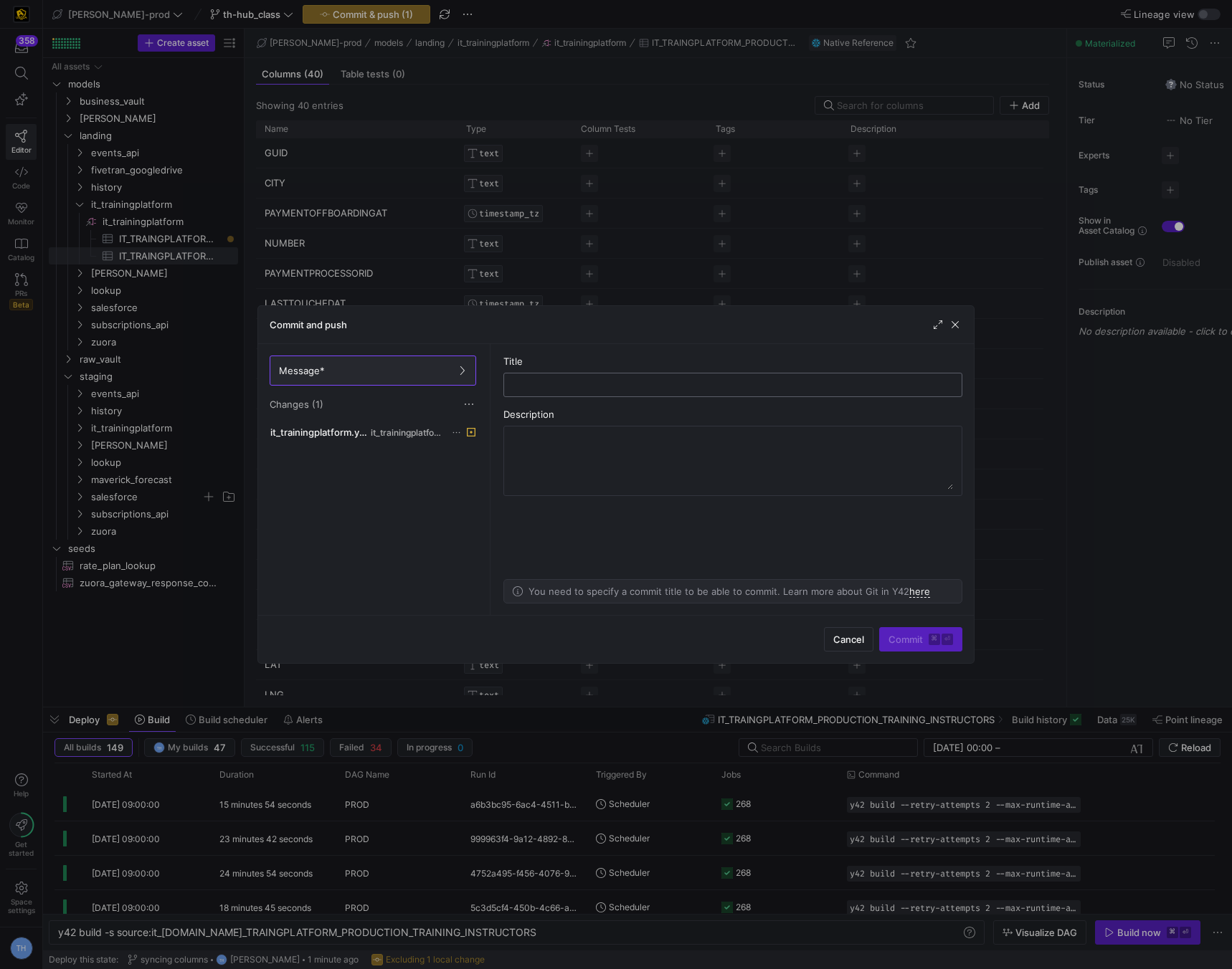
click at [547, 390] on input "text" at bounding box center [732, 385] width 435 height 12
type input "syncing columns"
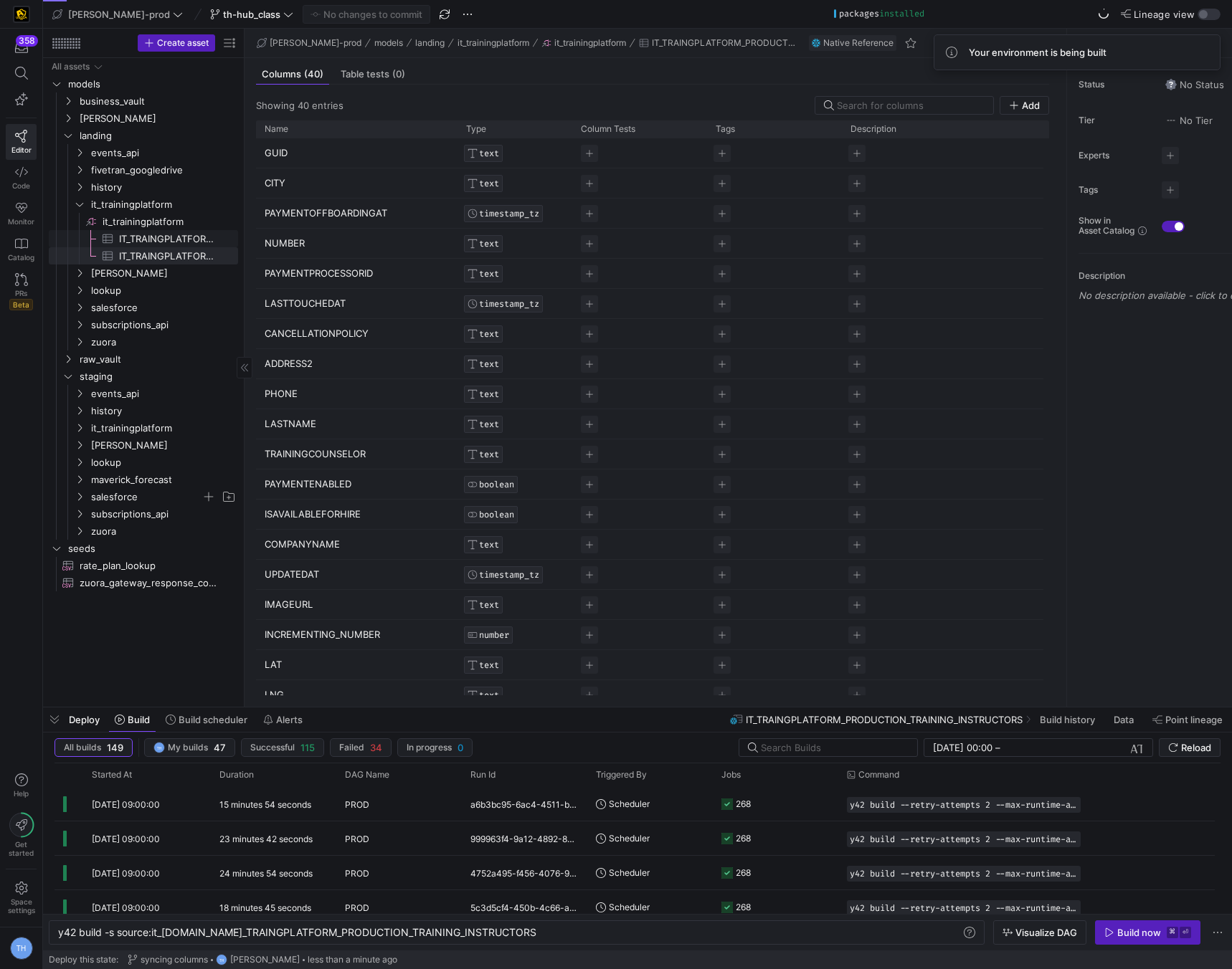
click at [178, 232] on span "IT_TRAINGPLATFORM_PRODUCTION_TRAINING_COURSES​​​​​​​​​" at bounding box center [171, 239] width 103 height 16
type textarea "y42 build -s source:it_[DOMAIN_NAME]_TRAINGPLATFORM_PRODUCTION_TRAINING_COURSES"
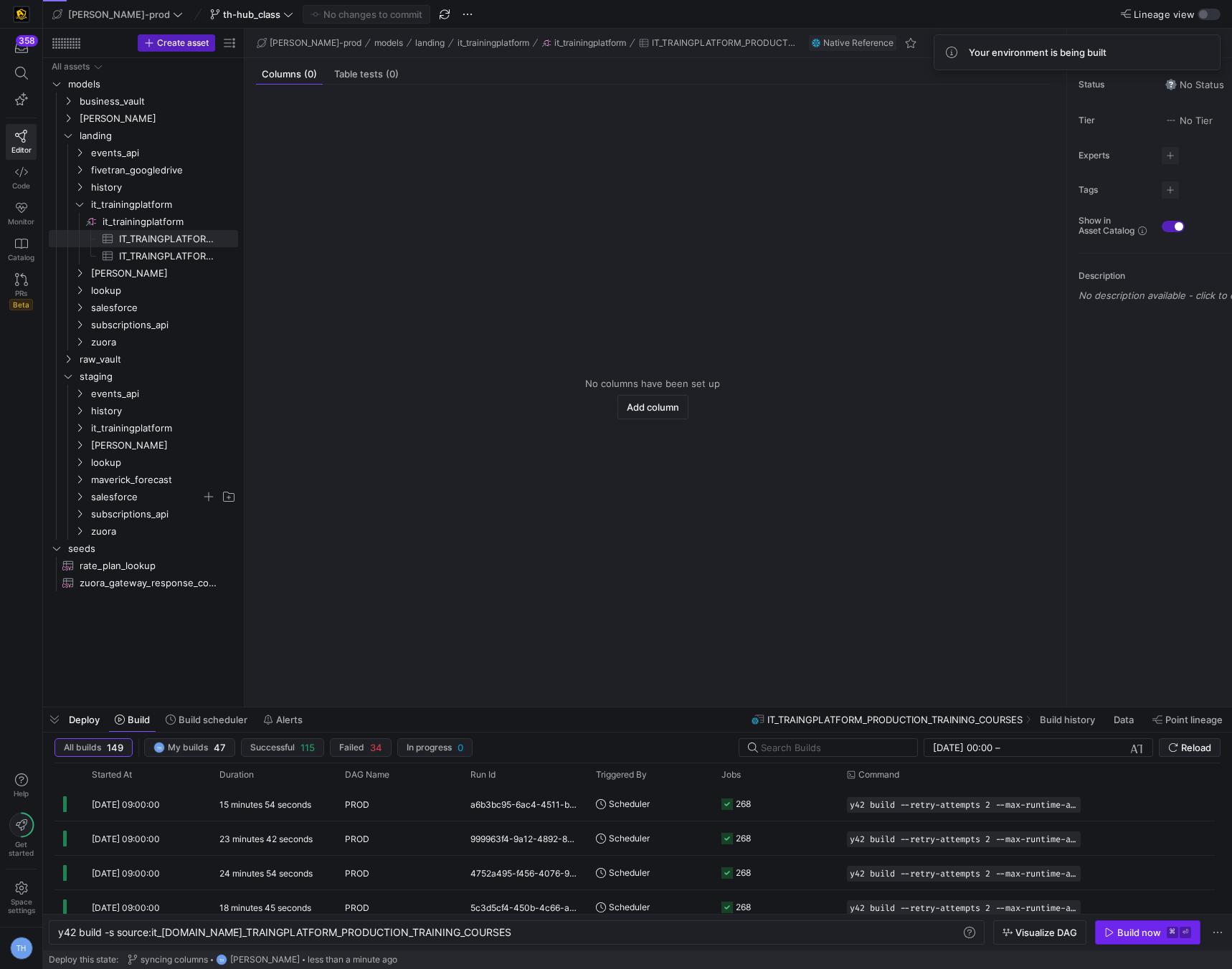
click at [1128, 934] on div "Build now" at bounding box center [1139, 933] width 44 height 12
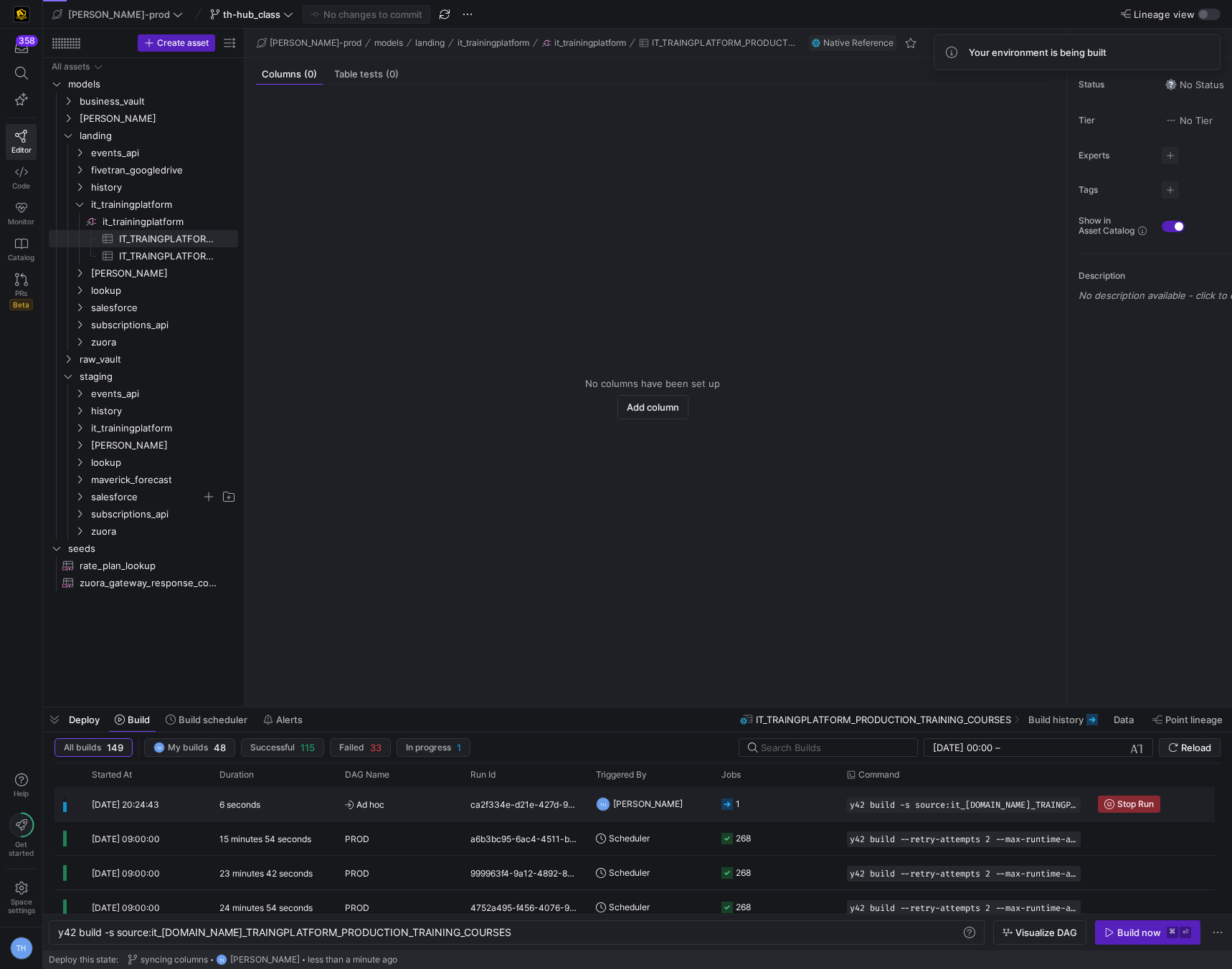
click at [767, 801] on y42-job-status-cell-renderer "1" at bounding box center [776, 803] width 109 height 32
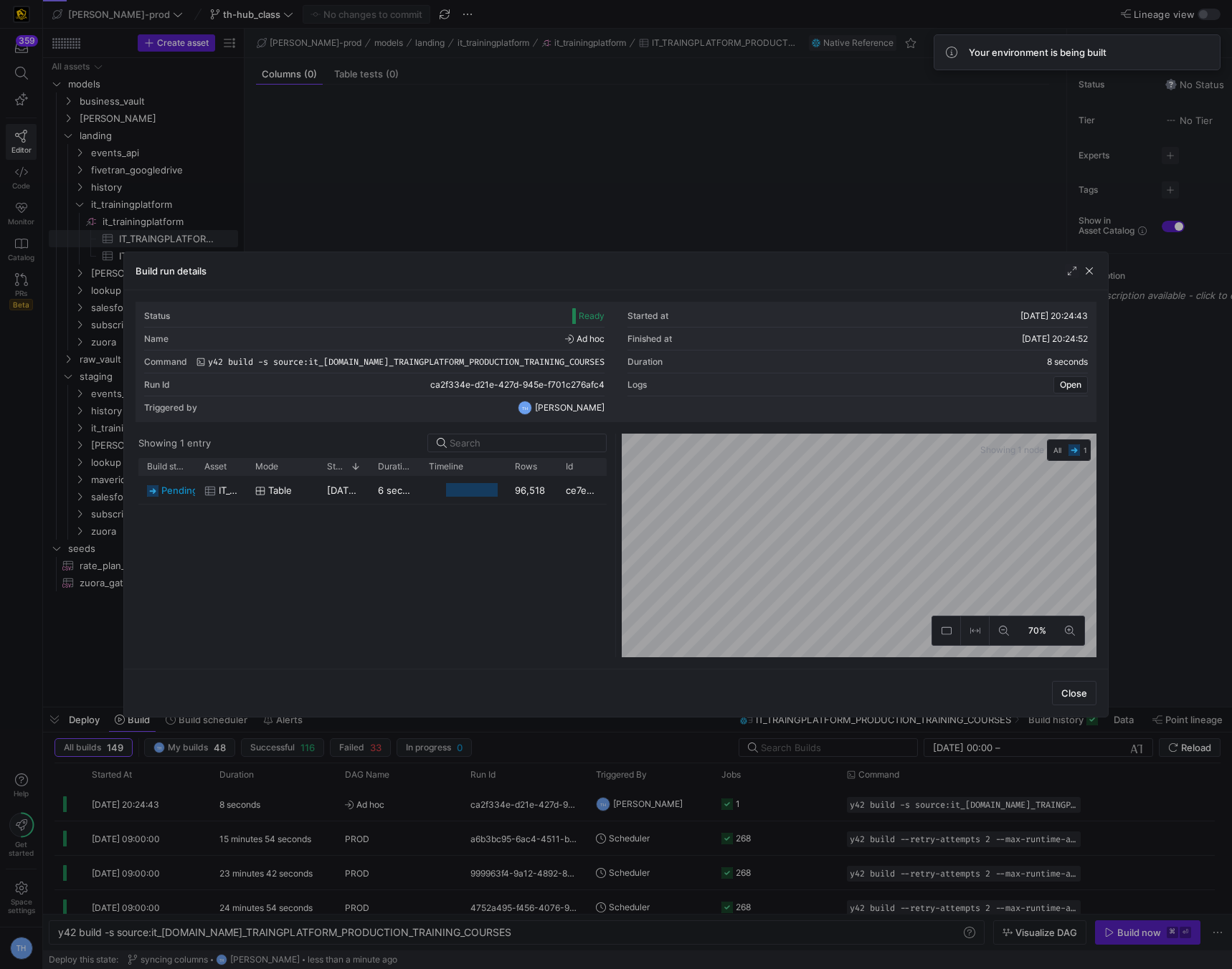
click at [735, 146] on div at bounding box center [616, 484] width 1232 height 969
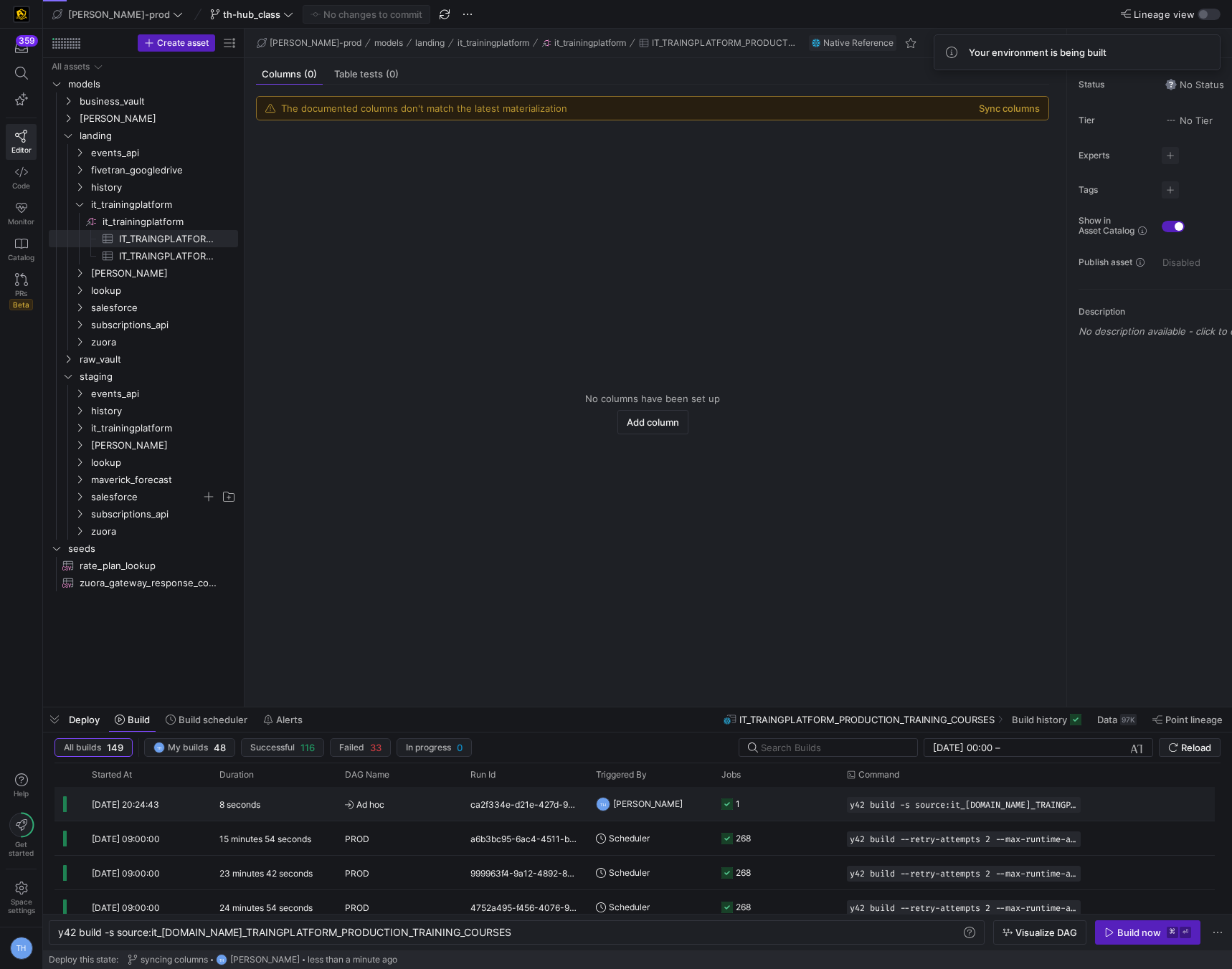
click at [748, 803] on y42-job-status-cell-renderer "1" at bounding box center [776, 803] width 109 height 32
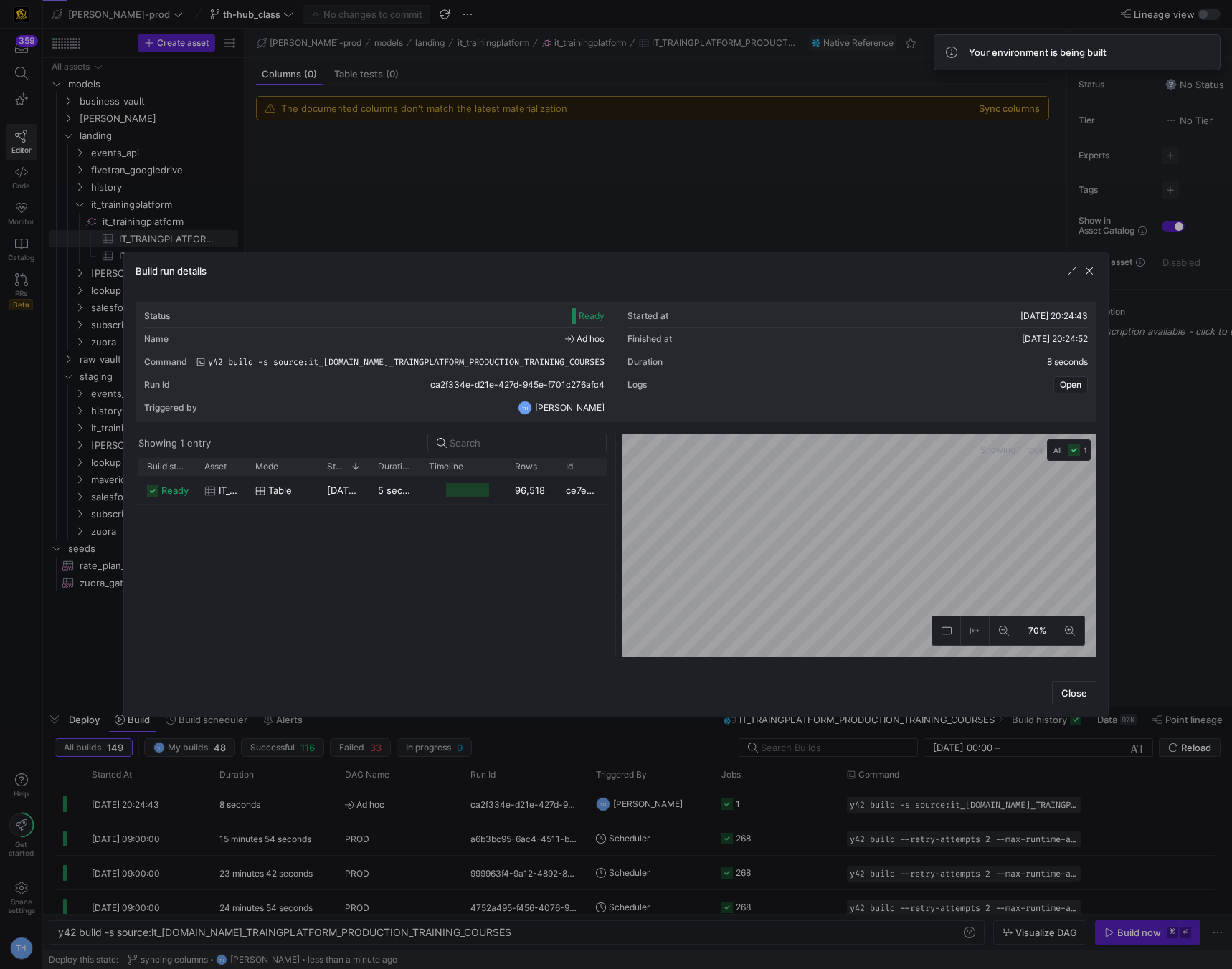
click at [678, 232] on div at bounding box center [616, 484] width 1232 height 969
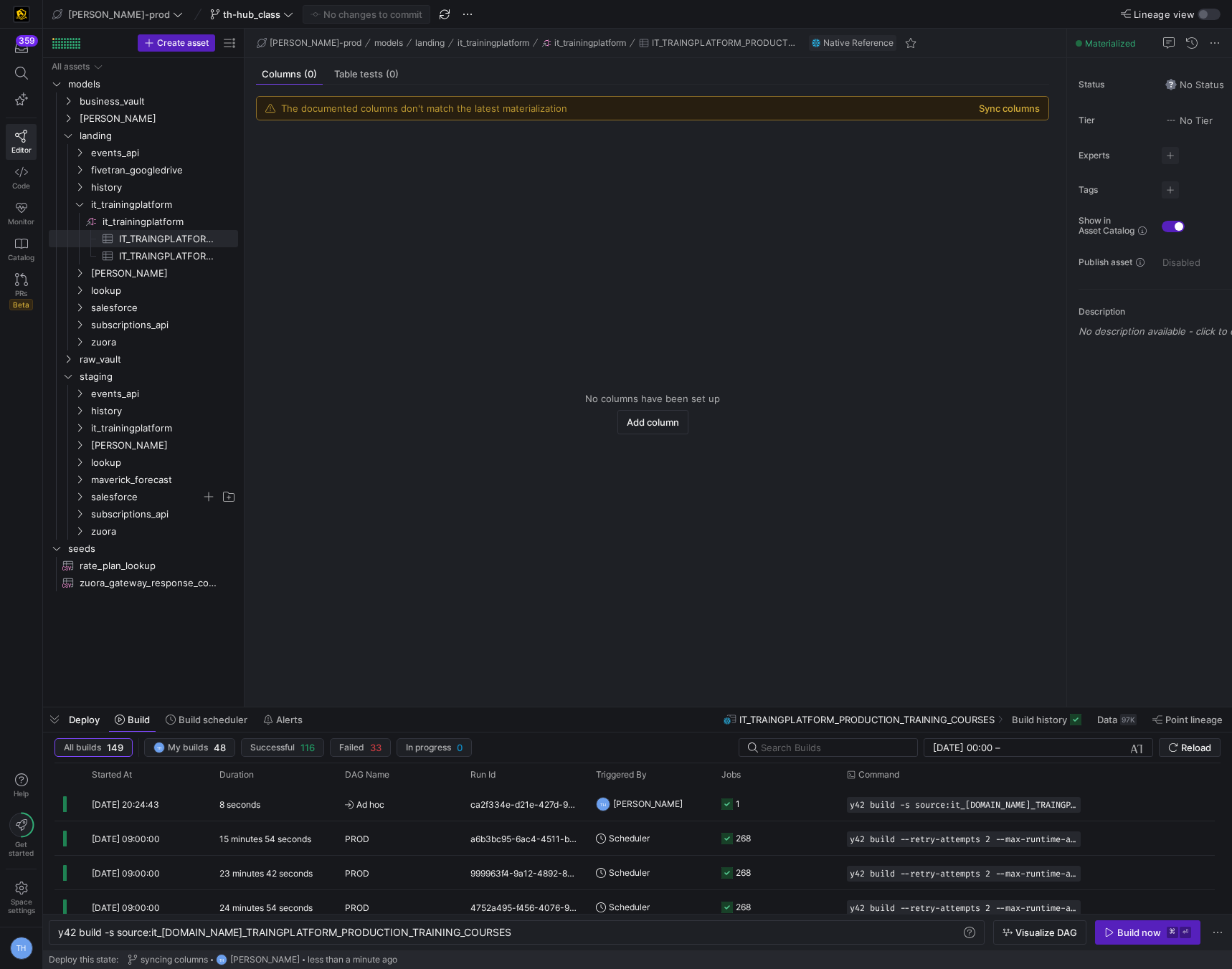
click at [1034, 110] on button "Sync columns" at bounding box center [1009, 109] width 61 height 12
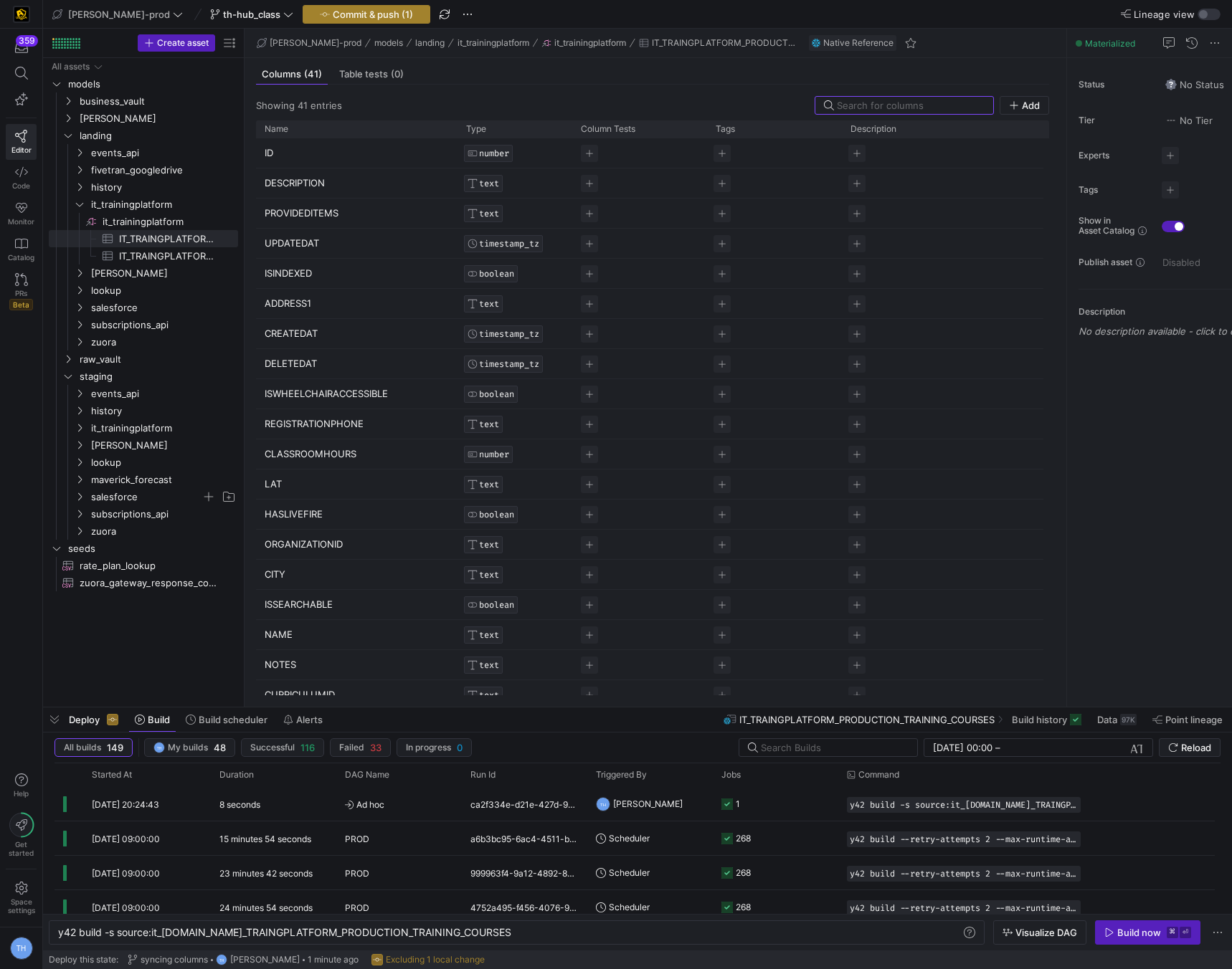
click at [353, 13] on span "Commit & push (1)" at bounding box center [373, 15] width 81 height 12
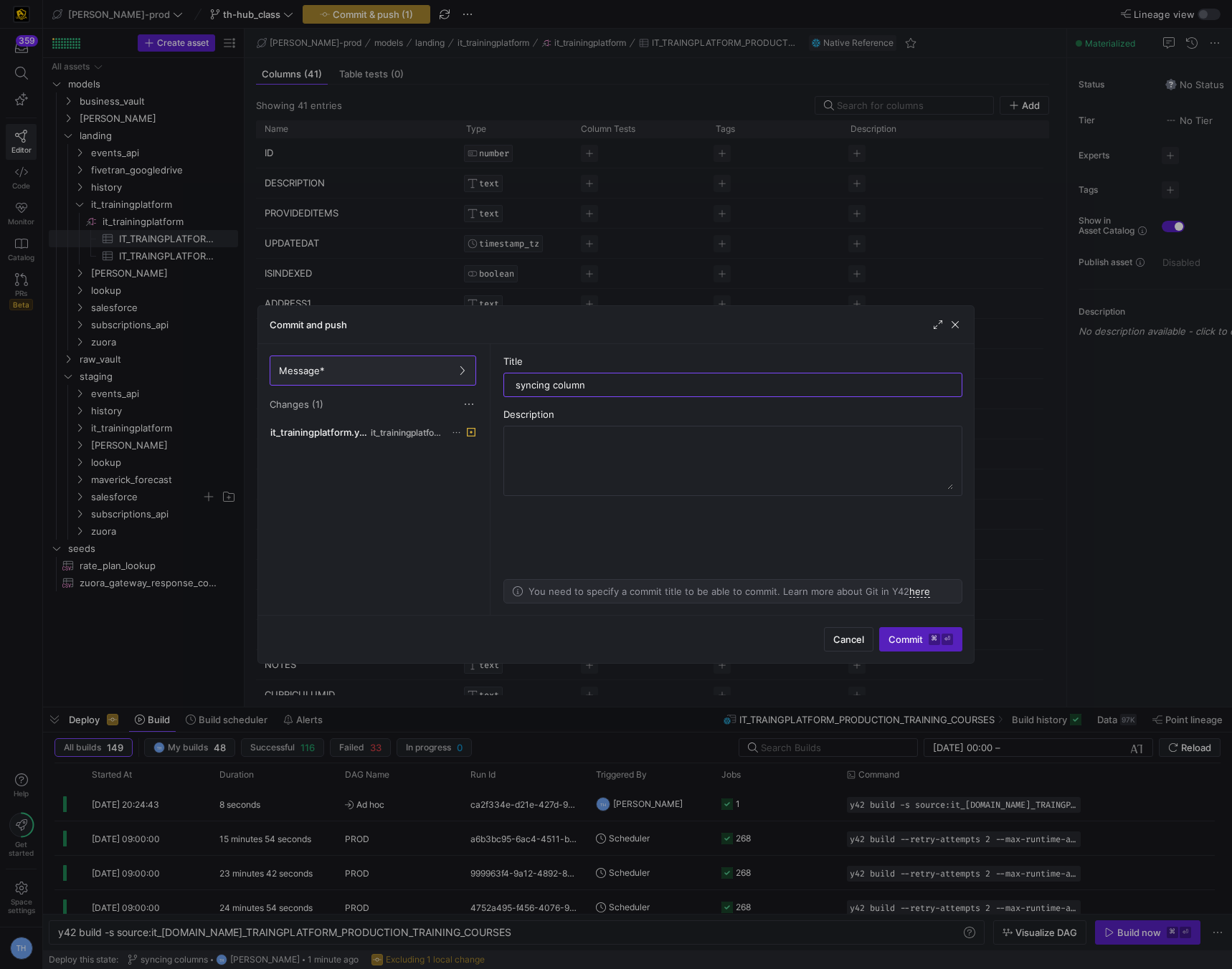
type input "syncing columns"
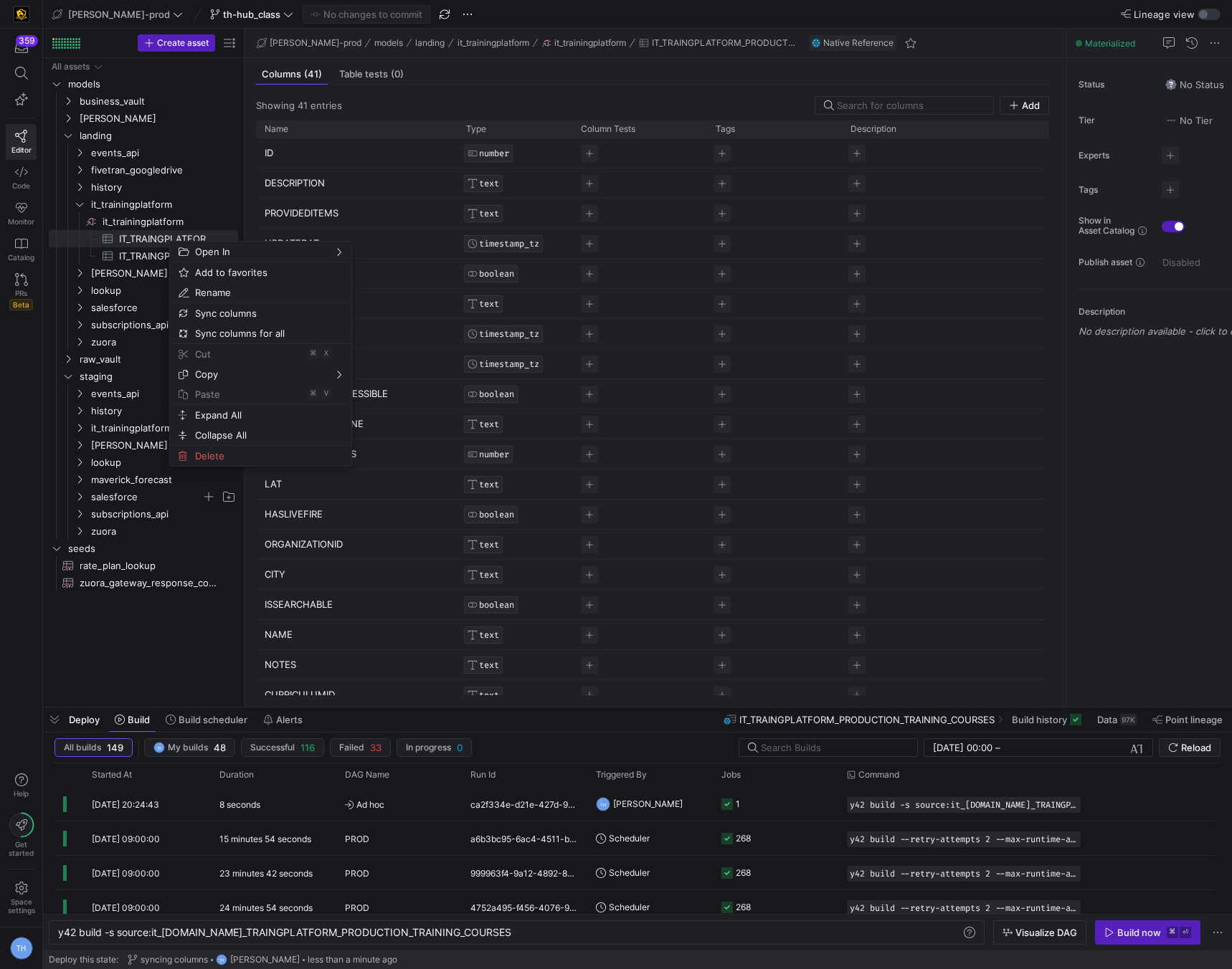
click at [161, 652] on div "models All assets business_vault edw landing raw_vault staging seeds rate_plan_…" at bounding box center [143, 379] width 189 height 643
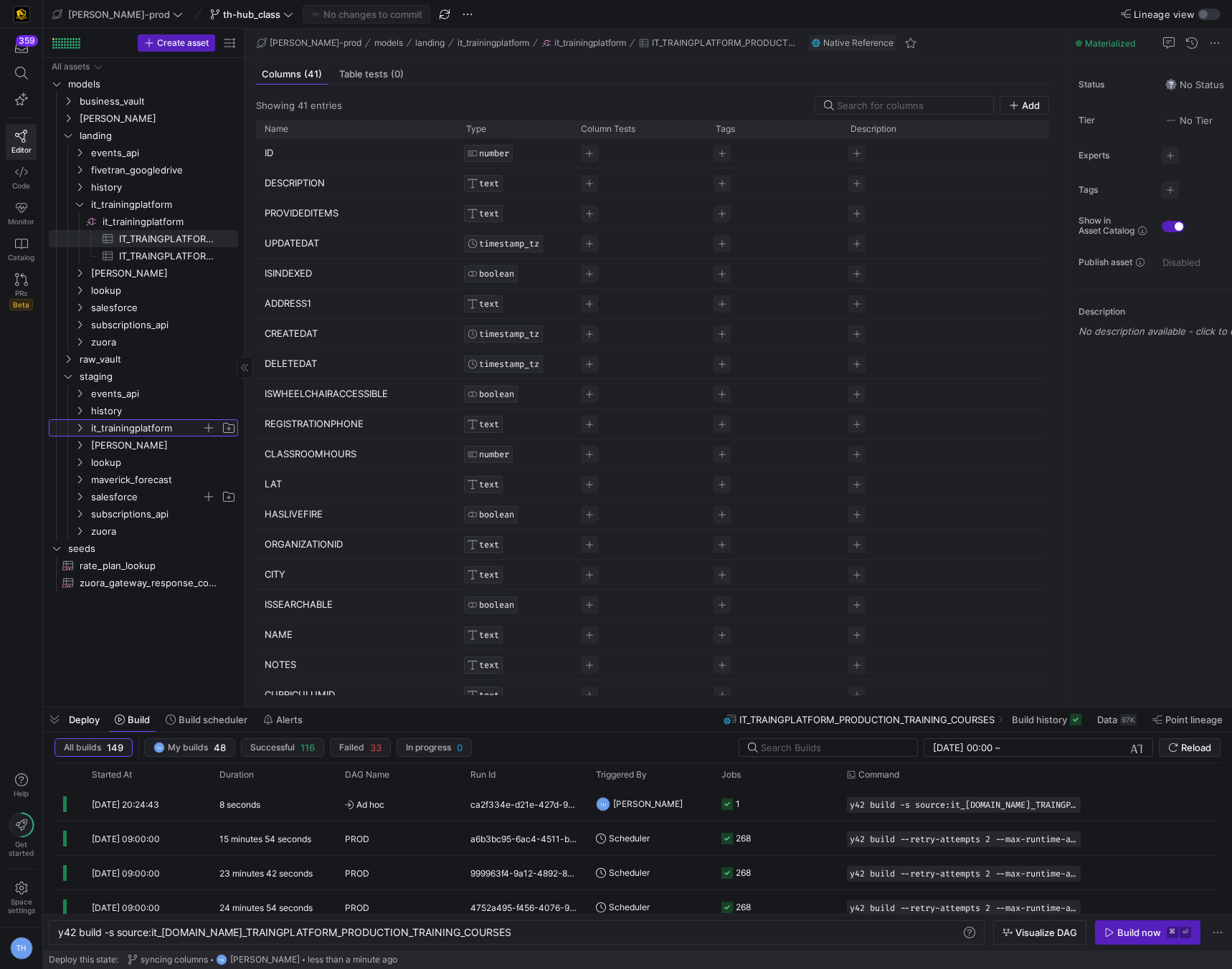
click at [140, 431] on span "it_trainingplatform" at bounding box center [146, 428] width 111 height 16
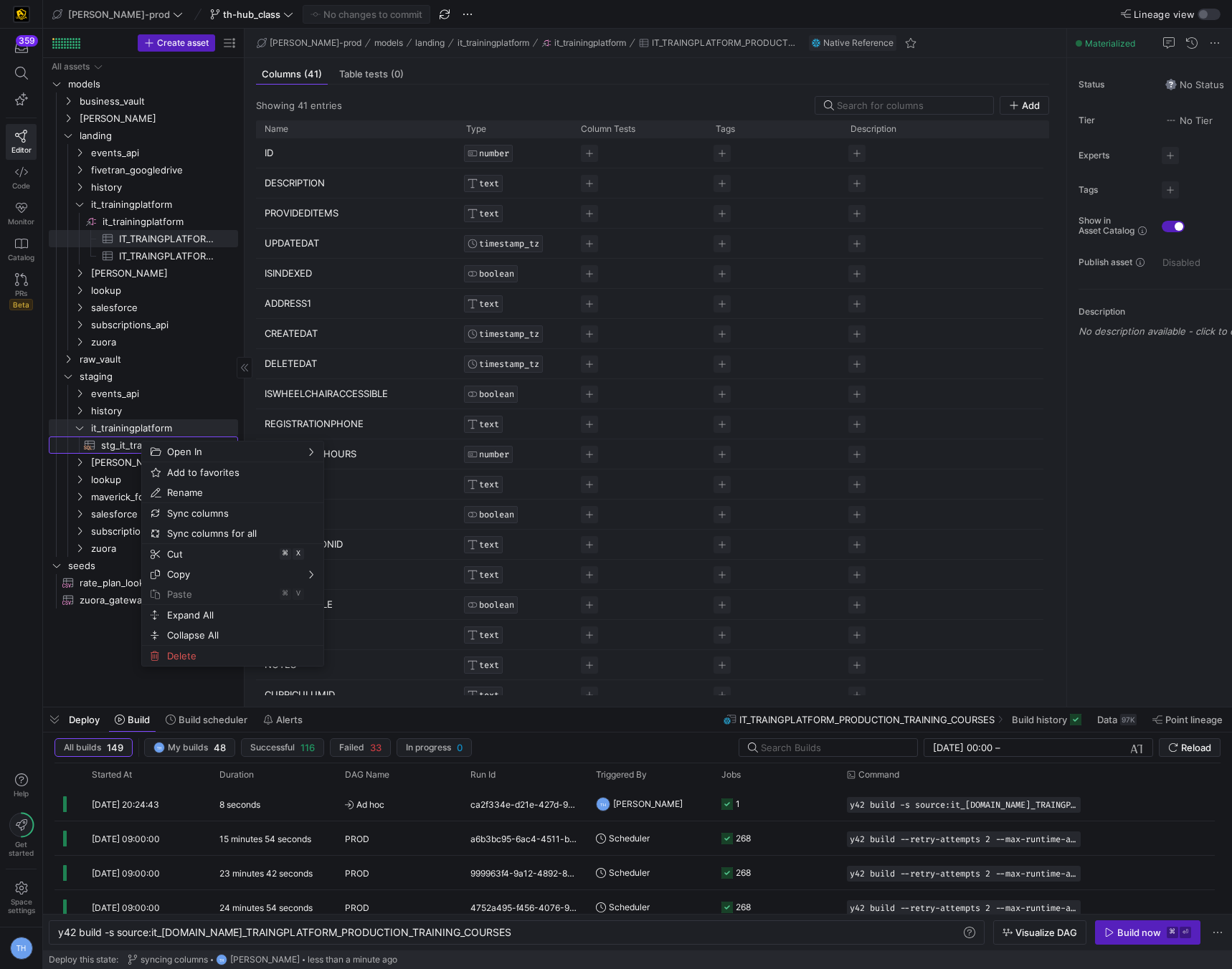
click at [120, 438] on span "stg_it_trainingplatform__instructors​​​​​​​​​​" at bounding box center [161, 445] width 120 height 16
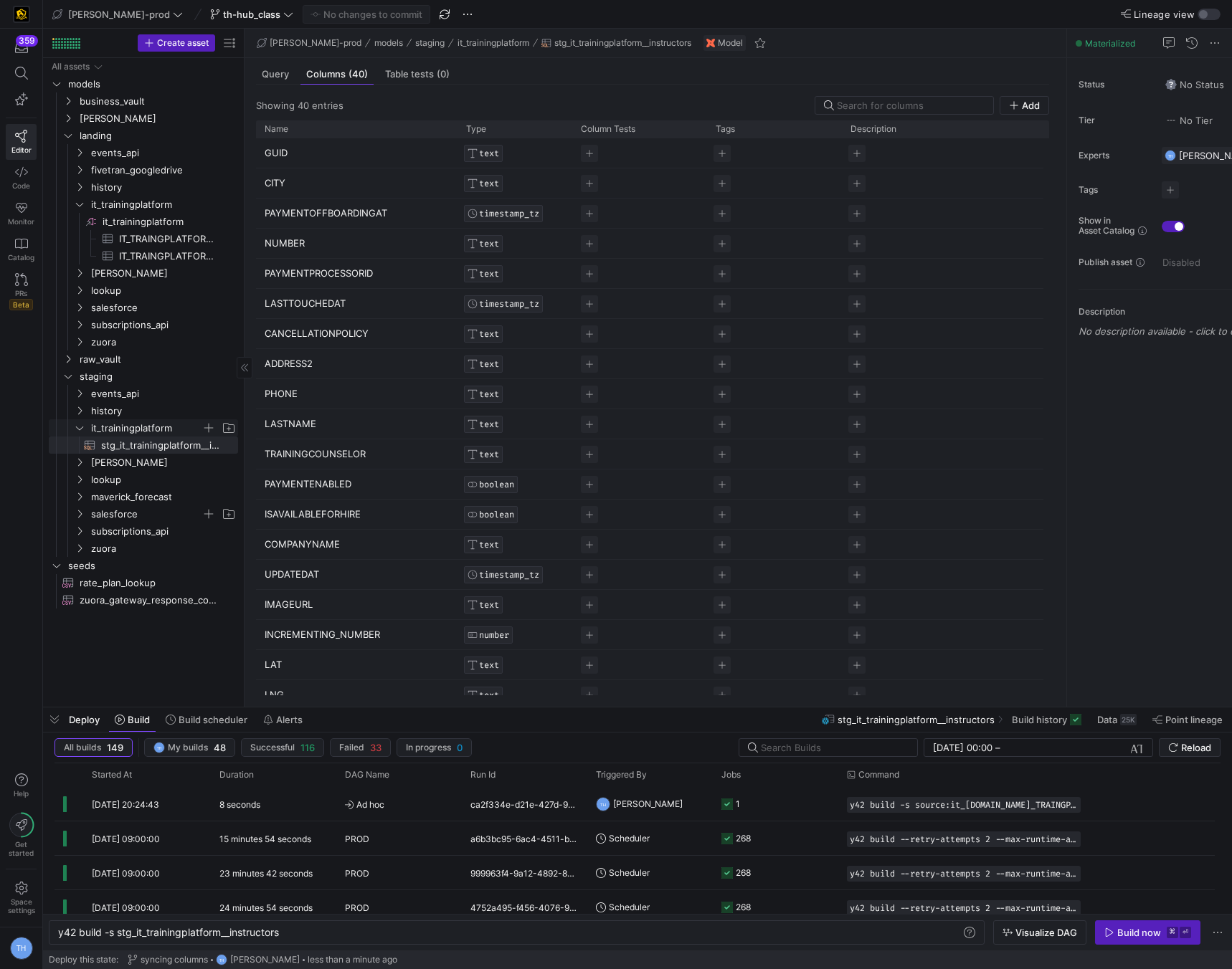
click at [125, 429] on span "it_trainingplatform" at bounding box center [146, 428] width 111 height 16
drag, startPoint x: 242, startPoint y: 245, endPoint x: 327, endPoint y: 244, distance: 85.0
click at [330, 244] on as-split "Create asset Drag here to set row groups Drag here to set column labels Group 1…" at bounding box center [637, 368] width 1189 height 678
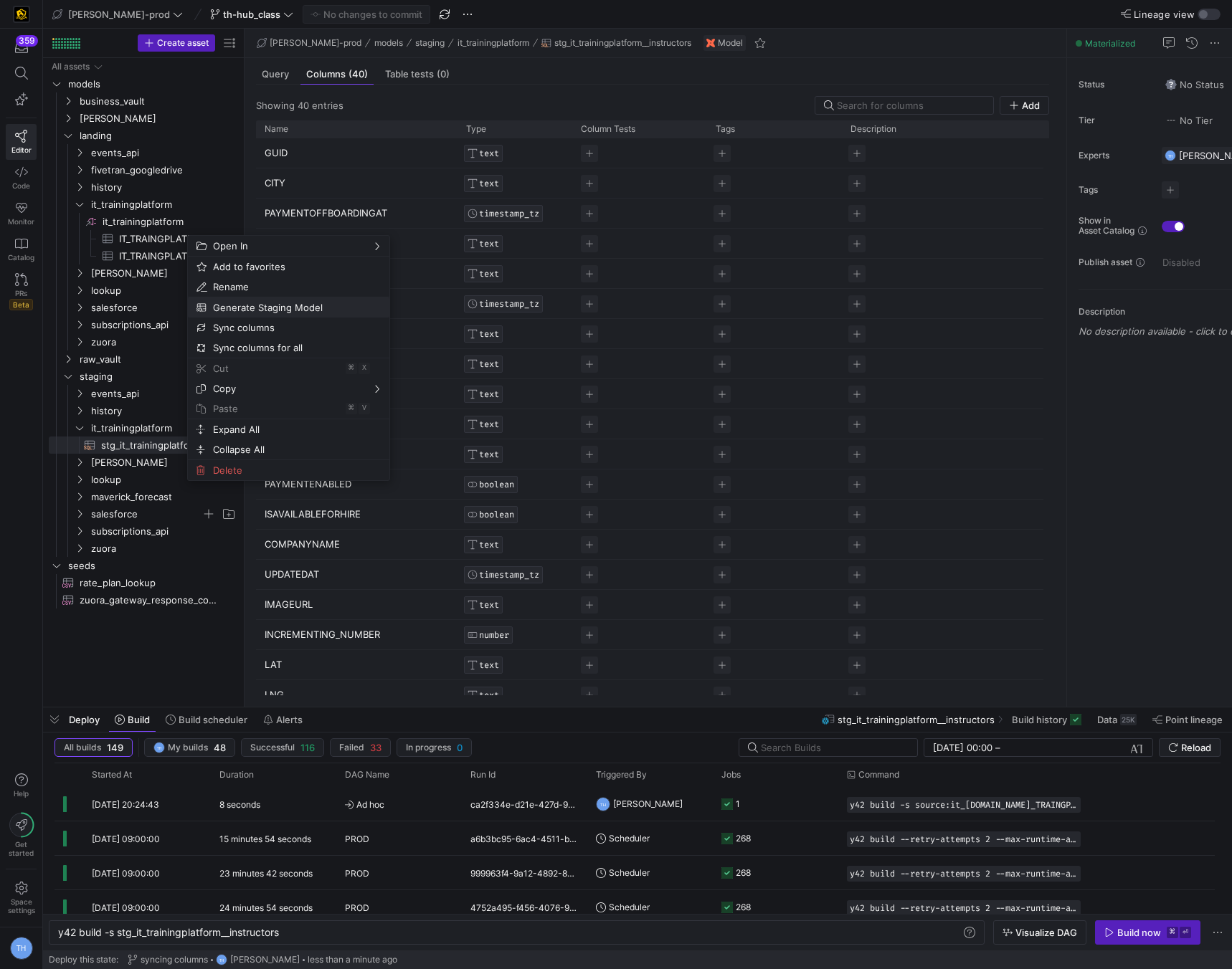
click at [255, 309] on span "Generate Staging Model" at bounding box center [276, 307] width 139 height 20
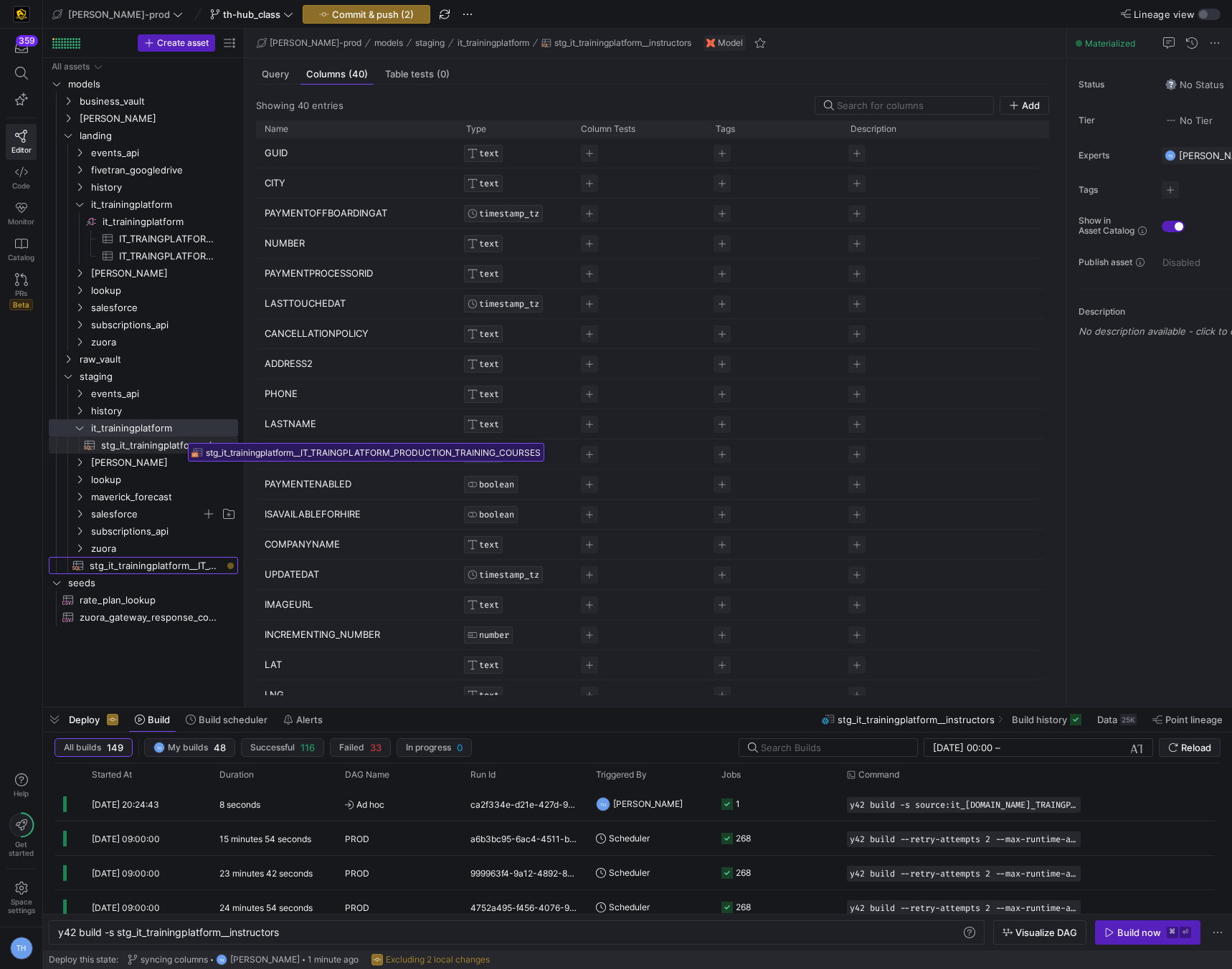
drag, startPoint x: 179, startPoint y: 570, endPoint x: 183, endPoint y: 438, distance: 132.1
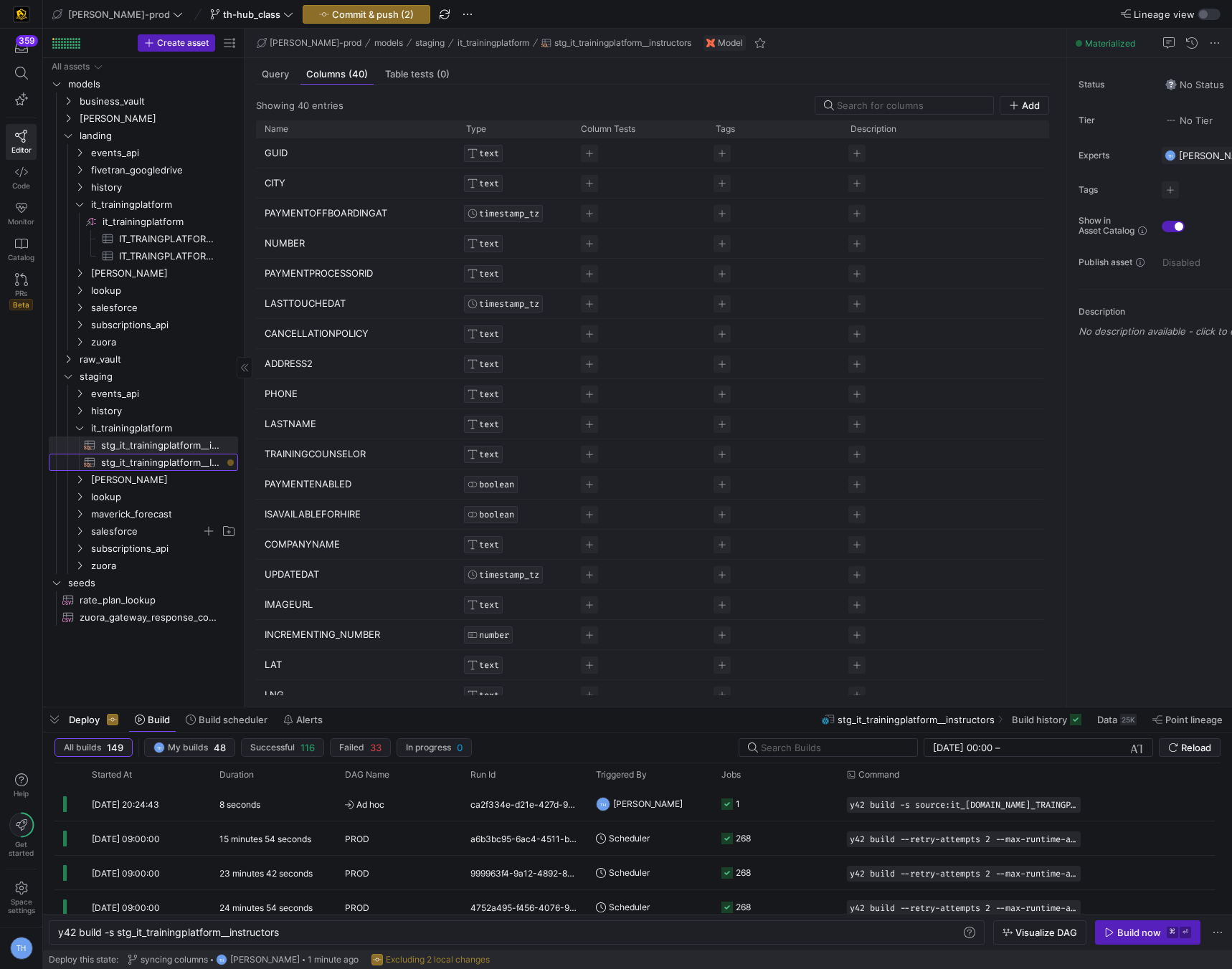
click at [178, 464] on span "stg_it_trainingplatform__IT_TRAINGPLATFORM_PRODUCTION_TRAINING_COURSES​​​​​​​​​​" at bounding box center [161, 463] width 120 height 16
type textarea "y42 build -s stg_it_trainingplatform__IT_TRAINGPLATFORM_PRODUCTION_TRAINING_COU…"
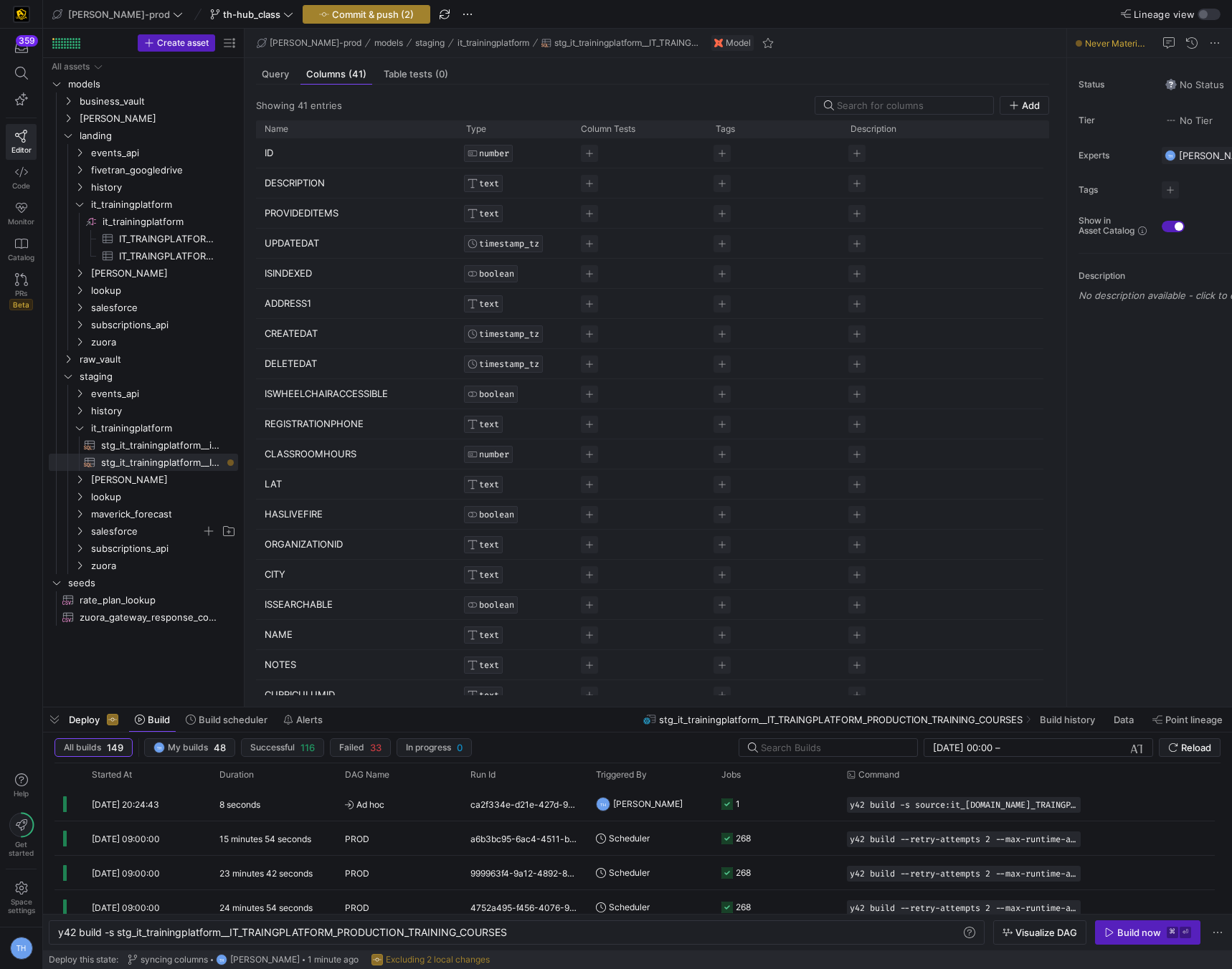
click at [318, 20] on span "button" at bounding box center [367, 15] width 126 height 17
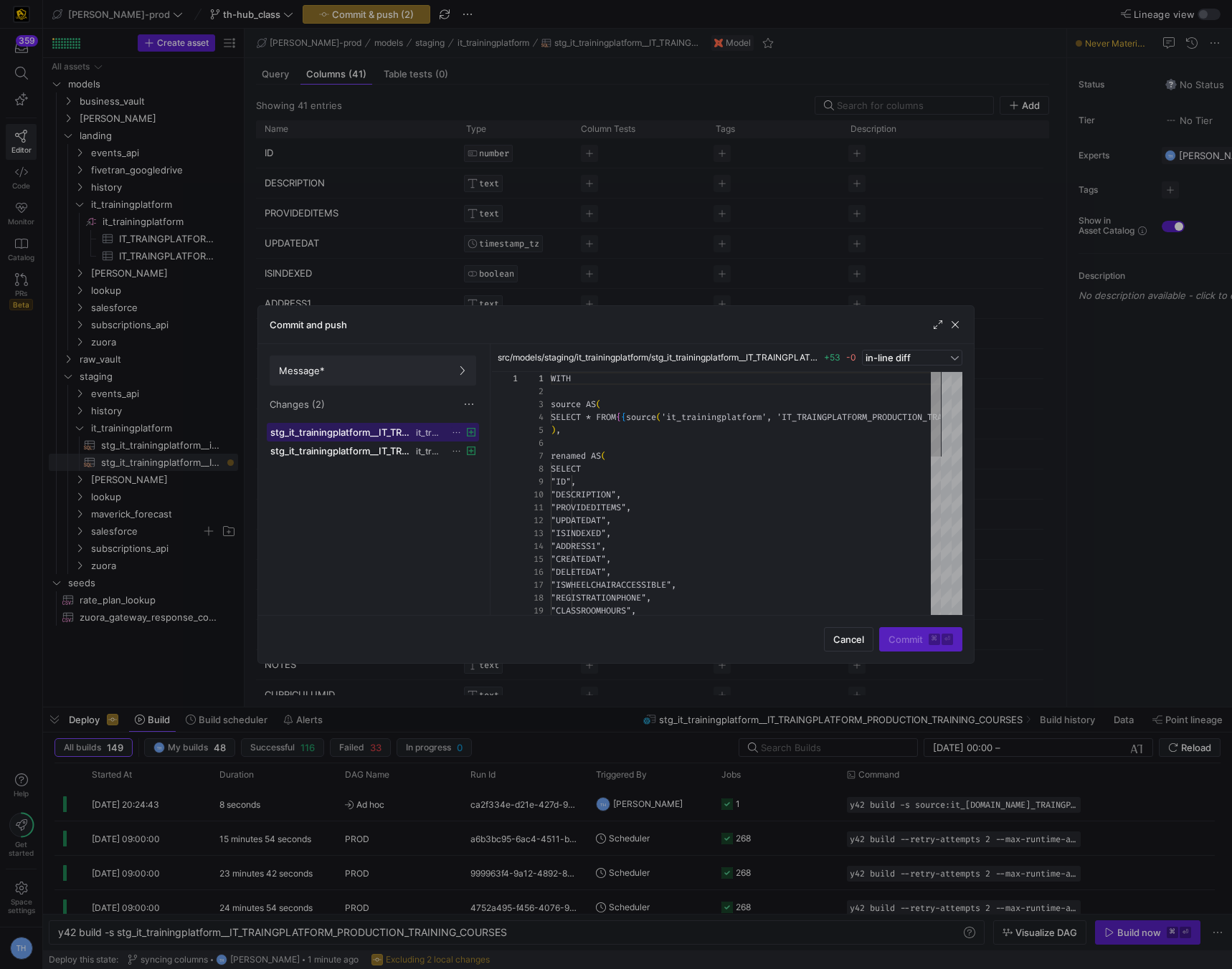
click at [340, 436] on span "stg_it_trainingplatform__IT_TRAINGPLATFORM_PRODUCTION_TRAINING_COURSES.sql" at bounding box center [341, 433] width 143 height 12
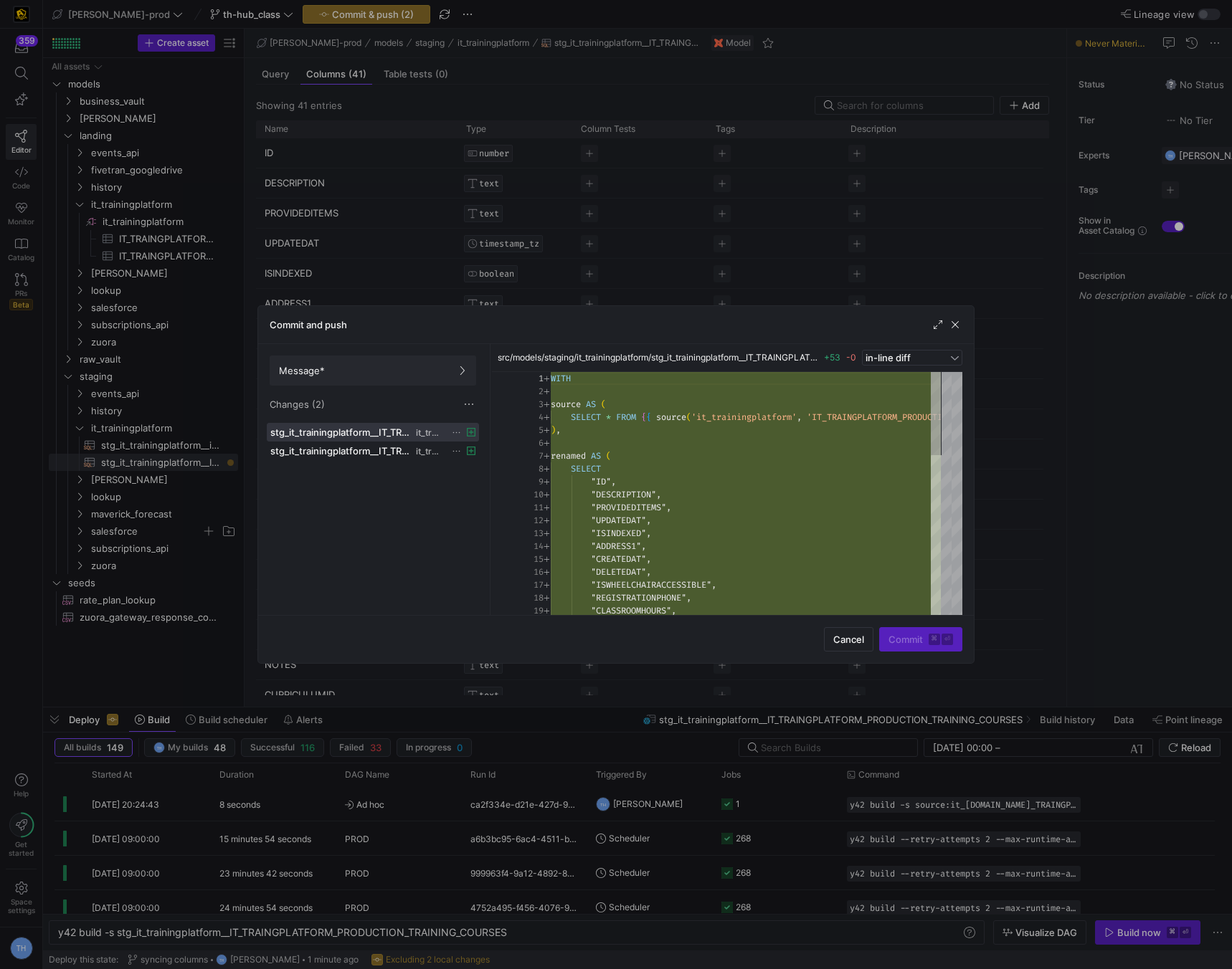
click at [206, 466] on div at bounding box center [616, 484] width 1232 height 969
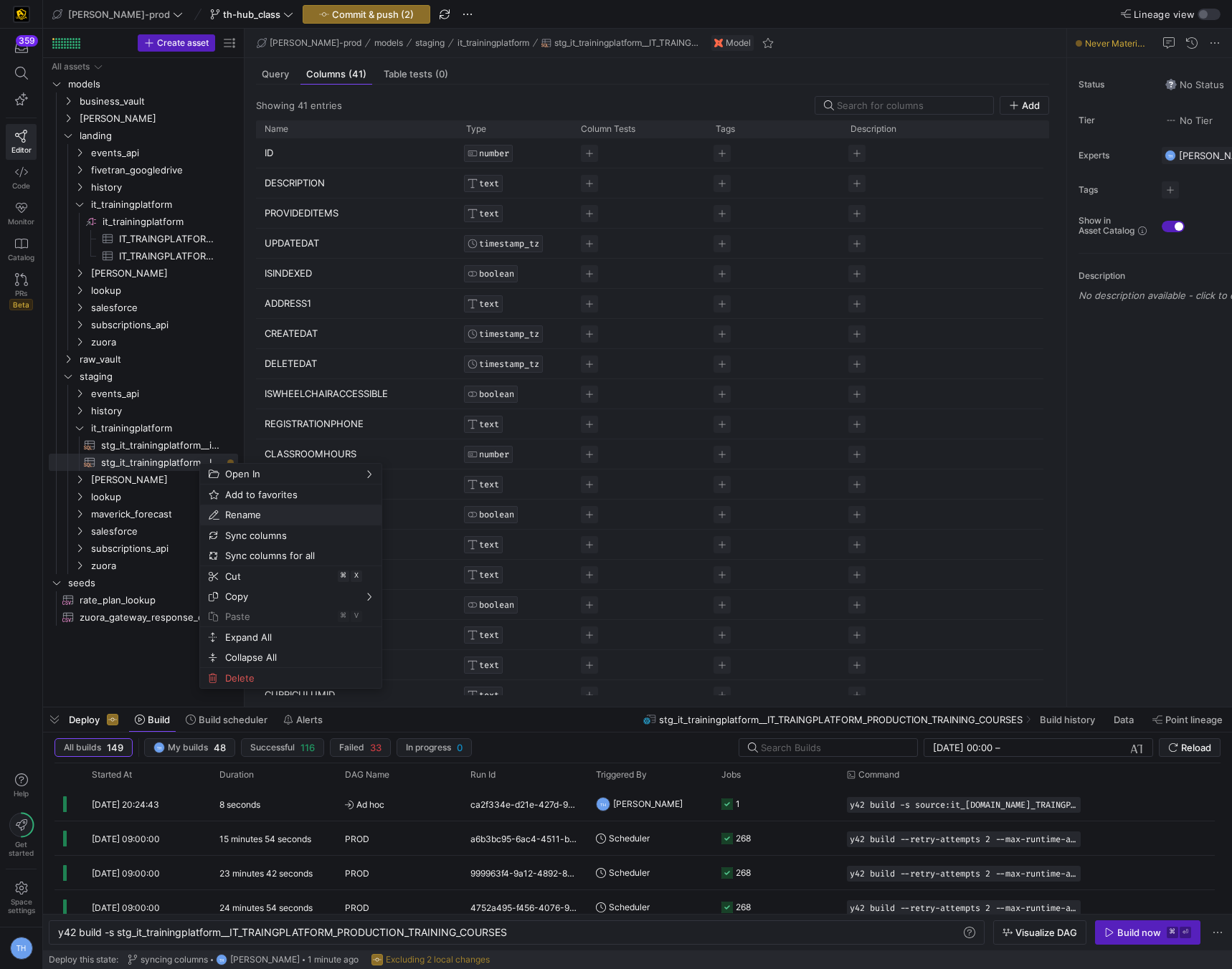
click at [247, 519] on span "Rename" at bounding box center [278, 514] width 118 height 20
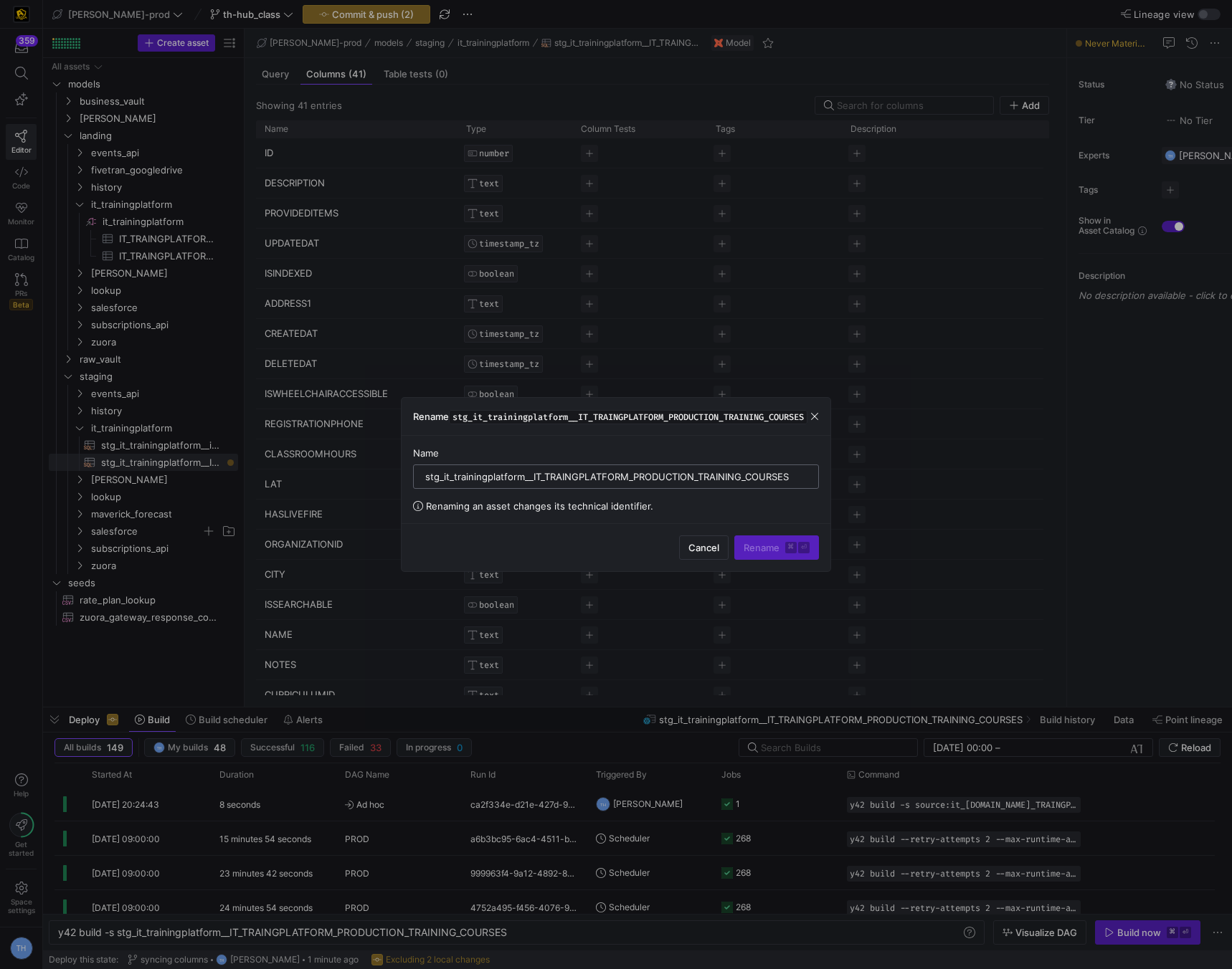
click at [579, 480] on input "stg_it_trainingplatform__IT_TRAINGPLATFORM_PRODUCTION_TRAINING_COURSES" at bounding box center [615, 477] width 381 height 12
type input "stg_it_trainingplatform__courses"
click at [799, 554] on kbd "⏎" at bounding box center [804, 548] width 12 height 12
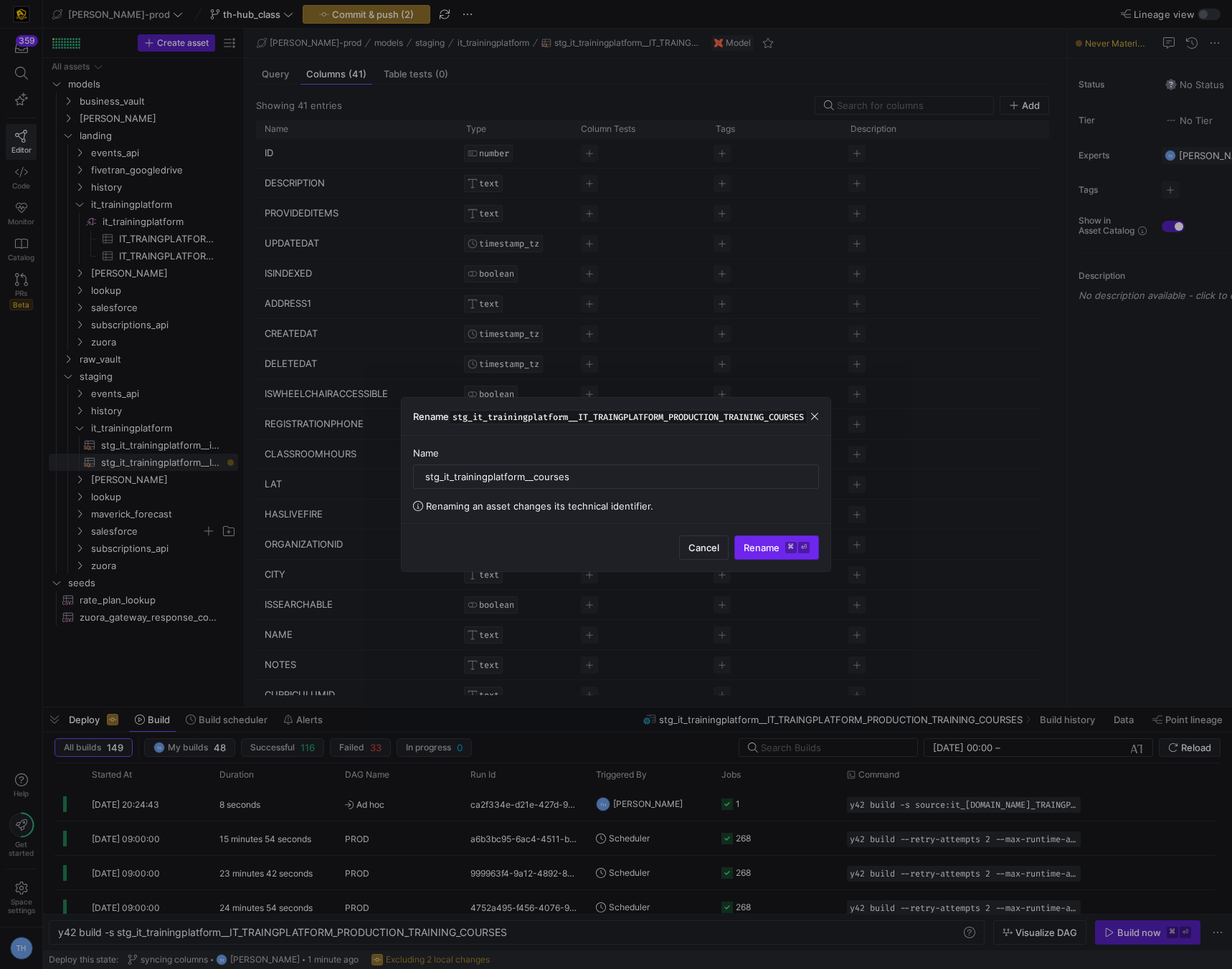
type textarea "y42 build"
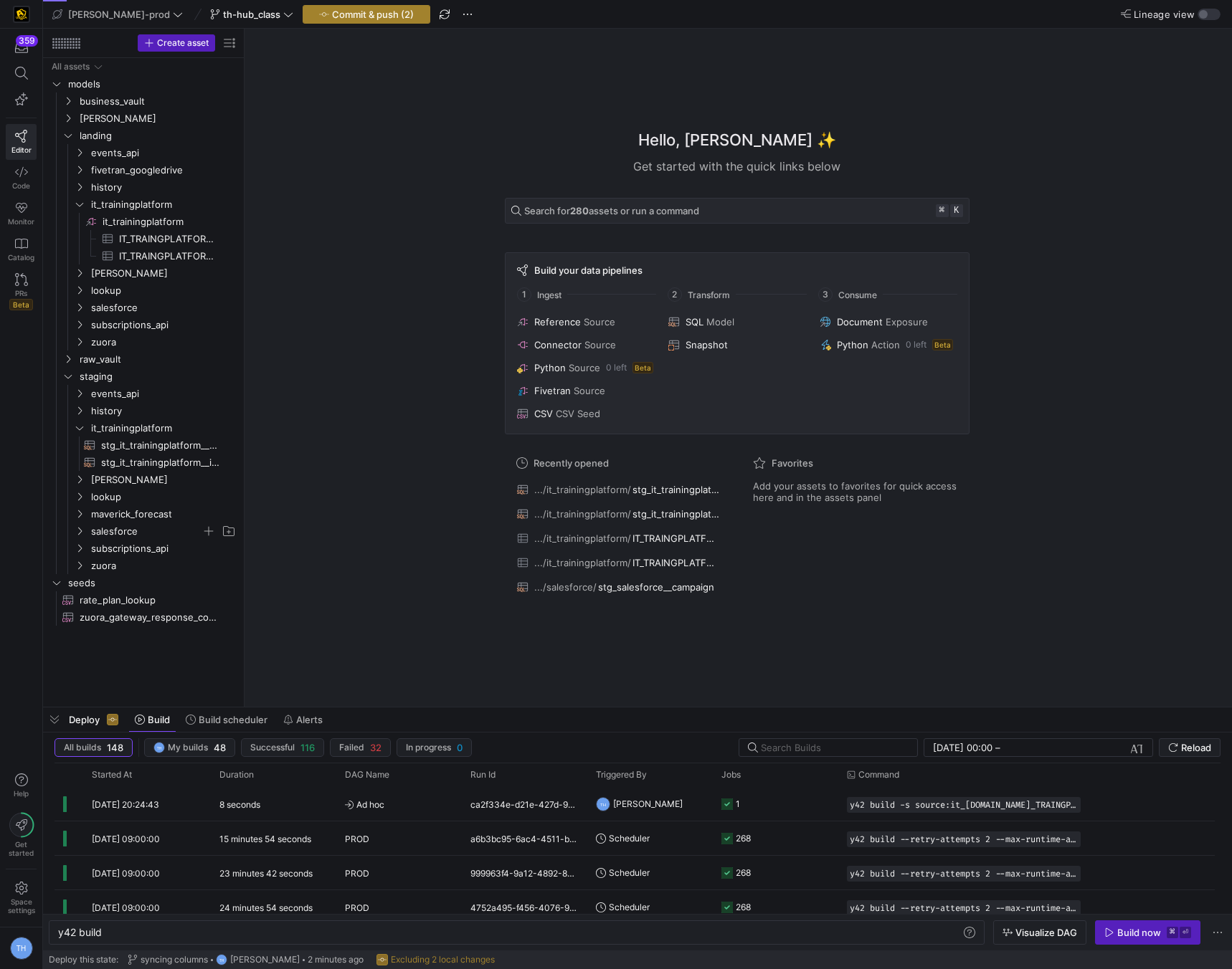
click at [320, 22] on span "button" at bounding box center [367, 15] width 126 height 17
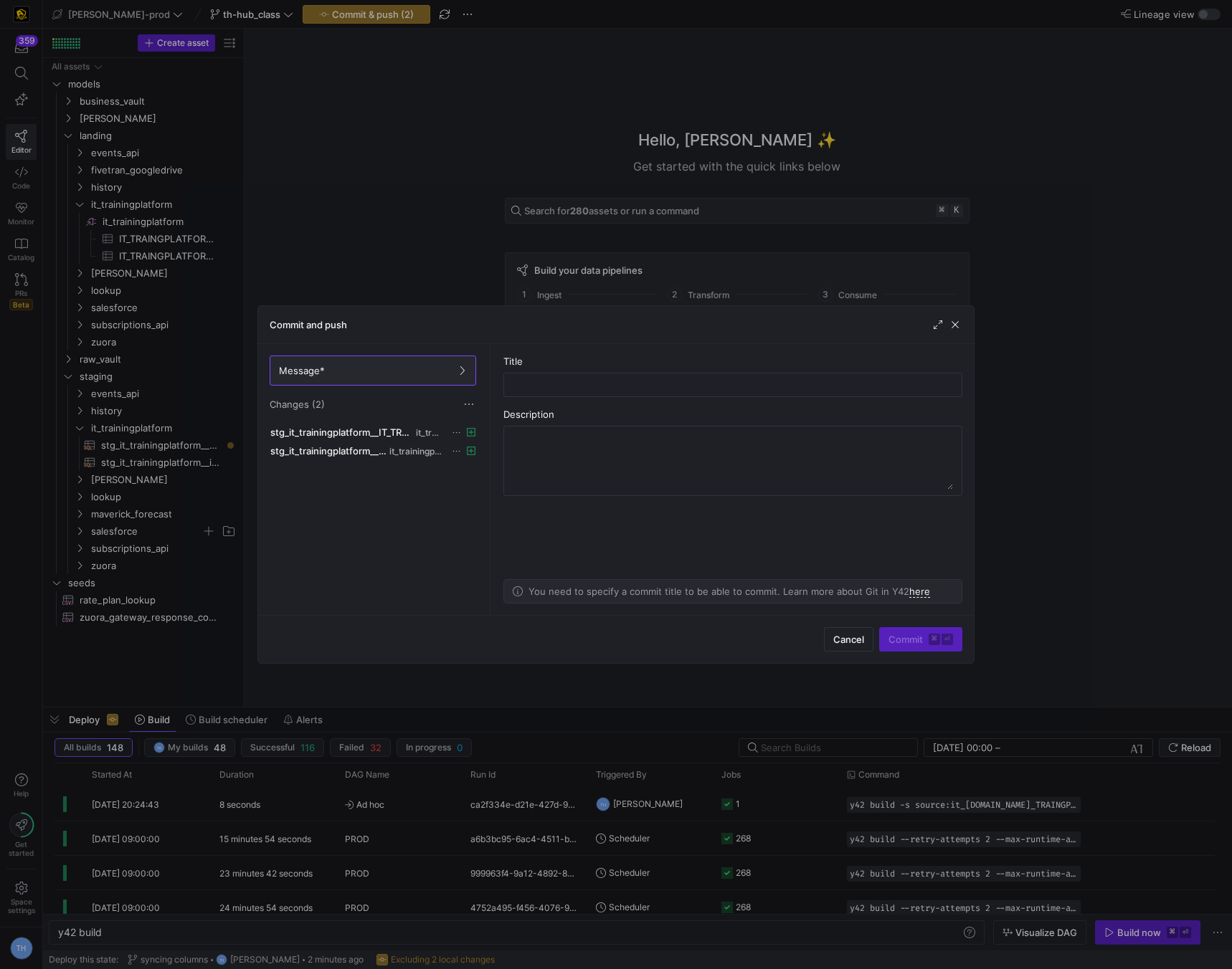
click at [373, 461] on div "stg_it_trainingplatform__IT_TRAINGPLATFORM_PRODUCTION_TRAINING_COURSES.yml it_t…" at bounding box center [373, 516] width 212 height 186
click at [373, 452] on span "stg_it_trainingplatform__courses.sql" at bounding box center [329, 451] width 116 height 12
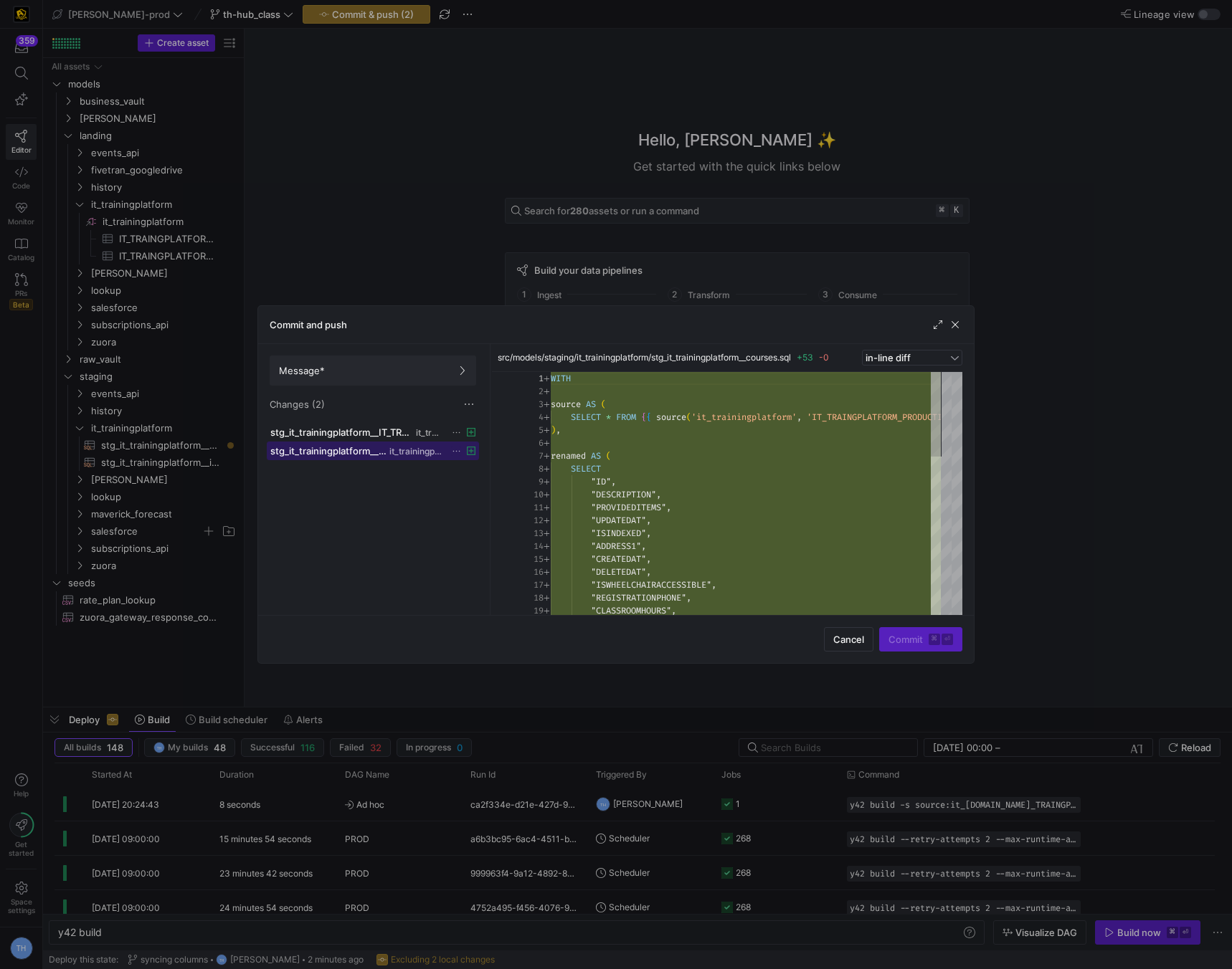
scroll to position [129, 0]
click at [371, 425] on span at bounding box center [373, 433] width 211 height 17
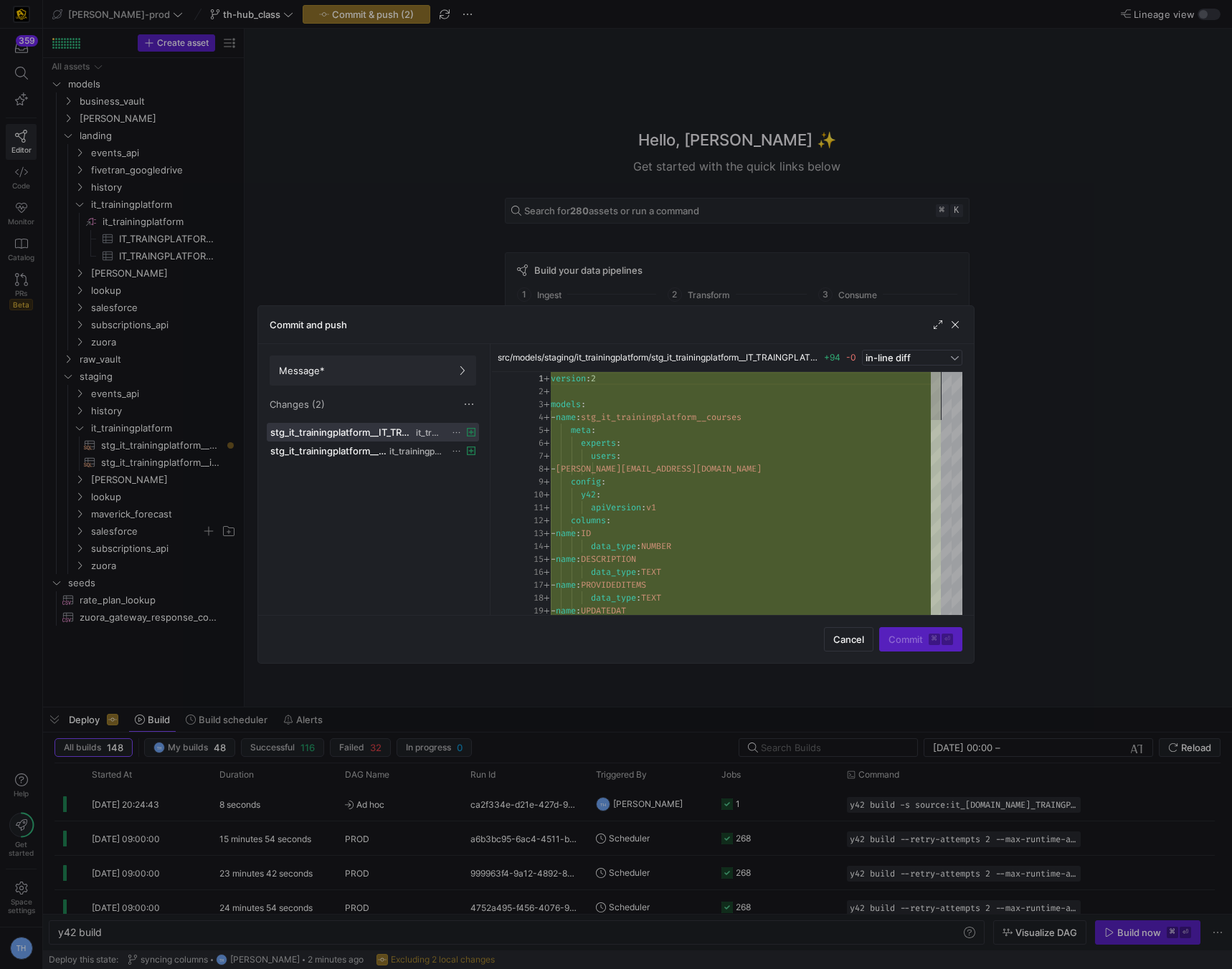
click at [417, 174] on div at bounding box center [616, 484] width 1232 height 969
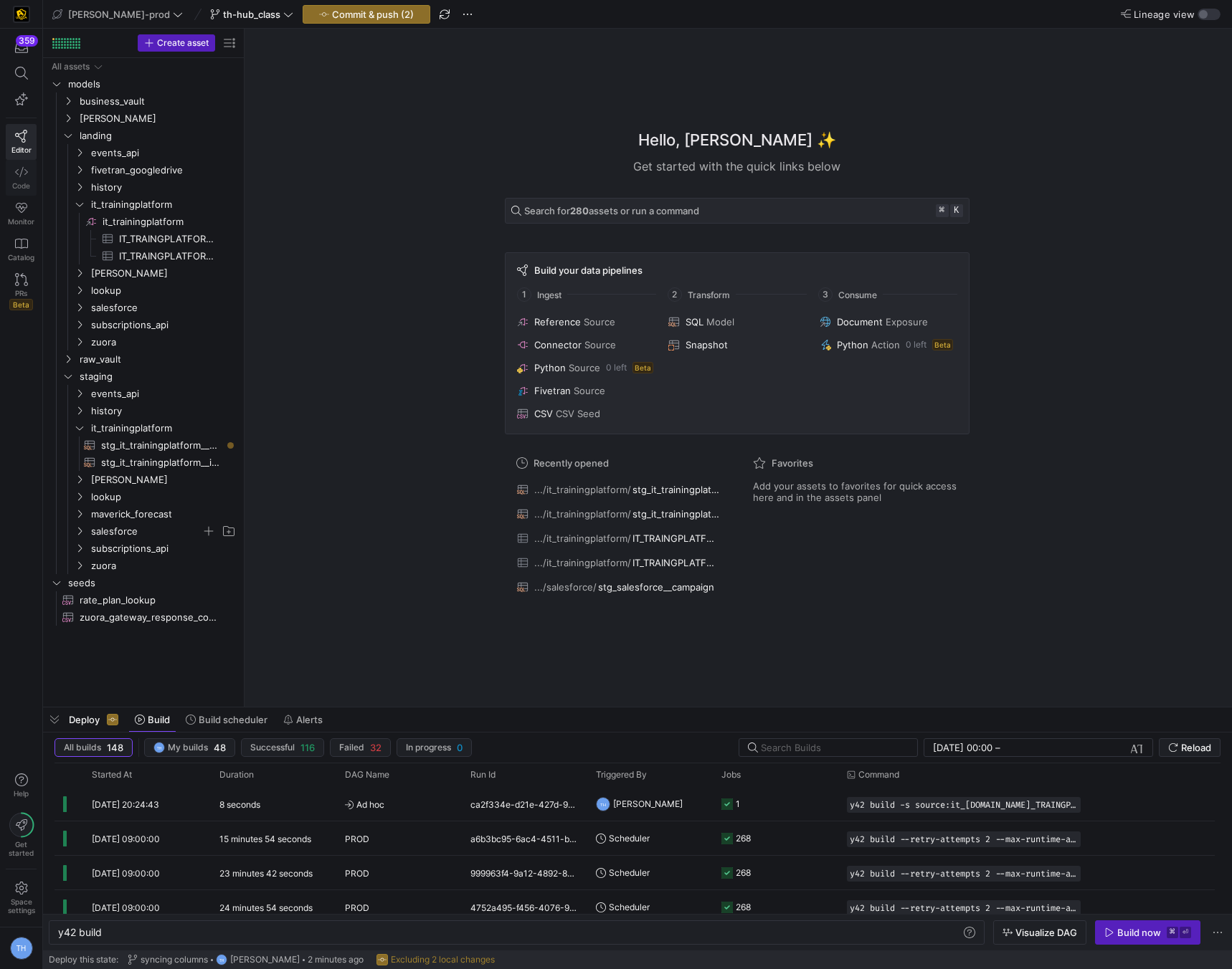
click at [17, 169] on icon at bounding box center [21, 172] width 13 height 13
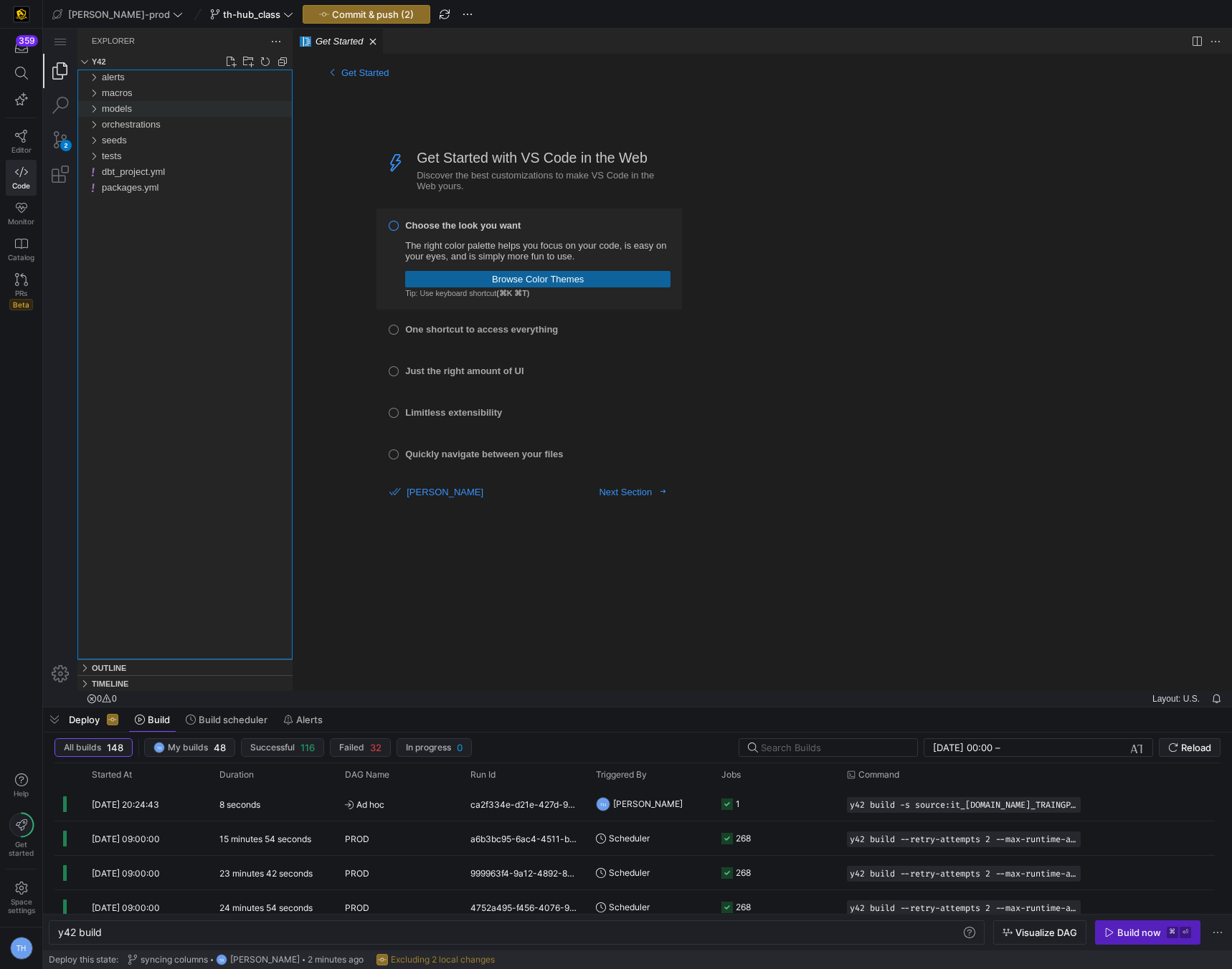
click at [133, 109] on div "models" at bounding box center [197, 109] width 191 height 16
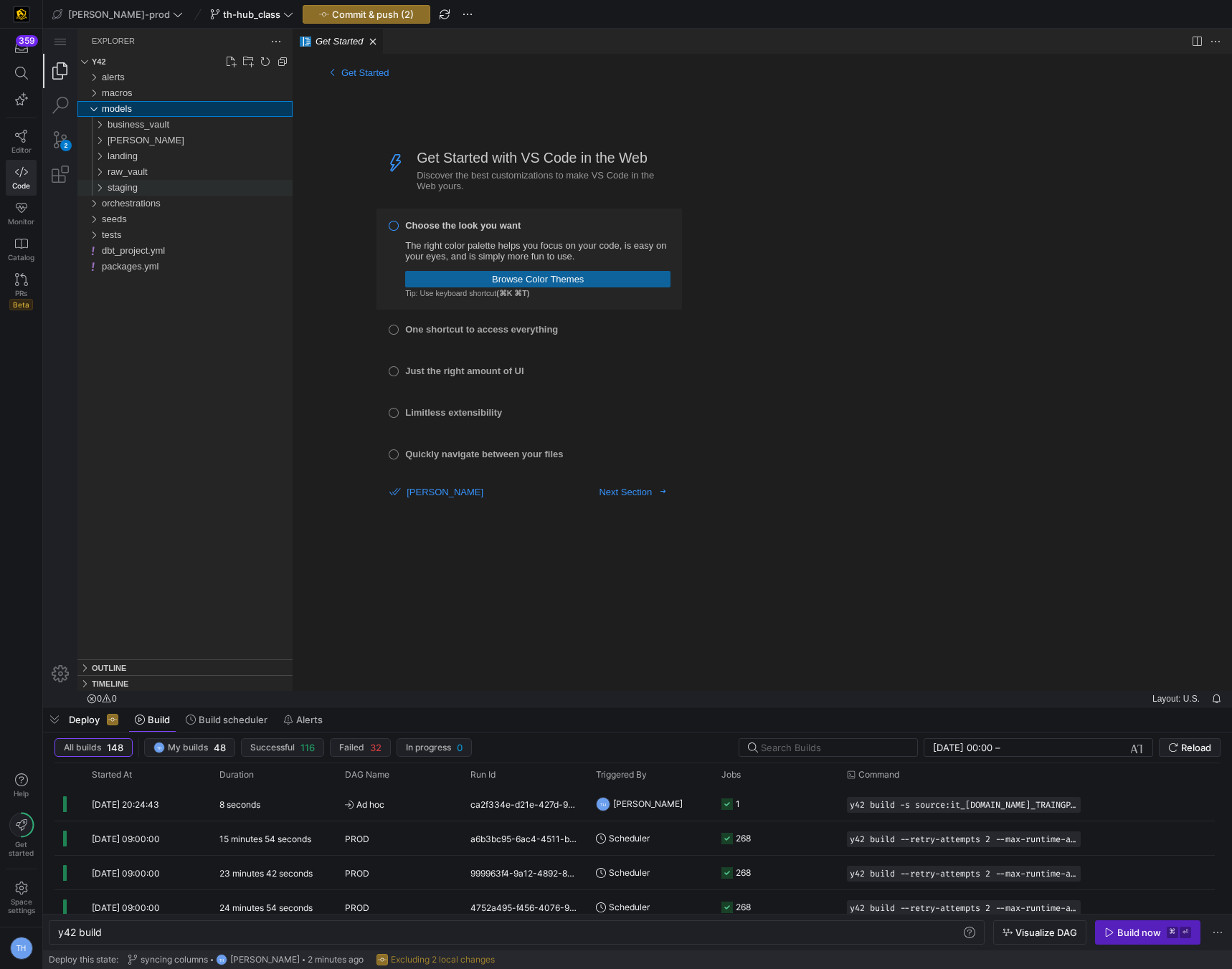
click at [145, 189] on div "staging" at bounding box center [200, 188] width 185 height 16
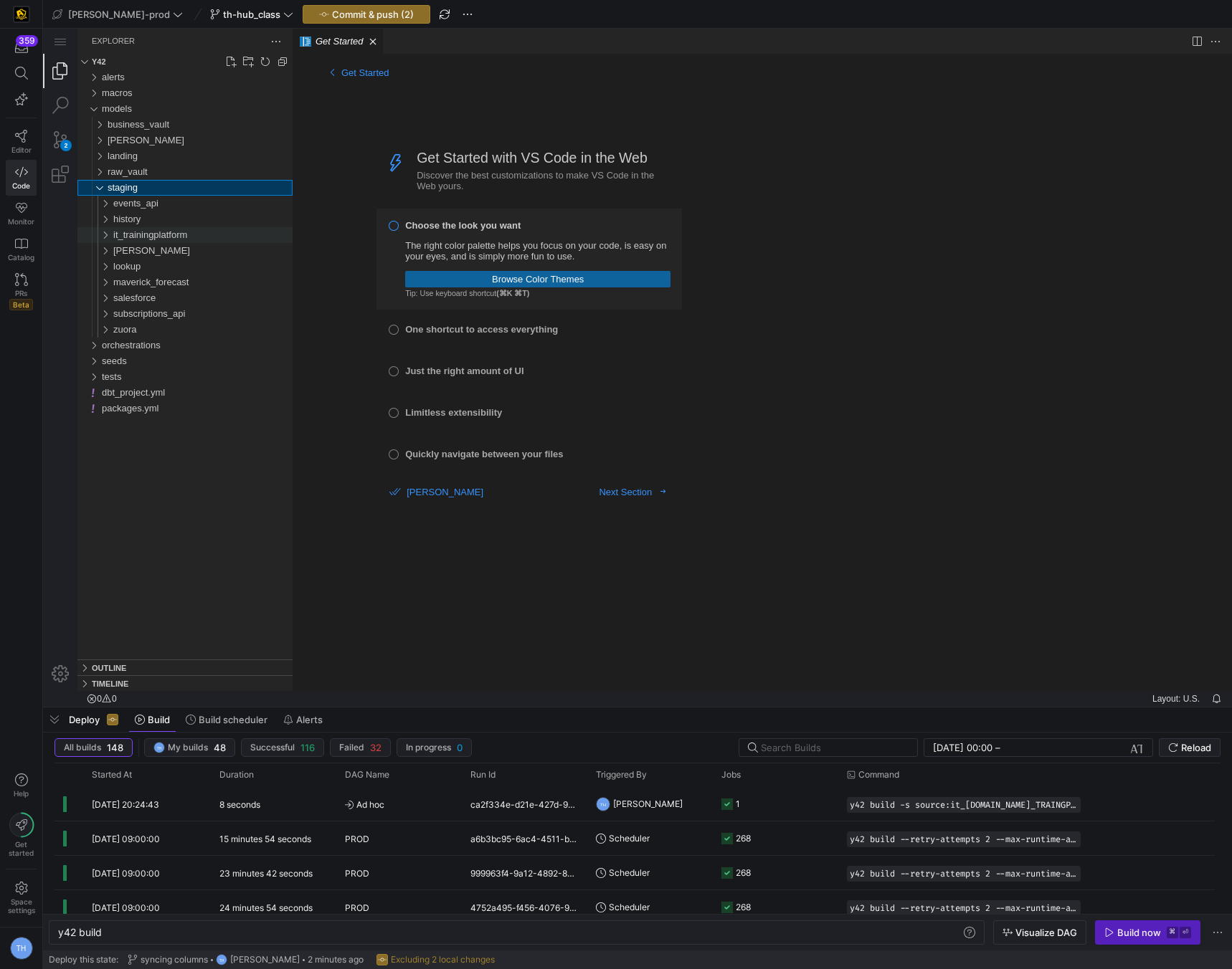
click at [153, 238] on span "it_trainingplatform" at bounding box center [150, 235] width 74 height 11
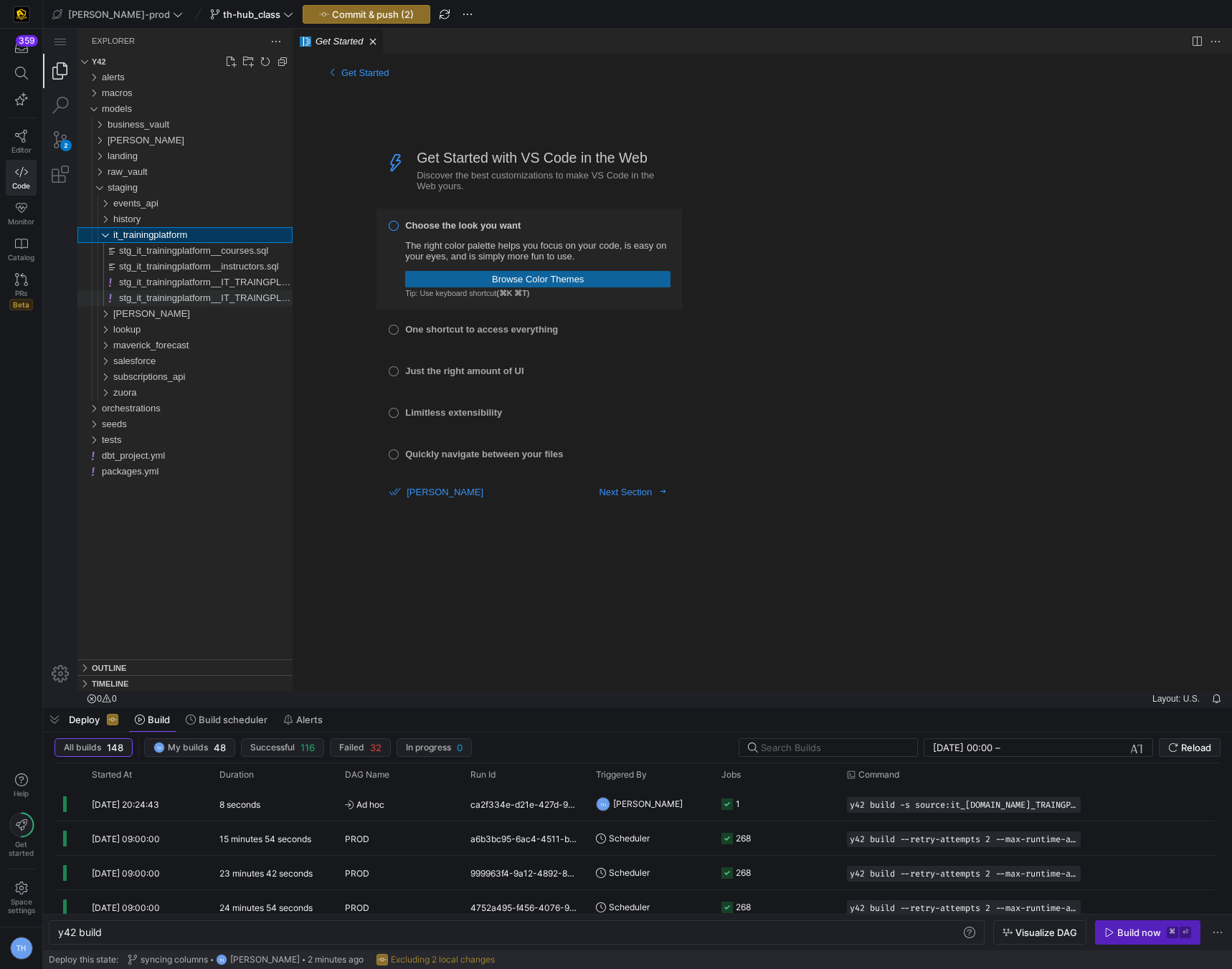
click at [234, 294] on span "stg_it_trainingplatform__IT_TRAINGPLATFORM_PRODUCTION_TRAINING_INSTRUCTORS.yml" at bounding box center [323, 298] width 408 height 11
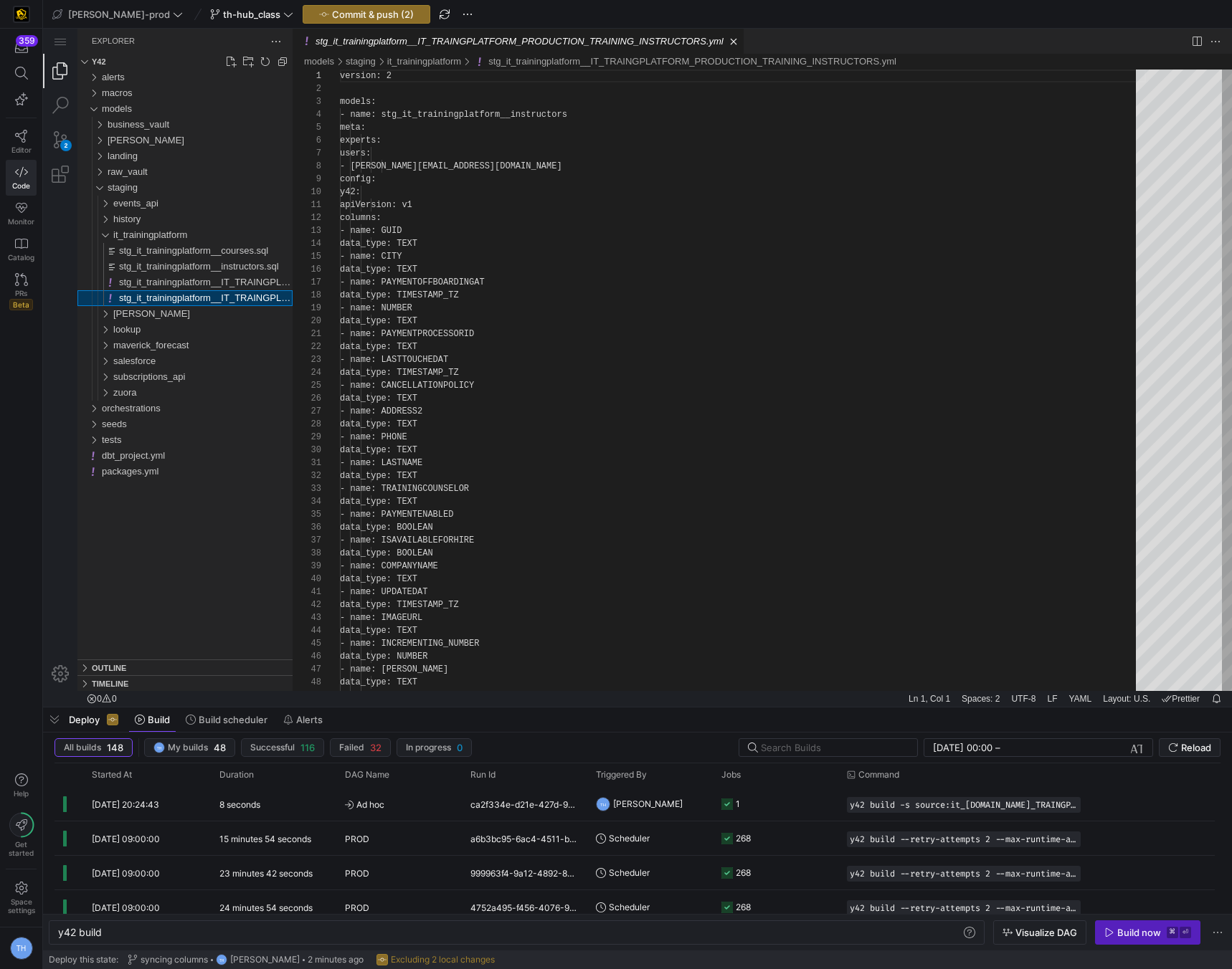
scroll to position [129, 0]
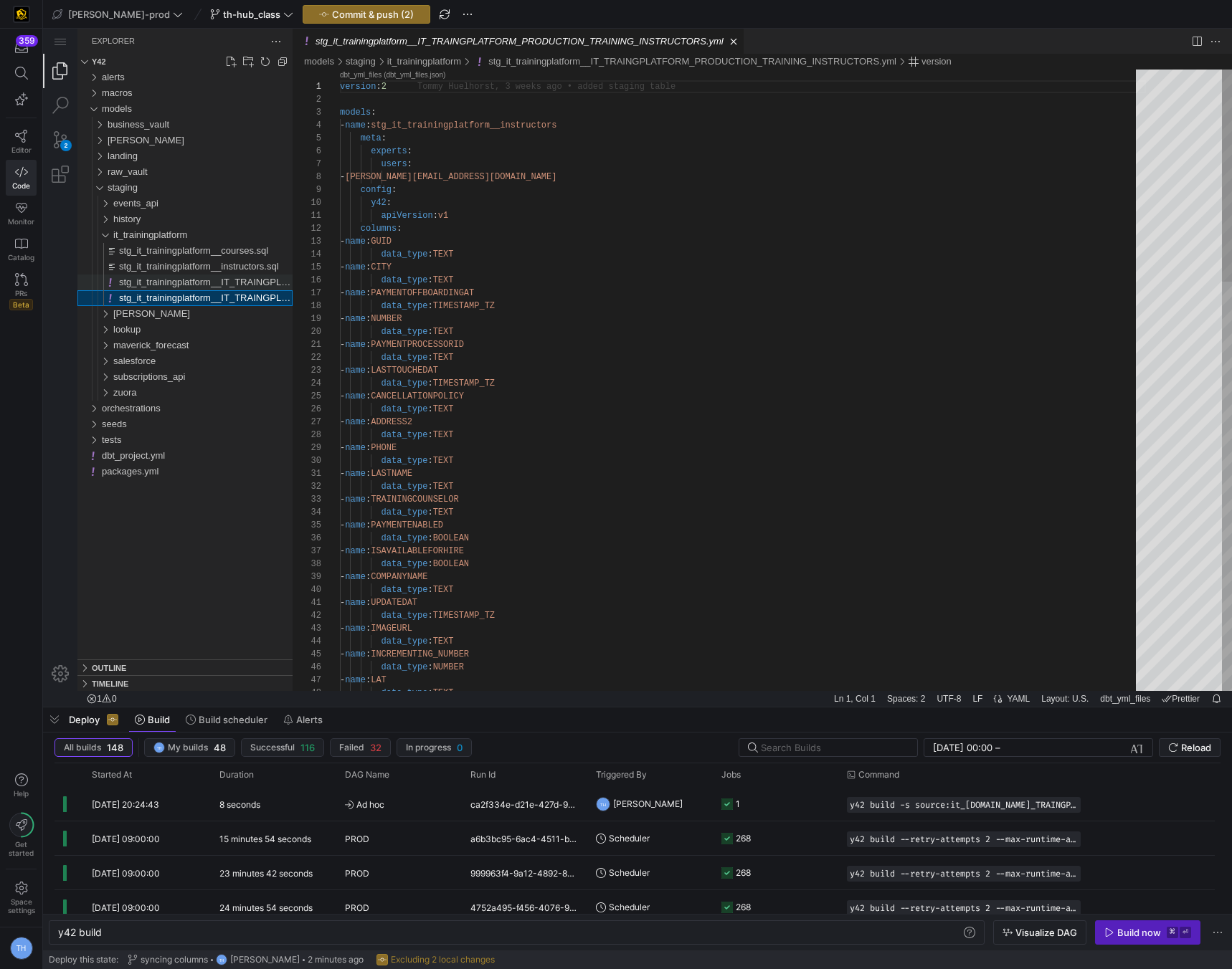
click at [235, 285] on span "stg_it_trainingplatform__IT_TRAINGPLATFORM_PRODUCTION_TRAINING_COURSES.yml" at bounding box center [312, 281] width 386 height 11
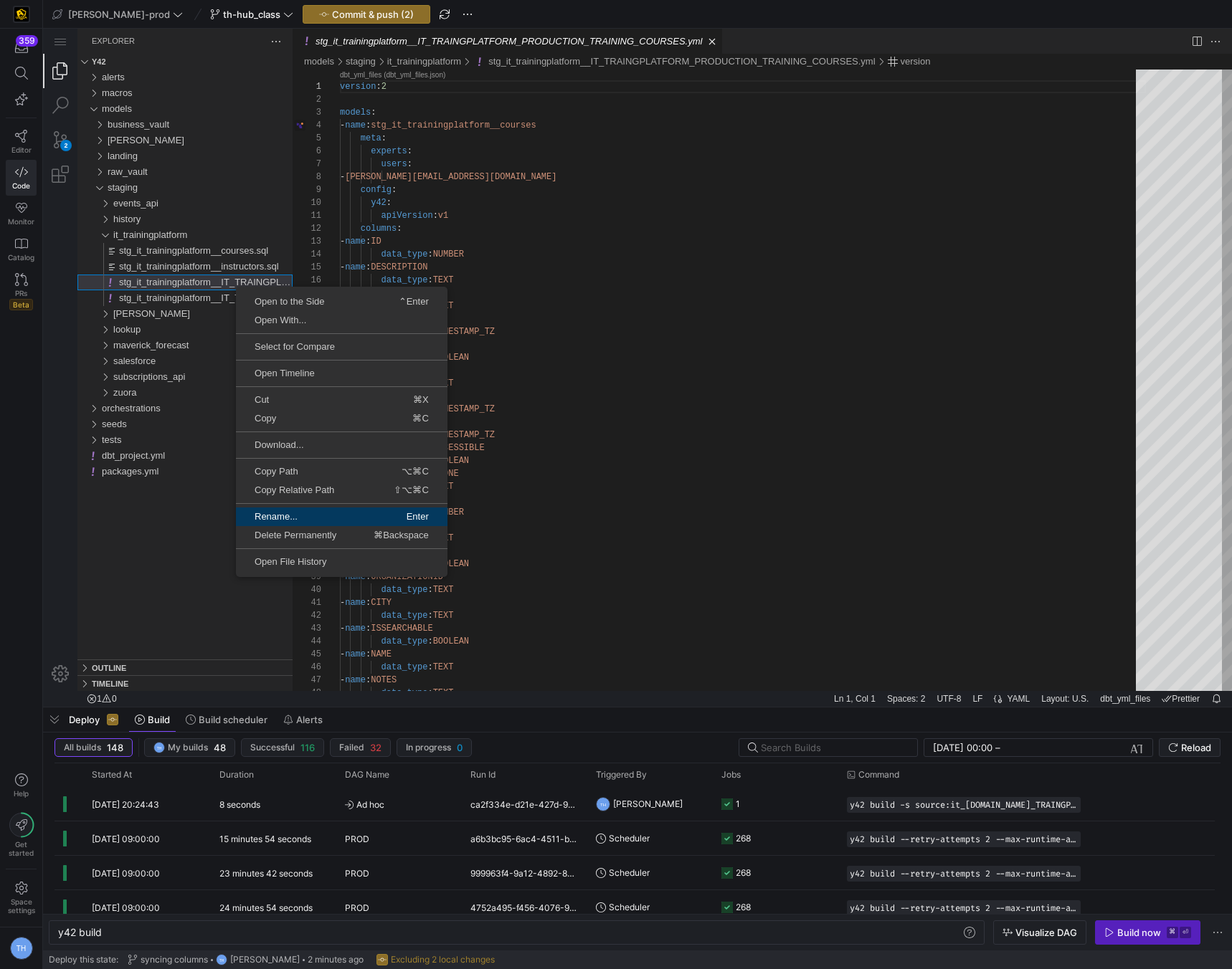
click at [285, 515] on span "Rename..." at bounding box center [287, 517] width 104 height 10
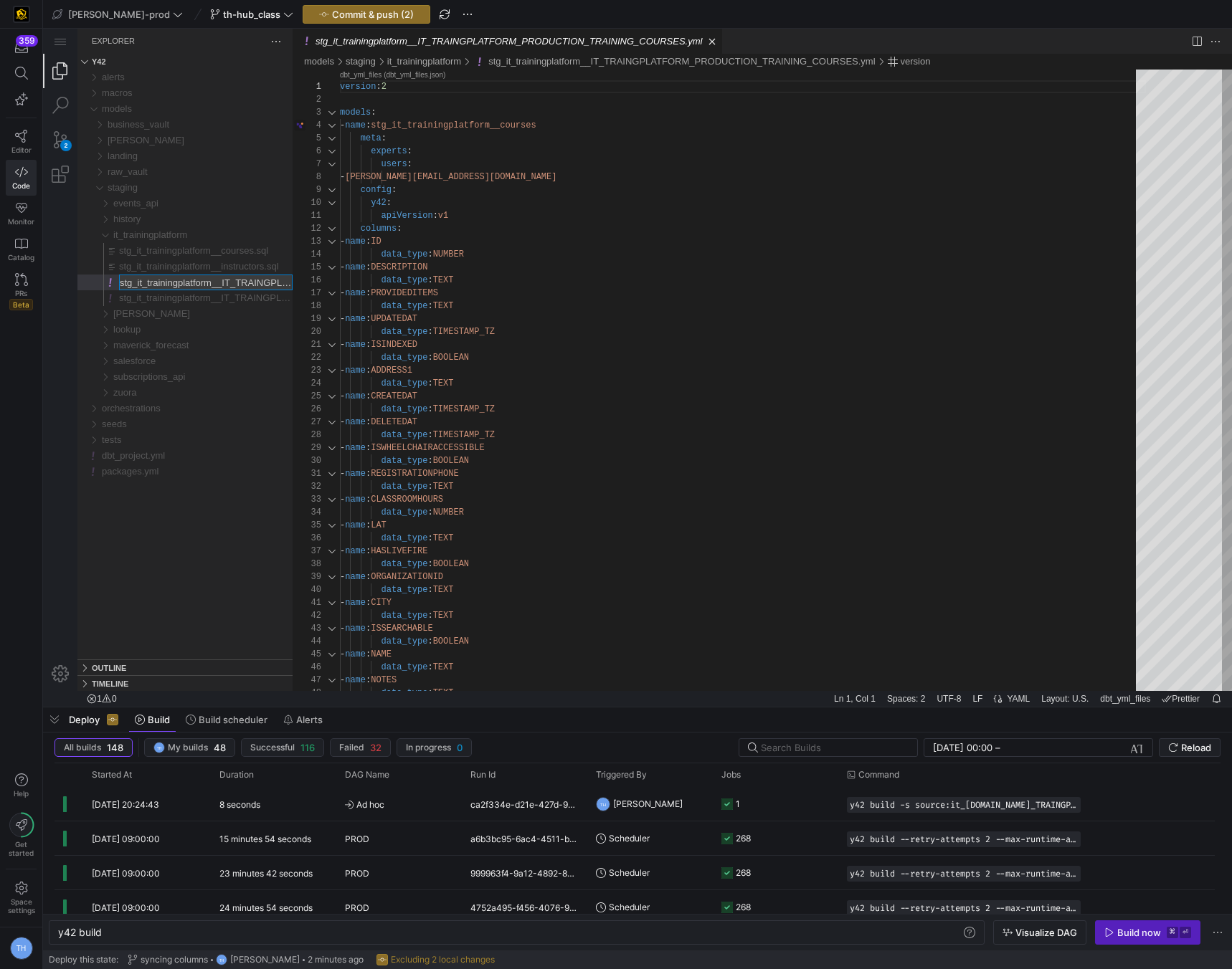
scroll to position [0, 215]
type input "stg_it_trainingplatform__courses.yml"
click at [245, 299] on span "stg_it_trainingplatform__IT_TRAINGPLATFORM_PRODUCTION_TRAINING_INSTRUCTORS.yml" at bounding box center [323, 298] width 408 height 11
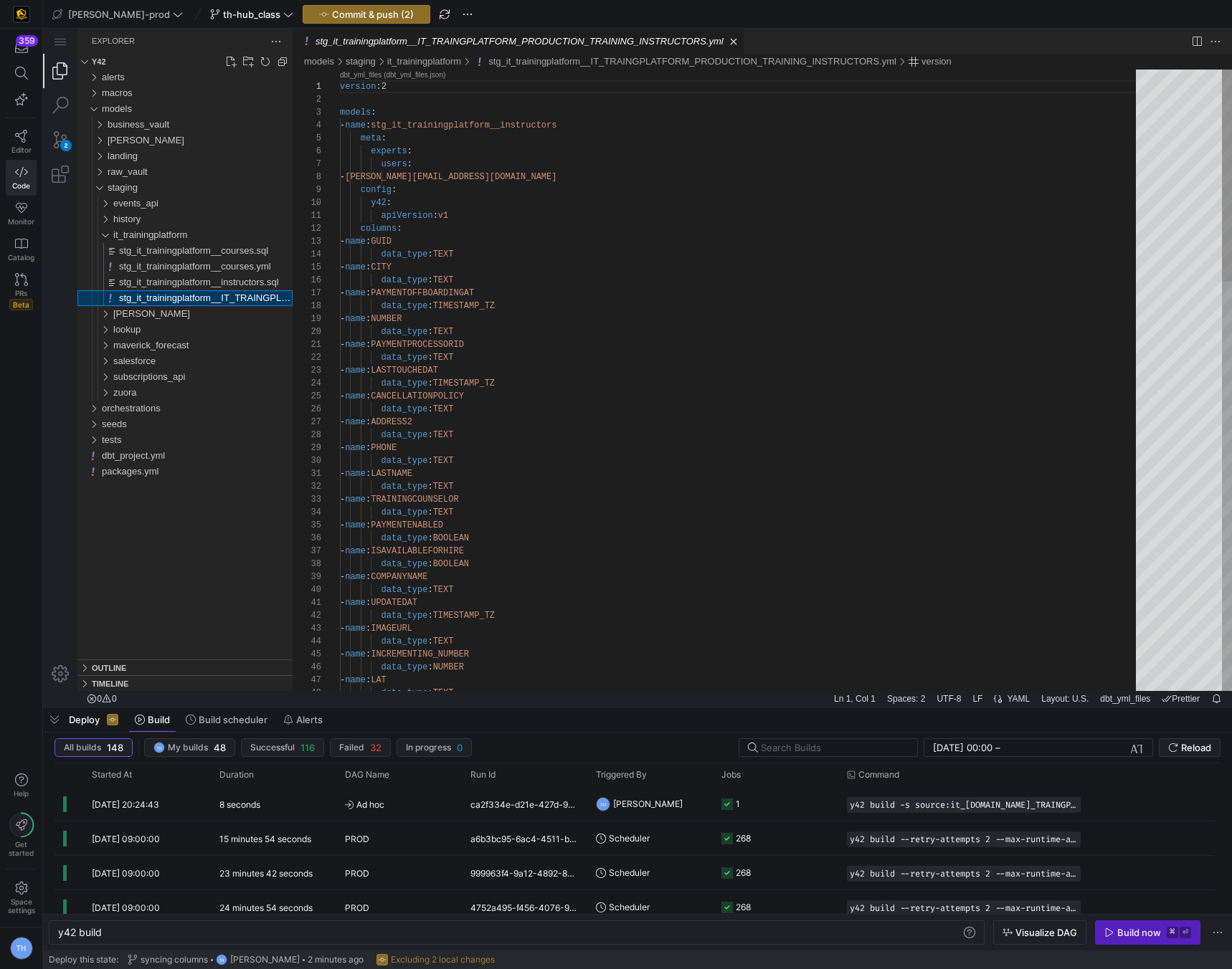
scroll to position [129, 0]
click at [261, 281] on span "stg_it_trainingplatform__instructors.sql" at bounding box center [199, 281] width 160 height 11
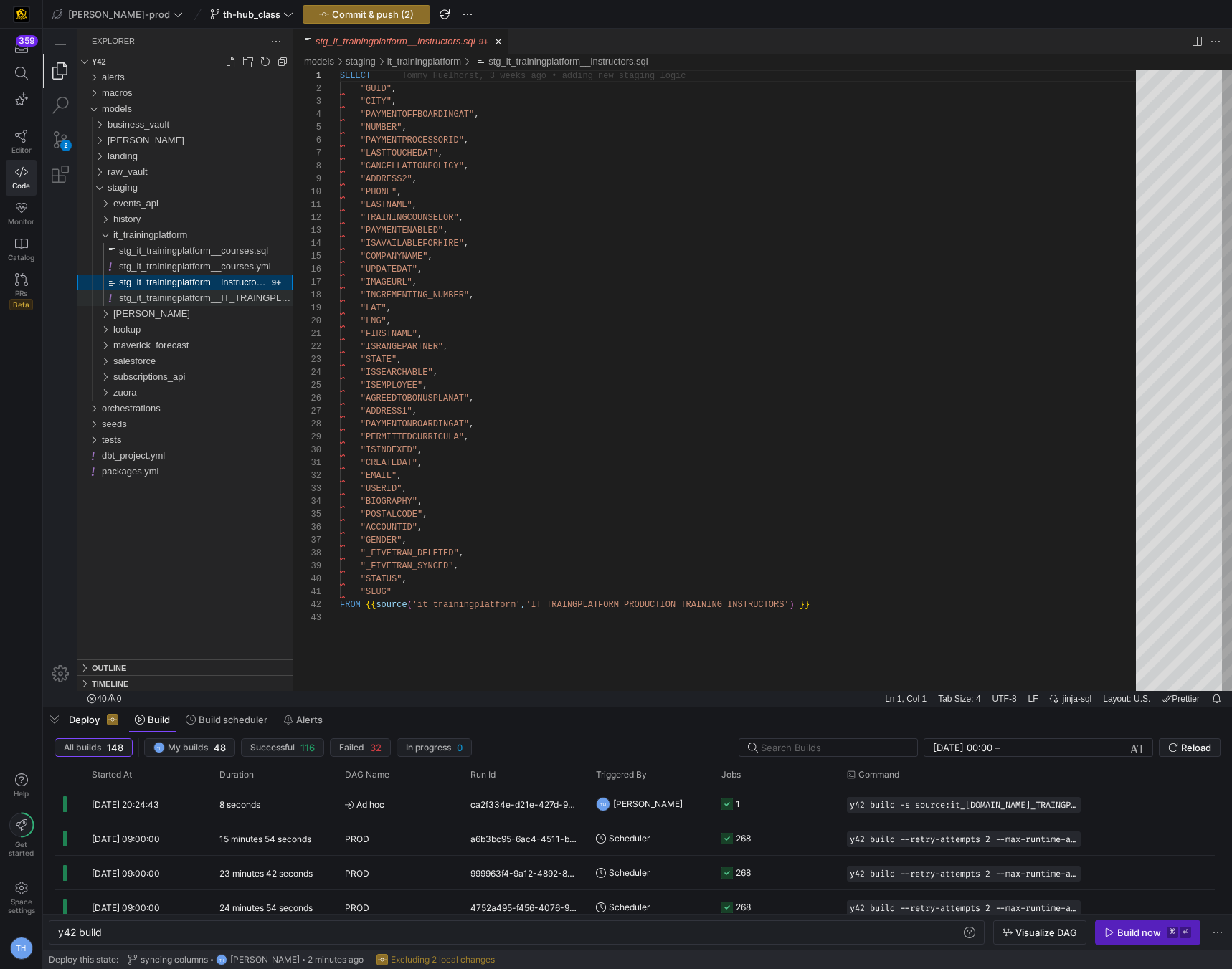
click at [224, 294] on span "stg_it_trainingplatform__IT_TRAINGPLATFORM_PRODUCTION_TRAINING_INSTRUCTORS.yml" at bounding box center [323, 298] width 408 height 11
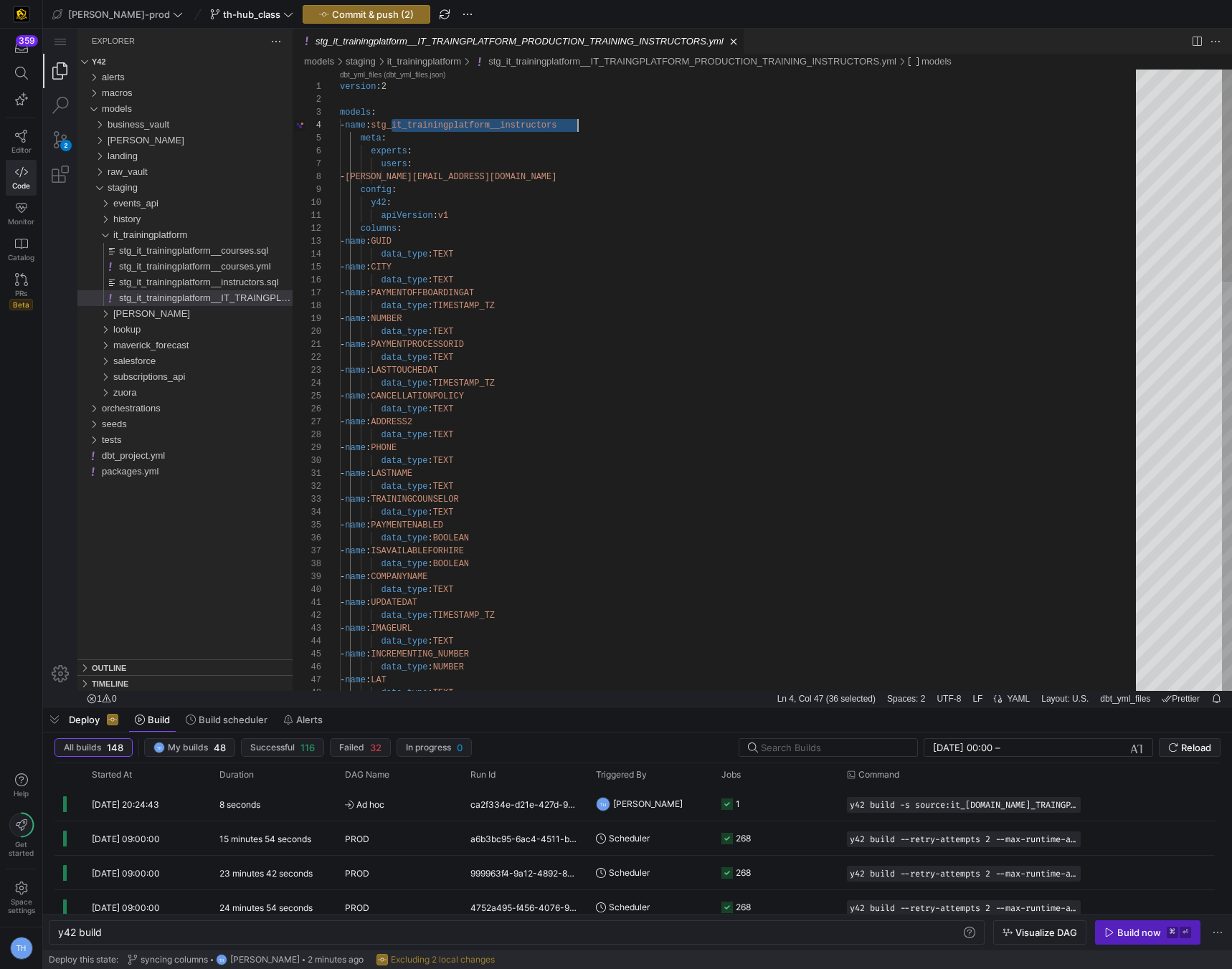
scroll to position [39, 238]
drag, startPoint x: 390, startPoint y: 123, endPoint x: 603, endPoint y: 119, distance: 213.0
click at [594, 177] on div "version : 2 models : - name : stg_it_trainingplatform__instructors meta : exper…" at bounding box center [742, 980] width 806 height 1820
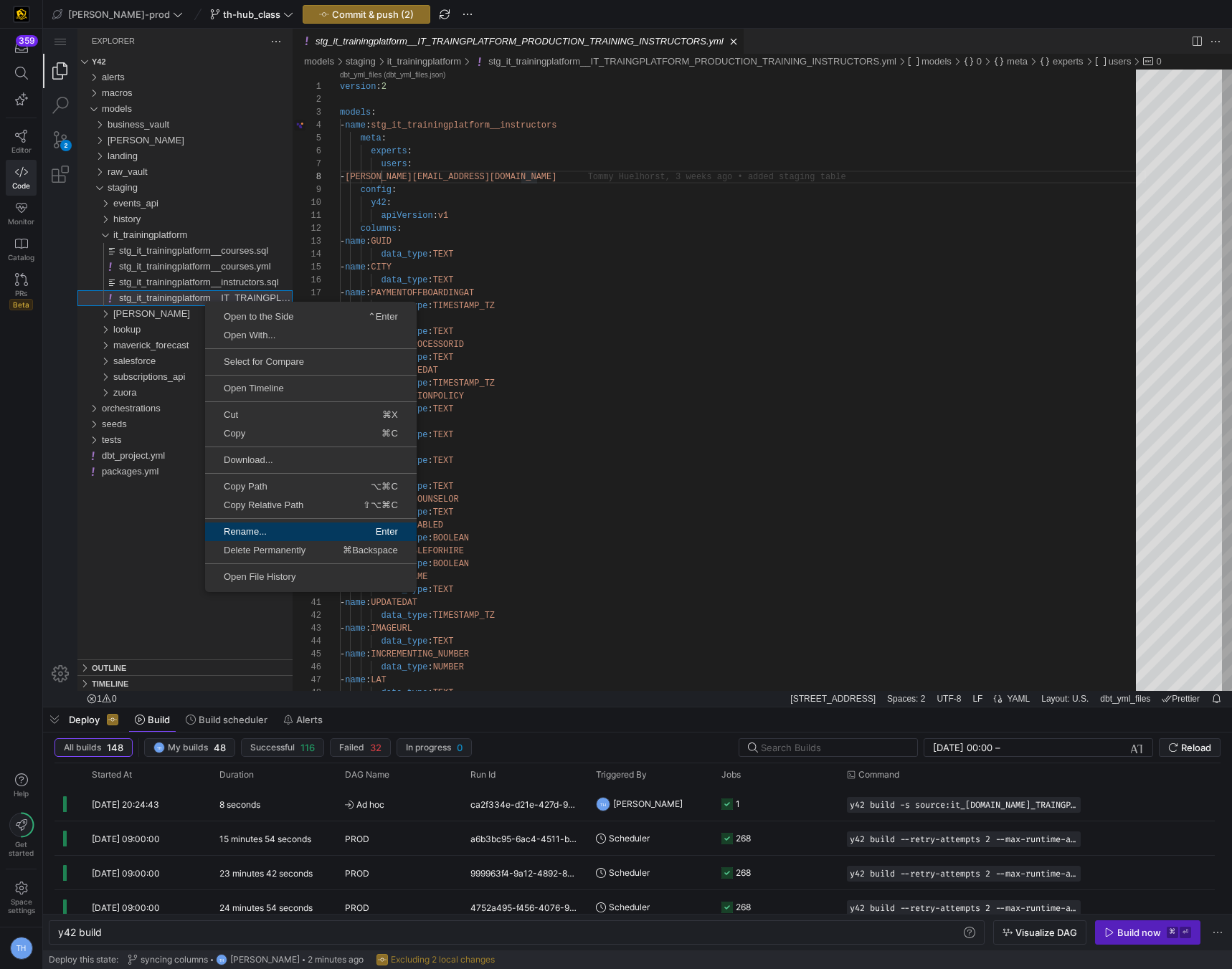
click at [248, 529] on span "Rename..." at bounding box center [256, 532] width 104 height 10
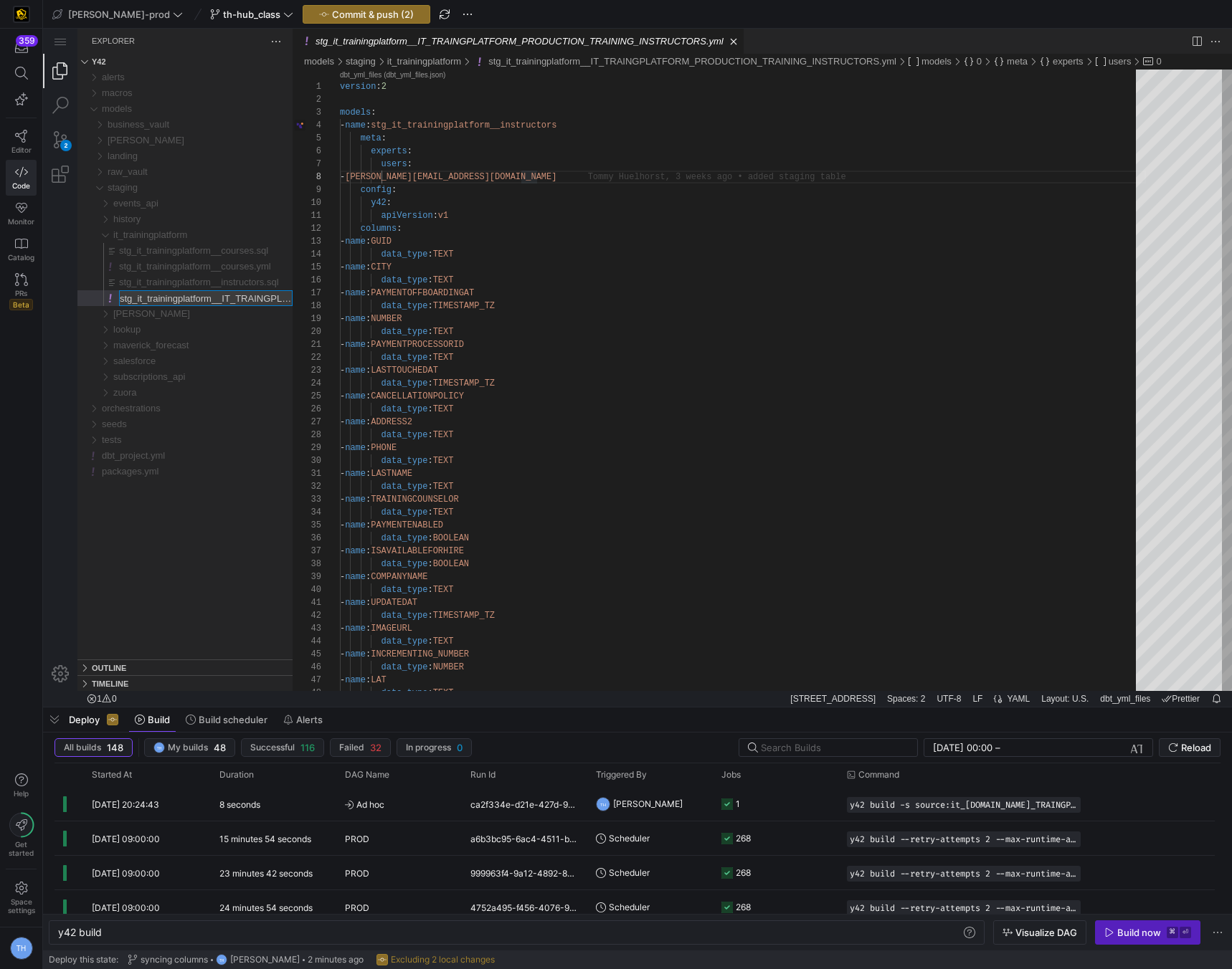
scroll to position [0, 237]
type input "stg_it_trainingplatform__instructors.yml"
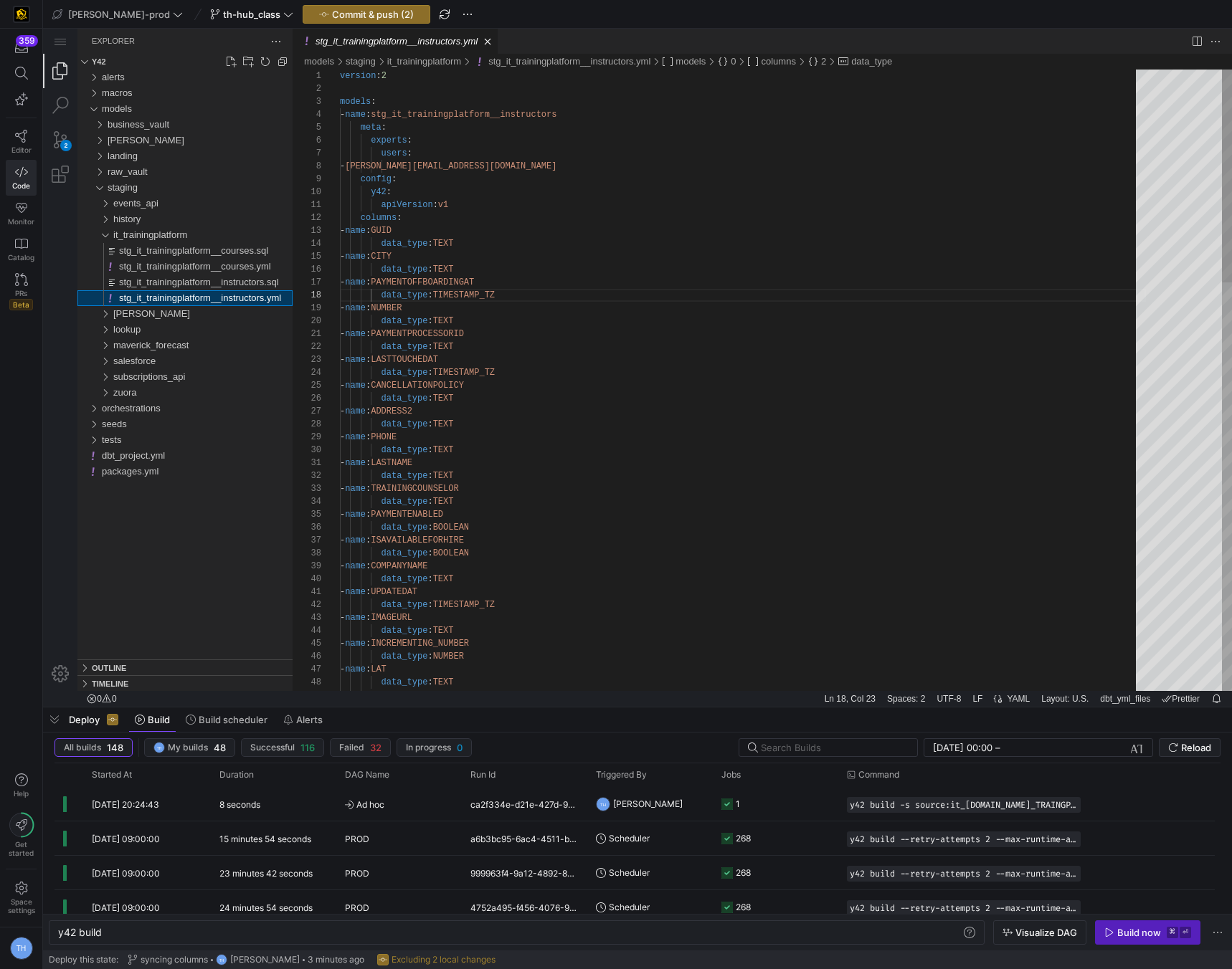
scroll to position [129, 114]
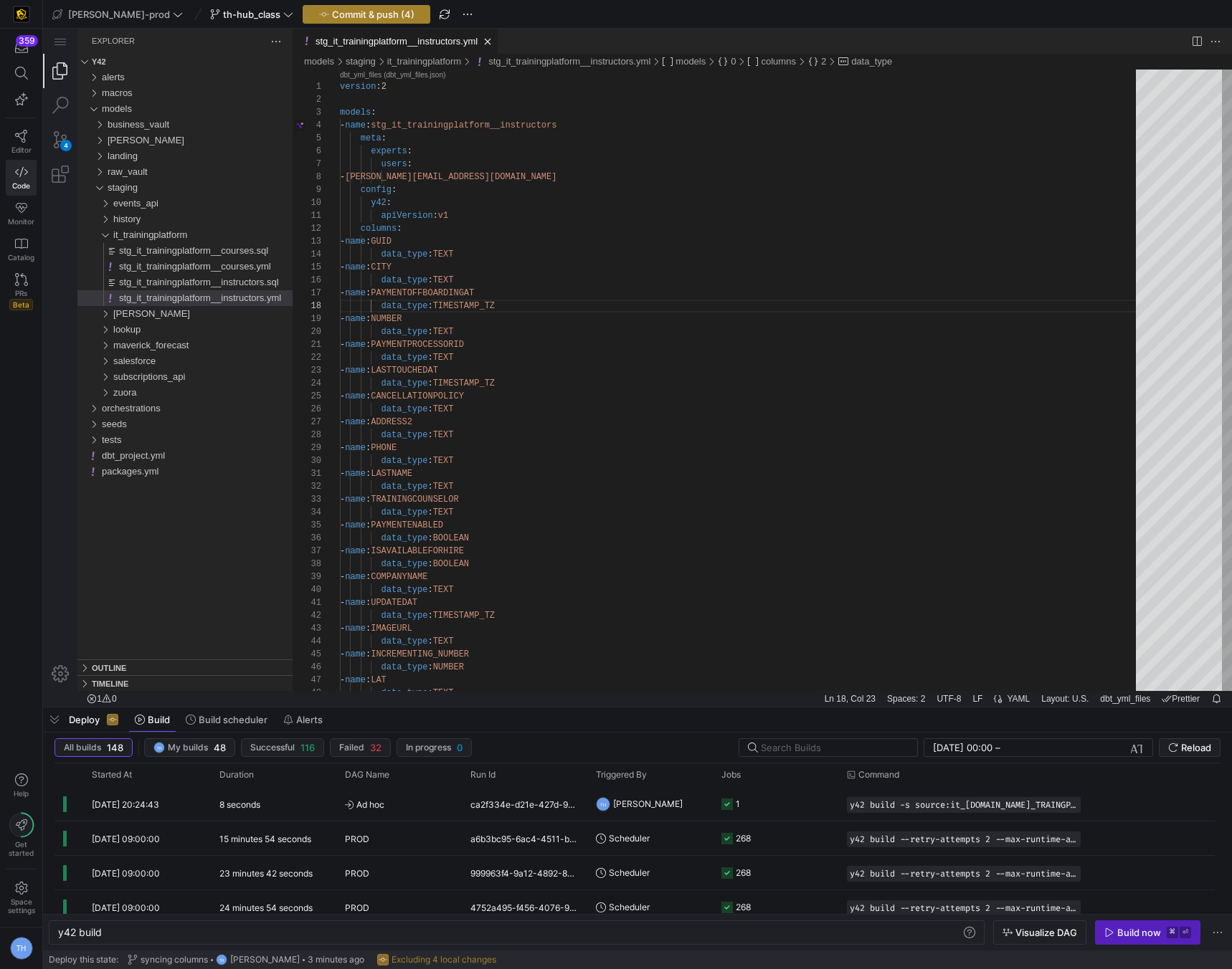
click at [336, 10] on span "Commit & push (4)" at bounding box center [373, 15] width 82 height 12
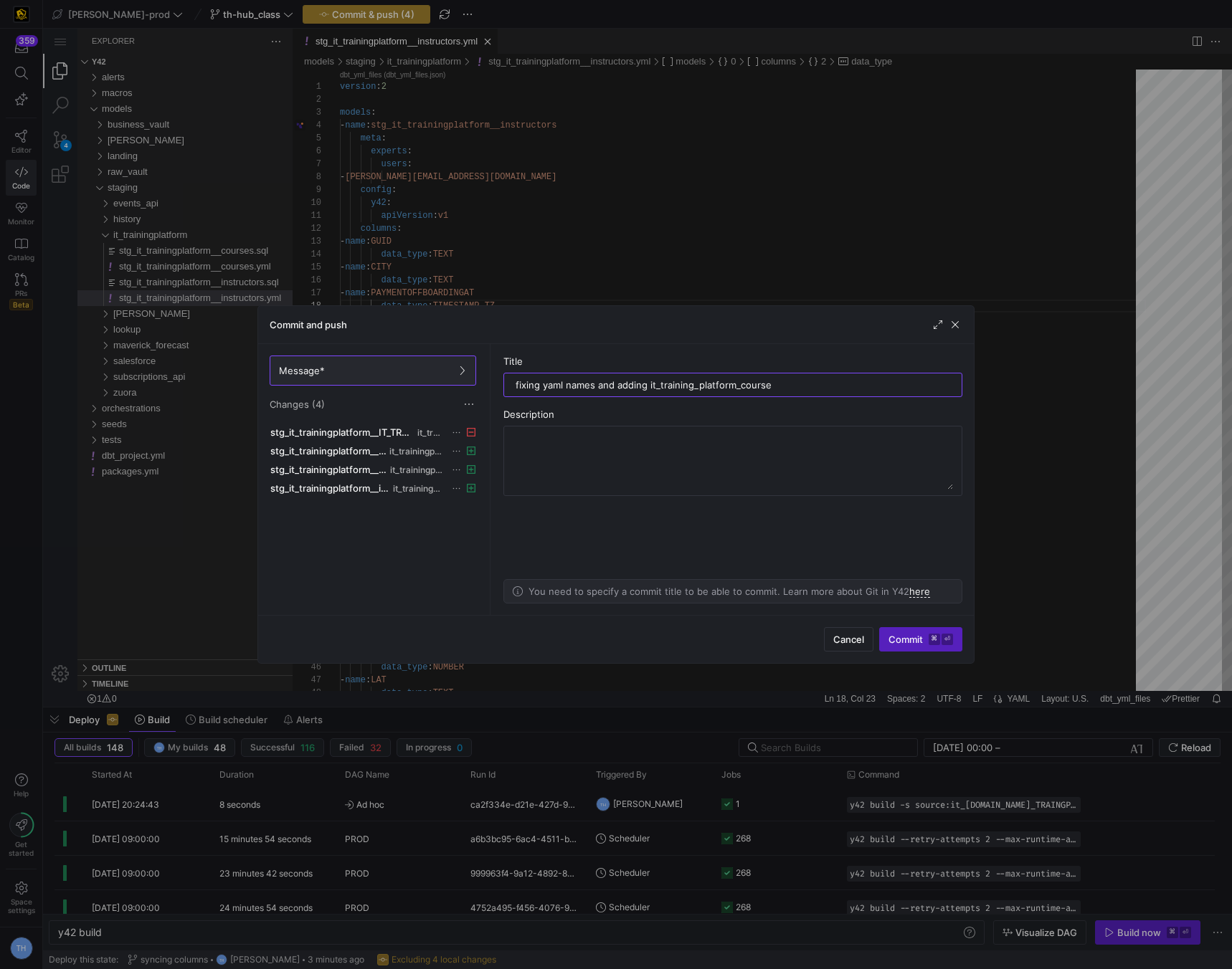
type input "fixing yaml names and adding it_training_platform_courses"
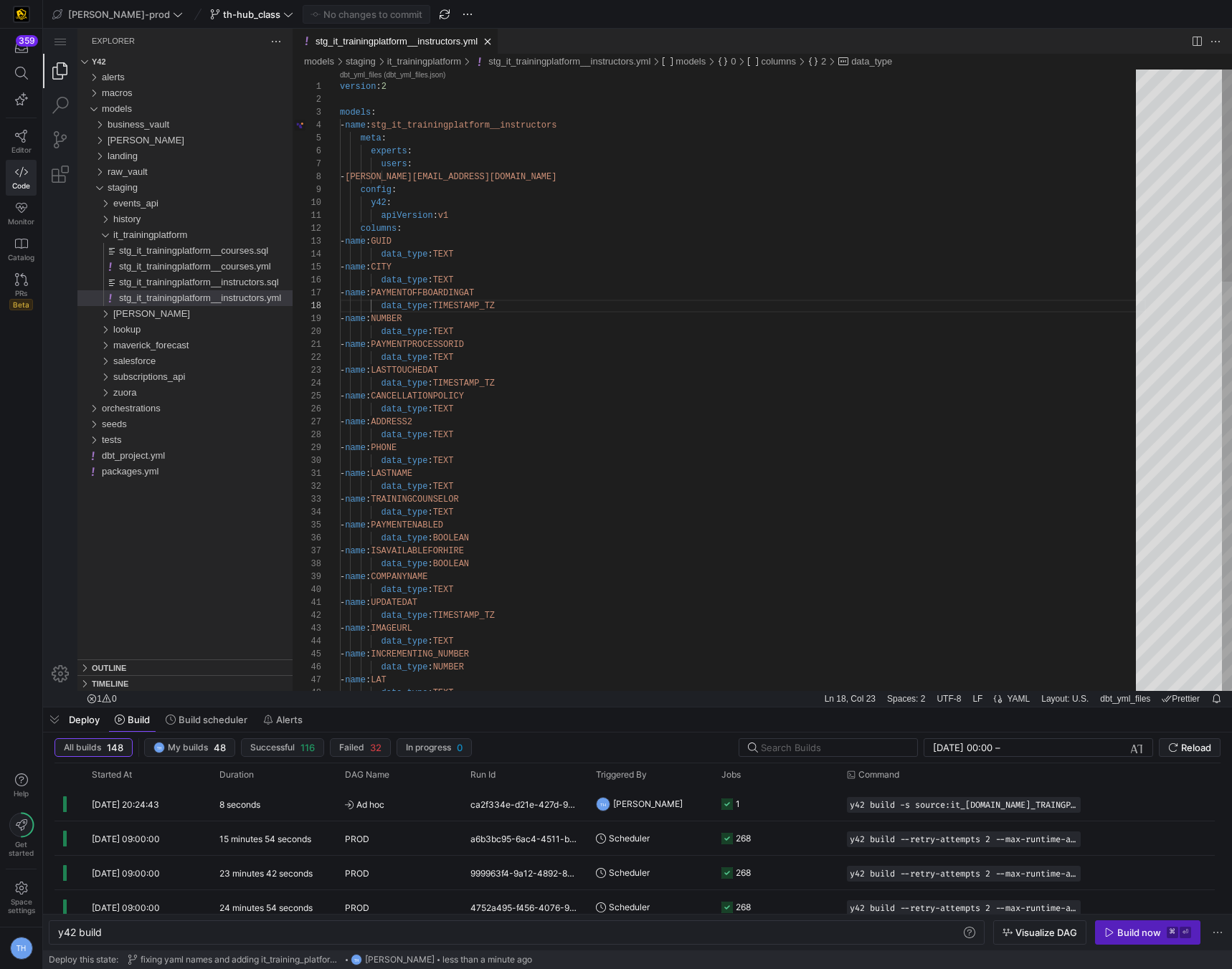
type textarea "- name: PAYMENTPROCESSORID data_type: TEXT - name: LASTTOUCHEDAT data_type: TIM…"
click at [589, 443] on div "version : 2 models : - name : stg_it_trainingplatform__instructors meta : exper…" at bounding box center [742, 980] width 806 height 1820
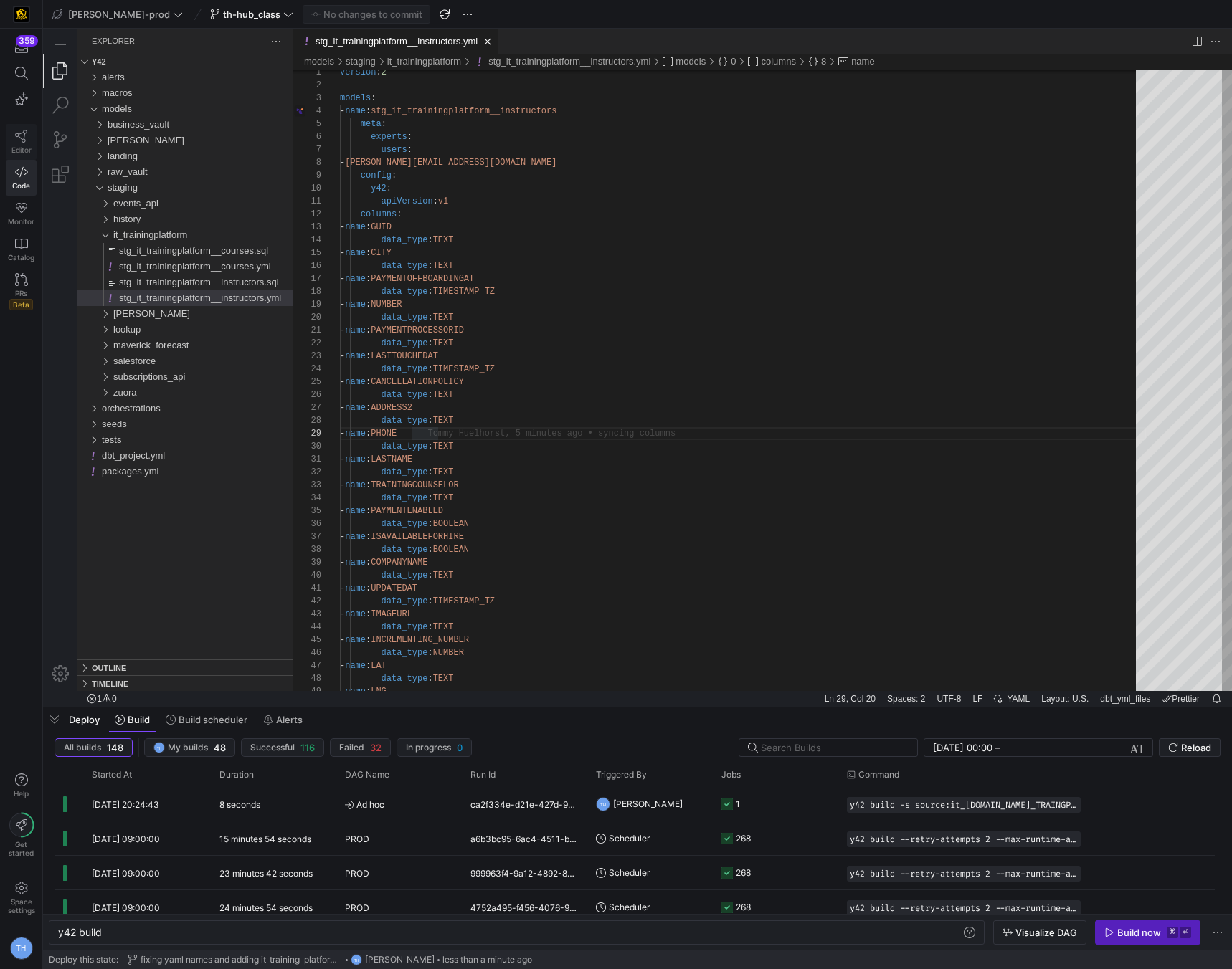
click at [23, 142] on icon at bounding box center [21, 136] width 13 height 13
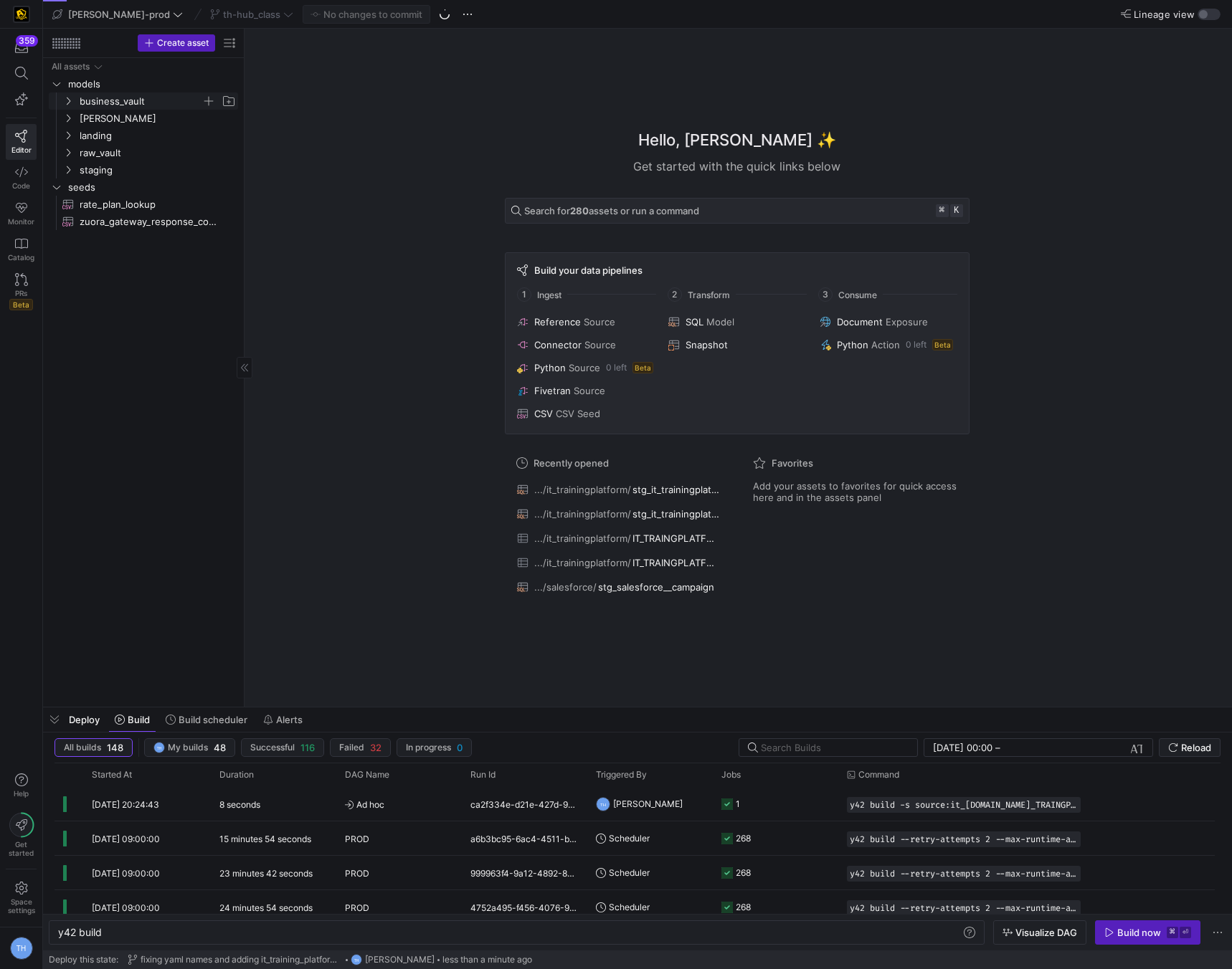
click at [171, 107] on span "business_vault" at bounding box center [141, 101] width 122 height 16
click at [159, 114] on span "hubs" at bounding box center [146, 118] width 111 height 16
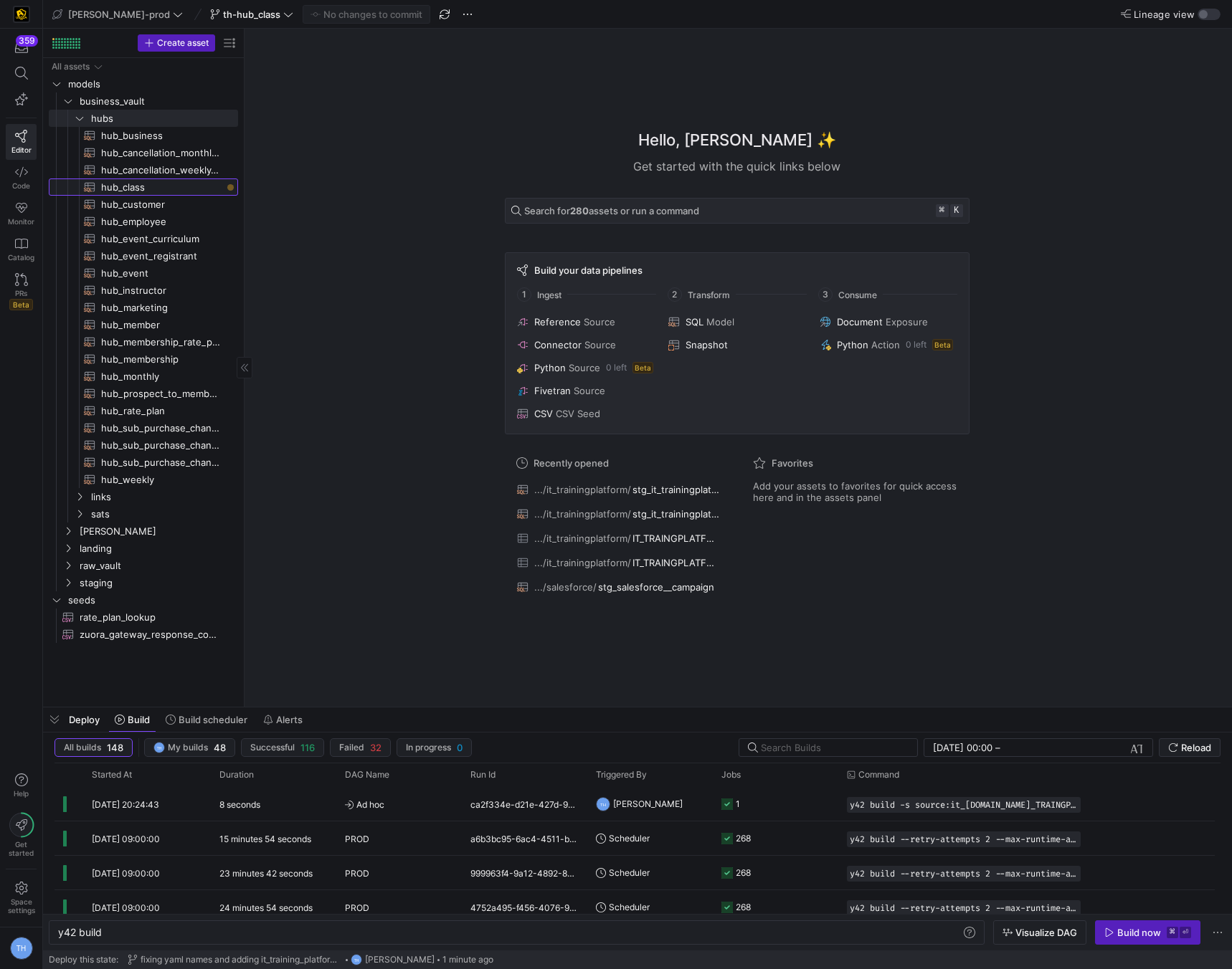
click at [171, 180] on span "hub_class​​​​​​​​​​" at bounding box center [161, 187] width 120 height 16
type textarea "y42 build -s hub_class"
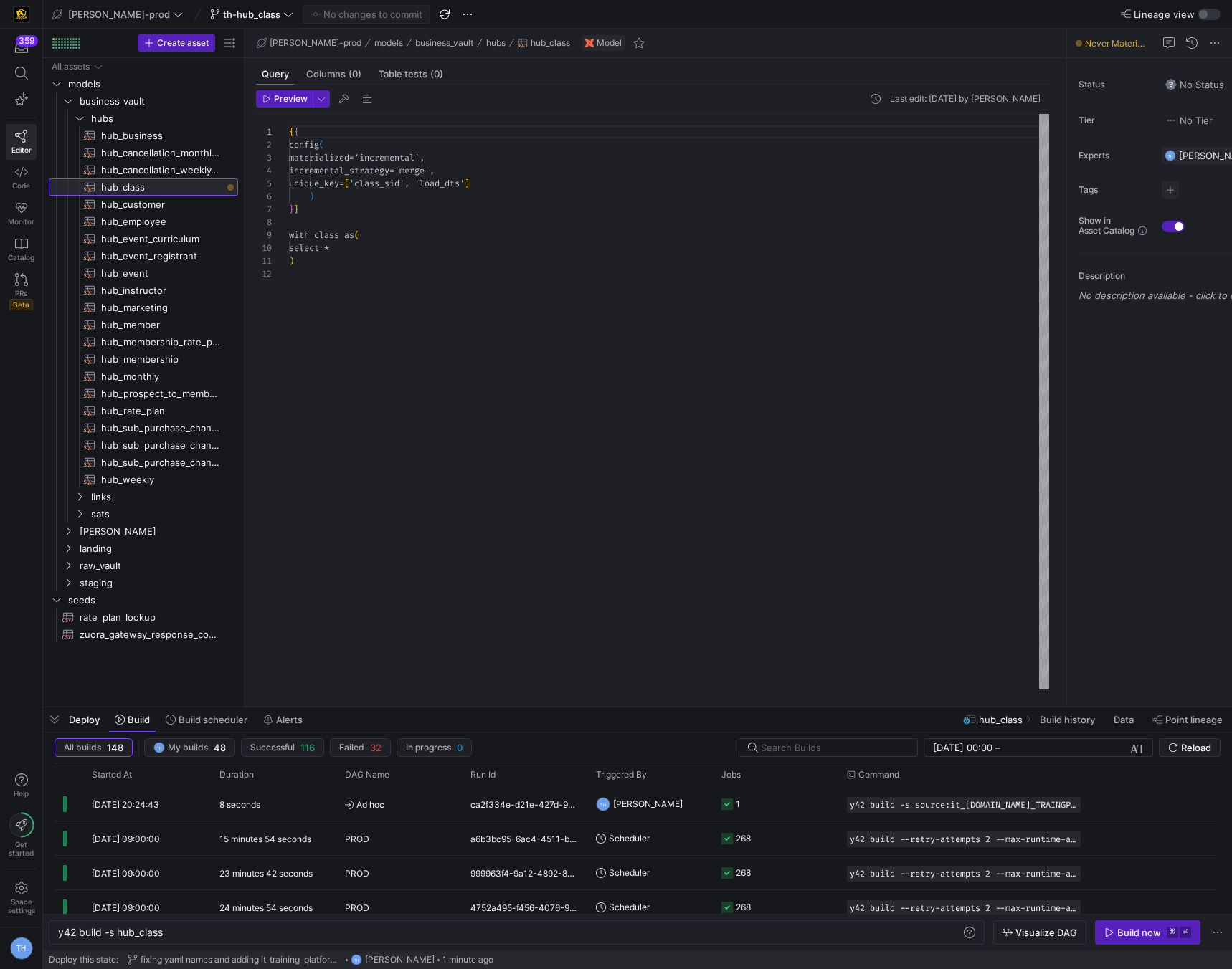
scroll to position [129, 0]
click at [368, 255] on div "{ { config ( materialized = 'incremental' , incremental_strategy = 'merge' , un…" at bounding box center [669, 403] width 761 height 576
click at [364, 246] on div "{ { config ( materialized = 'incremental' , incremental_strategy = 'merge' , un…" at bounding box center [669, 403] width 761 height 576
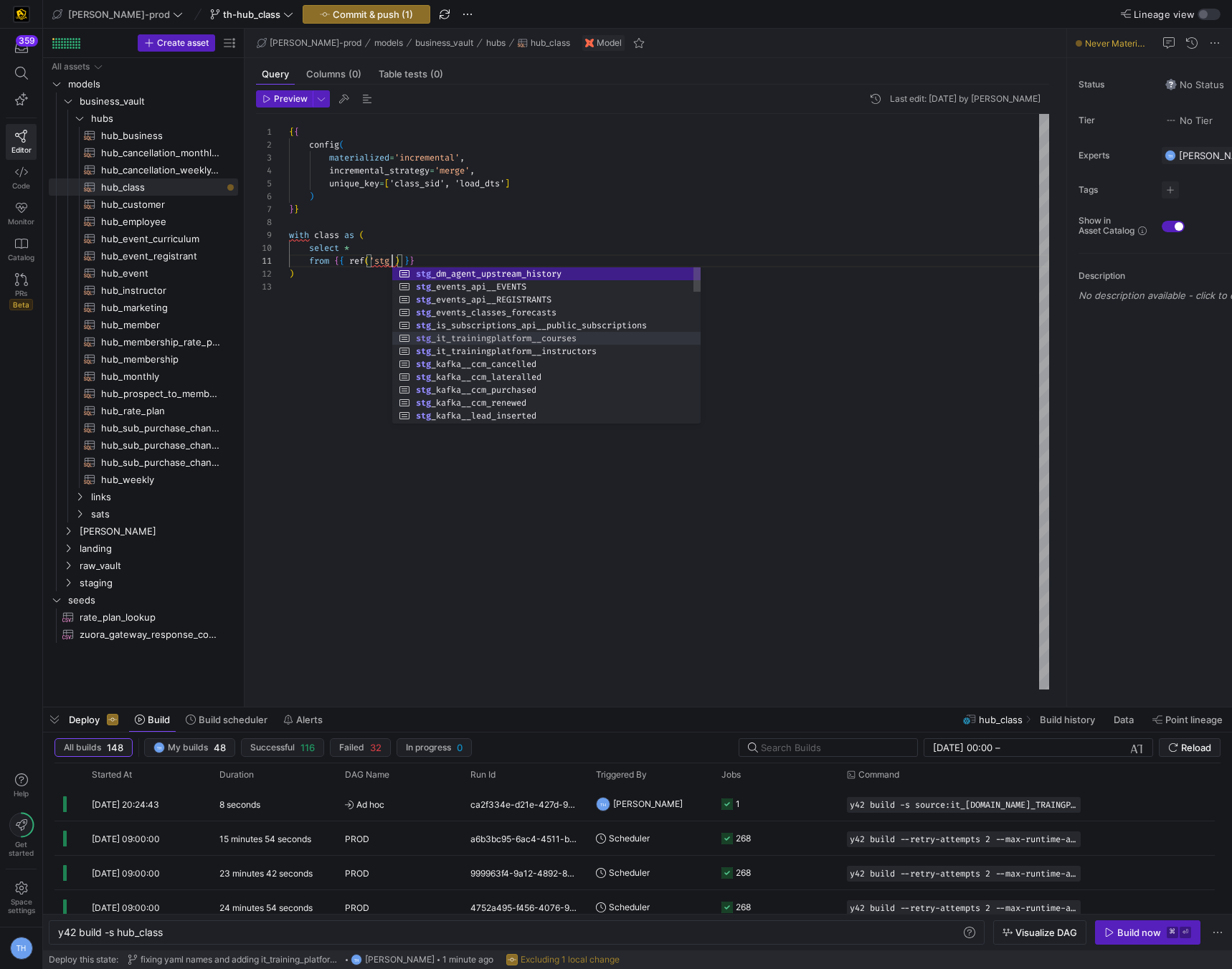
scroll to position [0, 253]
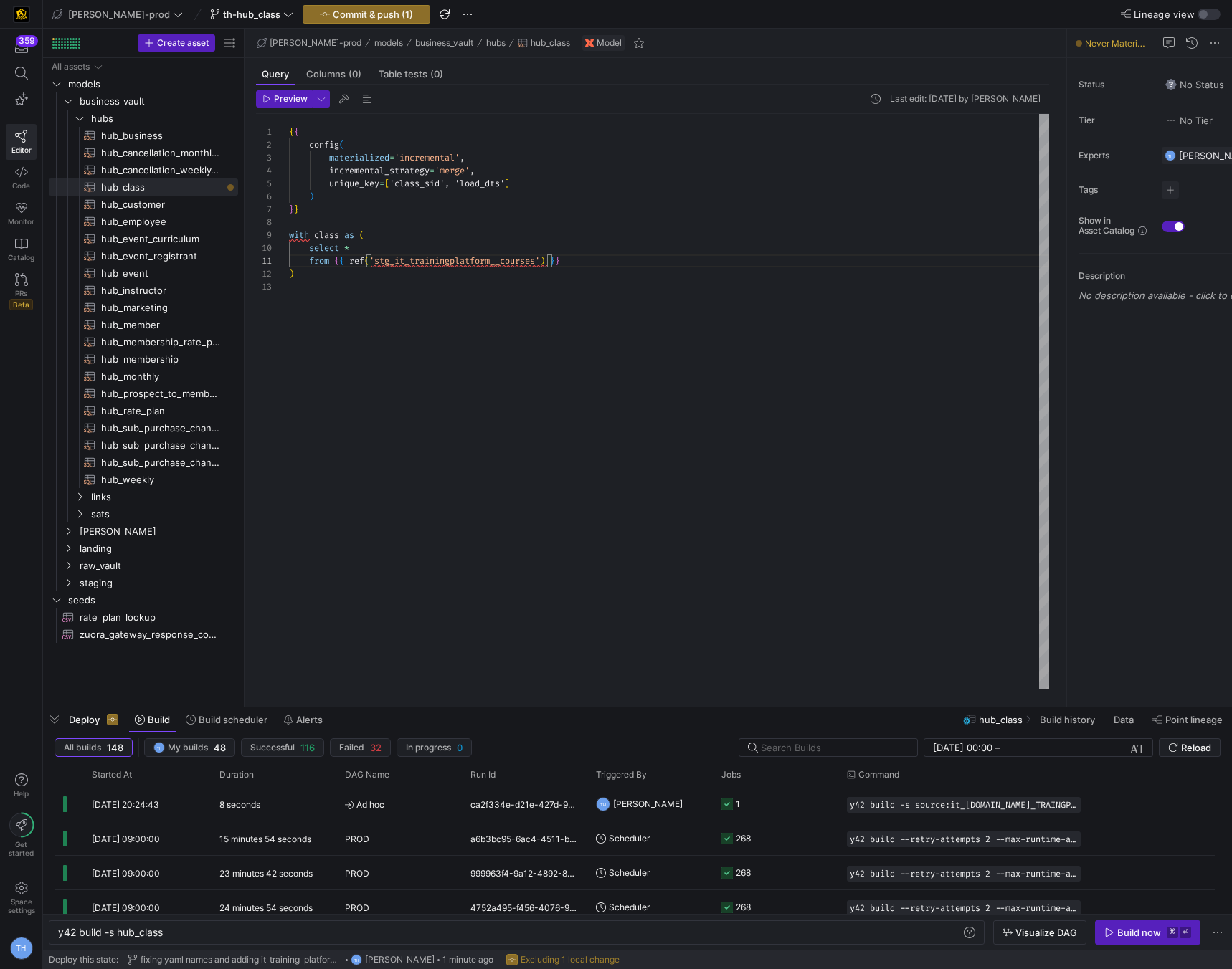
click at [400, 286] on div "{ { config ( materialized = 'incremental' , incremental_strategy = 'merge' , un…" at bounding box center [669, 403] width 761 height 576
click at [391, 283] on div "{ { config ( materialized = 'incremental' , incremental_strategy = 'merge' , un…" at bounding box center [669, 403] width 761 height 576
click at [370, 276] on div "{ { config ( materialized = 'incremental' , incremental_strategy = 'merge' , un…" at bounding box center [669, 403] width 761 height 576
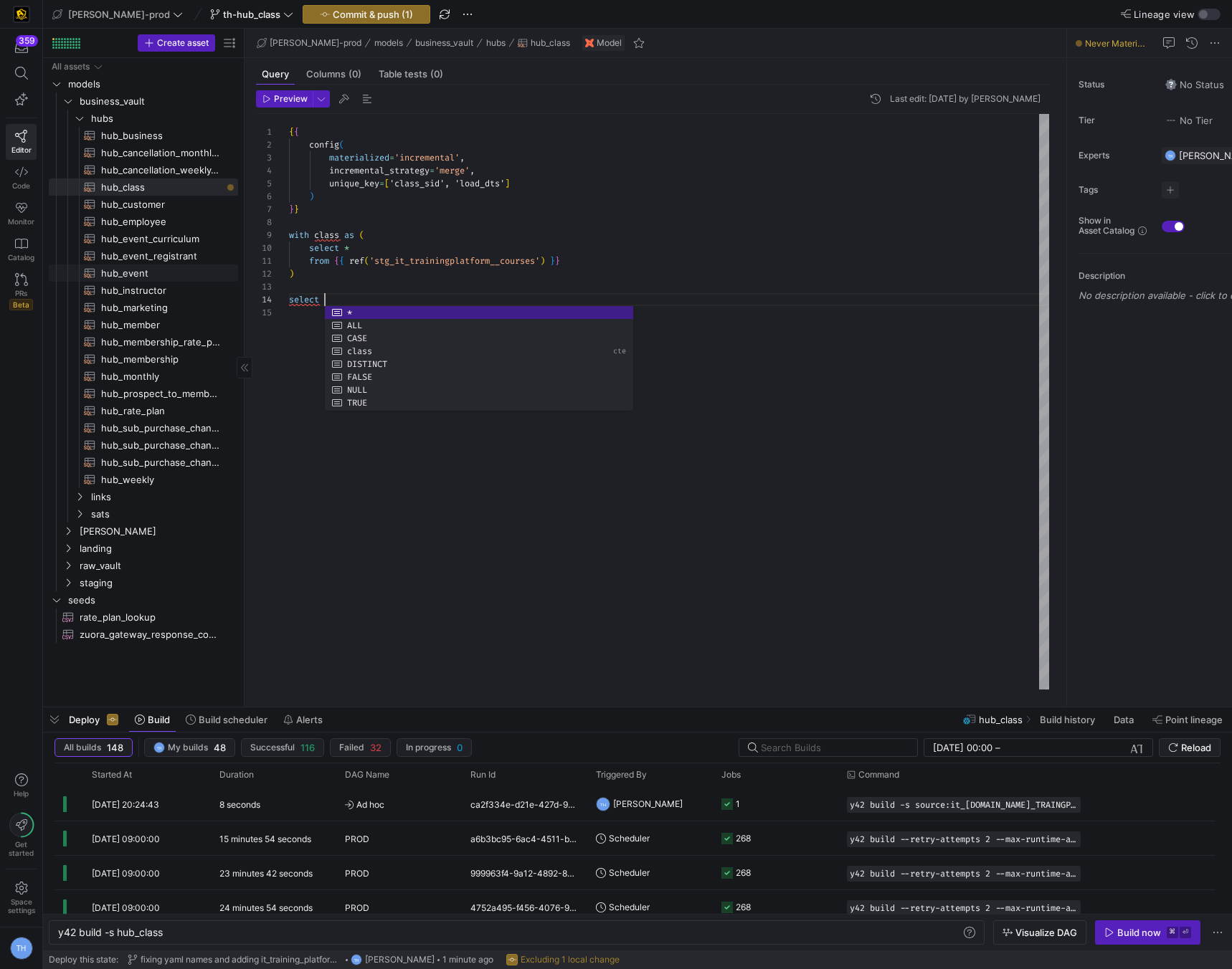
type textarea "from {{ ref('stg_it_trainingplatform__courses') }} ) select"
click at [151, 275] on span "hub_event​​​​​​​​​​" at bounding box center [161, 273] width 120 height 16
type textarea "y42 build -s hub_event"
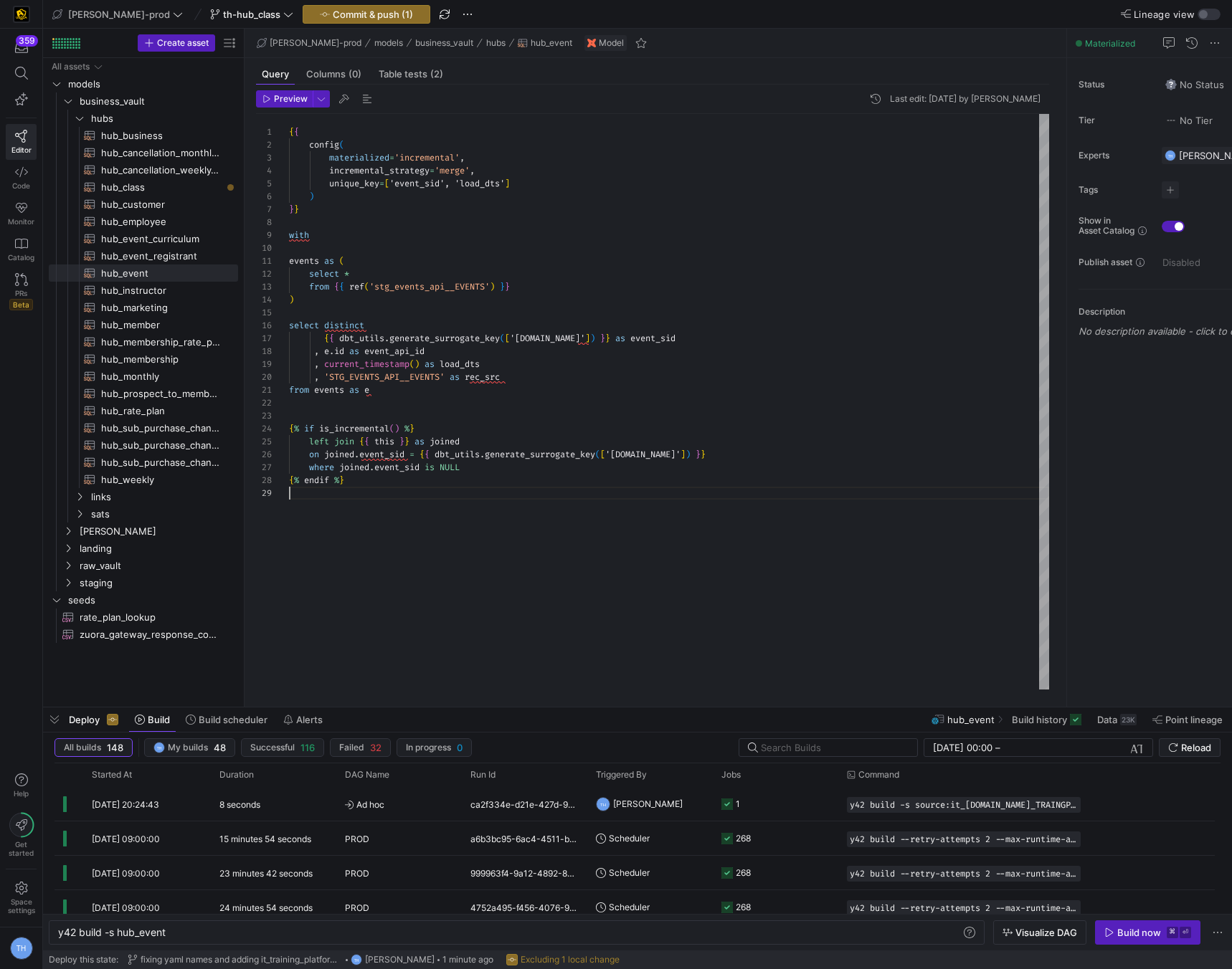
type textarea "events as ( select * from {{ ref('stg_events_api__EVENTS') }} ) select distinct…"
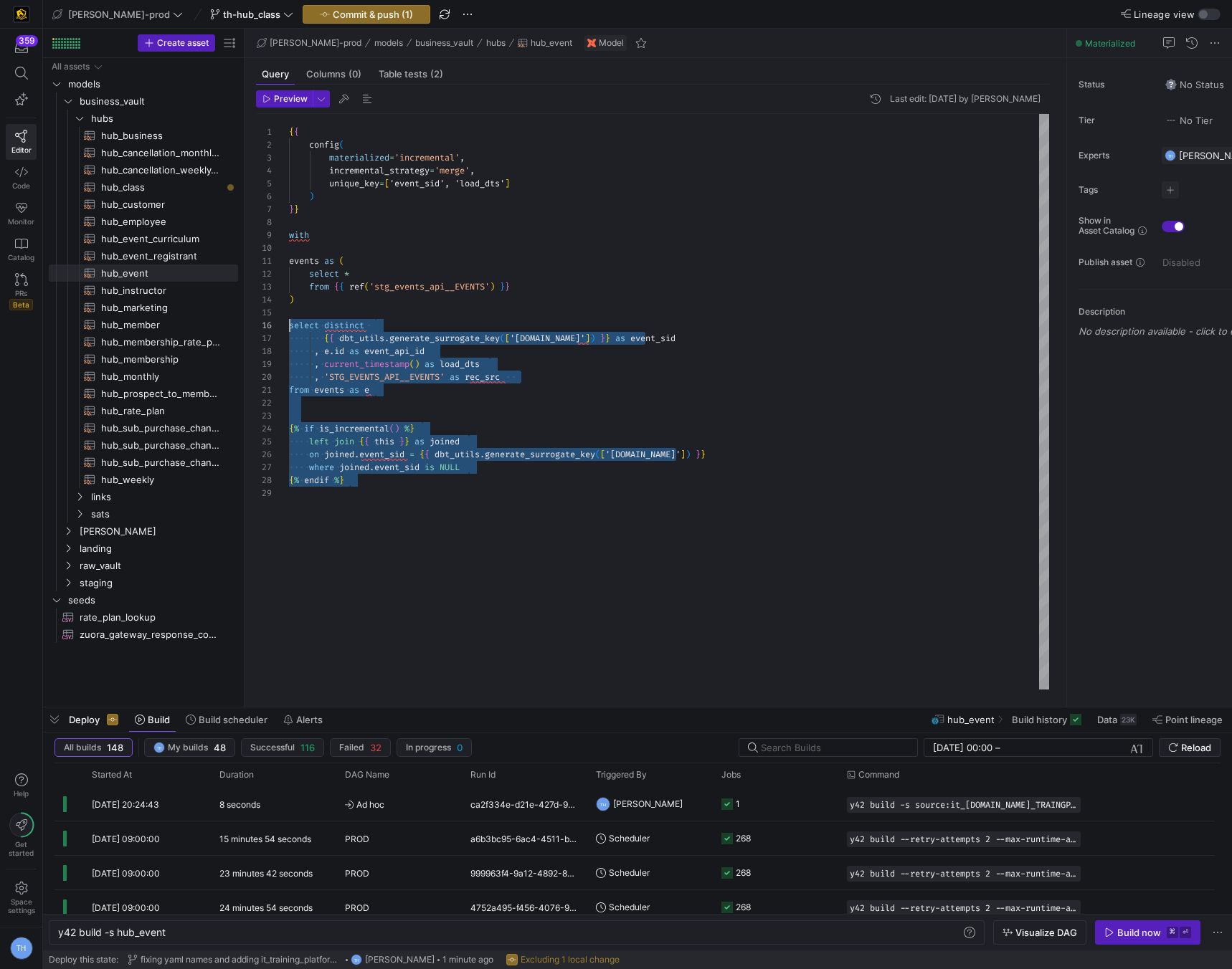
scroll to position [65, 0]
drag, startPoint x: 363, startPoint y: 487, endPoint x: 239, endPoint y: 329, distance: 200.8
click at [289, 329] on div "{ { config ( materialized = 'incremental' , incremental_strategy = 'merge' , un…" at bounding box center [669, 403] width 761 height 576
click at [176, 191] on span "hub_class​​​​​​​​​​" at bounding box center [161, 187] width 120 height 16
type textarea "y42 build -s hub_class"
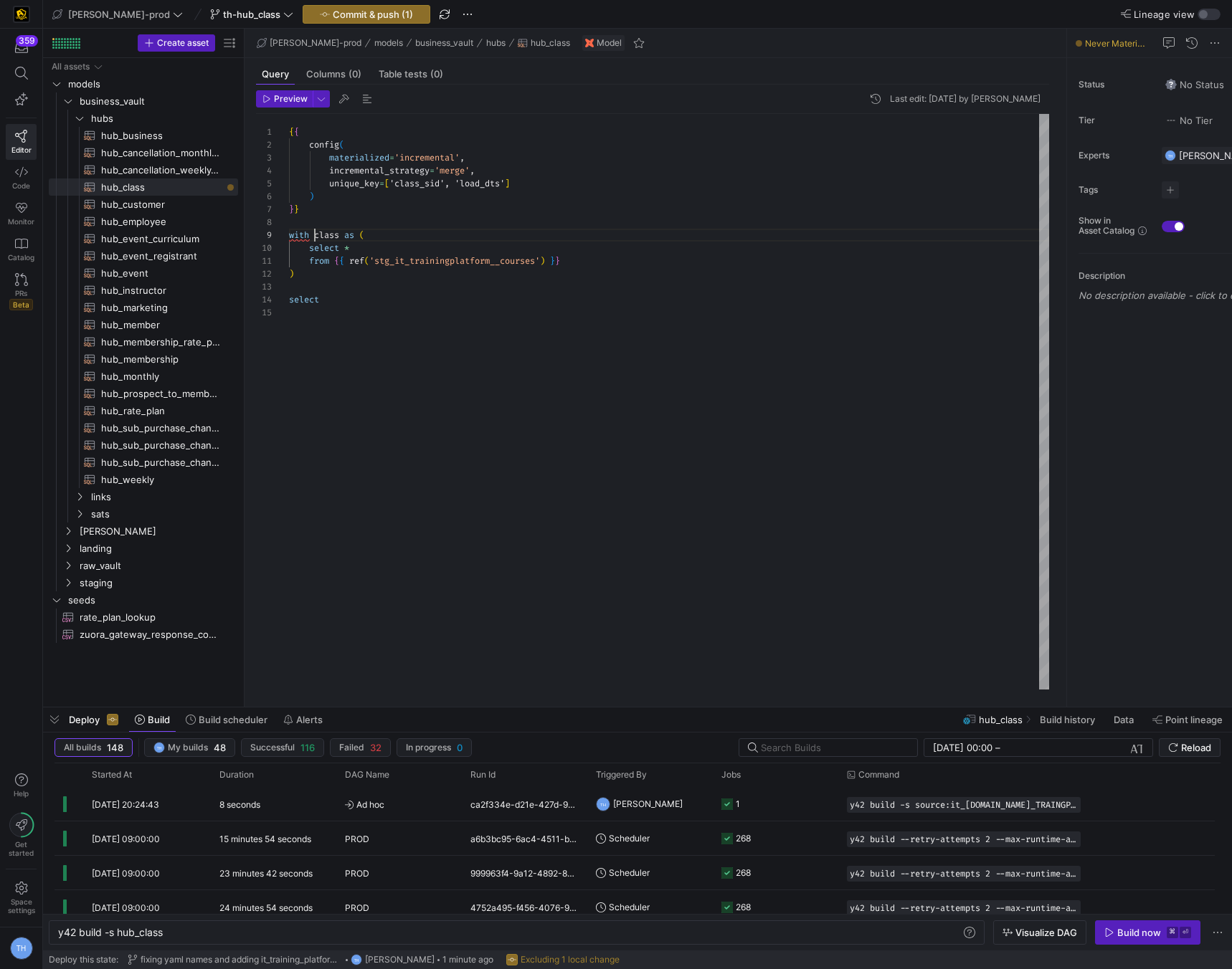
scroll to position [103, 0]
drag, startPoint x: 313, startPoint y: 235, endPoint x: 285, endPoint y: 235, distance: 28.0
click at [284, 235] on div "1 2 3 4 5 6 7 8 9 10 11 12 13 14 15 { { config ( materialized = 'incremental' ,…" at bounding box center [653, 403] width 794 height 576
click at [312, 235] on div "{ { config ( materialized = 'incremental' , incremental_strategy = 'merge' , un…" at bounding box center [669, 403] width 761 height 576
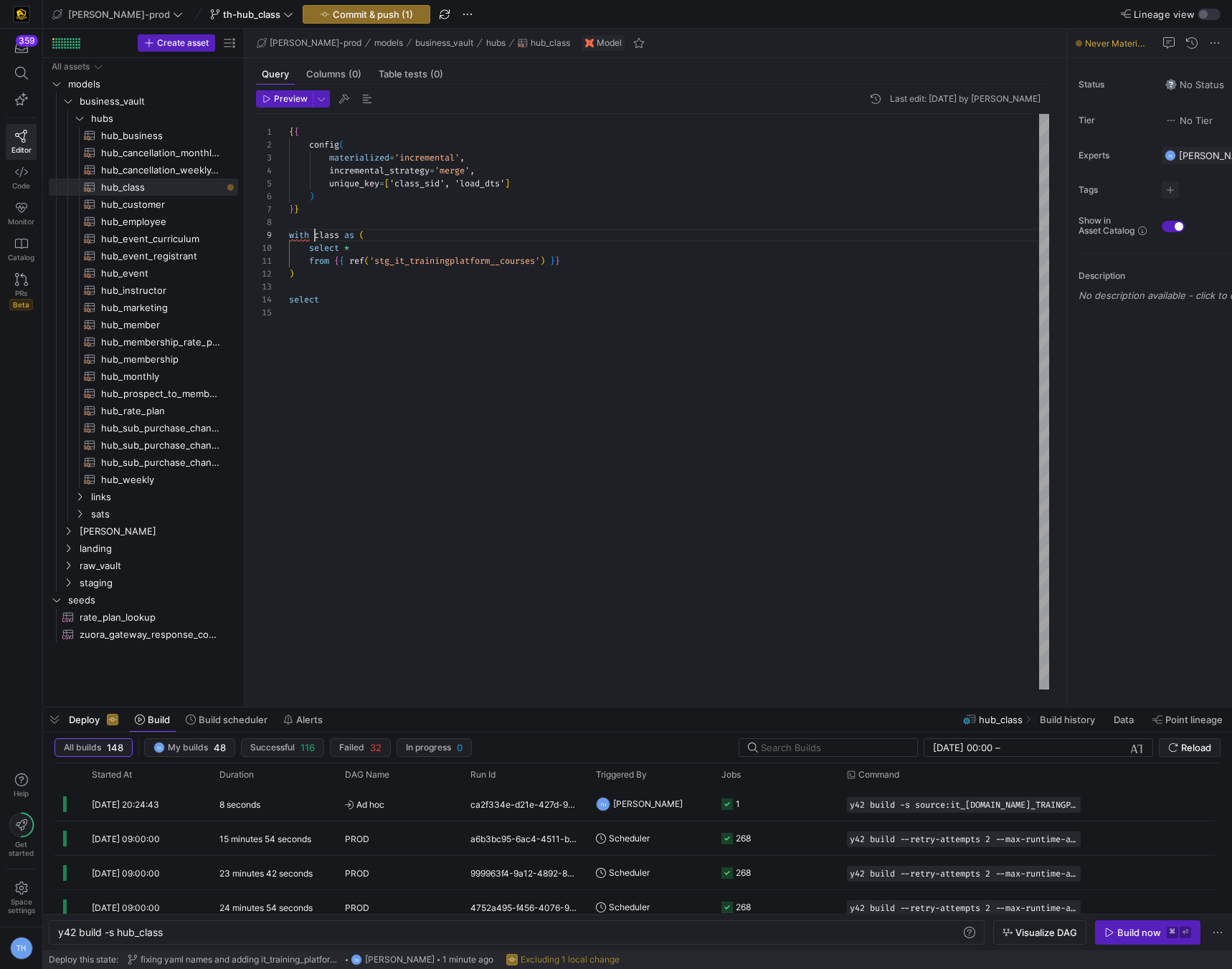
click at [313, 234] on div "{ { config ( materialized = 'incremental' , incremental_strategy = 'merge' , un…" at bounding box center [669, 403] width 761 height 576
click at [364, 327] on div "{ { config ( materialized = 'incremental' , incremental_strategy = 'merge' , un…" at bounding box center [669, 403] width 761 height 576
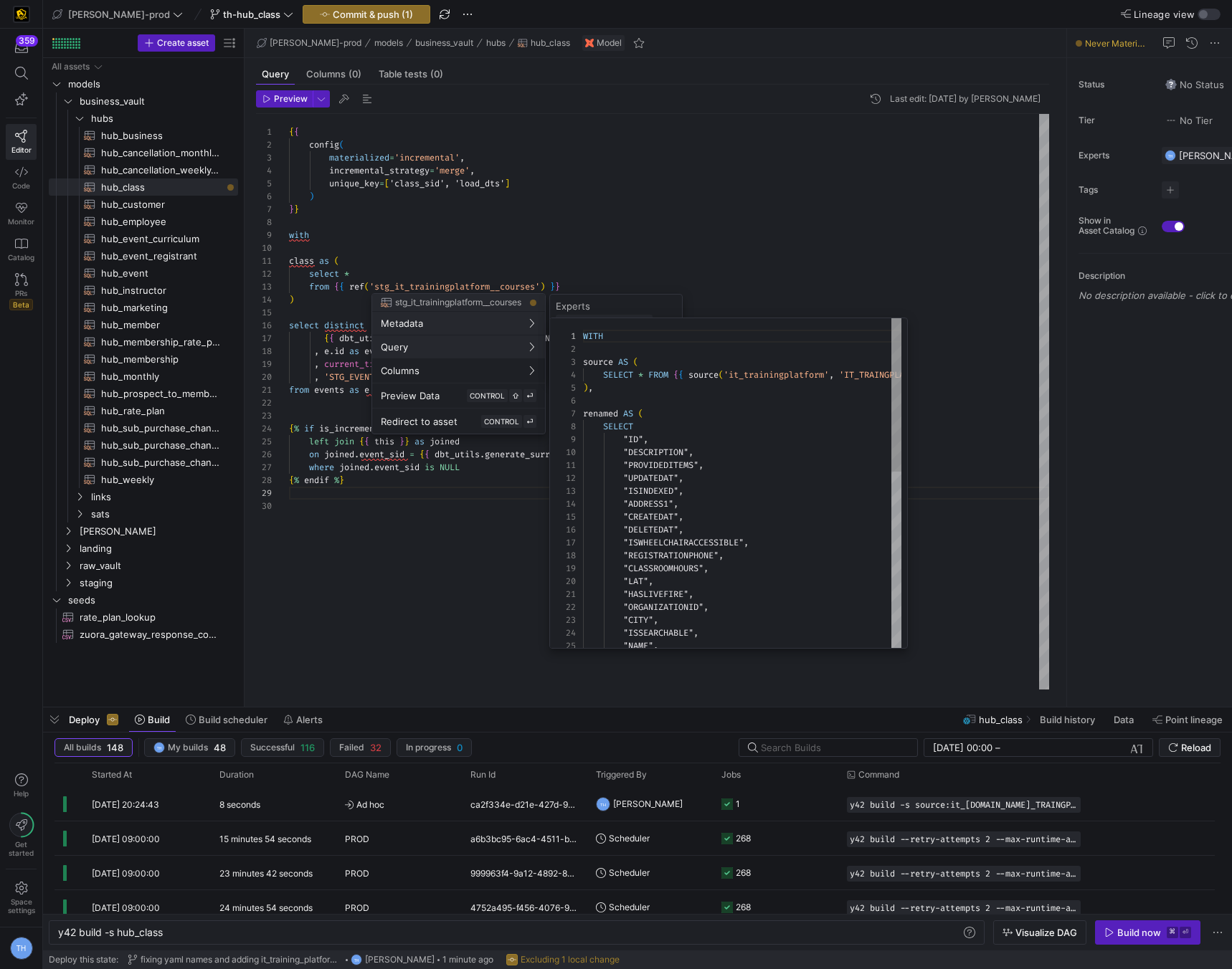
scroll to position [129, 0]
click at [598, 247] on div at bounding box center [616, 484] width 1232 height 969
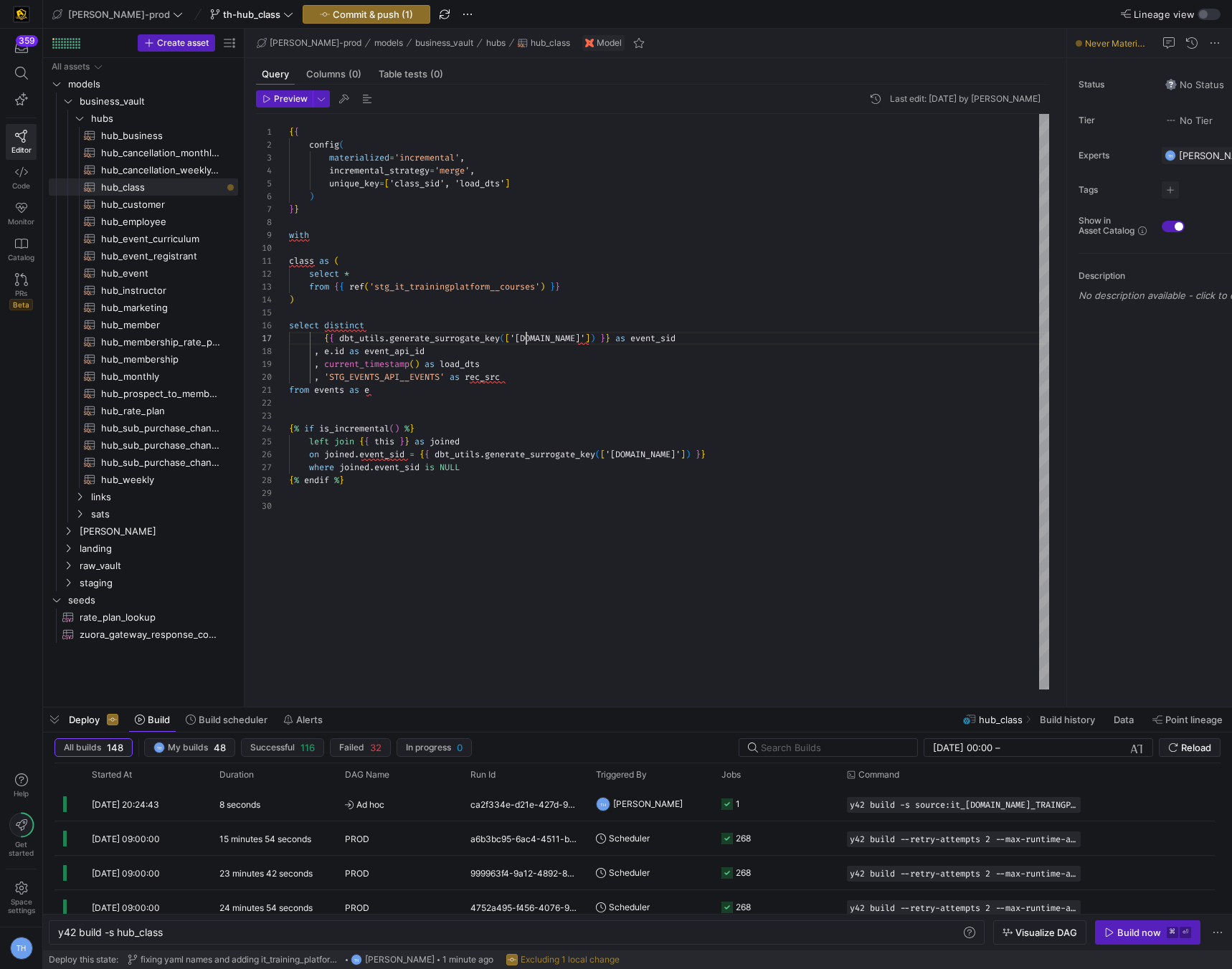
click at [525, 336] on div "{ { config ( materialized = 'incremental' , incremental_strategy = 'merge' , un…" at bounding box center [669, 403] width 761 height 576
click at [471, 390] on div "{ { config ( materialized = 'incremental' , incremental_strategy = 'merge' , un…" at bounding box center [669, 403] width 761 height 576
click at [395, 390] on div "{ { config ( materialized = 'incremental' , incremental_strategy = 'merge' , un…" at bounding box center [669, 403] width 761 height 576
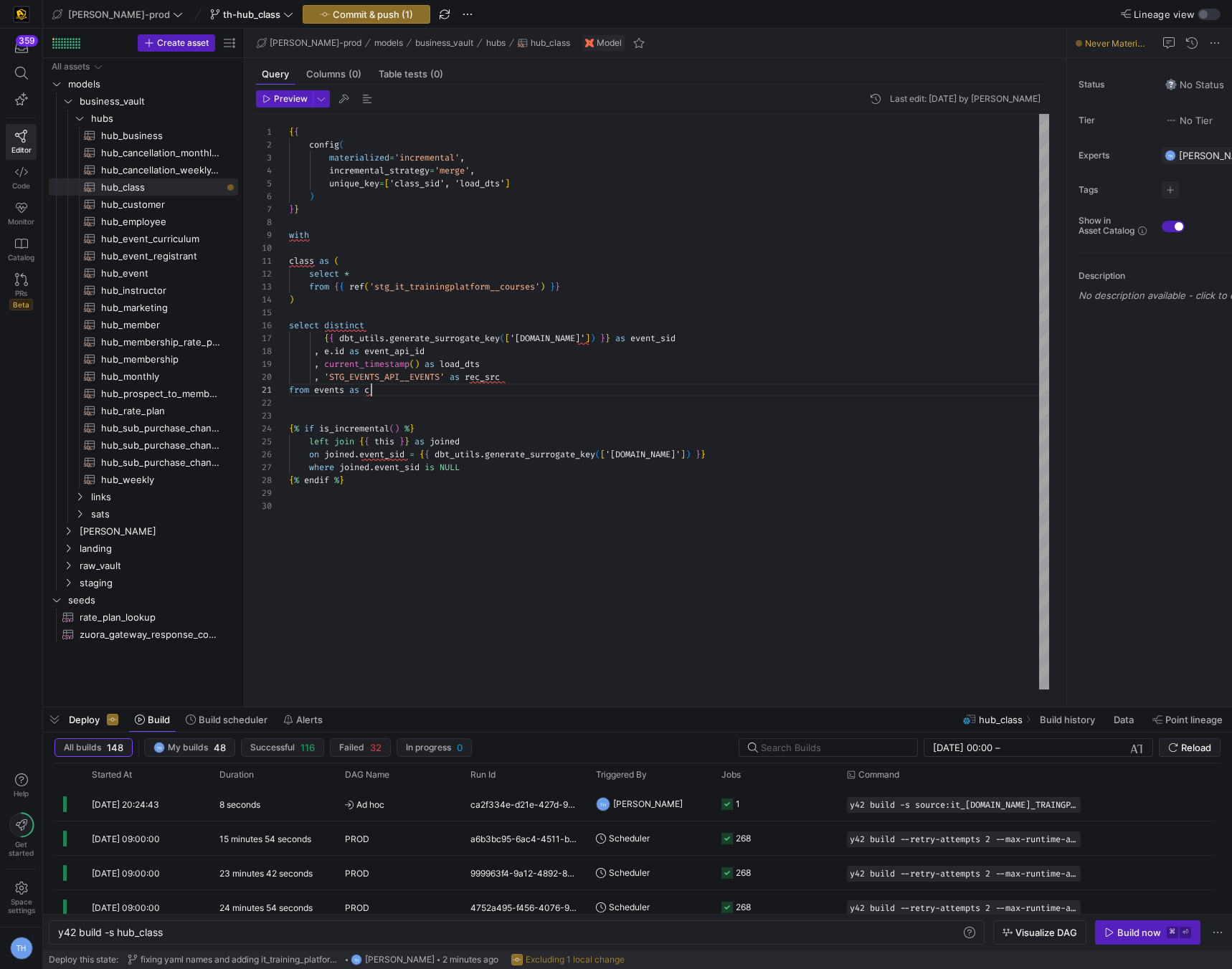
click at [346, 389] on div "{ { config ( materialized = 'incremental' , incremental_strategy = 'merge' , un…" at bounding box center [669, 403] width 761 height 576
click at [420, 342] on div "{ { config ( materialized = 'incremental' , incremental_strategy = 'merge' , un…" at bounding box center [669, 403] width 761 height 576
click at [345, 352] on div "{ { config ( materialized = 'incremental' , incremental_strategy = 'merge' , un…" at bounding box center [669, 403] width 761 height 576
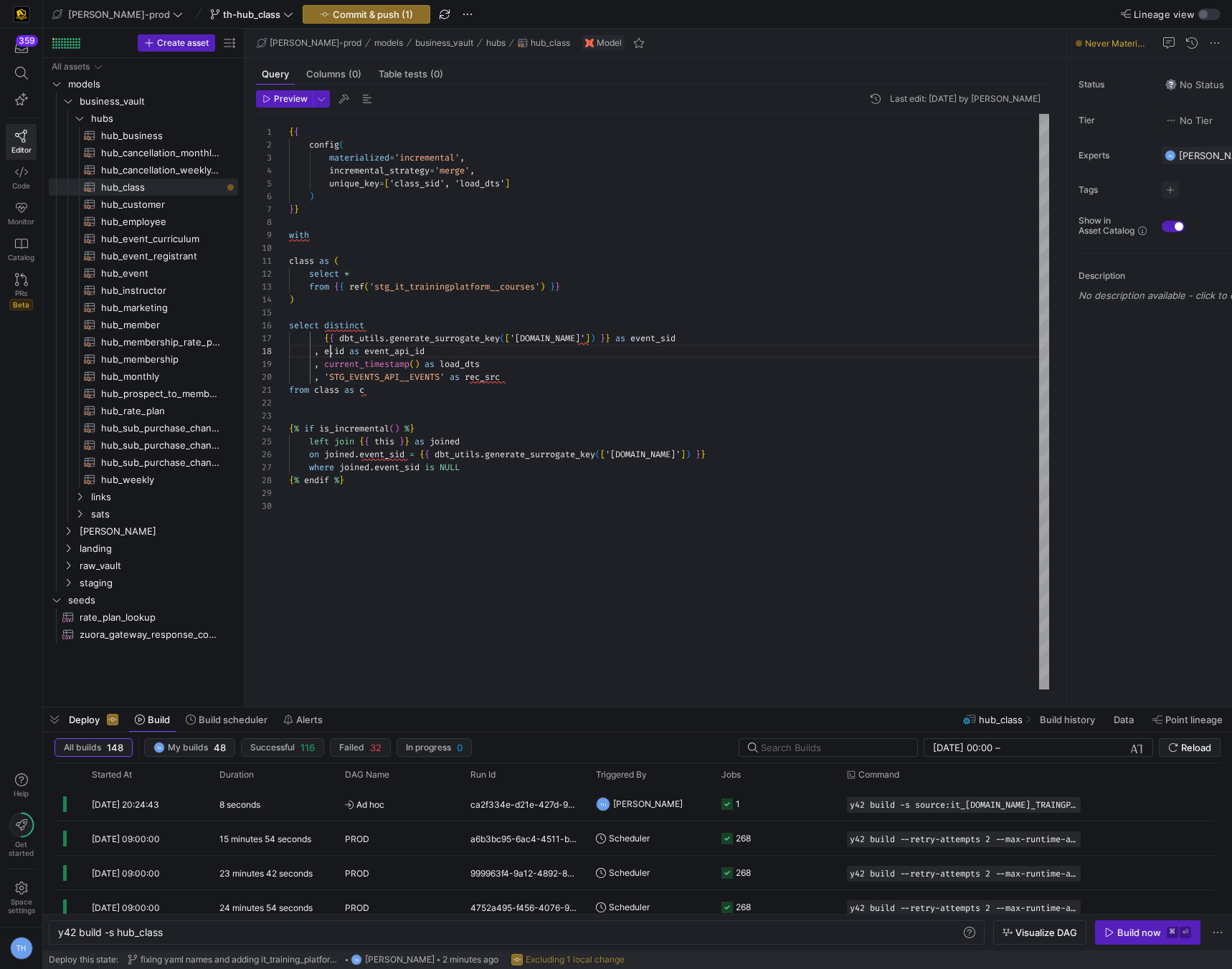
click at [332, 353] on div "{ { config ( materialized = 'incremental' , incremental_strategy = 'merge' , un…" at bounding box center [669, 403] width 761 height 576
drag, startPoint x: 414, startPoint y: 350, endPoint x: 371, endPoint y: 350, distance: 43.0
click at [370, 349] on span "event_api_id" at bounding box center [395, 351] width 60 height 12
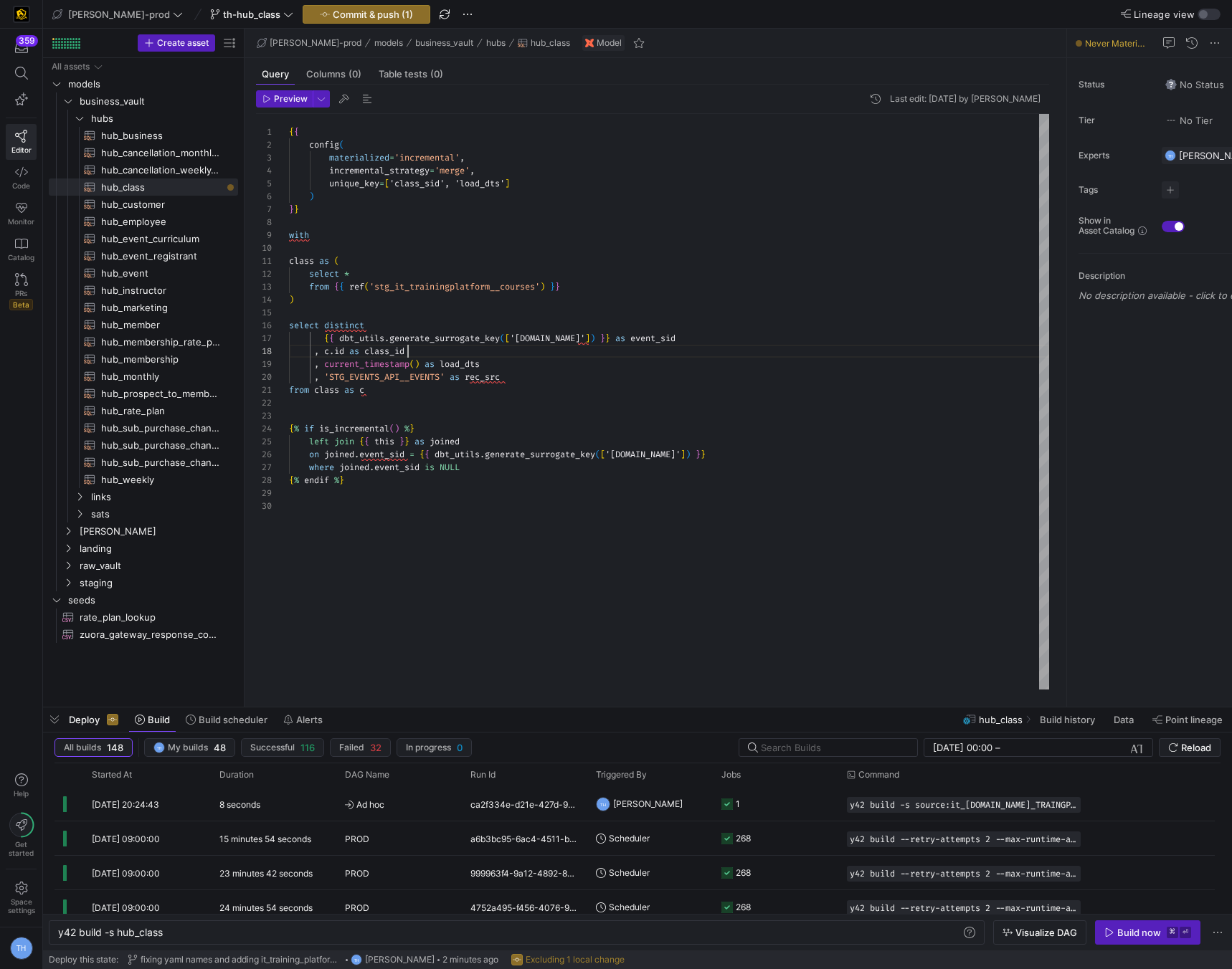
click at [423, 351] on div "{ { config ( materialized = 'incremental' , incremental_strategy = 'merge' , un…" at bounding box center [669, 403] width 761 height 576
click at [427, 336] on div "{ { config ( materialized = 'incremental' , incremental_strategy = 'merge' , un…" at bounding box center [669, 403] width 761 height 576
click at [621, 336] on div "{ { config ( materialized = 'incremental' , incremental_strategy = 'merge' , un…" at bounding box center [669, 403] width 761 height 576
click at [563, 352] on div "{ { config ( materialized = 'incremental' , incremental_strategy = 'merge' , un…" at bounding box center [669, 403] width 761 height 576
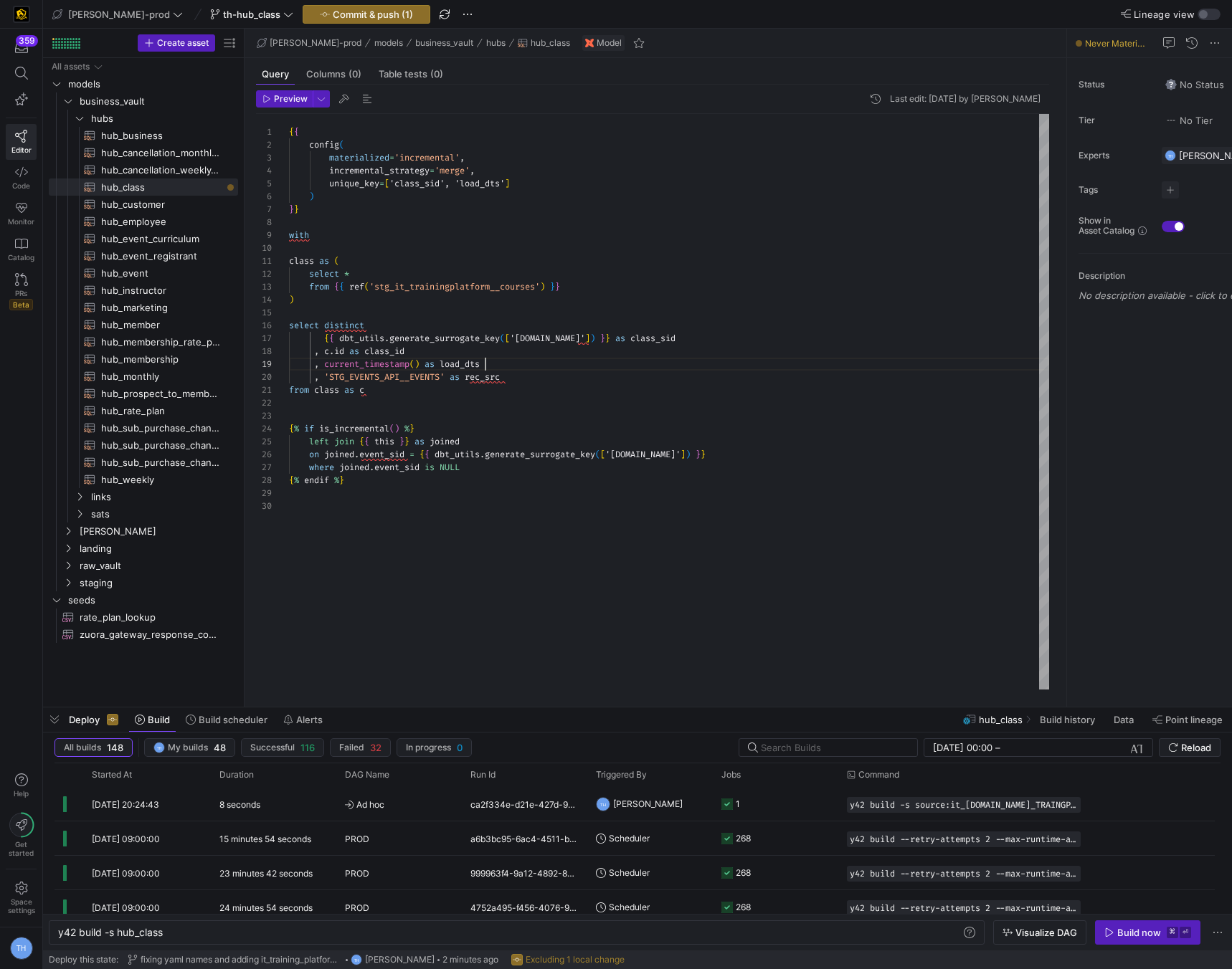
click at [546, 360] on div "{ { config ( materialized = 'incremental' , incremental_strategy = 'merge' , un…" at bounding box center [669, 403] width 761 height 576
drag, startPoint x: 444, startPoint y: 373, endPoint x: 352, endPoint y: 373, distance: 92.0
click at [352, 373] on div "{ { config ( materialized = 'incremental' , incremental_strategy = 'merge' , un…" at bounding box center [669, 403] width 761 height 576
click at [408, 378] on div "{ { config ( materialized = 'incremental' , incremental_strategy = 'merge' , un…" at bounding box center [669, 403] width 761 height 576
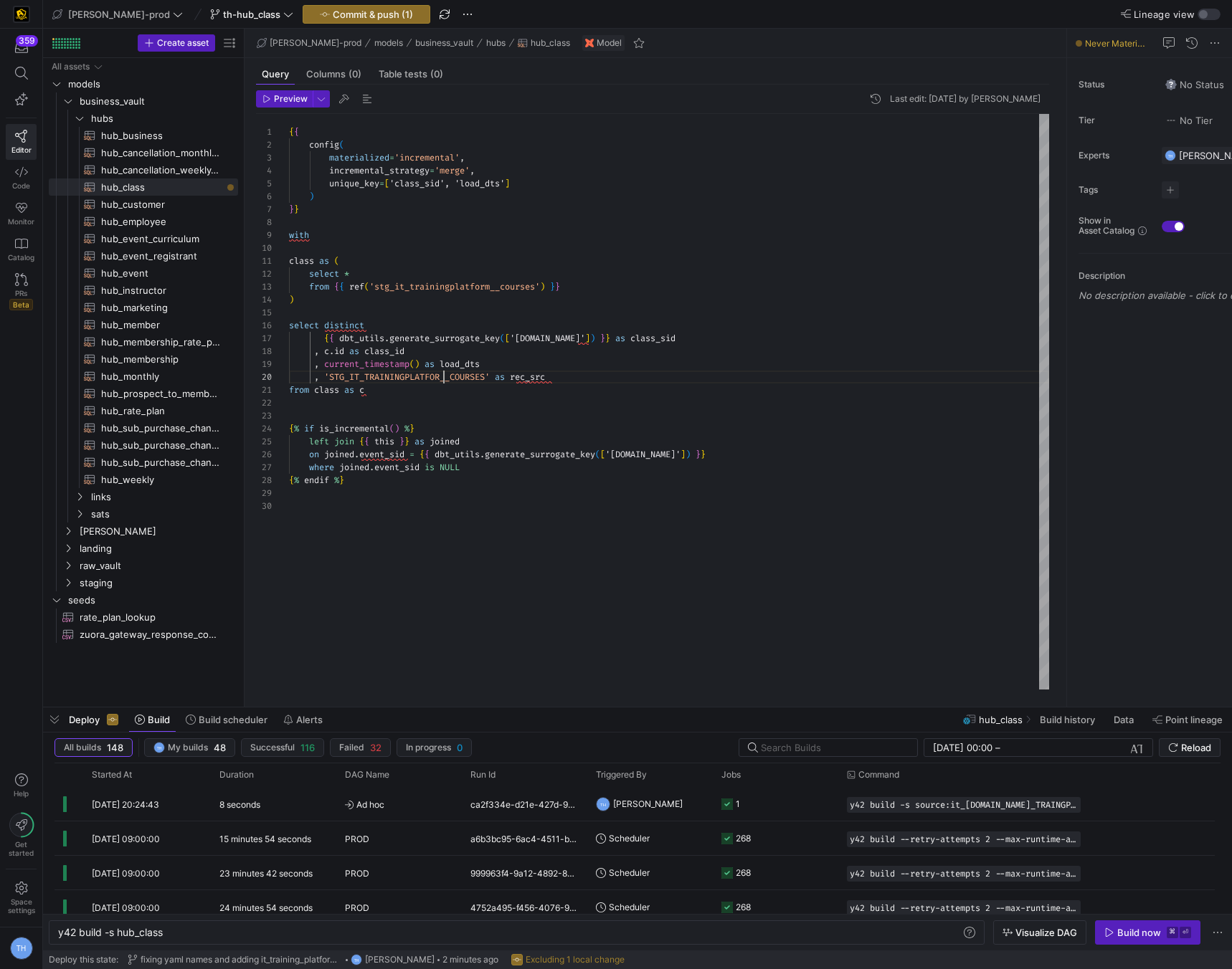
scroll to position [116, 160]
click at [526, 394] on div "{ { config ( materialized = 'incremental' , incremental_strategy = 'merge' , un…" at bounding box center [669, 403] width 761 height 576
click at [460, 447] on div "{ { config ( materialized = 'incremental' , incremental_strategy = 'merge' , un…" at bounding box center [669, 403] width 761 height 576
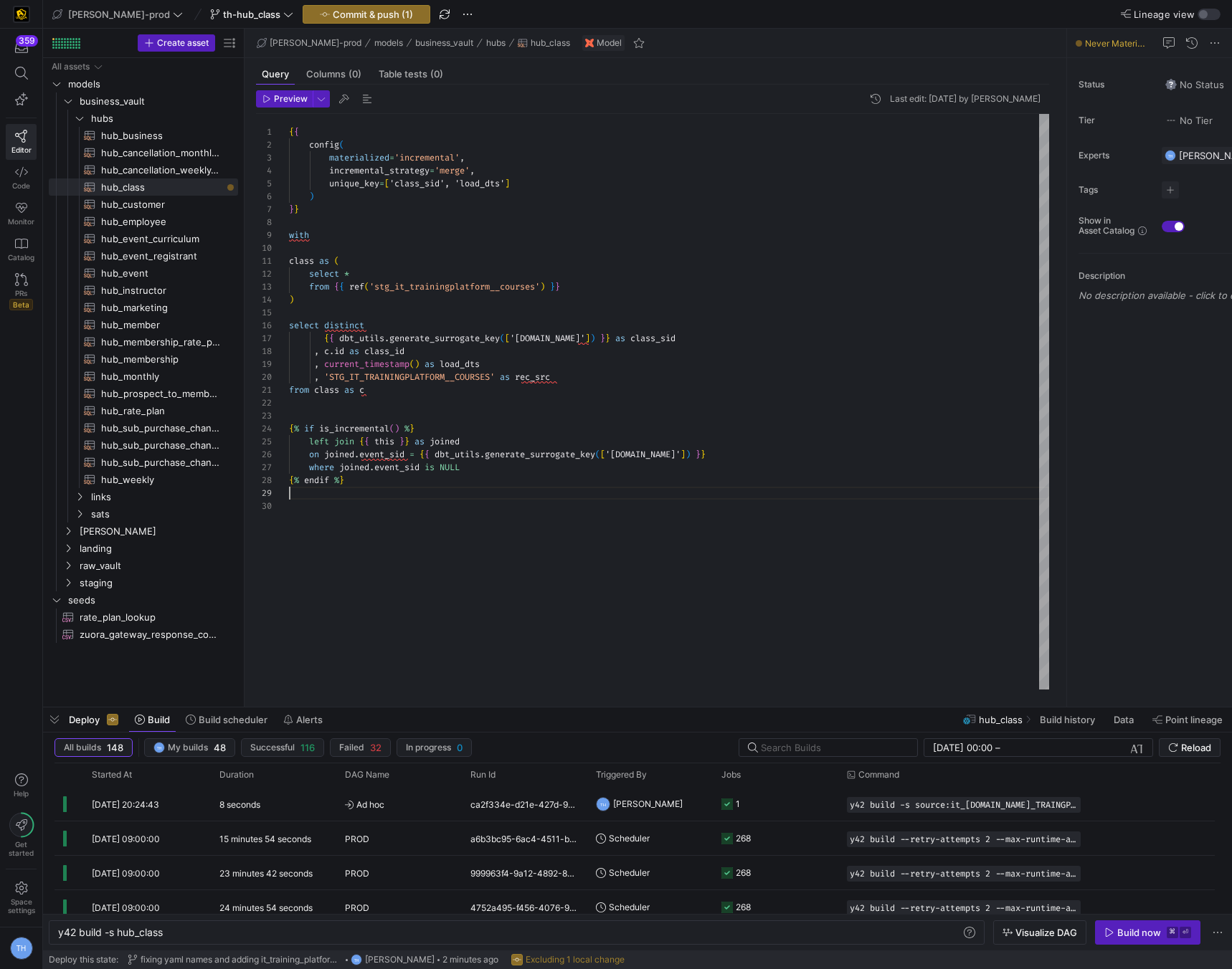
click at [447, 491] on div "{ { config ( materialized = 'incremental' , incremental_strategy = 'merge' , un…" at bounding box center [669, 403] width 761 height 576
click at [626, 454] on div "{ { config ( materialized = 'incremental' , incremental_strategy = 'merge' , un…" at bounding box center [669, 403] width 761 height 576
click at [502, 506] on div "{ { config ( materialized = 'incremental' , incremental_strategy = 'merge' , un…" at bounding box center [669, 403] width 761 height 576
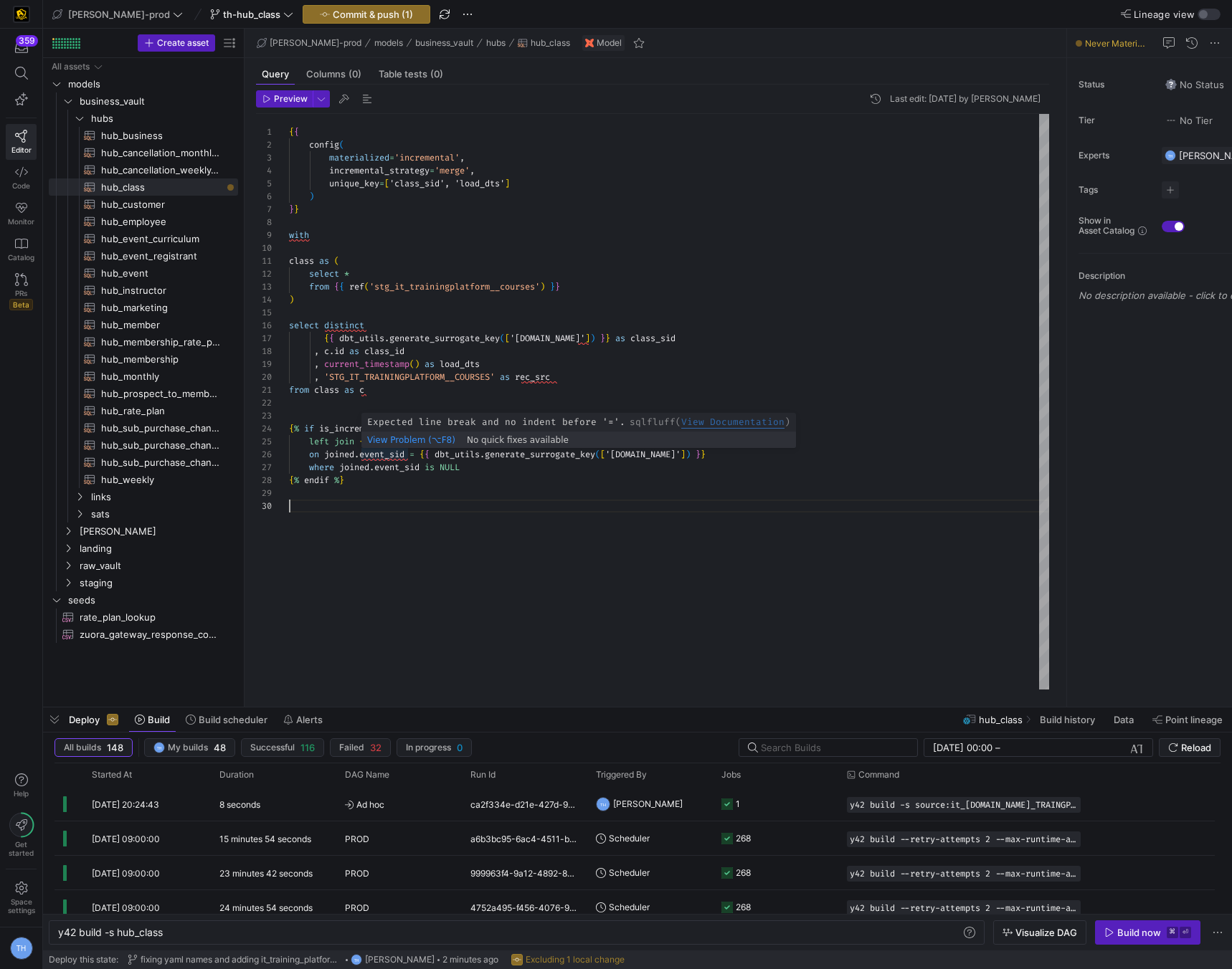
click at [407, 453] on div "{ { config ( materialized = 'incremental' , incremental_strategy = 'merge' , un…" at bounding box center [669, 403] width 761 height 576
click at [386, 452] on div "{ { config ( materialized = 'incremental' , incremental_strategy = 'merge' , un…" at bounding box center [669, 403] width 761 height 576
click at [400, 470] on div "{ { config ( materialized = 'incremental' , incremental_strategy = 'merge' , un…" at bounding box center [669, 403] width 761 height 576
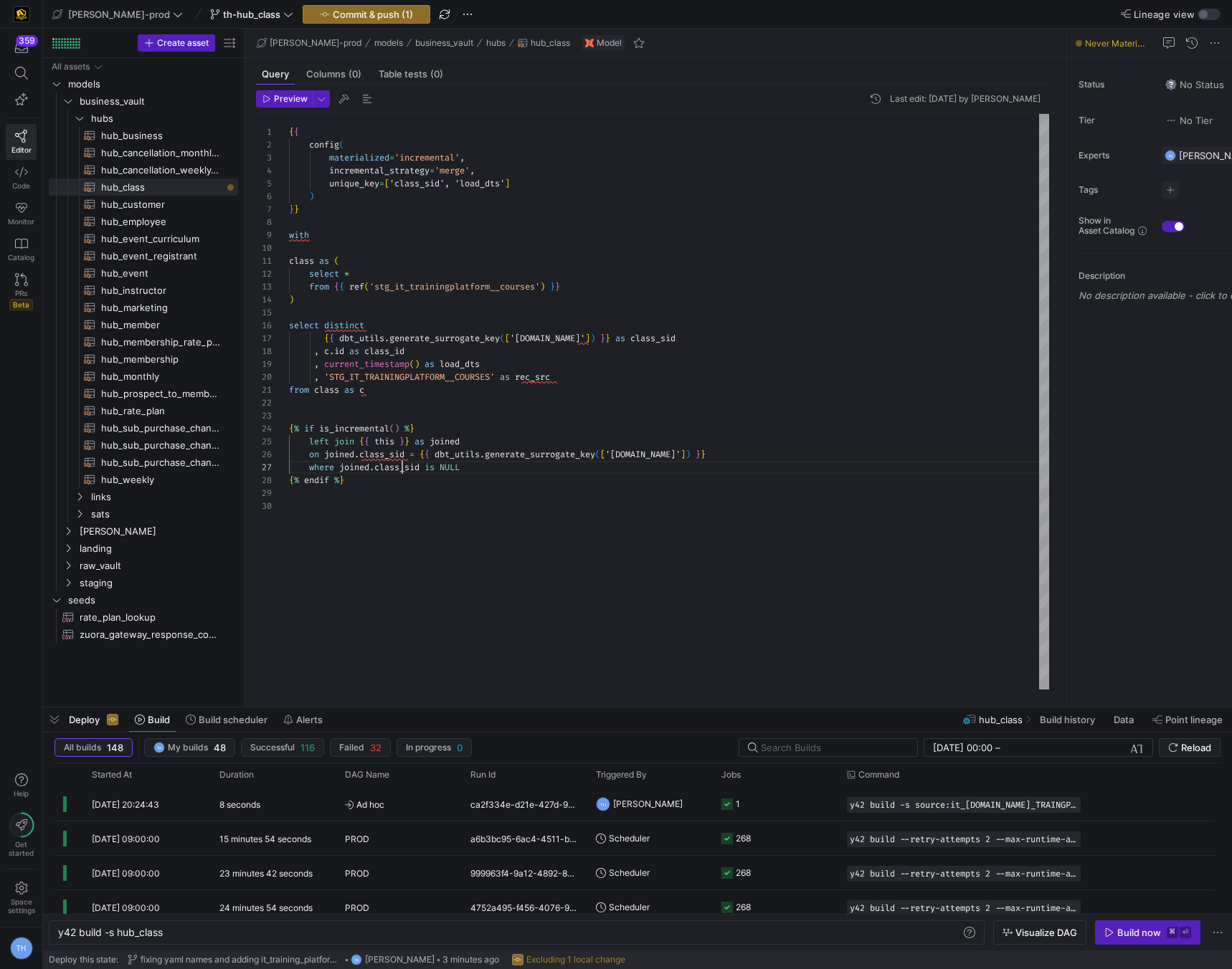
scroll to position [78, 113]
click at [445, 394] on div "{ { config ( materialized = 'incremental' , incremental_strategy = 'merge' , un…" at bounding box center [669, 403] width 761 height 576
type textarea "from class as c {% if is_incremental() %} left join {{ this }} as joined on joi…"
click at [362, 10] on span "Commit & push (1)" at bounding box center [373, 15] width 81 height 12
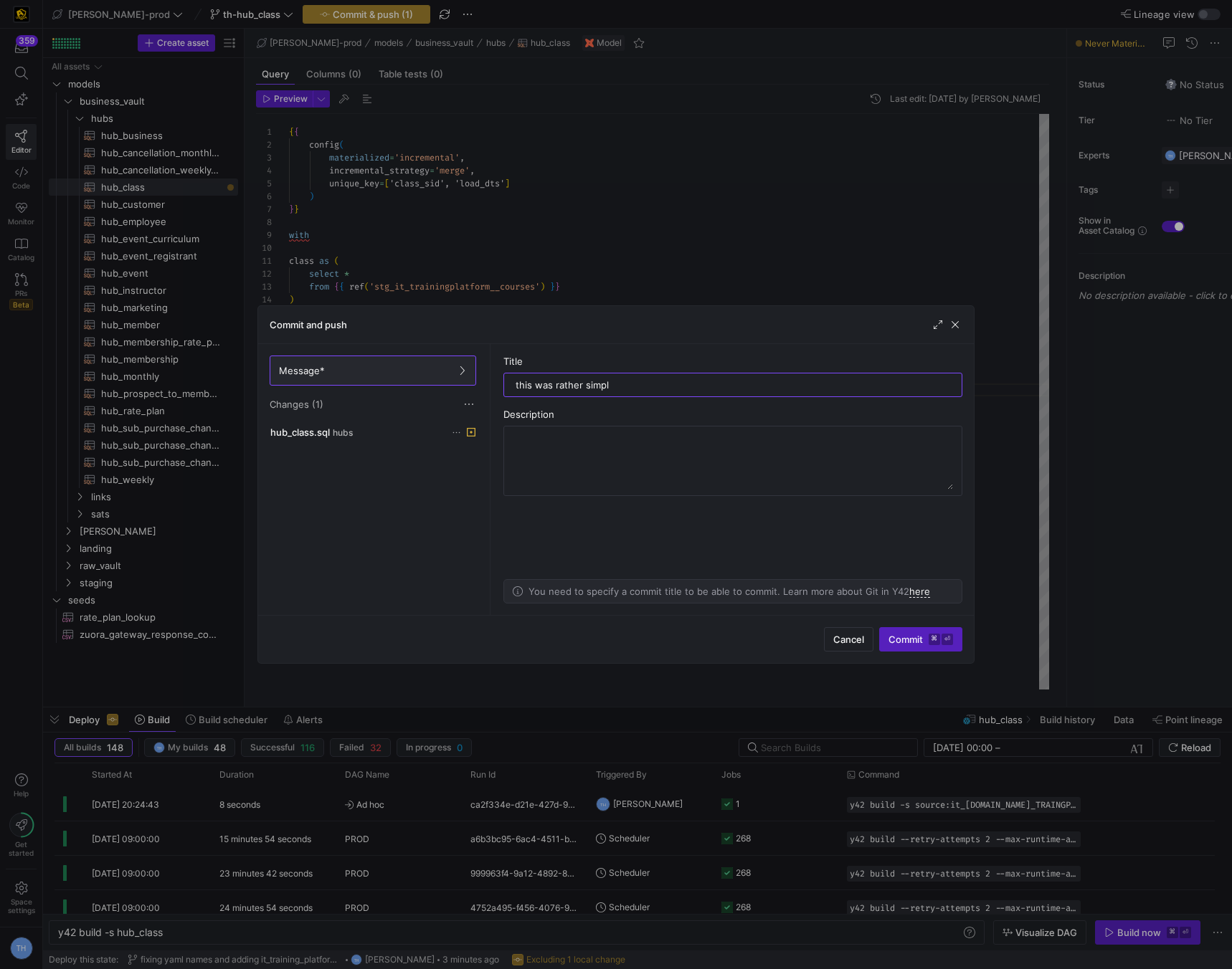
type input "this was rather simple"
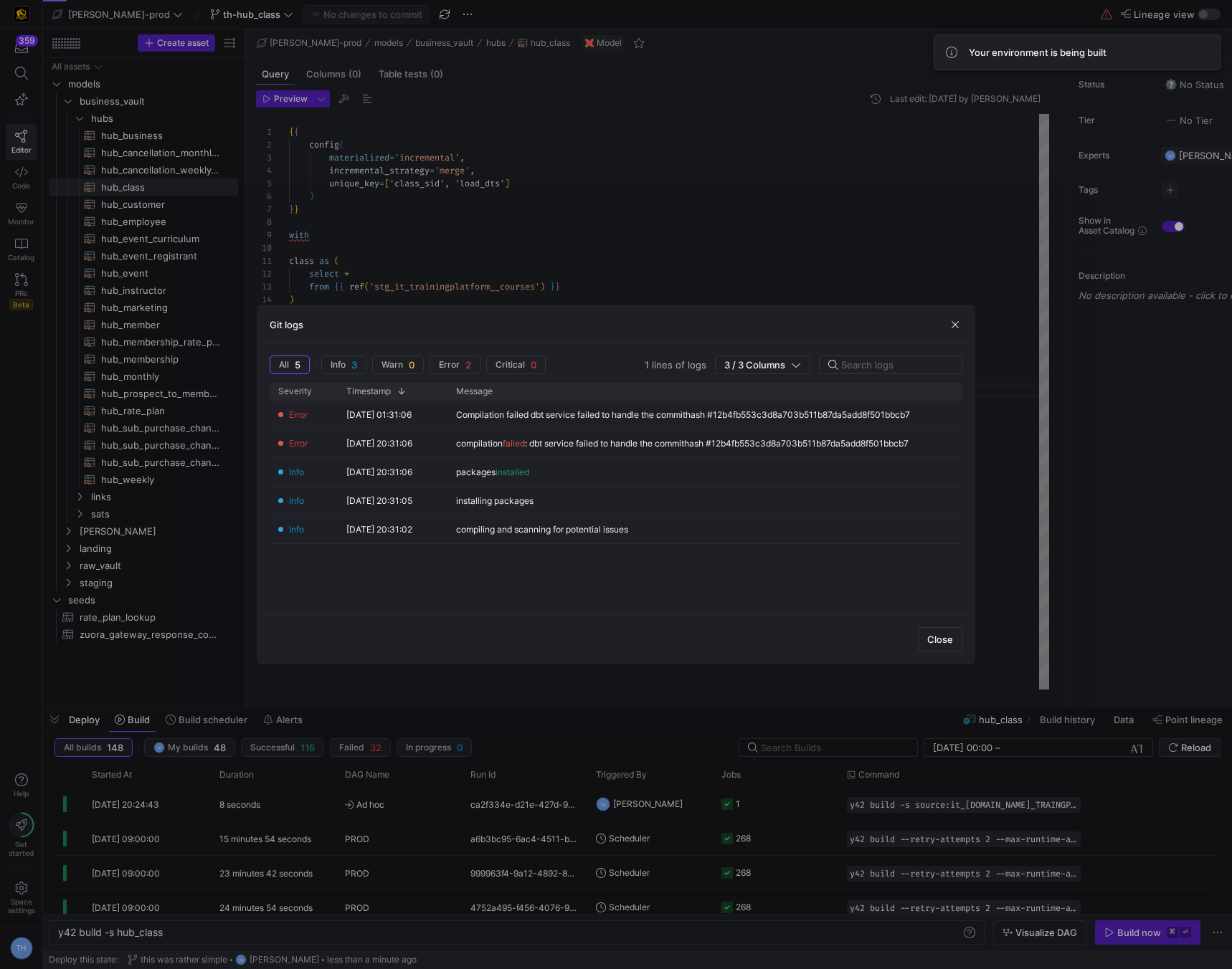
click at [607, 244] on div at bounding box center [616, 484] width 1232 height 969
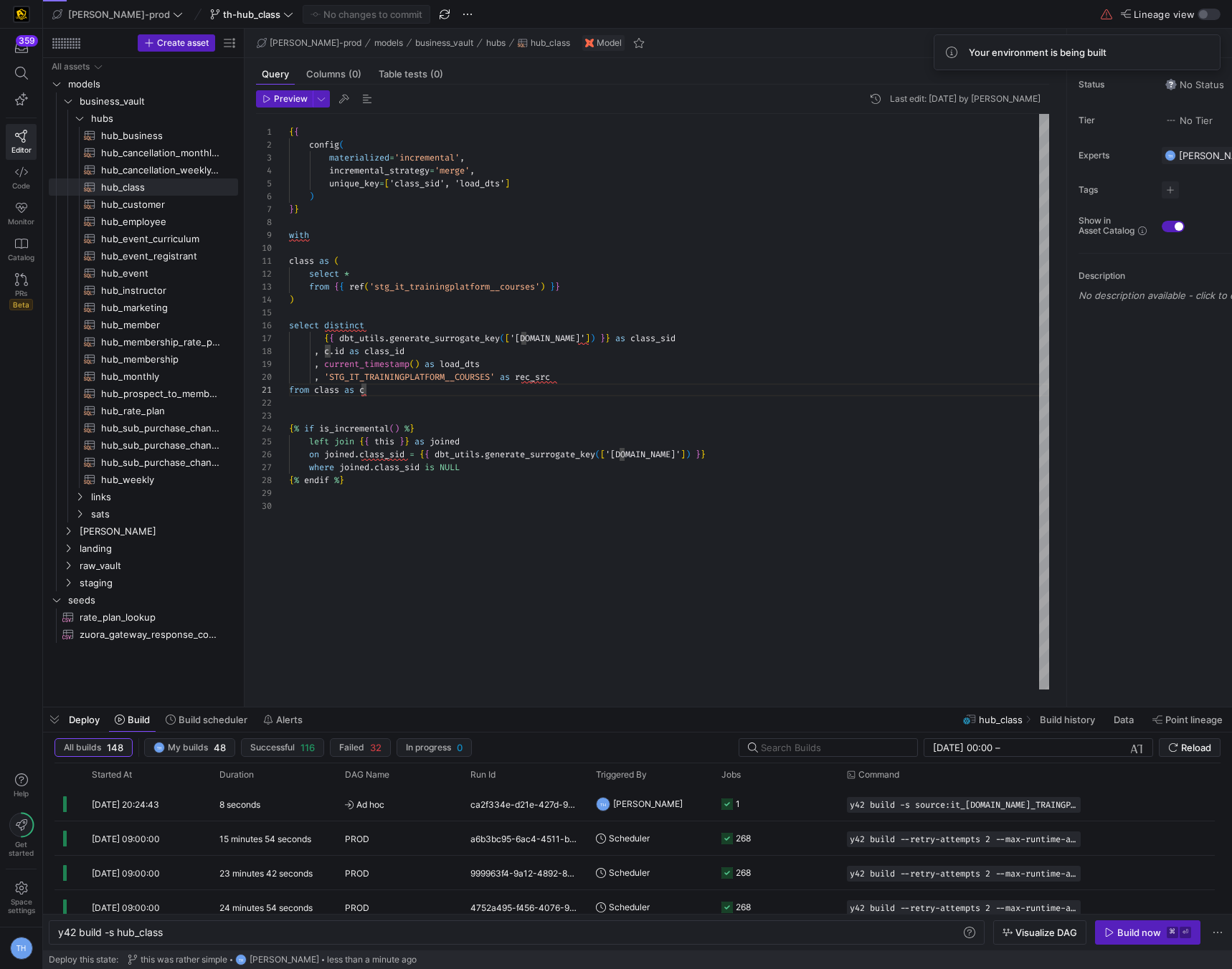
scroll to position [116, 0]
click at [445, 535] on div "{ { config ( materialized = 'incremental' , incremental_strategy = 'merge' , un…" at bounding box center [669, 403] width 761 height 576
click at [564, 501] on div "{ { config ( materialized = 'incremental' , incremental_strategy = 'merge' , un…" at bounding box center [669, 403] width 761 height 576
click at [583, 509] on div "{ { config ( materialized = 'incremental' , incremental_strategy = 'merge' , un…" at bounding box center [669, 403] width 761 height 576
click at [1114, 927] on span "Build now ⌘ ⏎" at bounding box center [1147, 933] width 86 height 12
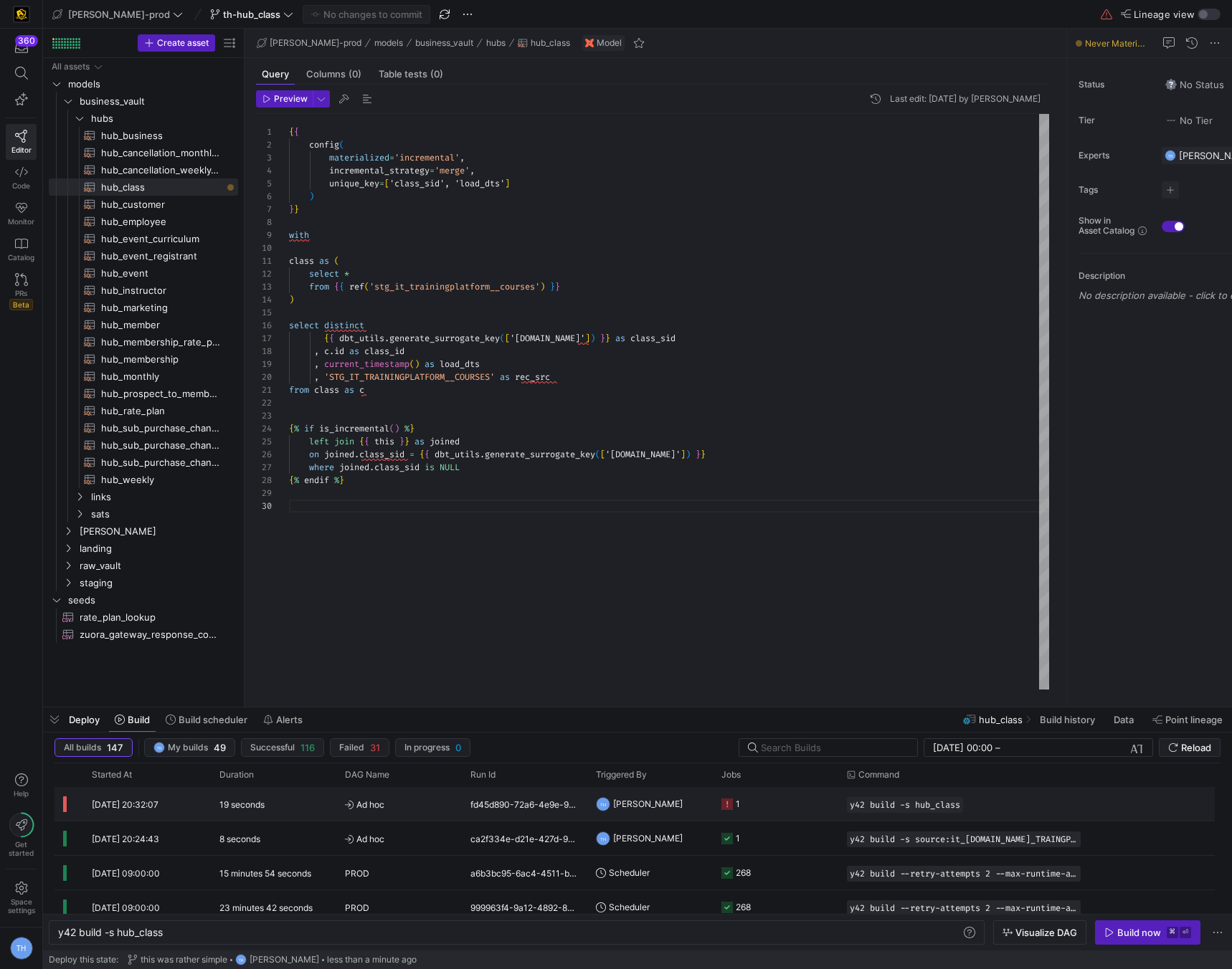
click at [788, 797] on y42-job-status-cell-renderer "1" at bounding box center [776, 803] width 109 height 32
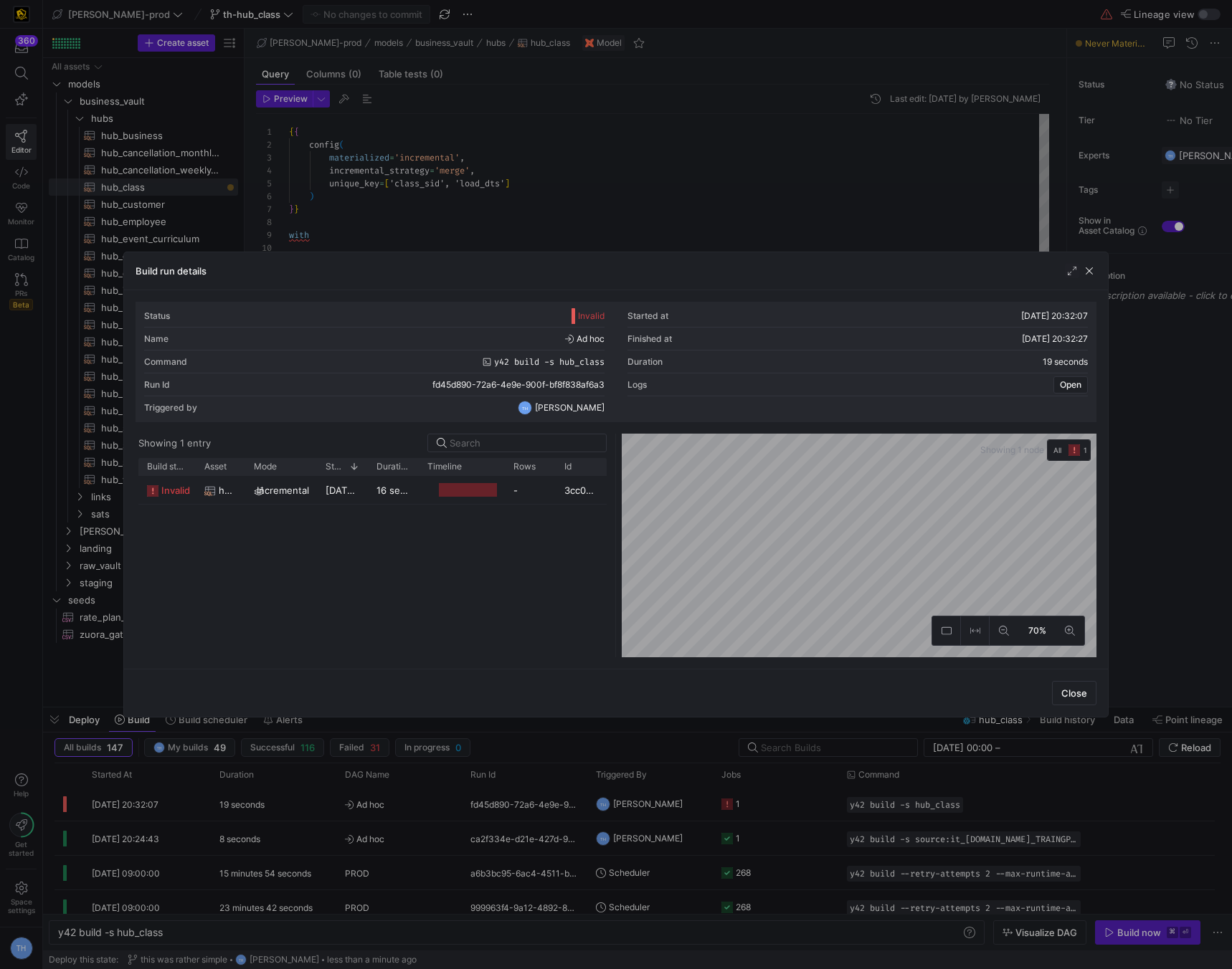
click at [461, 471] on div "Timeline" at bounding box center [462, 467] width 69 height 17
click at [445, 487] on div at bounding box center [468, 490] width 59 height 14
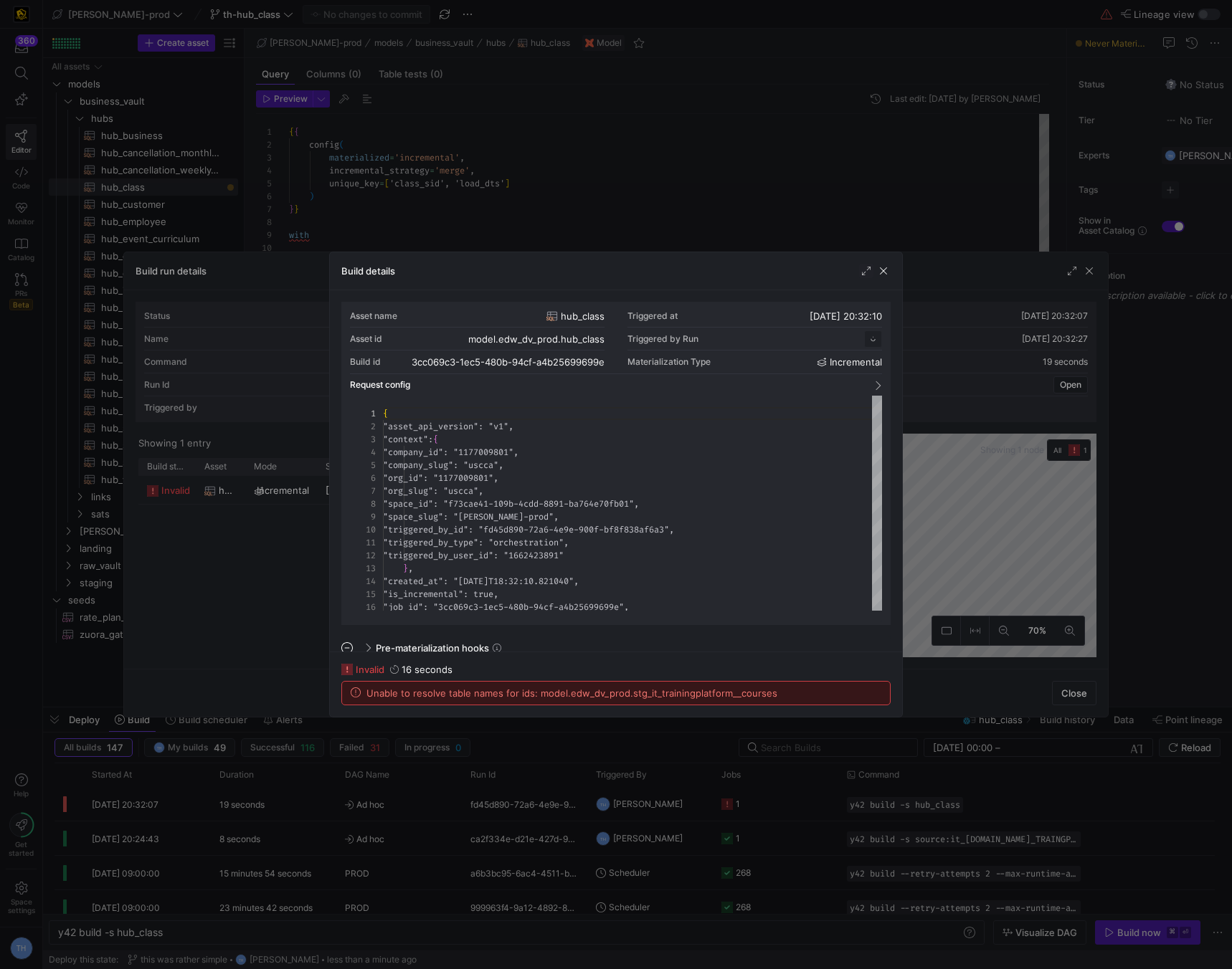
scroll to position [129, 0]
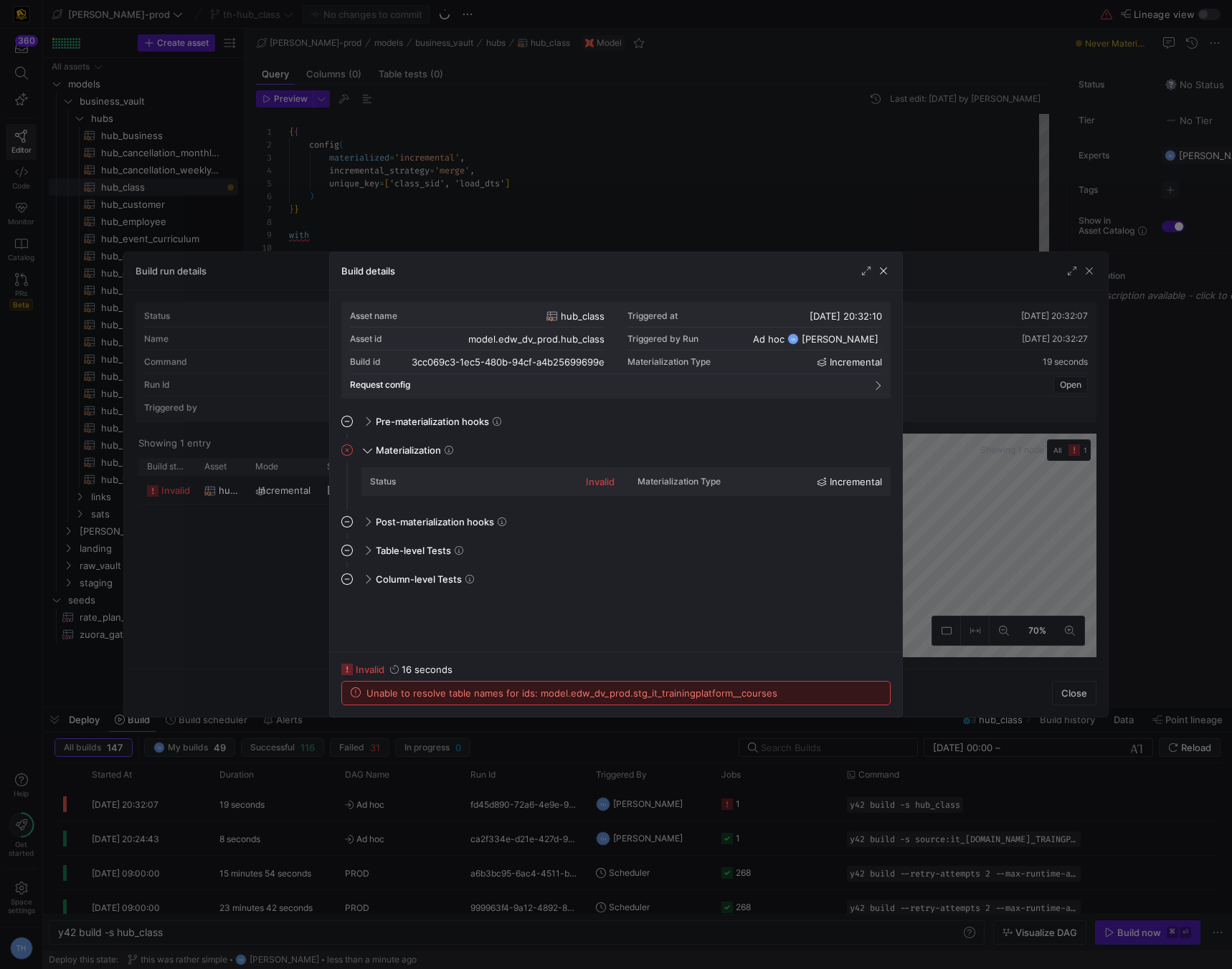
click at [593, 191] on div at bounding box center [616, 484] width 1232 height 969
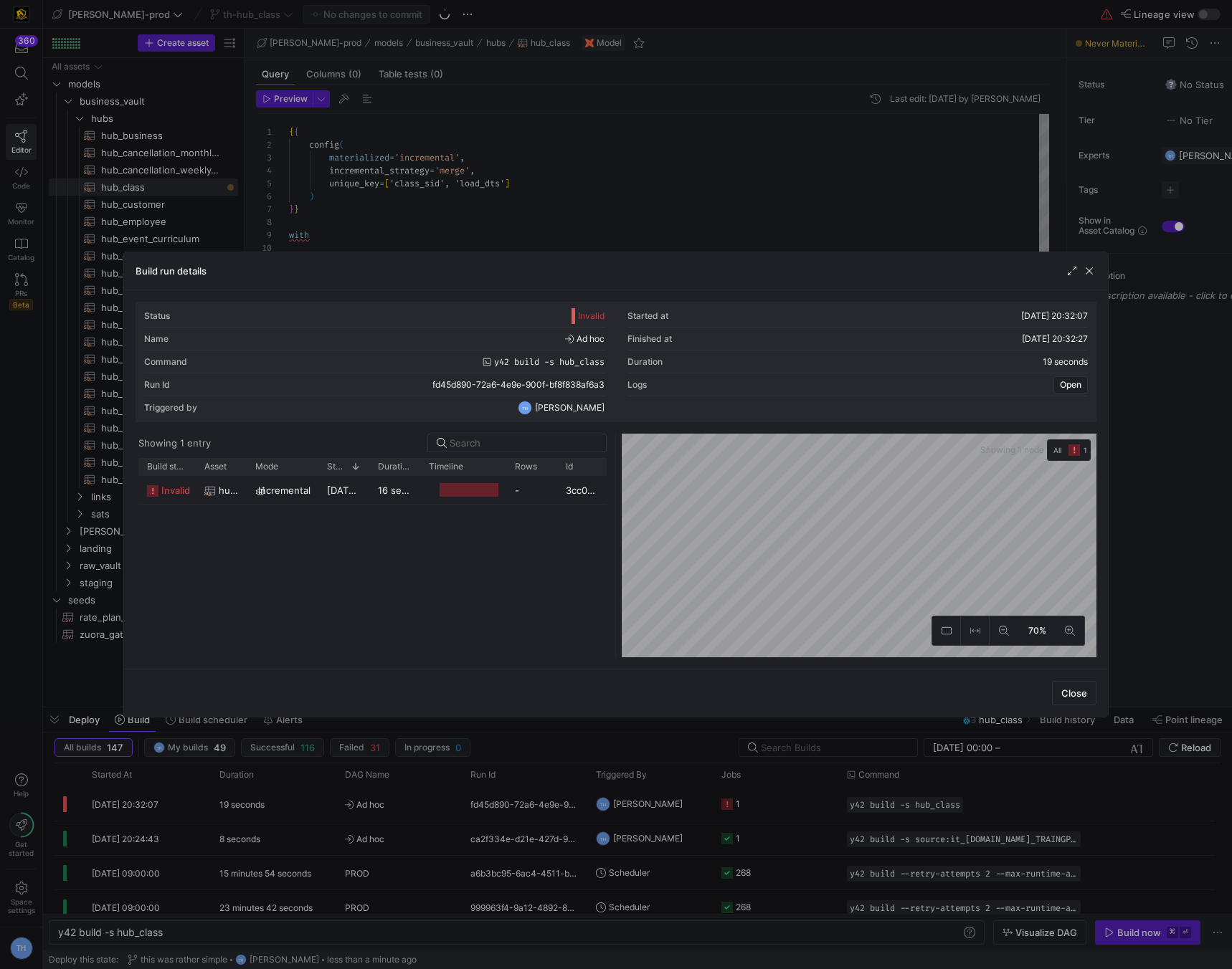
click at [593, 191] on div at bounding box center [616, 484] width 1232 height 969
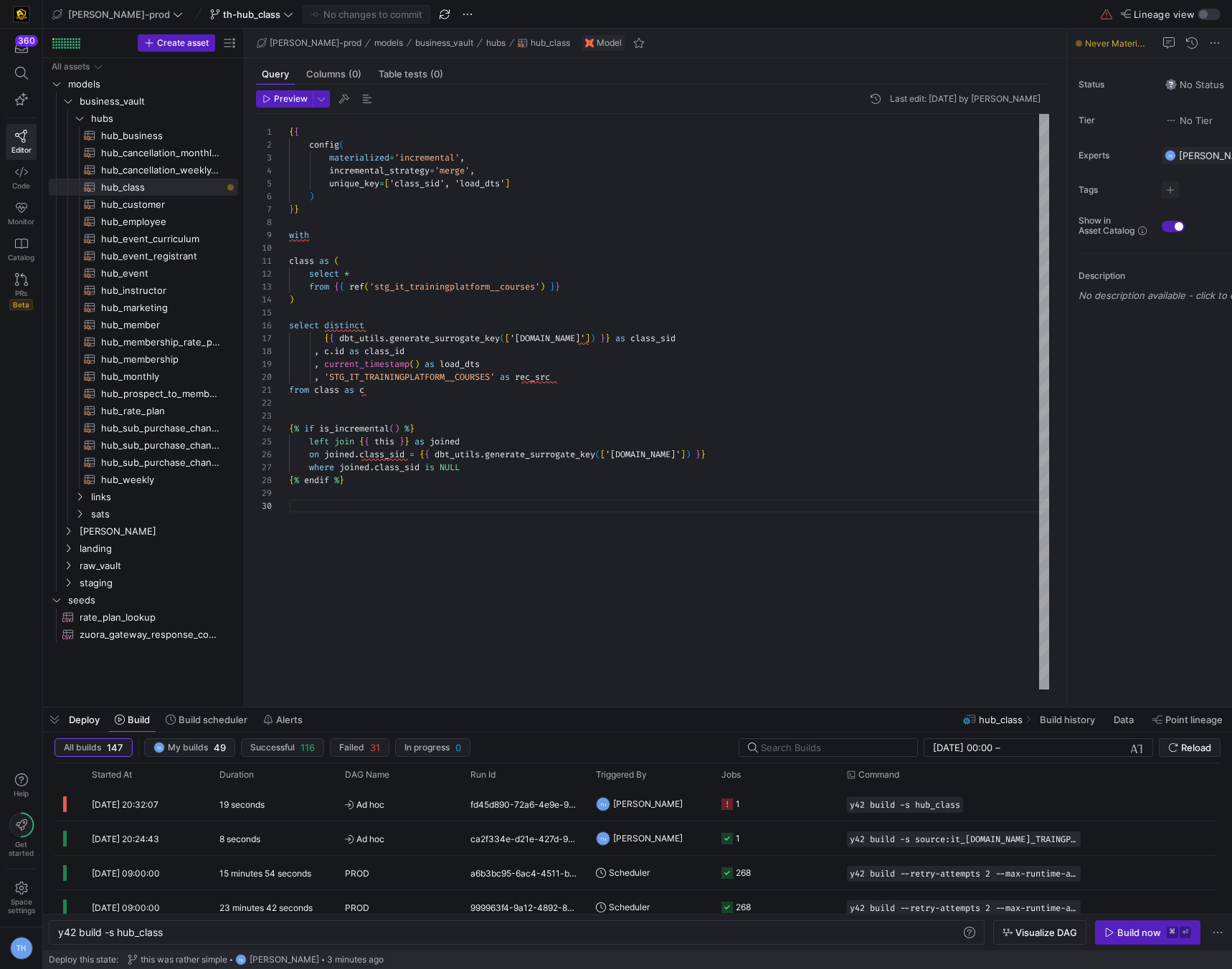
type textarea "class as ( select * from {{ ref('stg_it_trainingplatform__courses') }} ) select…"
click at [566, 297] on div "{ { config ( materialized = 'incremental' , incremental_strategy = 'merge' , un…" at bounding box center [669, 403] width 761 height 576
click at [684, 274] on div at bounding box center [616, 484] width 1232 height 969
click at [633, 262] on div at bounding box center [616, 484] width 1232 height 969
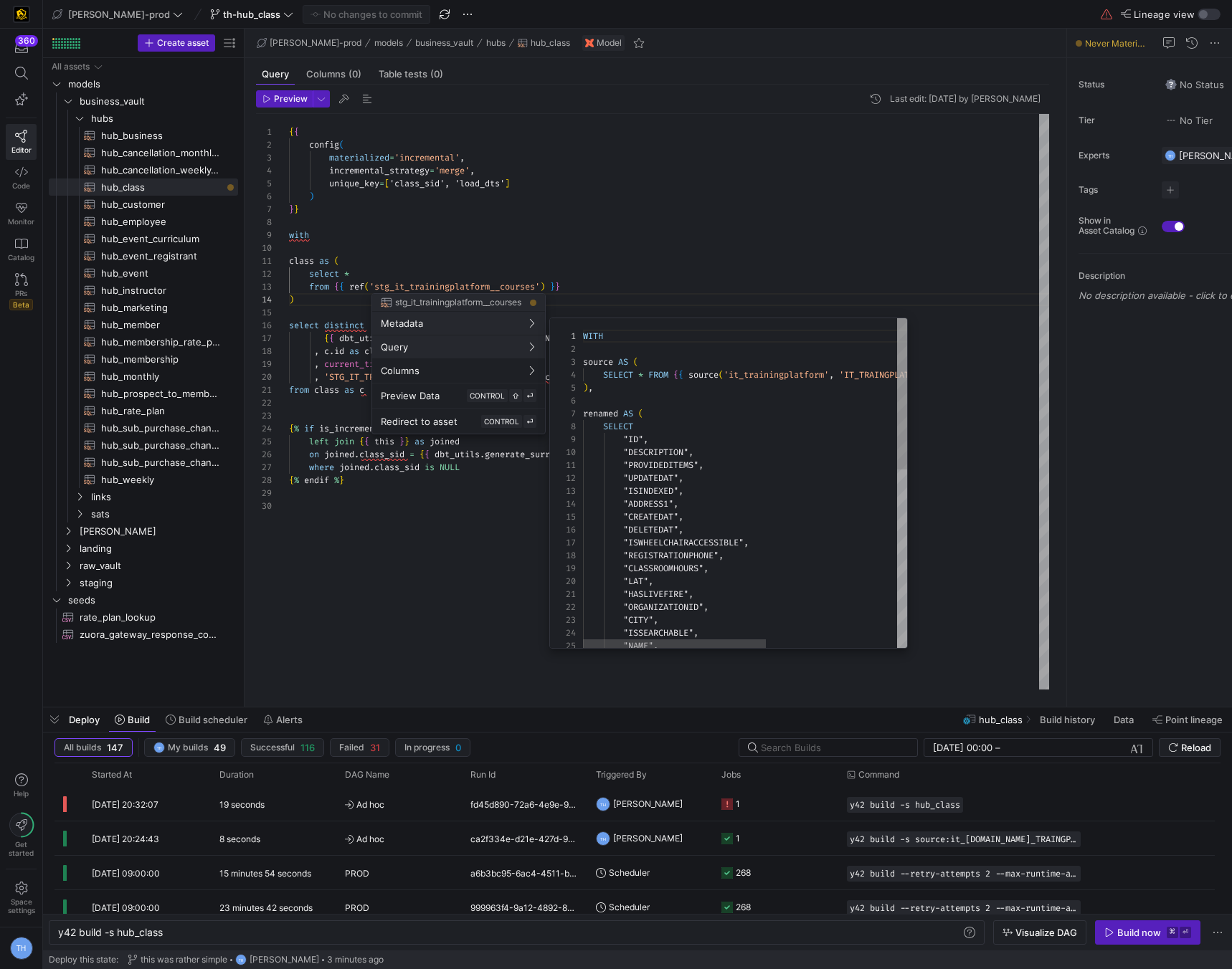
scroll to position [129, 0]
click at [755, 232] on div at bounding box center [616, 484] width 1232 height 969
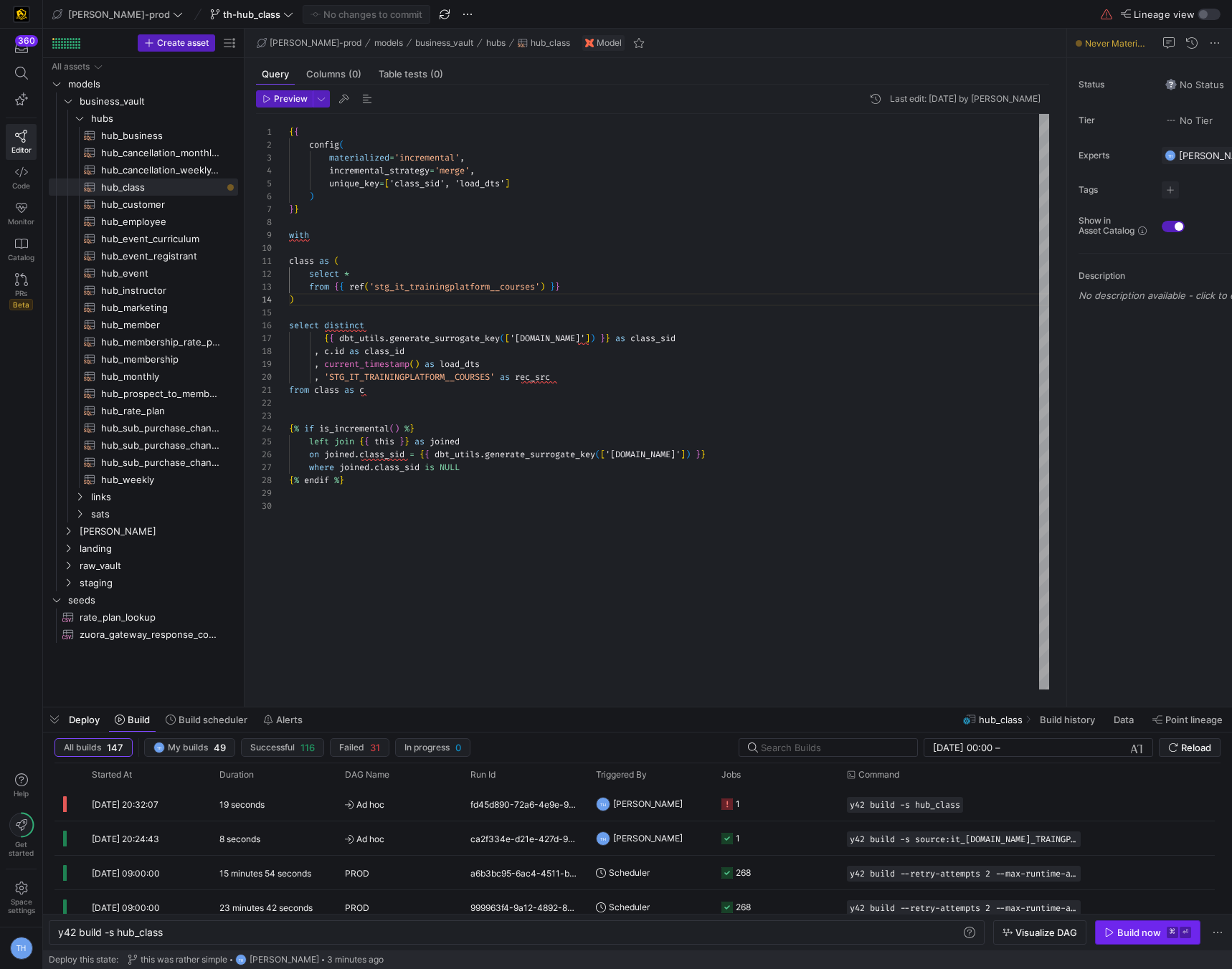
click at [1126, 940] on span "button" at bounding box center [1147, 933] width 104 height 23
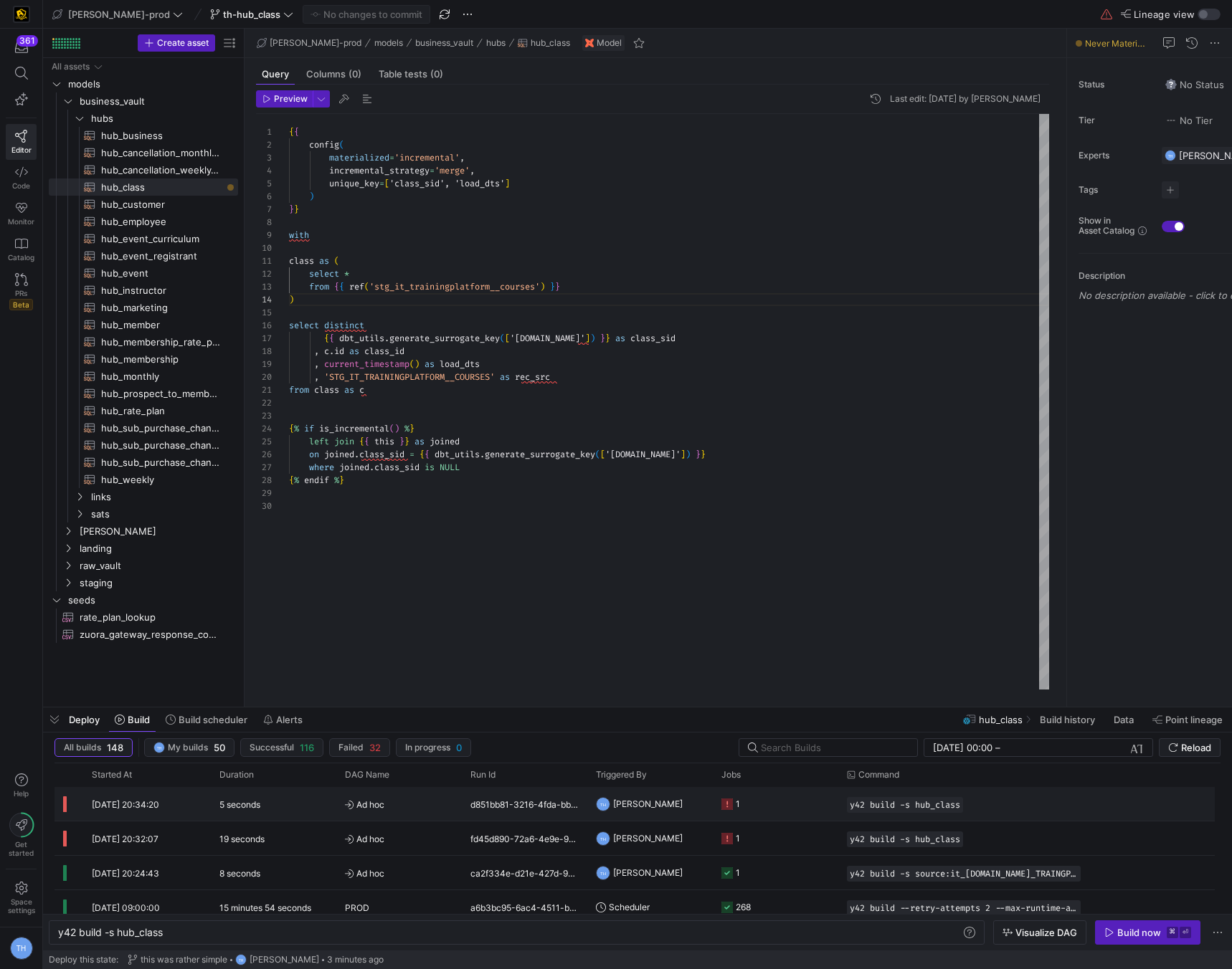
click at [778, 790] on y42-job-status-cell-renderer "1" at bounding box center [776, 803] width 109 height 32
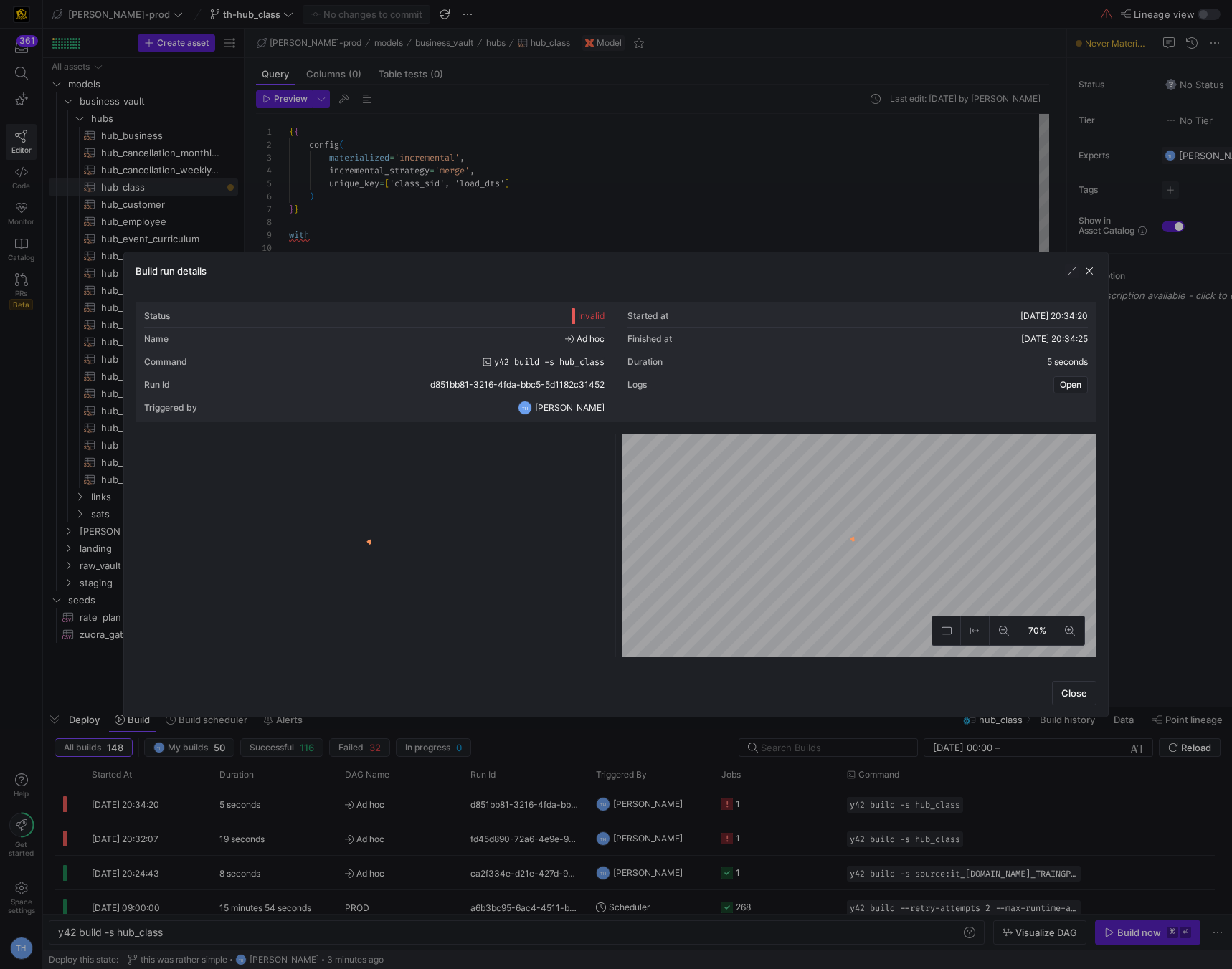
click at [485, 487] on y42-logo-loader at bounding box center [373, 548] width 469 height 218
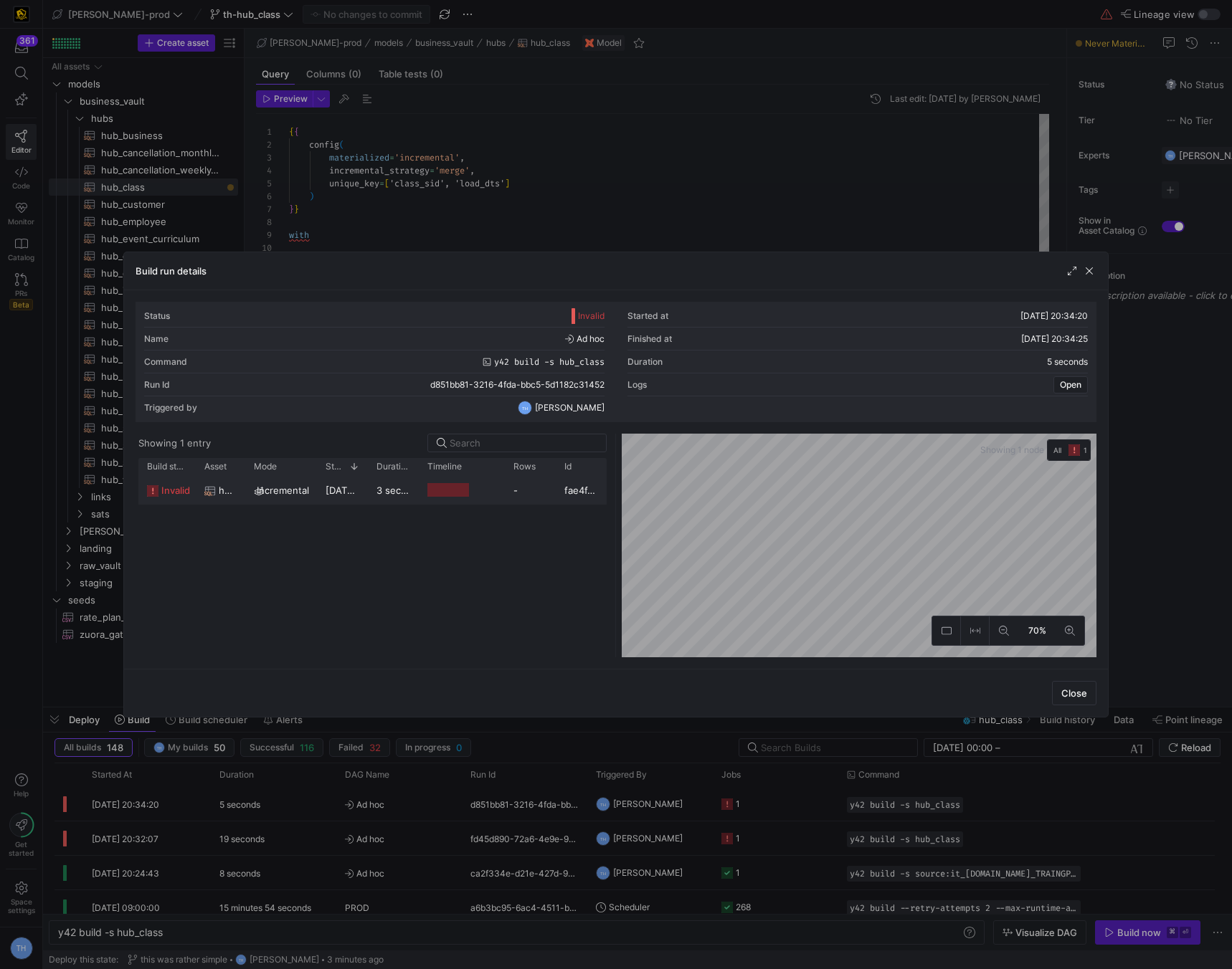
click at [474, 499] on y42-job-duration-timeline-cell-renderer at bounding box center [462, 490] width 69 height 26
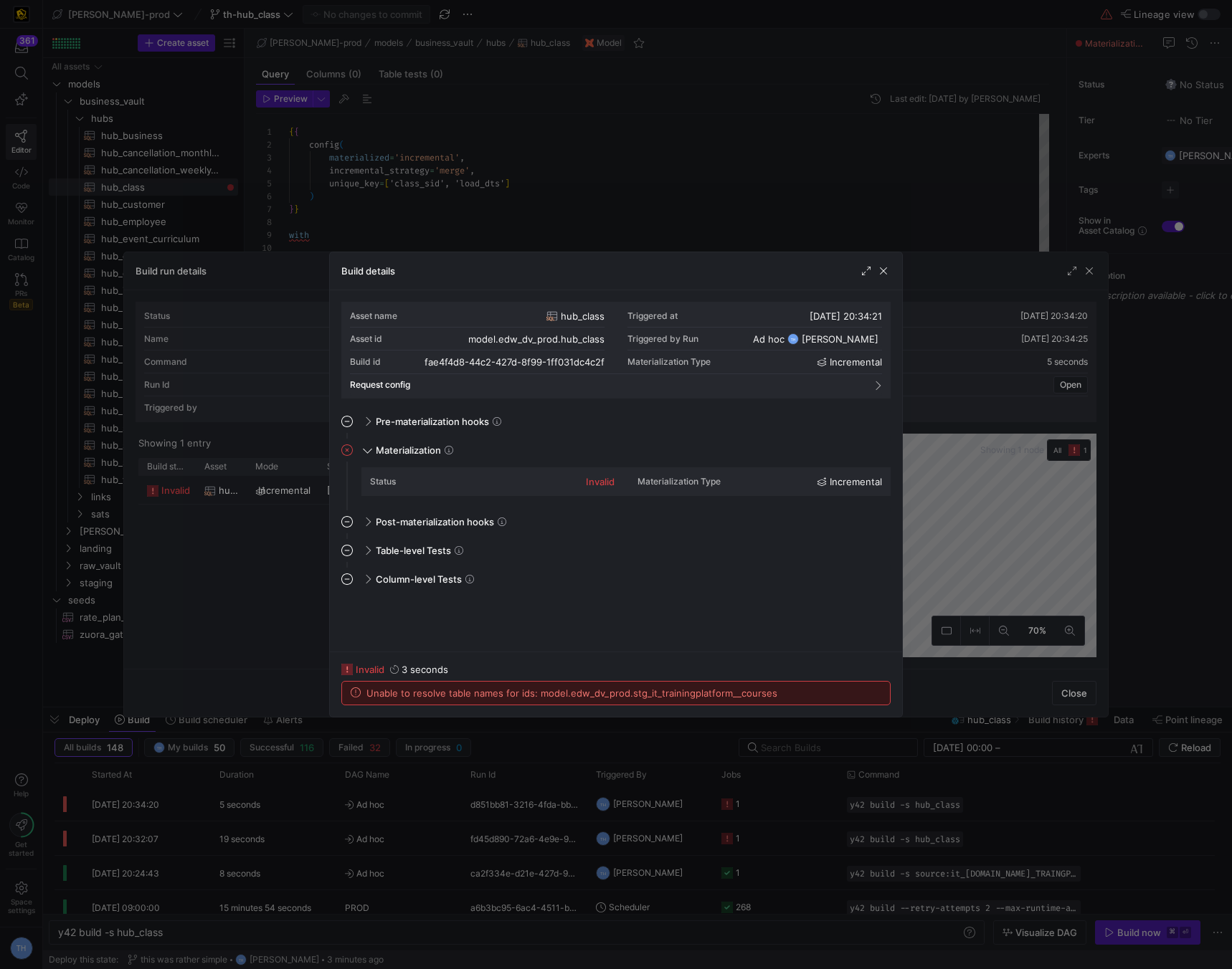
click at [503, 699] on div "Unable to resolve table names for ids: model.edw_dv_prod.stg_it_trainingplatfor…" at bounding box center [616, 694] width 548 height 23
click at [604, 157] on div at bounding box center [616, 484] width 1232 height 969
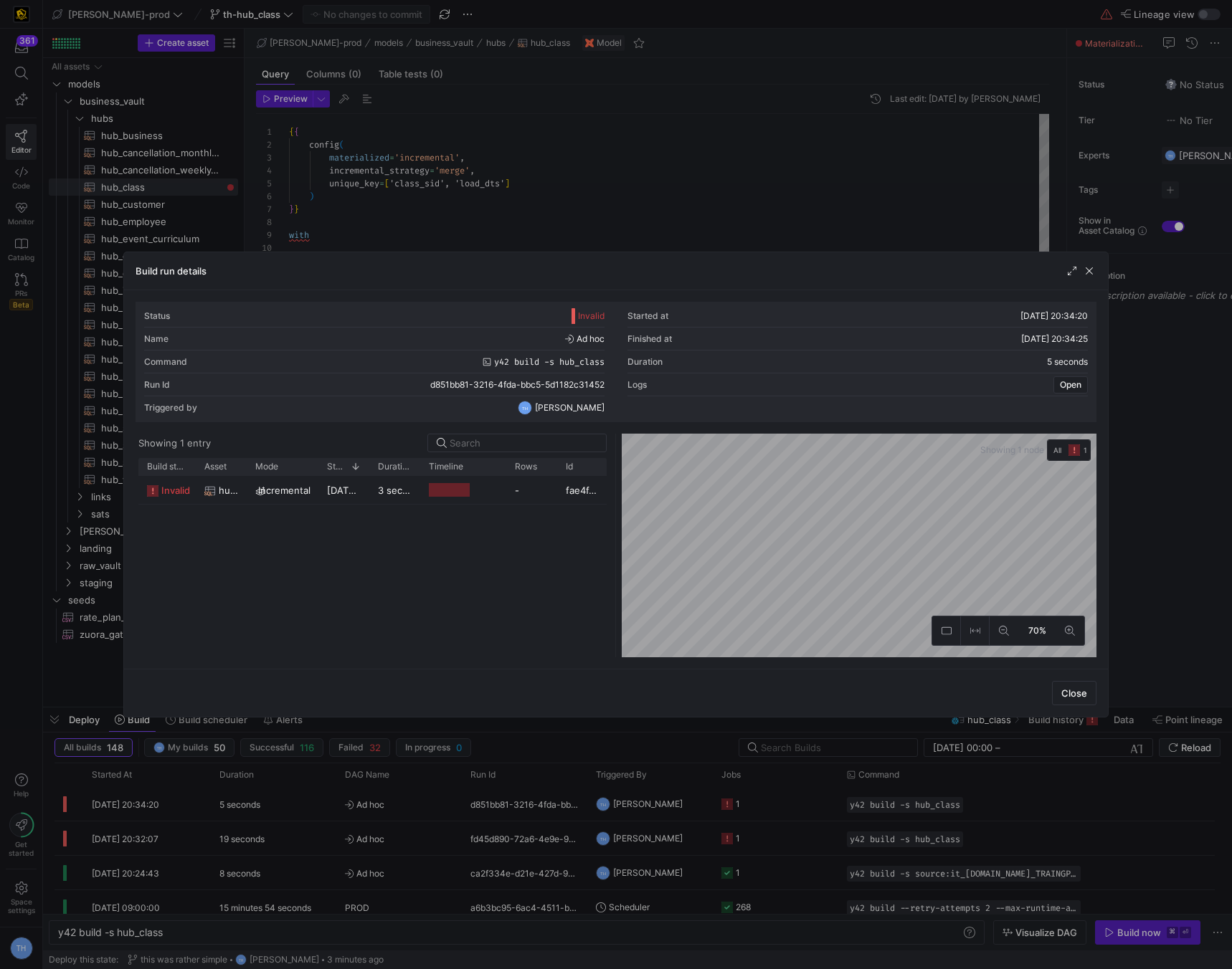
click at [604, 157] on div at bounding box center [616, 484] width 1232 height 969
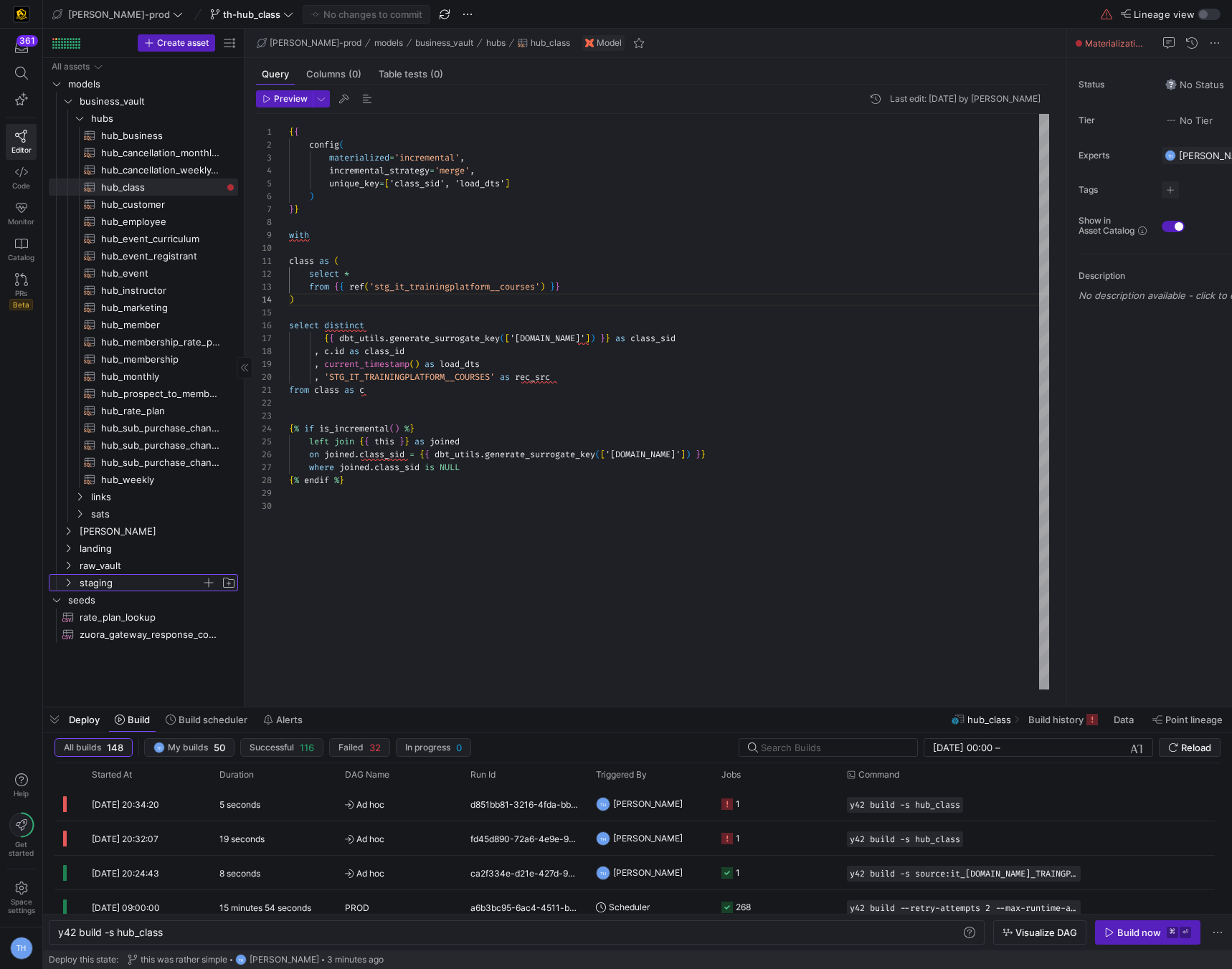
click at [104, 577] on span "staging" at bounding box center [141, 583] width 122 height 16
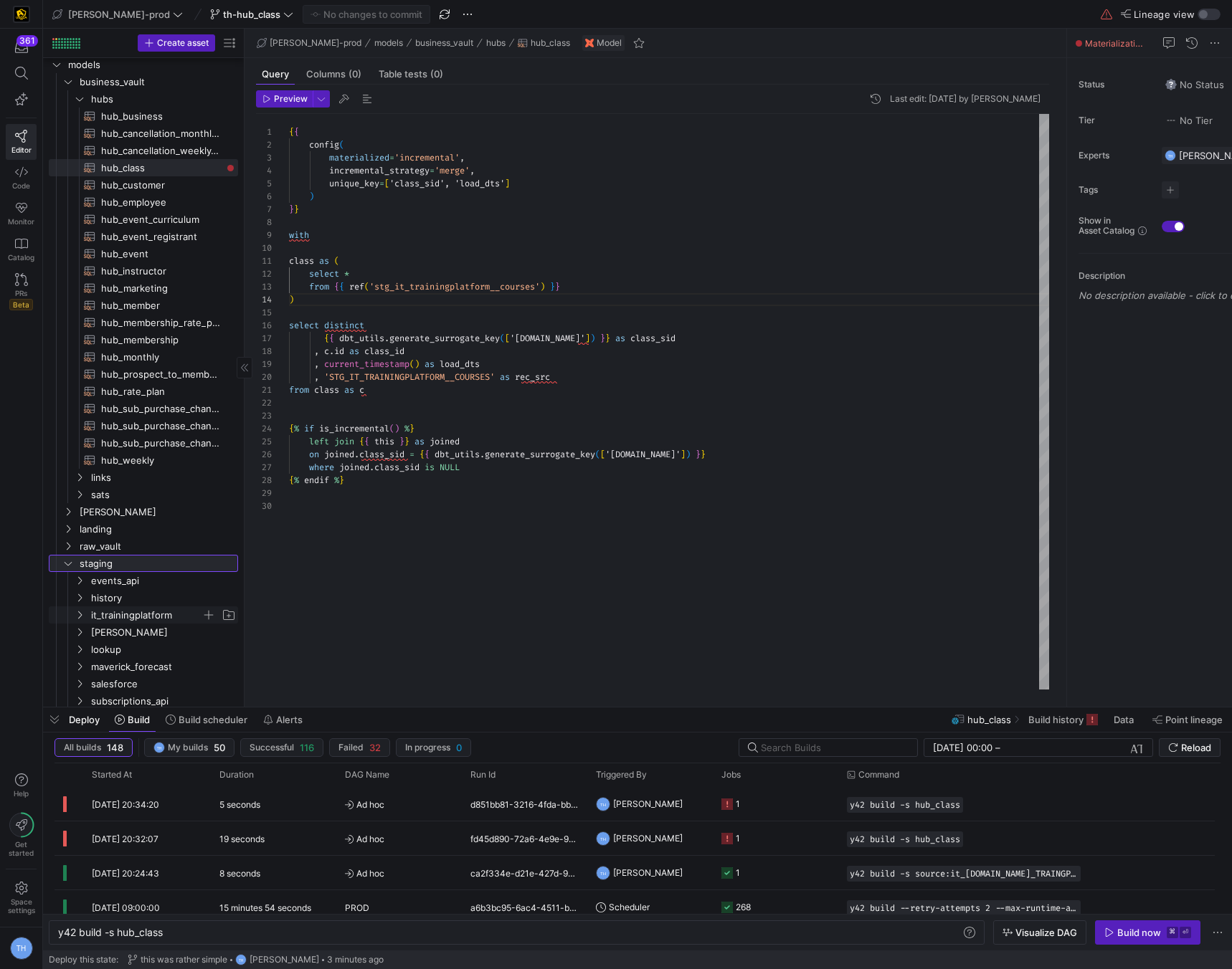
scroll to position [20, 0]
click at [122, 609] on span "it_trainingplatform" at bounding box center [146, 614] width 111 height 16
click at [125, 633] on span "stg_it_trainingplatform__courses​​​​​​​​​​" at bounding box center [161, 631] width 120 height 16
type textarea "y42 build -s stg_it_trainingplatform__courses"
type textarea "WITH source AS ( SELECT * FROM {{ source('it_trainingplatform', 'IT_TRAINGPLATF…"
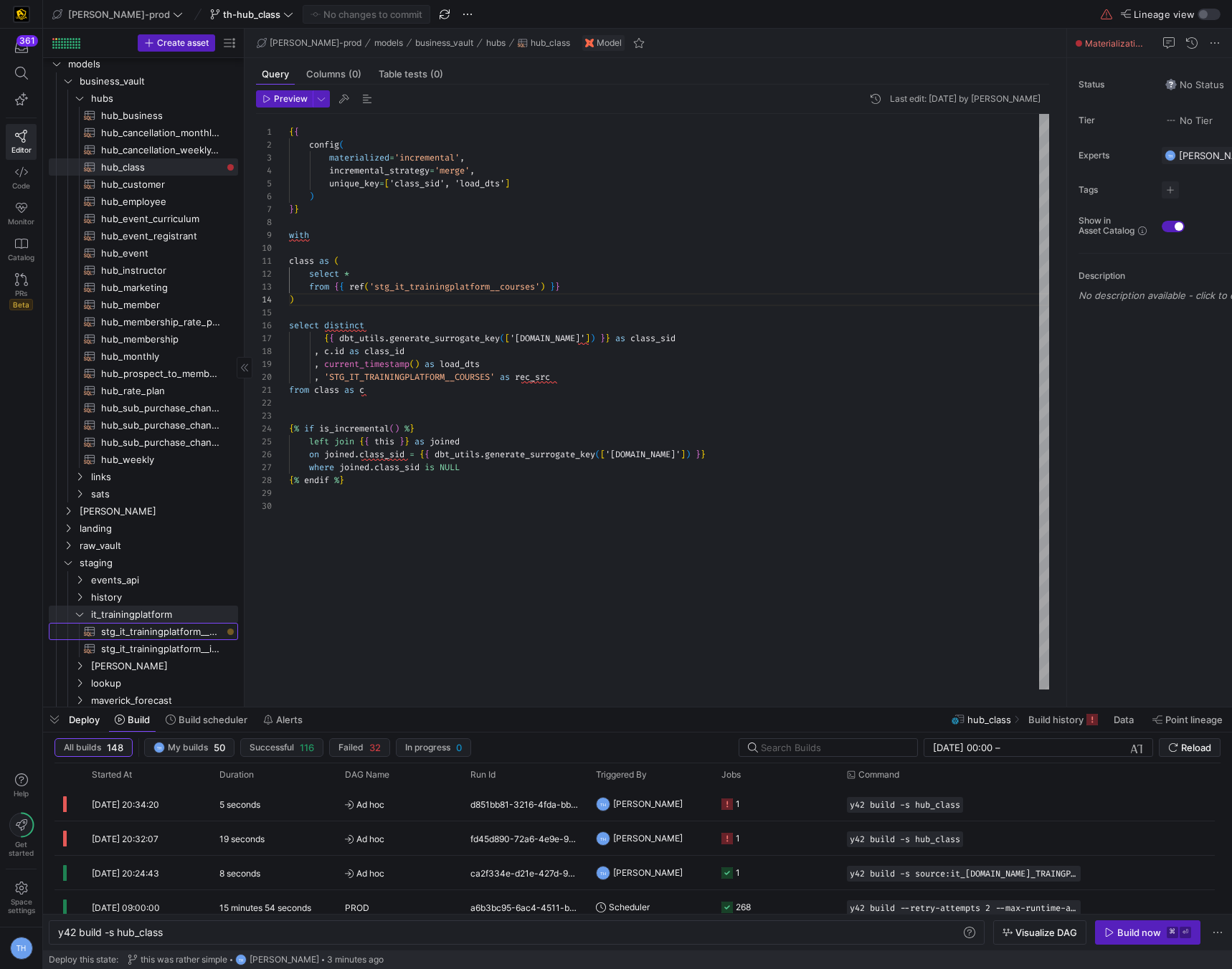
scroll to position [129, 0]
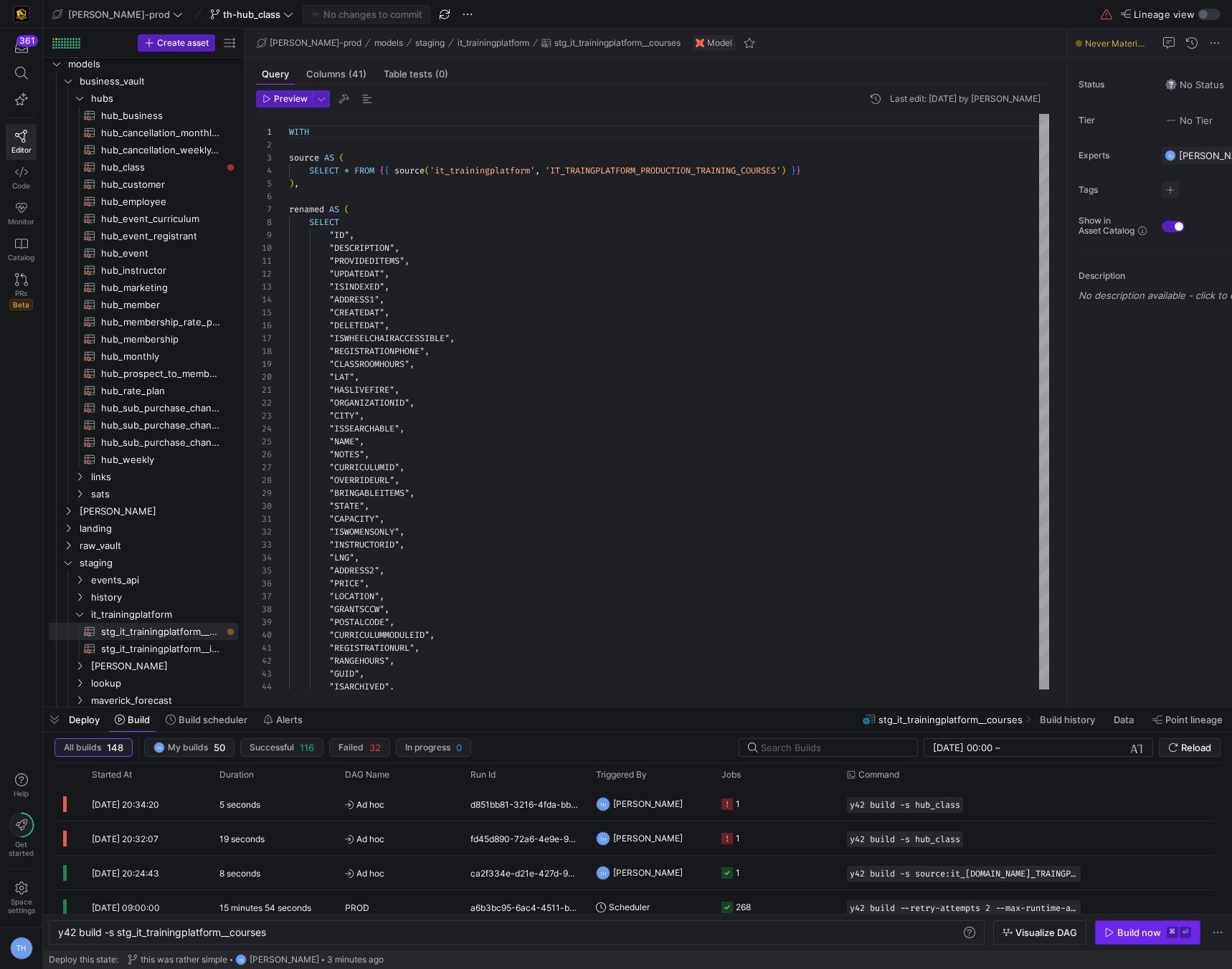
click at [1139, 936] on div "Build now" at bounding box center [1139, 933] width 44 height 12
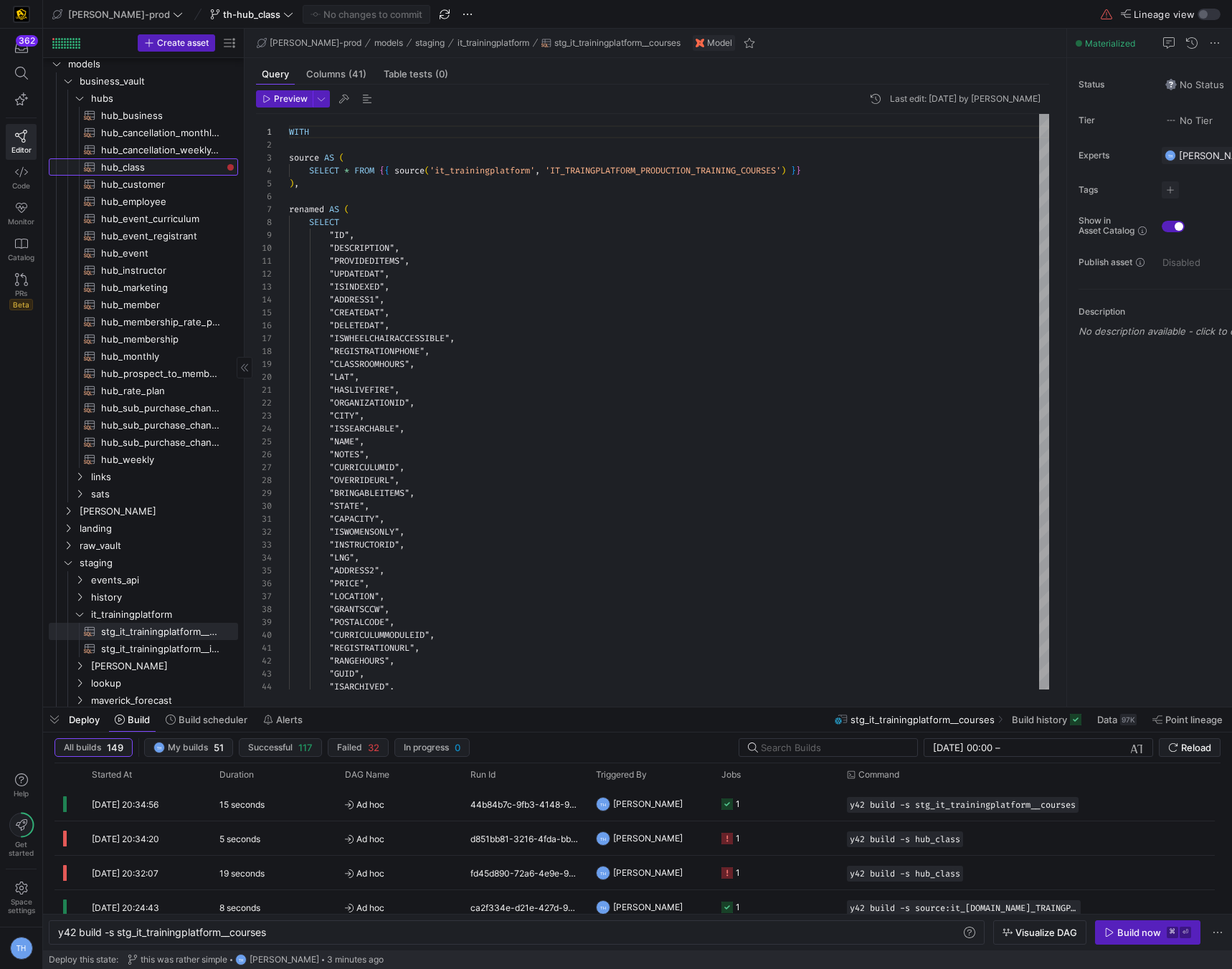
click at [169, 172] on span "hub_class​​​​​​​​​​" at bounding box center [161, 167] width 120 height 16
type textarea "y42 build -s hub_class"
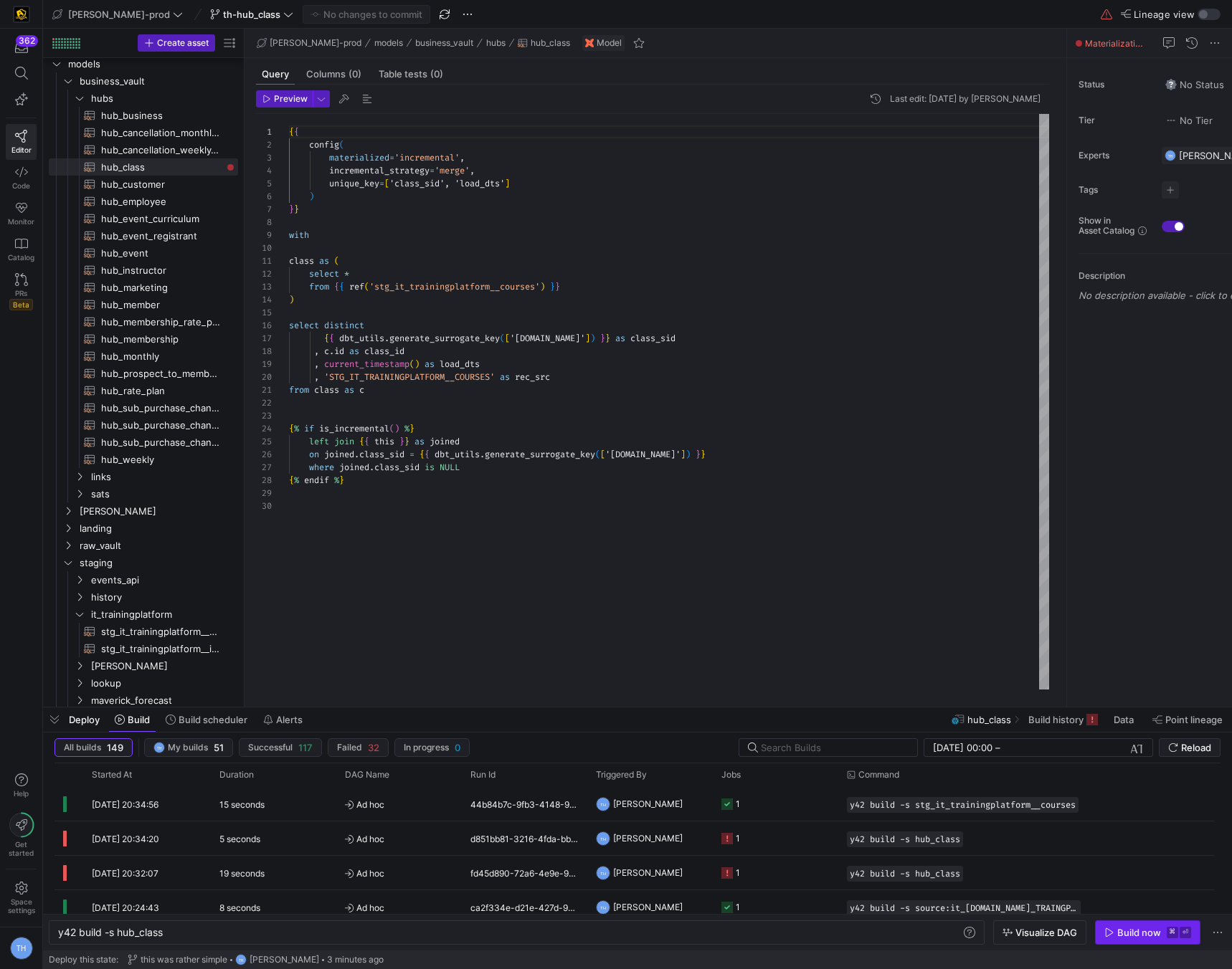
click at [1118, 930] on div "Build now" at bounding box center [1139, 933] width 44 height 12
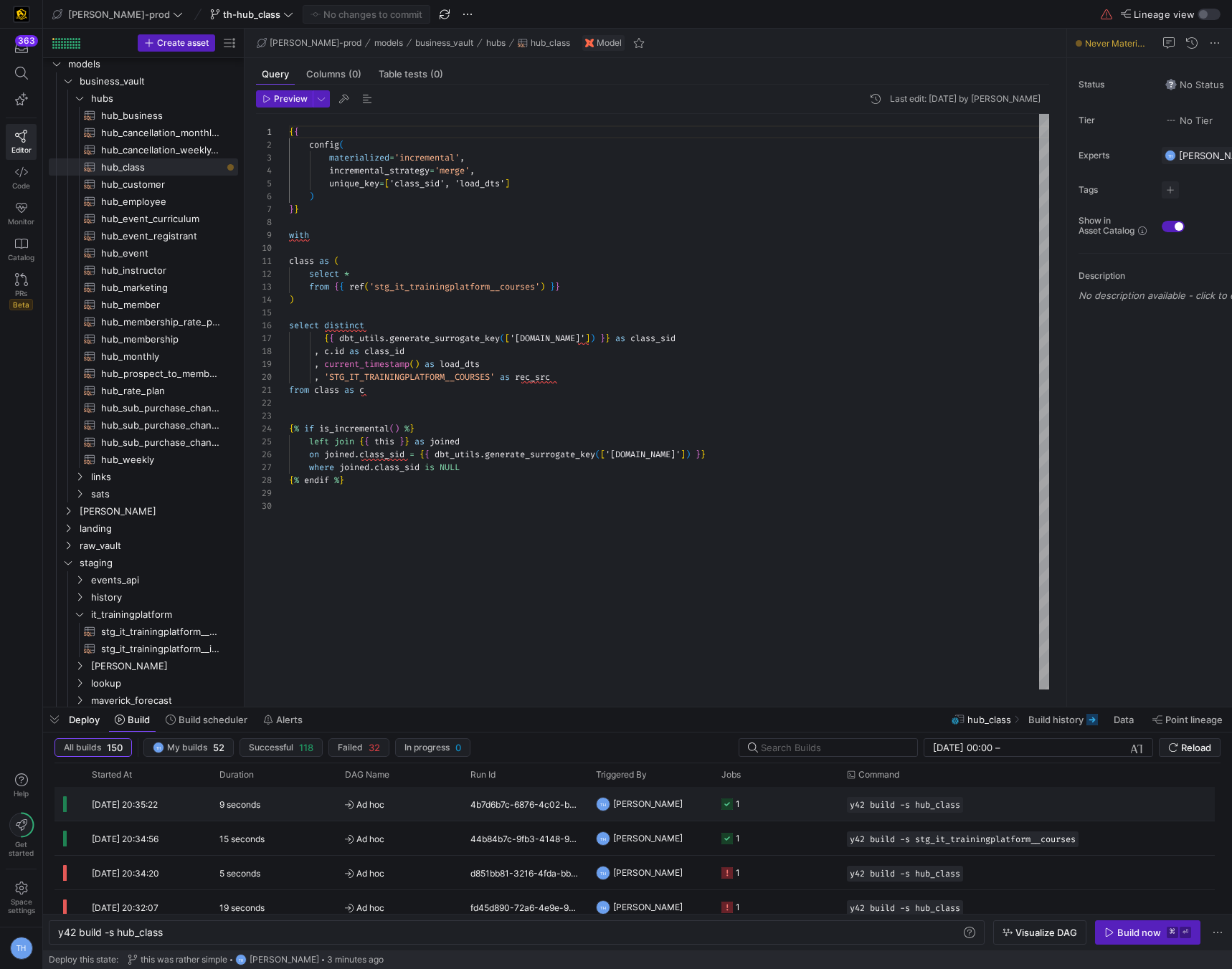
click at [815, 810] on y42-job-status-cell-renderer "1" at bounding box center [776, 803] width 109 height 32
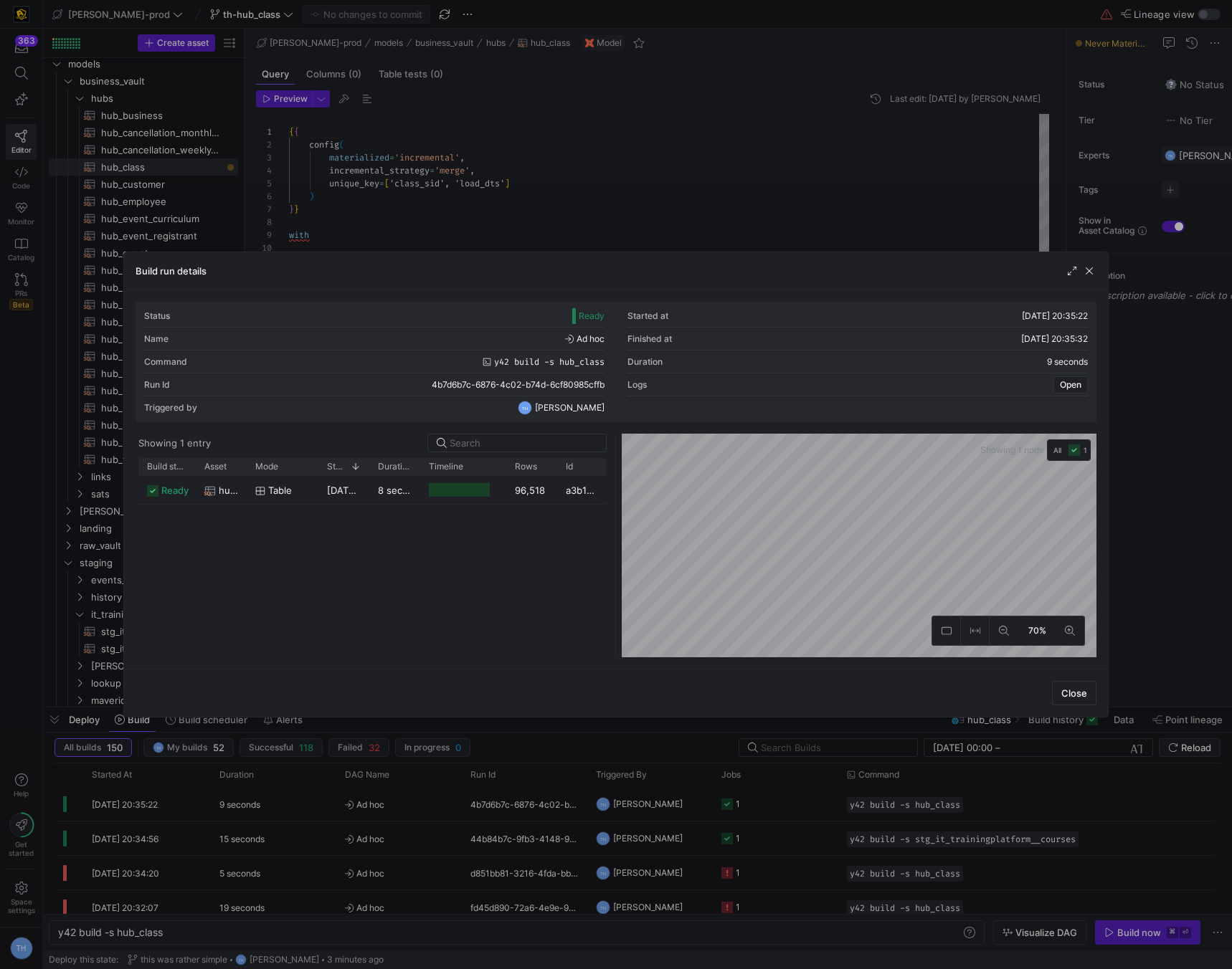
click at [657, 208] on div at bounding box center [616, 484] width 1232 height 969
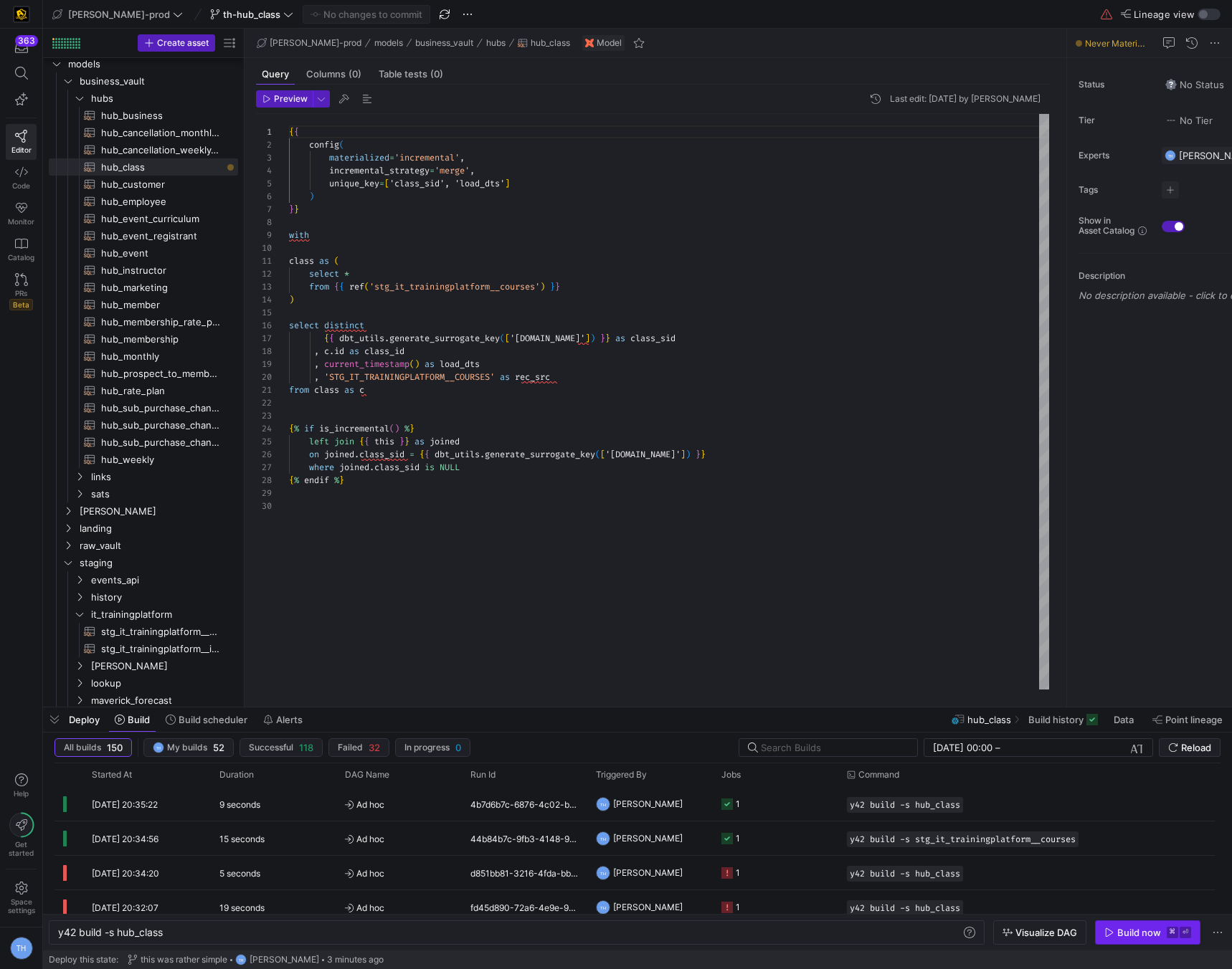
click at [1128, 935] on div "Build now" at bounding box center [1139, 933] width 44 height 12
type textarea "class as ( select * from {{ ref('stg_it_trainingplatform__courses') }} ) select…"
click at [405, 263] on div "{ { config ( materialized = 'incremental' , incremental_strategy = 'merge' , un…" at bounding box center [669, 403] width 761 height 576
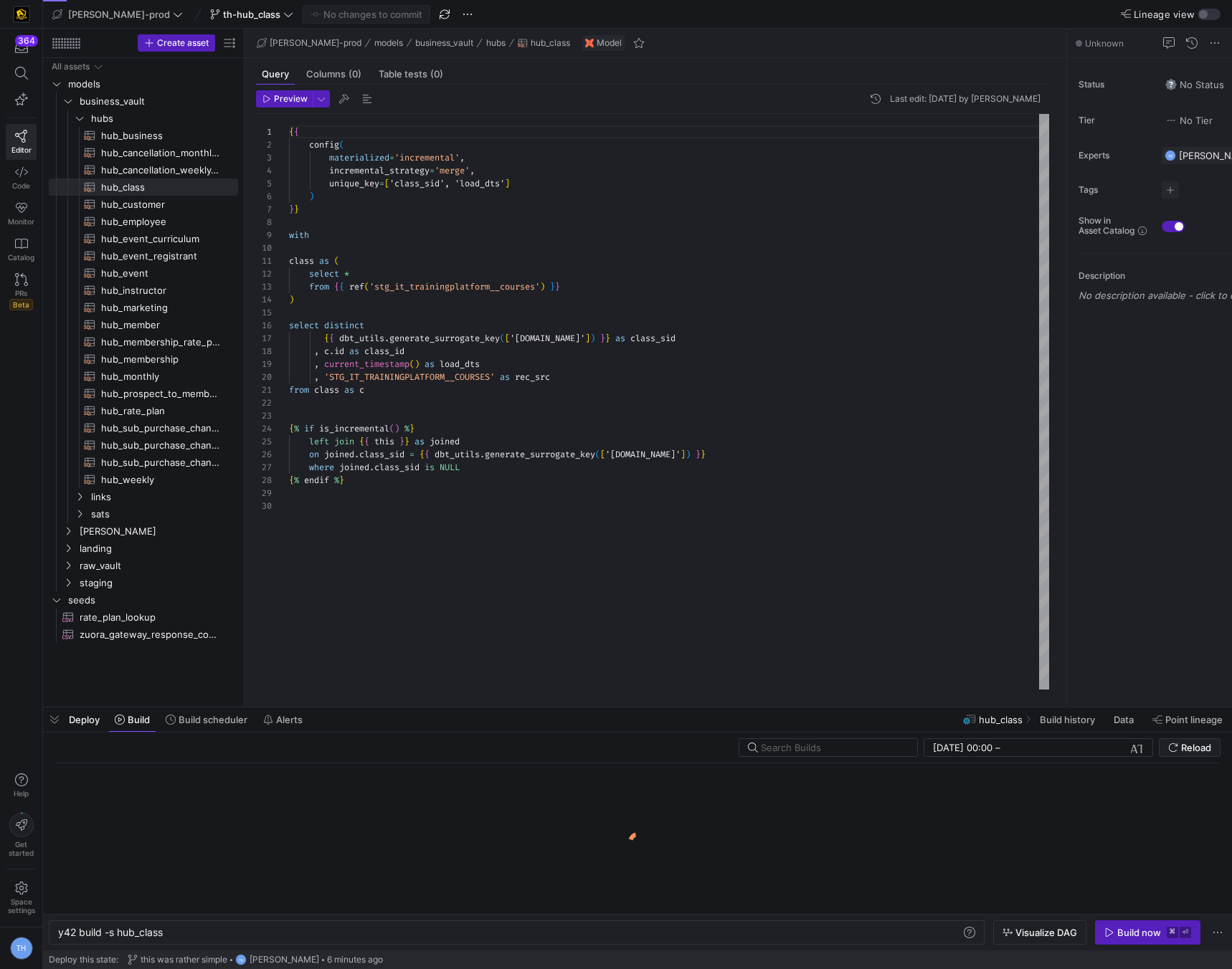
scroll to position [0, 106]
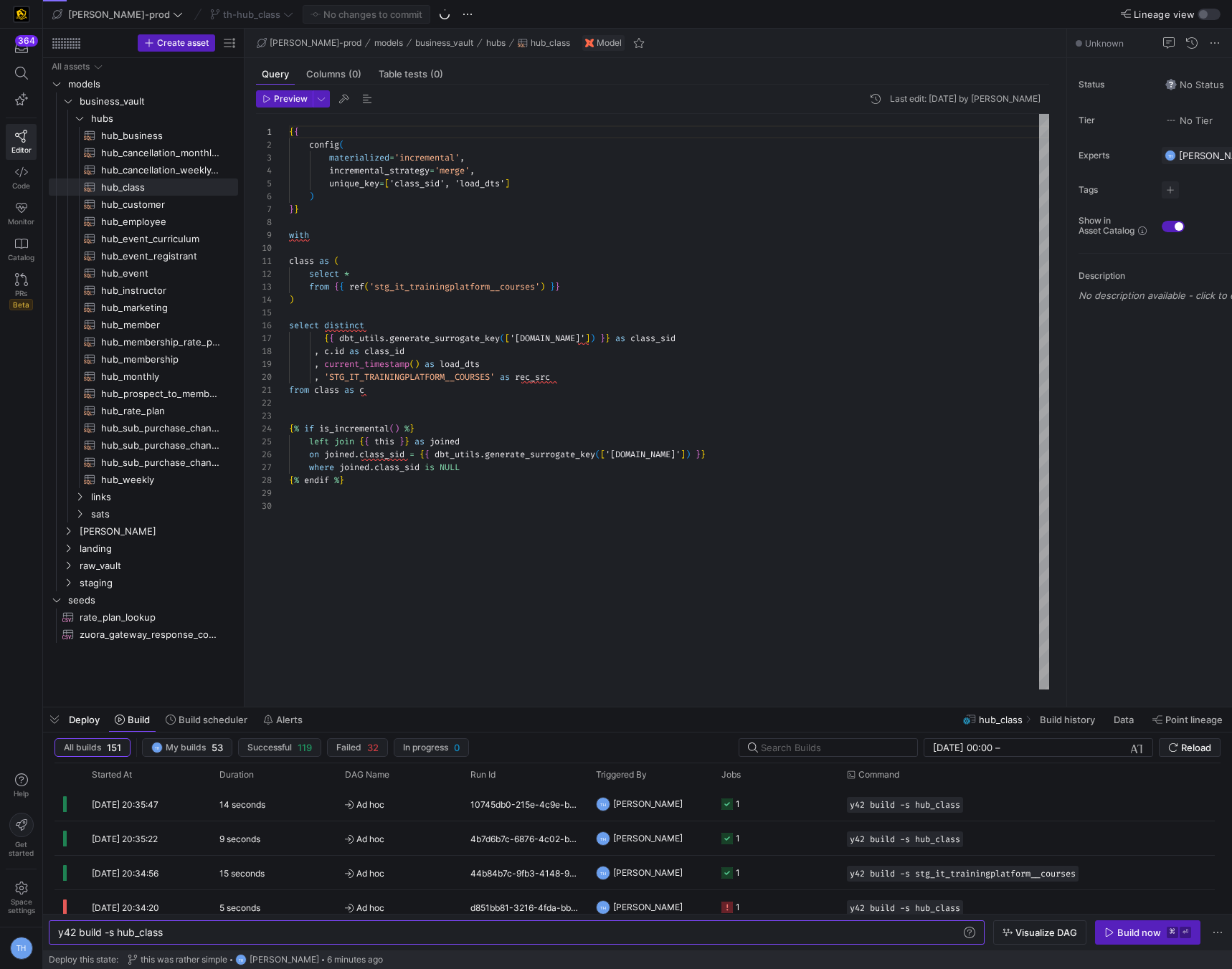
type textarea "from class as c {% if is_incremental() %} left join {{ this }} as joined on joi…"
click at [387, 489] on div "{ { config ( materialized = 'incremental' , incremental_strategy = 'merge' , un…" at bounding box center [669, 403] width 761 height 576
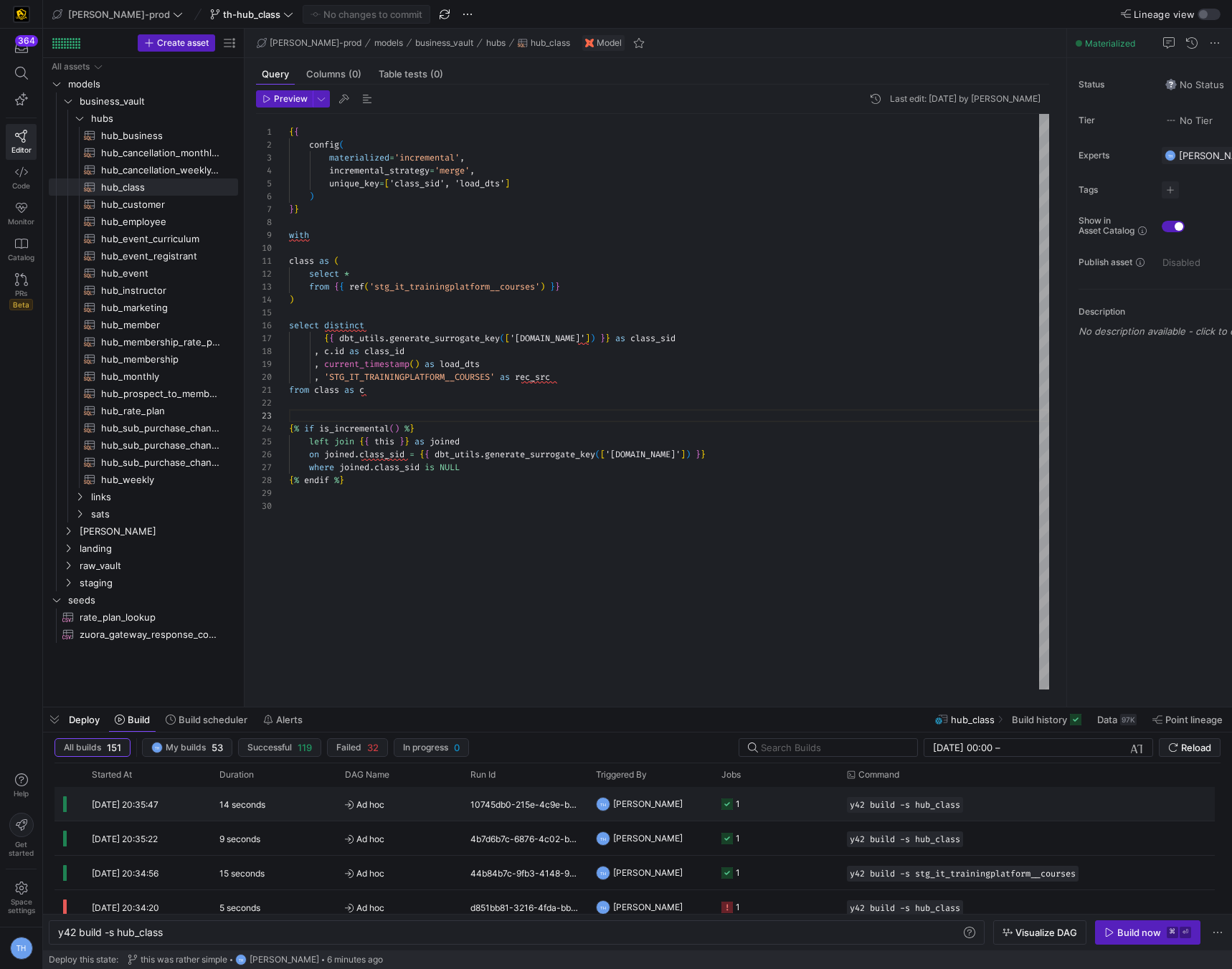
click at [787, 806] on y42-job-status-cell-renderer "1" at bounding box center [776, 803] width 109 height 32
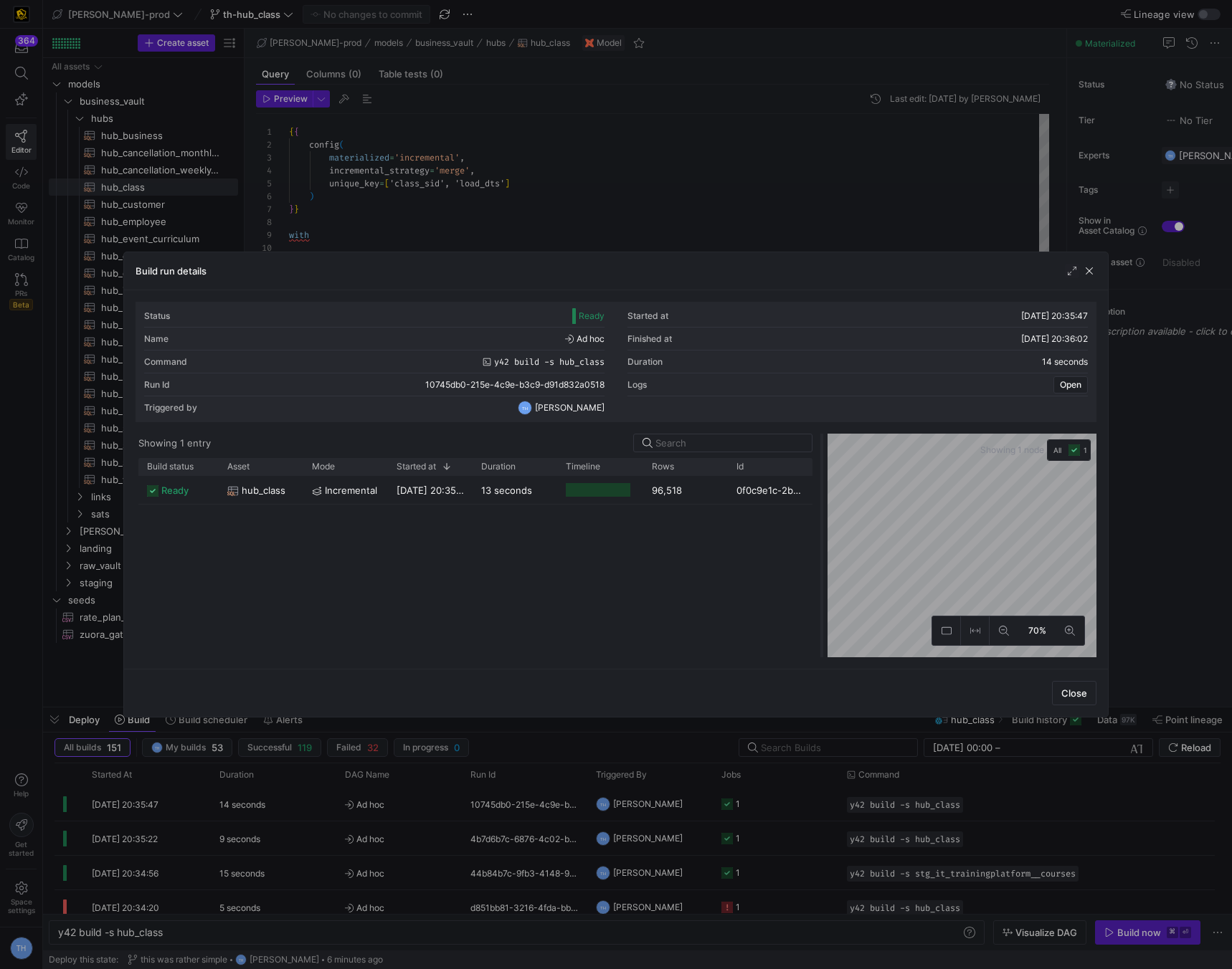
drag, startPoint x: 614, startPoint y: 481, endPoint x: 820, endPoint y: 485, distance: 206.0
click at [820, 485] on div at bounding box center [822, 545] width 6 height 224
click at [815, 230] on div at bounding box center [616, 484] width 1232 height 969
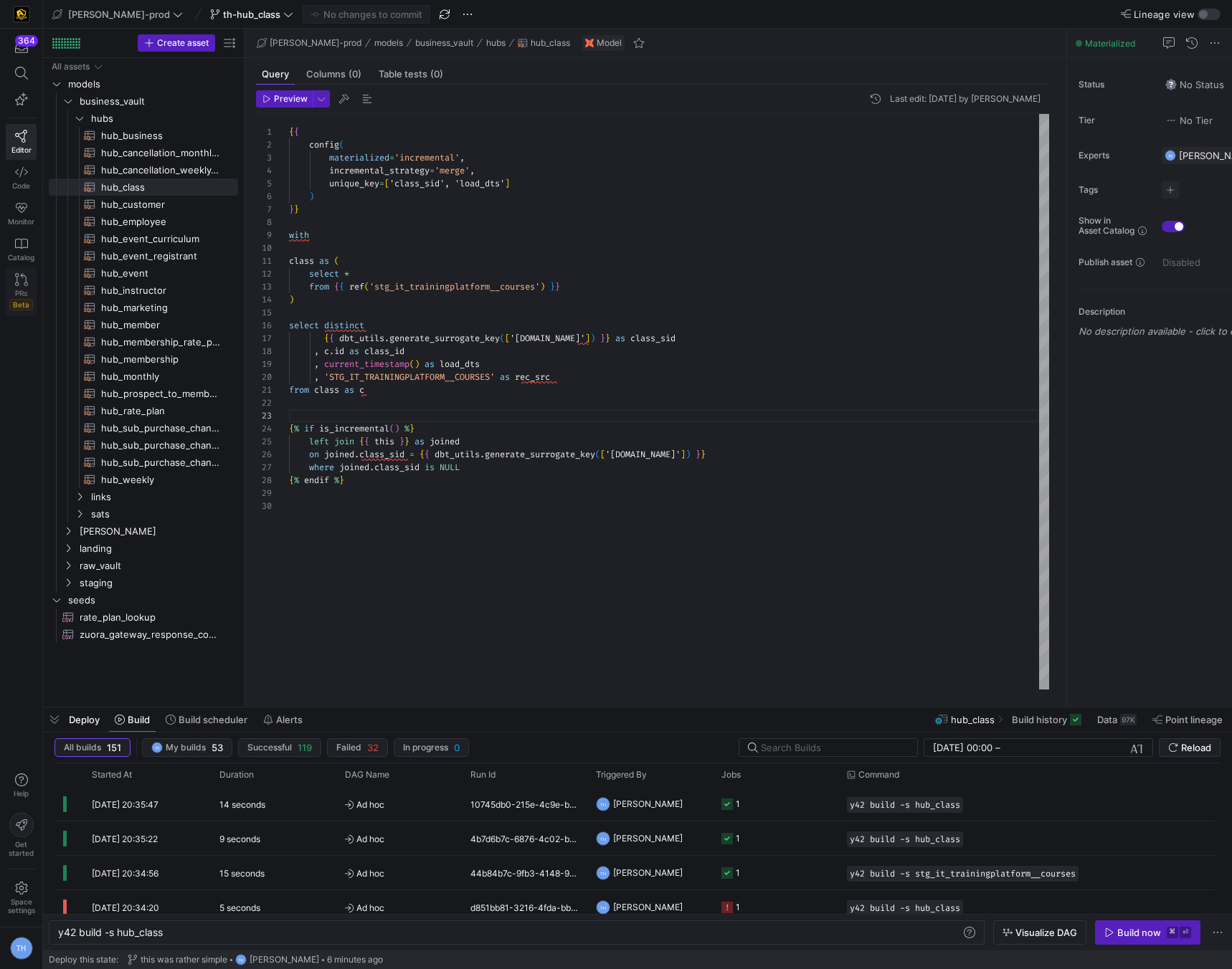
click at [17, 281] on icon at bounding box center [21, 279] width 13 height 13
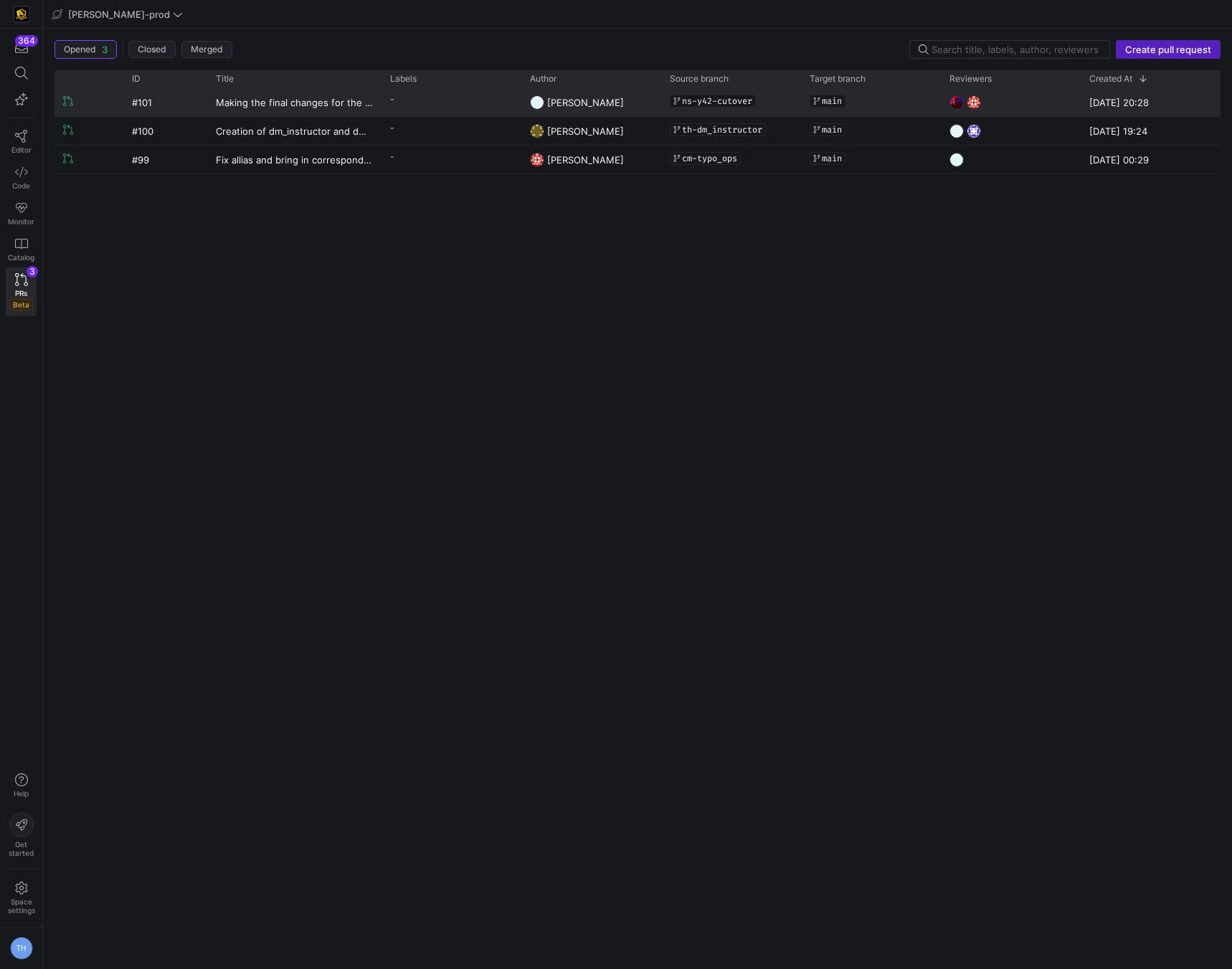
click at [458, 93] on y42-pull-request-list-view-label-cell-renderer "-" at bounding box center [451, 99] width 122 height 20
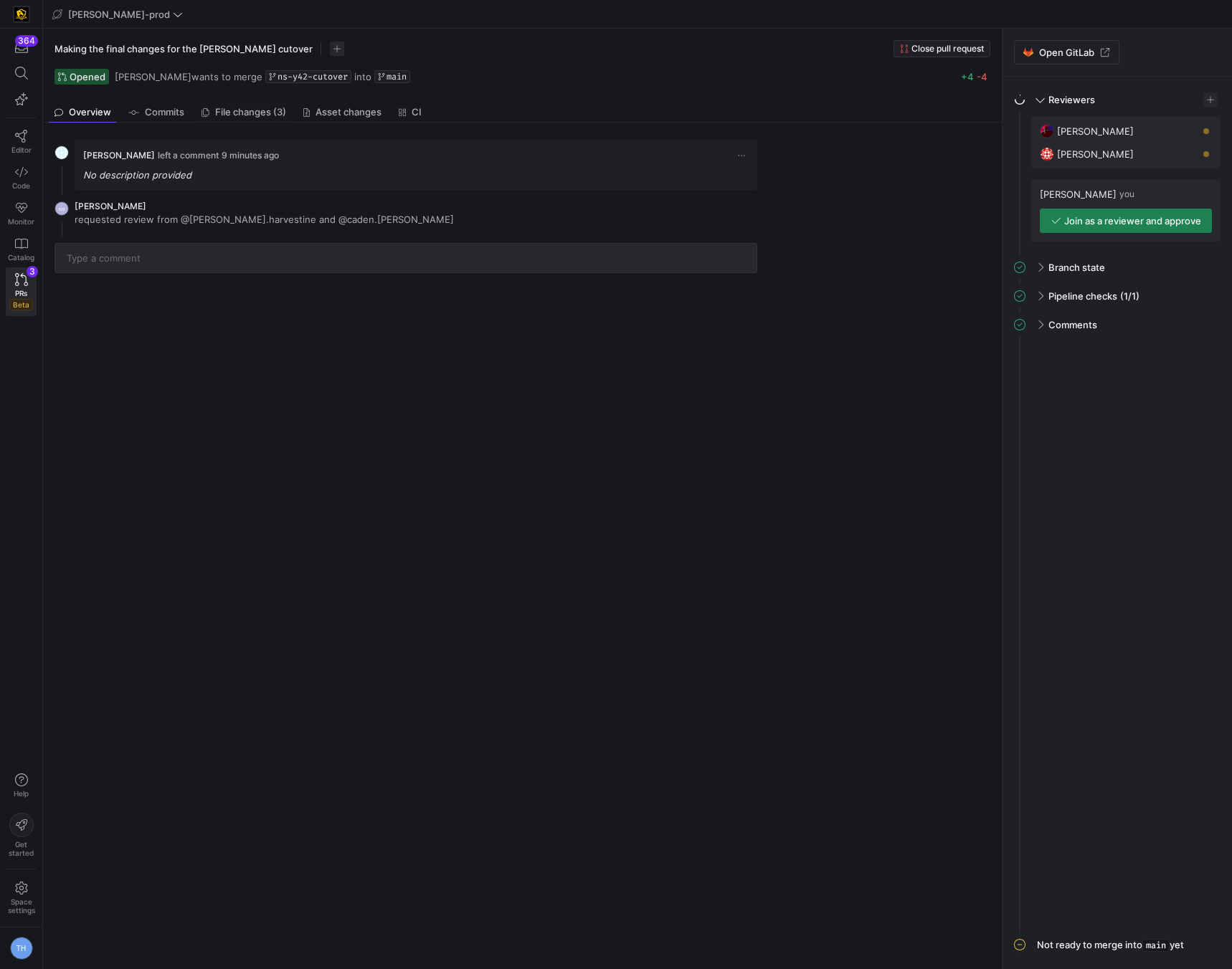
click at [255, 113] on span "File changes (3)" at bounding box center [250, 113] width 71 height 10
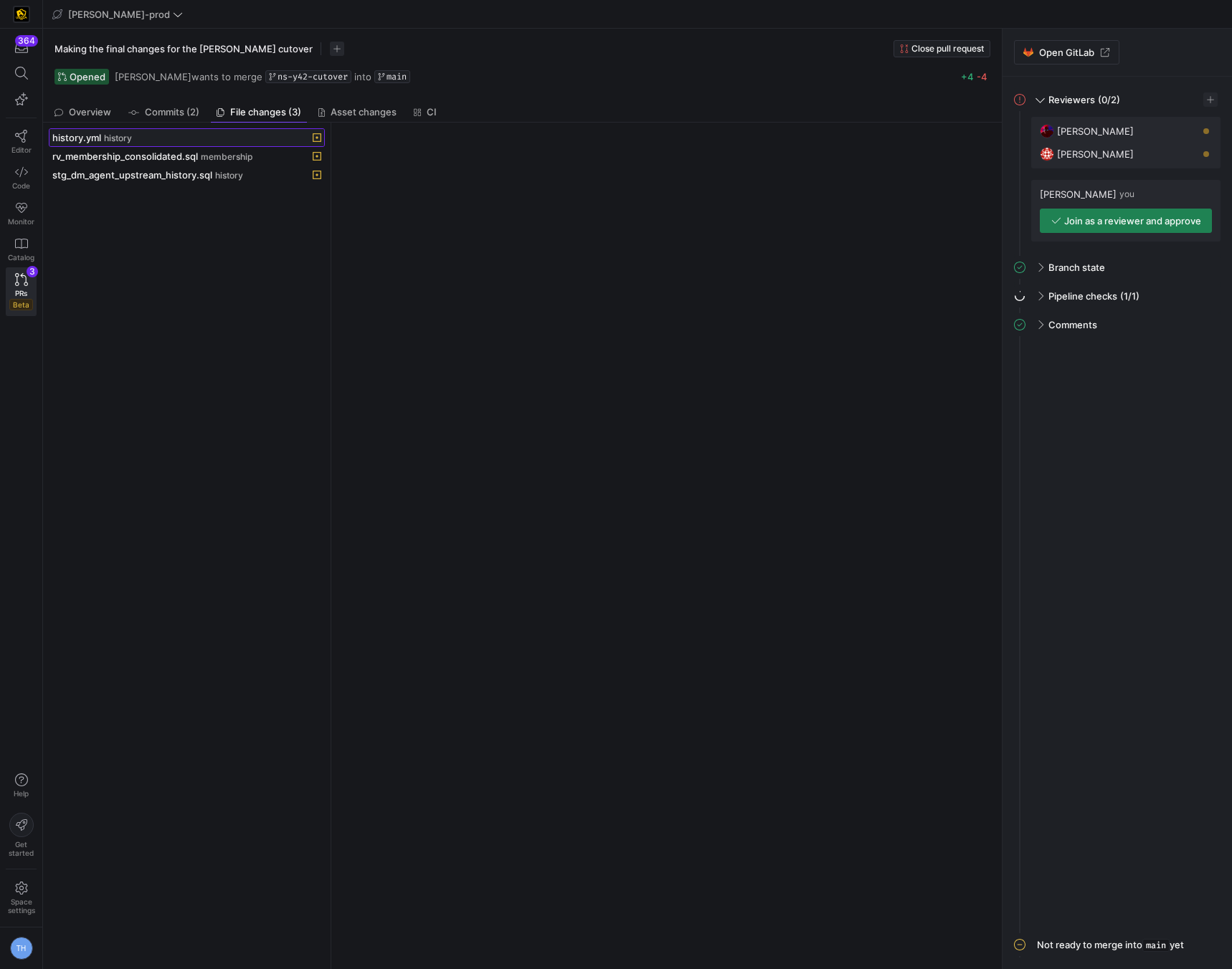
click at [243, 133] on div "history.yml history" at bounding box center [171, 138] width 238 height 12
click at [245, 149] on span at bounding box center [186, 156] width 275 height 17
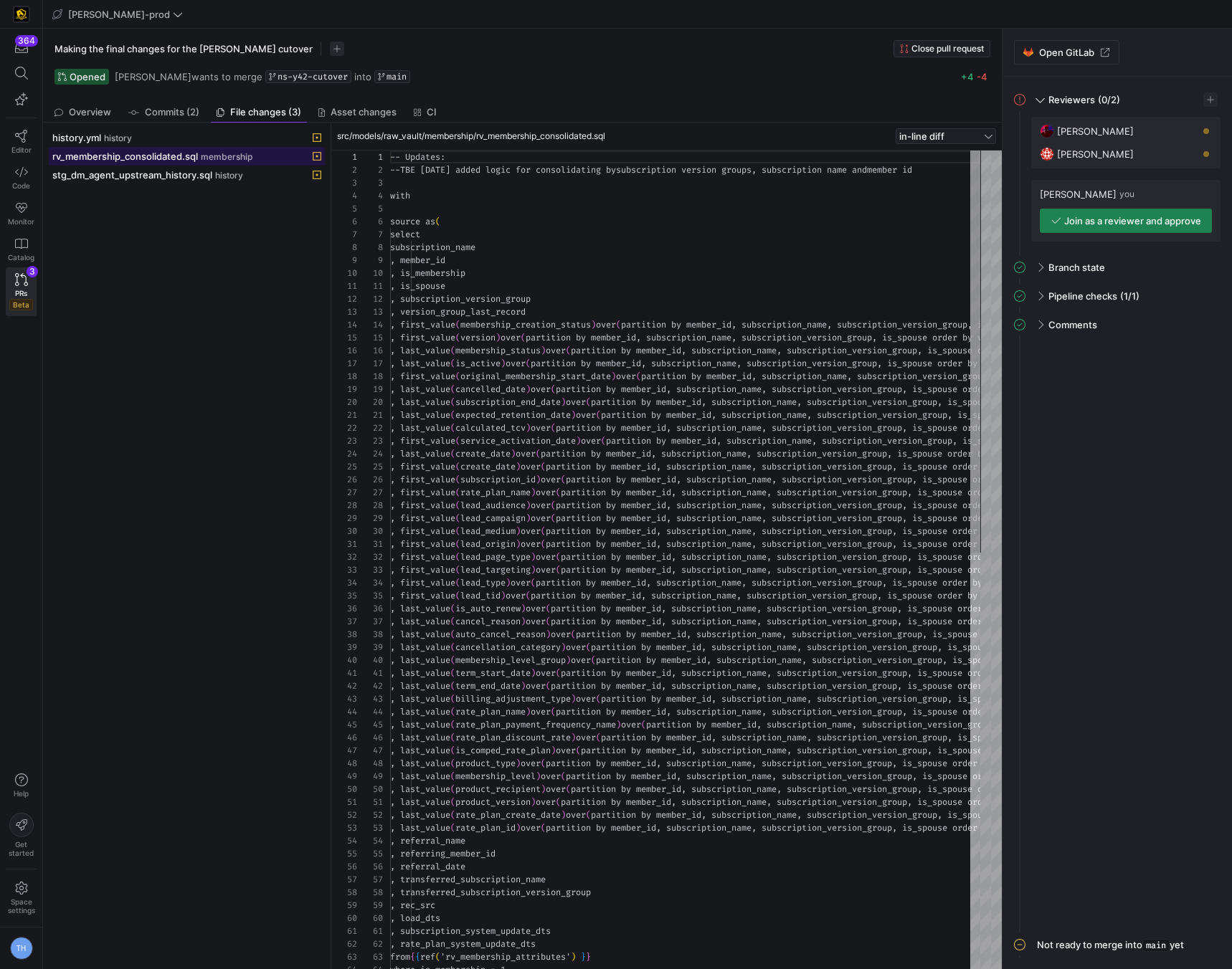
scroll to position [129, 0]
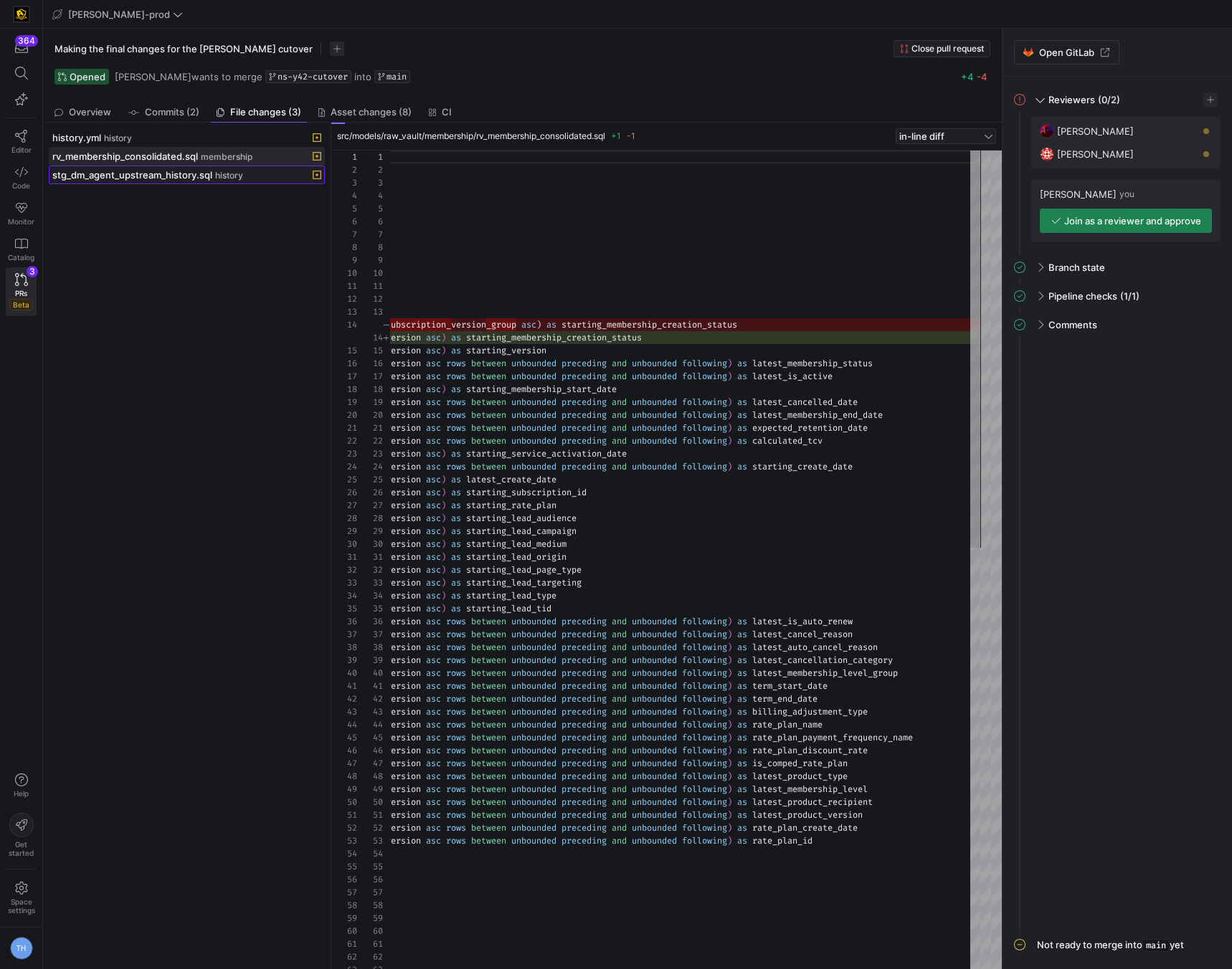
click at [256, 173] on div "stg_dm_agent_upstream_history.sql history" at bounding box center [171, 175] width 238 height 12
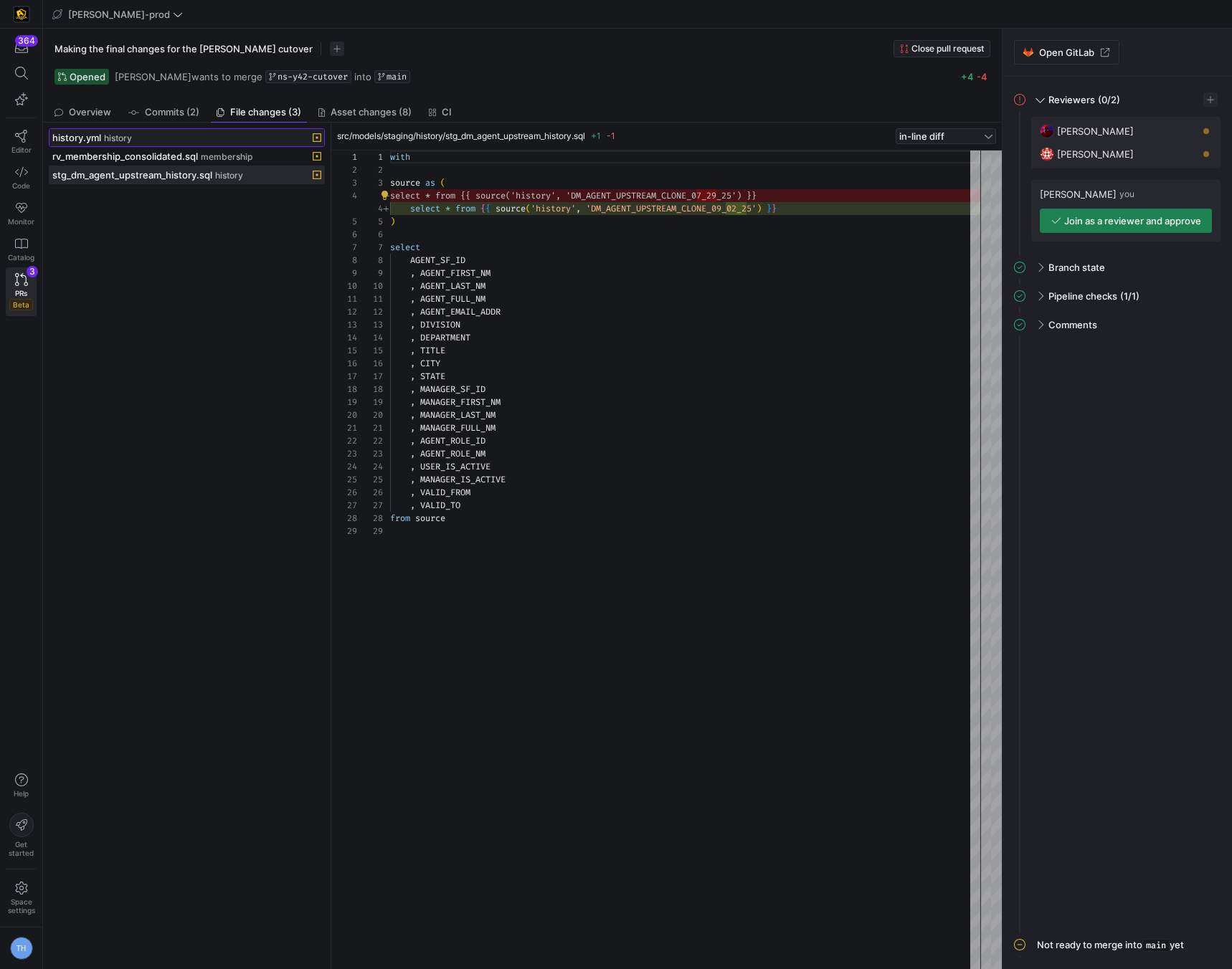
click at [218, 137] on div "history.yml history" at bounding box center [171, 138] width 238 height 12
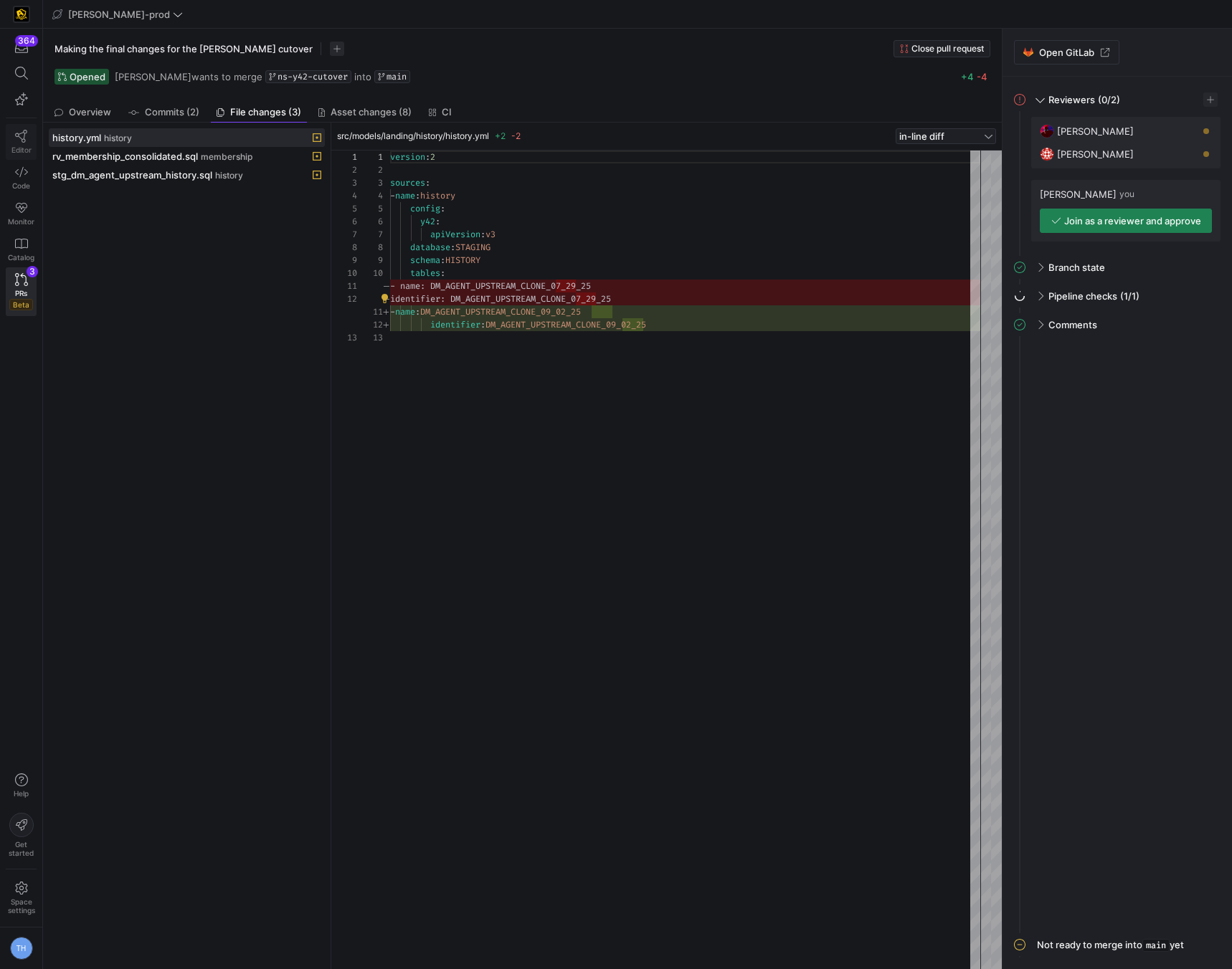
click at [21, 133] on icon at bounding box center [21, 136] width 13 height 13
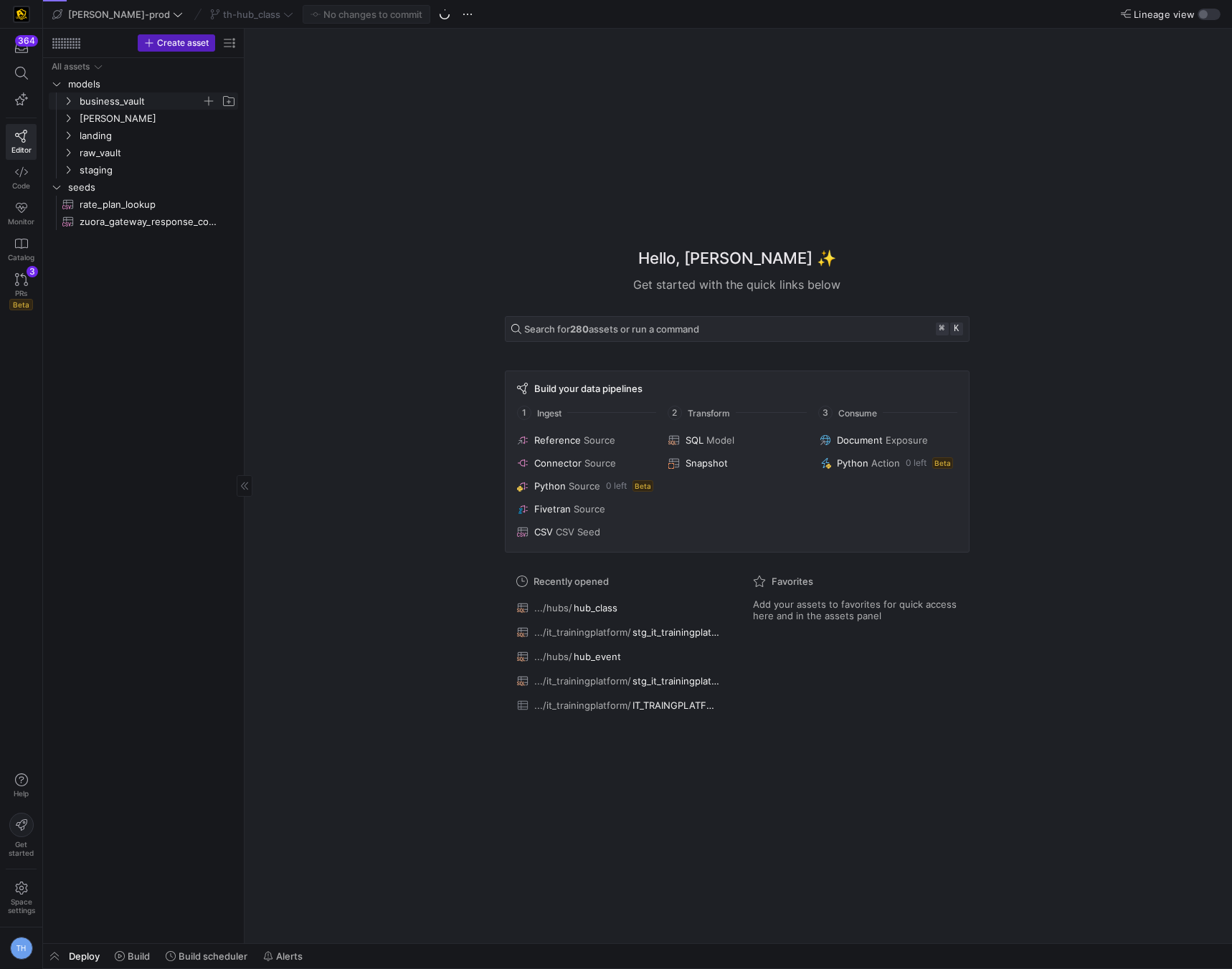
click at [142, 100] on span "business_vault" at bounding box center [141, 101] width 122 height 16
click at [142, 114] on span "hubs" at bounding box center [146, 118] width 111 height 16
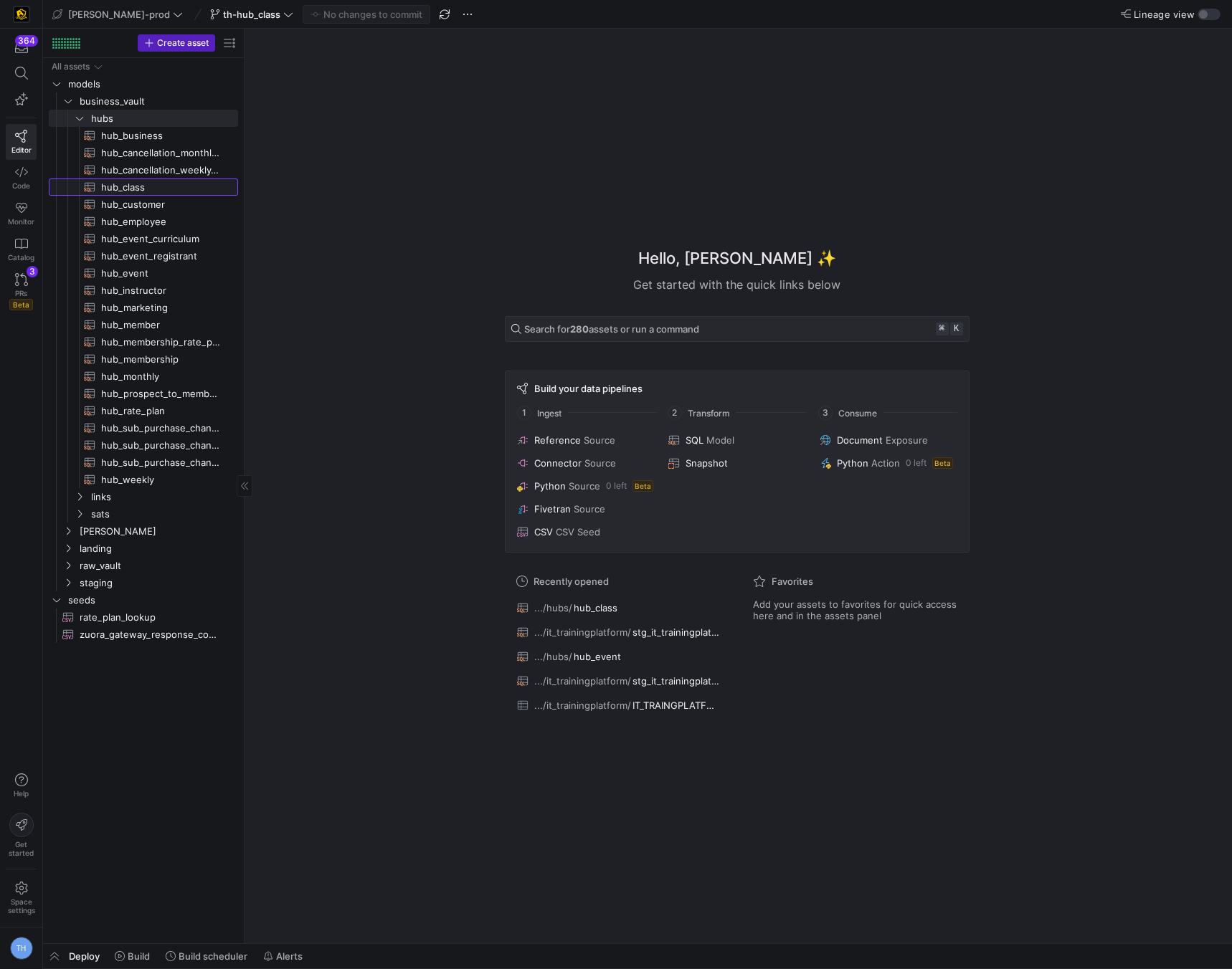
click at [152, 194] on span "hub_class​​​​​​​​​​" at bounding box center [161, 187] width 120 height 16
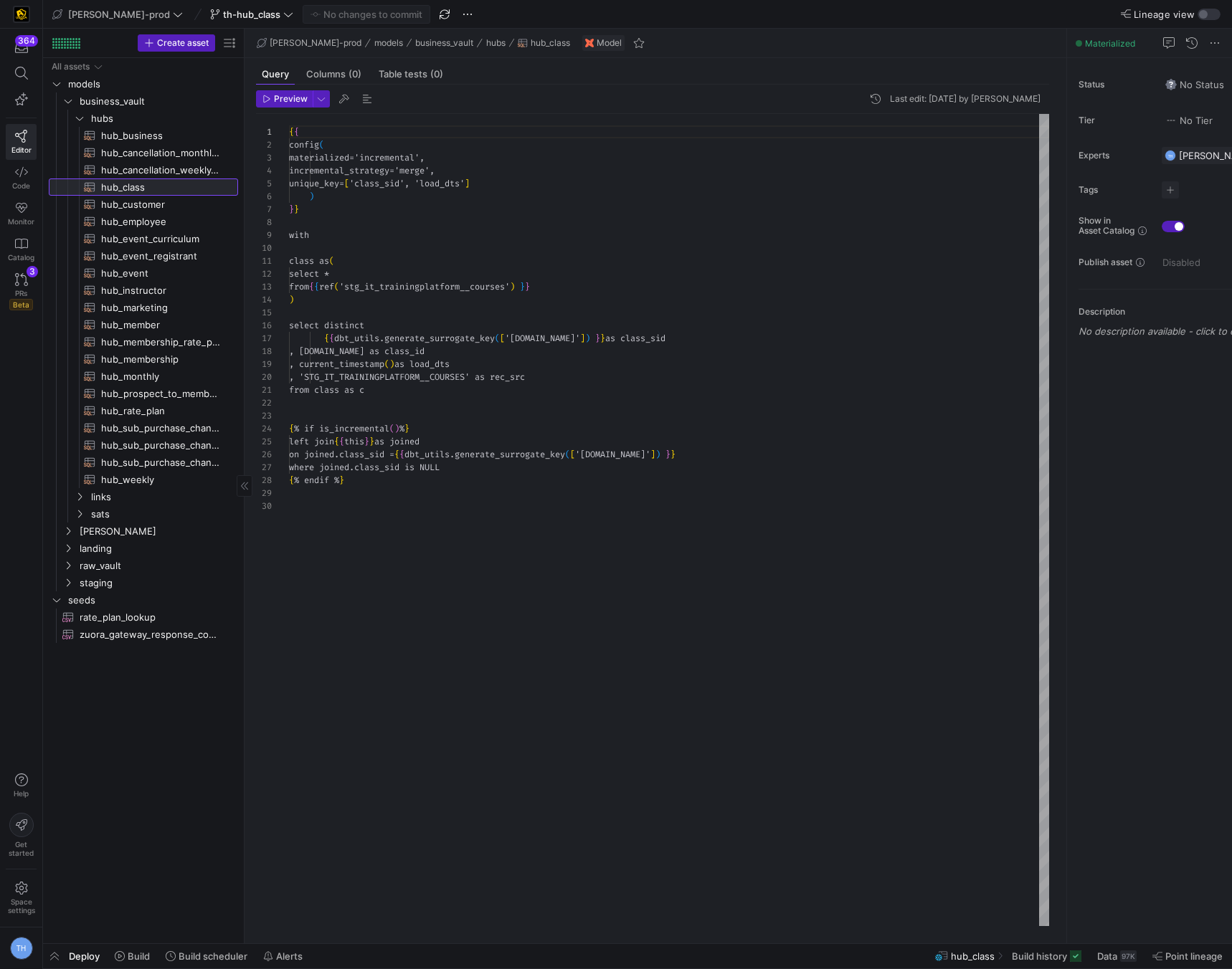
scroll to position [129, 0]
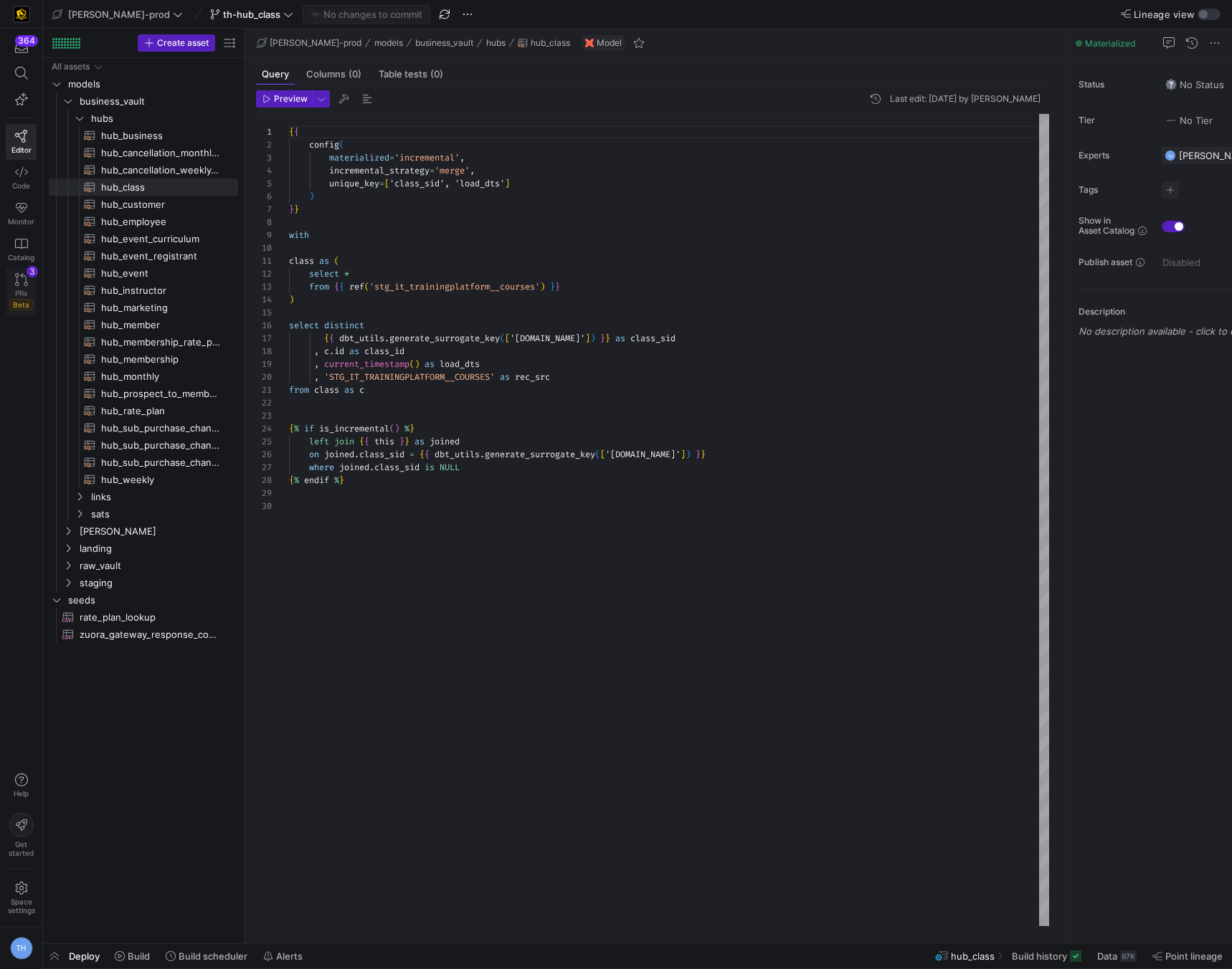
click at [26, 295] on span "PRs" at bounding box center [21, 293] width 13 height 9
